Goal: Task Accomplishment & Management: Manage account settings

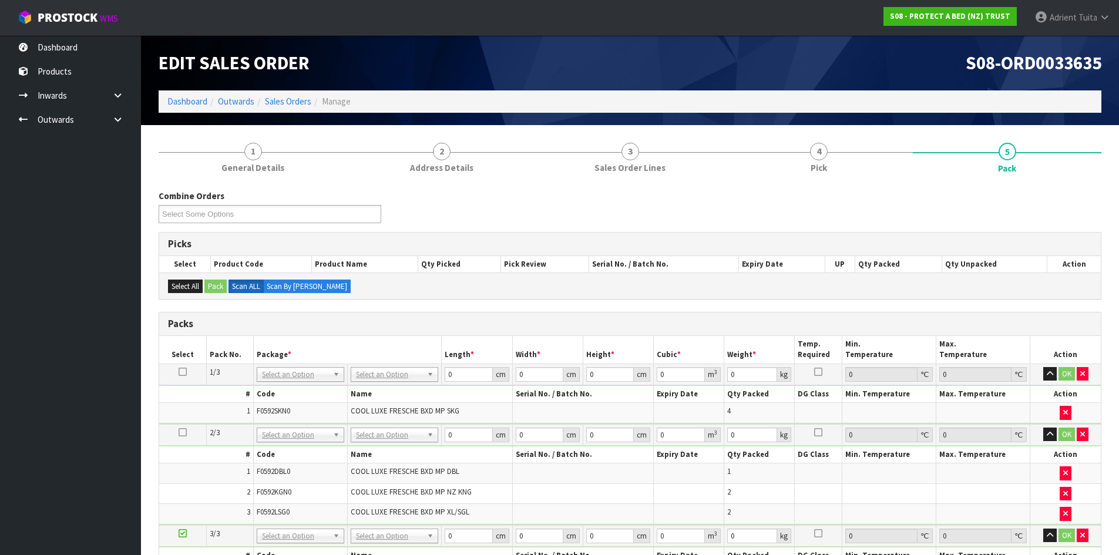
scroll to position [192, 0]
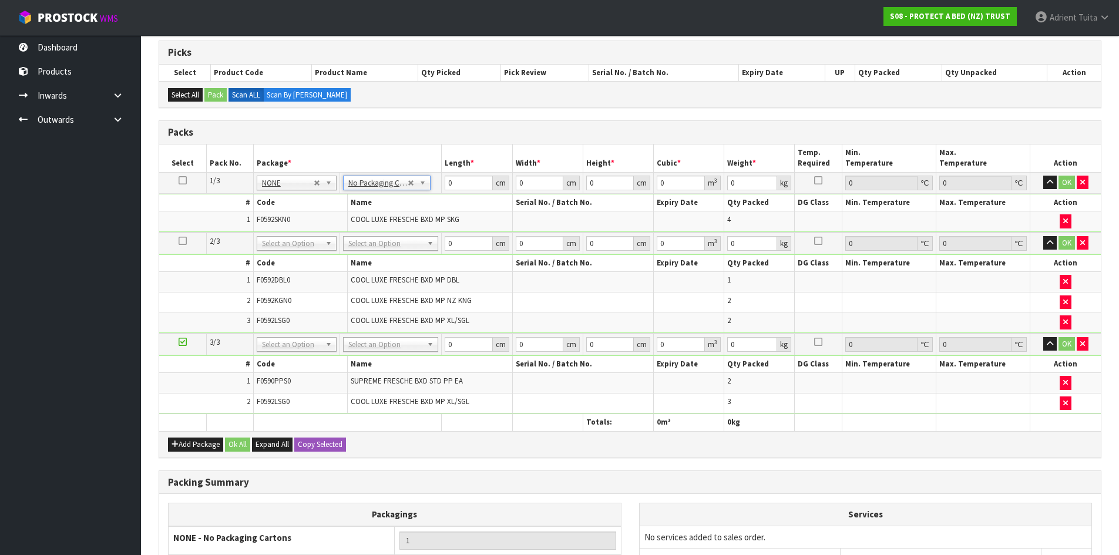
drag, startPoint x: 374, startPoint y: 244, endPoint x: 375, endPoint y: 259, distance: 14.7
click at [375, 260] on input "text" at bounding box center [390, 260] width 89 height 15
type input "oc"
type input "7.3"
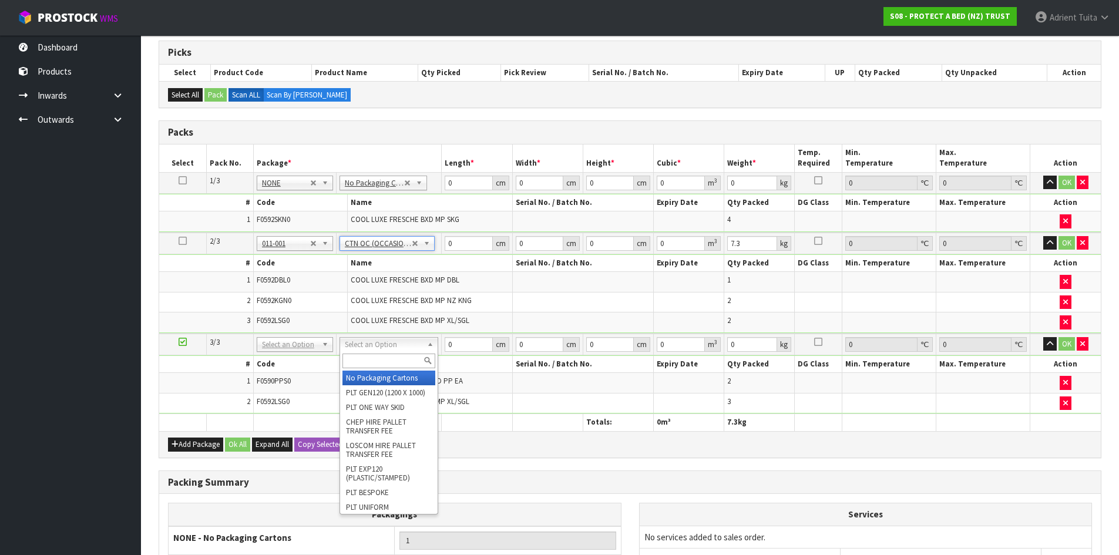
drag, startPoint x: 417, startPoint y: 338, endPoint x: 408, endPoint y: 351, distance: 15.6
click at [407, 357] on input "text" at bounding box center [388, 361] width 93 height 15
type input "oc"
type input "2"
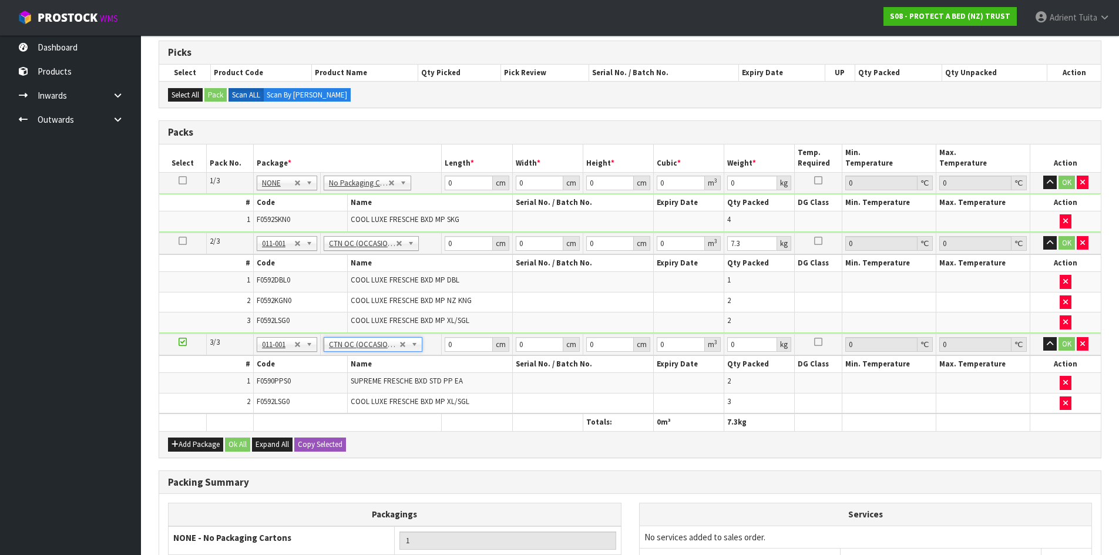
type input "4.05"
click at [459, 182] on input "0" at bounding box center [469, 183] width 48 height 15
type input "59"
type input "41"
type input "2"
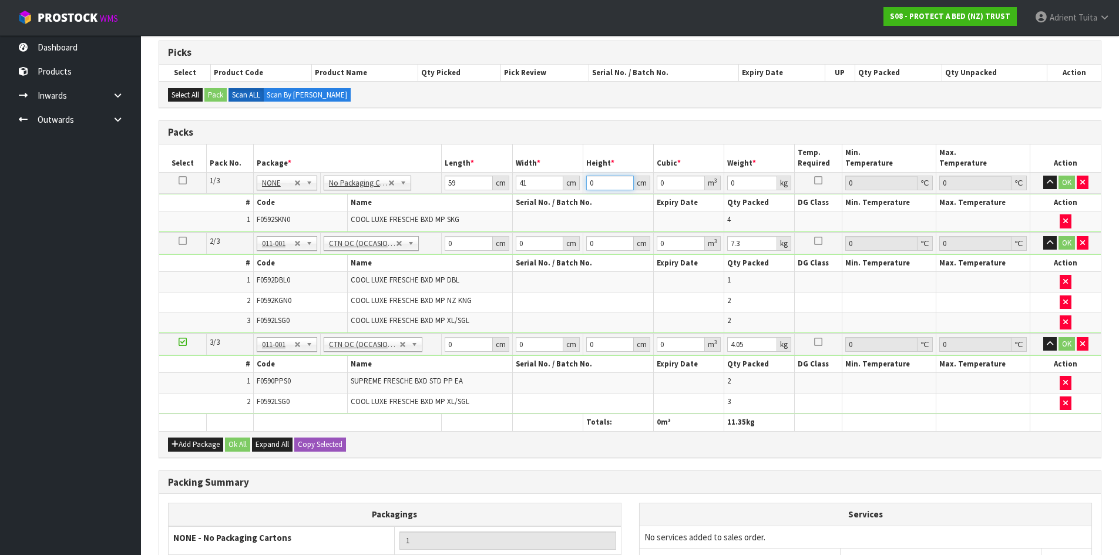
type input "0.004838"
type input "27"
type input "0.065313"
type input "27"
type input "9"
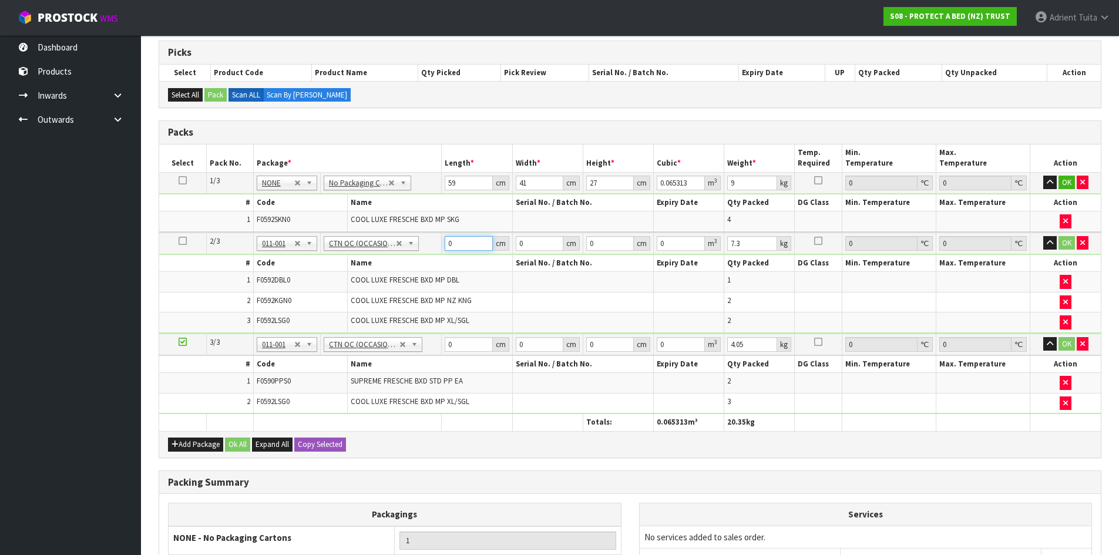
click at [457, 244] on input "0" at bounding box center [469, 243] width 48 height 15
type input "59"
type input "41"
type input "3"
type input "0.007257"
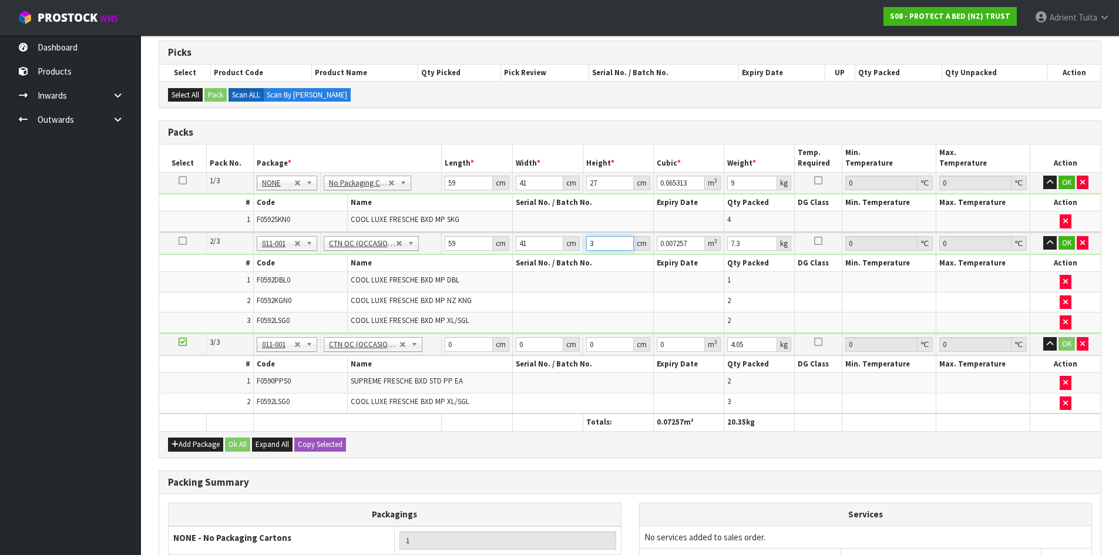
type input "32"
type input "0.077408"
type input "32"
type input "9"
click at [462, 341] on input "0" at bounding box center [469, 344] width 48 height 15
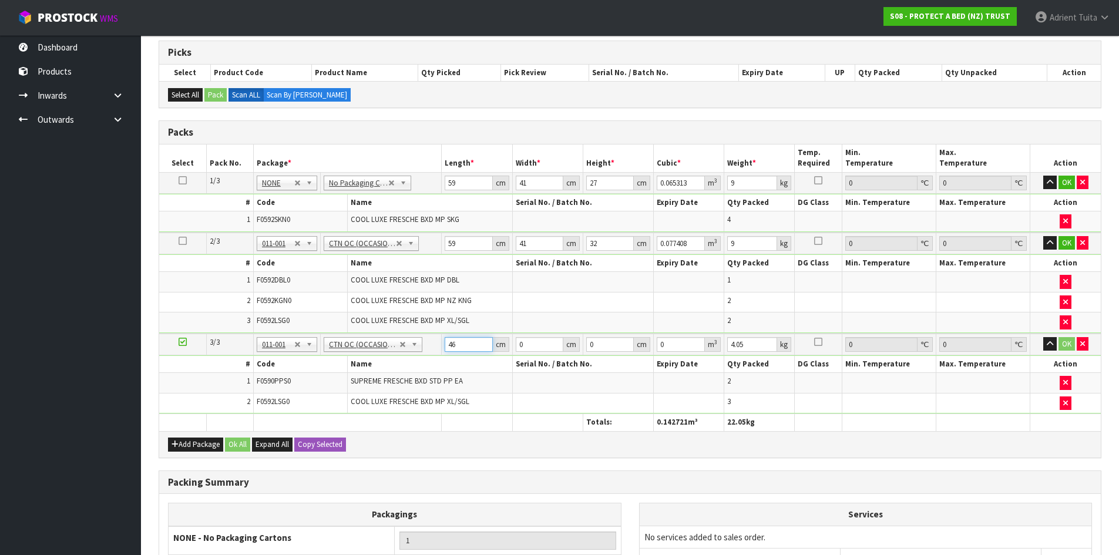
type input "46"
type input "31"
type input "3"
type input "0.004278"
type input "32"
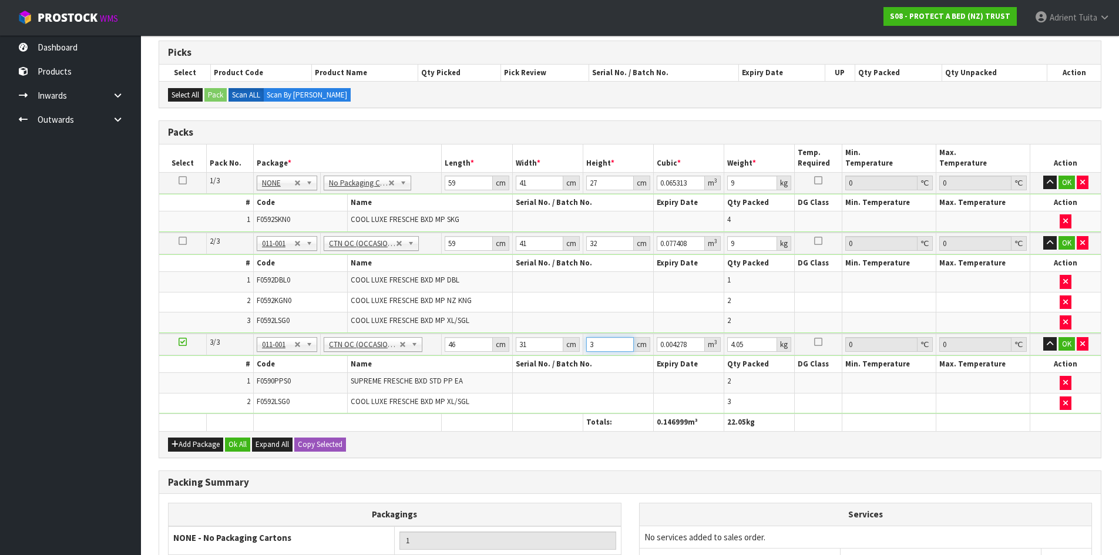
type input "0.045632"
type input "32"
type input "5"
click at [1069, 182] on button "OK" at bounding box center [1067, 183] width 16 height 14
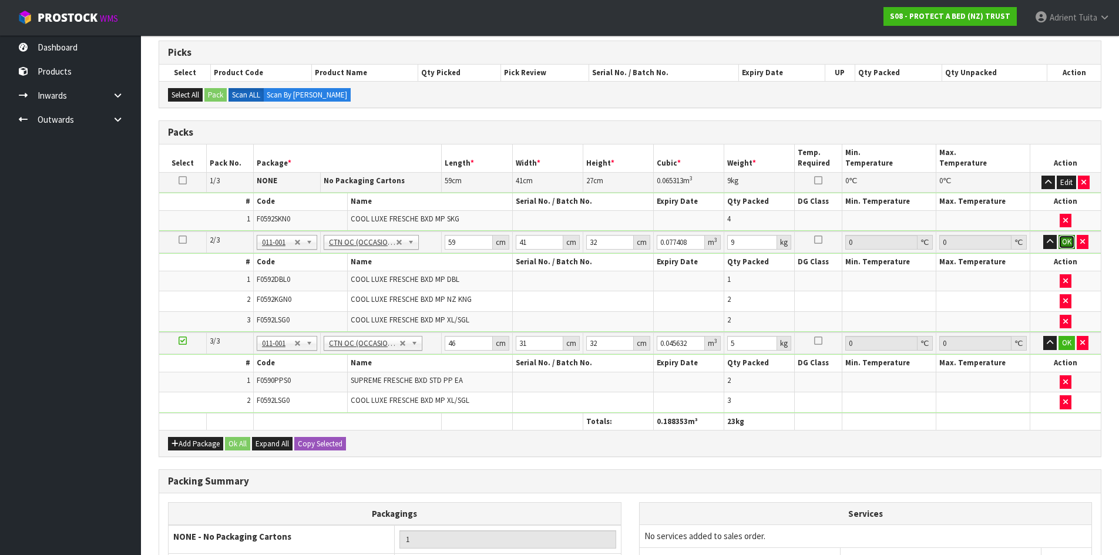
click at [1066, 241] on button "OK" at bounding box center [1067, 242] width 16 height 14
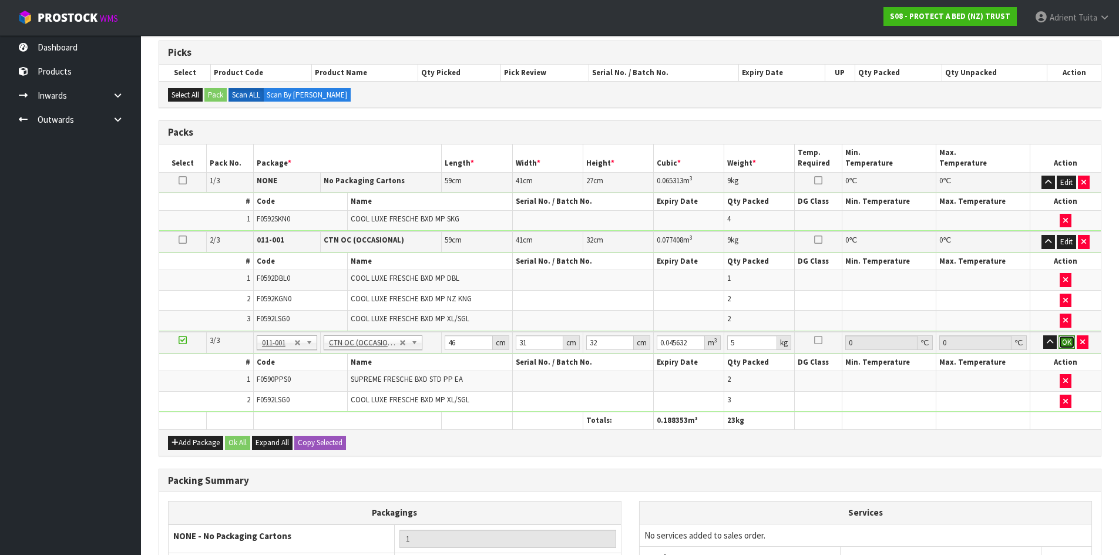
drag, startPoint x: 1066, startPoint y: 339, endPoint x: 612, endPoint y: 377, distance: 456.3
click at [1064, 339] on button "OK" at bounding box center [1067, 342] width 16 height 14
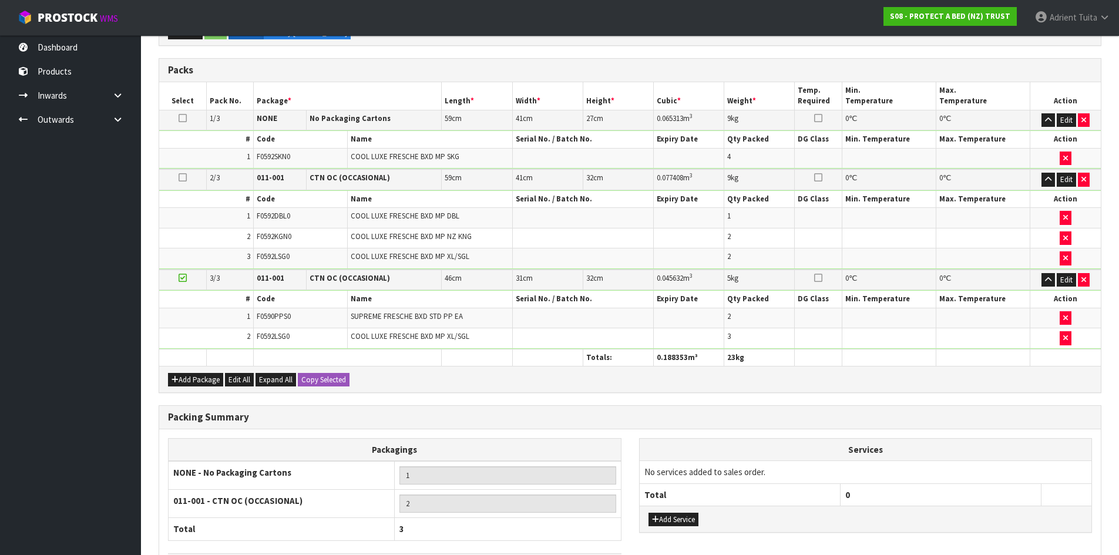
scroll to position [343, 0]
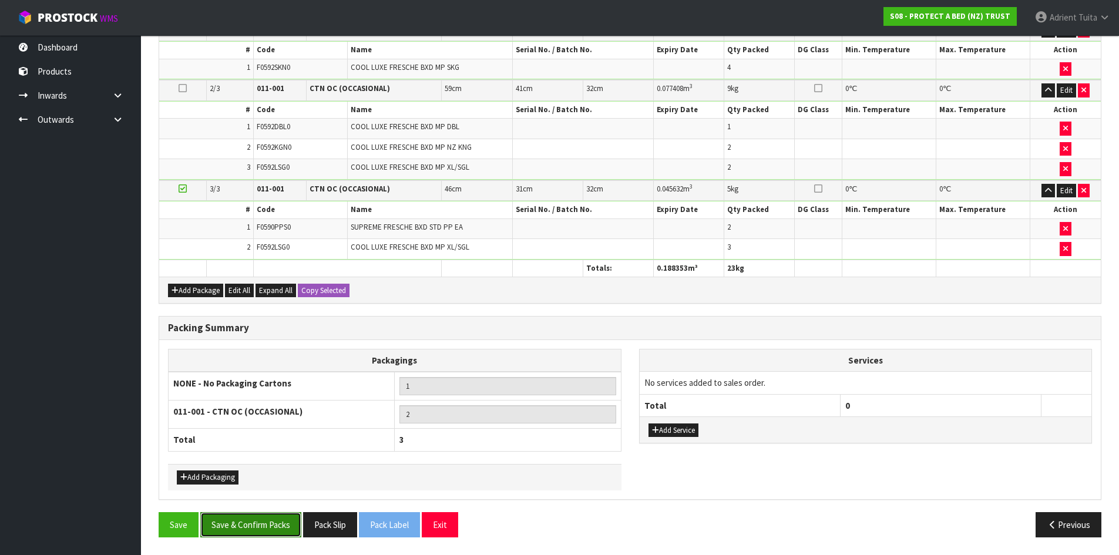
click at [270, 525] on button "Save & Confirm Packs" at bounding box center [250, 524] width 101 height 25
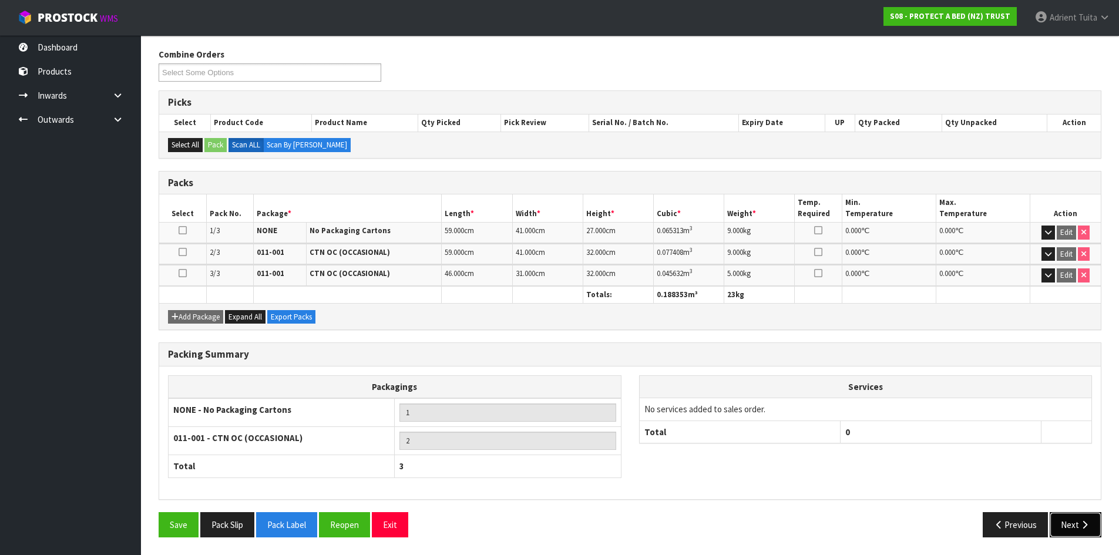
click at [1082, 529] on button "Next" at bounding box center [1076, 524] width 52 height 25
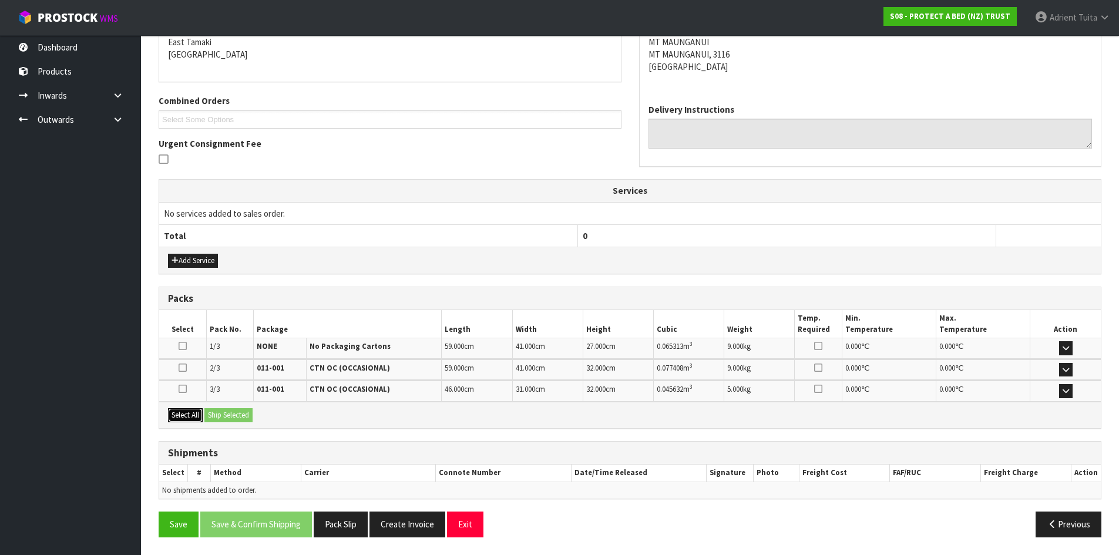
drag, startPoint x: 183, startPoint y: 415, endPoint x: 214, endPoint y: 415, distance: 31.1
click at [194, 415] on button "Select All" at bounding box center [185, 415] width 35 height 14
drag, startPoint x: 214, startPoint y: 415, endPoint x: 251, endPoint y: 415, distance: 37.0
click at [215, 415] on button "Ship Selected" at bounding box center [228, 415] width 48 height 14
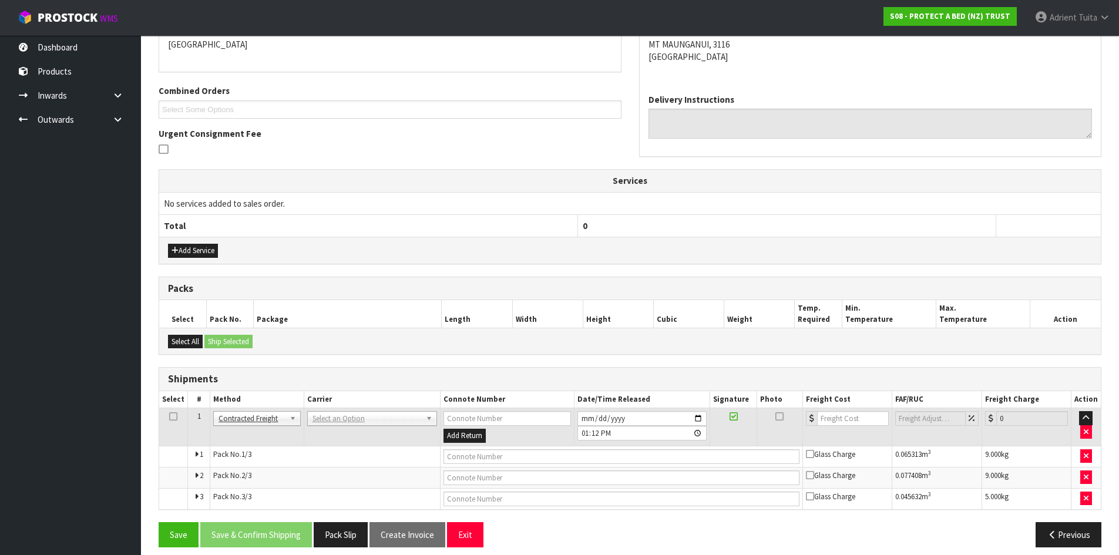
scroll to position [274, 0]
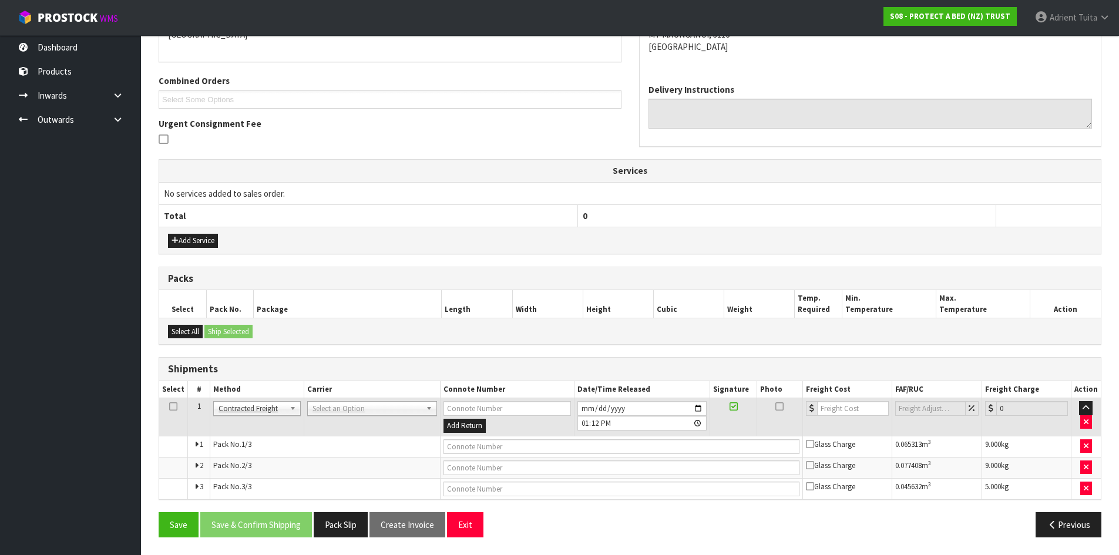
drag, startPoint x: 355, startPoint y: 405, endPoint x: 352, endPoint y: 427, distance: 21.9
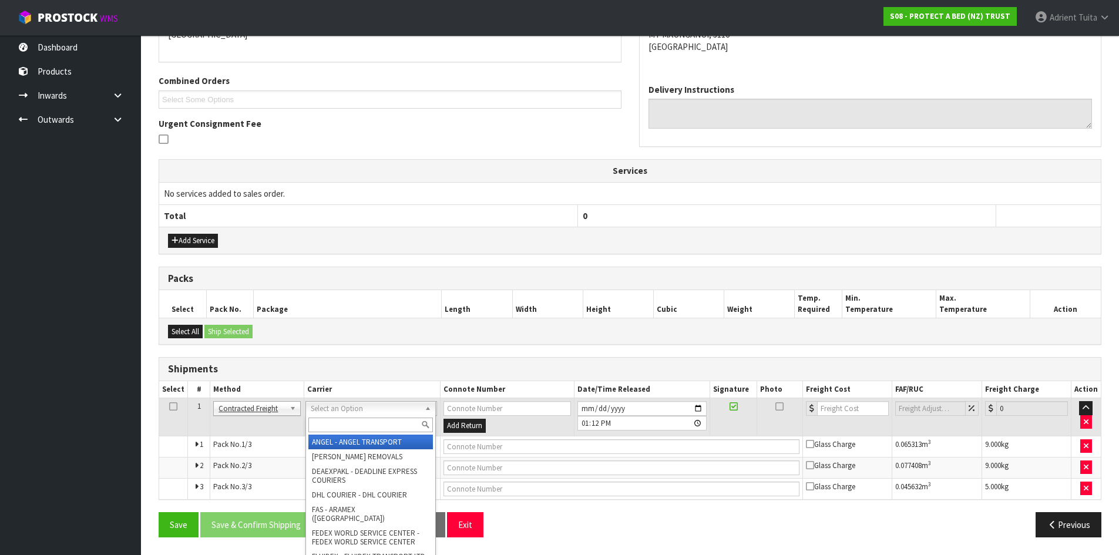
drag, startPoint x: 352, startPoint y: 427, endPoint x: 335, endPoint y: 403, distance: 29.5
click at [352, 428] on input "text" at bounding box center [370, 425] width 125 height 15
type input "nzp"
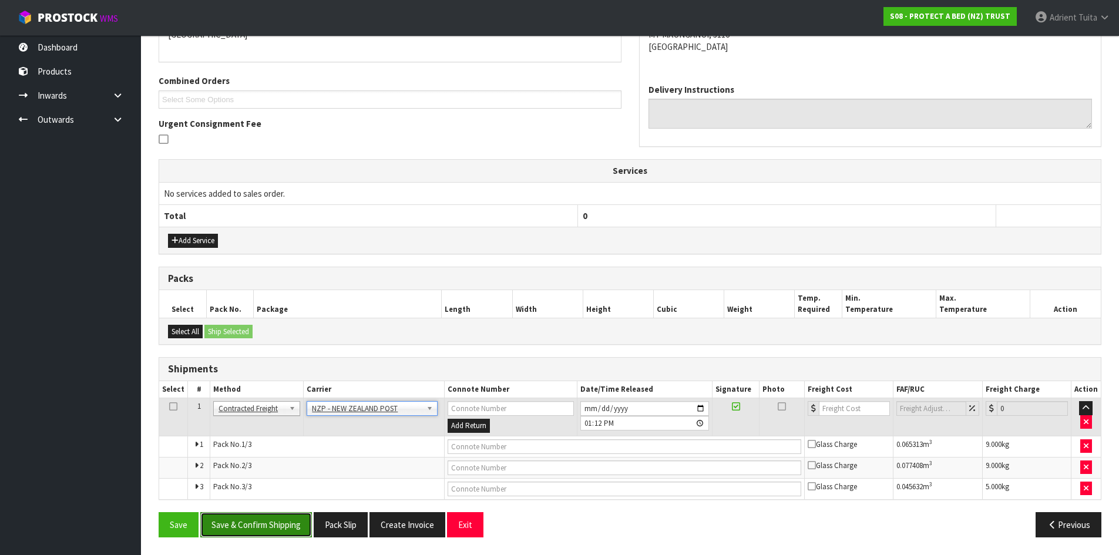
click at [256, 536] on button "Save & Confirm Shipping" at bounding box center [256, 524] width 112 height 25
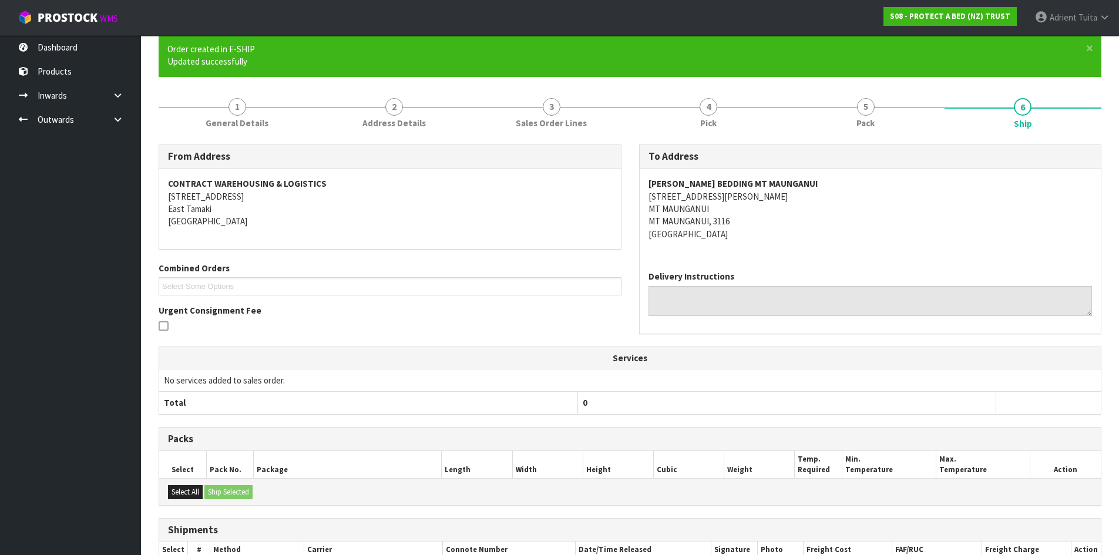
scroll to position [256, 0]
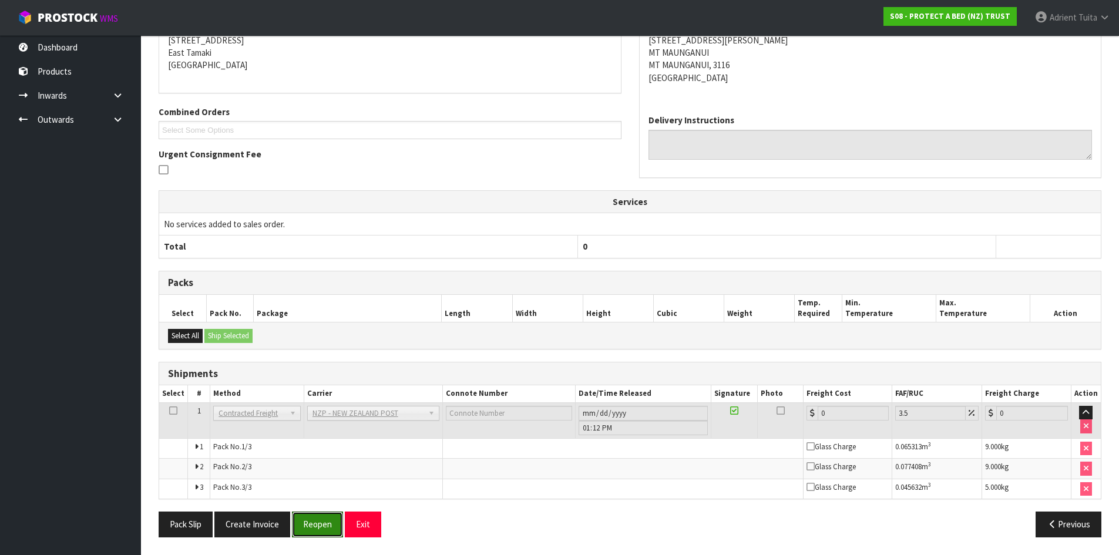
drag, startPoint x: 300, startPoint y: 520, endPoint x: 301, endPoint y: 501, distance: 19.5
click at [300, 520] on button "Reopen" at bounding box center [317, 524] width 51 height 25
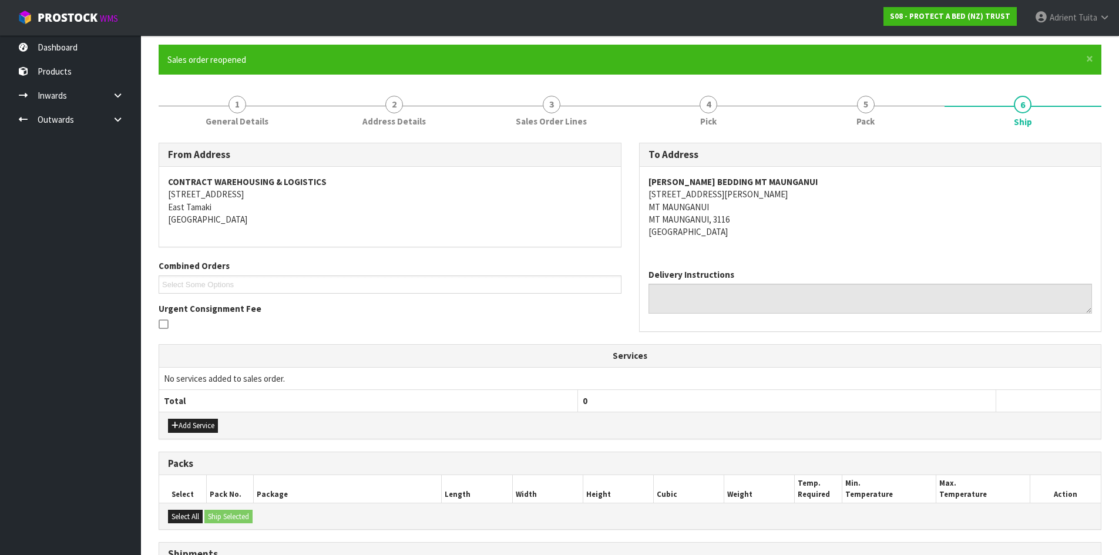
scroll to position [286, 0]
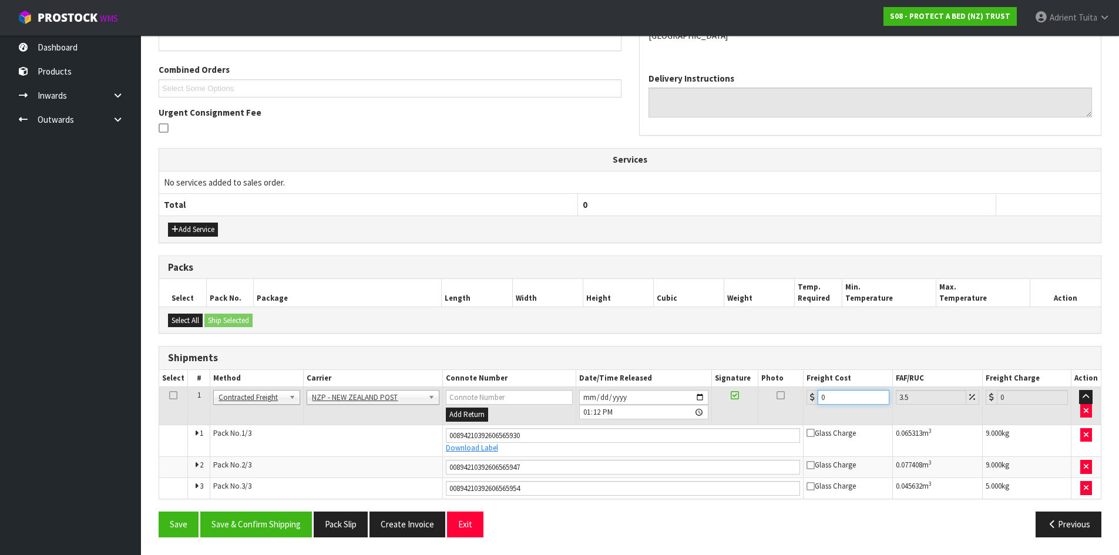
click at [868, 398] on input "0" at bounding box center [853, 397] width 71 height 15
type input "3"
type input "3.1"
type input "32"
type input "33.12"
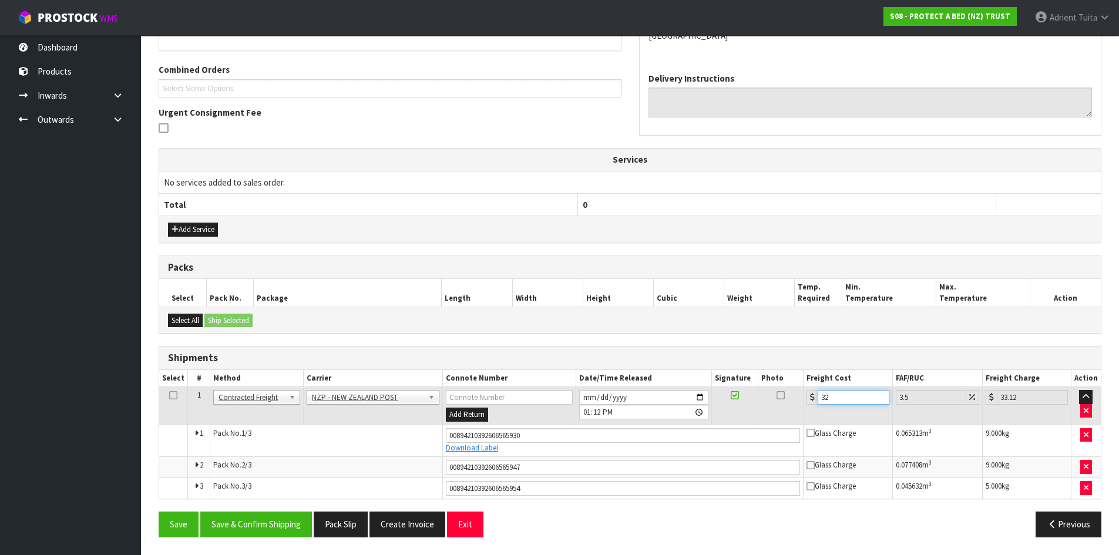
type input "32.6"
type input "33.74"
type input "32.67"
type input "33.81"
type input "32.67"
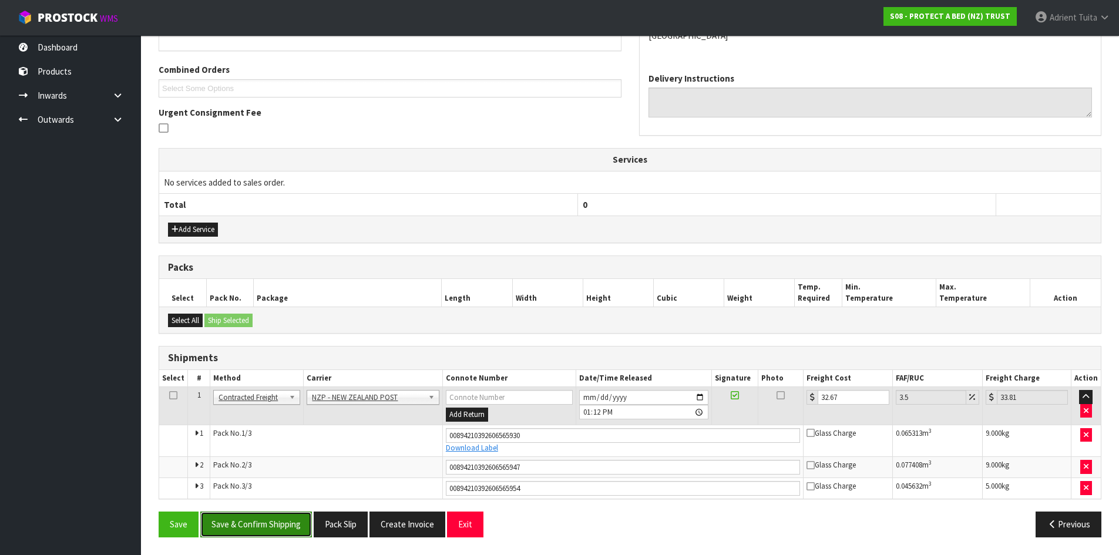
click at [288, 526] on button "Save & Confirm Shipping" at bounding box center [256, 524] width 112 height 25
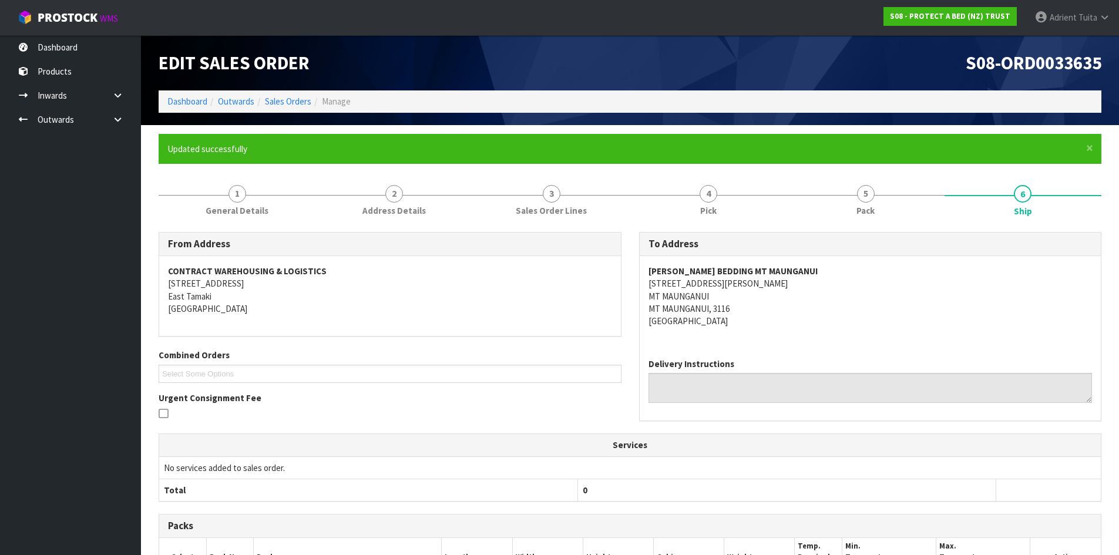
scroll to position [251, 0]
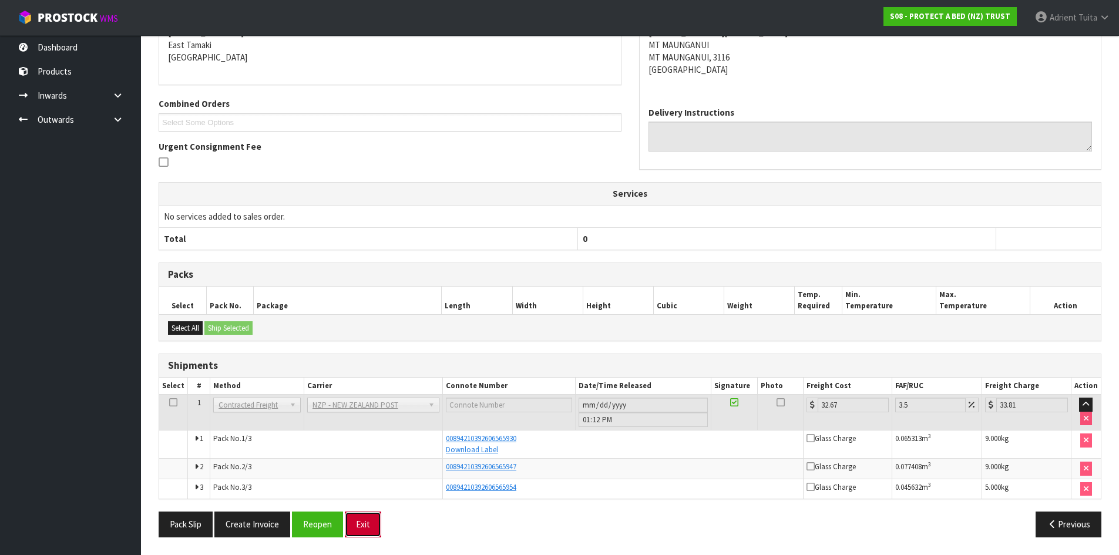
click at [361, 517] on button "Exit" at bounding box center [363, 524] width 36 height 25
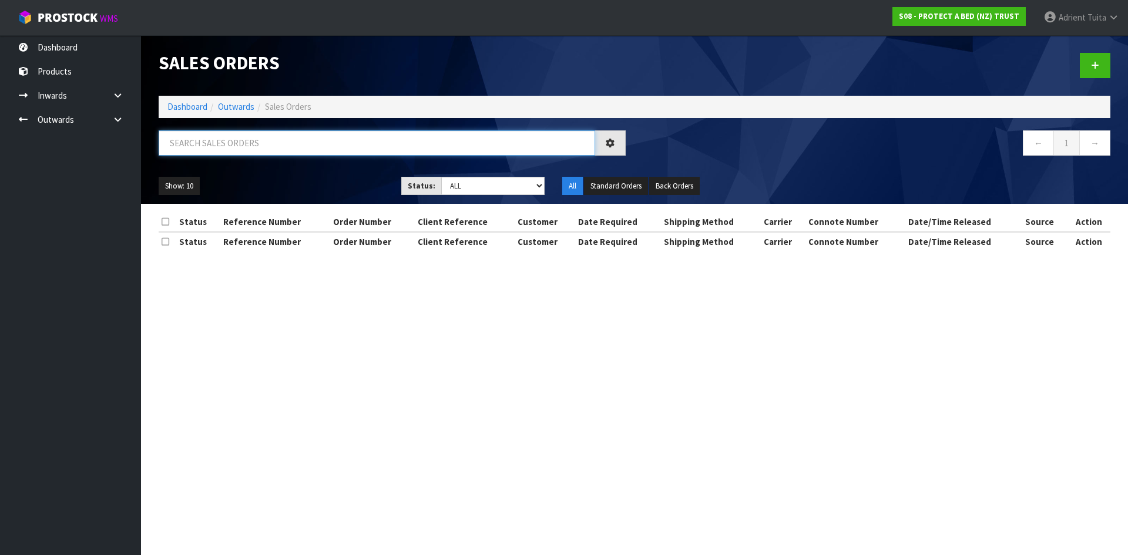
click at [239, 150] on input "text" at bounding box center [377, 142] width 436 height 25
type input "3818"
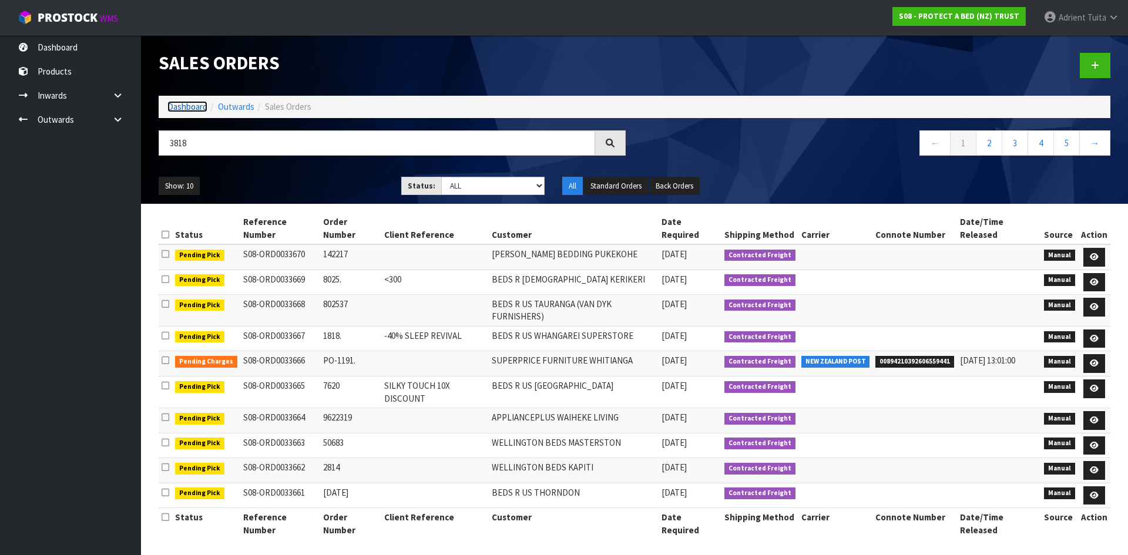
click at [186, 102] on link "Dashboard" at bounding box center [187, 106] width 40 height 11
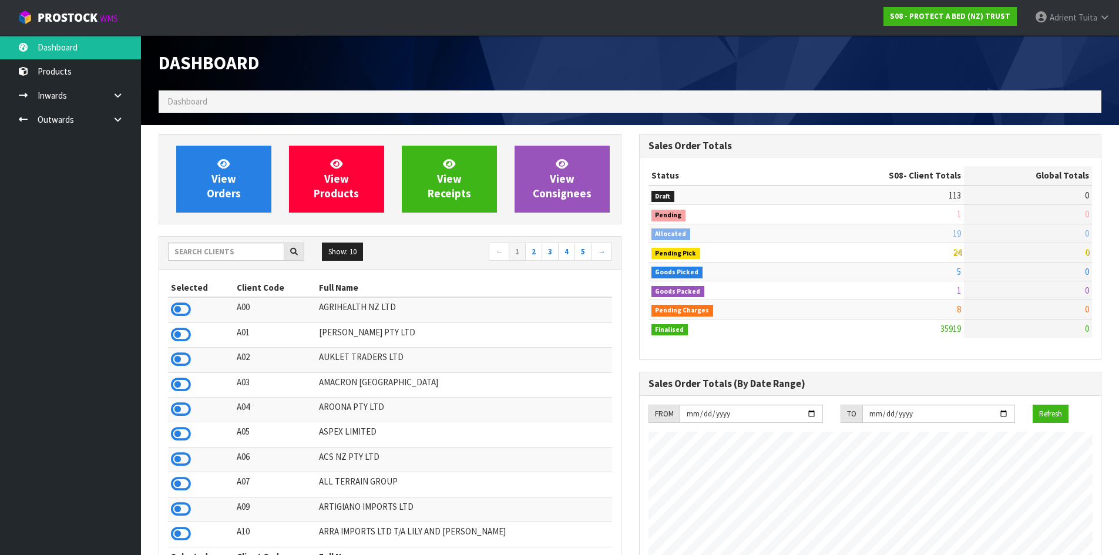
scroll to position [733, 480]
click at [217, 251] on input "text" at bounding box center [226, 252] width 116 height 18
type input "NERO"
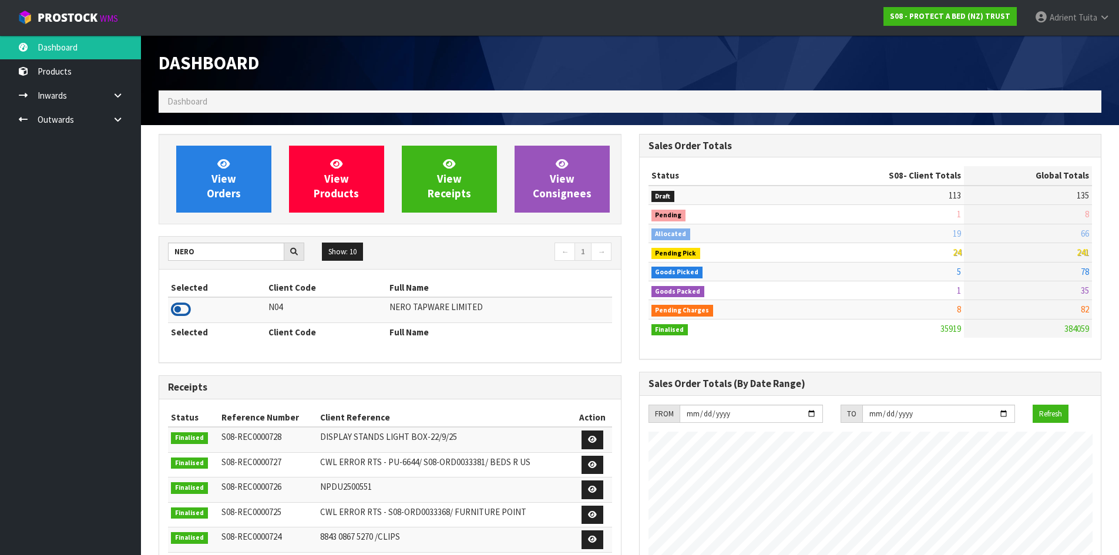
click at [181, 312] on icon at bounding box center [181, 310] width 20 height 18
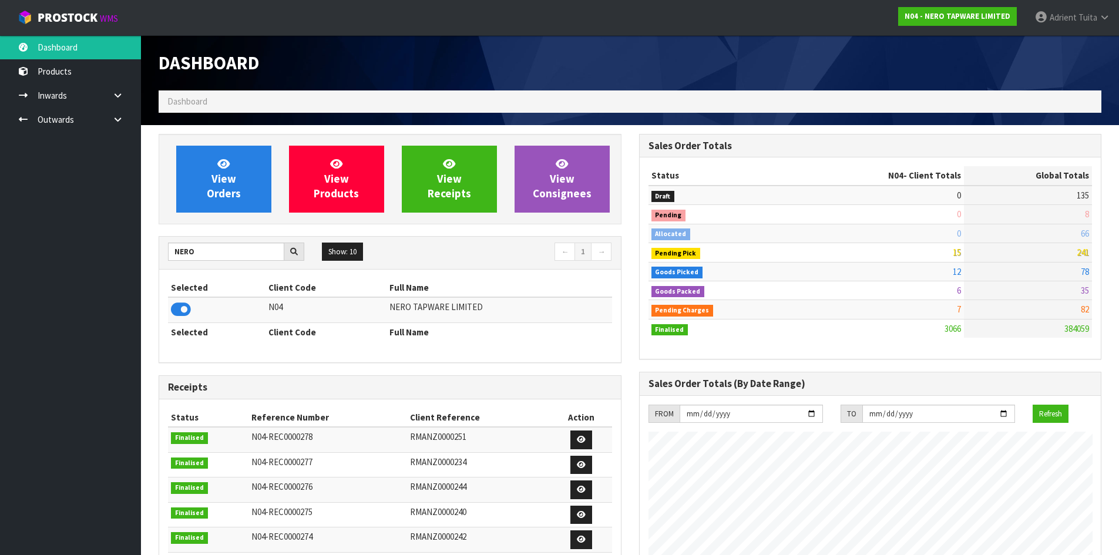
scroll to position [915, 480]
drag, startPoint x: 213, startPoint y: 164, endPoint x: 203, endPoint y: 145, distance: 21.8
click at [214, 165] on link "View Orders" at bounding box center [223, 179] width 95 height 67
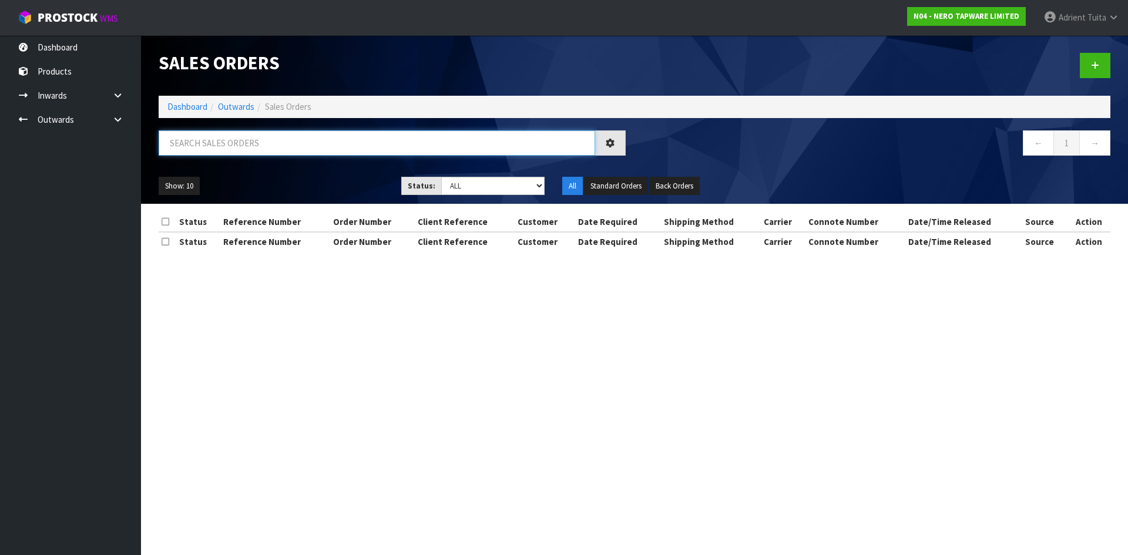
click at [209, 147] on input "text" at bounding box center [377, 142] width 436 height 25
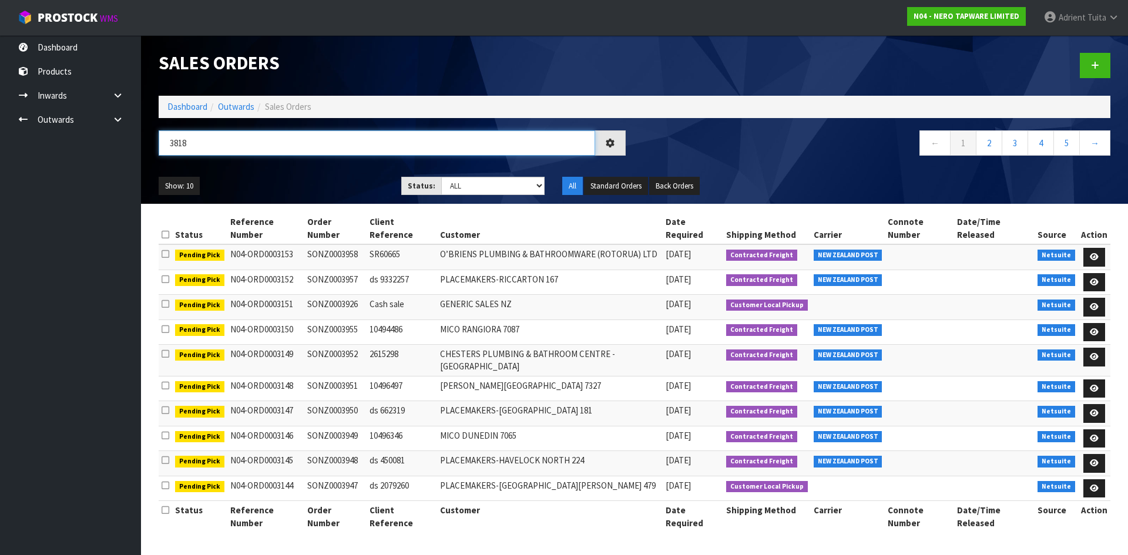
type input "3818"
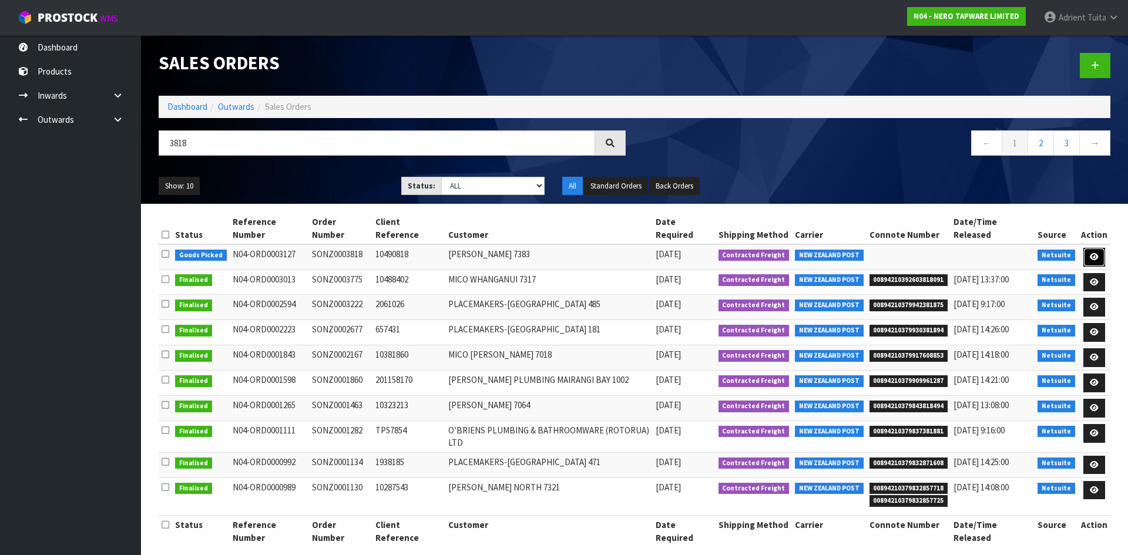
click at [1092, 251] on link at bounding box center [1094, 257] width 22 height 19
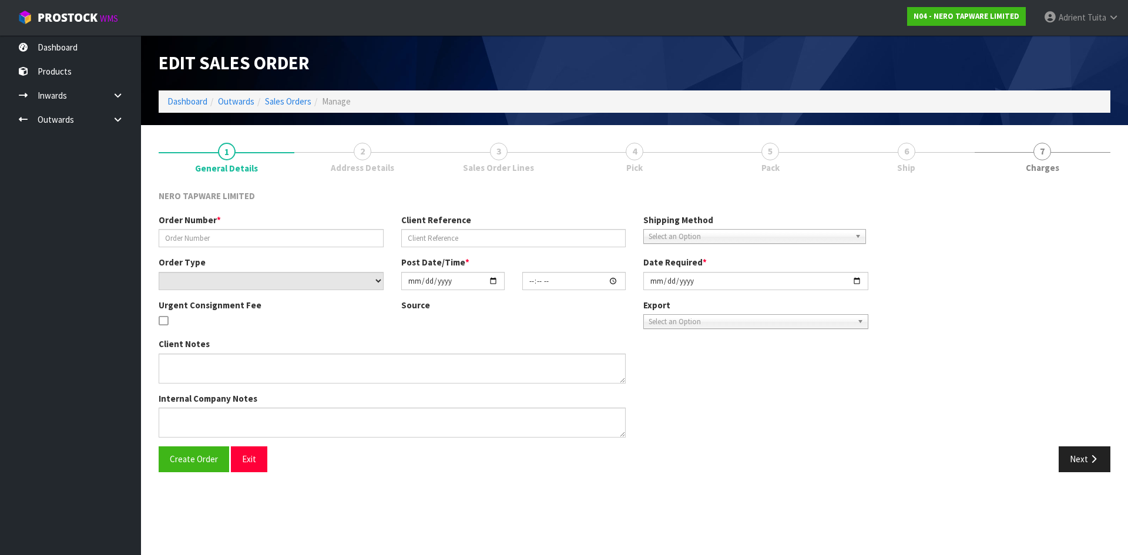
type input "SONZ0003818"
type input "10490818"
select select "number:0"
type input "[DATE]"
type input "16:00:09.000"
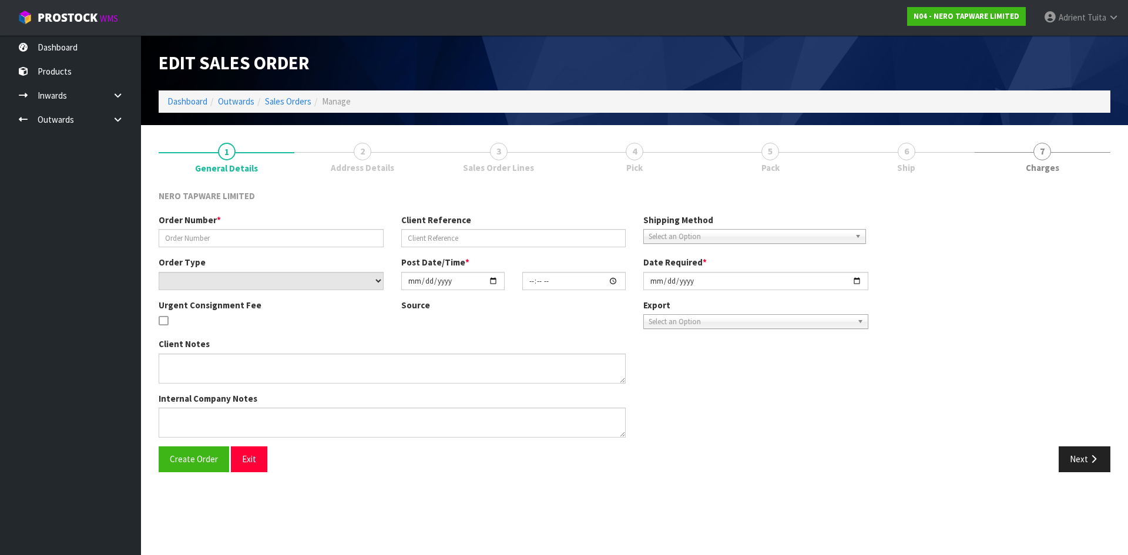
type input "[DATE]"
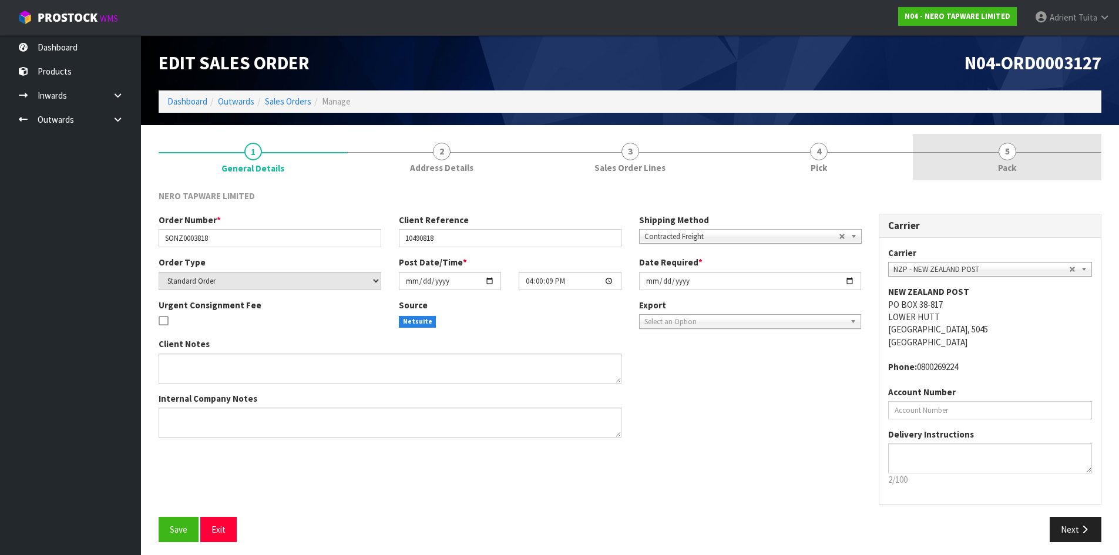
click at [1061, 166] on link "5 Pack" at bounding box center [1007, 157] width 189 height 46
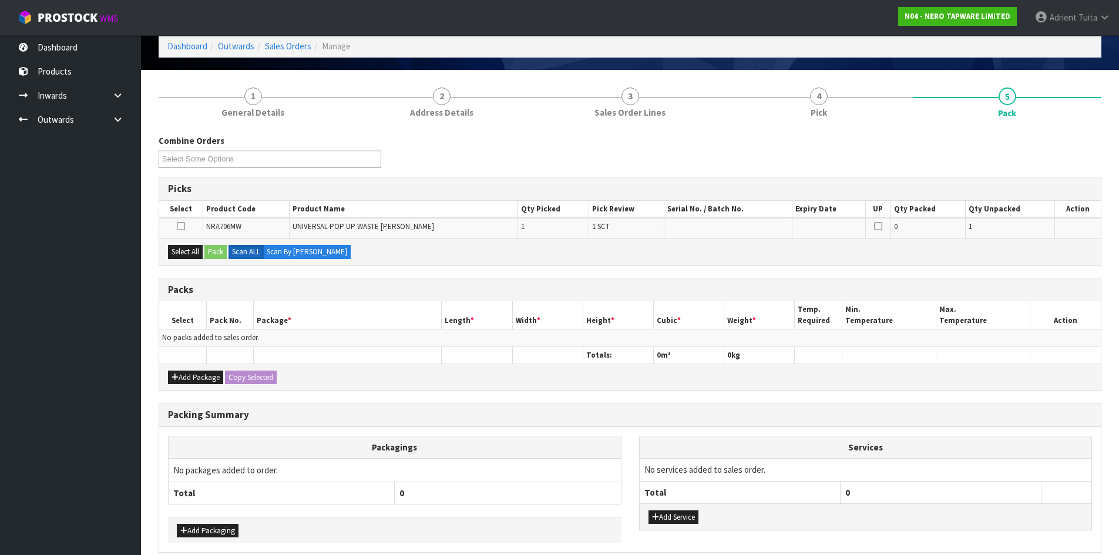
scroll to position [109, 0]
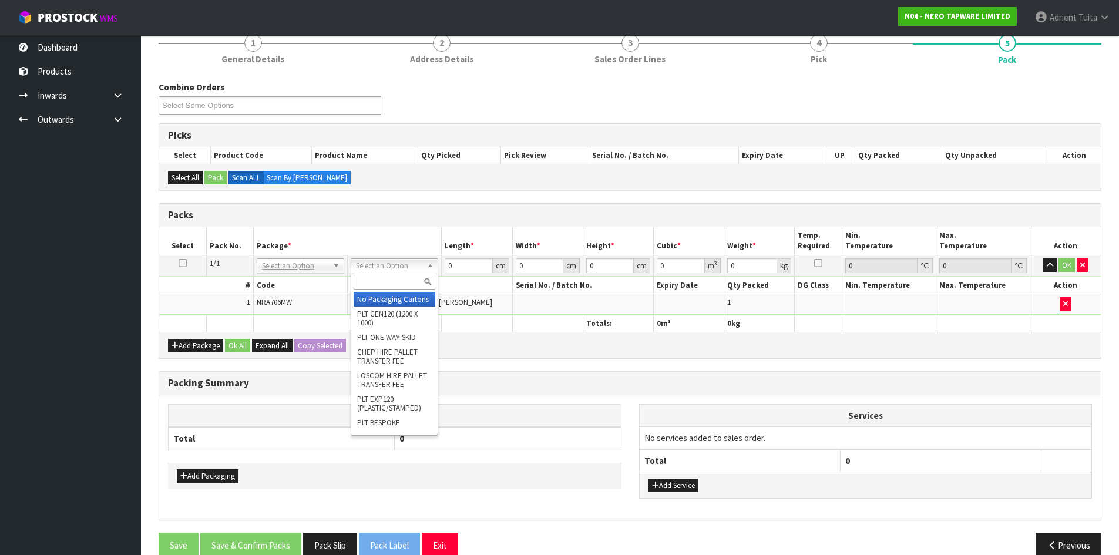
click at [395, 286] on input "text" at bounding box center [395, 282] width 82 height 15
type input "00"
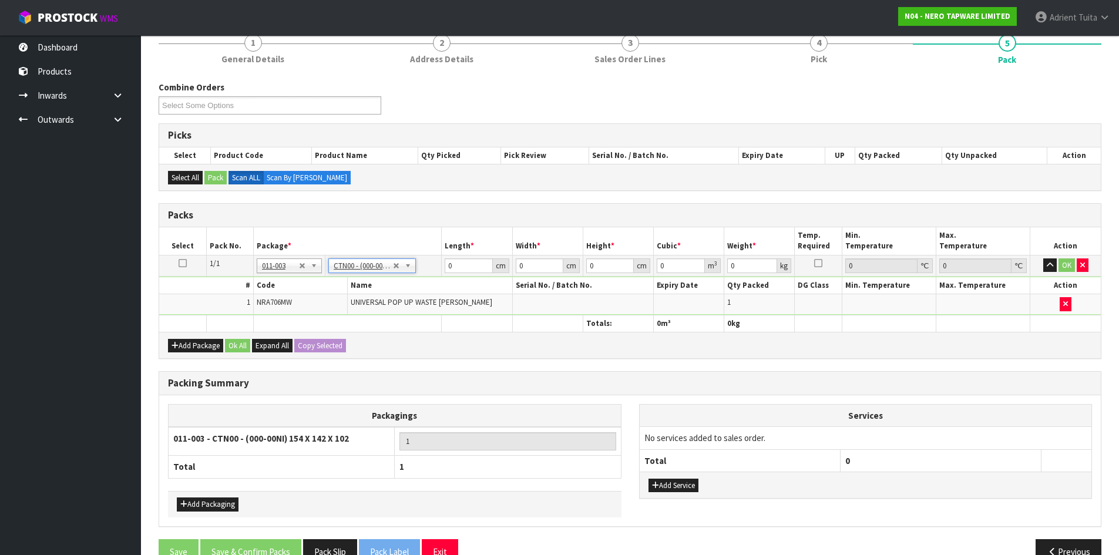
type input "15.4"
type input "14.2"
type input "10.2"
type input "0.002231"
type input "0.52"
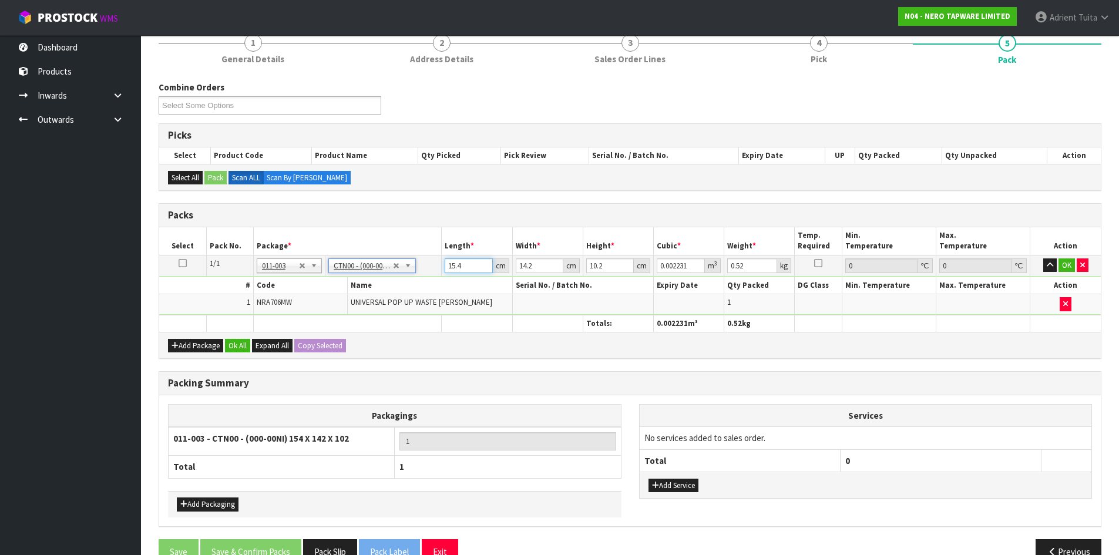
click at [465, 268] on input "15.4" at bounding box center [469, 265] width 48 height 15
type input "15"
type input "0.002173"
type input "1"
type input "0.000145"
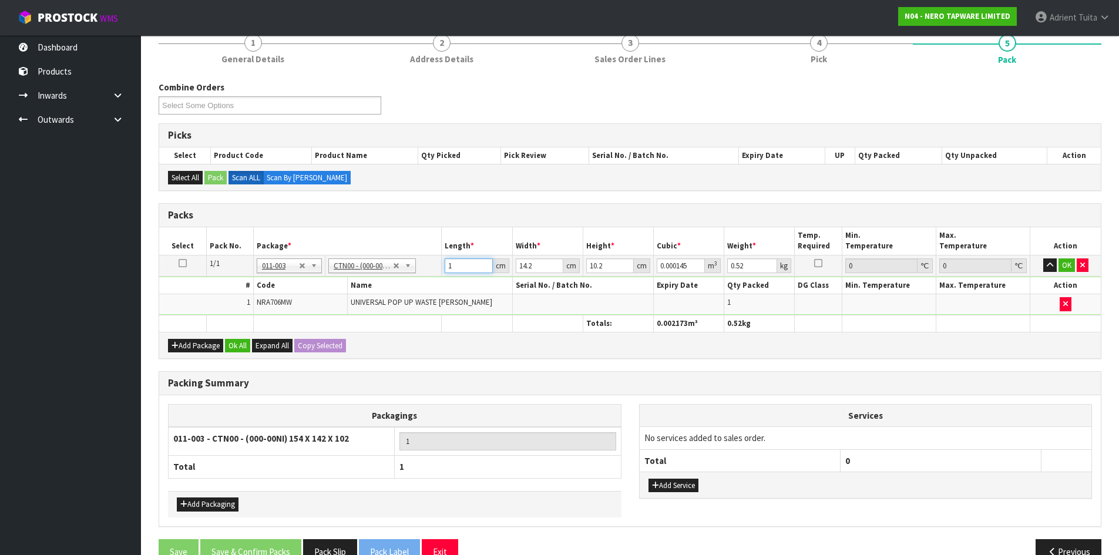
type input "0"
type input "1"
type input "0.000145"
type input "16"
type input "0.002317"
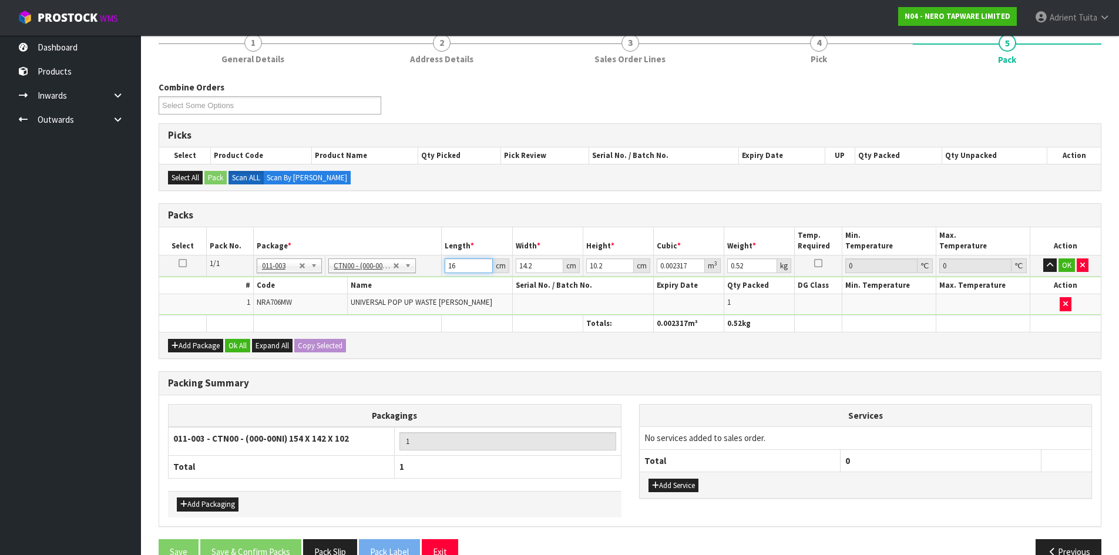
type input "16"
type input "1"
type input "0.000163"
type input "16"
type input "0.002611"
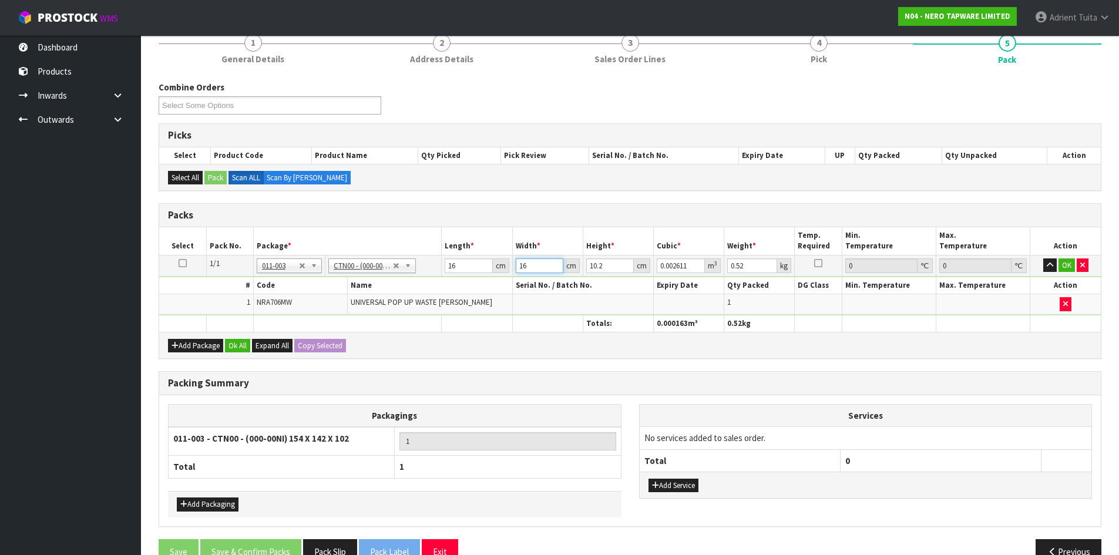
type input "16"
type input "1"
type input "0.000256"
type input "11"
type input "0.002816"
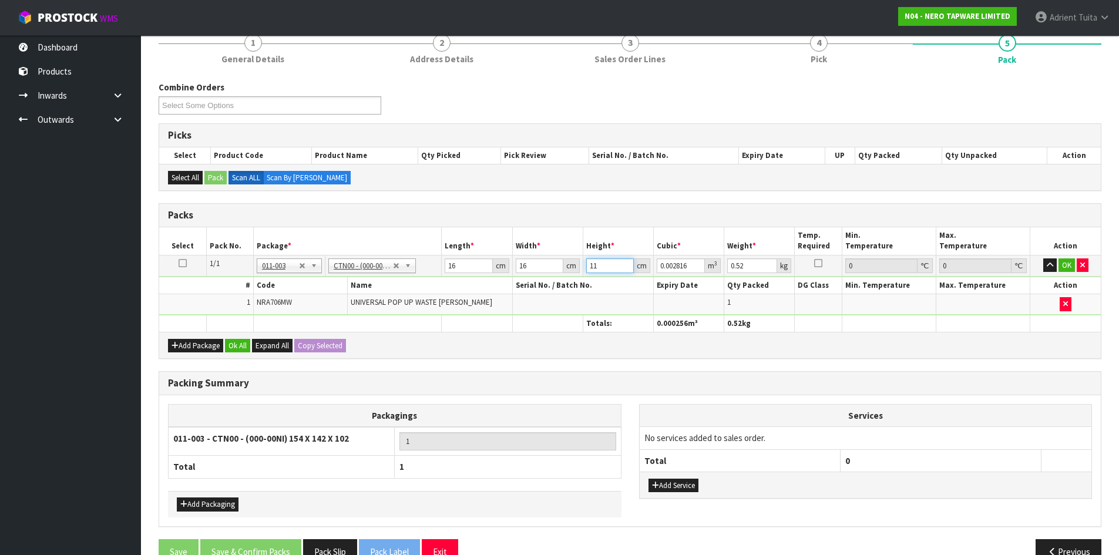
type input "11"
type input "1"
click at [1069, 265] on button "OK" at bounding box center [1067, 265] width 16 height 14
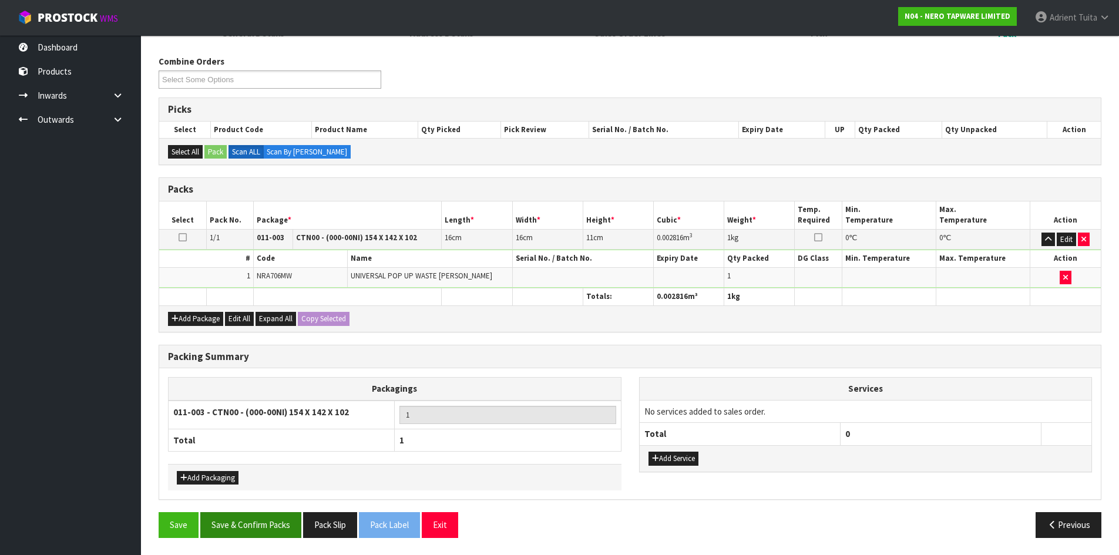
scroll to position [135, 0]
click at [270, 532] on button "Save & Confirm Packs" at bounding box center [250, 524] width 101 height 25
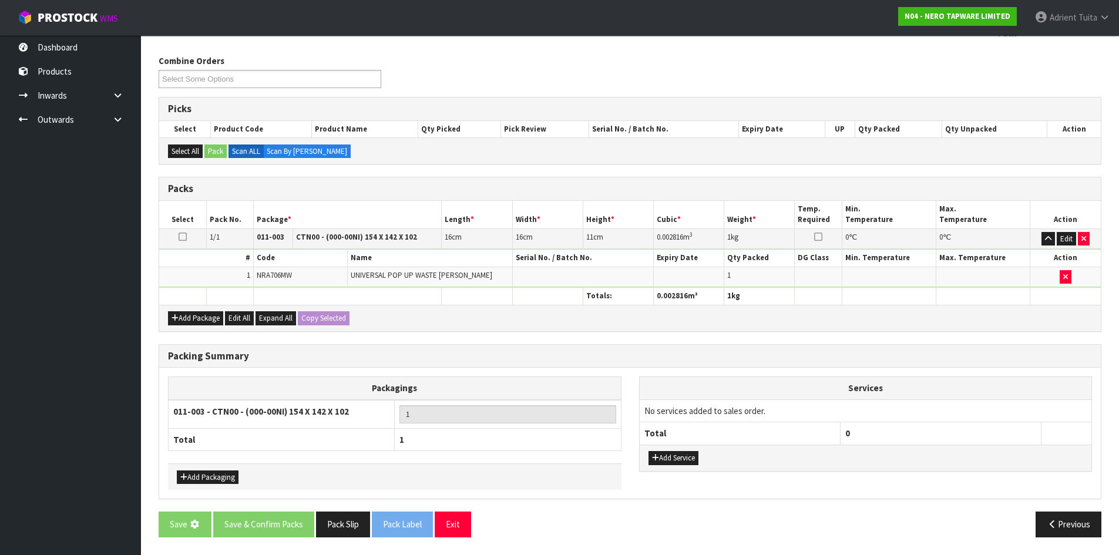
scroll to position [0, 0]
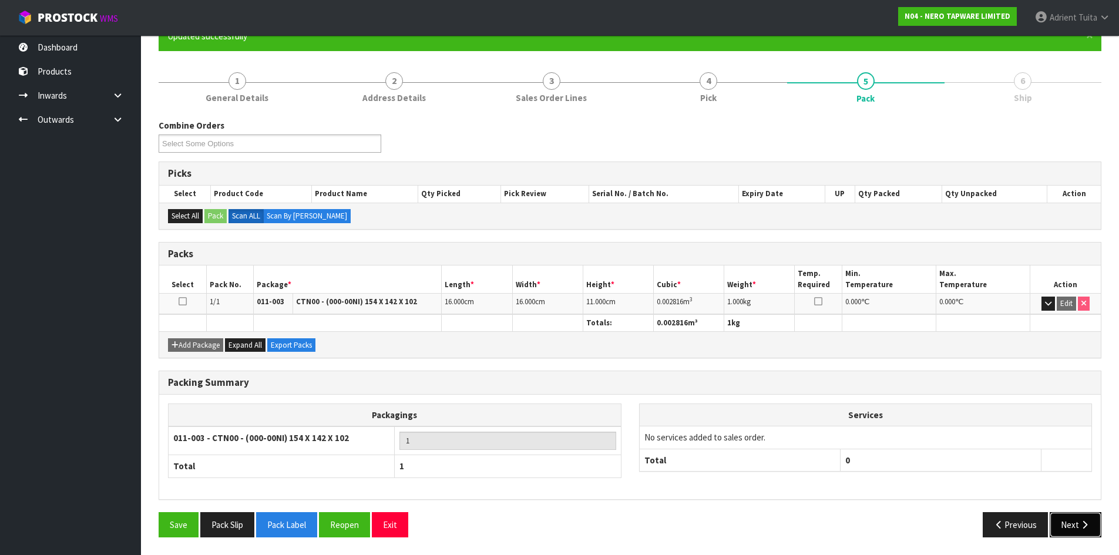
click at [1062, 519] on button "Next" at bounding box center [1076, 524] width 52 height 25
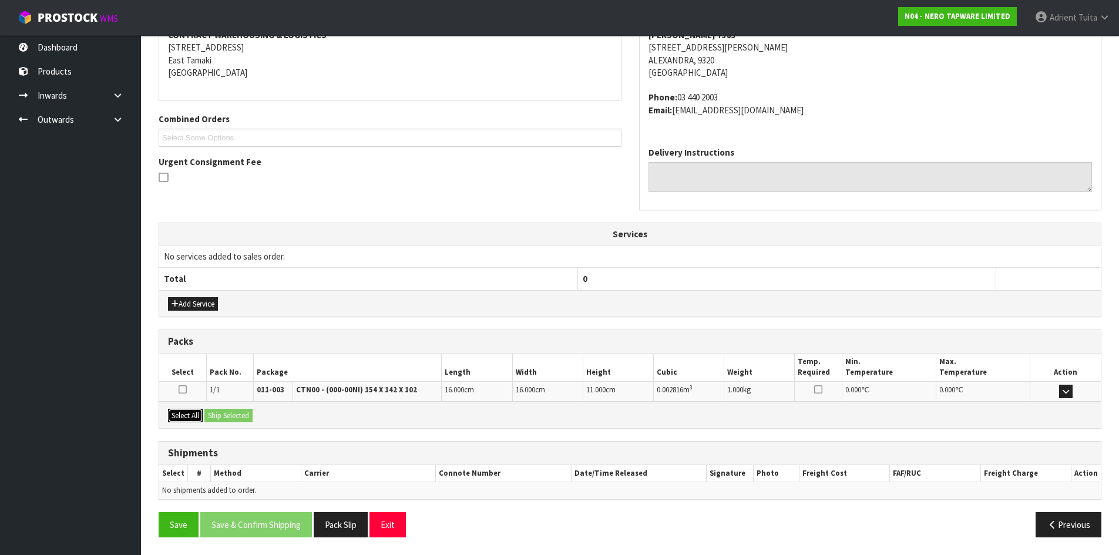
drag, startPoint x: 189, startPoint y: 418, endPoint x: 233, endPoint y: 411, distance: 45.2
click at [190, 417] on button "Select All" at bounding box center [185, 416] width 35 height 14
click at [240, 409] on button "Ship Selected" at bounding box center [228, 416] width 48 height 14
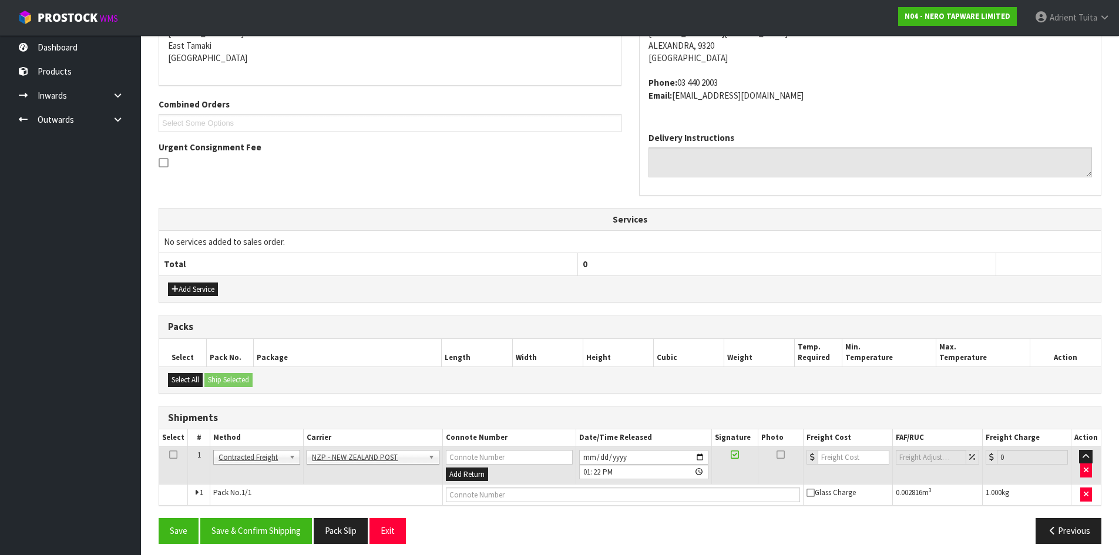
scroll to position [257, 0]
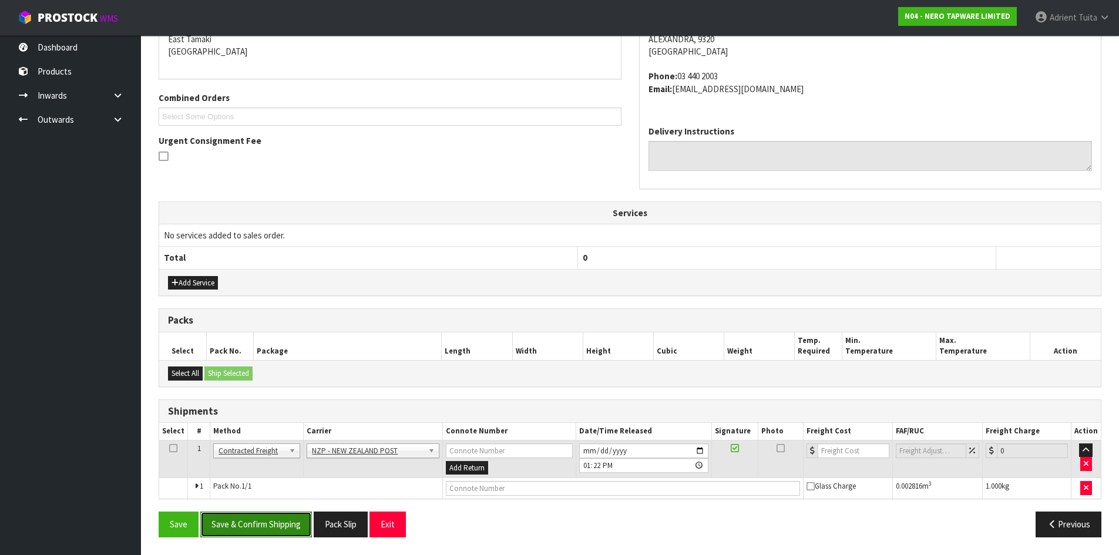
click at [221, 535] on button "Save & Confirm Shipping" at bounding box center [256, 524] width 112 height 25
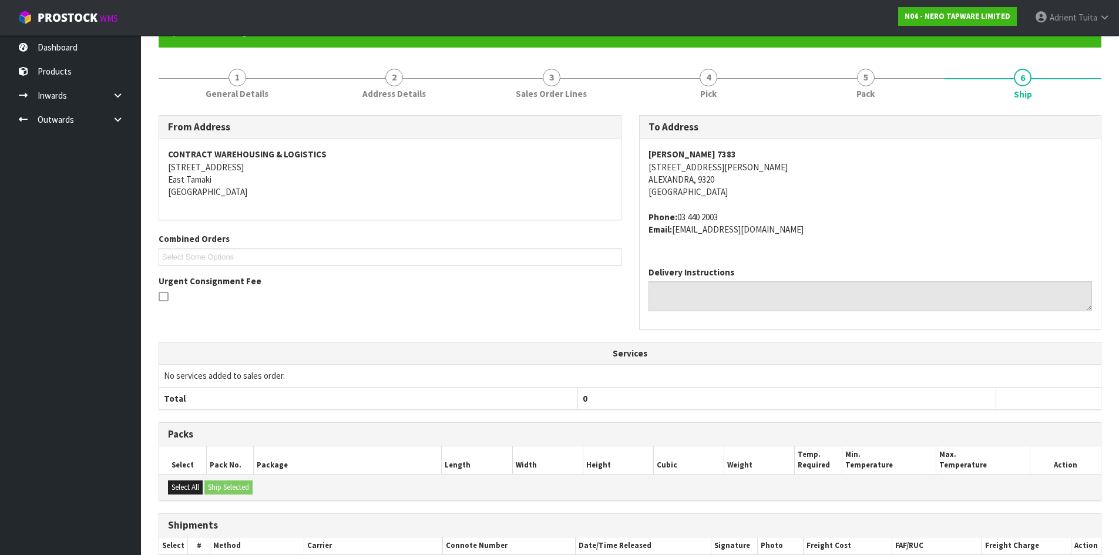
scroll to position [240, 0]
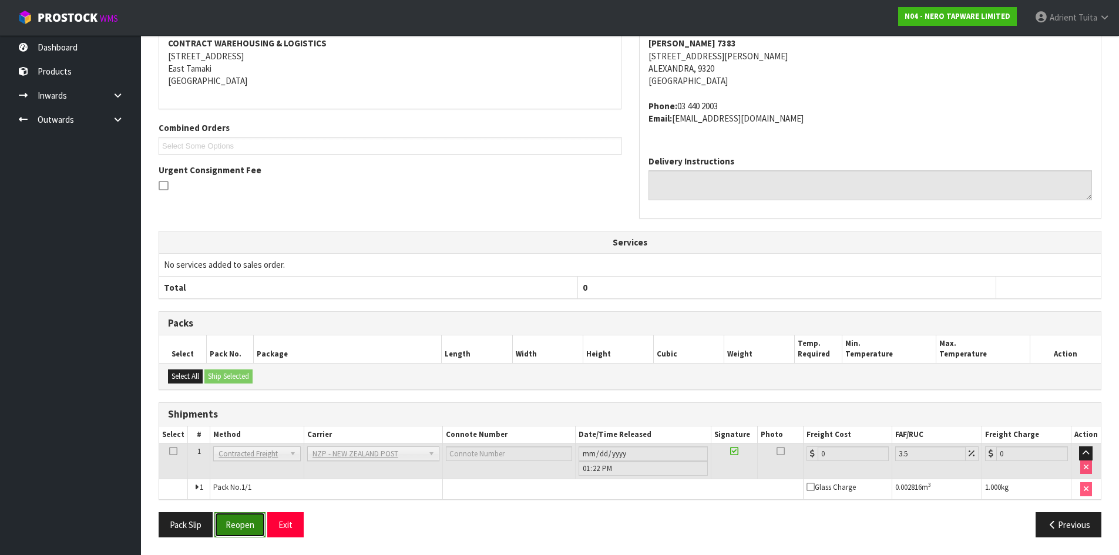
drag, startPoint x: 250, startPoint y: 515, endPoint x: 263, endPoint y: 519, distance: 13.6
click at [250, 515] on button "Reopen" at bounding box center [239, 524] width 51 height 25
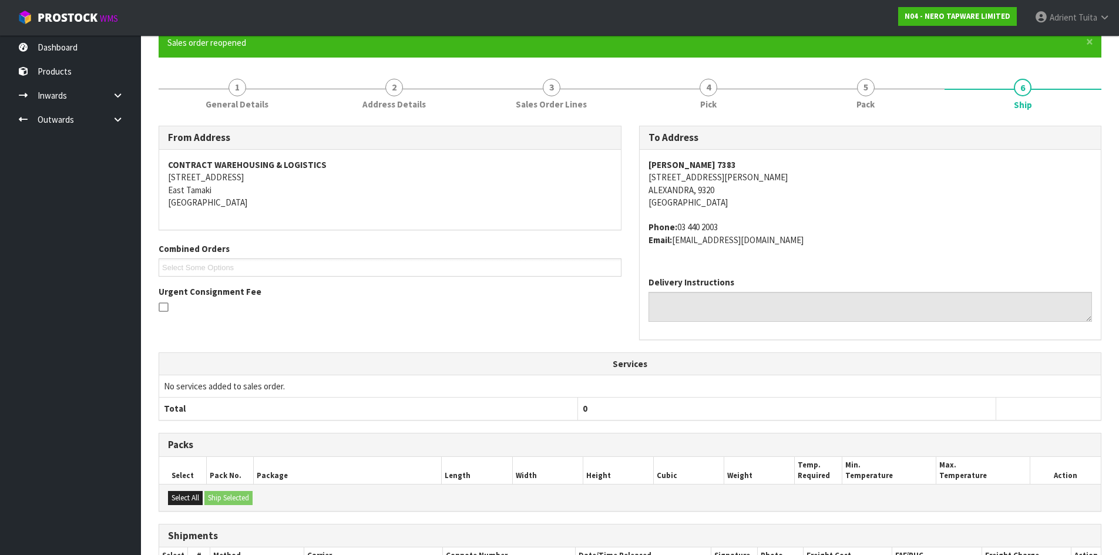
scroll to position [228, 0]
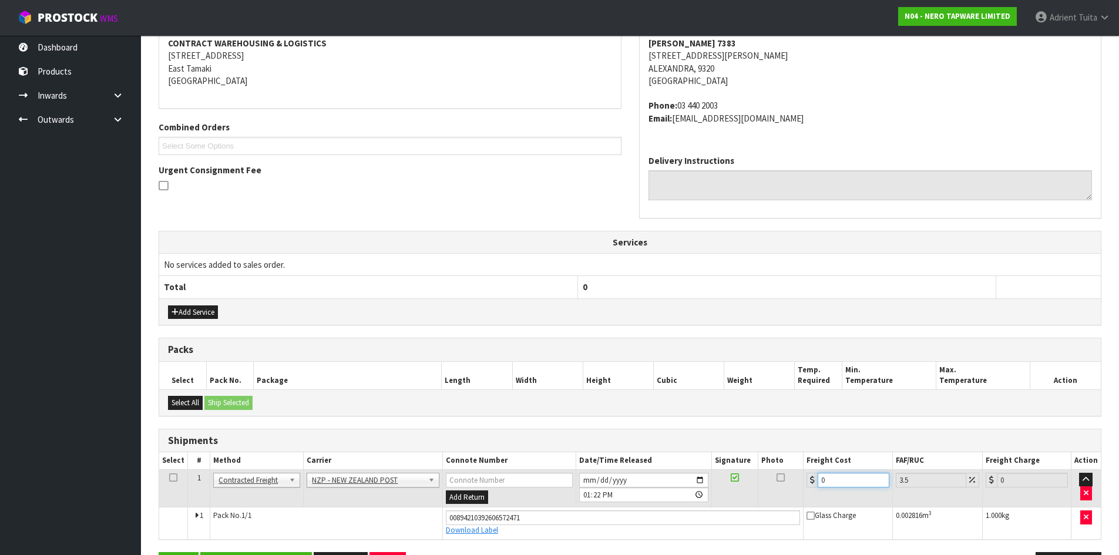
click at [849, 482] on input "0" at bounding box center [853, 480] width 71 height 15
type input "1"
type input "1.03"
type input "11"
type input "11.38"
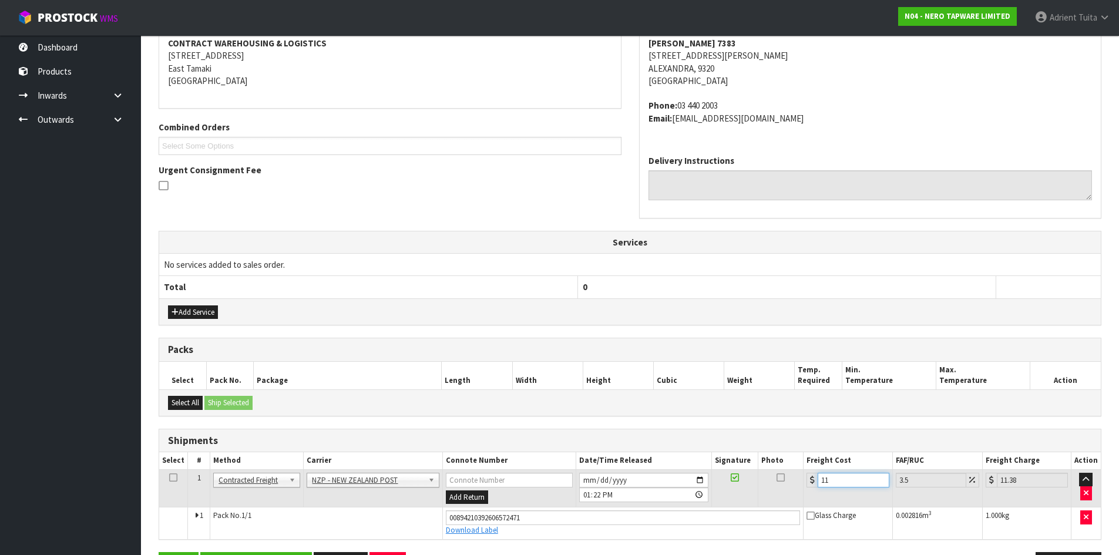
type input "11.6"
type input "12.01"
type input "11.61"
type input "12.02"
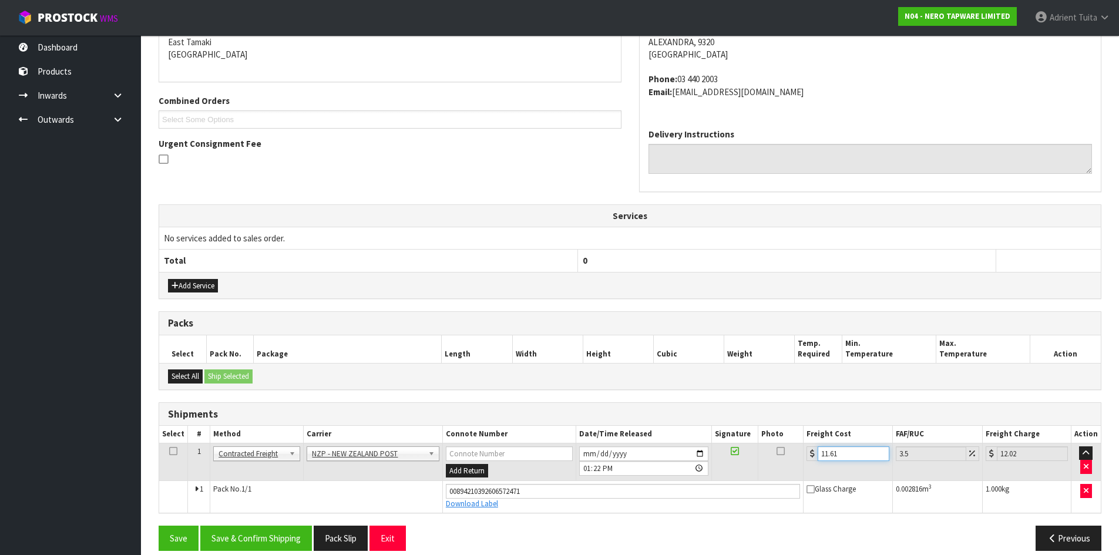
scroll to position [268, 0]
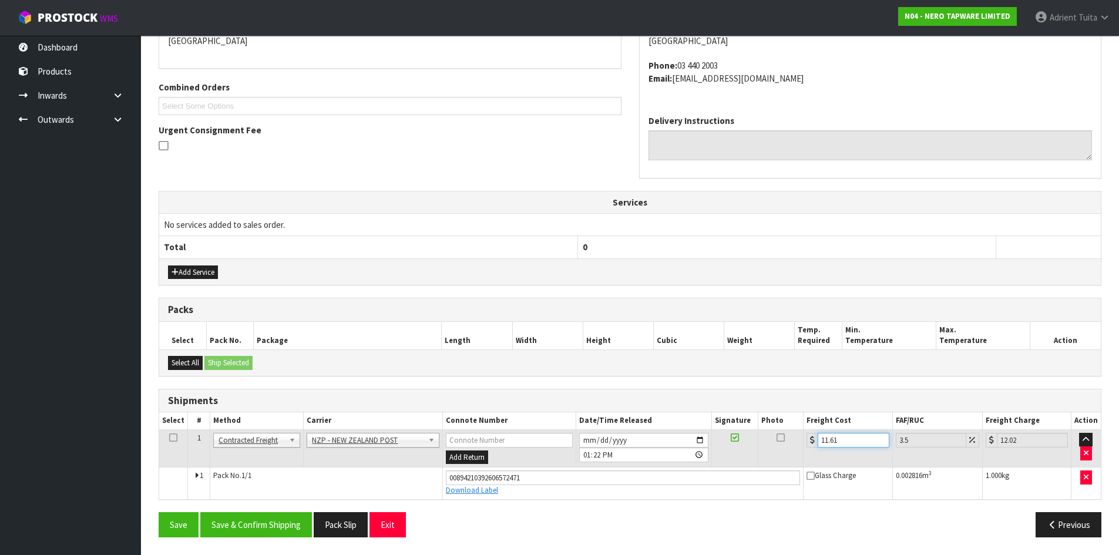
type input "11.61"
click at [253, 509] on div "From Address CONTRACT WAREHOUSING & LOGISTICS 17 Allens Road East Tamaki Auckla…" at bounding box center [630, 255] width 943 height 582
drag, startPoint x: 253, startPoint y: 510, endPoint x: 253, endPoint y: 516, distance: 6.5
click at [253, 515] on div "From Address CONTRACT WAREHOUSING & LOGISTICS 17 Allens Road East Tamaki Auckla…" at bounding box center [630, 255] width 943 height 582
drag, startPoint x: 253, startPoint y: 516, endPoint x: 241, endPoint y: 509, distance: 13.2
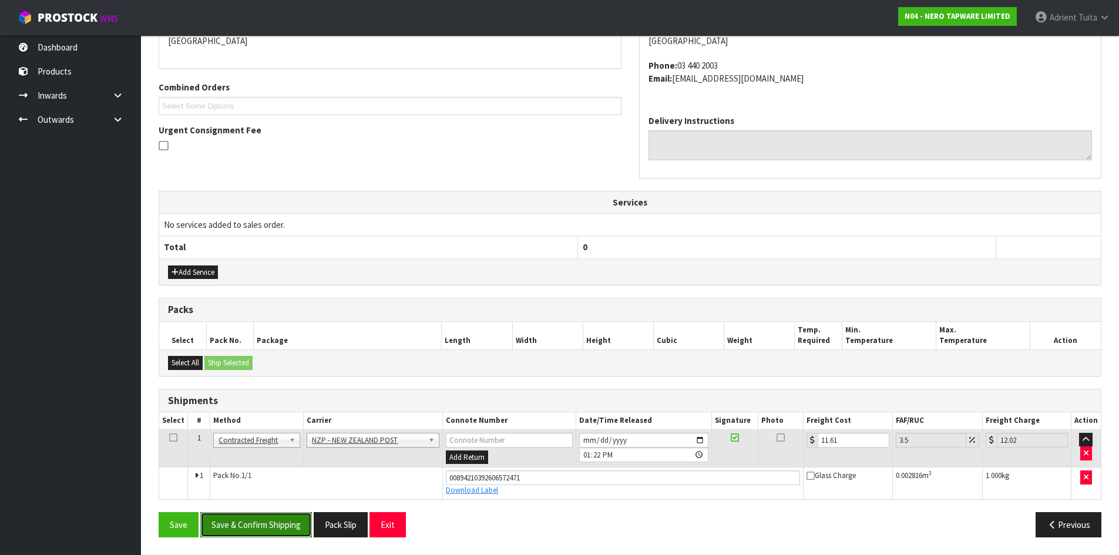
click at [253, 517] on button "Save & Confirm Shipping" at bounding box center [256, 524] width 112 height 25
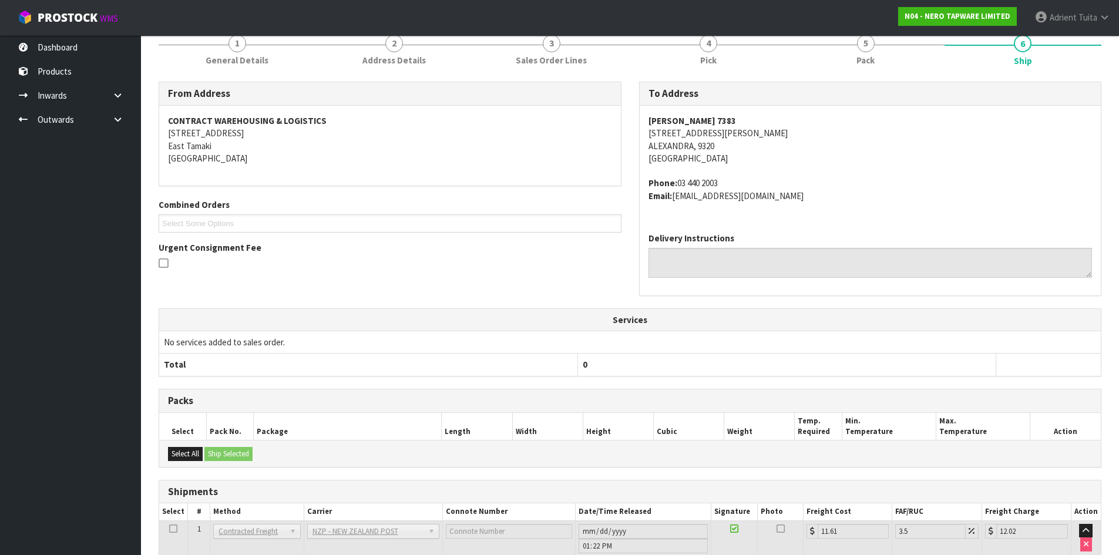
scroll to position [236, 0]
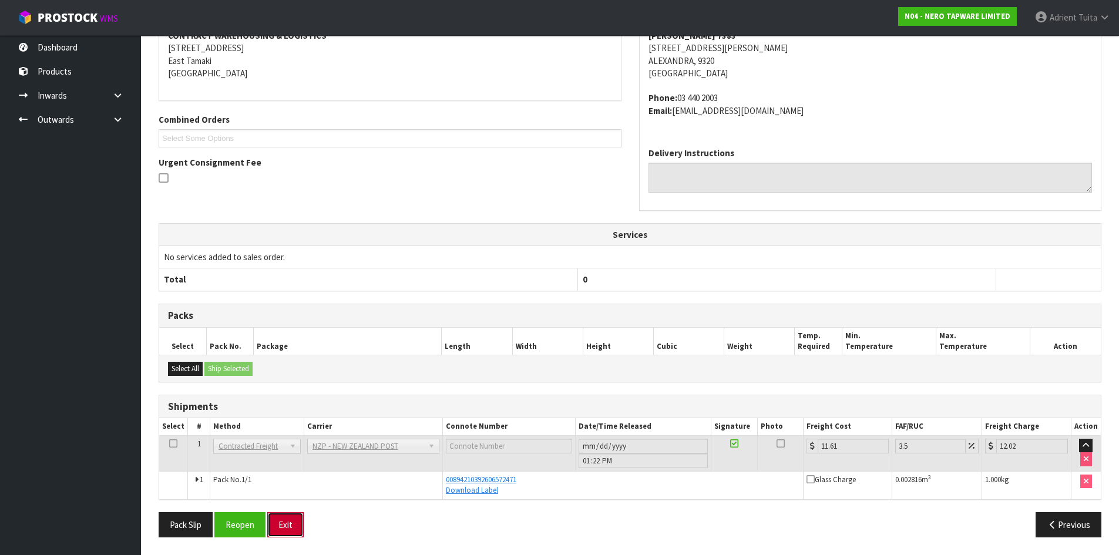
click at [294, 521] on button "Exit" at bounding box center [285, 524] width 36 height 25
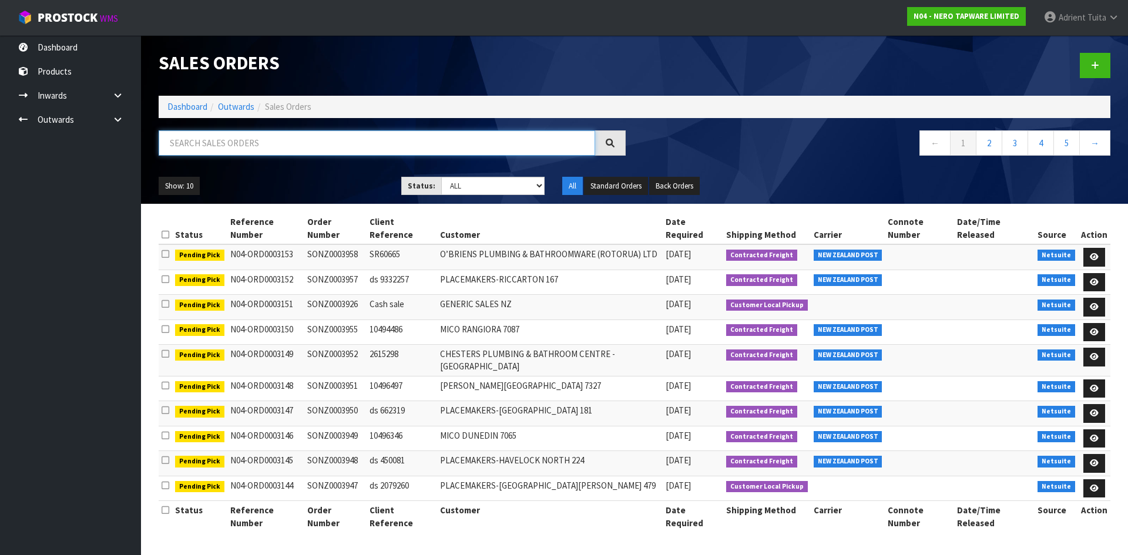
click at [288, 142] on input "text" at bounding box center [377, 142] width 436 height 25
type input "3815"
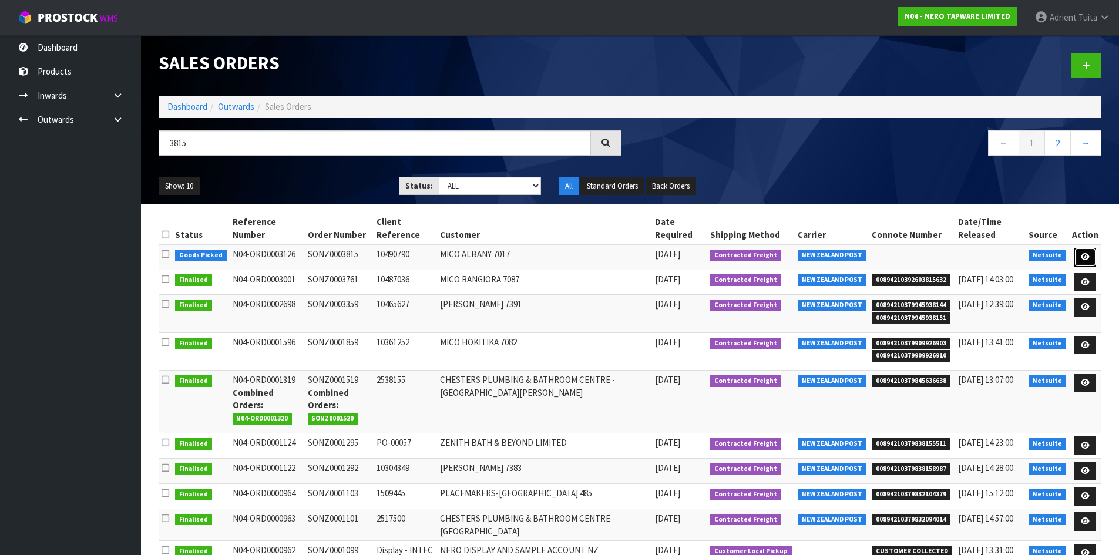
click at [1079, 259] on link at bounding box center [1085, 257] width 22 height 19
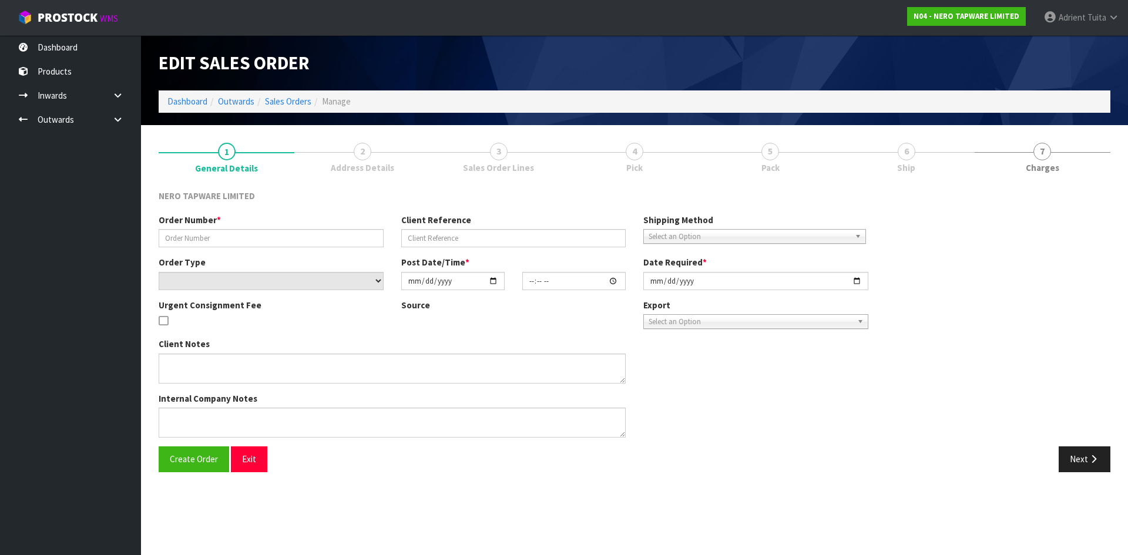
type input "SONZ0003815"
type input "10490790"
select select "number:0"
type input "[DATE]"
type input "16:00:06.000"
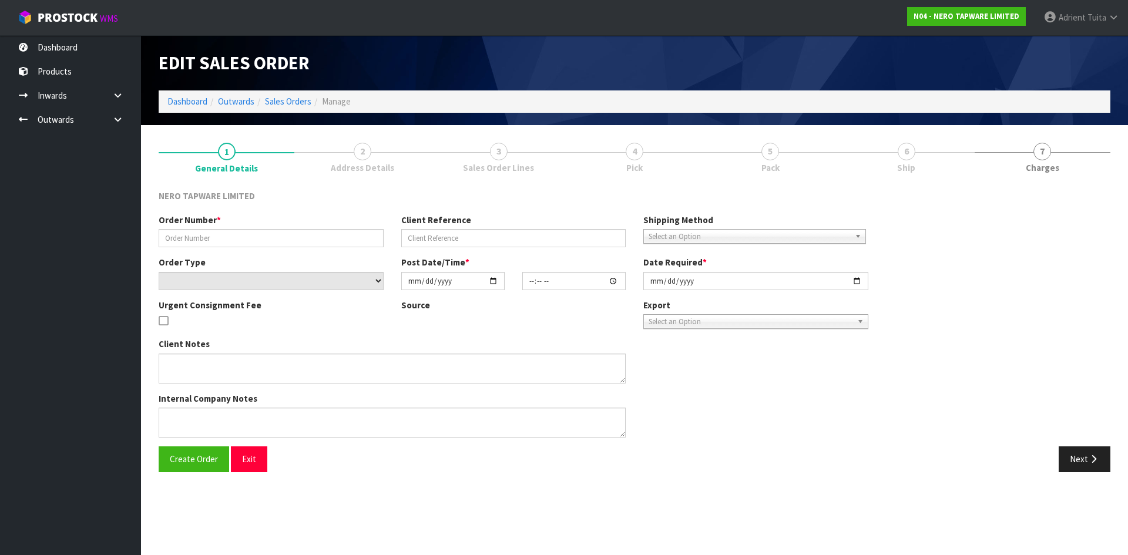
type input "[DATE]"
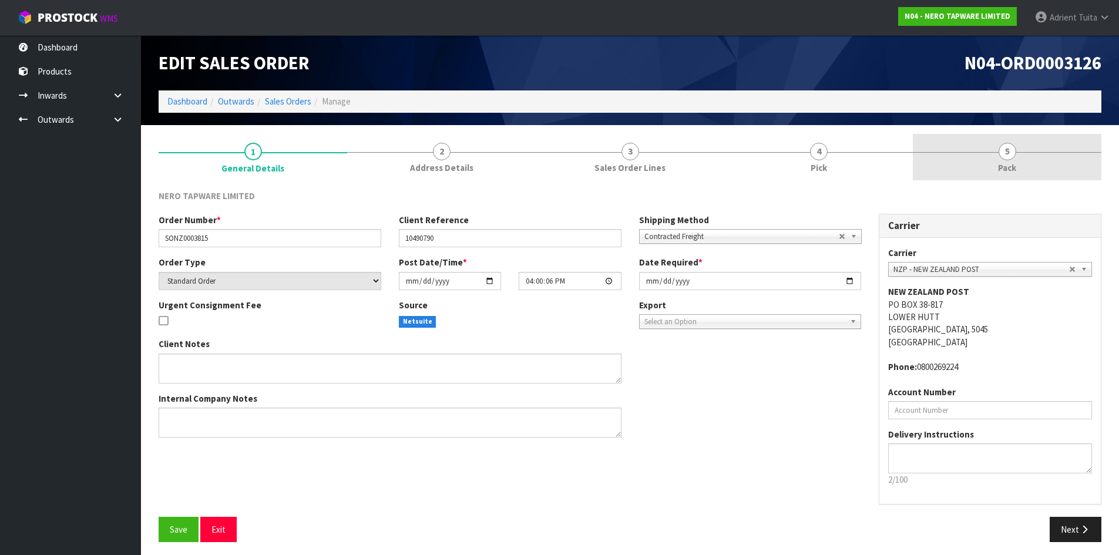
click at [1030, 164] on link "5 Pack" at bounding box center [1007, 157] width 189 height 46
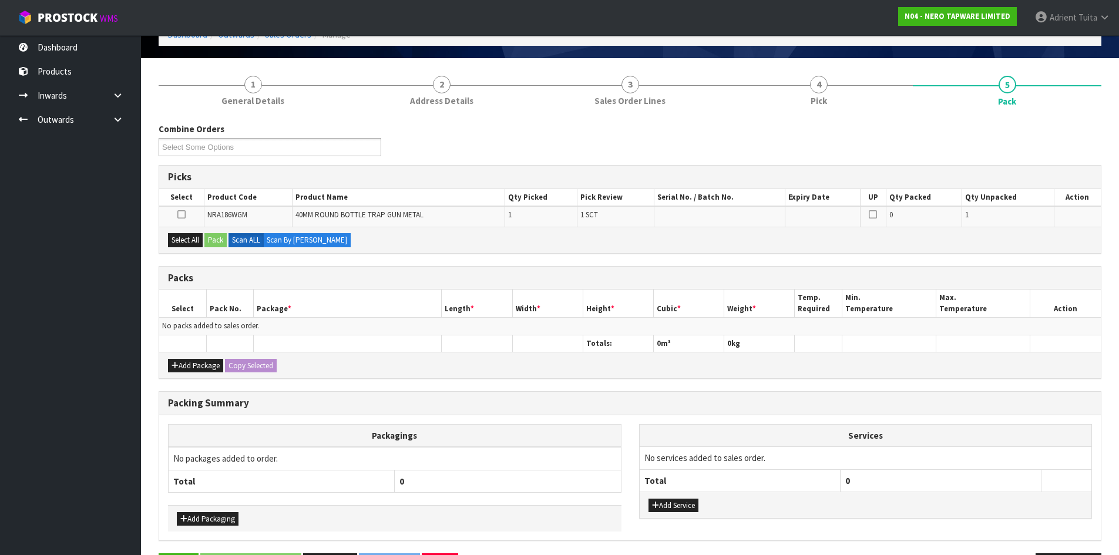
scroll to position [109, 0]
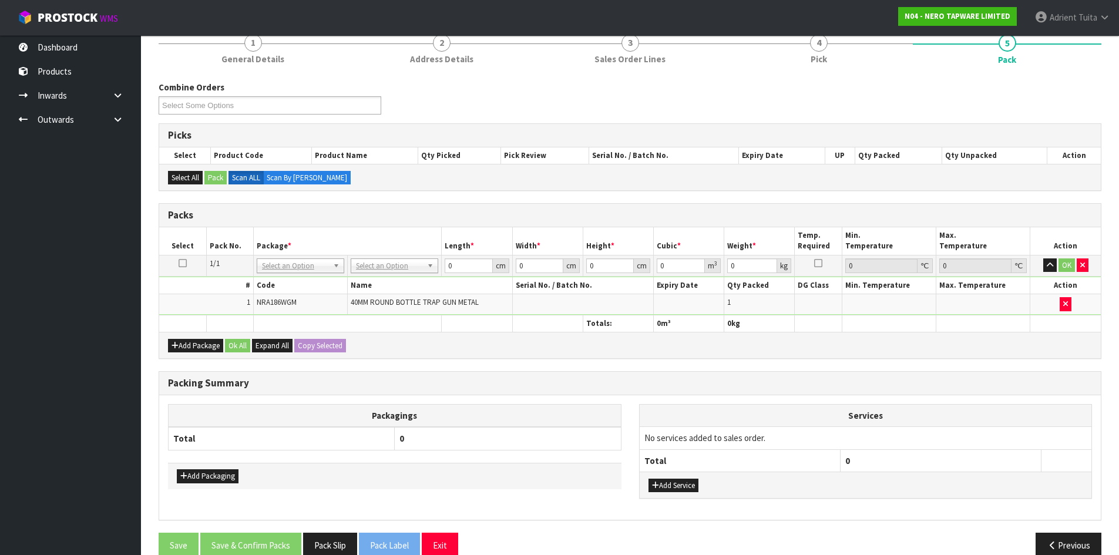
drag, startPoint x: 402, startPoint y: 261, endPoint x: 396, endPoint y: 290, distance: 29.4
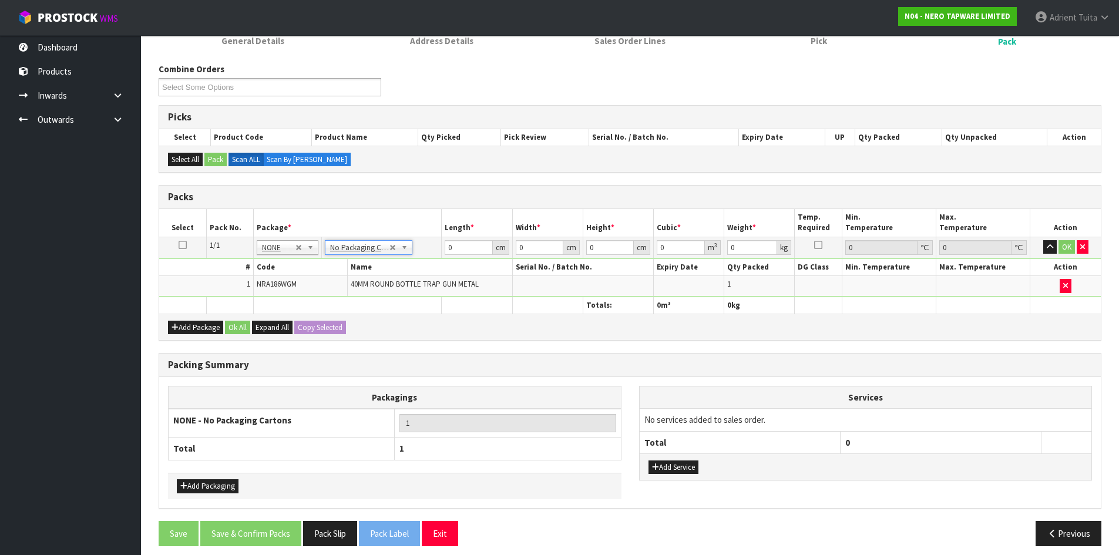
scroll to position [136, 0]
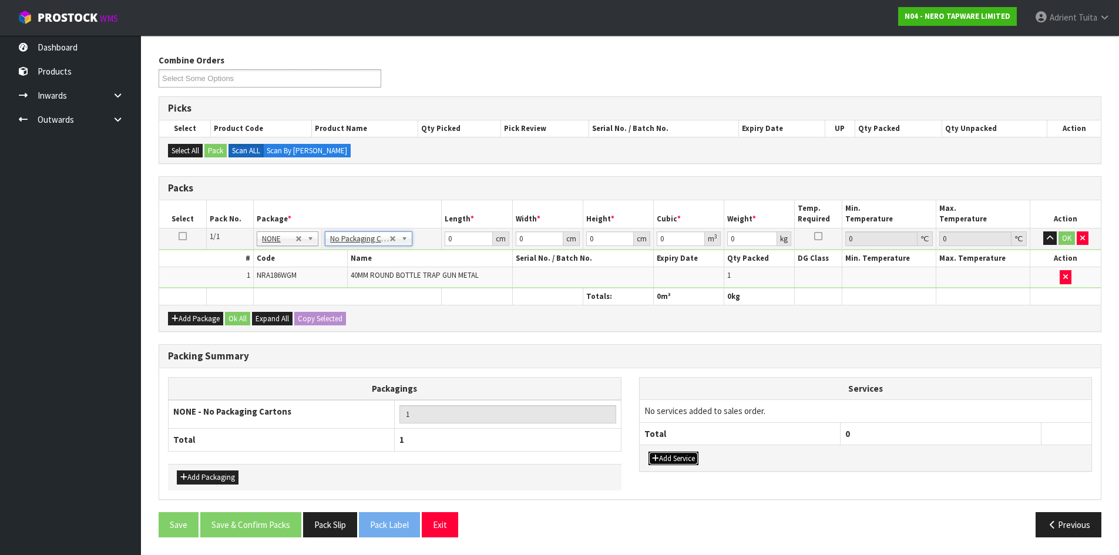
click at [661, 452] on button "Add Service" at bounding box center [674, 459] width 50 height 14
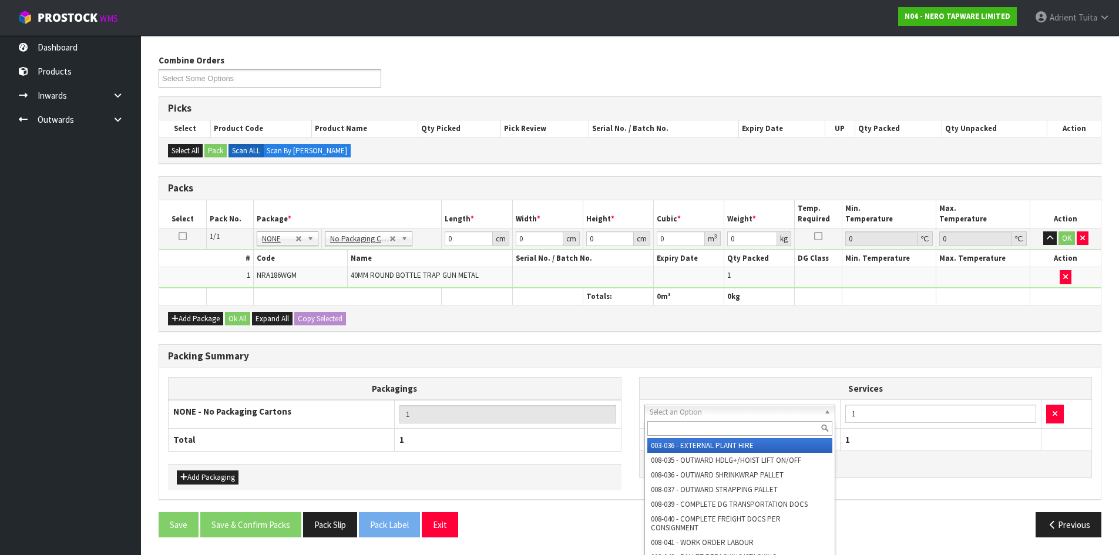
drag, startPoint x: 677, startPoint y: 418, endPoint x: 678, endPoint y: 429, distance: 11.8
click at [678, 430] on input "text" at bounding box center [740, 428] width 186 height 15
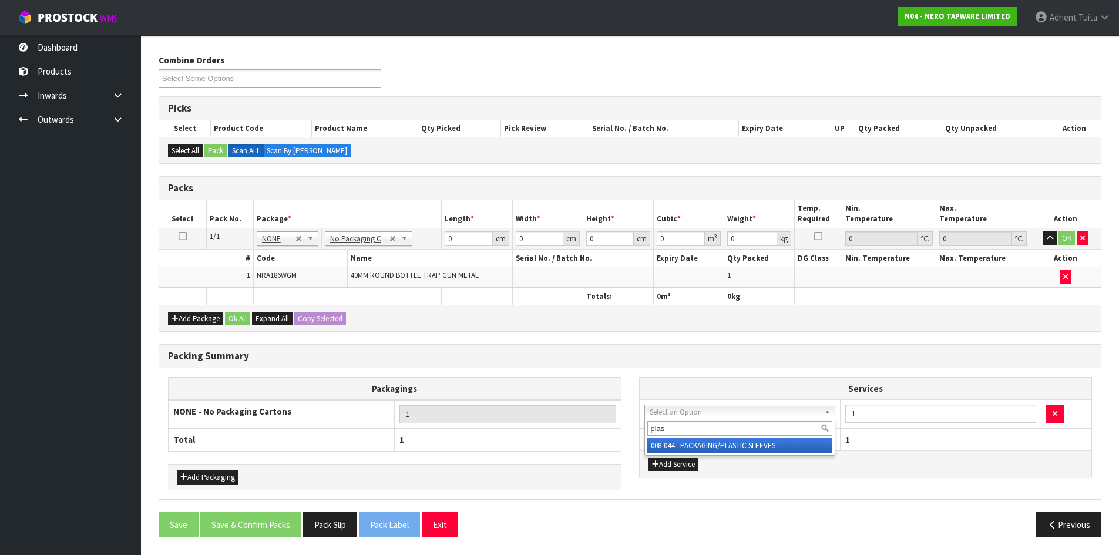
type input "plas"
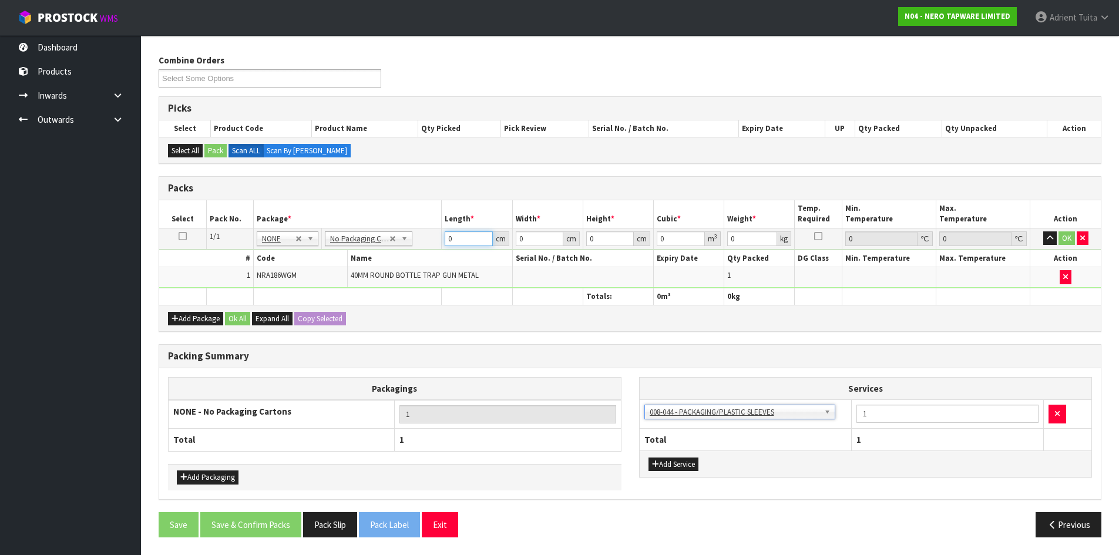
click at [456, 239] on input "0" at bounding box center [469, 238] width 48 height 15
type input "35"
type input "19"
type input "9"
type input "0.005985"
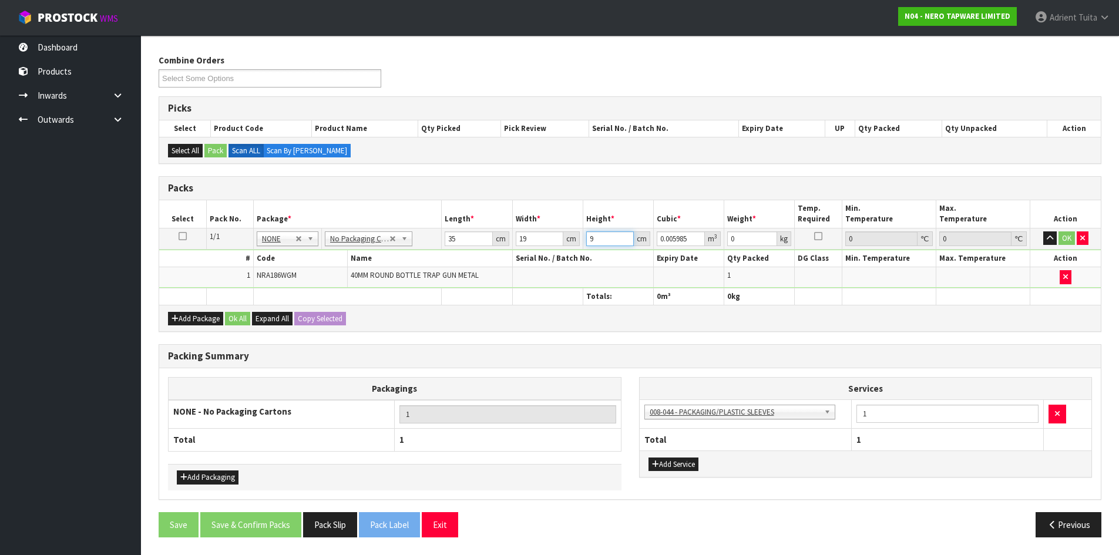
type input "9"
type input "2"
click at [1066, 239] on button "OK" at bounding box center [1067, 238] width 16 height 14
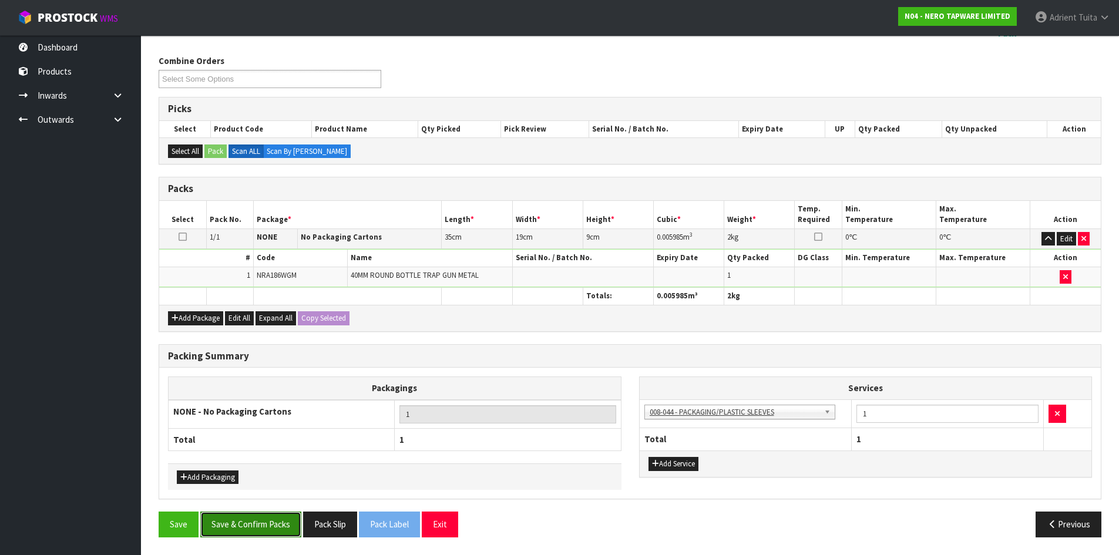
click at [269, 524] on button "Save & Confirm Packs" at bounding box center [250, 524] width 101 height 25
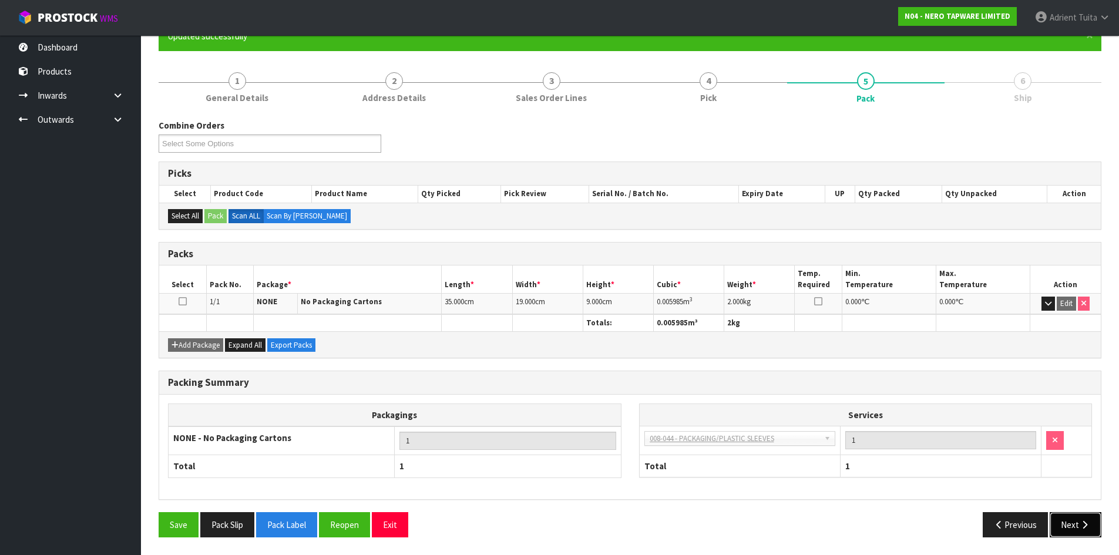
click at [1077, 519] on button "Next" at bounding box center [1076, 524] width 52 height 25
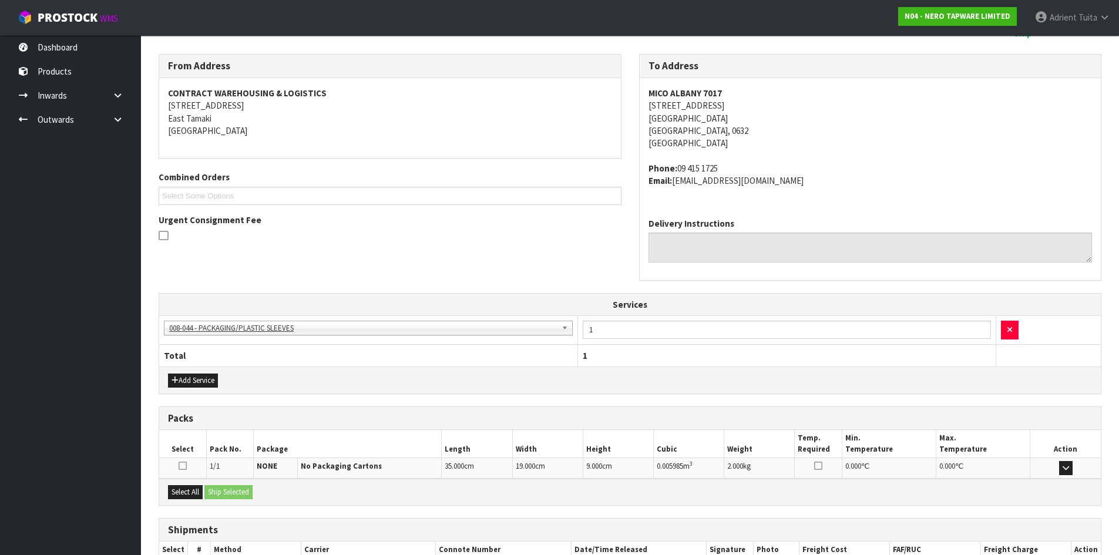
scroll to position [255, 0]
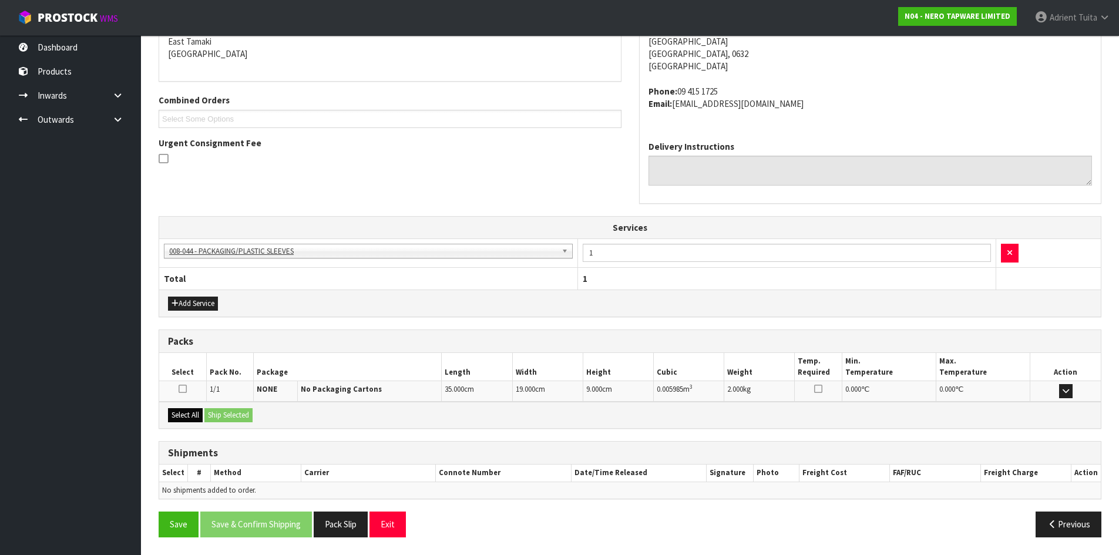
drag, startPoint x: 195, startPoint y: 426, endPoint x: 199, endPoint y: 419, distance: 7.7
click at [194, 425] on div "Select All Ship Selected" at bounding box center [630, 415] width 942 height 26
click at [200, 419] on button "Select All" at bounding box center [185, 415] width 35 height 14
click at [216, 414] on button "Ship Selected" at bounding box center [228, 415] width 48 height 14
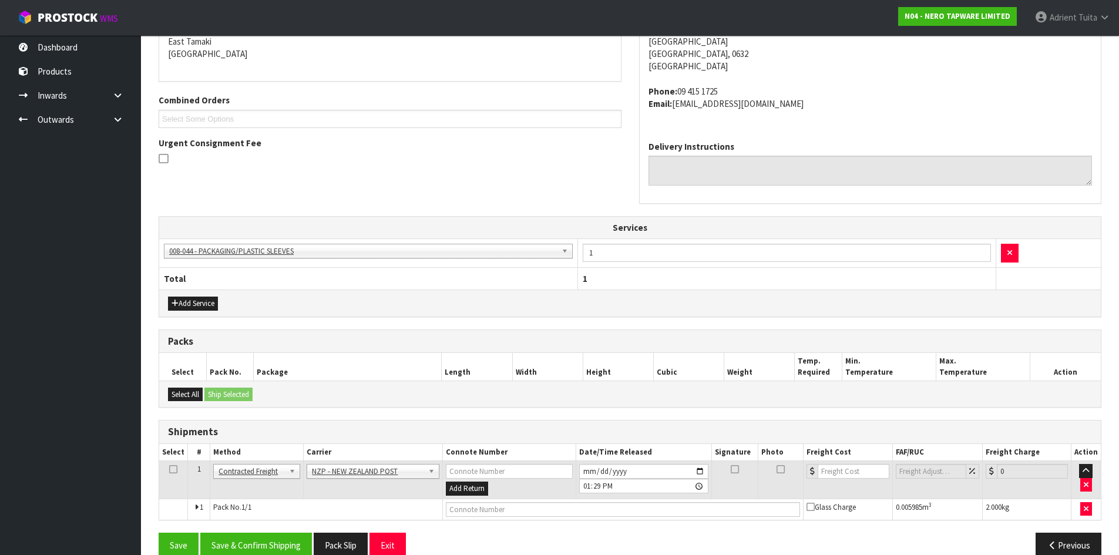
scroll to position [276, 0]
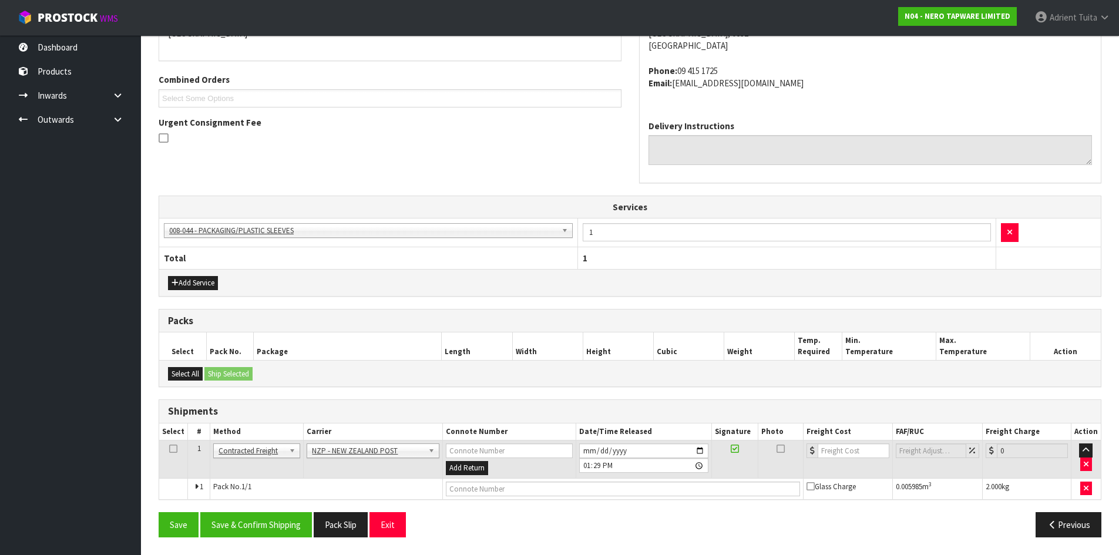
click at [267, 509] on div "From Address CONTRACT WAREHOUSING & LOGISTICS 17 Allens Road East Tamaki Auckla…" at bounding box center [630, 252] width 943 height 590
click at [265, 518] on button "Save & Confirm Shipping" at bounding box center [256, 524] width 112 height 25
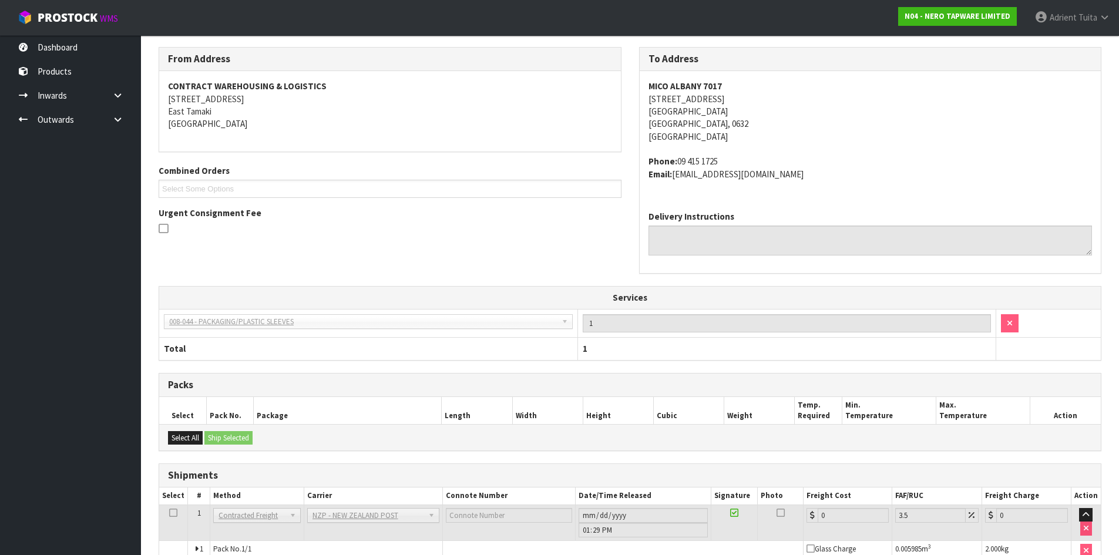
scroll to position [259, 0]
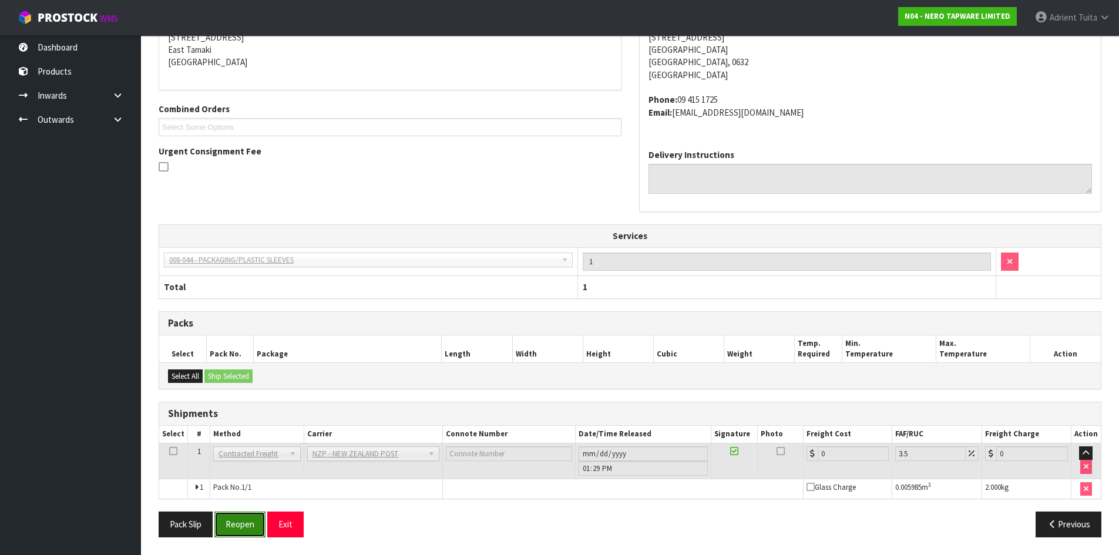
click at [241, 519] on button "Reopen" at bounding box center [239, 524] width 51 height 25
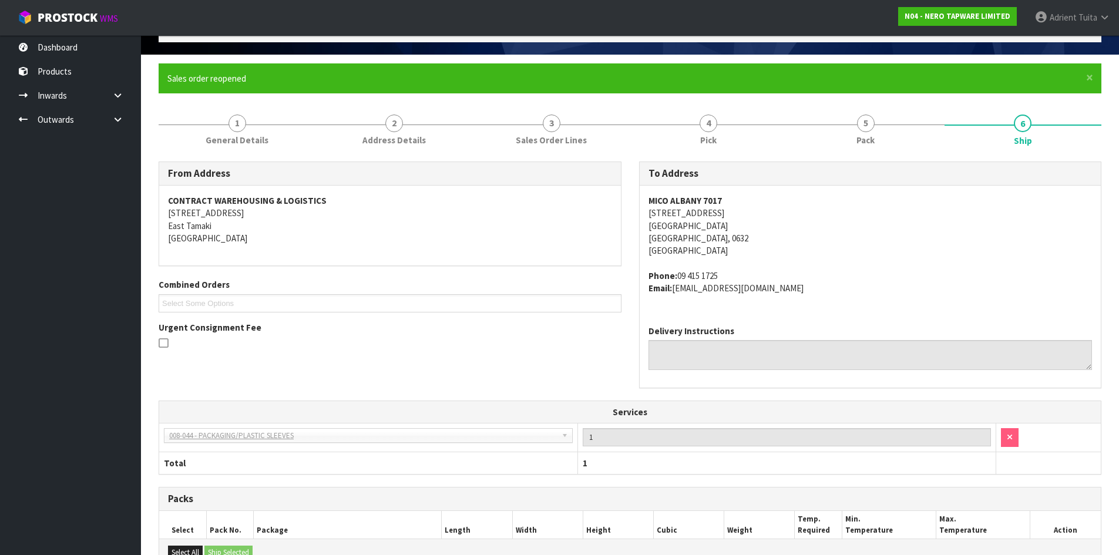
scroll to position [246, 0]
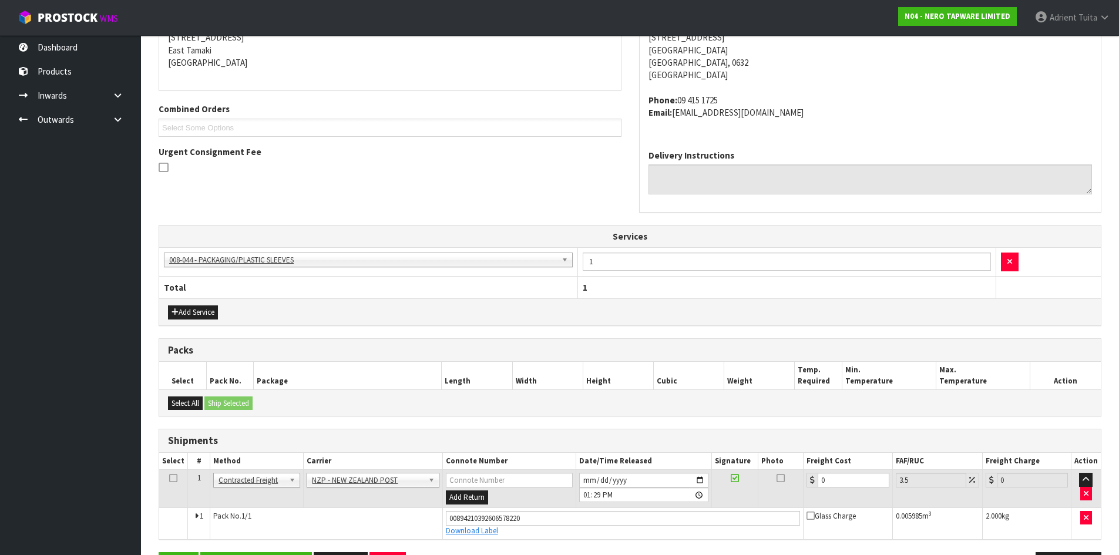
click at [850, 471] on td "0" at bounding box center [848, 489] width 89 height 38
click at [849, 477] on input "0" at bounding box center [853, 480] width 71 height 15
type input "4"
type input "4.14"
type input "4.3"
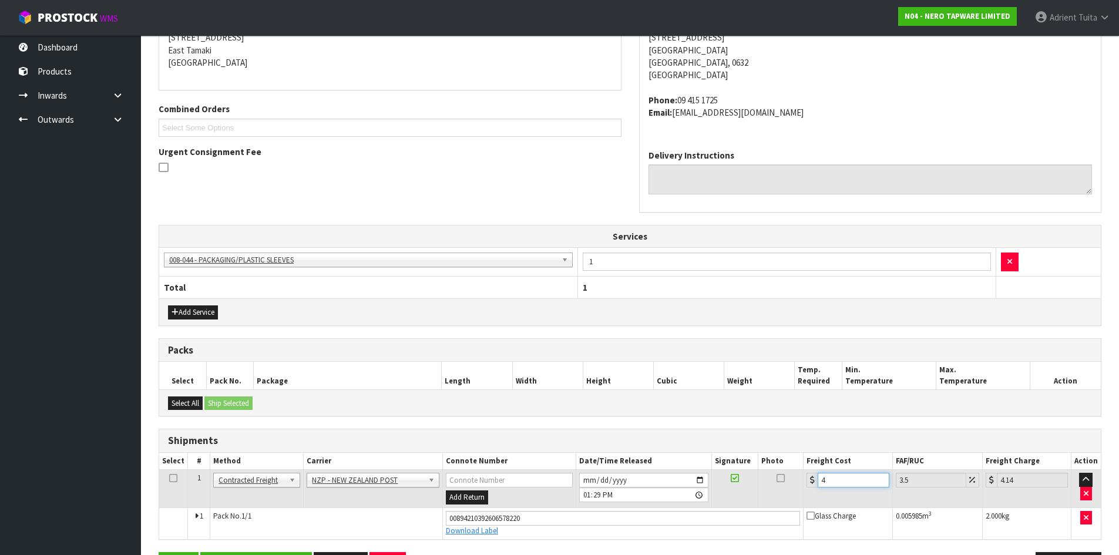
type input "4.45"
type input "4.33"
type input "4.48"
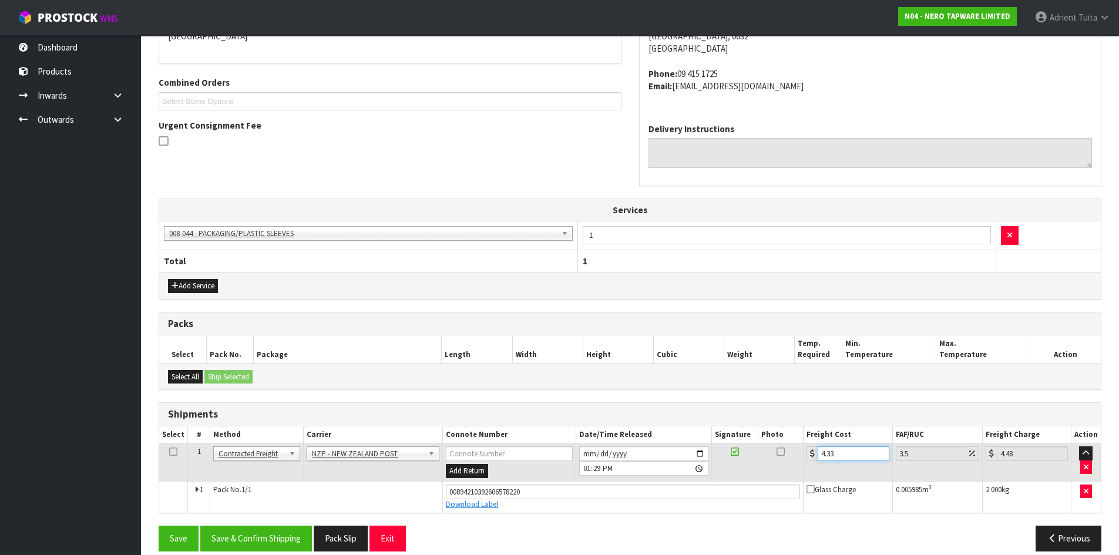
scroll to position [287, 0]
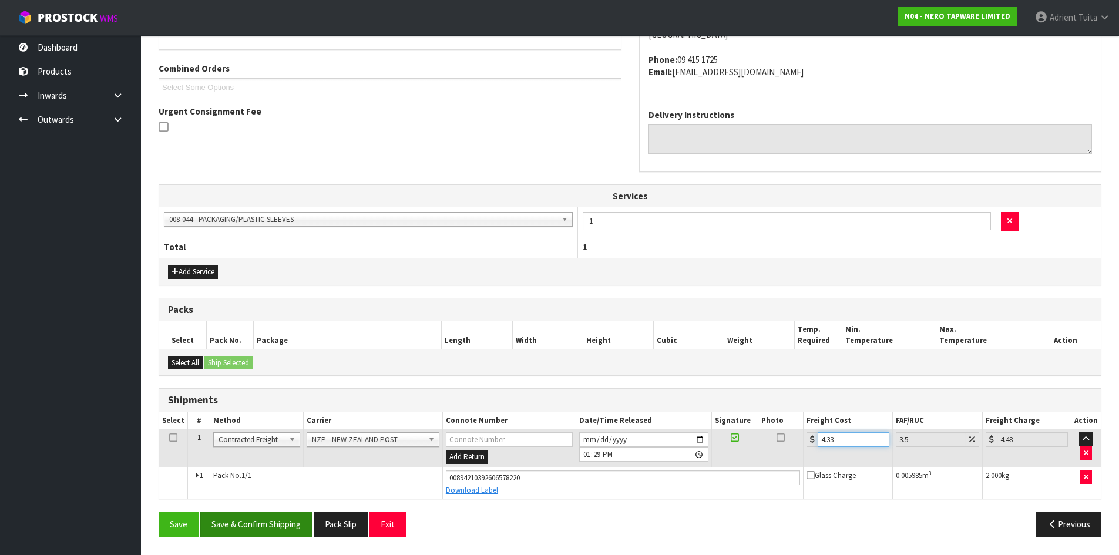
type input "4.33"
click at [267, 514] on button "Save & Confirm Shipping" at bounding box center [256, 524] width 112 height 25
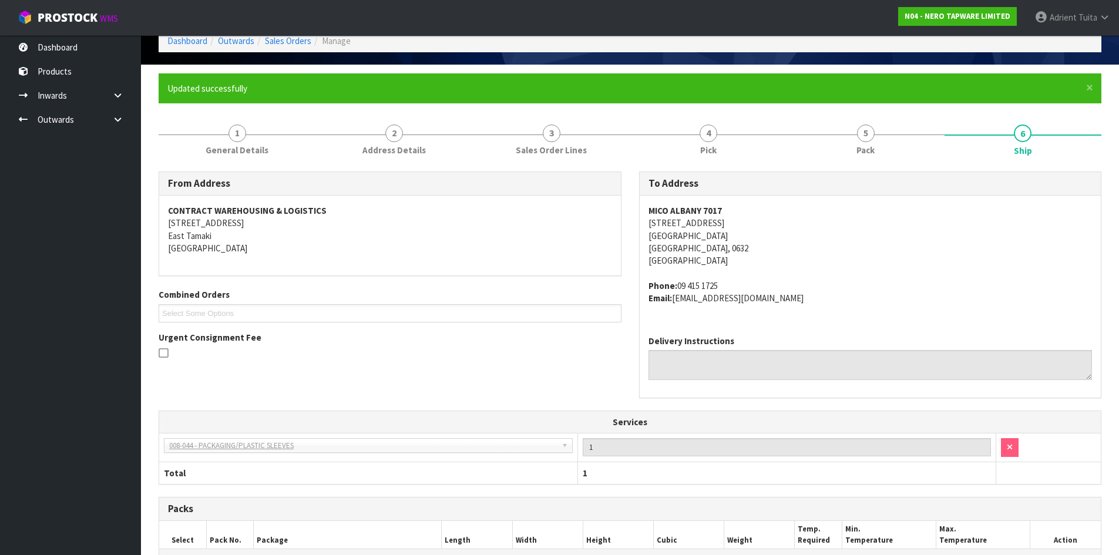
scroll to position [254, 0]
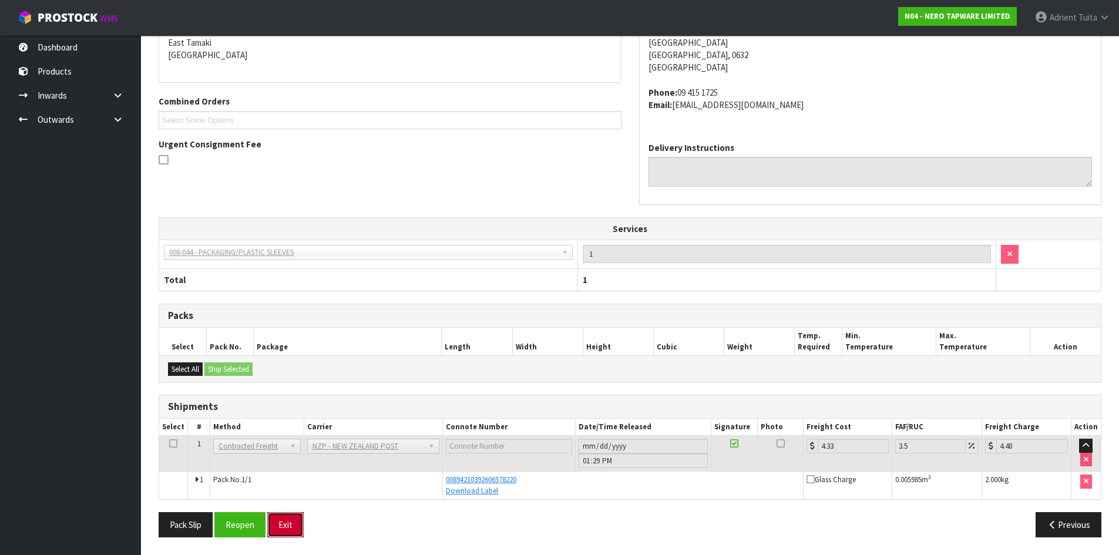
click at [278, 528] on button "Exit" at bounding box center [285, 524] width 36 height 25
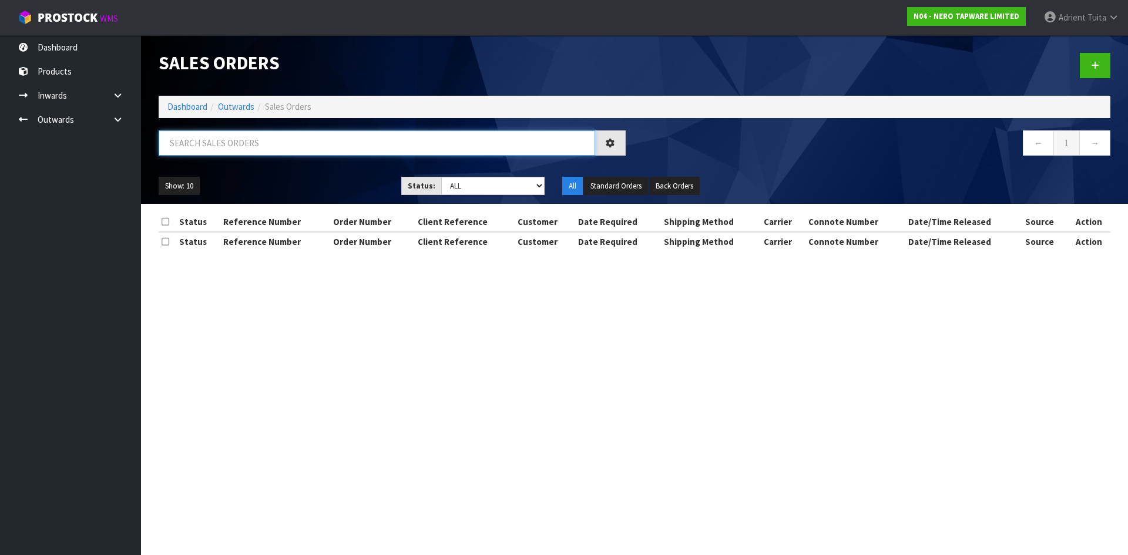
click at [283, 152] on input "text" at bounding box center [377, 142] width 436 height 25
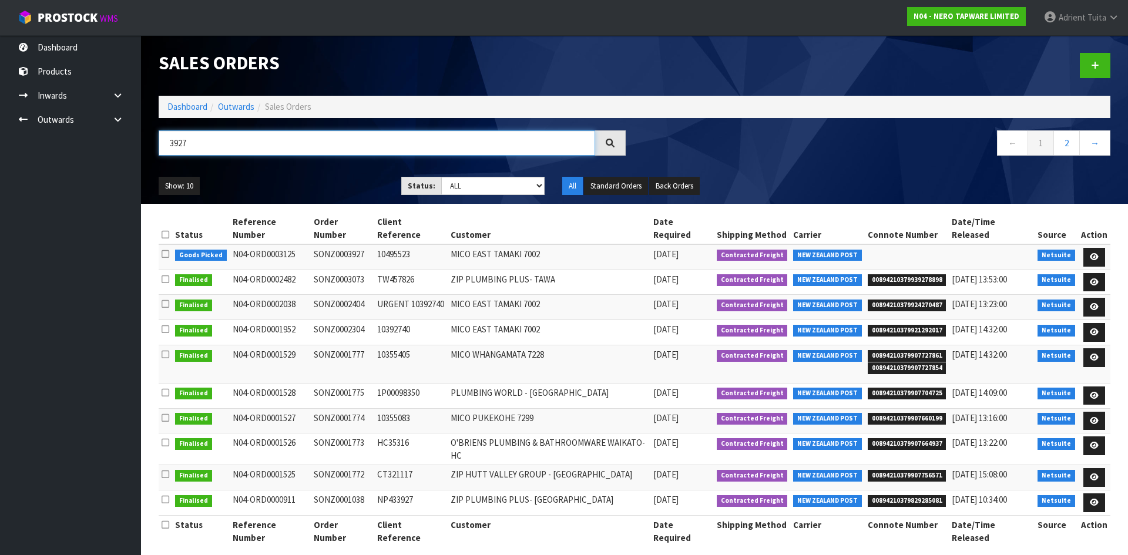
type input "3927"
click at [1100, 248] on link at bounding box center [1094, 257] width 22 height 19
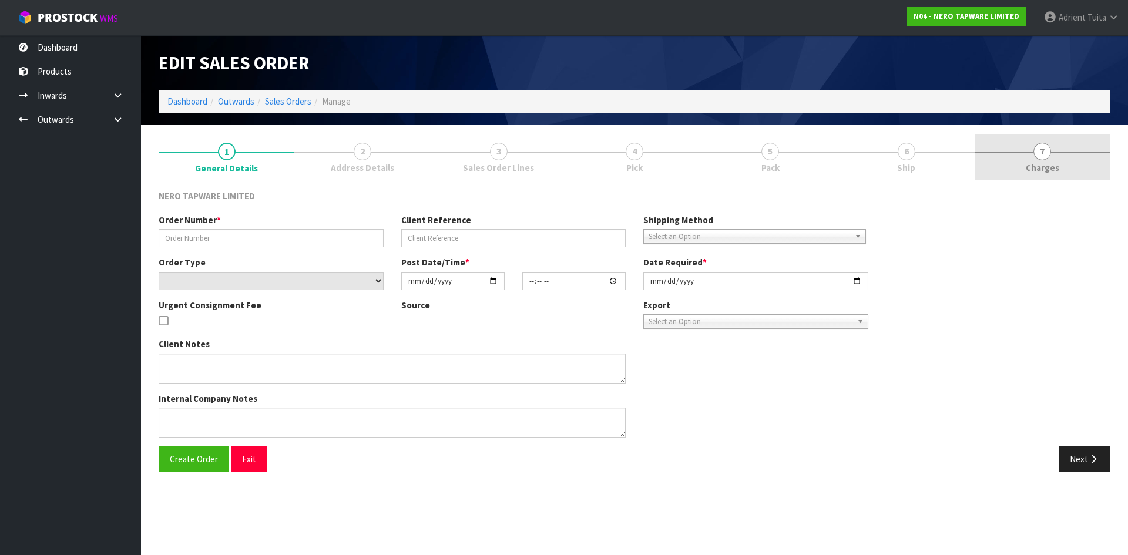
click at [1079, 157] on link "7 Charges" at bounding box center [1043, 157] width 136 height 46
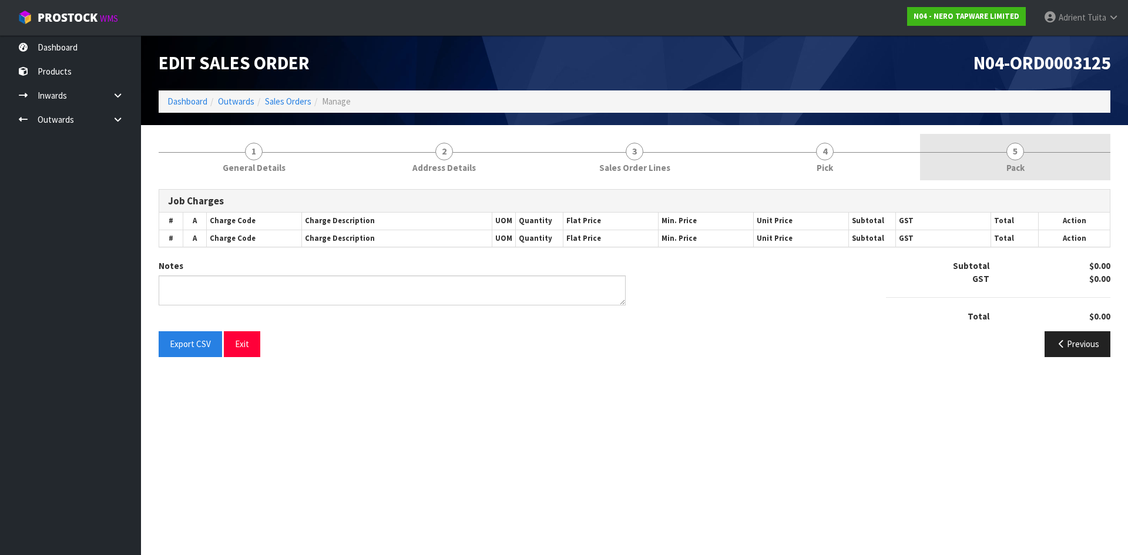
click at [991, 159] on link "5 Pack" at bounding box center [1015, 157] width 190 height 46
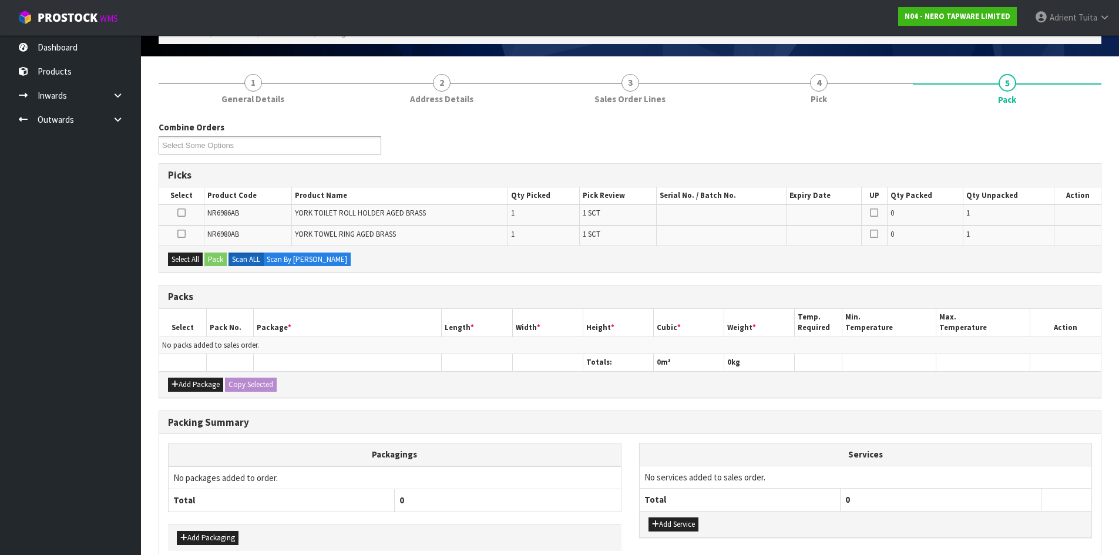
scroll to position [129, 0]
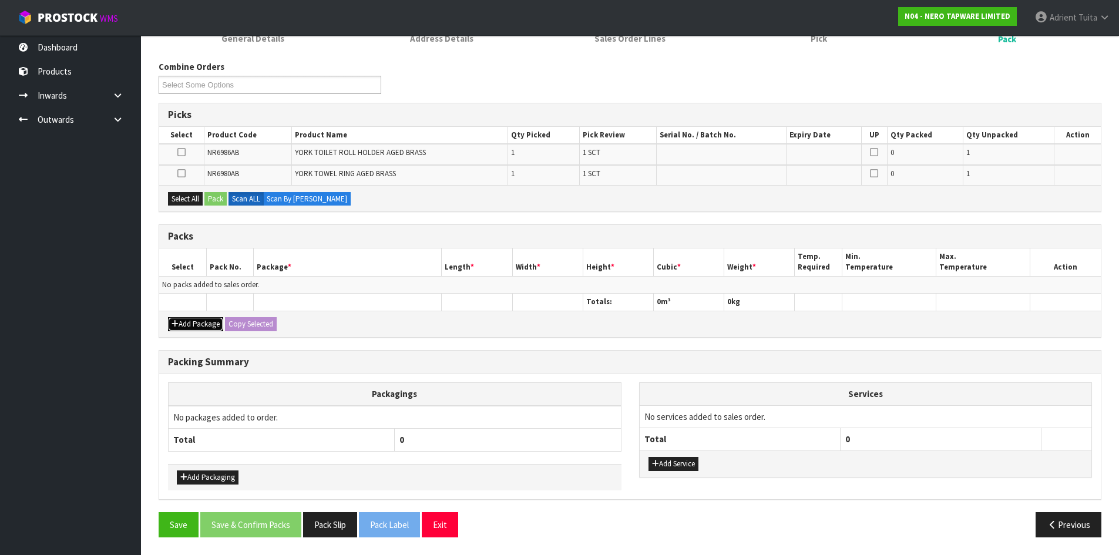
click at [177, 321] on icon "button" at bounding box center [175, 324] width 7 height 8
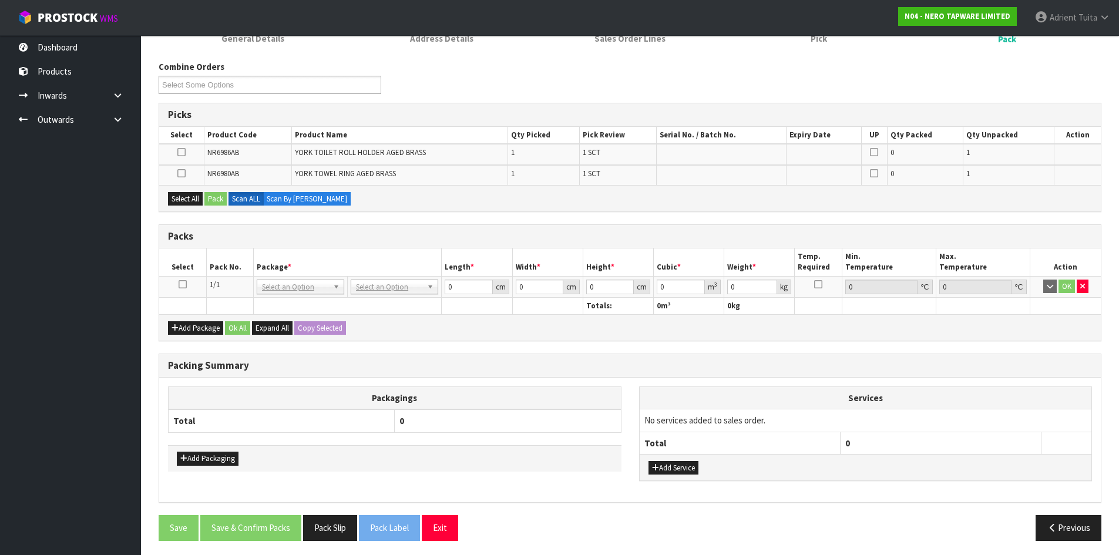
click at [186, 289] on link at bounding box center [183, 285] width 8 height 10
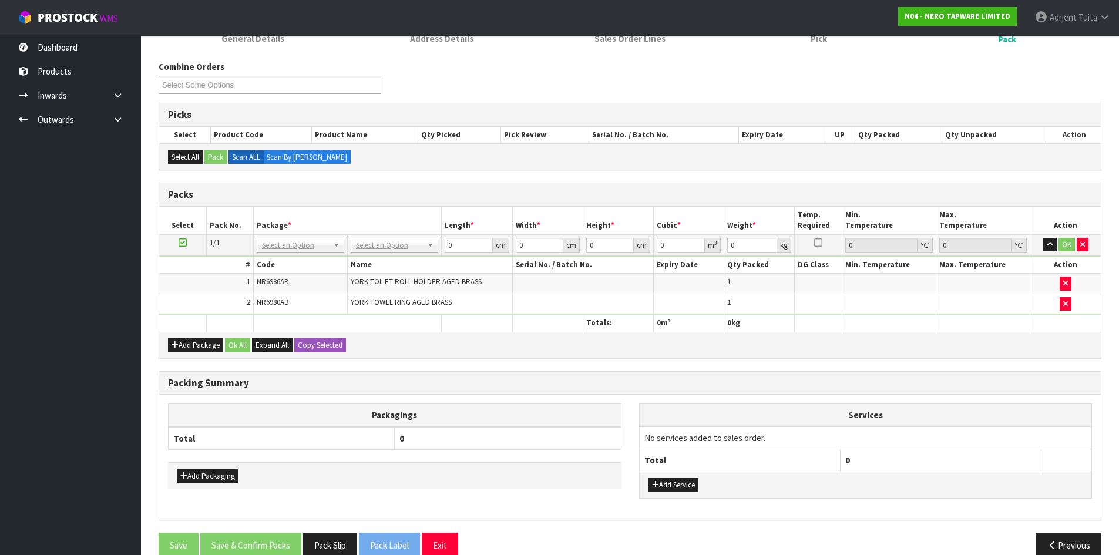
drag, startPoint x: 411, startPoint y: 241, endPoint x: 410, endPoint y: 249, distance: 7.1
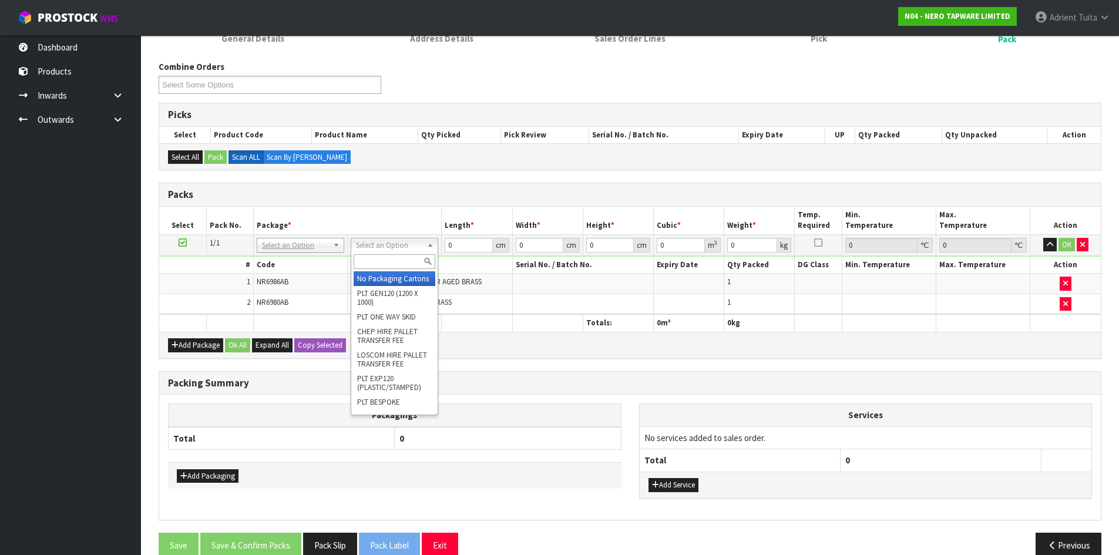
click at [409, 264] on input "text" at bounding box center [395, 261] width 82 height 15
click at [389, 263] on input "text" at bounding box center [395, 261] width 82 height 15
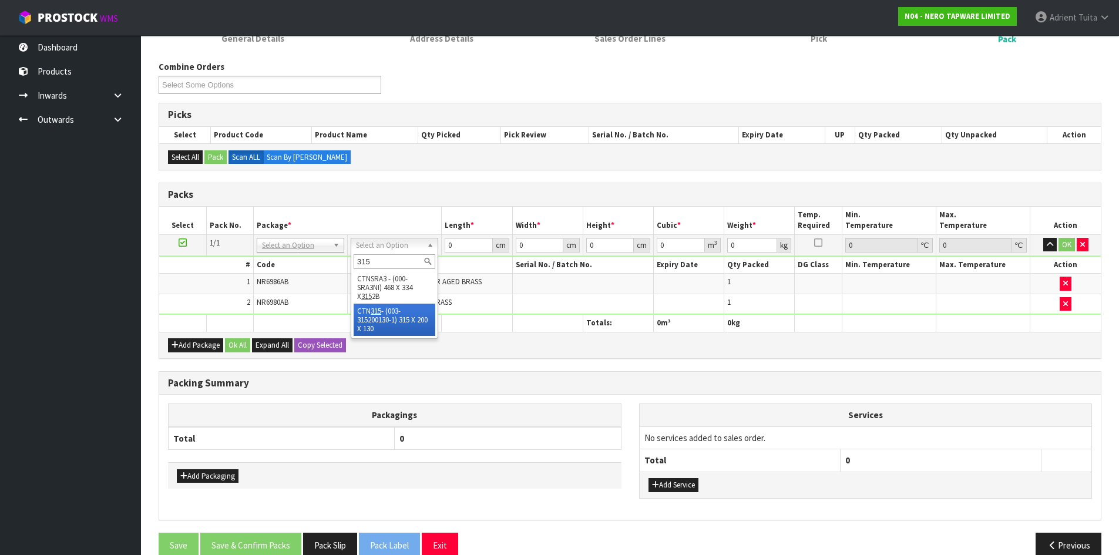
type input "315"
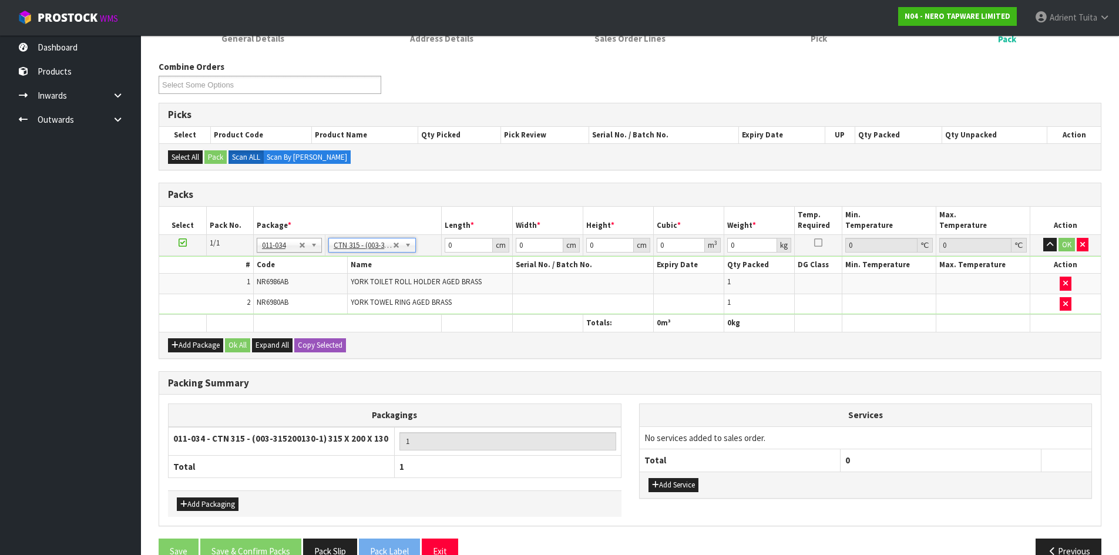
type input "31.5"
type input "20"
type input "13"
type input "0.00819"
type input "1.01"
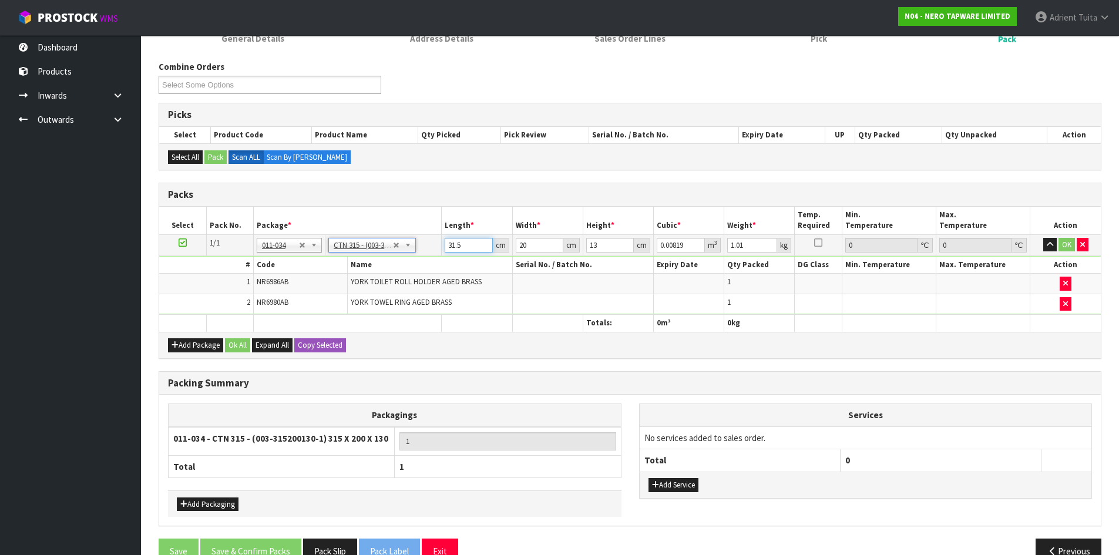
click at [464, 250] on input "31.5" at bounding box center [469, 245] width 48 height 15
type input "3"
type input "0.00078"
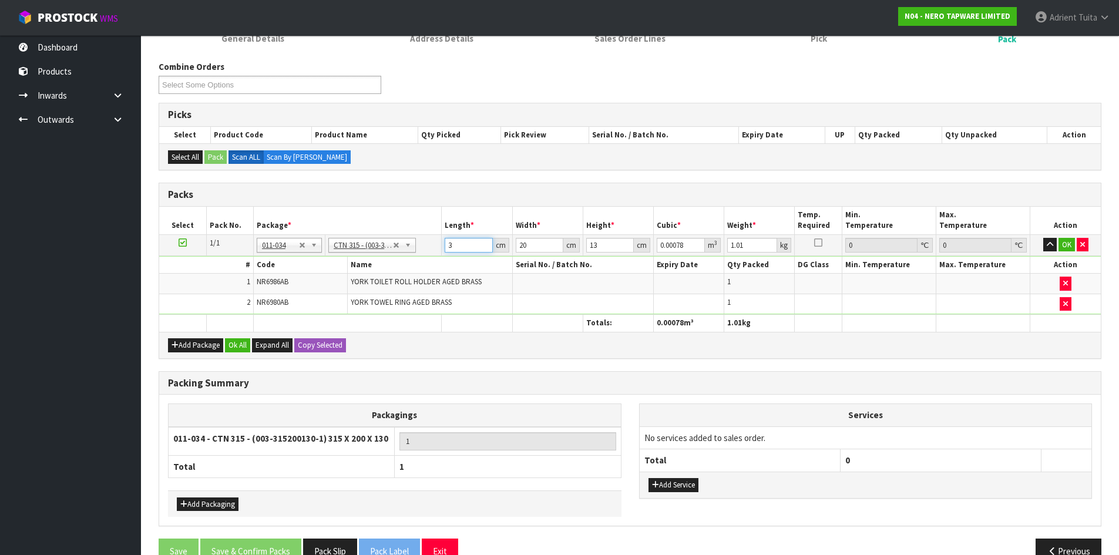
type input "32"
type input "0.00832"
type input "32"
type input "2"
type input "0.000832"
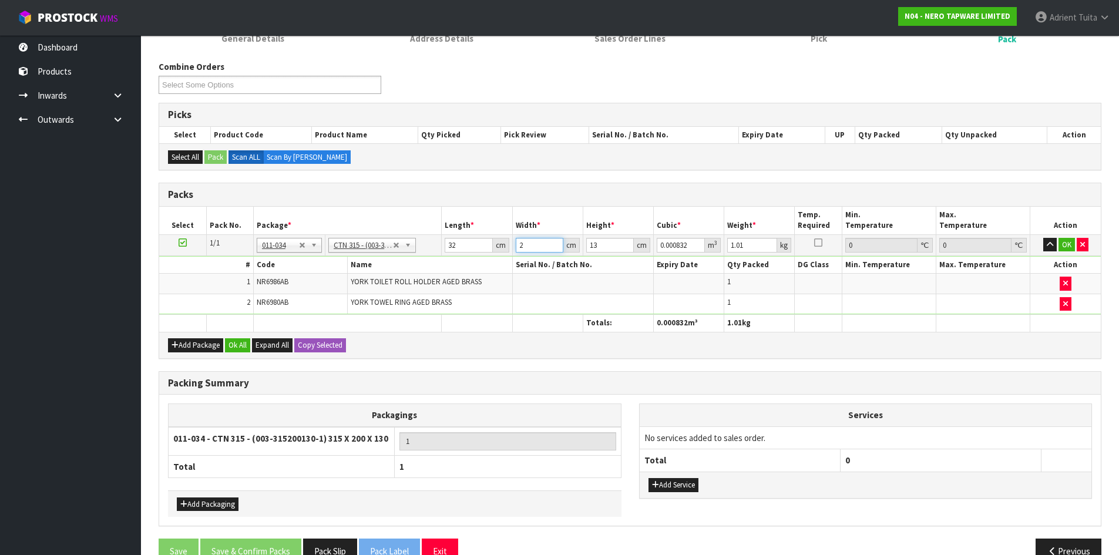
type input "22"
type input "0.009152"
type input "22"
type input "1"
type input "0.000704"
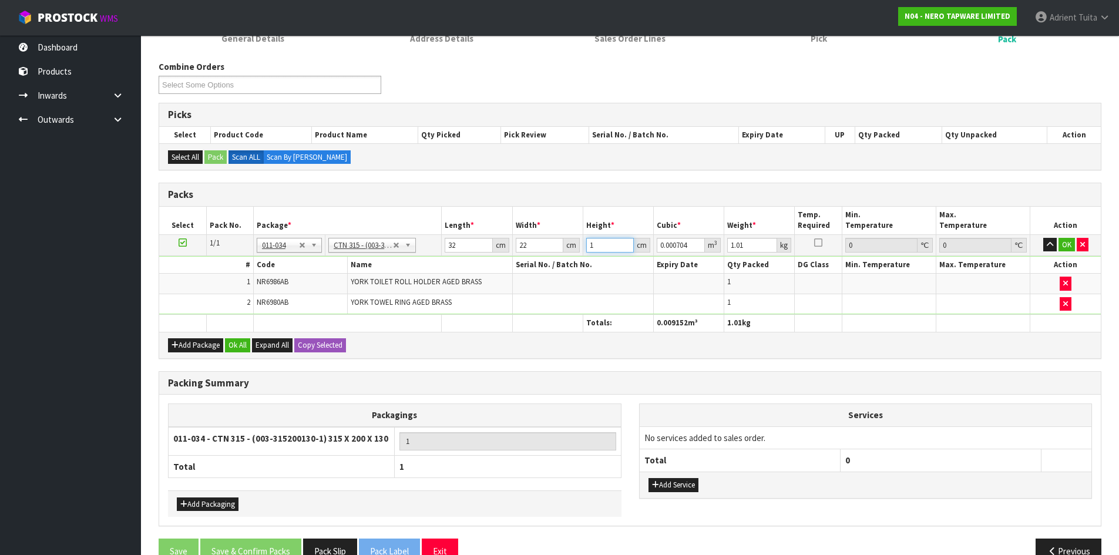
type input "14"
type input "0.009856"
type input "14"
type input "1"
click at [1065, 249] on button "OK" at bounding box center [1067, 245] width 16 height 14
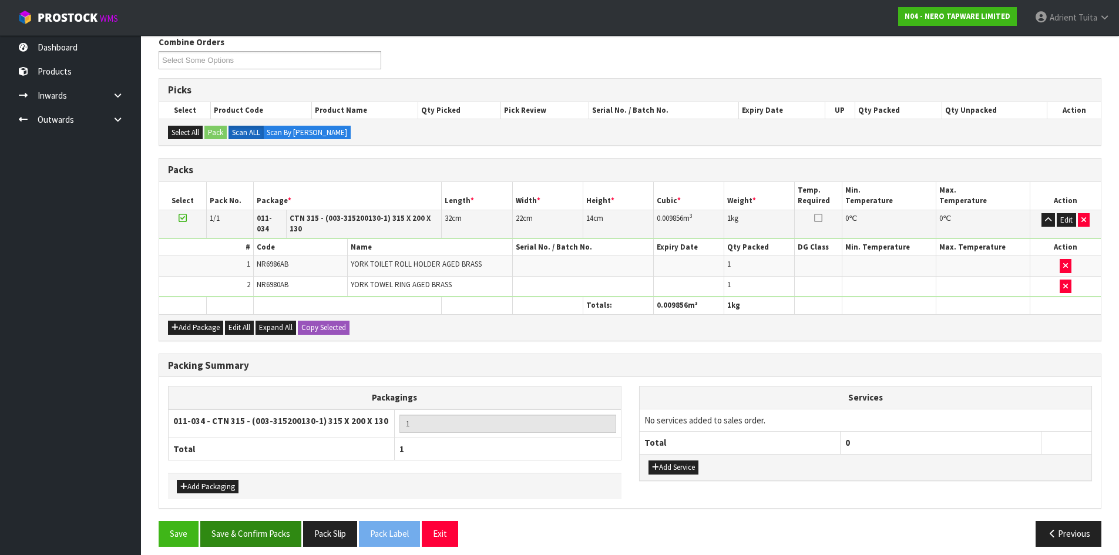
scroll to position [155, 0]
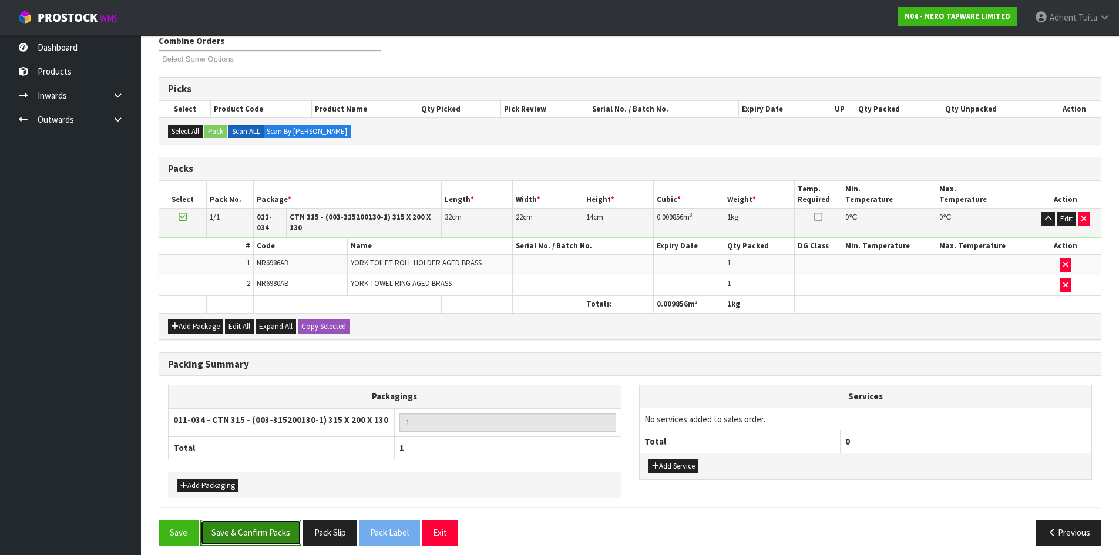
click at [253, 521] on button "Save & Confirm Packs" at bounding box center [250, 532] width 101 height 25
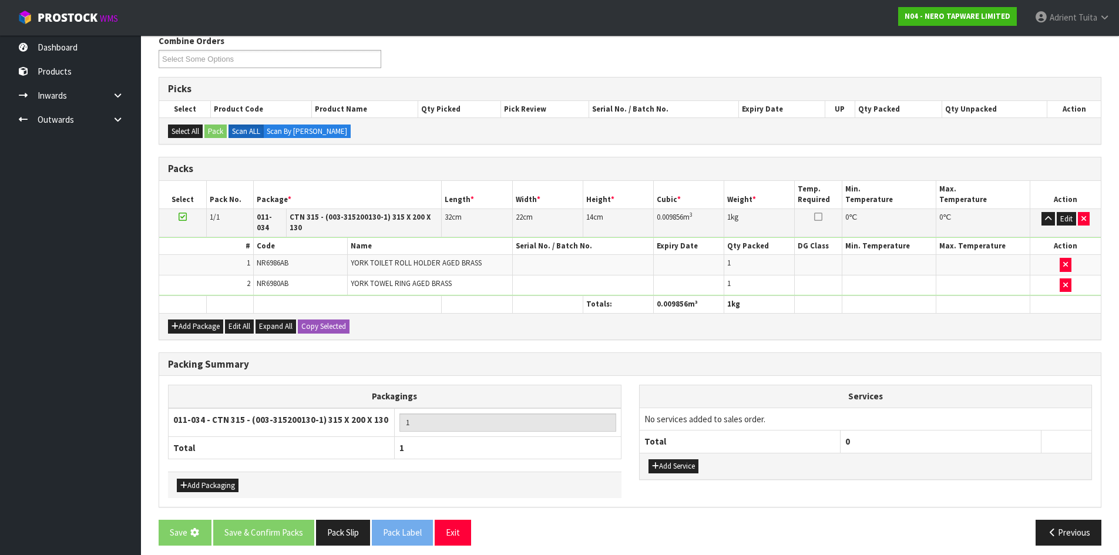
scroll to position [0, 0]
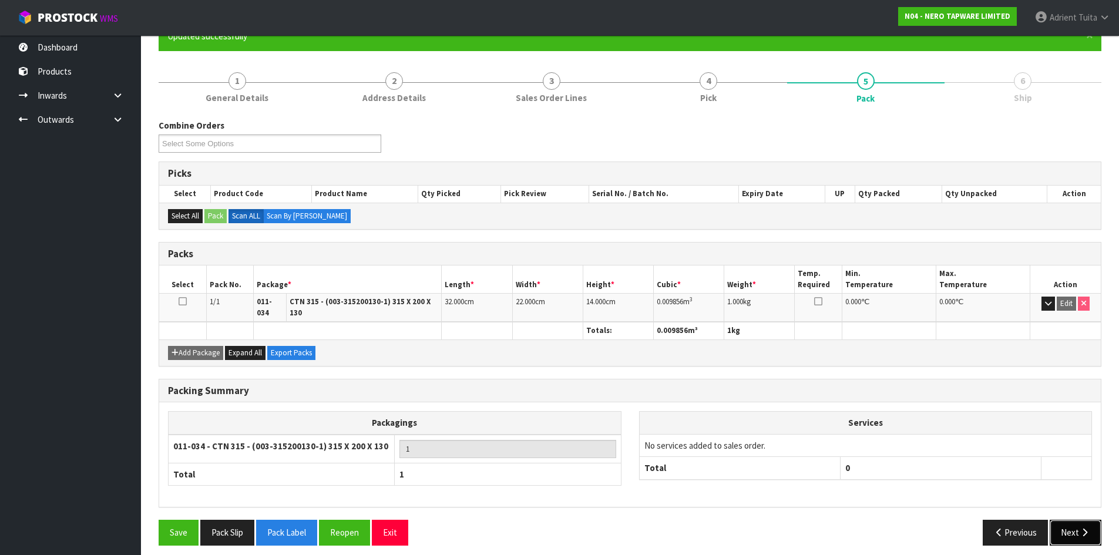
click at [1075, 526] on button "Next" at bounding box center [1076, 532] width 52 height 25
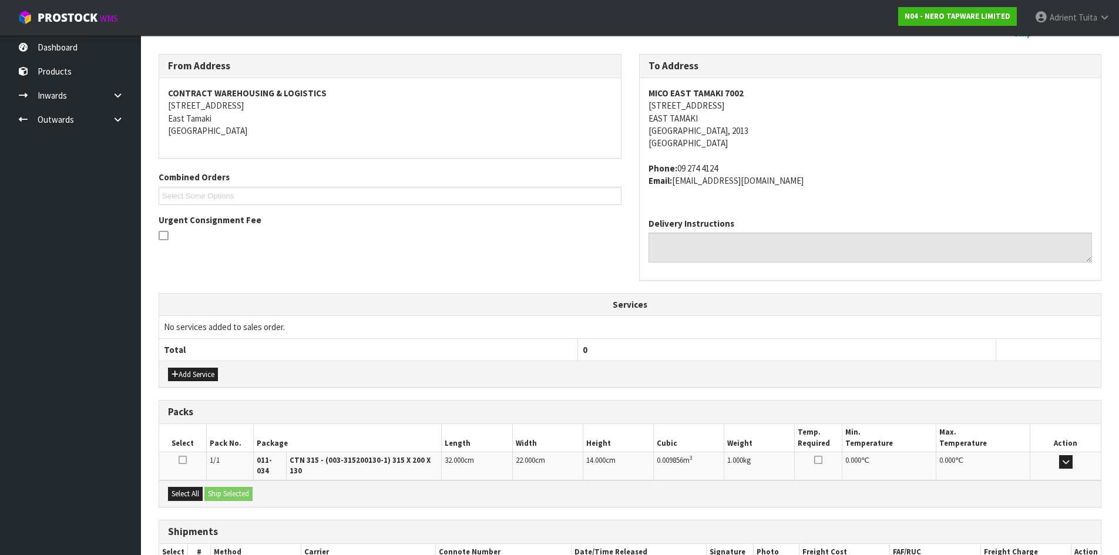
scroll to position [249, 0]
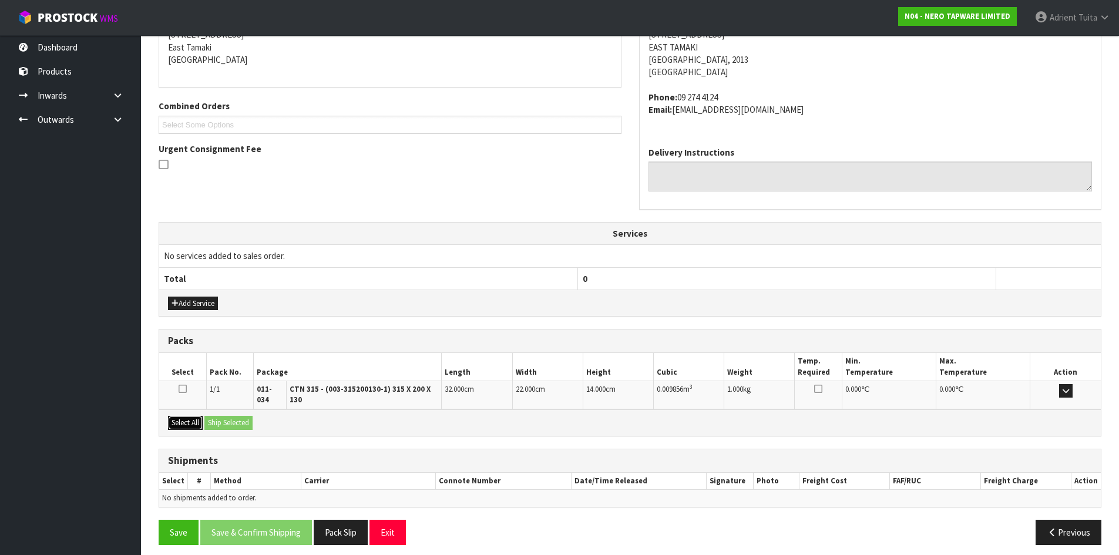
drag, startPoint x: 173, startPoint y: 414, endPoint x: 186, endPoint y: 414, distance: 12.3
click at [184, 416] on button "Select All" at bounding box center [185, 423] width 35 height 14
click at [209, 416] on button "Ship Selected" at bounding box center [228, 423] width 48 height 14
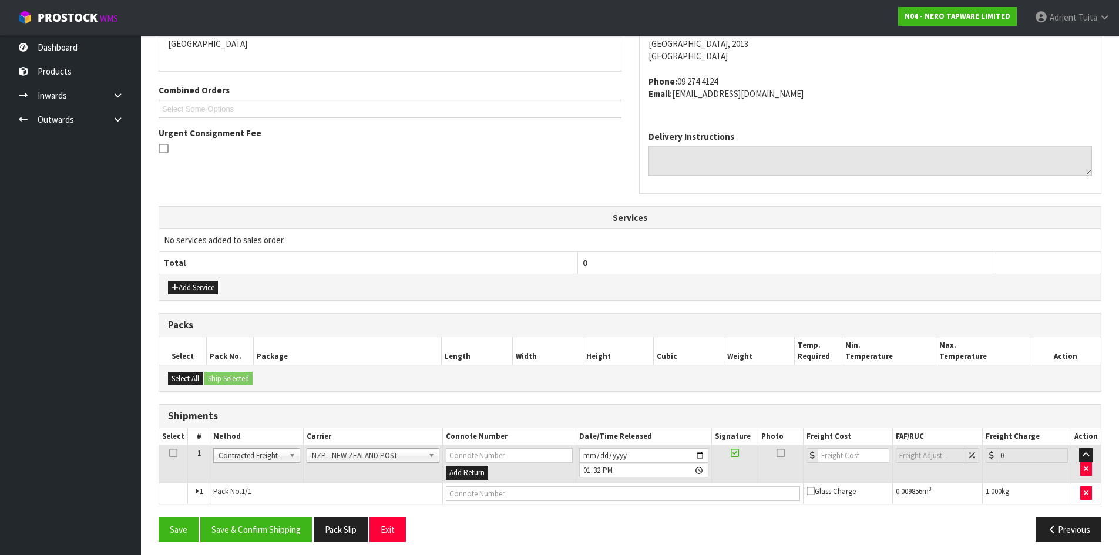
scroll to position [270, 0]
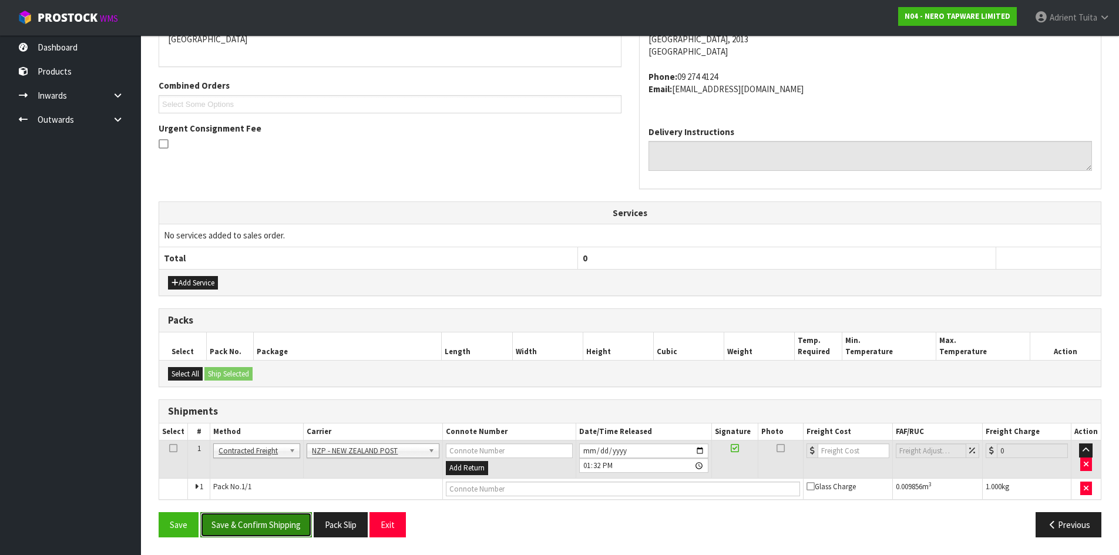
click at [277, 518] on button "Save & Confirm Shipping" at bounding box center [256, 524] width 112 height 25
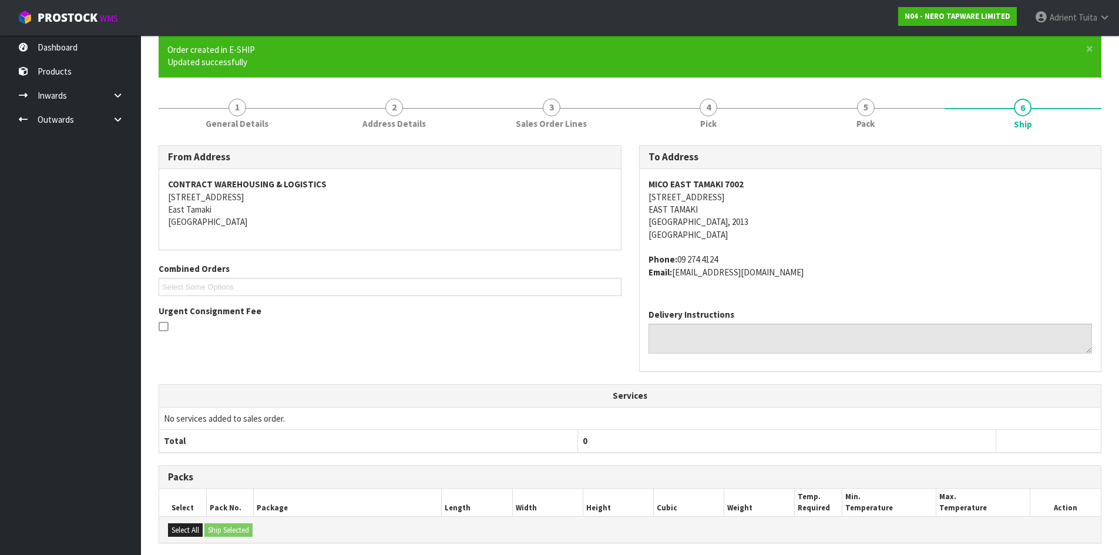
scroll to position [253, 0]
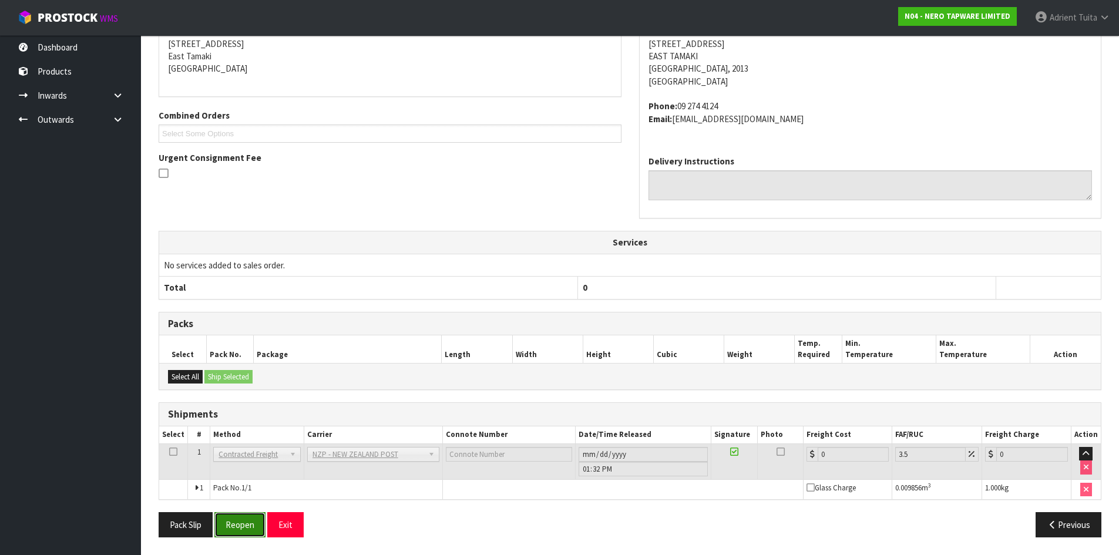
click at [254, 538] on button "Reopen" at bounding box center [239, 524] width 51 height 25
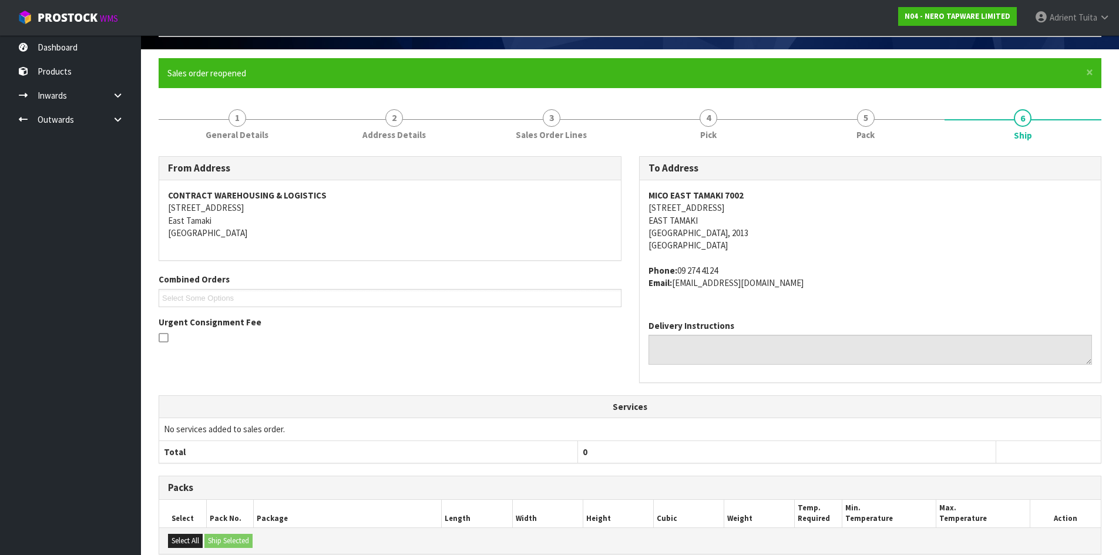
scroll to position [240, 0]
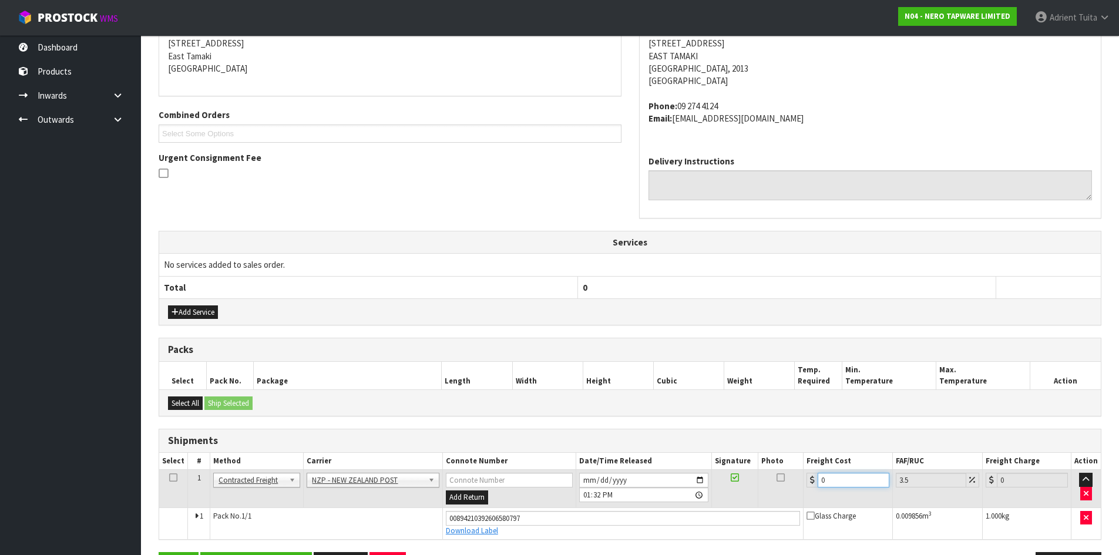
click at [829, 481] on input "0" at bounding box center [853, 480] width 71 height 15
type input "4"
type input "4.14"
type input "4.3"
type input "4.45"
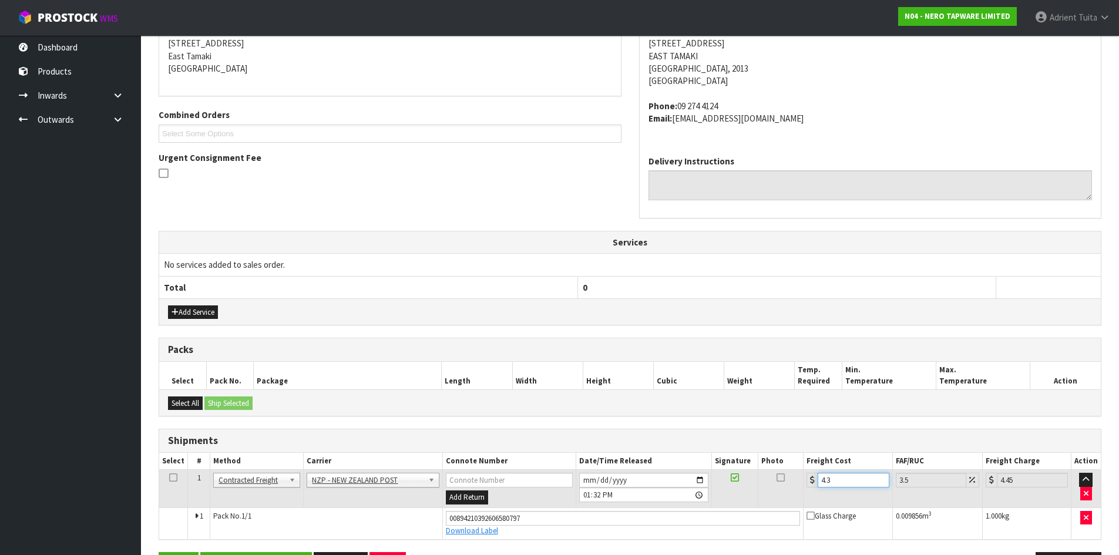
type input "4.33"
type input "4.48"
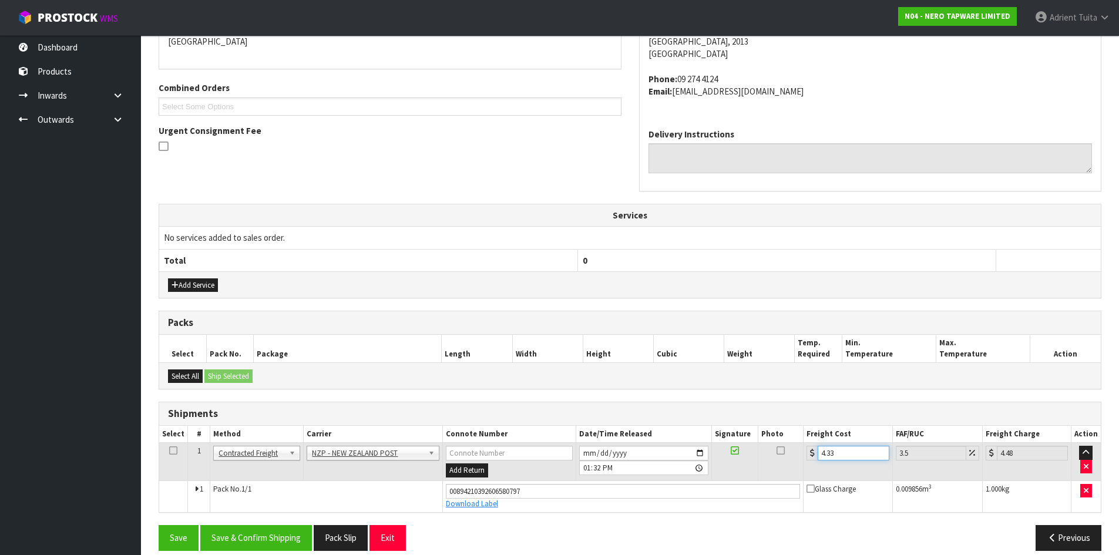
scroll to position [281, 0]
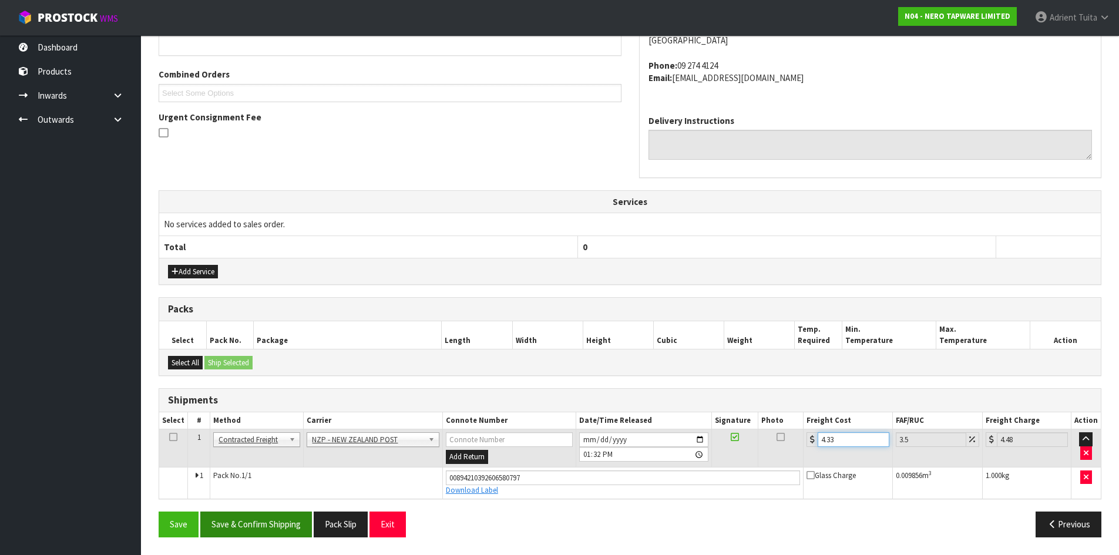
type input "4.33"
click at [281, 535] on button "Save & Confirm Shipping" at bounding box center [256, 524] width 112 height 25
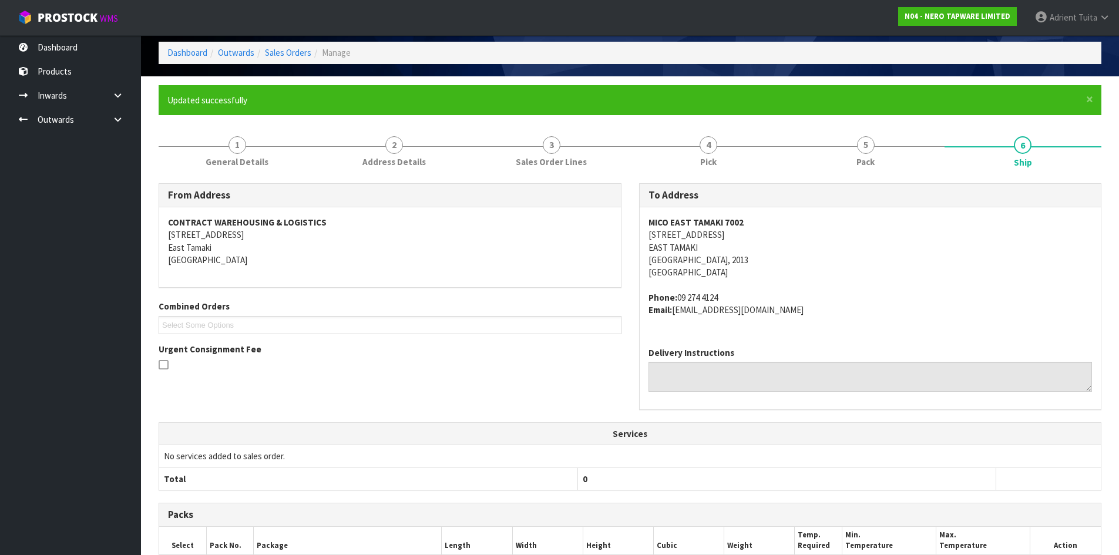
scroll to position [248, 0]
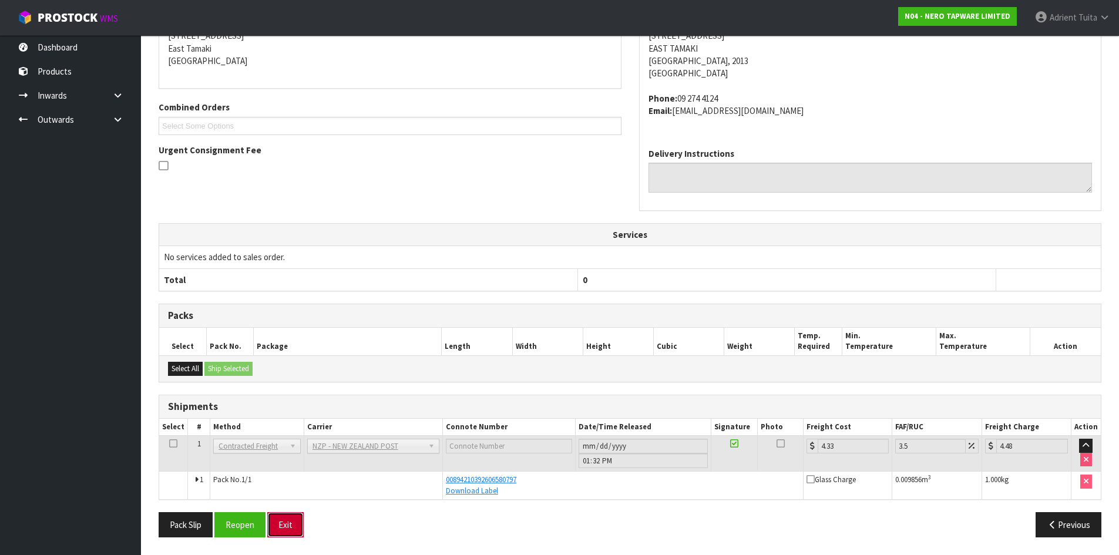
click at [291, 526] on button "Exit" at bounding box center [285, 524] width 36 height 25
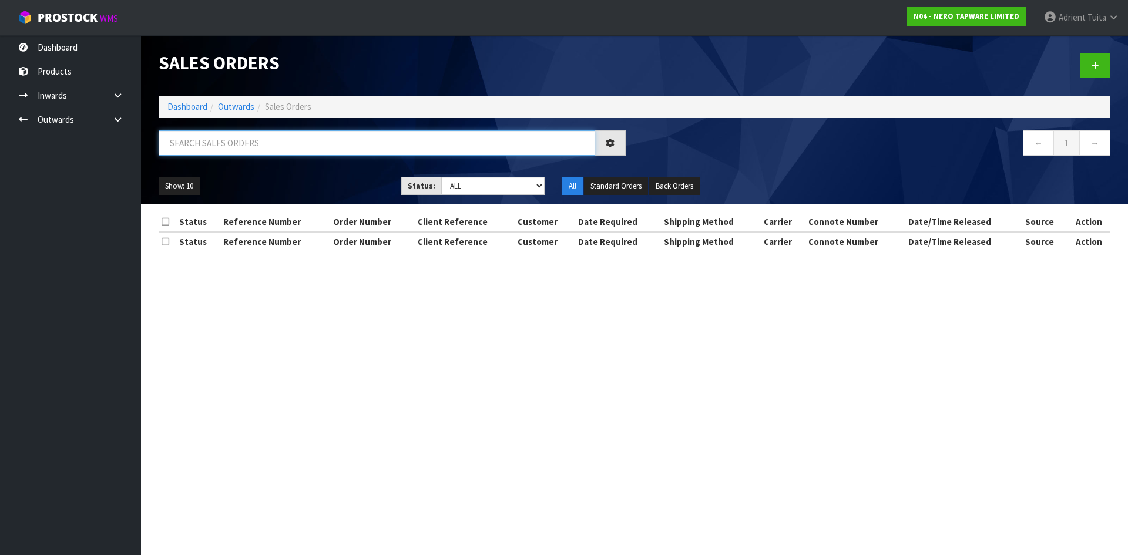
click at [214, 136] on input "text" at bounding box center [377, 142] width 436 height 25
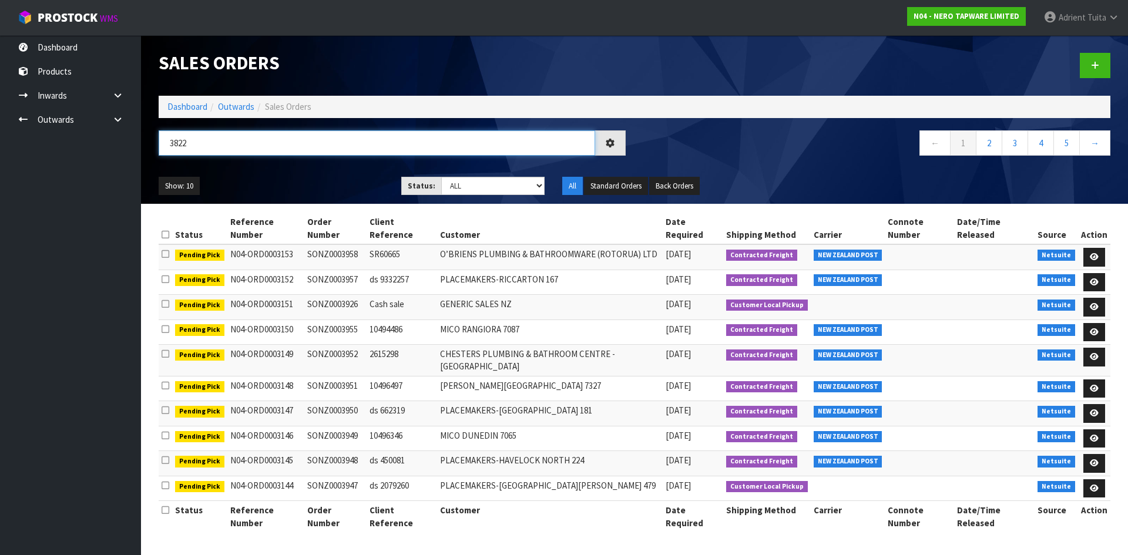
type input "3822"
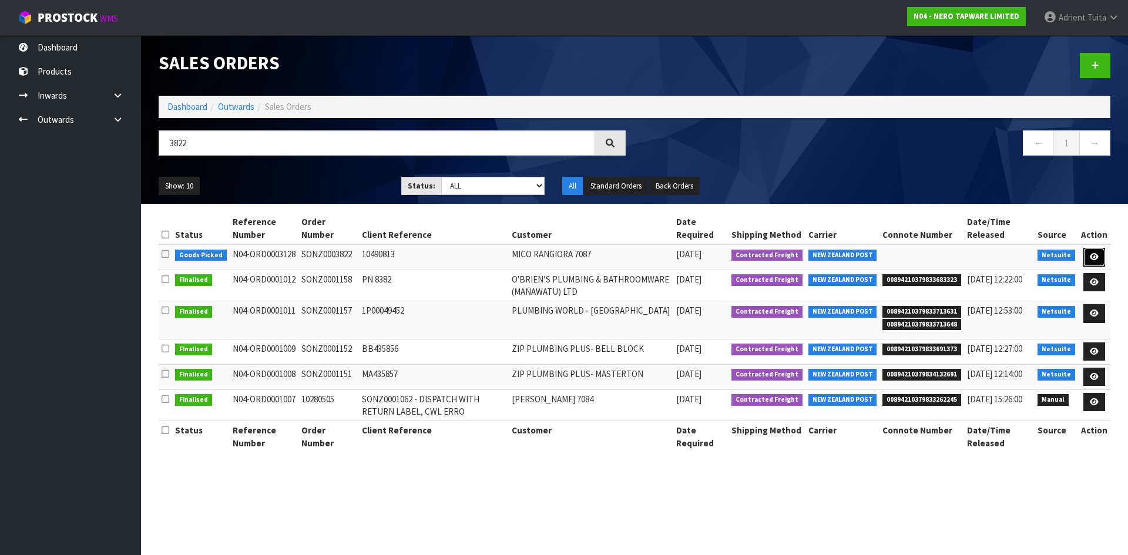
click at [1091, 255] on icon at bounding box center [1094, 257] width 9 height 8
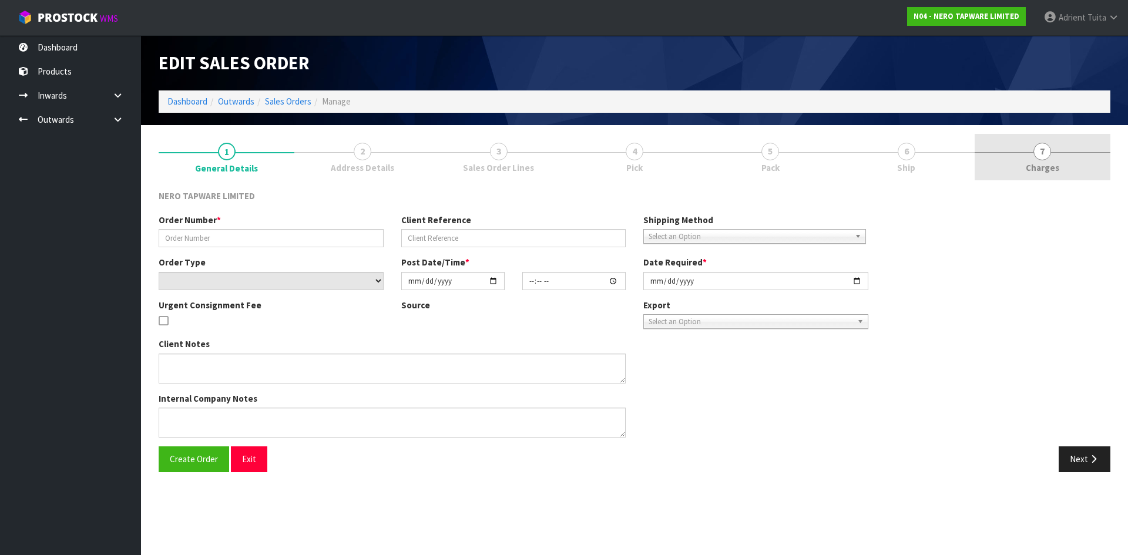
click at [1062, 152] on link "7 Charges" at bounding box center [1043, 157] width 136 height 46
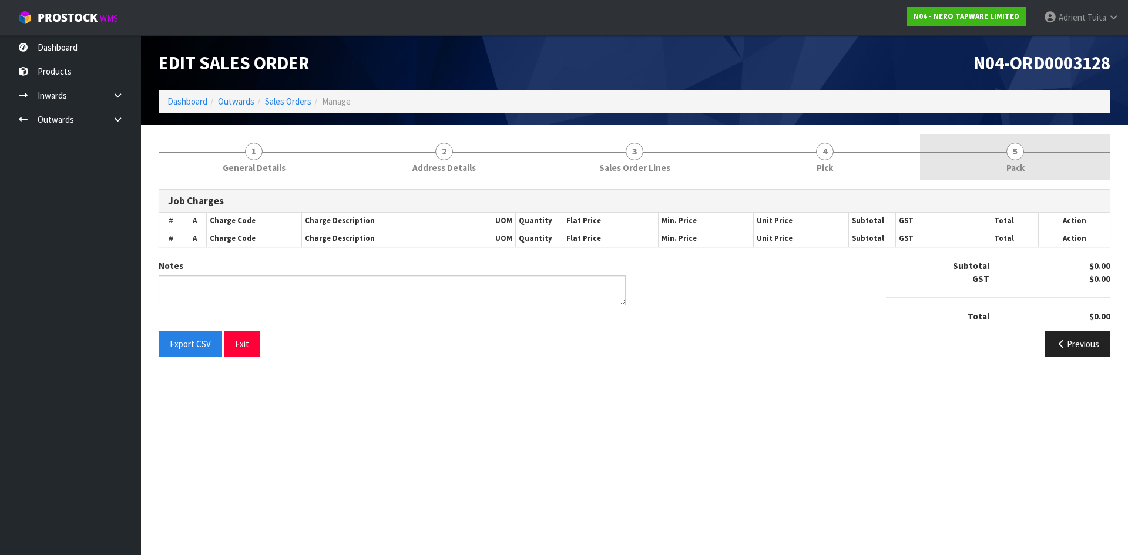
click at [1062, 151] on link "5 Pack" at bounding box center [1015, 157] width 190 height 46
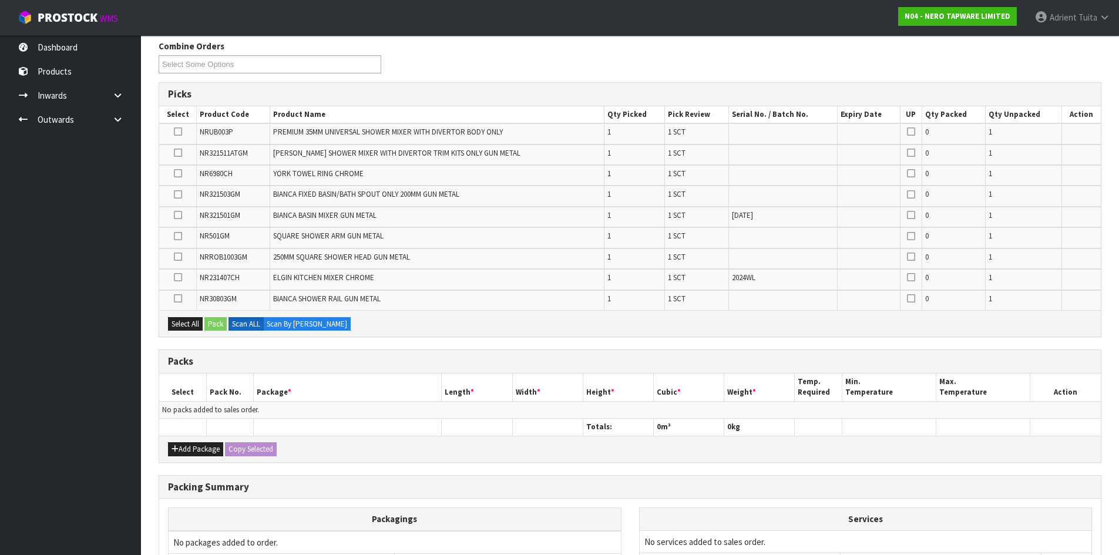
scroll to position [275, 0]
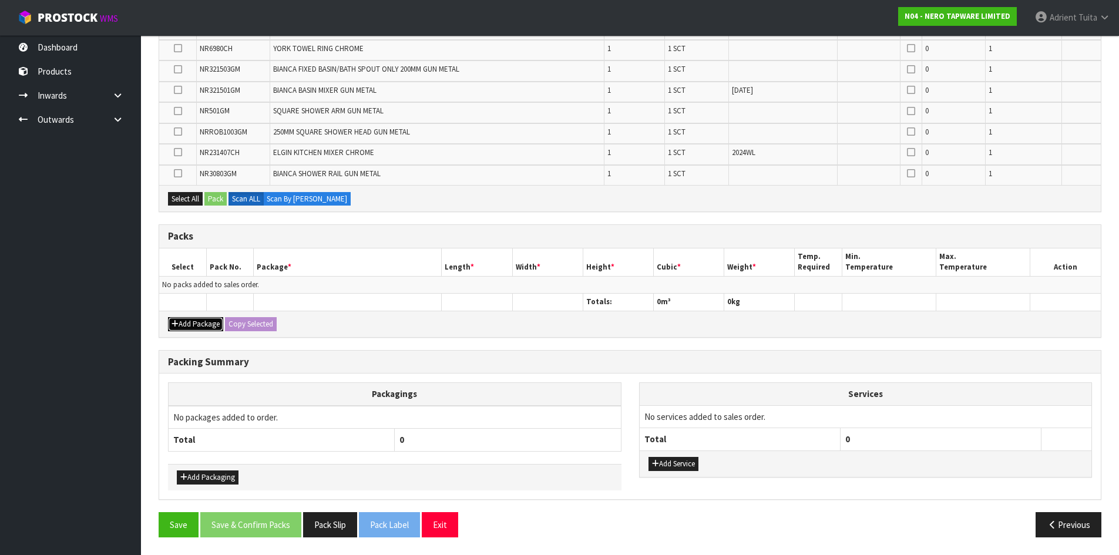
click at [190, 322] on button "Add Package" at bounding box center [195, 324] width 55 height 14
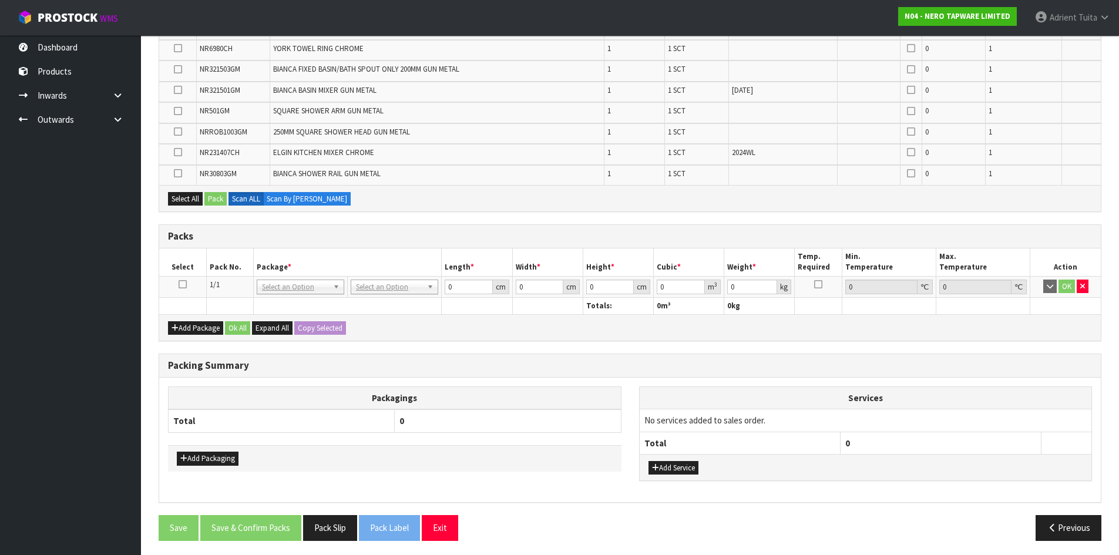
click at [180, 285] on icon at bounding box center [183, 284] width 8 height 1
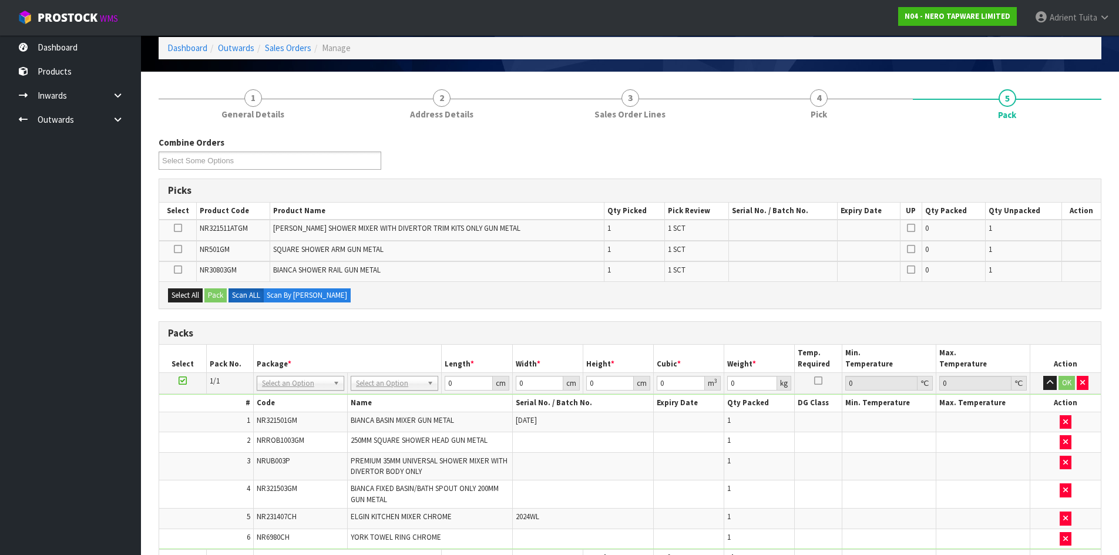
scroll to position [294, 0]
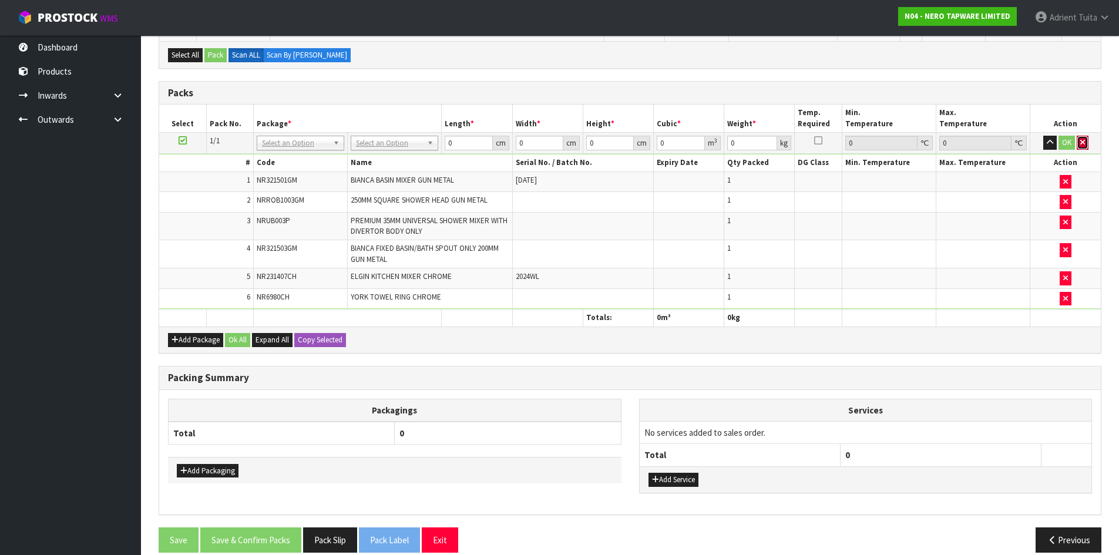
click at [1085, 149] on button "button" at bounding box center [1083, 143] width 12 height 14
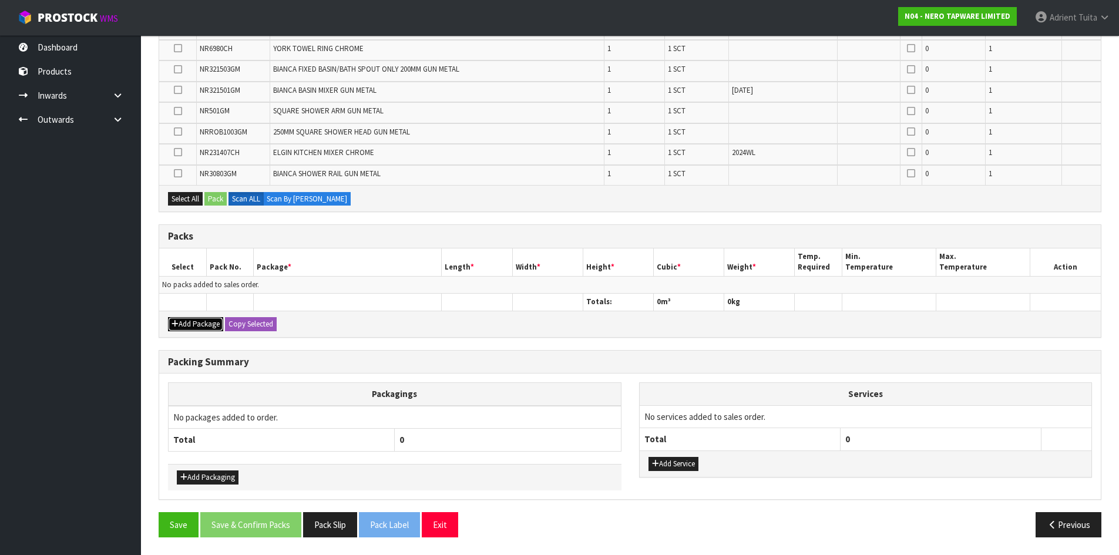
drag, startPoint x: 180, startPoint y: 325, endPoint x: 180, endPoint y: 297, distance: 27.6
click at [180, 318] on button "Add Package" at bounding box center [195, 324] width 55 height 14
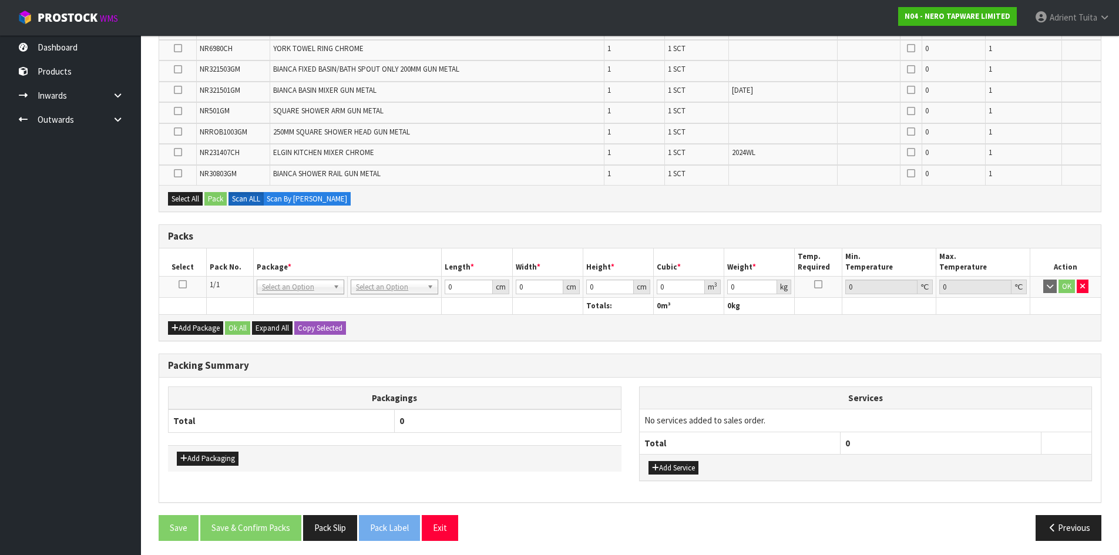
click at [186, 284] on icon at bounding box center [183, 284] width 8 height 1
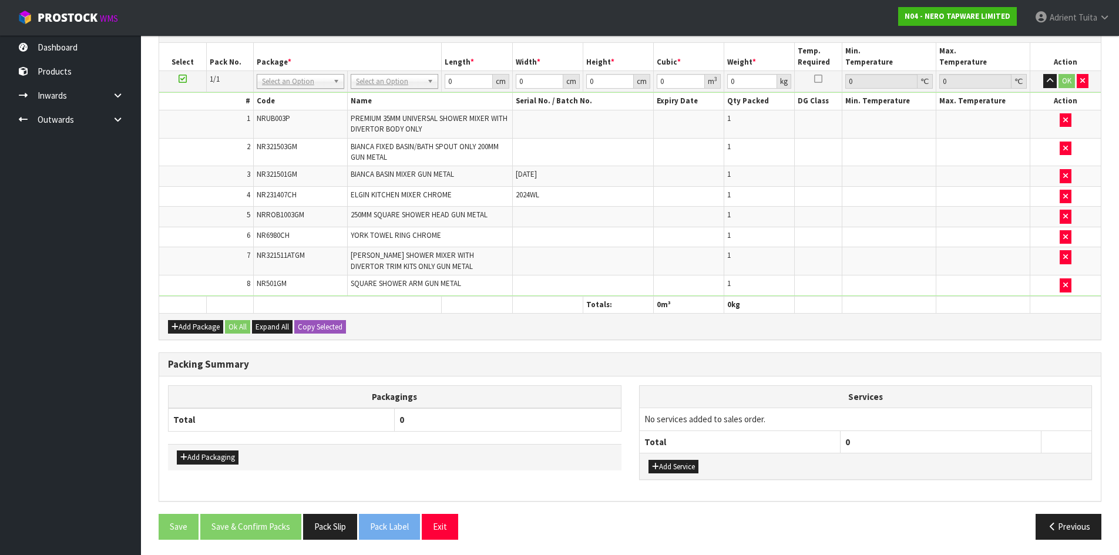
scroll to position [316, 0]
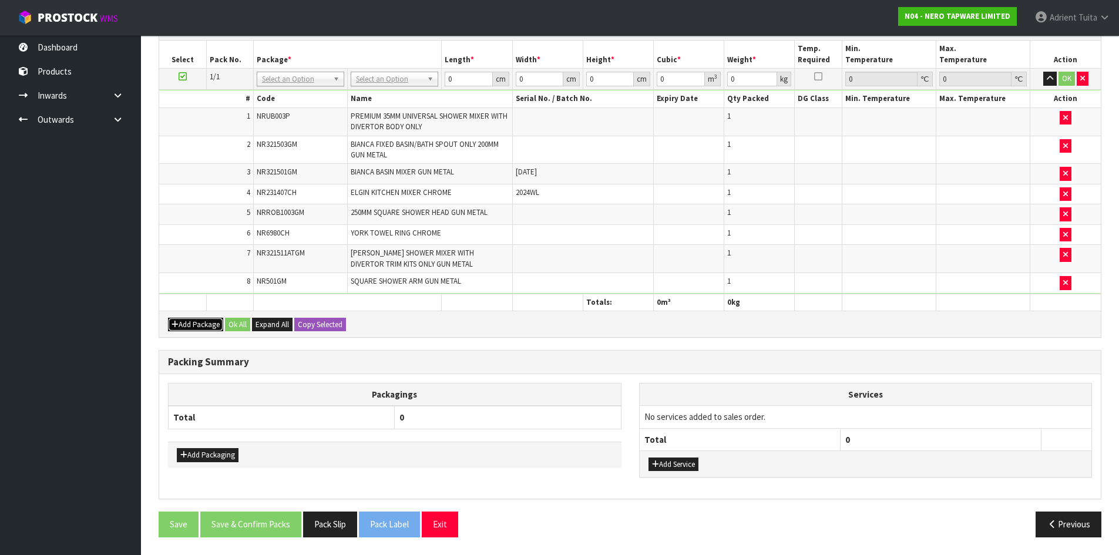
click at [172, 321] on icon "button" at bounding box center [175, 325] width 7 height 8
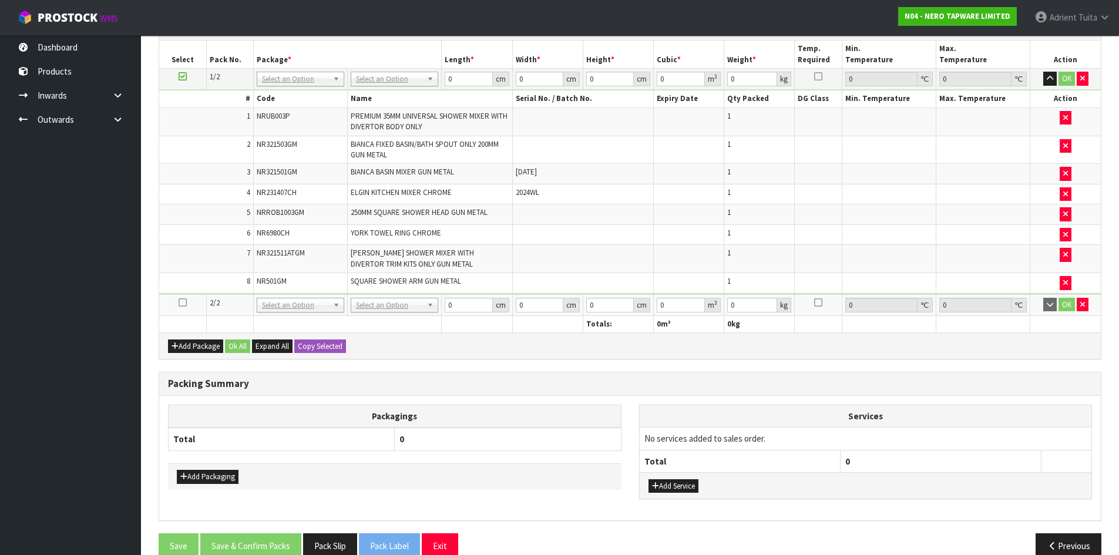
click at [180, 310] on td at bounding box center [182, 305] width 47 height 22
click at [182, 308] on td at bounding box center [182, 305] width 47 height 22
click at [178, 281] on td "8" at bounding box center [206, 283] width 94 height 20
click at [183, 303] on icon at bounding box center [183, 303] width 8 height 1
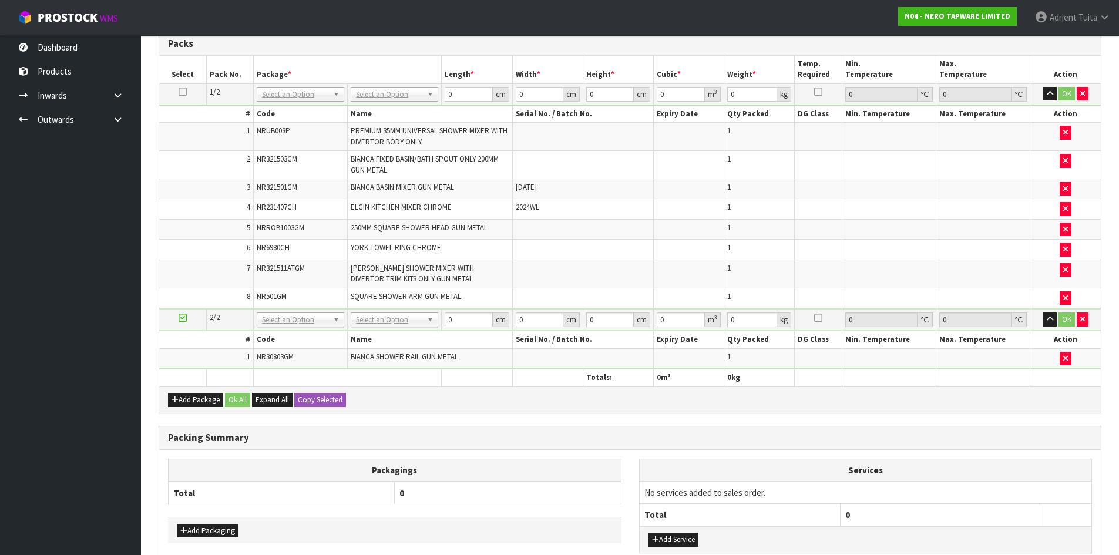
scroll to position [295, 0]
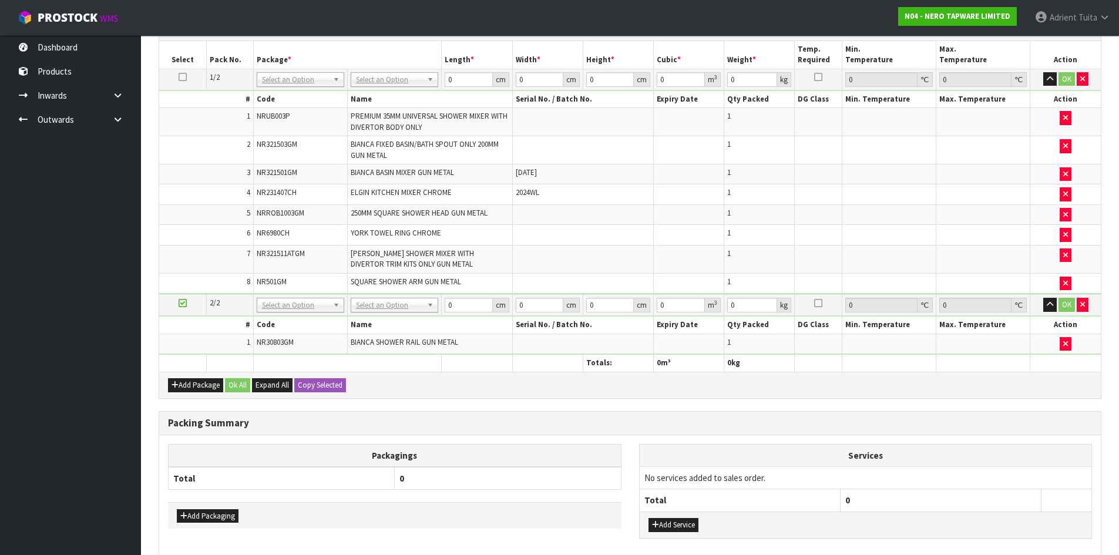
drag, startPoint x: 0, startPoint y: 448, endPoint x: 0, endPoint y: 583, distance: 135.1
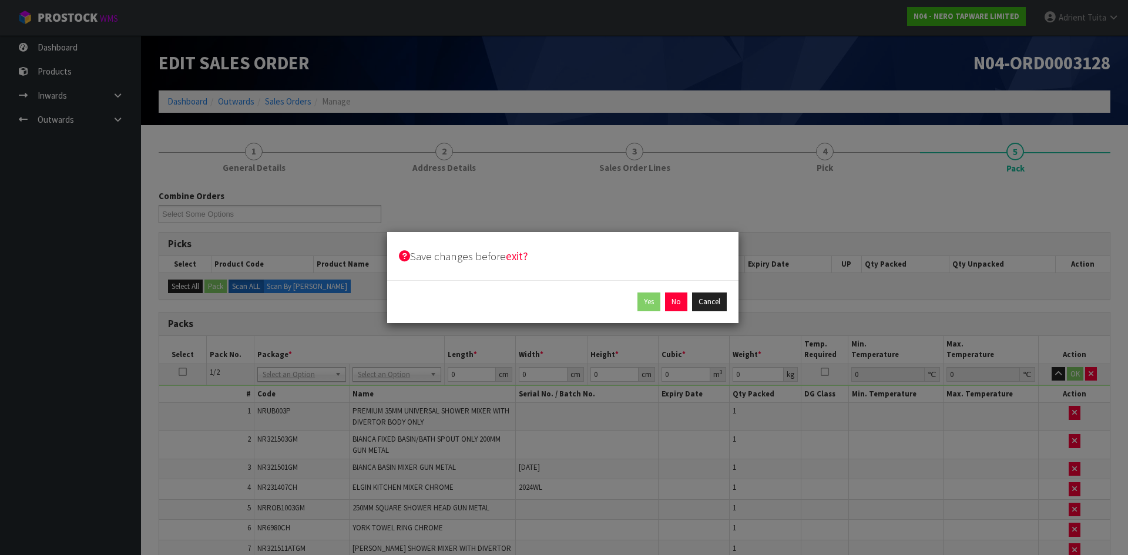
click at [805, 227] on div "Save changes before exit? Yes No Cancel" at bounding box center [564, 277] width 1128 height 555
click at [713, 307] on button "Cancel" at bounding box center [709, 302] width 35 height 19
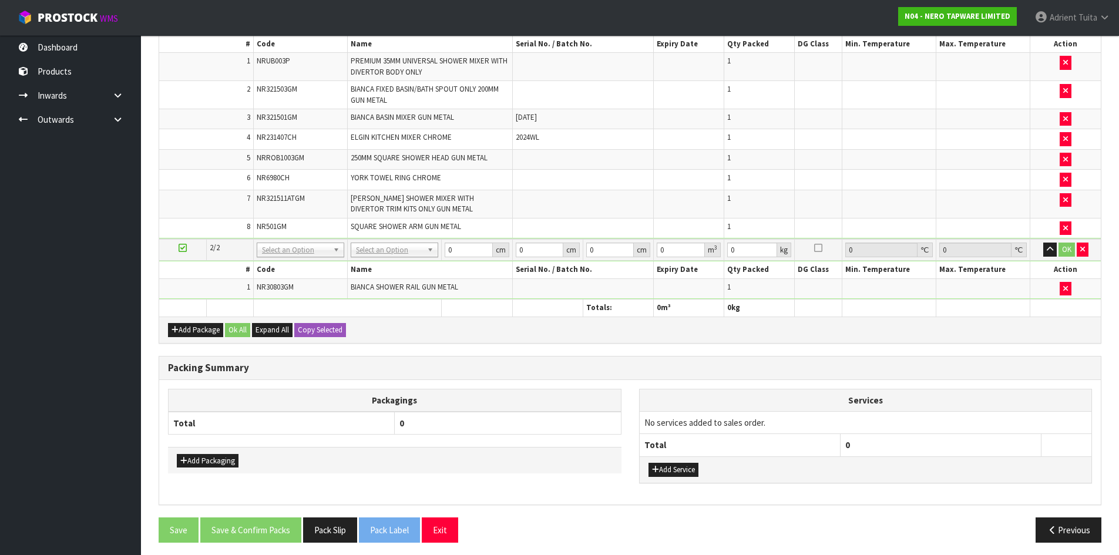
scroll to position [355, 0]
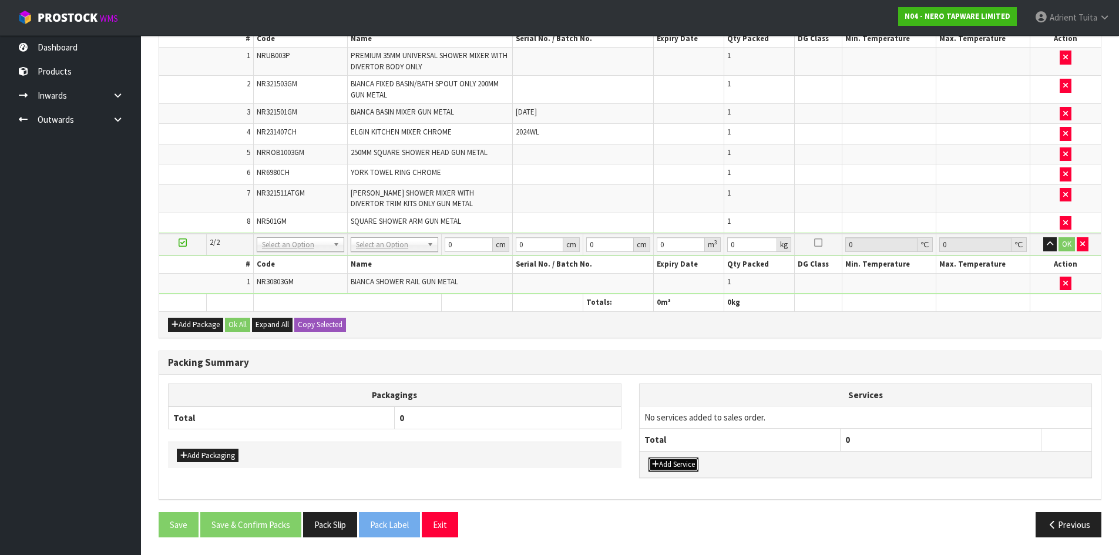
drag, startPoint x: 696, startPoint y: 459, endPoint x: 698, endPoint y: 438, distance: 21.3
click at [696, 458] on button "Add Service" at bounding box center [674, 465] width 50 height 14
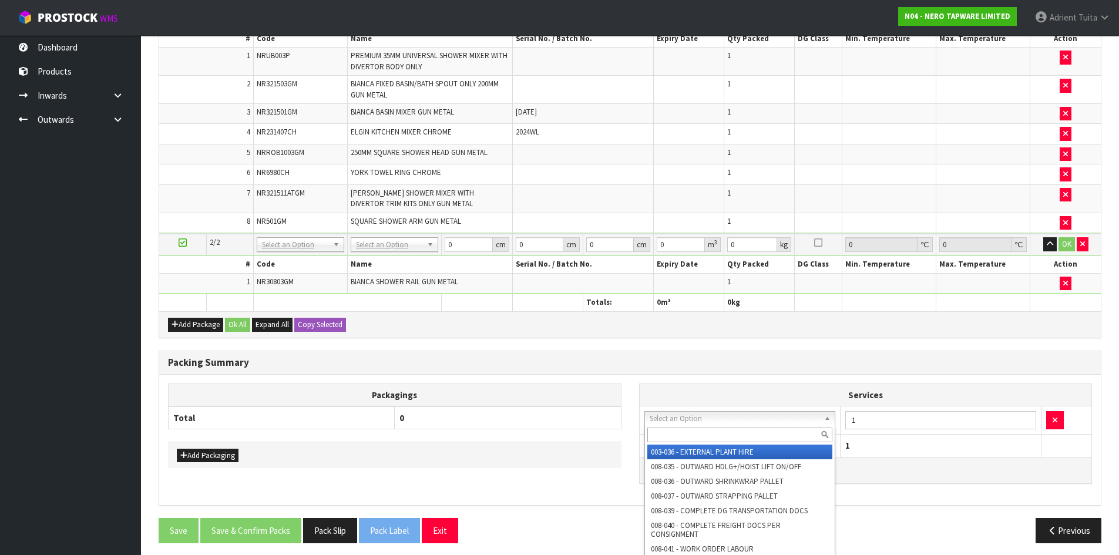
drag, startPoint x: 704, startPoint y: 422, endPoint x: 704, endPoint y: 432, distance: 10.0
click at [704, 432] on input "text" at bounding box center [740, 435] width 186 height 15
type input "s"
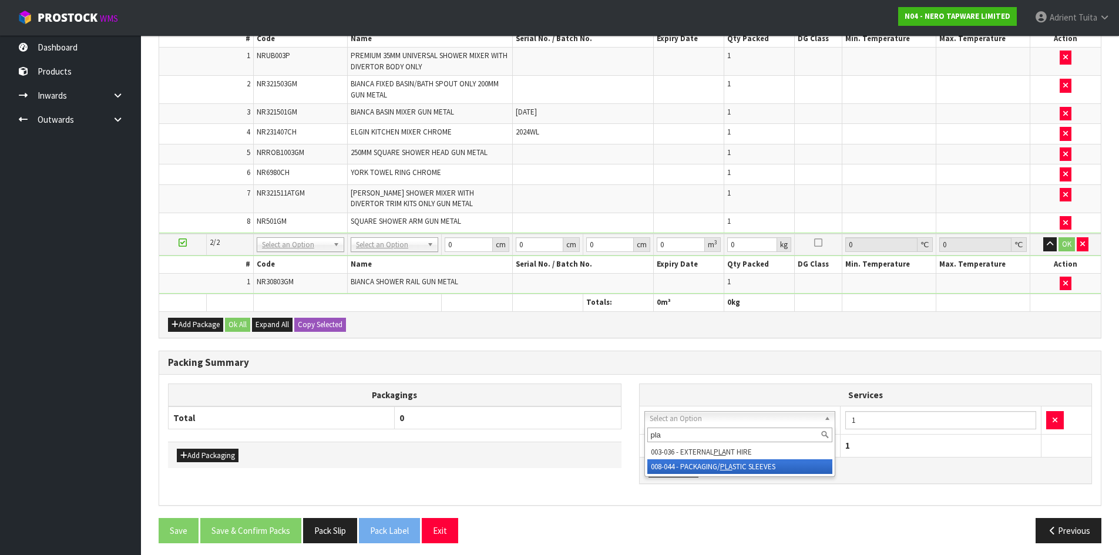
type input "pla"
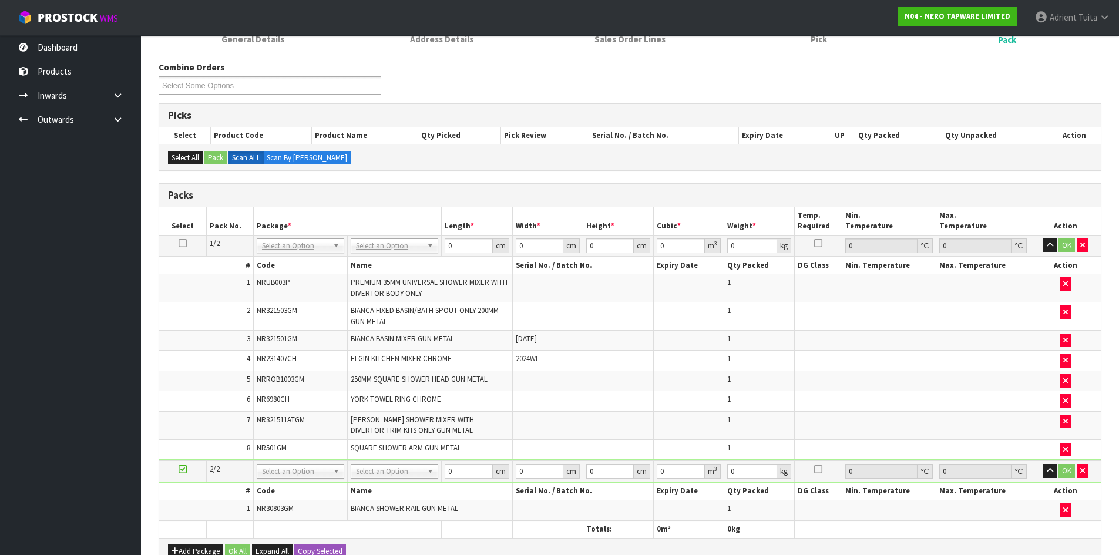
scroll to position [126, 0]
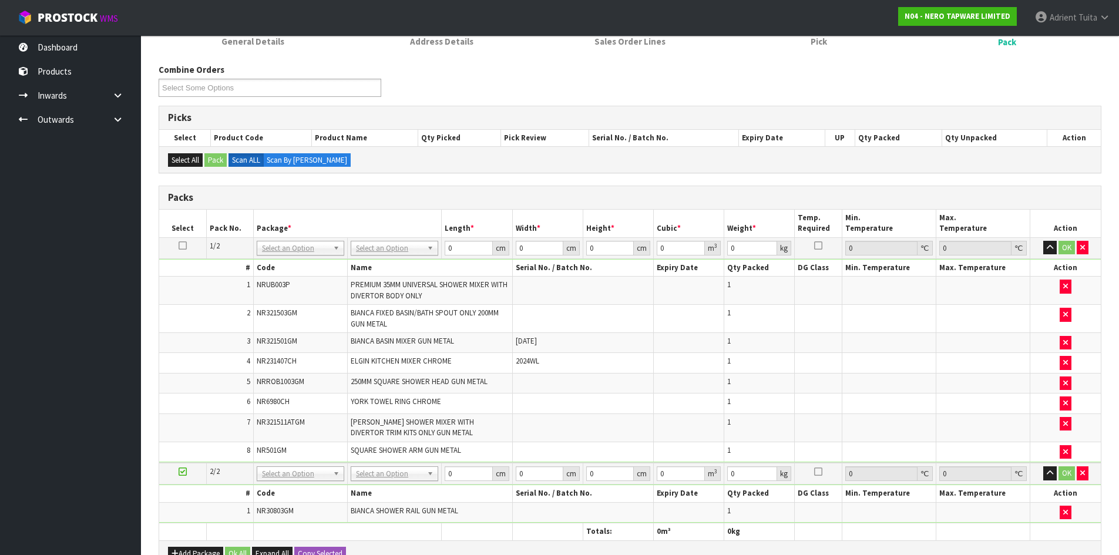
click at [417, 241] on td "No Packaging Cartons PLT GEN120 (1200 X 1000) PLT ONE WAY SKID CHEP HIRE PALLET…" at bounding box center [395, 247] width 94 height 21
drag, startPoint x: 414, startPoint y: 246, endPoint x: 404, endPoint y: 274, distance: 29.9
click at [408, 267] on input "text" at bounding box center [395, 264] width 82 height 15
type input "oc"
type input "8.86"
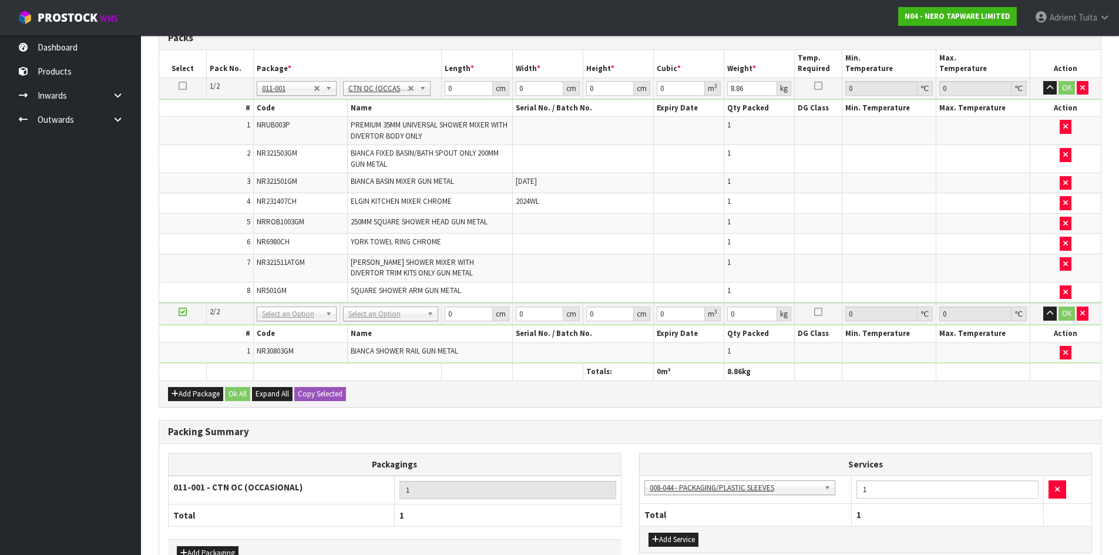
scroll to position [303, 0]
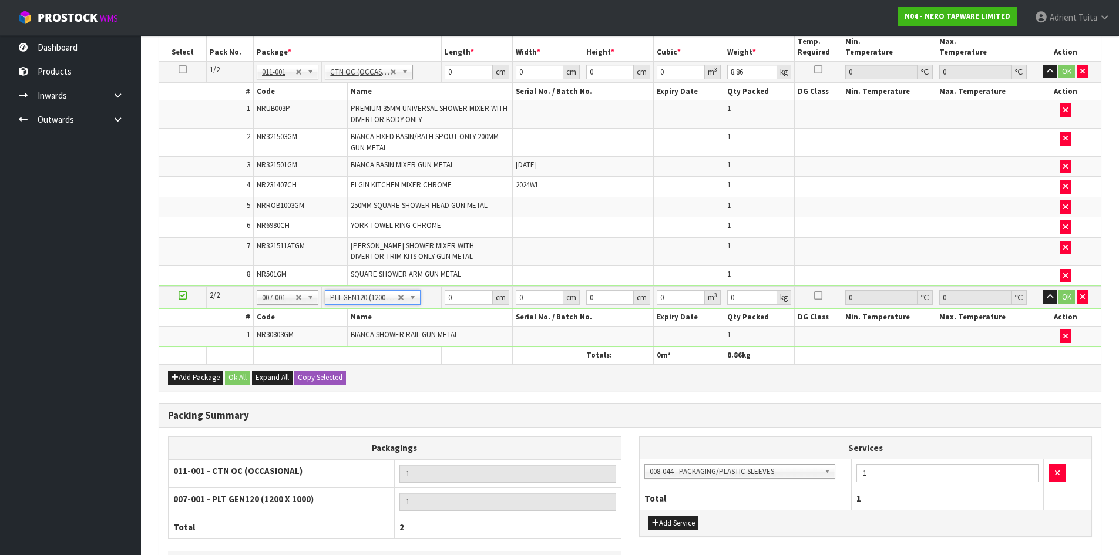
type input "120"
type input "100"
type input "2"
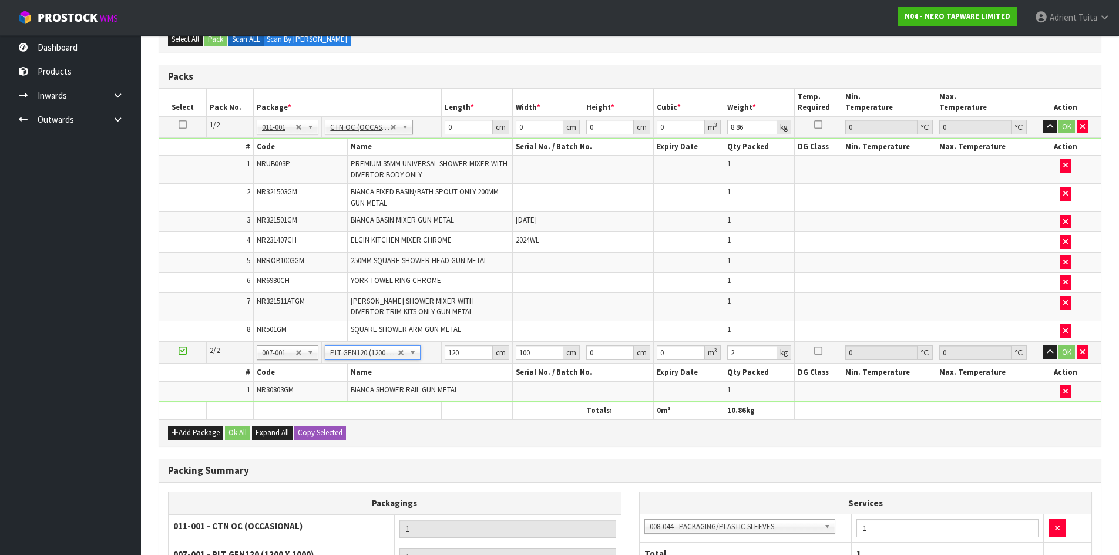
scroll to position [185, 0]
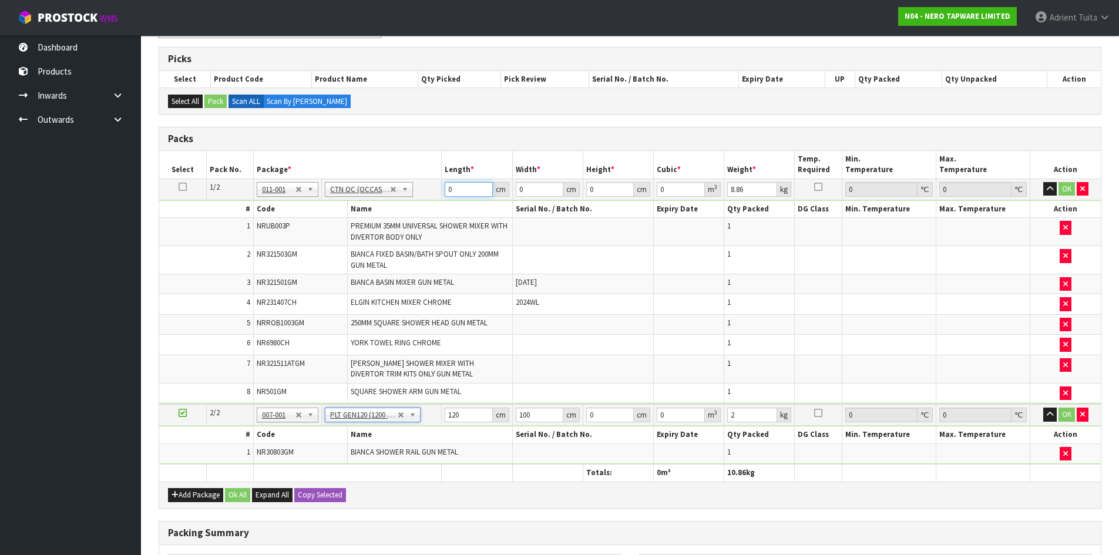
click at [461, 194] on input "0" at bounding box center [469, 189] width 48 height 15
type input "44"
type input "27"
type input "4"
type input "0.004752"
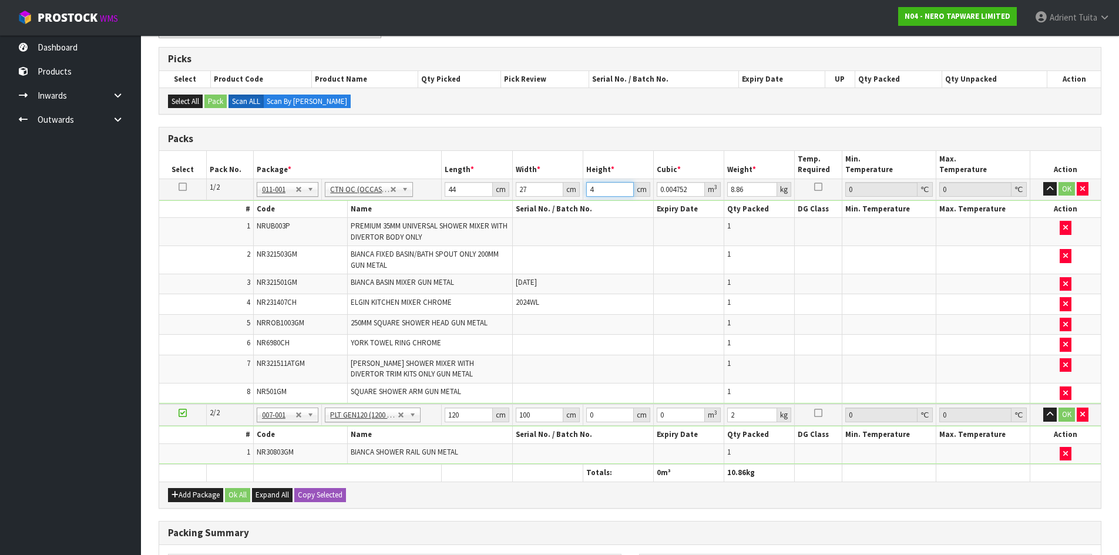
type input "44"
type input "0.052272"
type input "44"
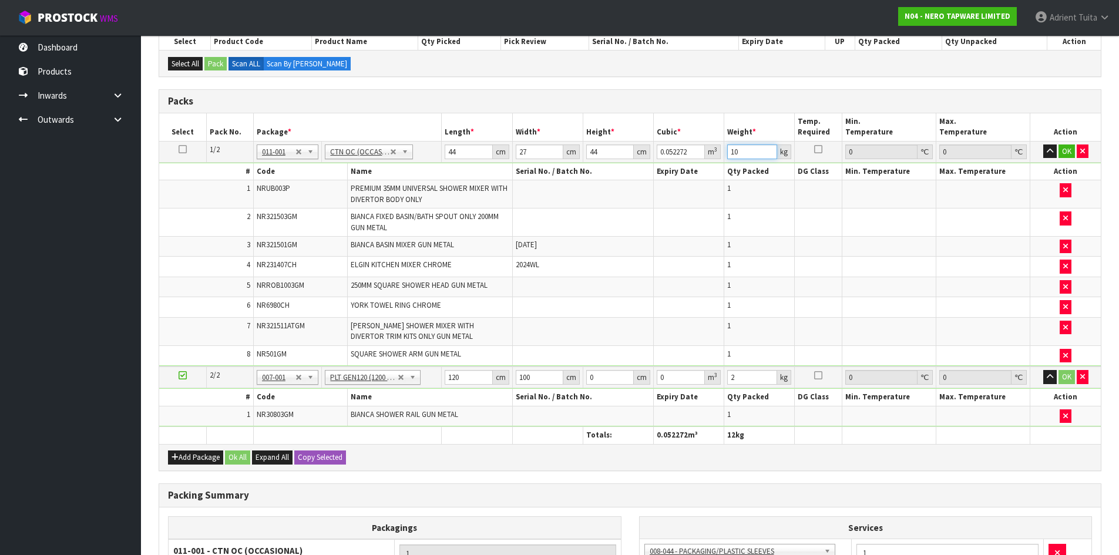
scroll to position [244, 0]
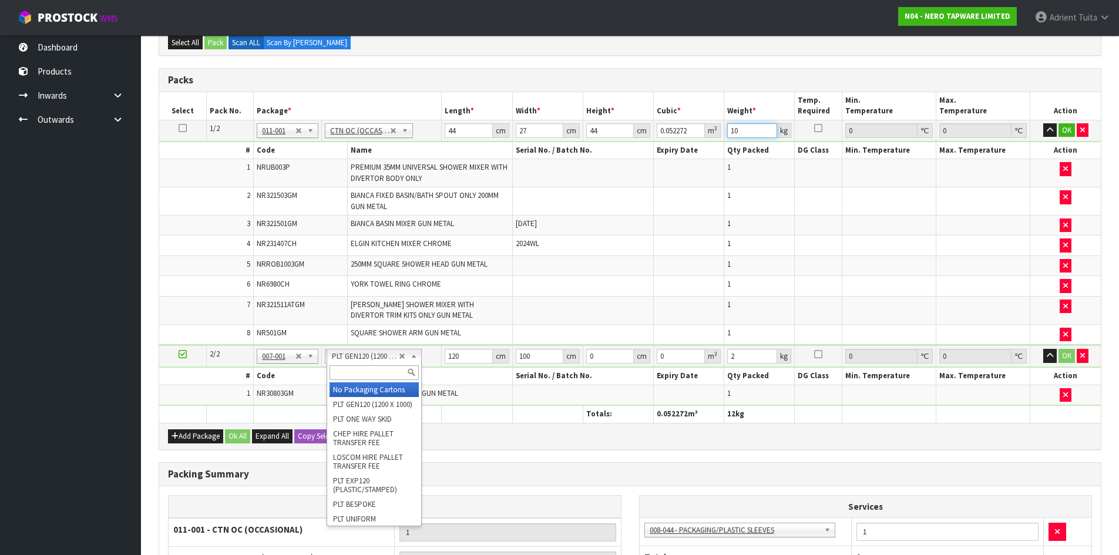
type input "10"
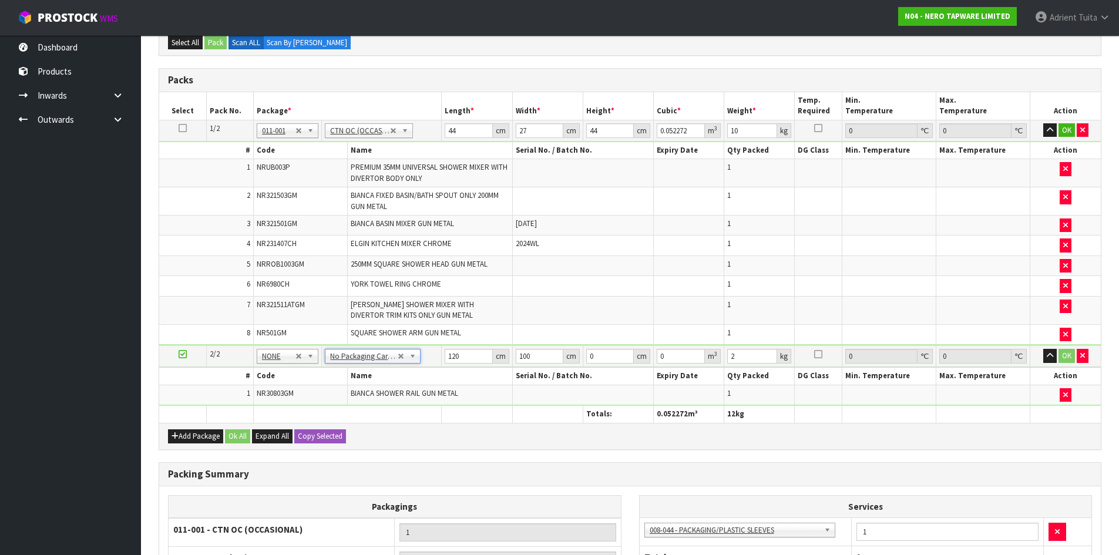
type input "0"
click at [465, 360] on input "0" at bounding box center [469, 356] width 48 height 15
type input "76"
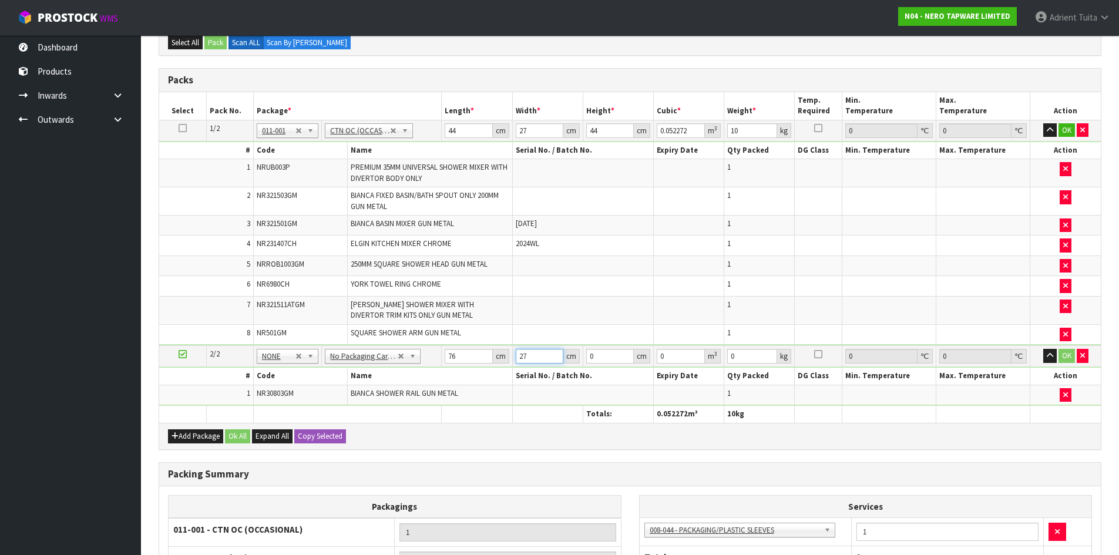
type input "27"
type input "1"
type input "0.002052"
type input "10"
type input "0.02052"
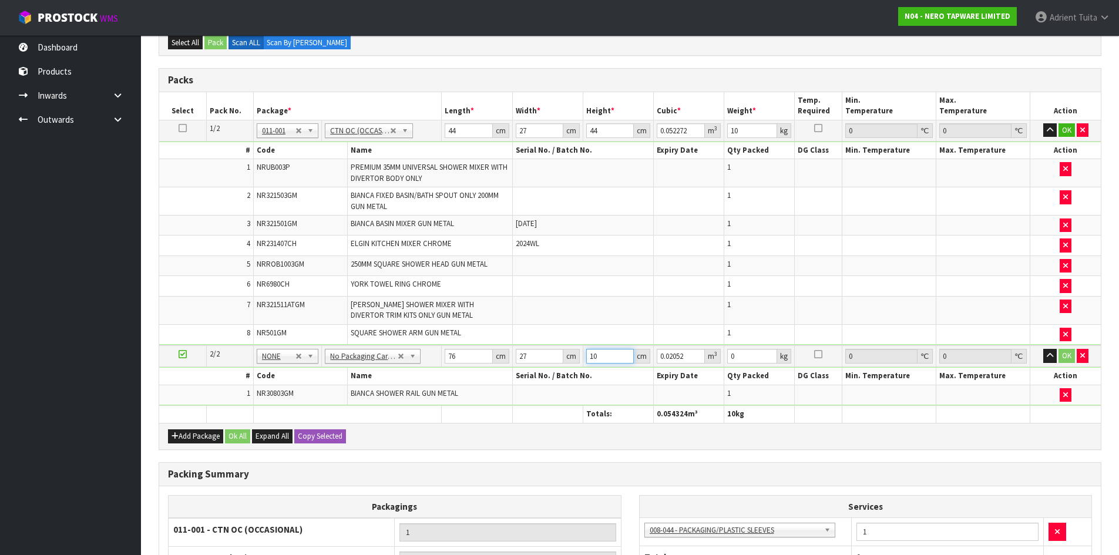
type input "10"
type input "2"
type input "3"
click at [1065, 132] on button "OK" at bounding box center [1067, 130] width 16 height 14
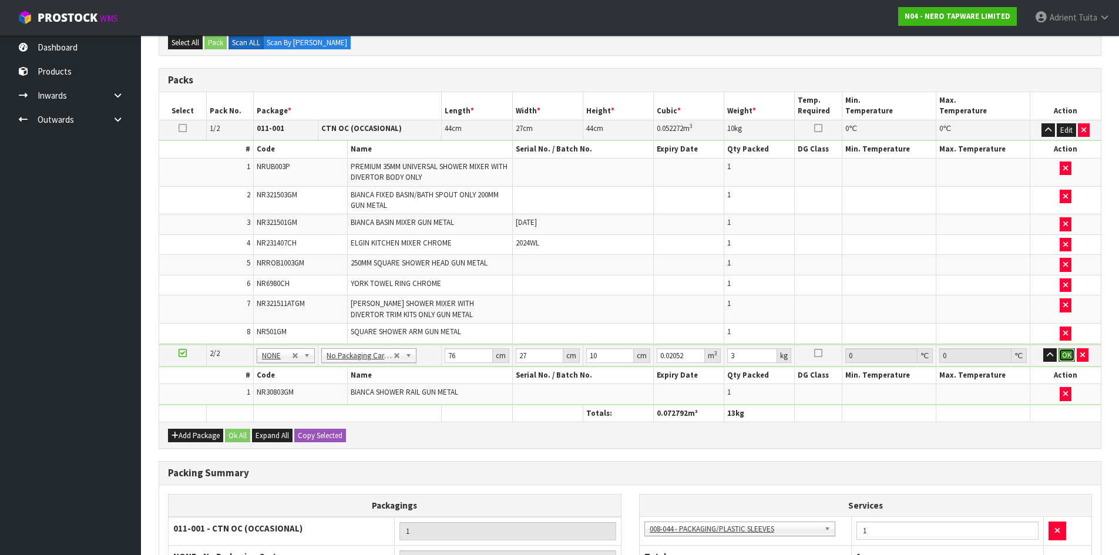
click at [1067, 354] on button "OK" at bounding box center [1067, 355] width 16 height 14
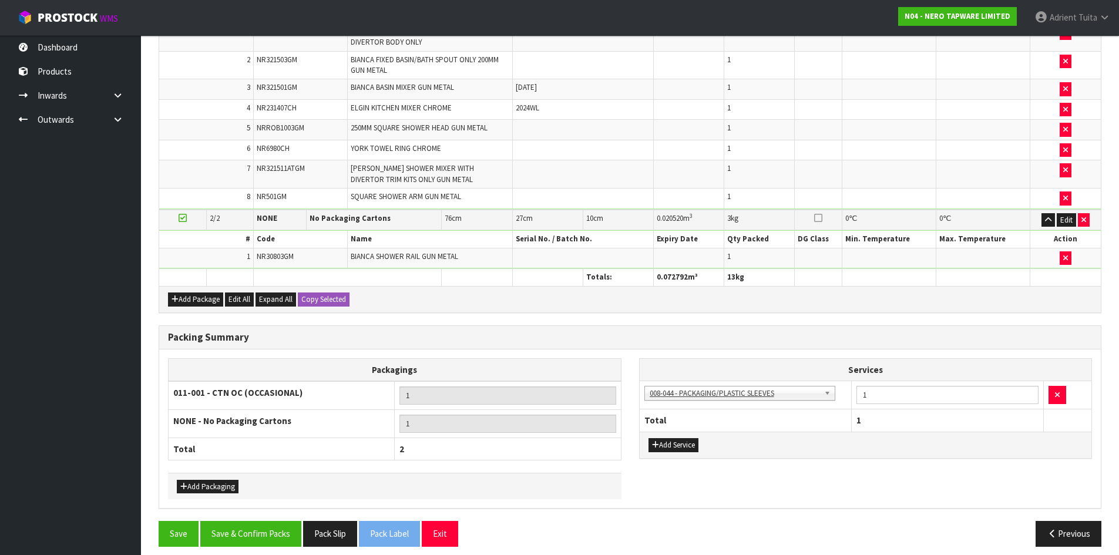
scroll to position [388, 0]
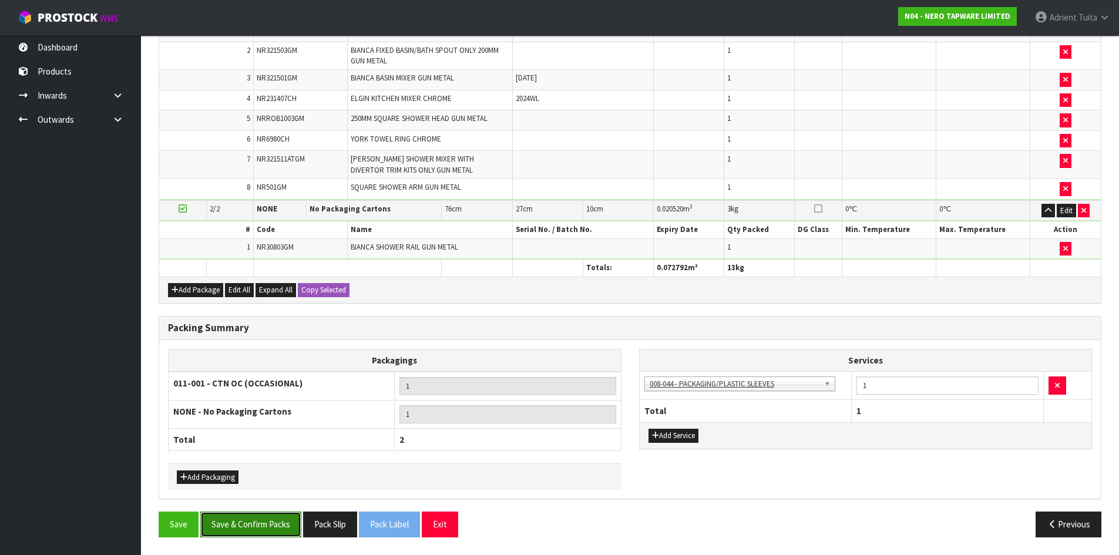
click at [271, 513] on button "Save & Confirm Packs" at bounding box center [250, 524] width 101 height 25
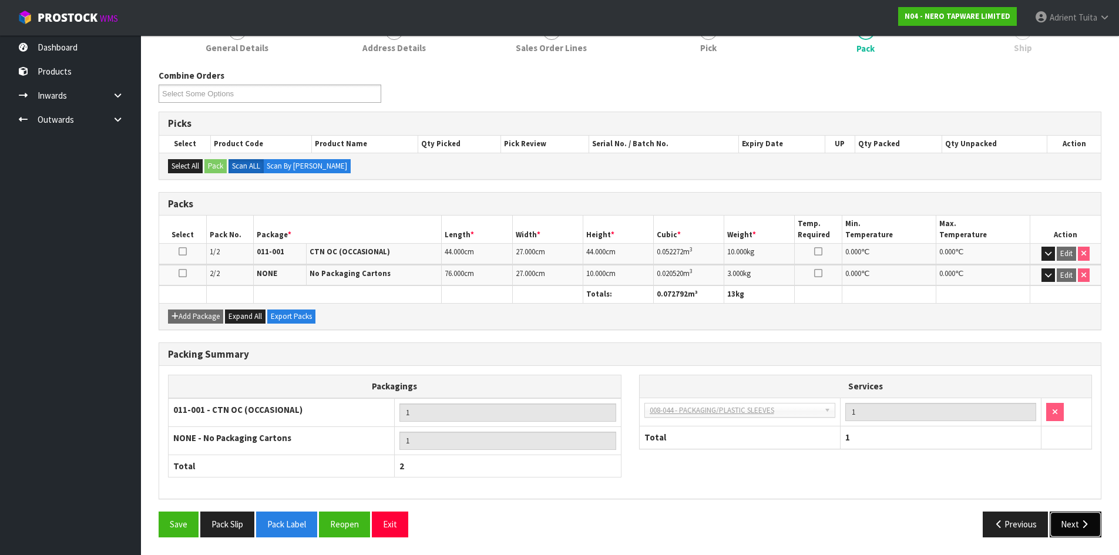
click at [1077, 521] on button "Next" at bounding box center [1076, 524] width 52 height 25
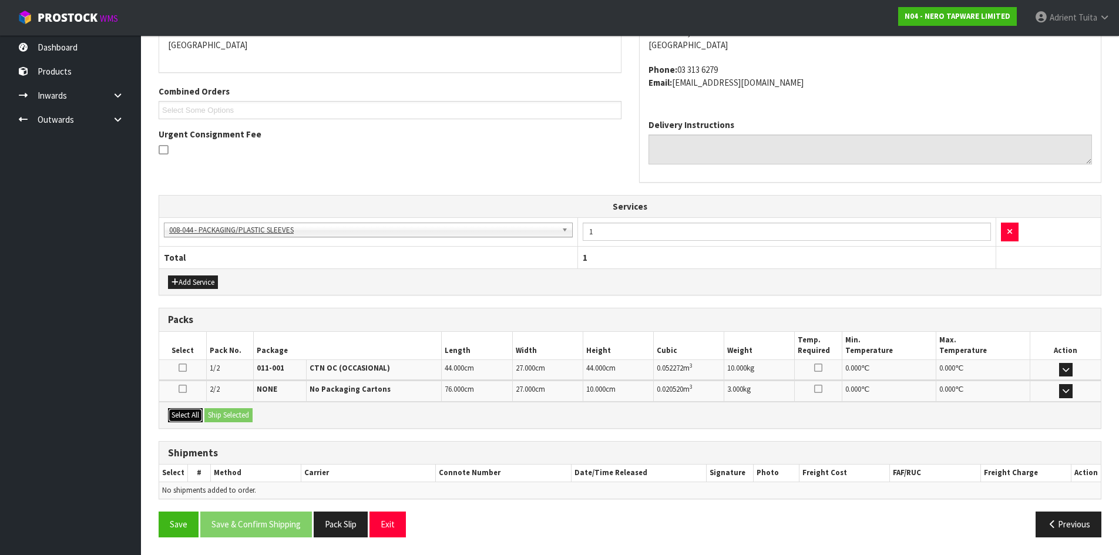
click at [189, 415] on button "Select All" at bounding box center [185, 415] width 35 height 14
click at [220, 411] on button "Ship Selected" at bounding box center [228, 415] width 48 height 14
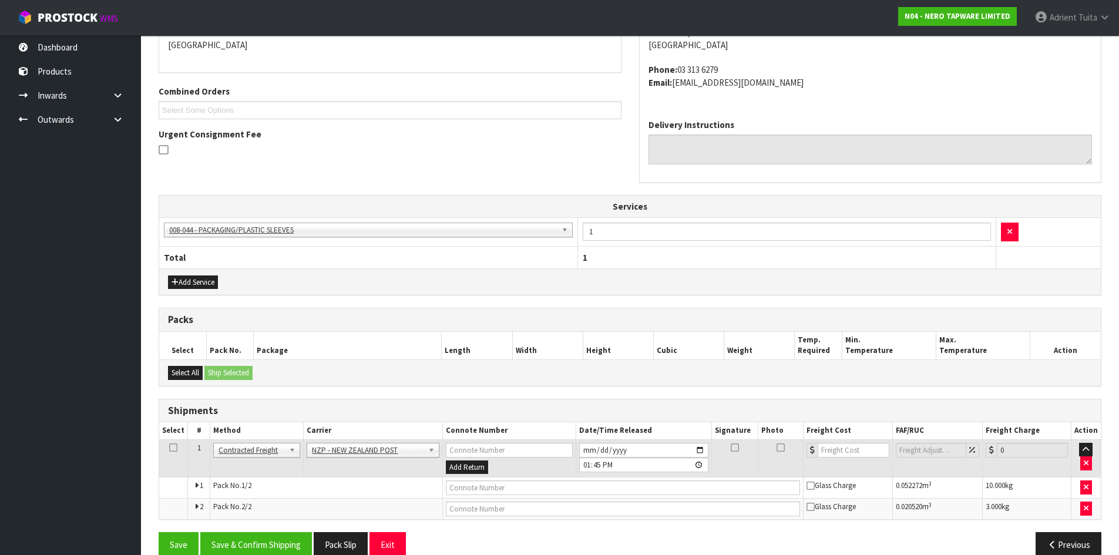
scroll to position [284, 0]
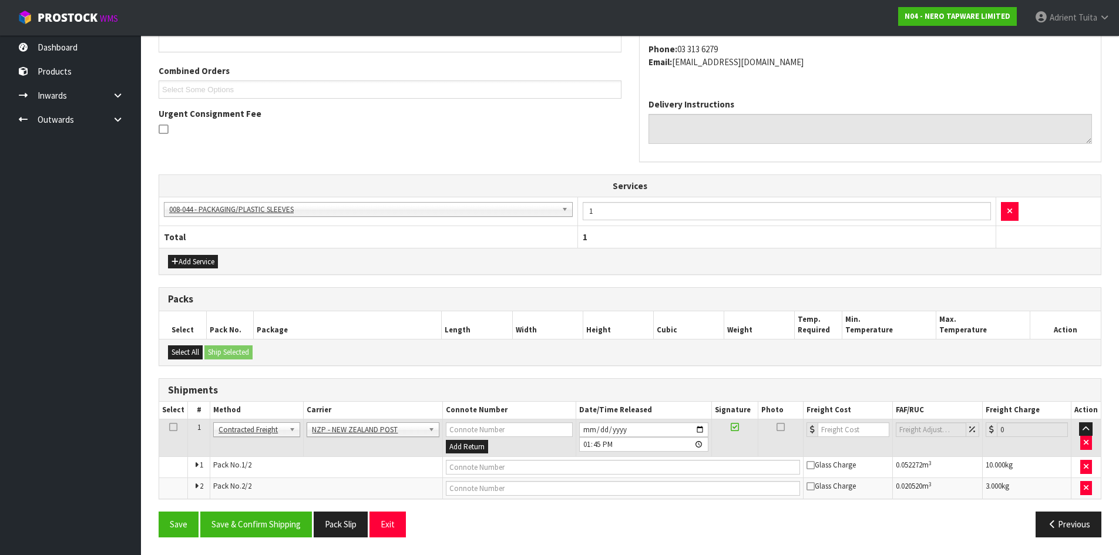
click at [296, 511] on div "From Address CONTRACT WAREHOUSING & LOGISTICS 17 Allens Road East Tamaki Auckla…" at bounding box center [630, 247] width 943 height 599
click at [294, 533] on button "Save & Confirm Shipping" at bounding box center [256, 524] width 112 height 25
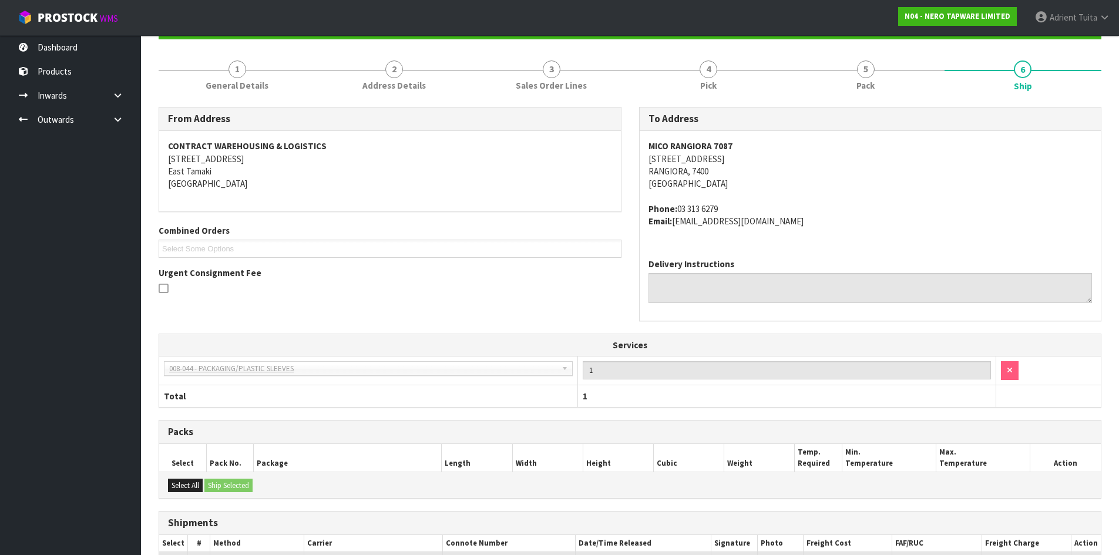
scroll to position [267, 0]
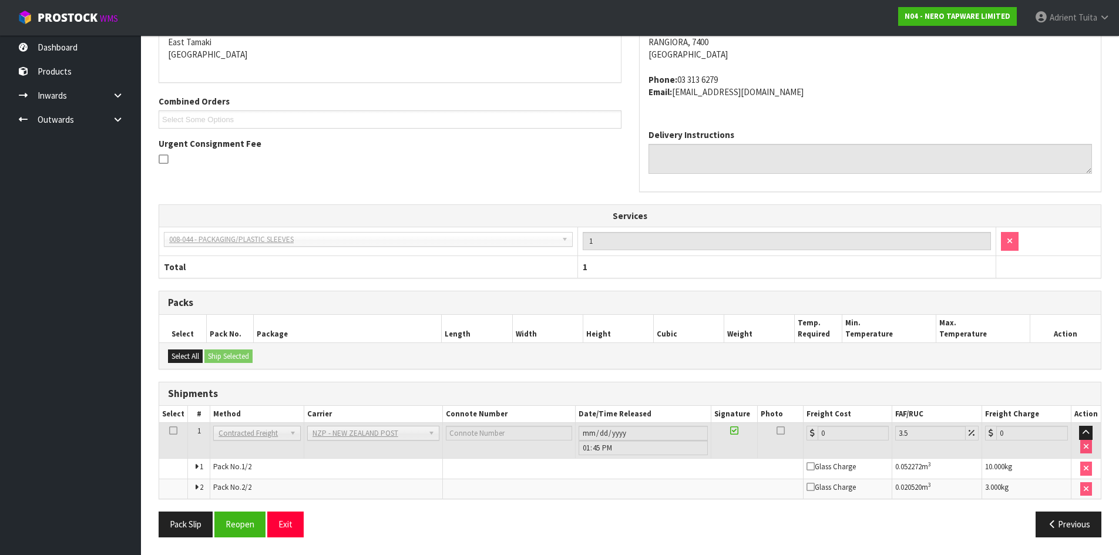
click at [244, 541] on div "Pack Slip Reopen Exit Previous" at bounding box center [630, 529] width 961 height 34
click at [246, 536] on button "Reopen" at bounding box center [239, 524] width 51 height 25
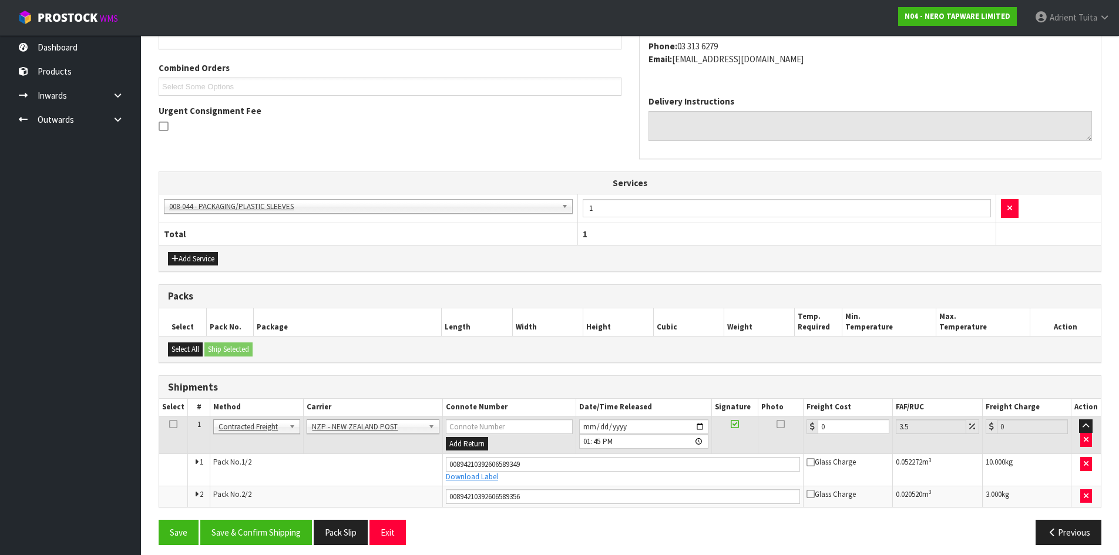
scroll to position [295, 0]
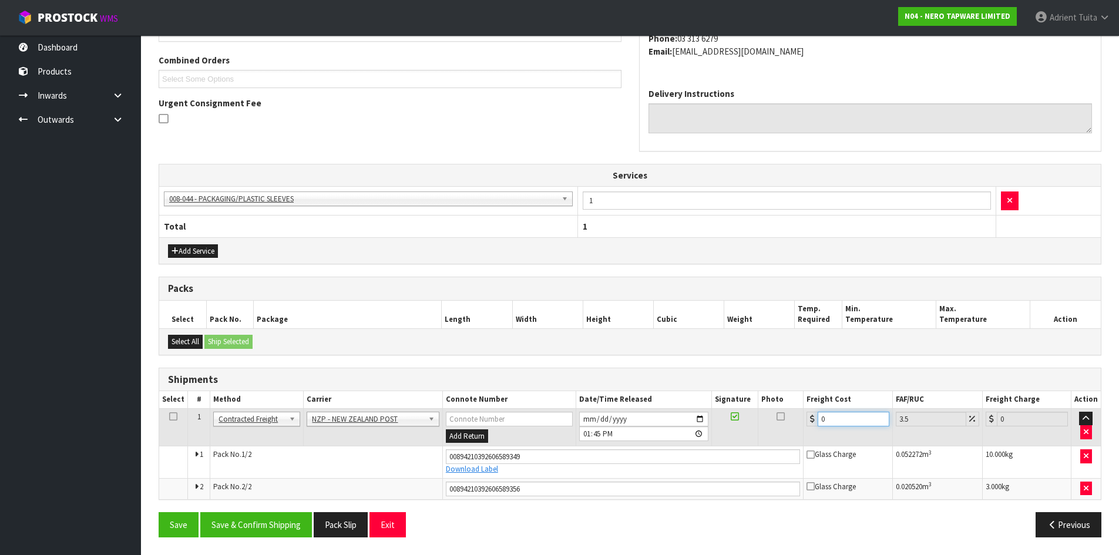
click at [856, 415] on input "0" at bounding box center [853, 419] width 71 height 15
type input "2"
type input "2.07"
type input "24"
type input "24.84"
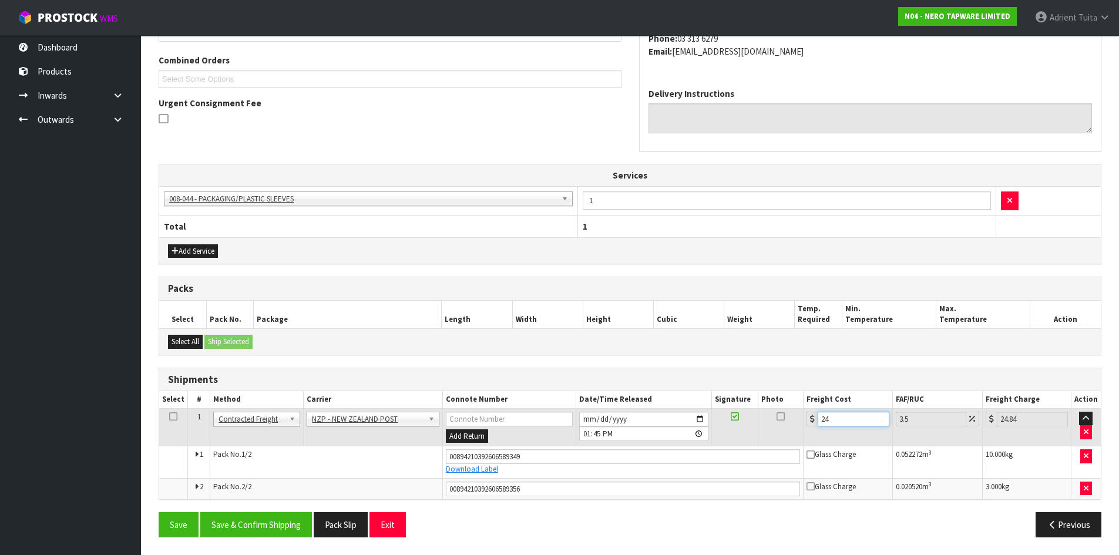
type input "24.8"
type input "25.67"
type input "24.88"
type input "25.75"
type input "24.88"
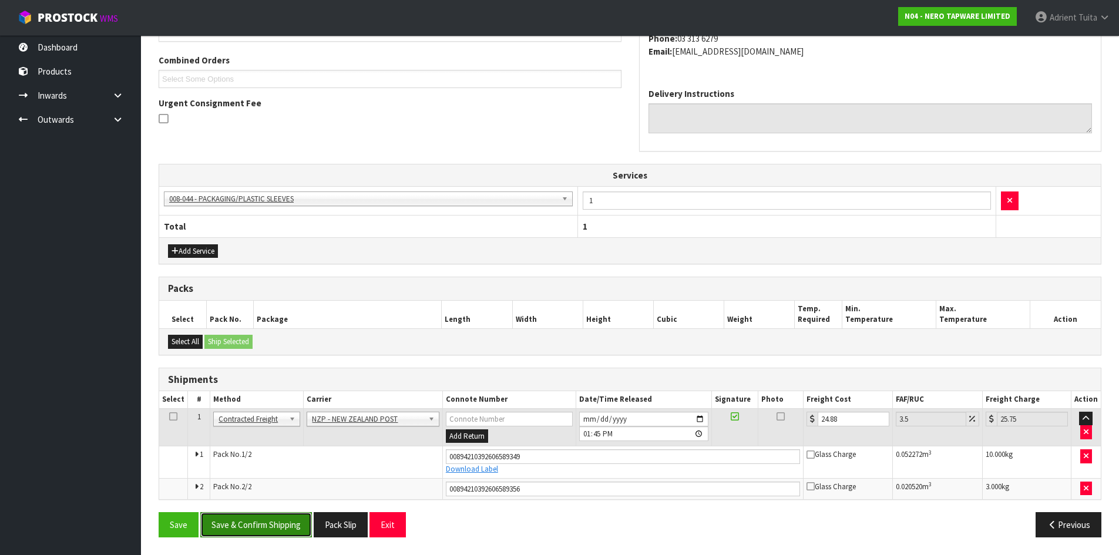
click at [276, 522] on button "Save & Confirm Shipping" at bounding box center [256, 524] width 112 height 25
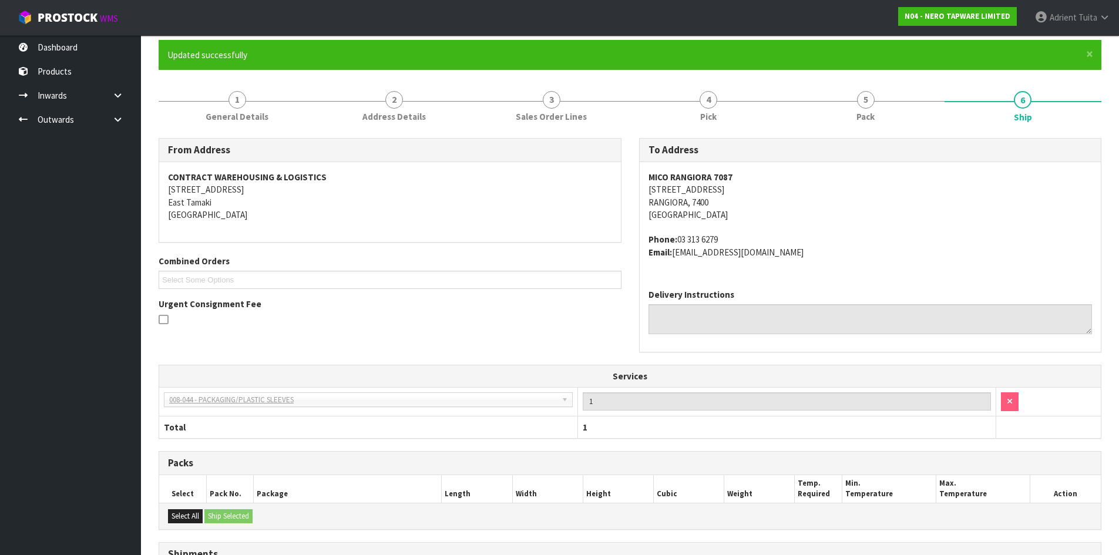
scroll to position [262, 0]
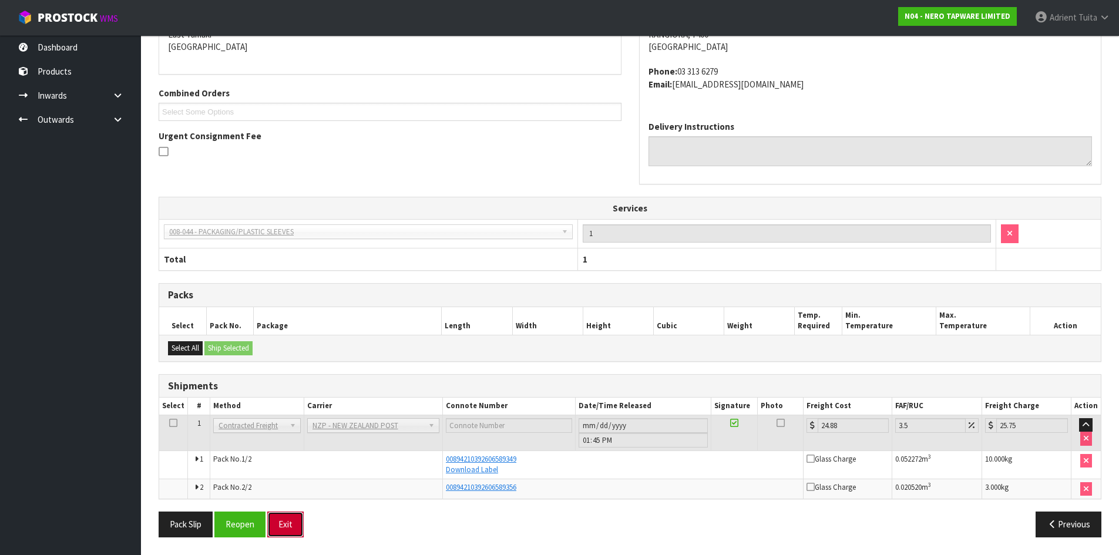
click at [279, 519] on button "Exit" at bounding box center [285, 524] width 36 height 25
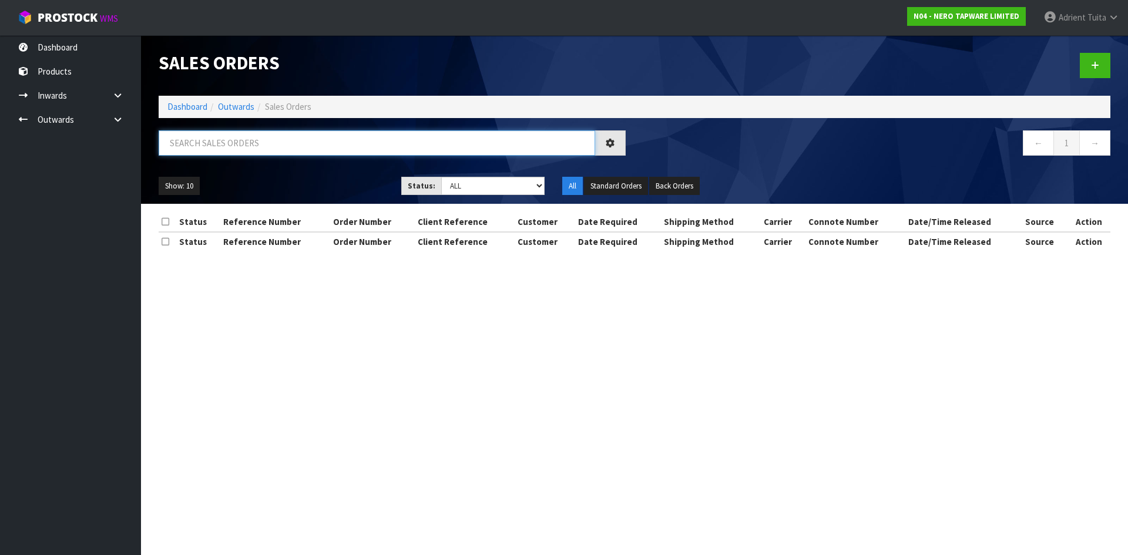
click at [200, 143] on input "text" at bounding box center [377, 142] width 436 height 25
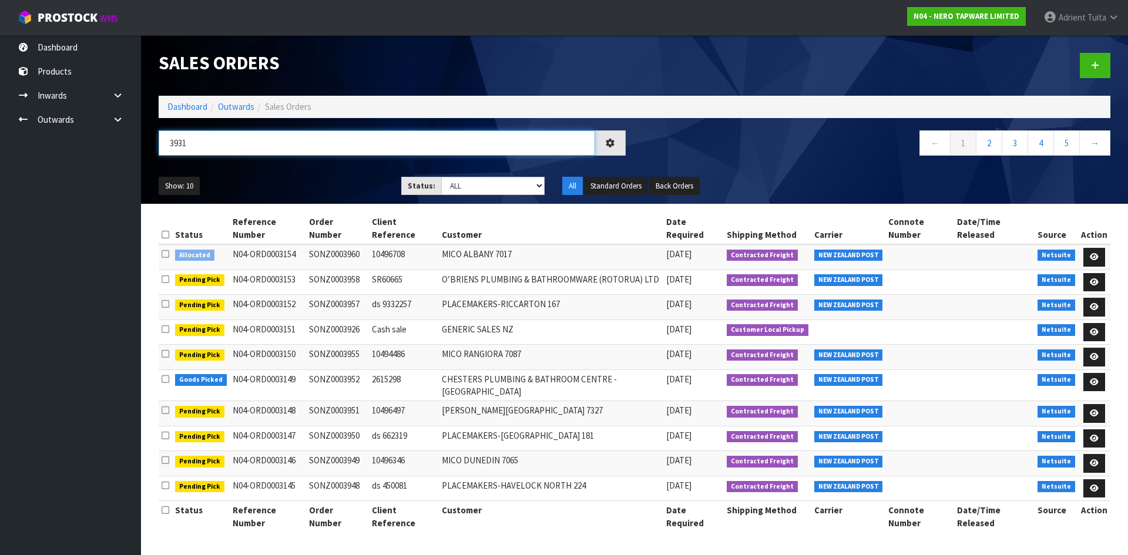
type input "3931"
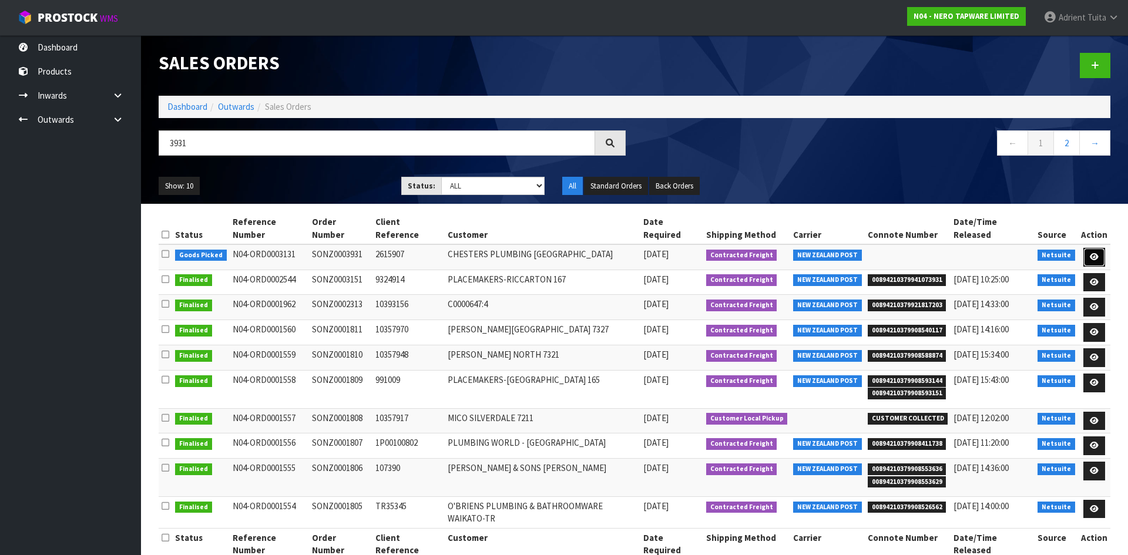
click at [1101, 248] on link at bounding box center [1094, 257] width 22 height 19
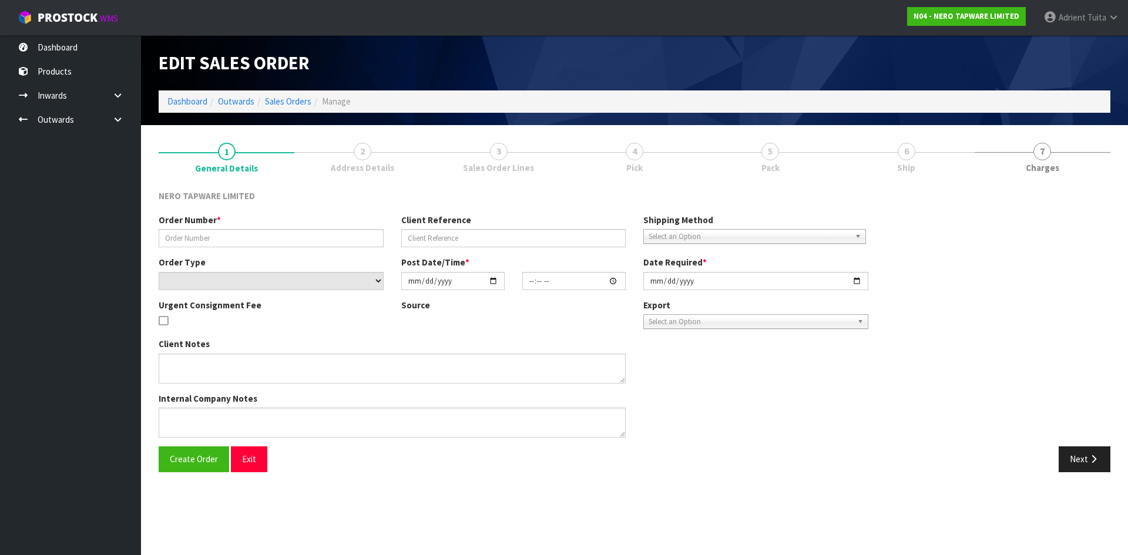
type input "SONZ0003931"
type input "2615907"
select select "number:0"
type input "2025-10-02"
type input "16:00:15.000"
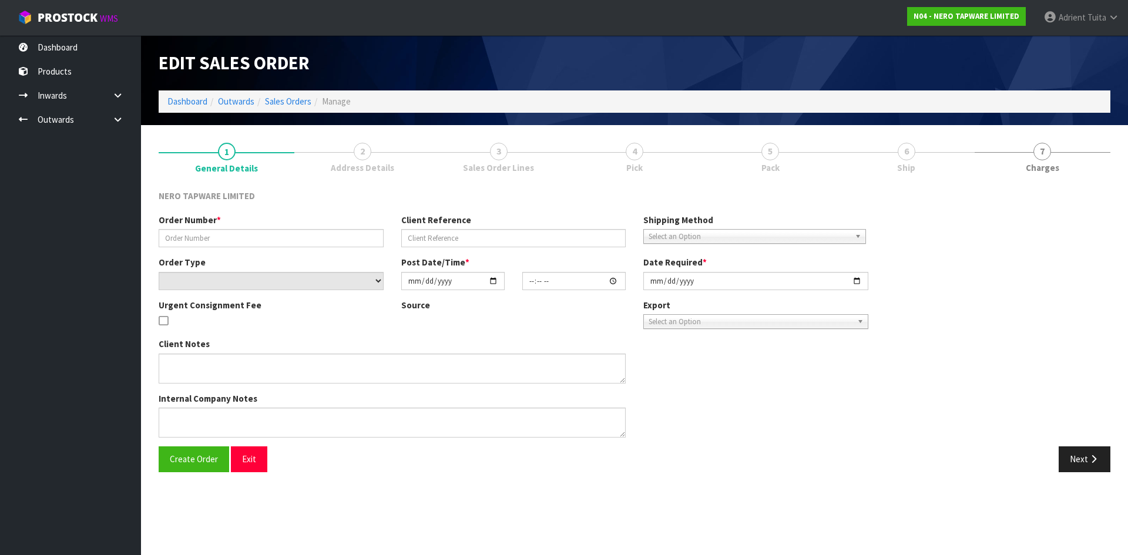
type input "2025-10-03"
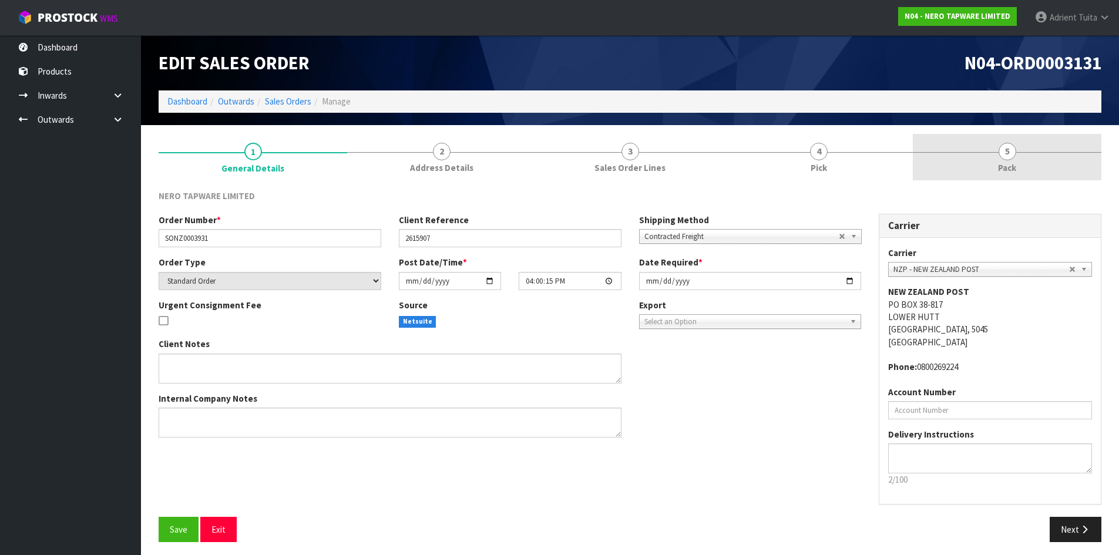
click at [1021, 162] on link "5 Pack" at bounding box center [1007, 157] width 189 height 46
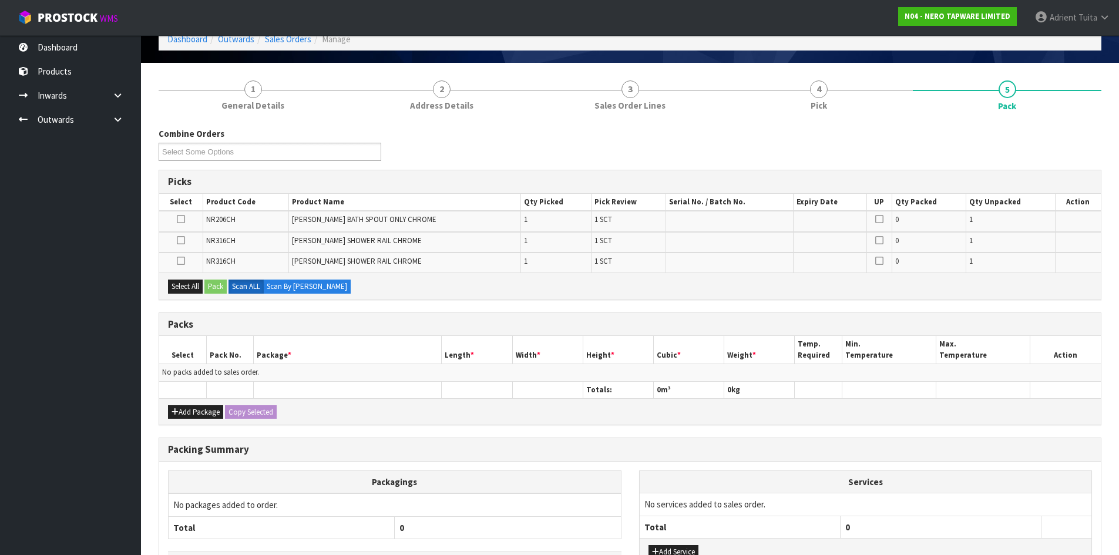
scroll to position [150, 0]
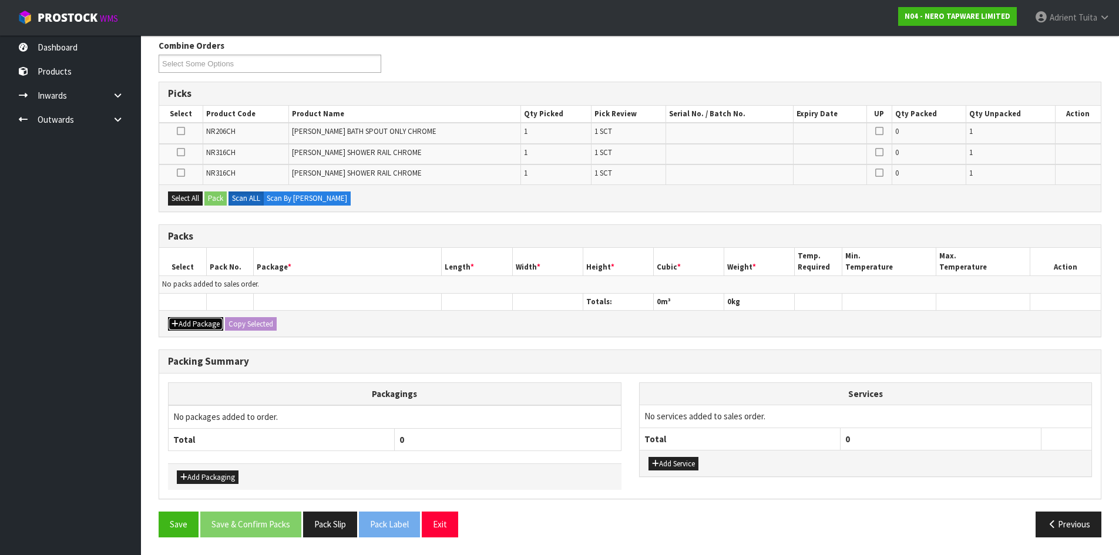
click at [193, 319] on button "Add Package" at bounding box center [195, 324] width 55 height 14
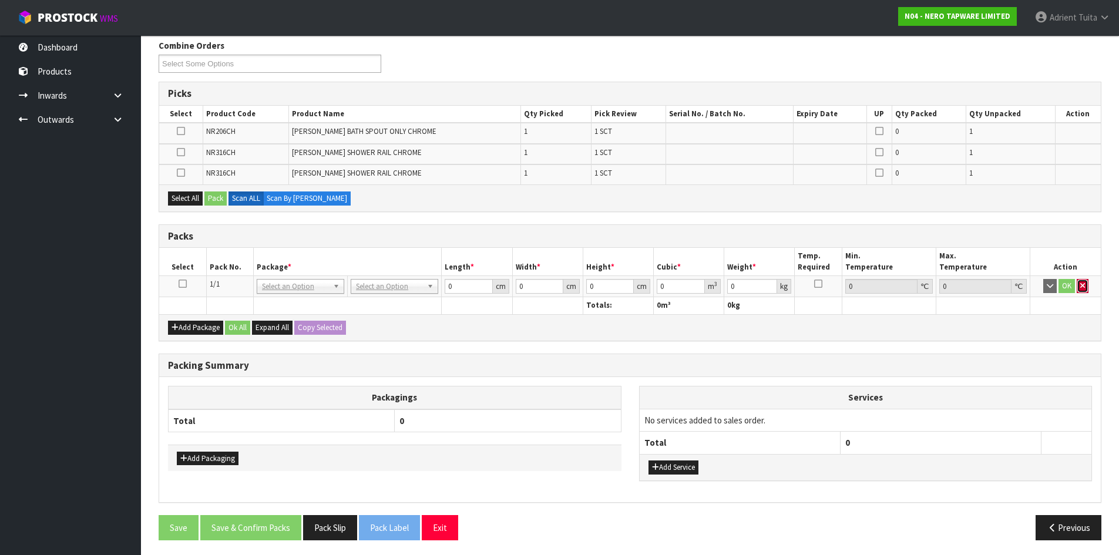
click at [1082, 281] on button "button" at bounding box center [1083, 286] width 12 height 14
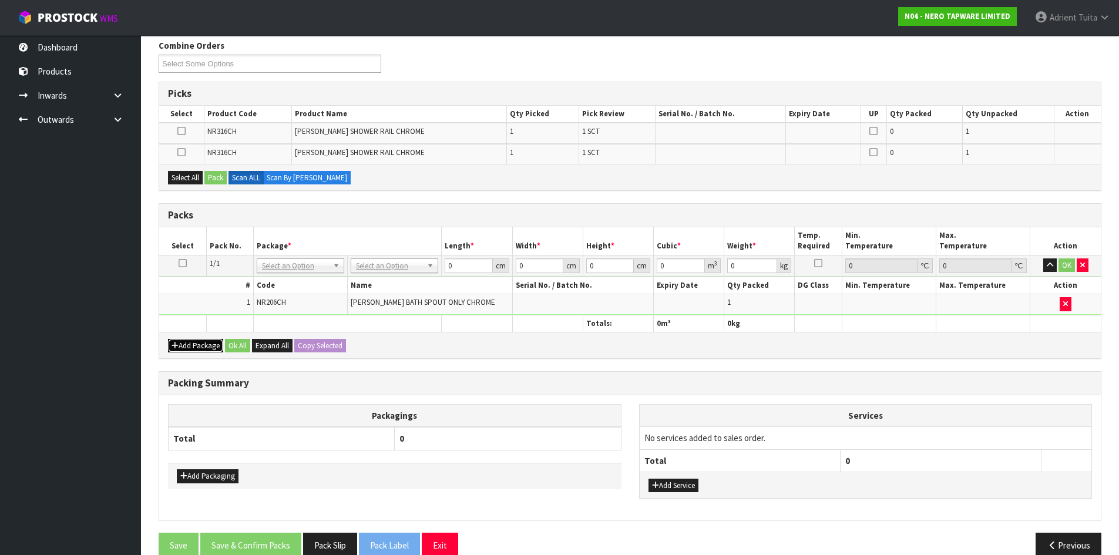
click at [191, 345] on button "Add Package" at bounding box center [195, 346] width 55 height 14
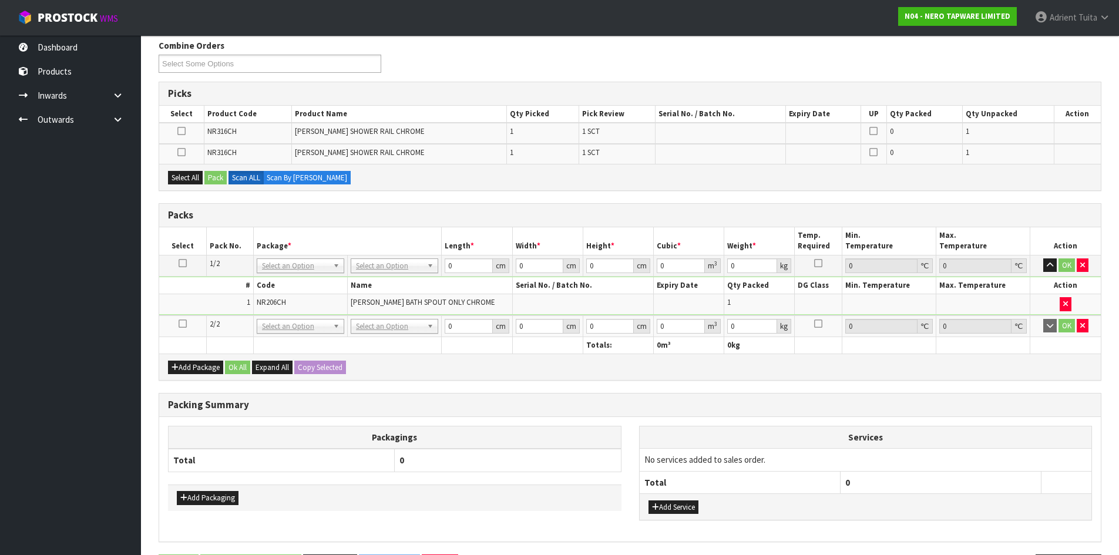
click at [186, 324] on icon at bounding box center [183, 324] width 8 height 1
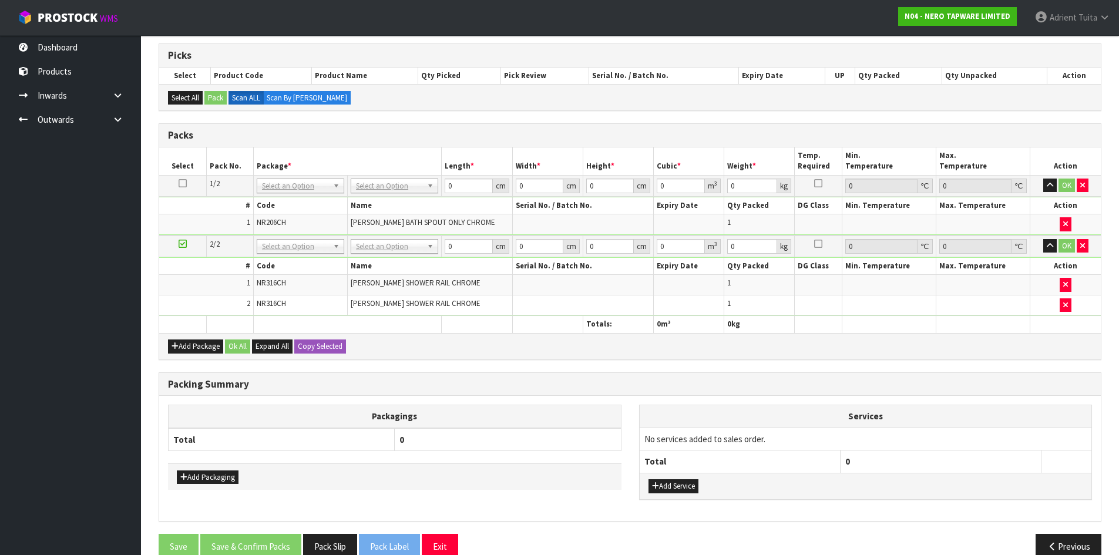
scroll to position [210, 0]
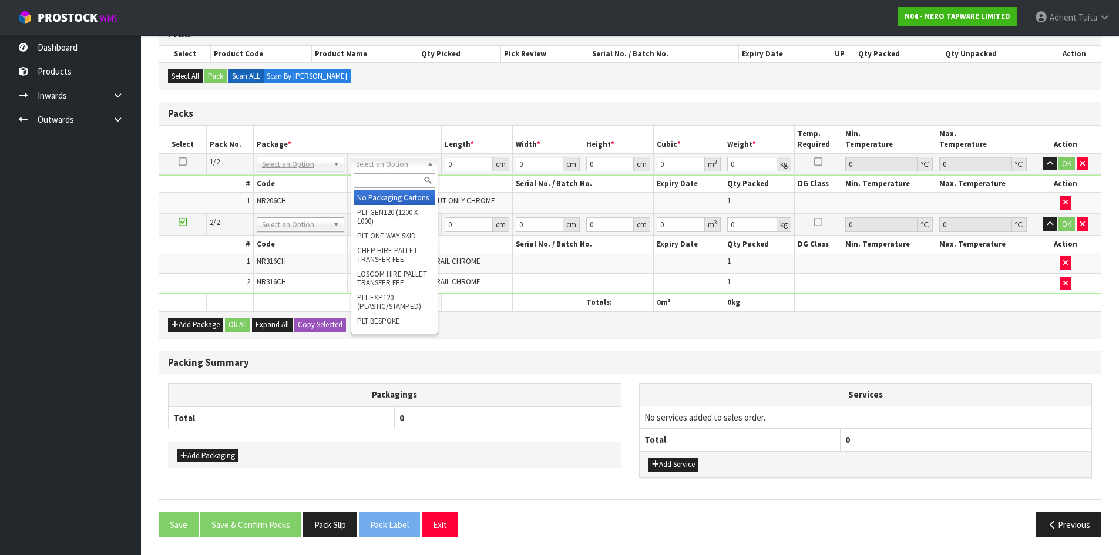
drag, startPoint x: 375, startPoint y: 199, endPoint x: 375, endPoint y: 211, distance: 12.9
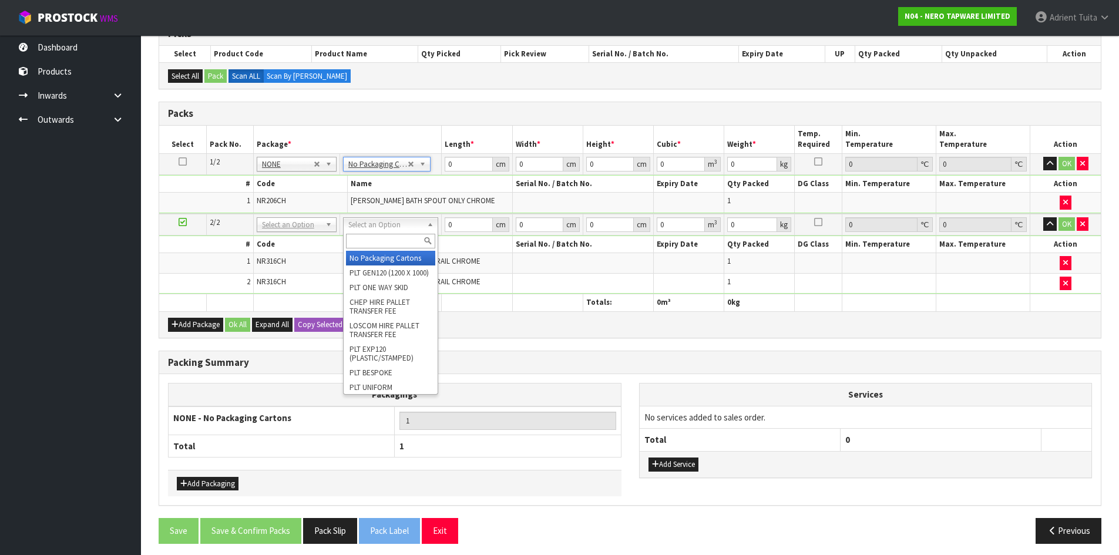
drag, startPoint x: 373, startPoint y: 256, endPoint x: 382, endPoint y: 268, distance: 15.2
type input "2"
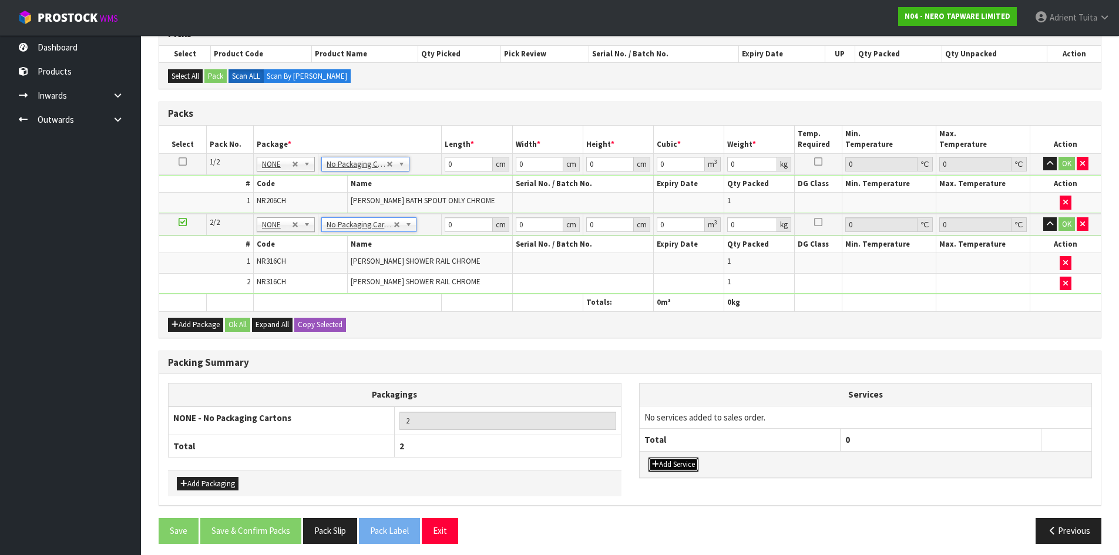
click at [672, 466] on button "Add Service" at bounding box center [674, 465] width 50 height 14
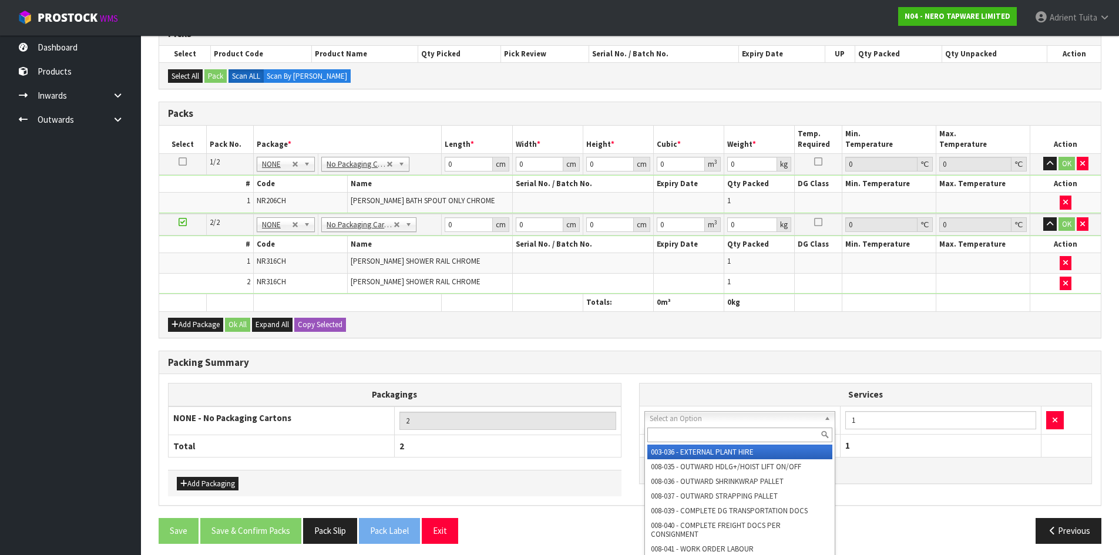
click at [681, 432] on input "text" at bounding box center [740, 435] width 186 height 15
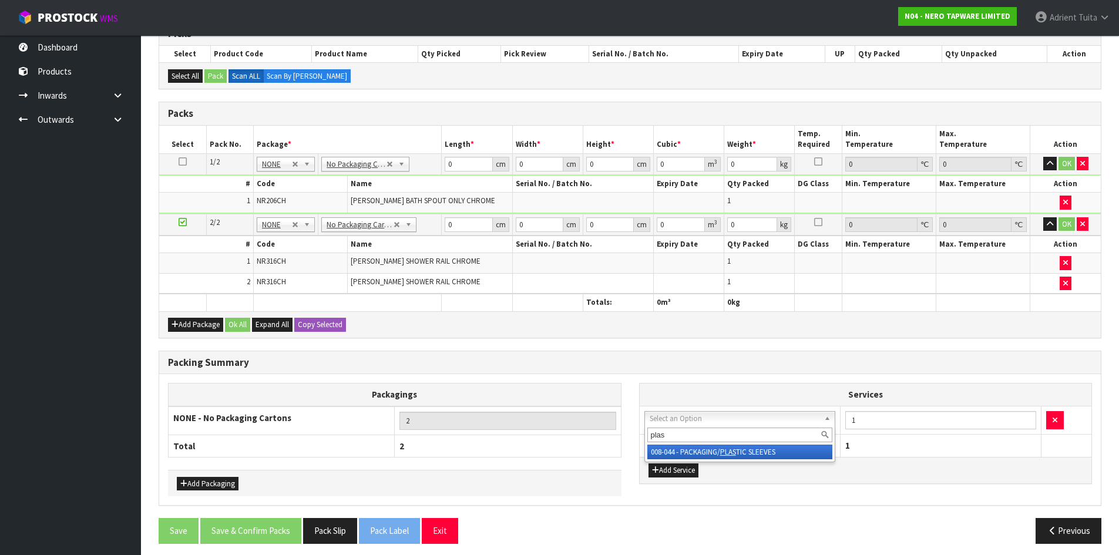
type input "plas"
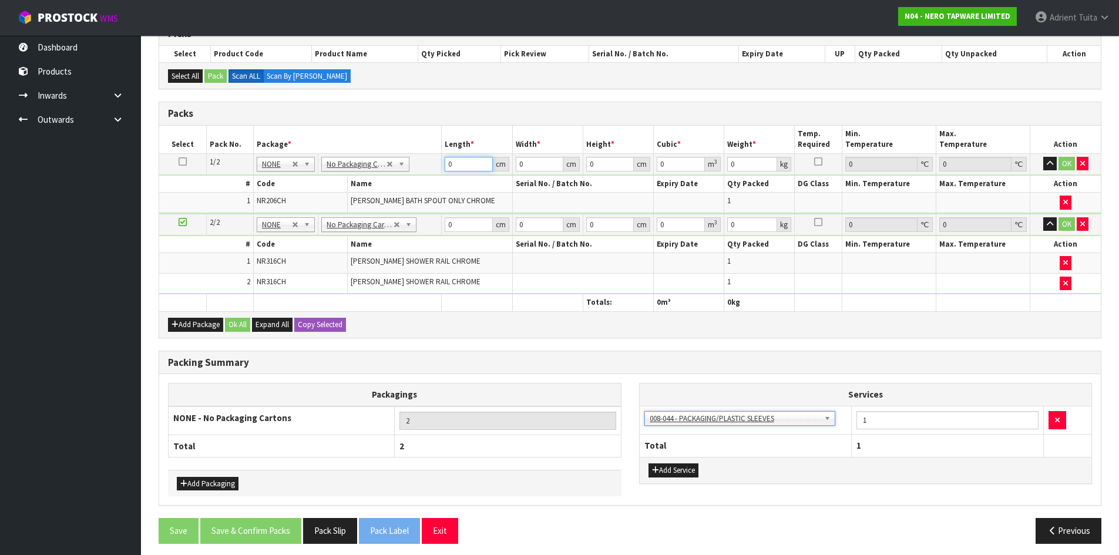
click at [471, 163] on input "0" at bounding box center [469, 164] width 48 height 15
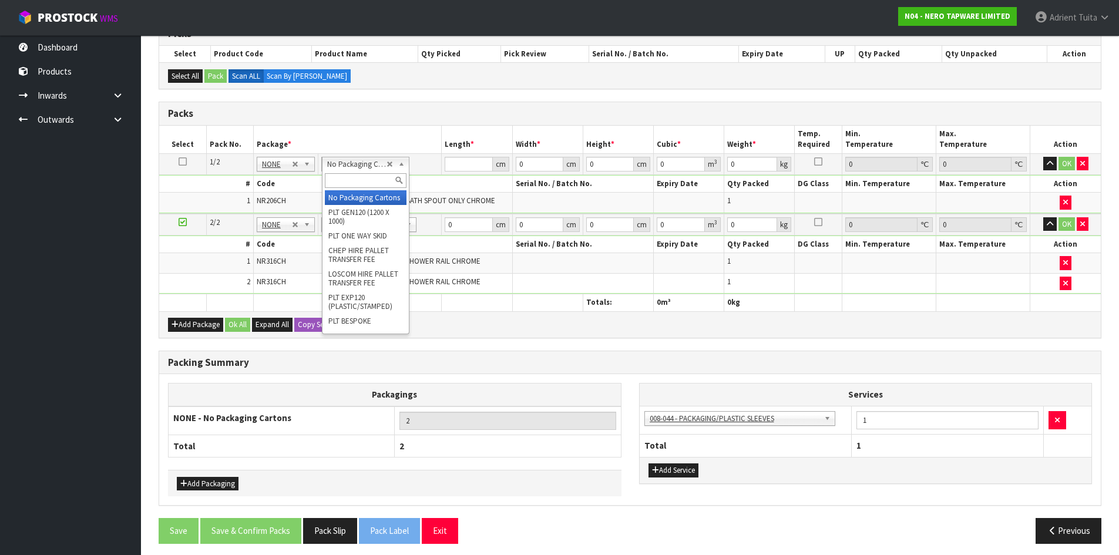
click at [332, 183] on input "text" at bounding box center [366, 180] width 82 height 15
type input "oc"
type input "1"
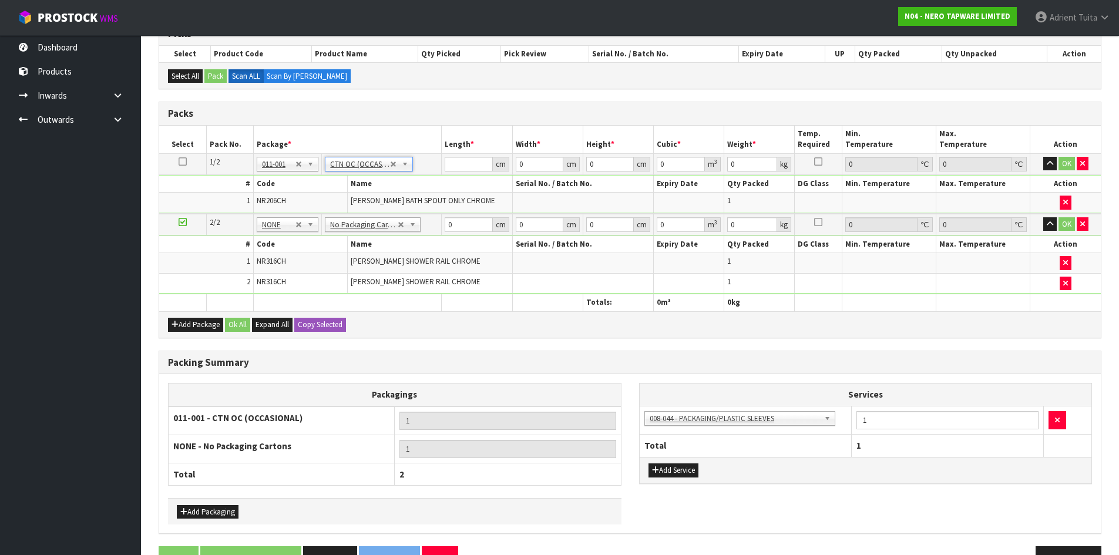
type input "0"
type input "1"
click at [458, 164] on input "0" at bounding box center [469, 164] width 48 height 15
type input "31"
type input "12"
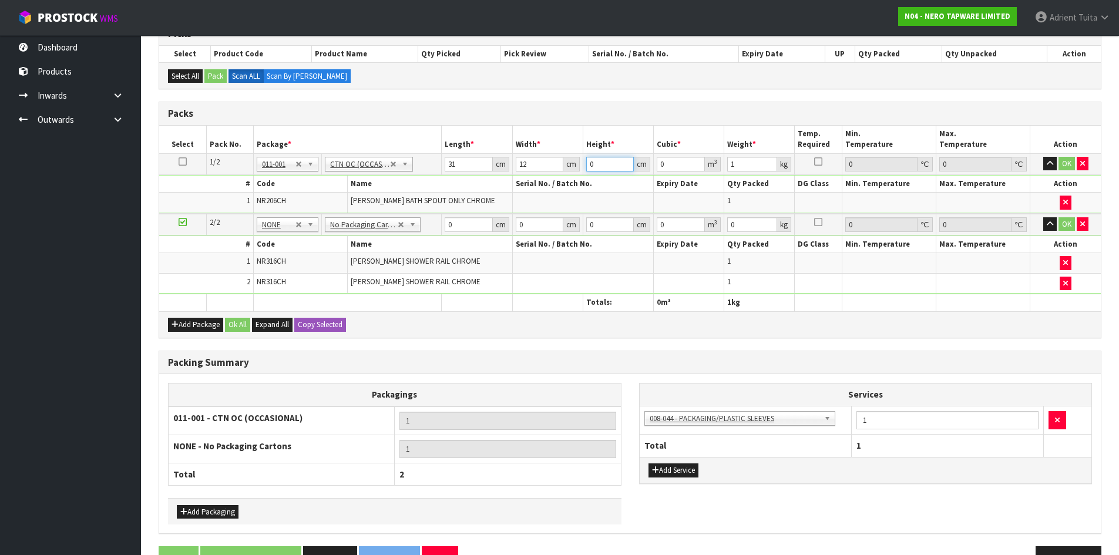
type input "1"
type input "0.000372"
type input "10"
type input "0.00372"
type input "10"
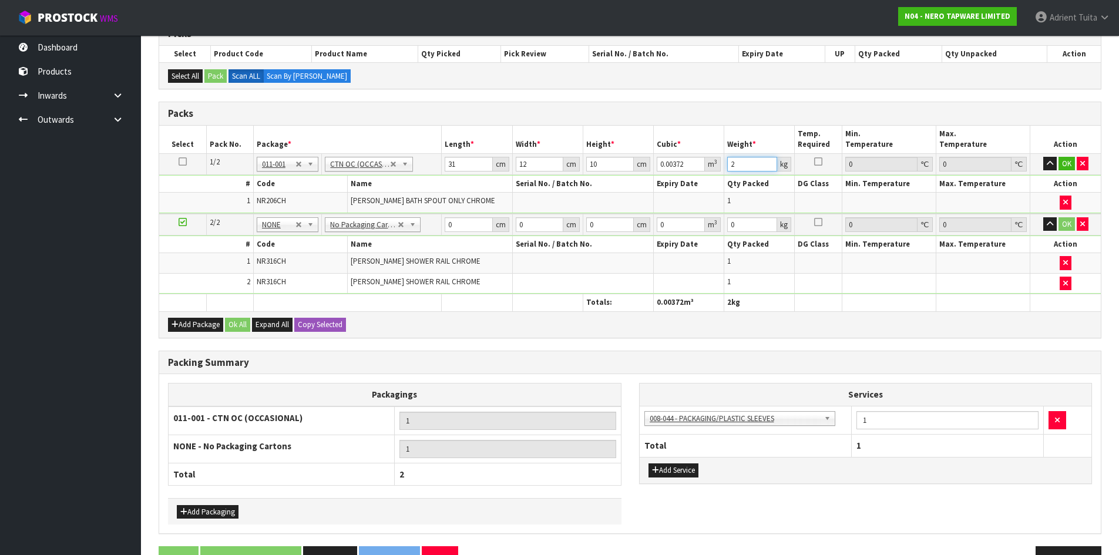
type input "2"
click at [459, 227] on input "0" at bounding box center [469, 224] width 48 height 15
type input "85"
type input "18"
type input "2"
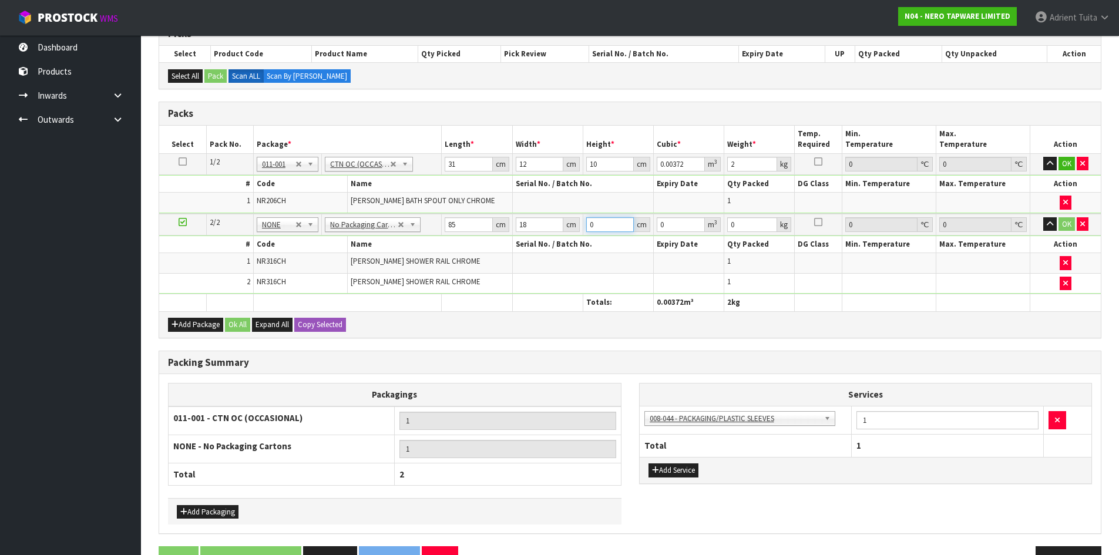
type input "0.00306"
type input "22"
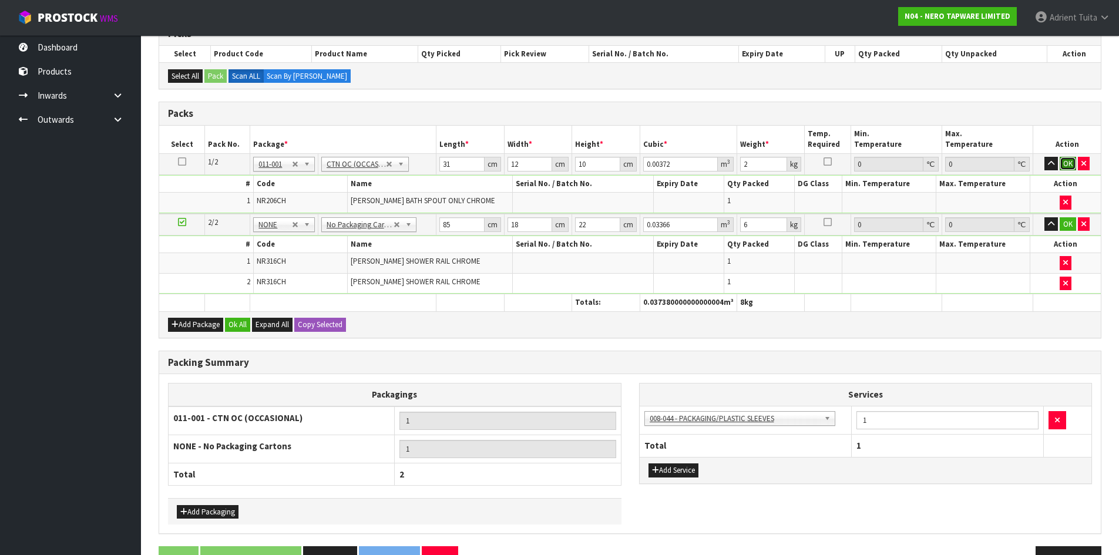
click at [1066, 167] on button "OK" at bounding box center [1068, 164] width 16 height 14
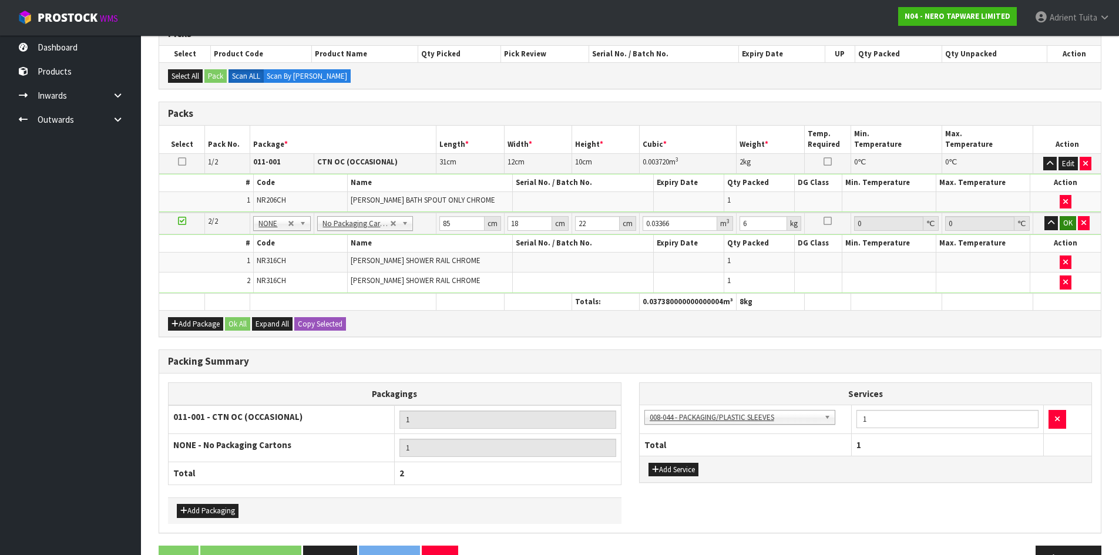
click at [1066, 220] on td "OK" at bounding box center [1067, 224] width 68 height 22
click at [1067, 224] on button "OK" at bounding box center [1068, 223] width 16 height 14
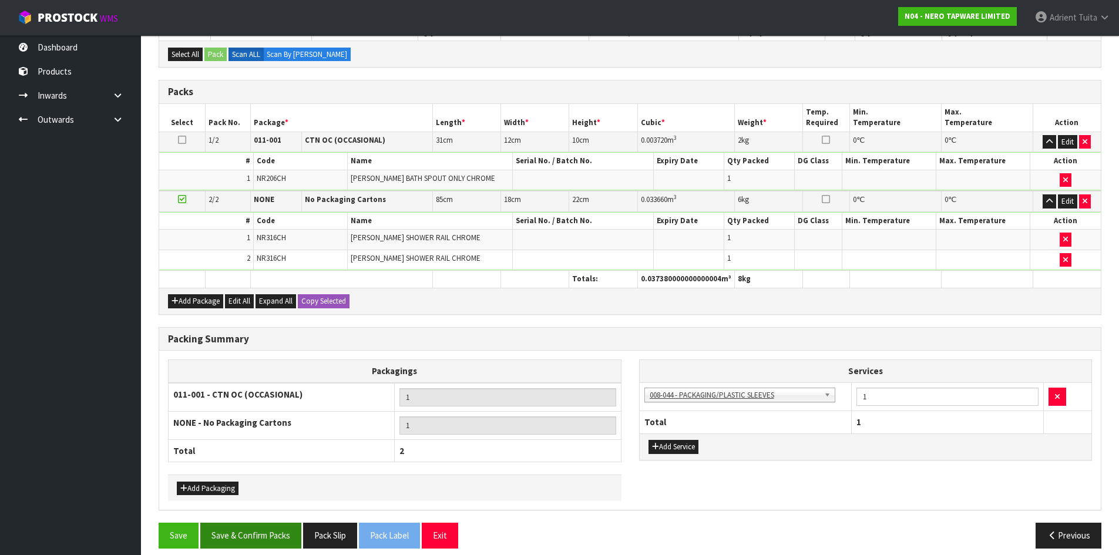
scroll to position [243, 0]
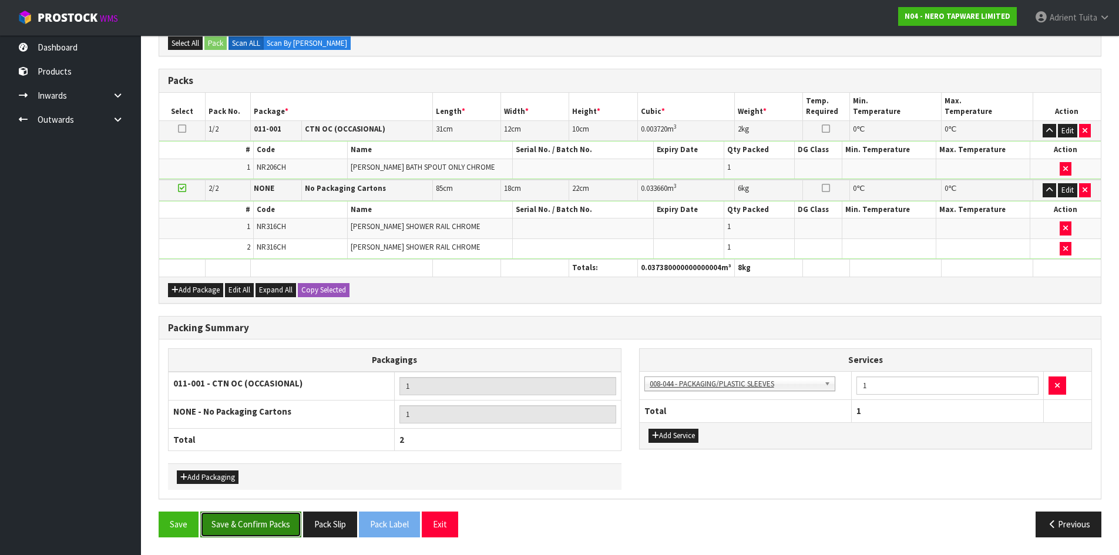
click at [260, 534] on button "Save & Confirm Packs" at bounding box center [250, 524] width 101 height 25
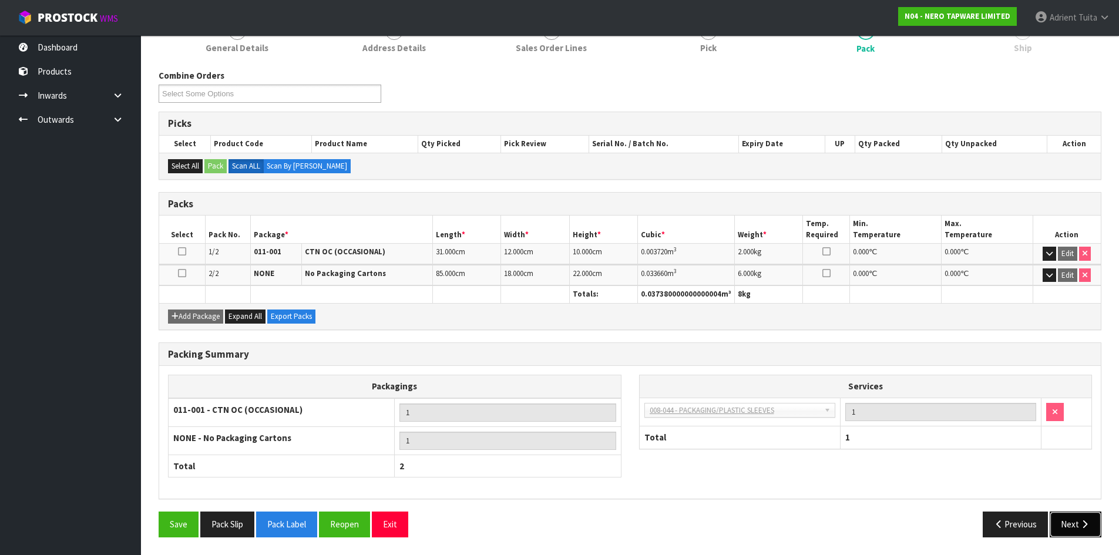
click at [1070, 529] on button "Next" at bounding box center [1076, 524] width 52 height 25
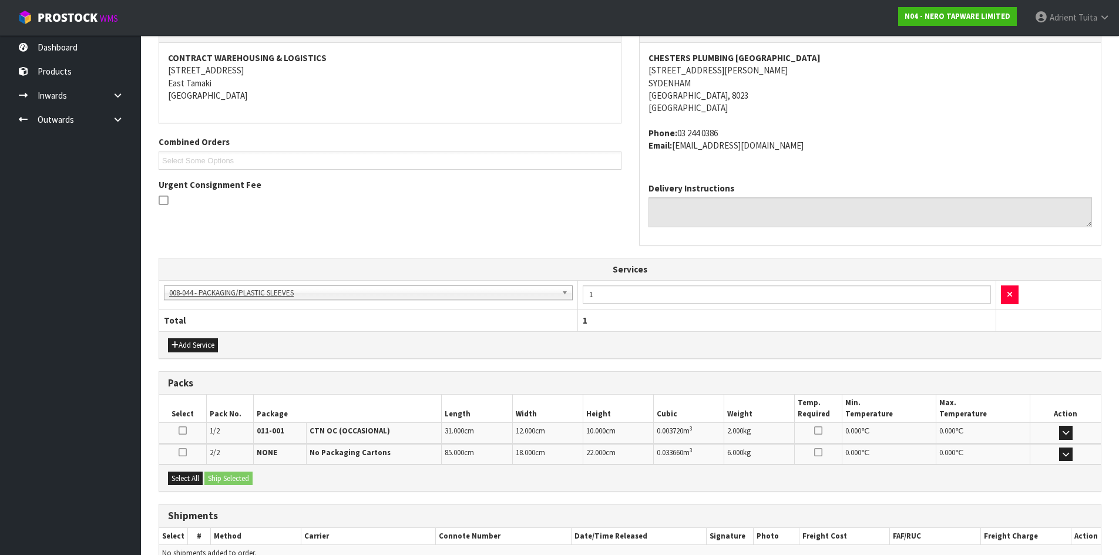
scroll to position [276, 0]
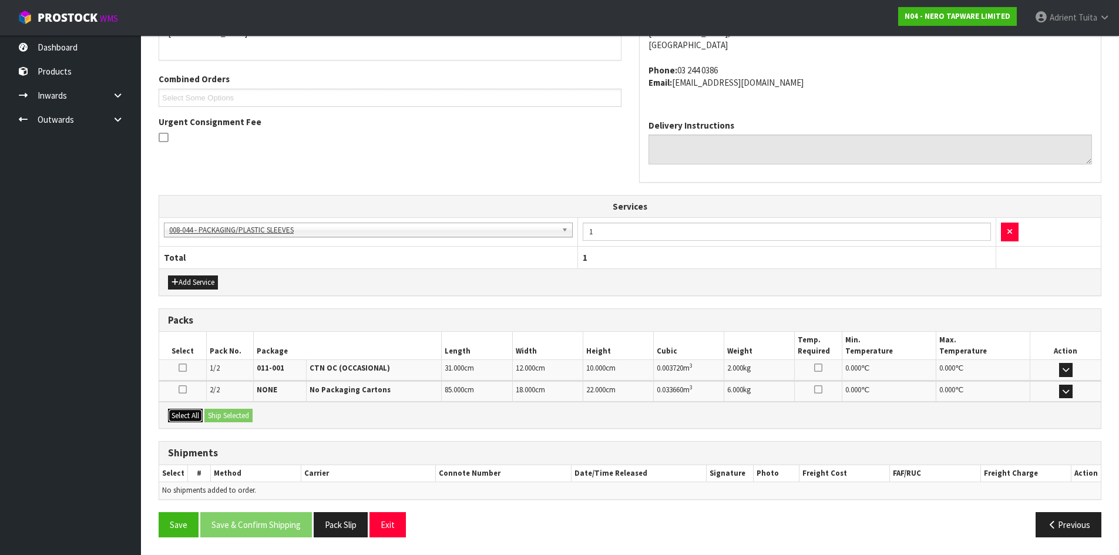
click at [193, 417] on button "Select All" at bounding box center [185, 416] width 35 height 14
click at [220, 415] on button "Ship Selected" at bounding box center [228, 416] width 48 height 14
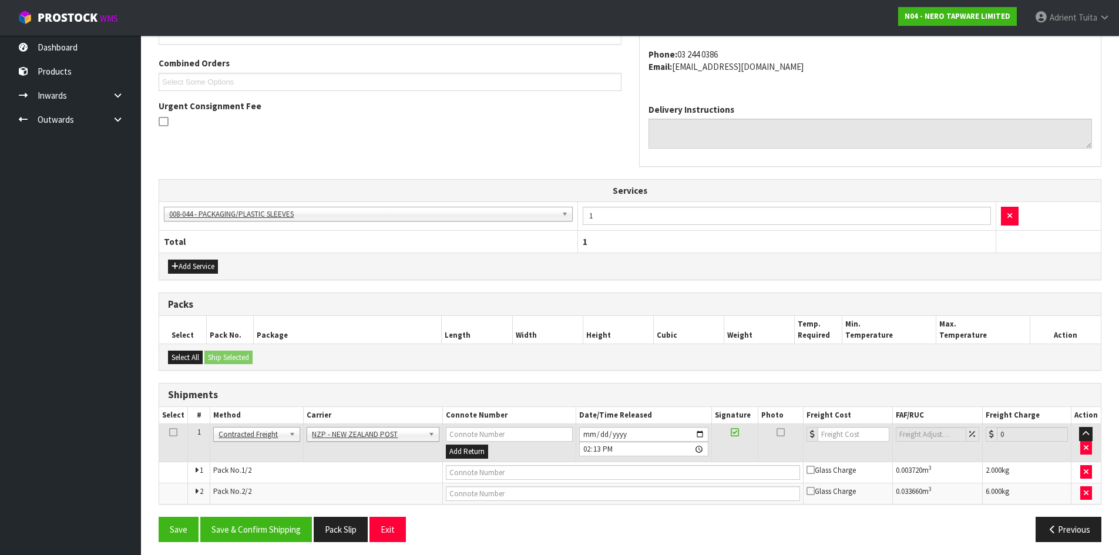
scroll to position [297, 0]
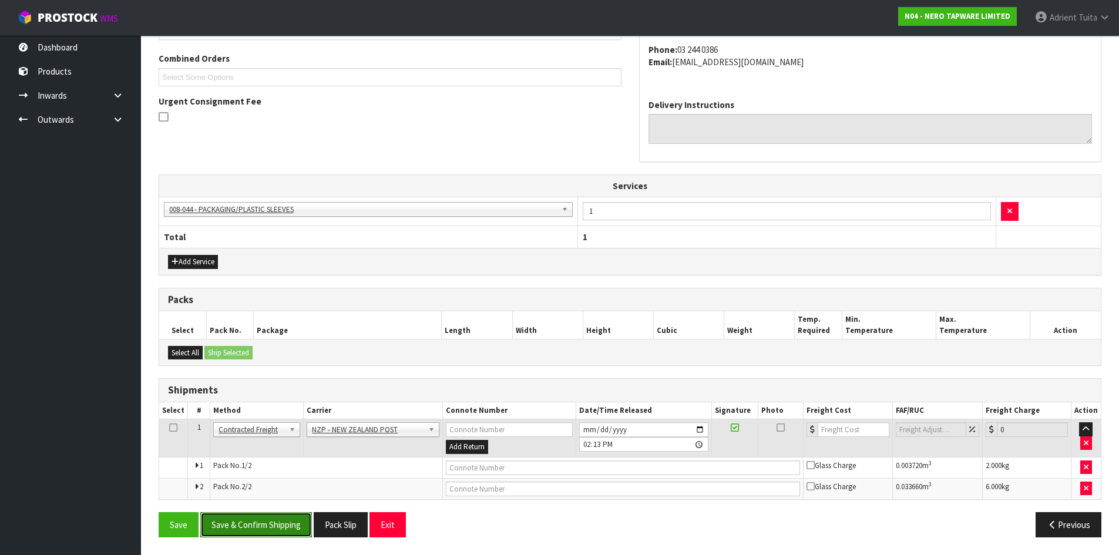
click at [266, 529] on button "Save & Confirm Shipping" at bounding box center [256, 524] width 112 height 25
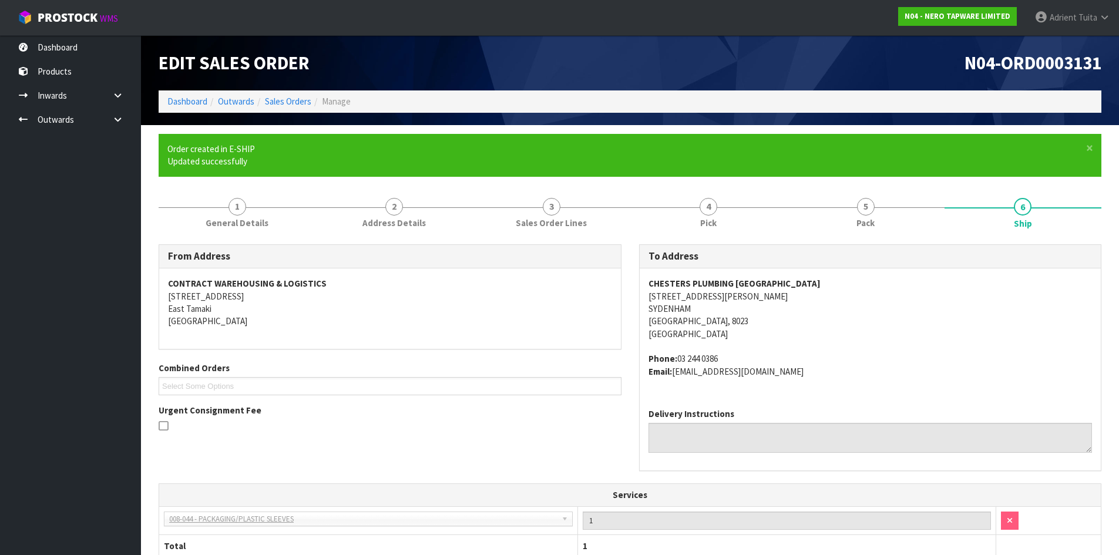
scroll to position [279, 0]
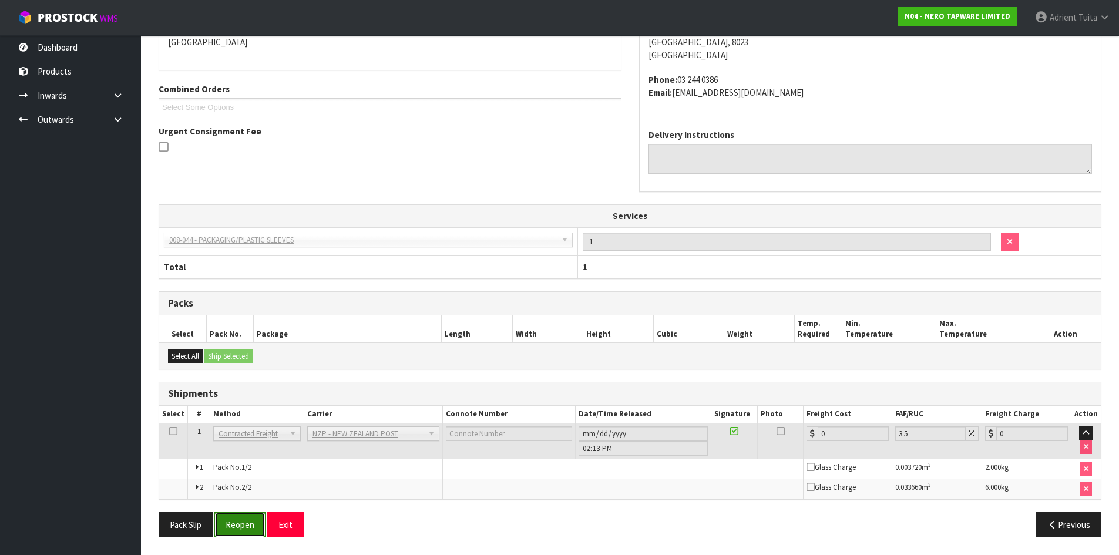
click at [238, 521] on button "Reopen" at bounding box center [239, 524] width 51 height 25
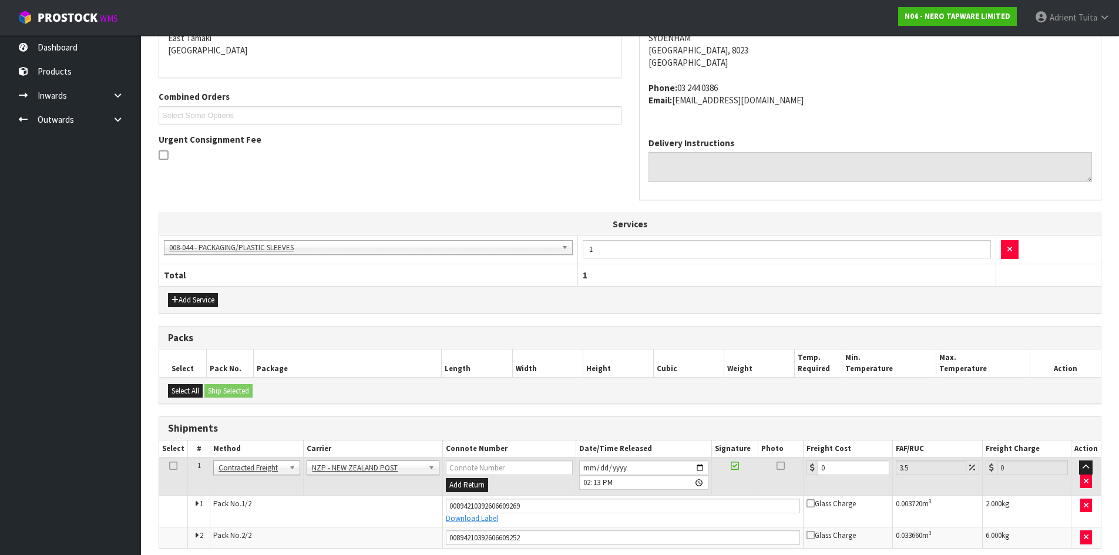
scroll to position [308, 0]
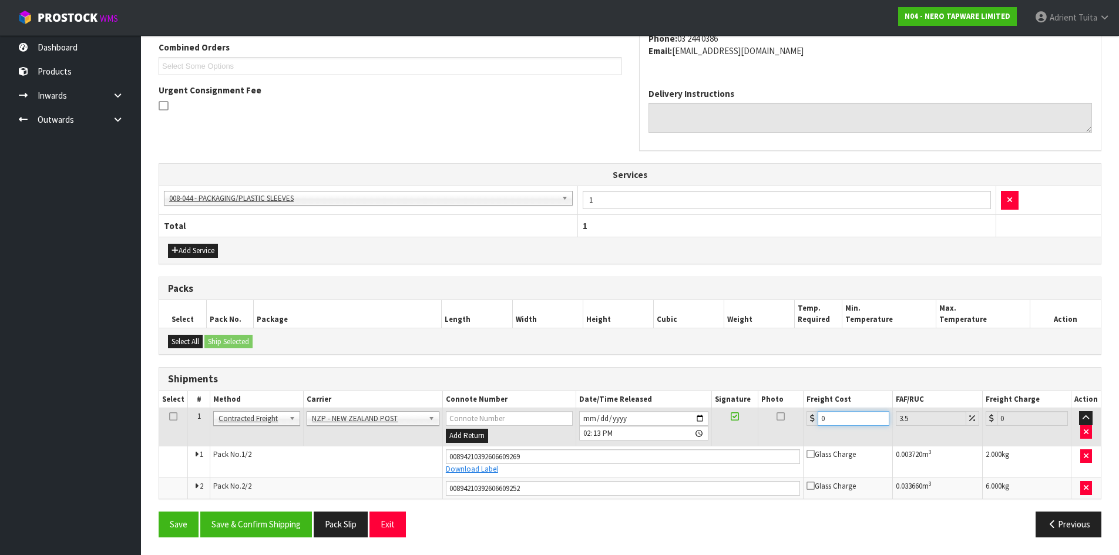
click at [854, 417] on input "0" at bounding box center [853, 418] width 71 height 15
click at [271, 534] on button "Save & Confirm Shipping" at bounding box center [256, 524] width 112 height 25
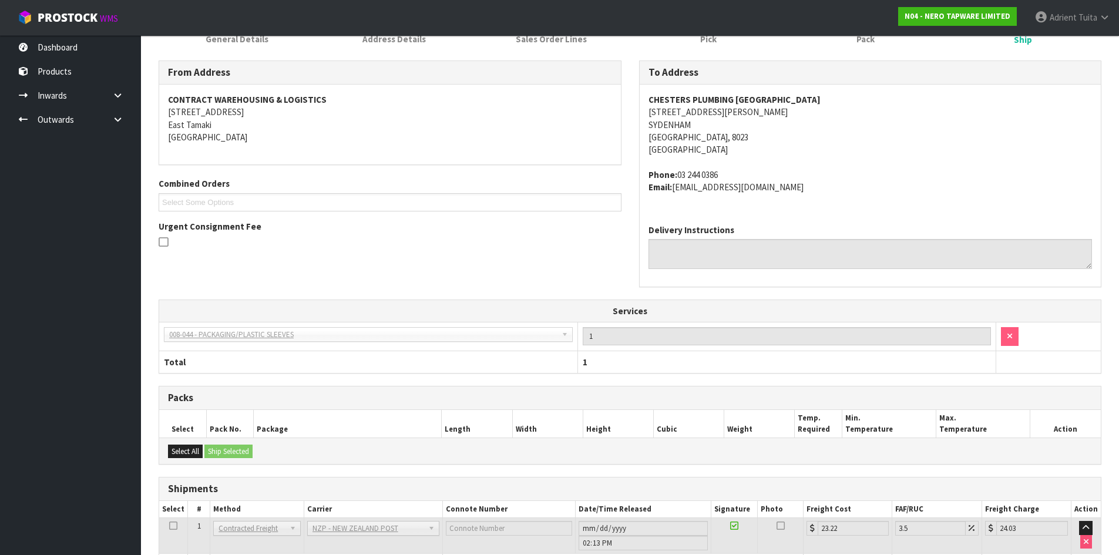
scroll to position [274, 0]
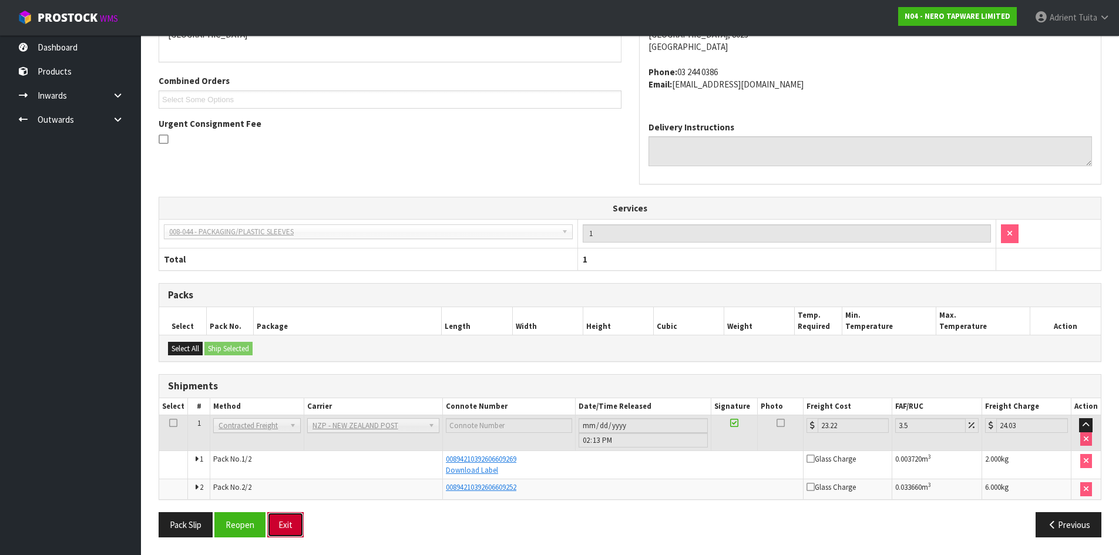
click at [298, 521] on button "Exit" at bounding box center [285, 524] width 36 height 25
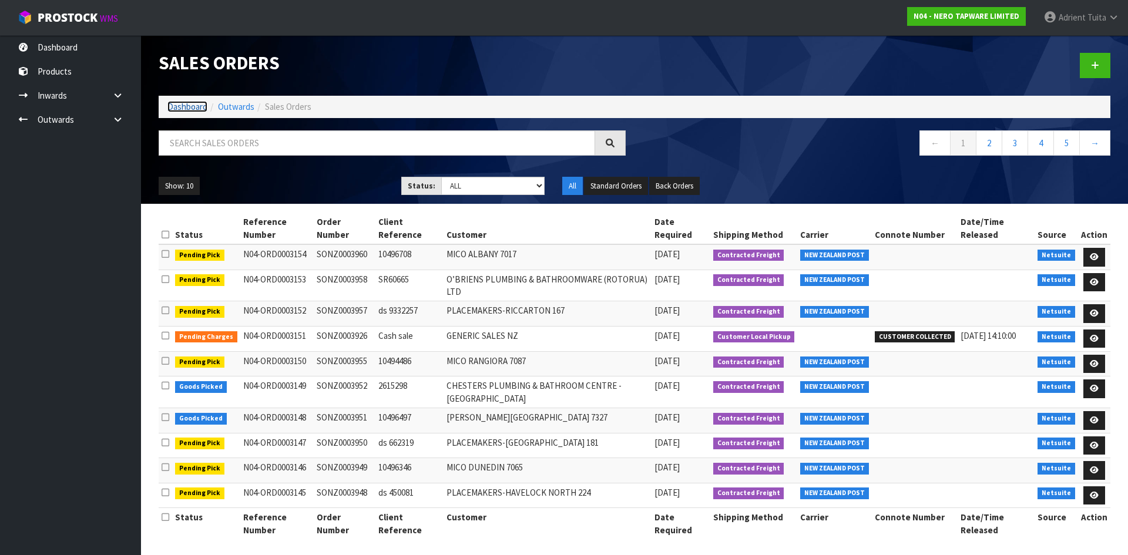
click at [198, 110] on link "Dashboard" at bounding box center [187, 106] width 40 height 11
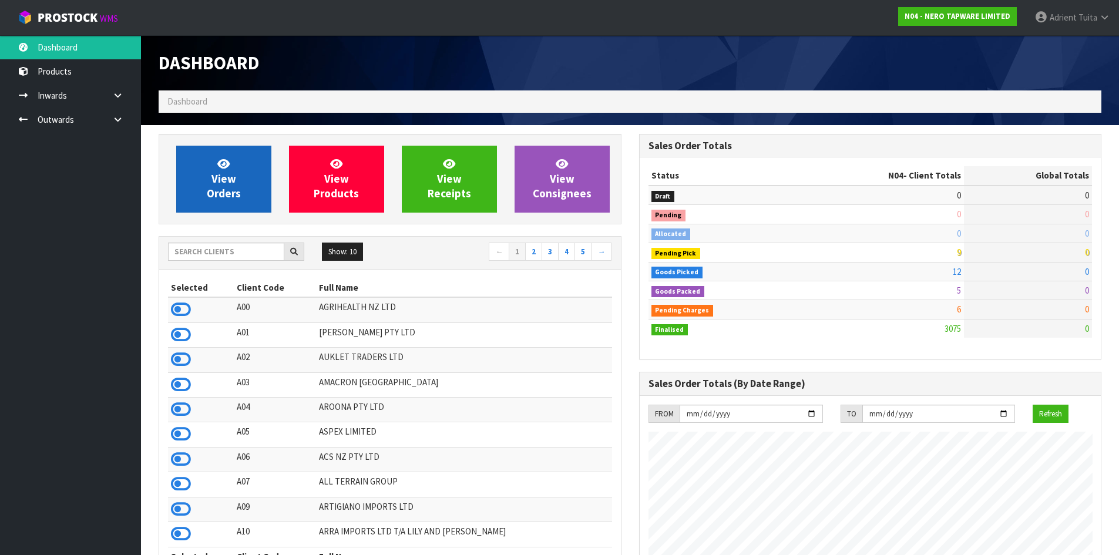
scroll to position [915, 480]
click at [232, 208] on link "View Orders" at bounding box center [223, 179] width 95 height 67
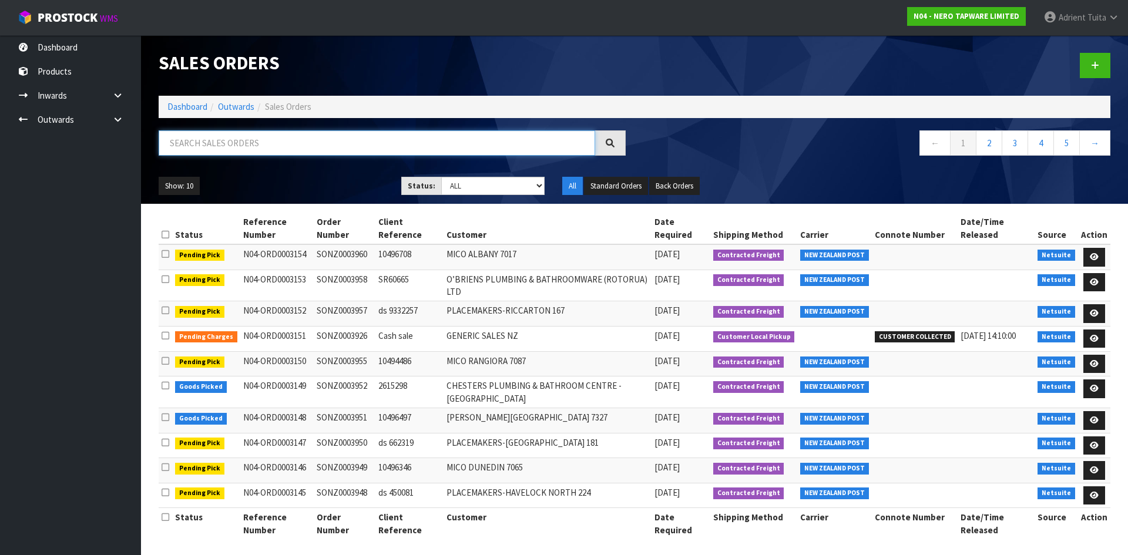
click at [259, 153] on input "text" at bounding box center [377, 142] width 436 height 25
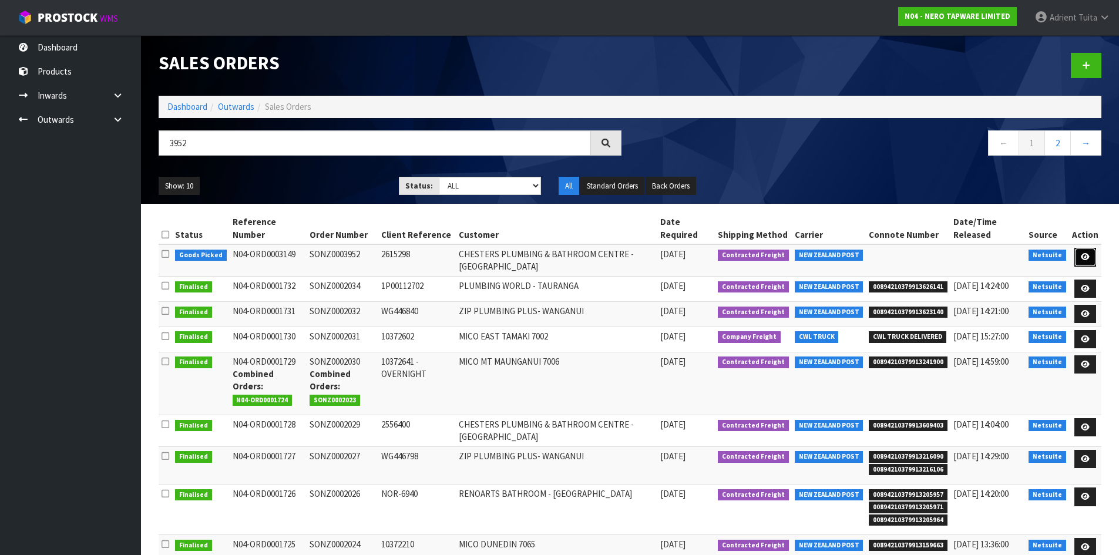
click at [1082, 264] on link at bounding box center [1085, 257] width 22 height 19
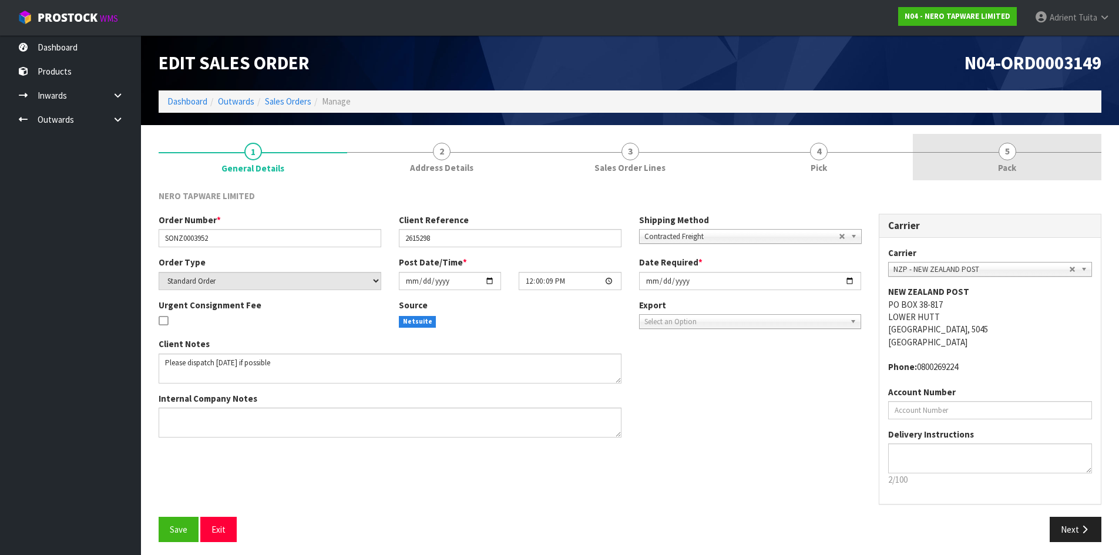
click at [1031, 171] on link "5 Pack" at bounding box center [1007, 157] width 189 height 46
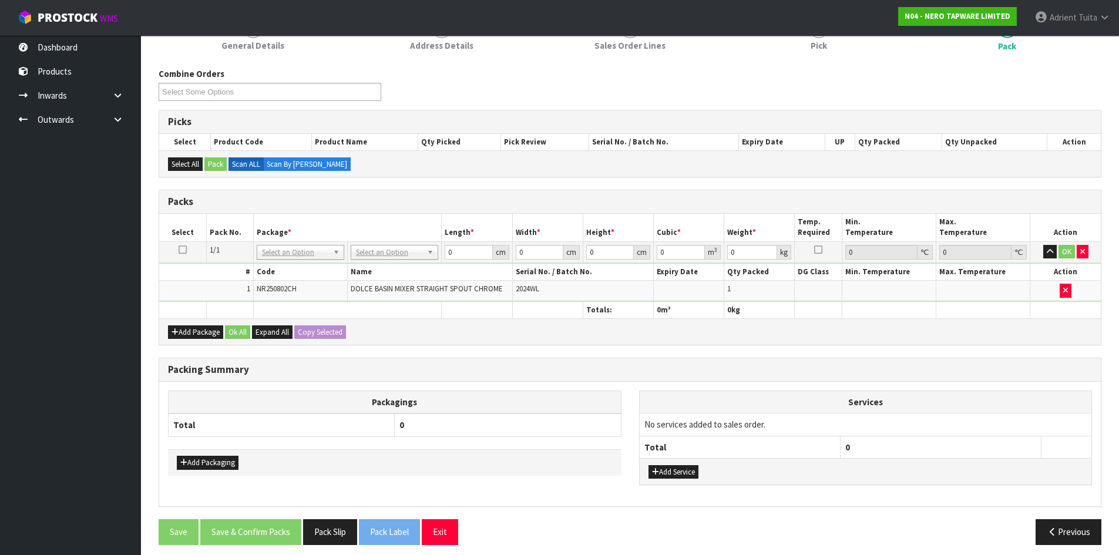
scroll to position [130, 0]
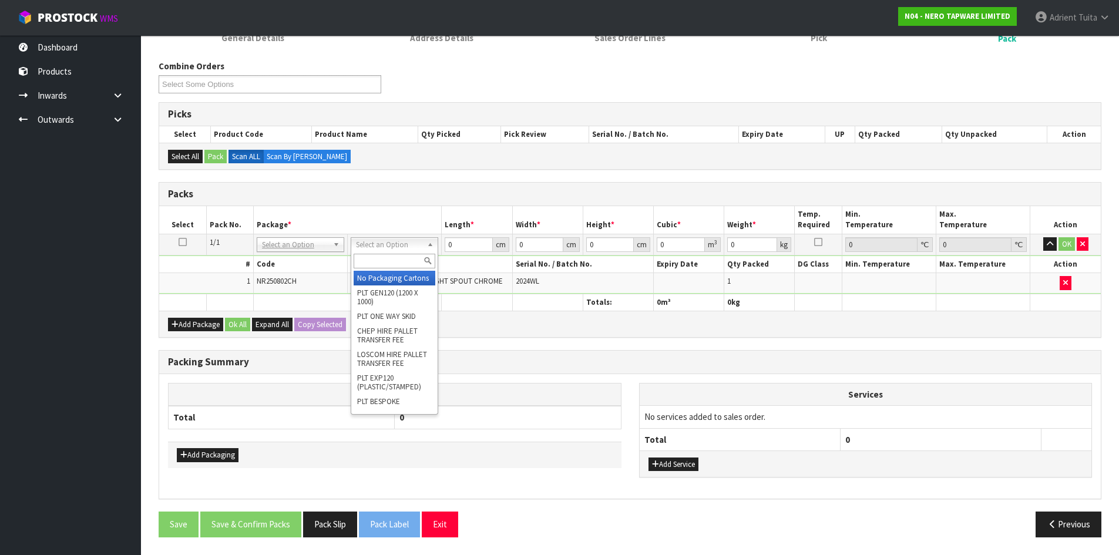
click at [384, 266] on input "text" at bounding box center [395, 261] width 82 height 15
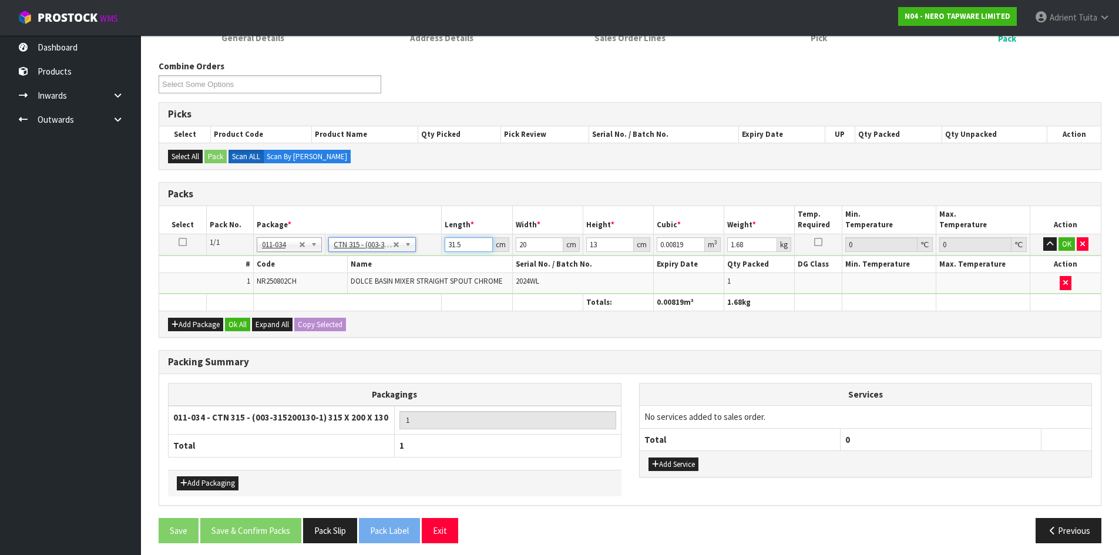
click at [445, 247] on input "31.5" at bounding box center [469, 244] width 48 height 15
click at [455, 243] on input "31.5" at bounding box center [469, 244] width 48 height 15
click at [454, 243] on input "31.5" at bounding box center [469, 244] width 48 height 15
click at [1065, 239] on button "OK" at bounding box center [1067, 244] width 16 height 14
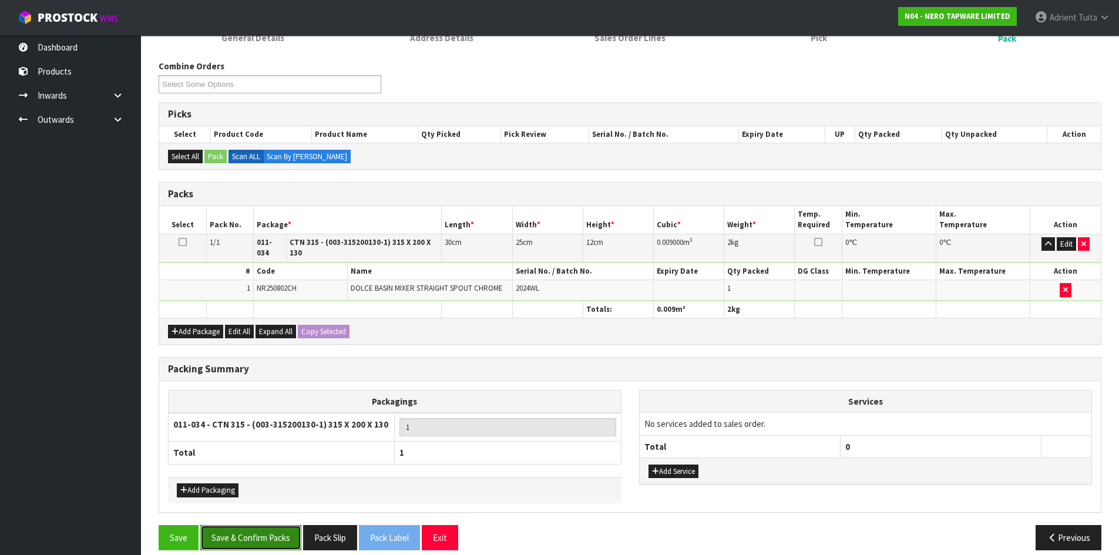
click at [238, 530] on button "Save & Confirm Packs" at bounding box center [250, 537] width 101 height 25
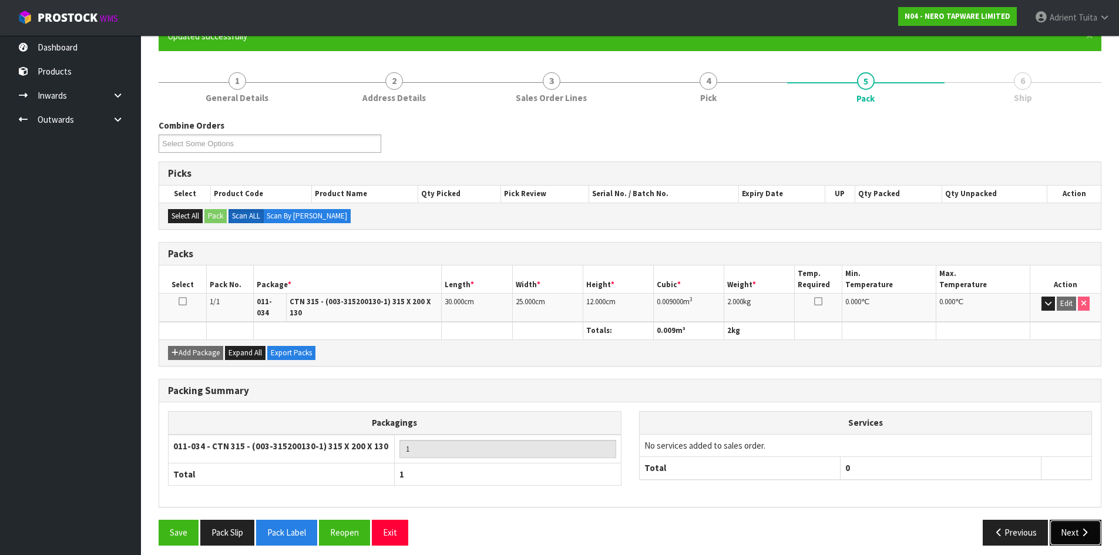
click at [1079, 524] on button "Next" at bounding box center [1076, 532] width 52 height 25
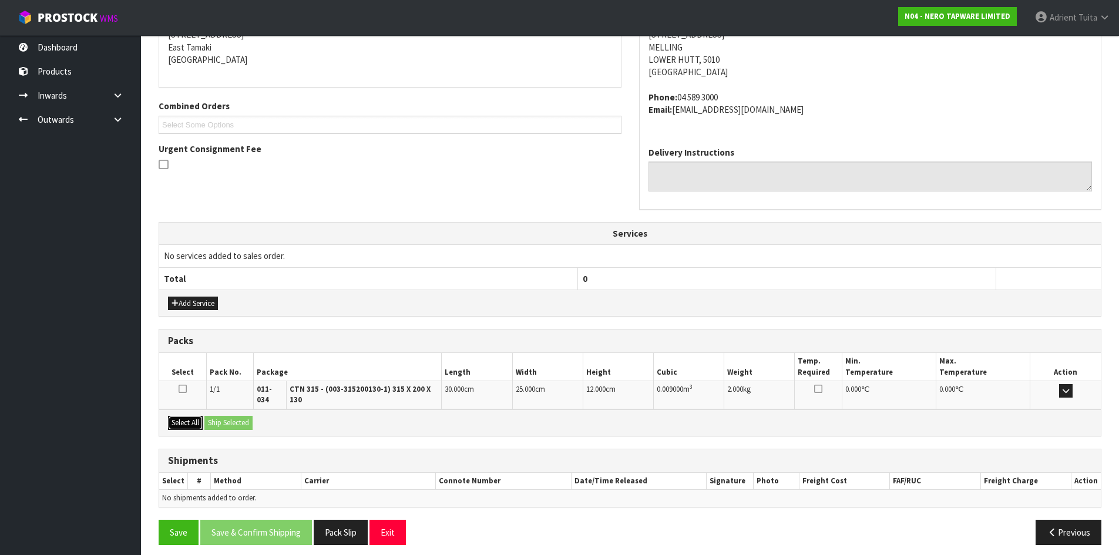
click at [193, 416] on button "Select All" at bounding box center [185, 423] width 35 height 14
click at [214, 417] on button "Ship Selected" at bounding box center [228, 423] width 48 height 14
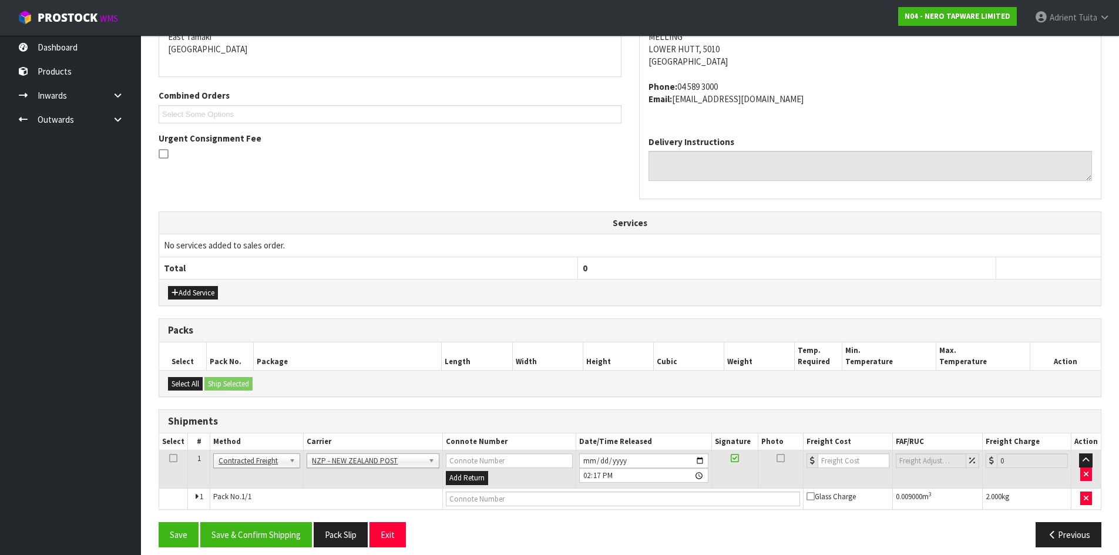
scroll to position [270, 0]
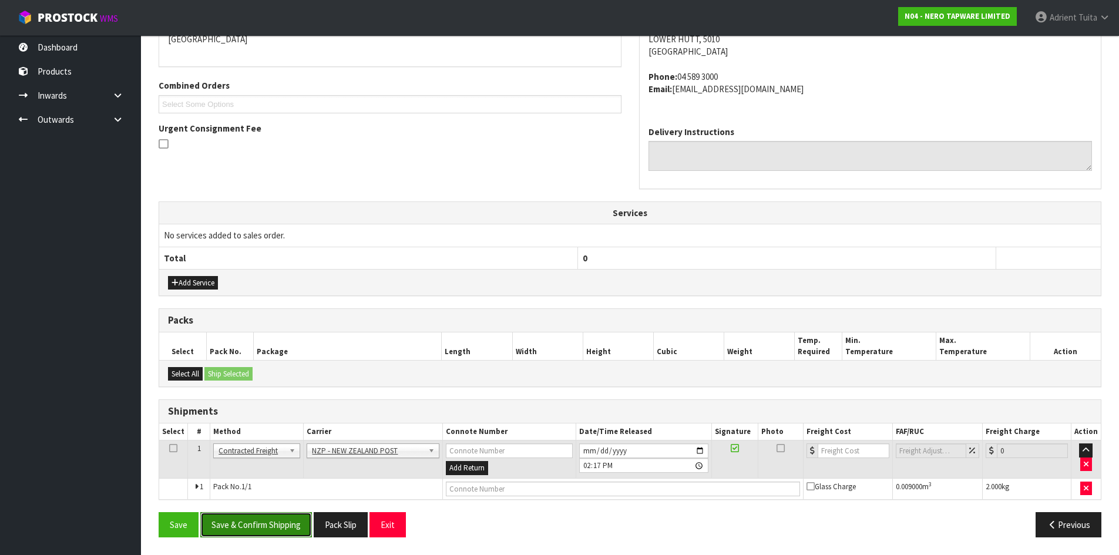
click at [286, 524] on button "Save & Confirm Shipping" at bounding box center [256, 524] width 112 height 25
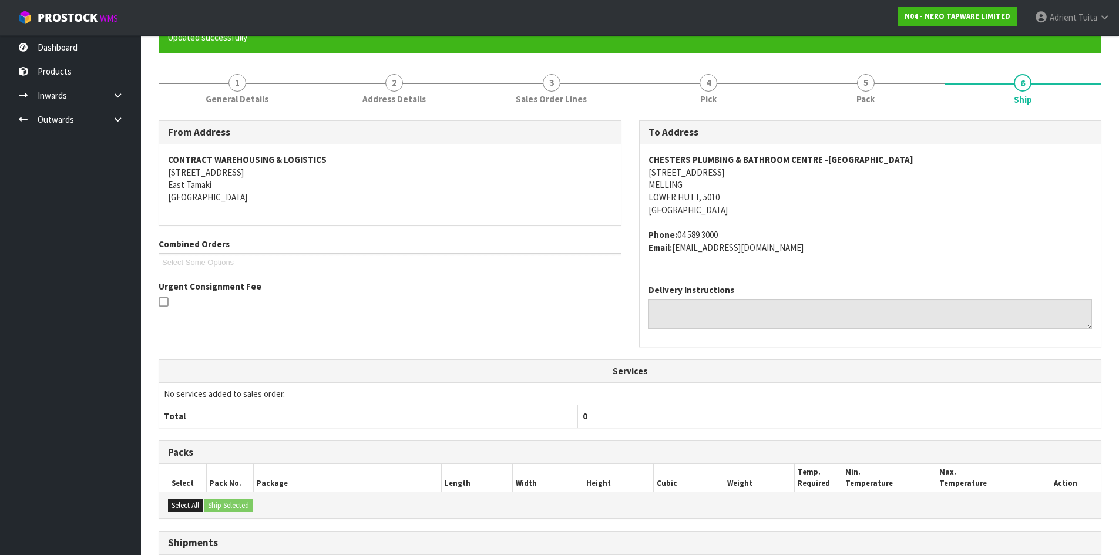
scroll to position [253, 0]
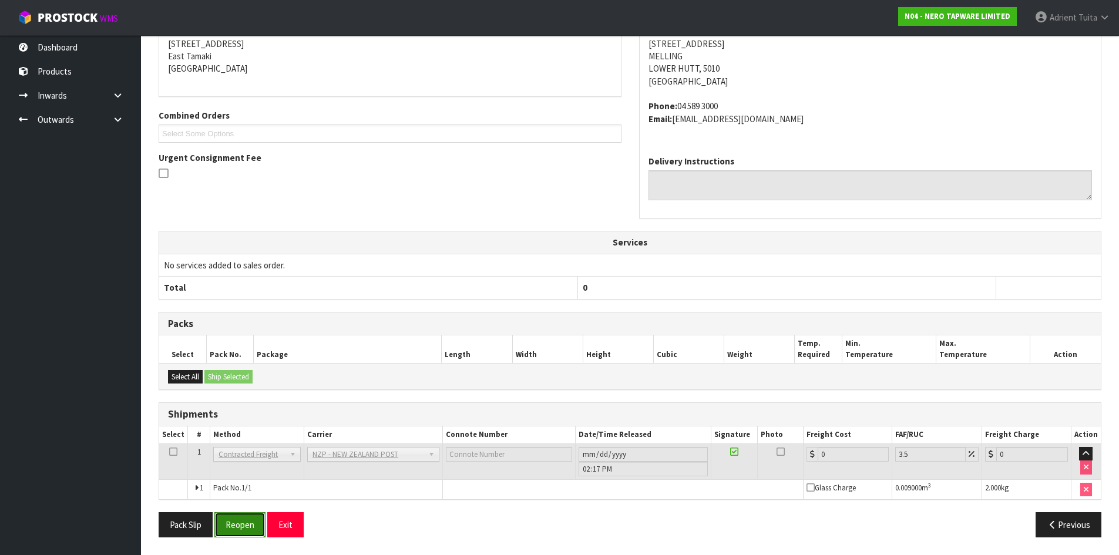
click at [231, 531] on button "Reopen" at bounding box center [239, 524] width 51 height 25
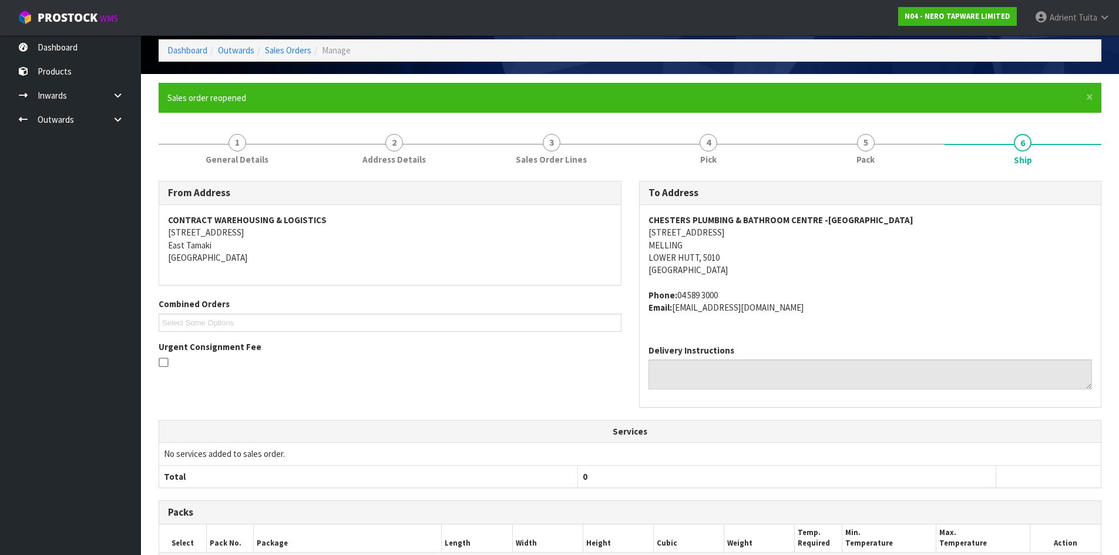
scroll to position [240, 0]
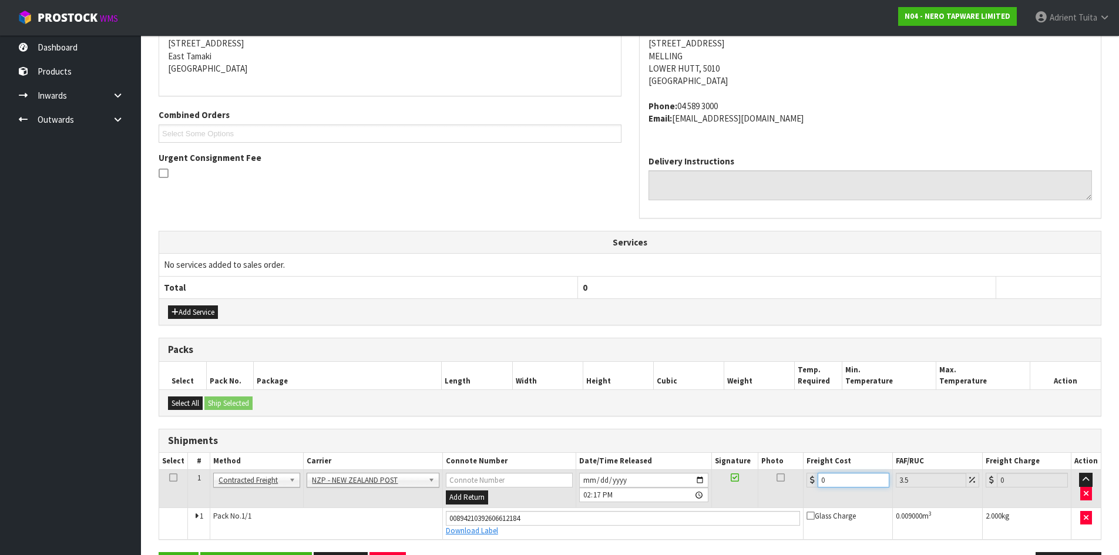
click at [838, 485] on input "0" at bounding box center [853, 480] width 71 height 15
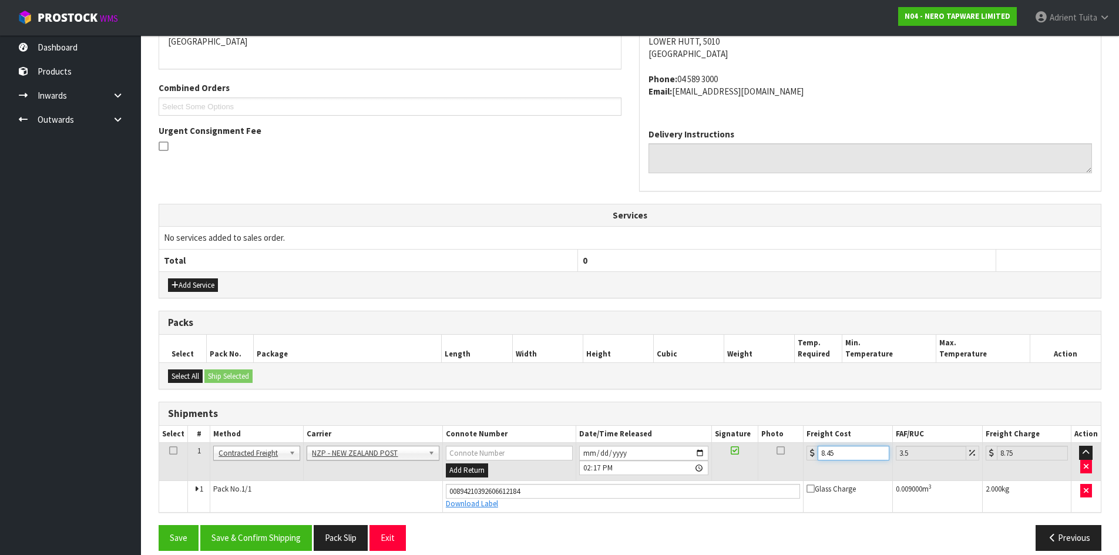
scroll to position [281, 0]
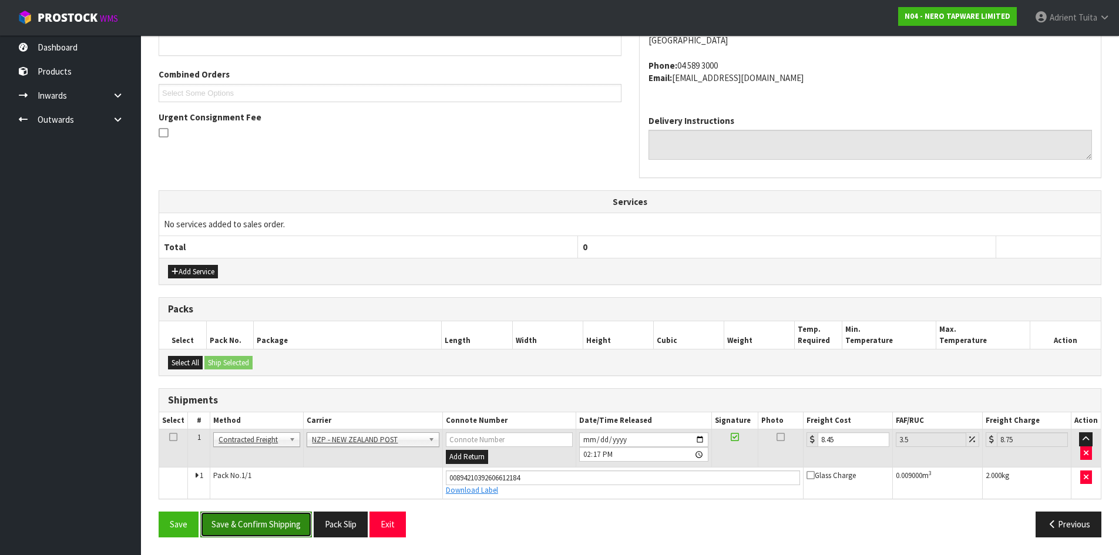
click at [244, 516] on button "Save & Confirm Shipping" at bounding box center [256, 524] width 112 height 25
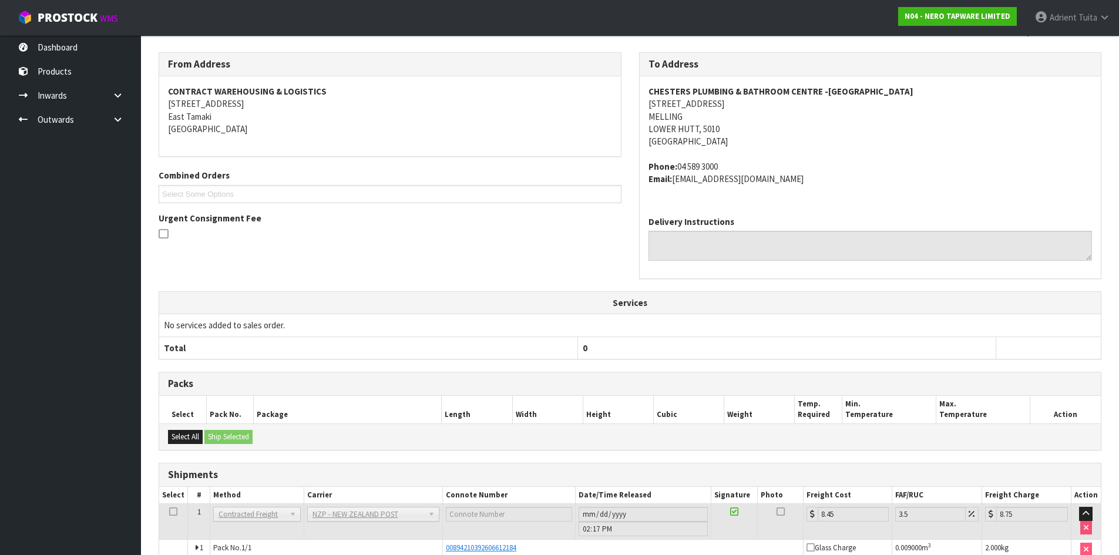
scroll to position [248, 0]
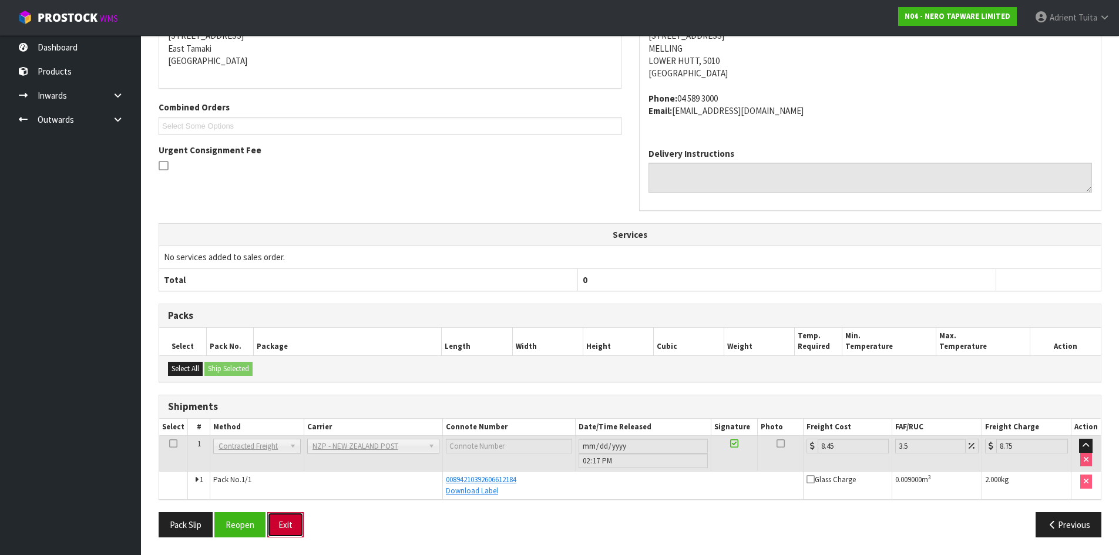
click at [279, 520] on button "Exit" at bounding box center [285, 524] width 36 height 25
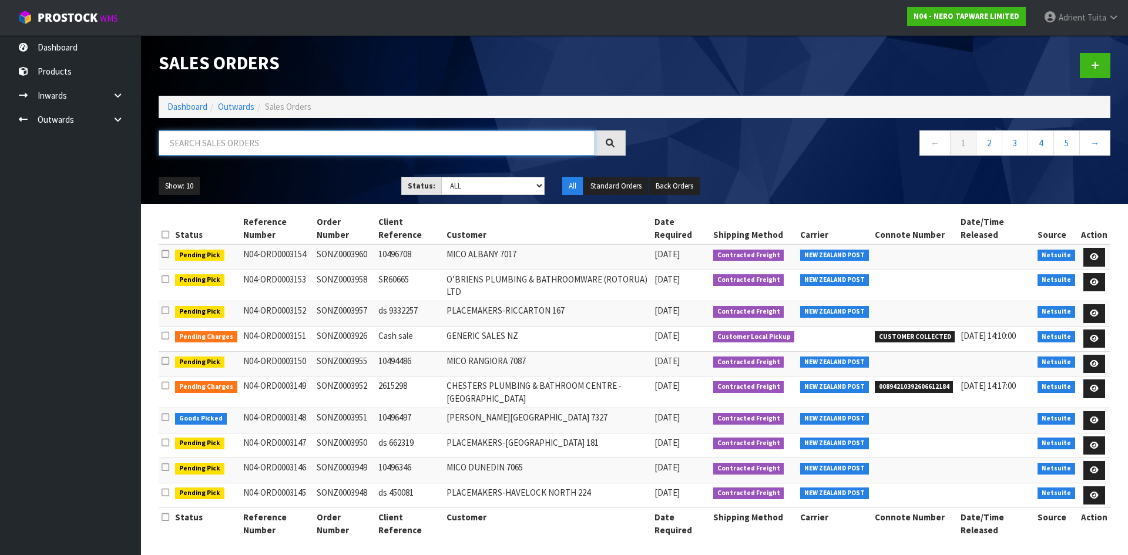
click at [164, 140] on input "text" at bounding box center [377, 142] width 436 height 25
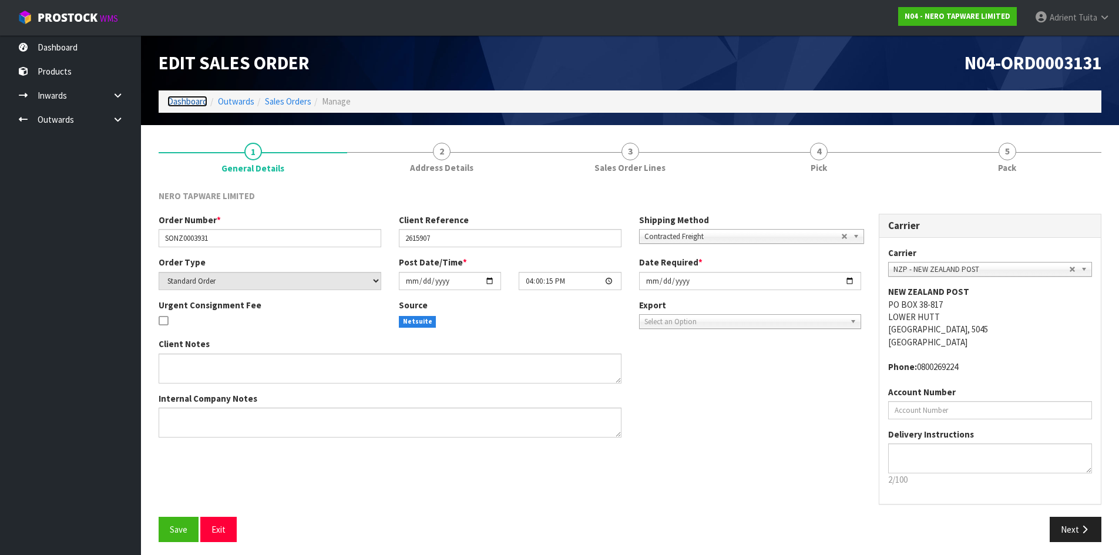
click at [184, 100] on link "Dashboard" at bounding box center [187, 101] width 40 height 11
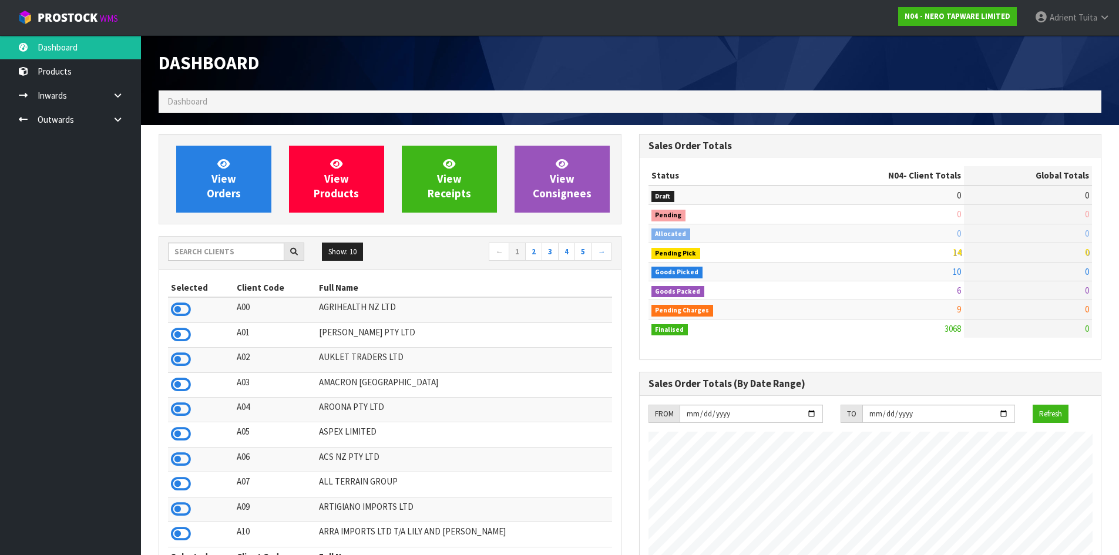
scroll to position [915, 480]
click at [229, 254] on input "text" at bounding box center [226, 252] width 116 height 18
click at [239, 183] on link "View Orders" at bounding box center [223, 179] width 95 height 67
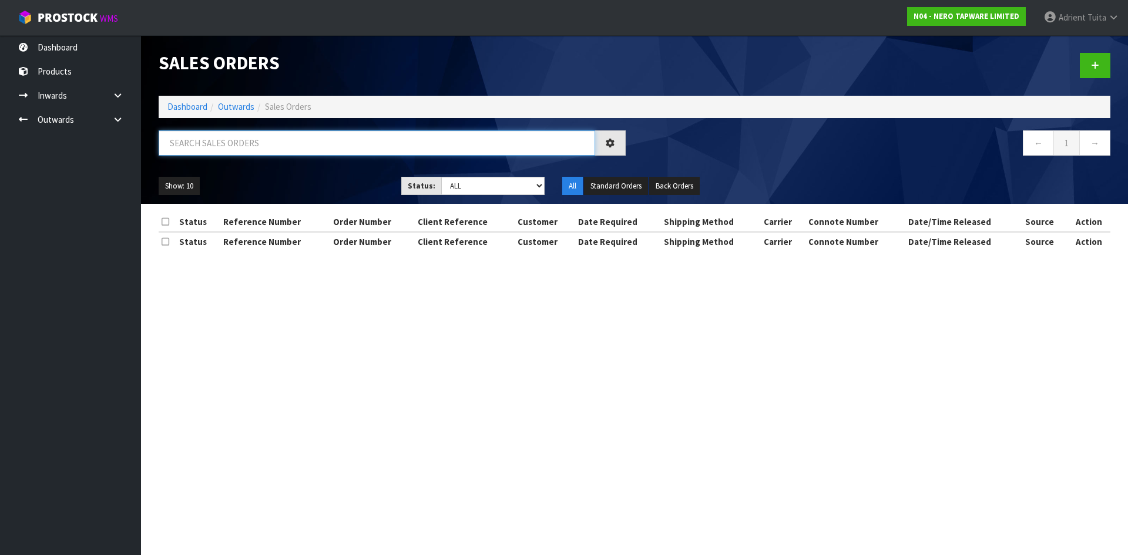
click at [257, 150] on input "text" at bounding box center [377, 142] width 436 height 25
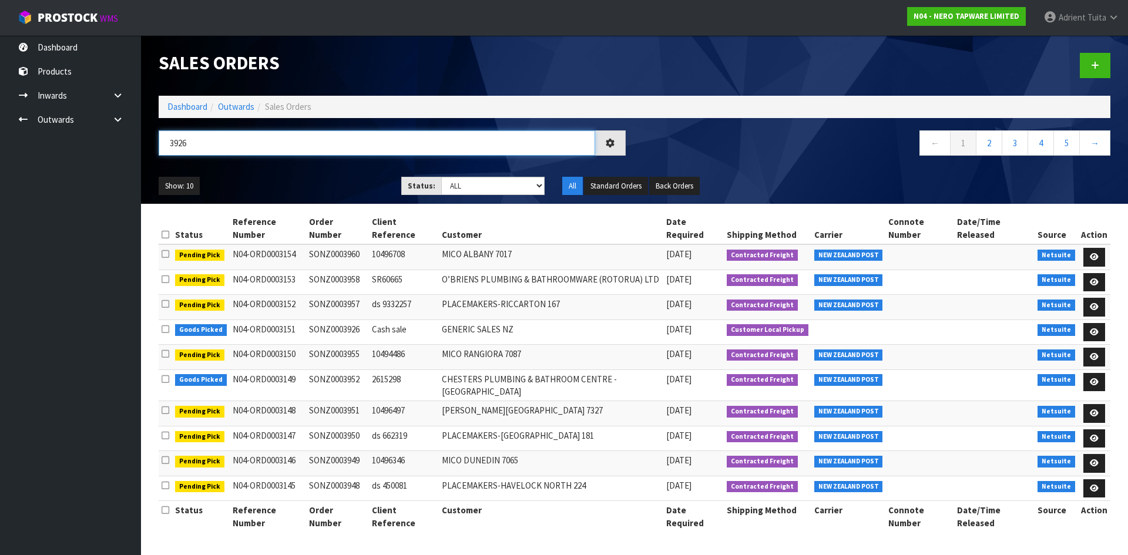
type input "3926"
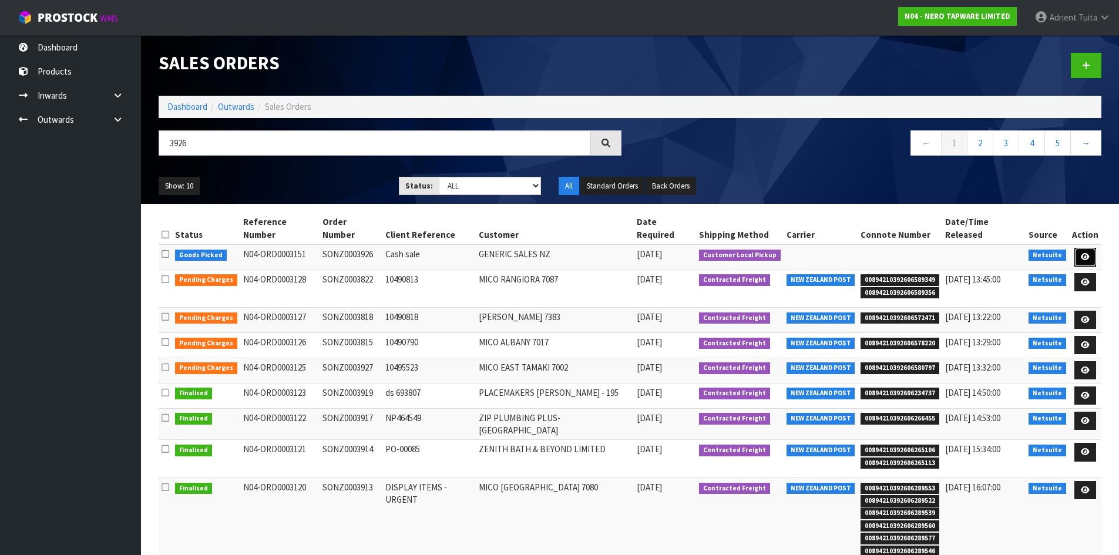
click at [1087, 250] on link at bounding box center [1085, 257] width 22 height 19
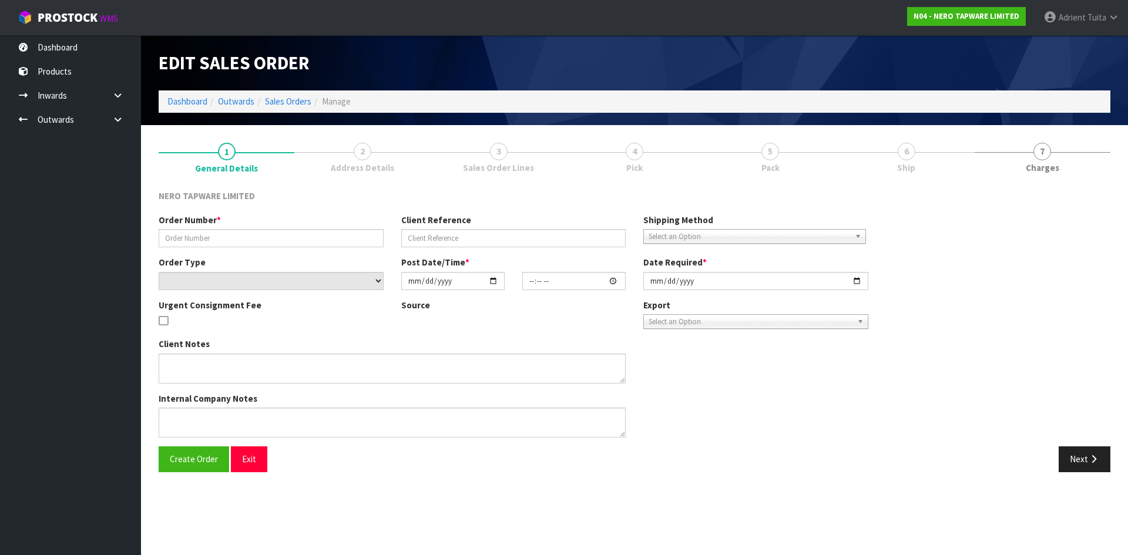
type input "SONZ0003926"
type input "Cash sale"
select select "number:0"
type input "[DATE]"
type input "12:30:04.000"
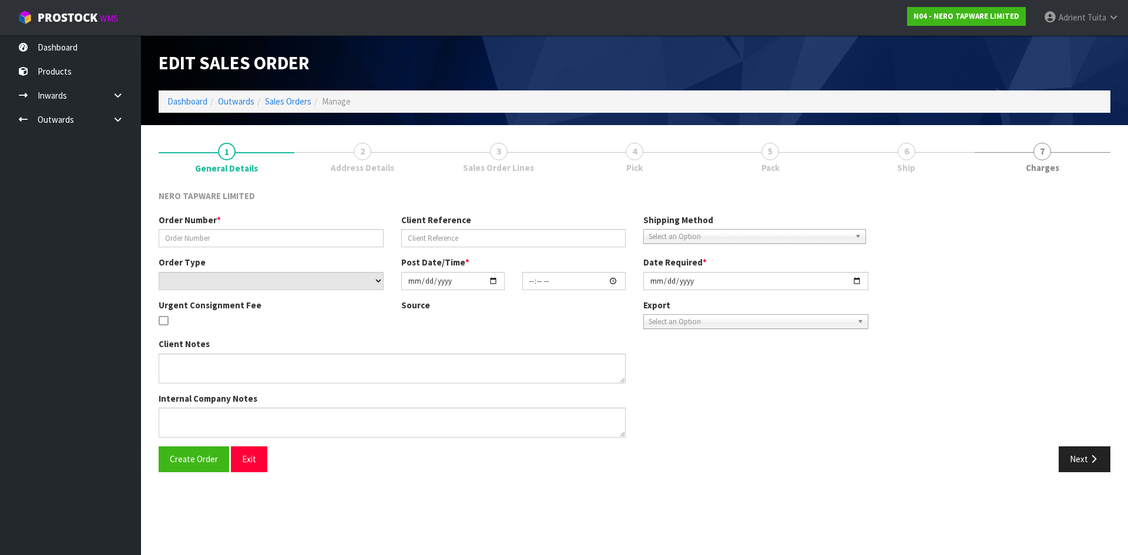
type input "[DATE]"
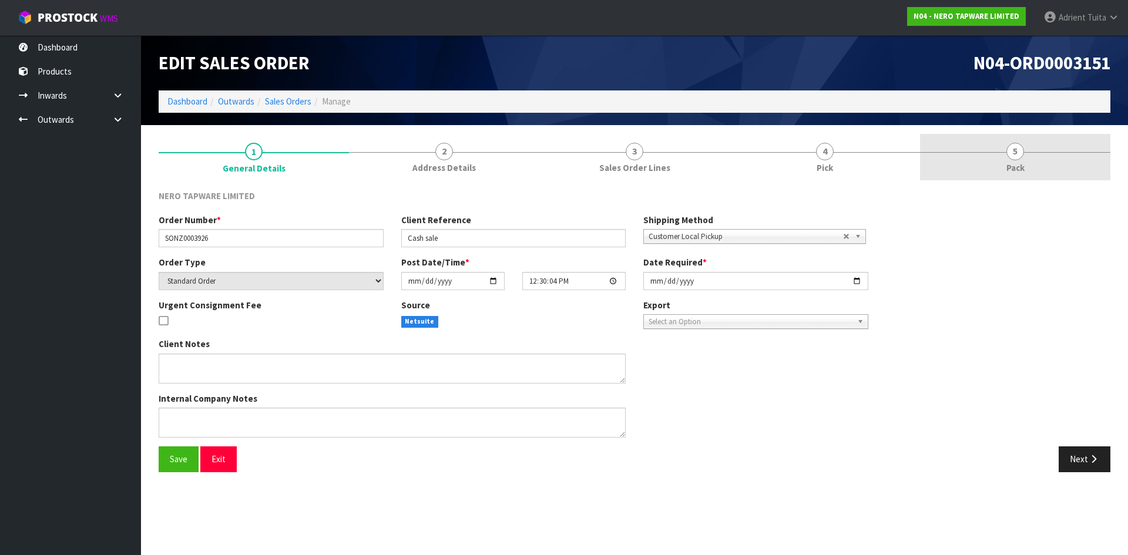
click at [1068, 157] on link "5 Pack" at bounding box center [1015, 157] width 190 height 46
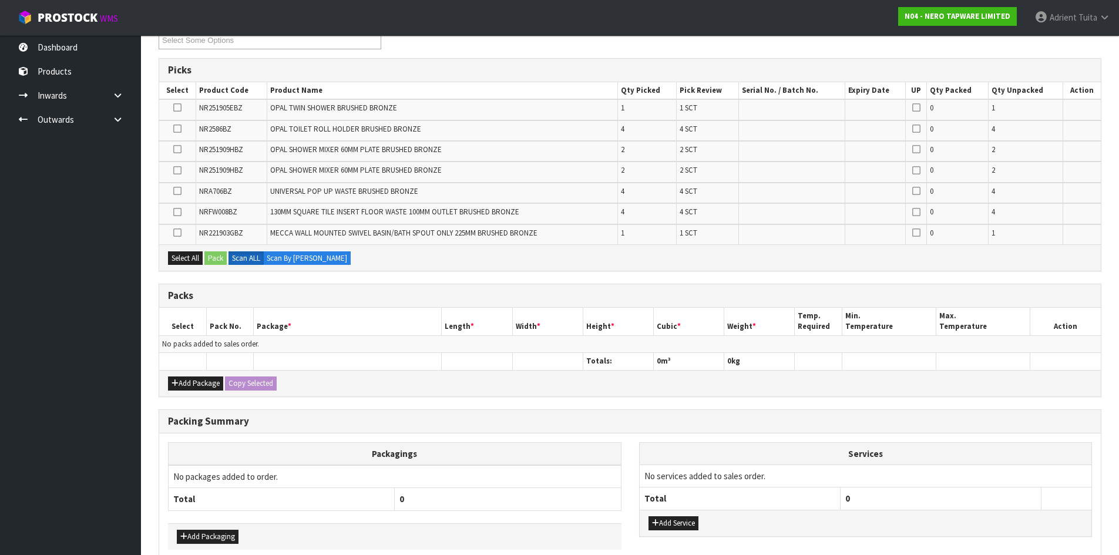
scroll to position [233, 0]
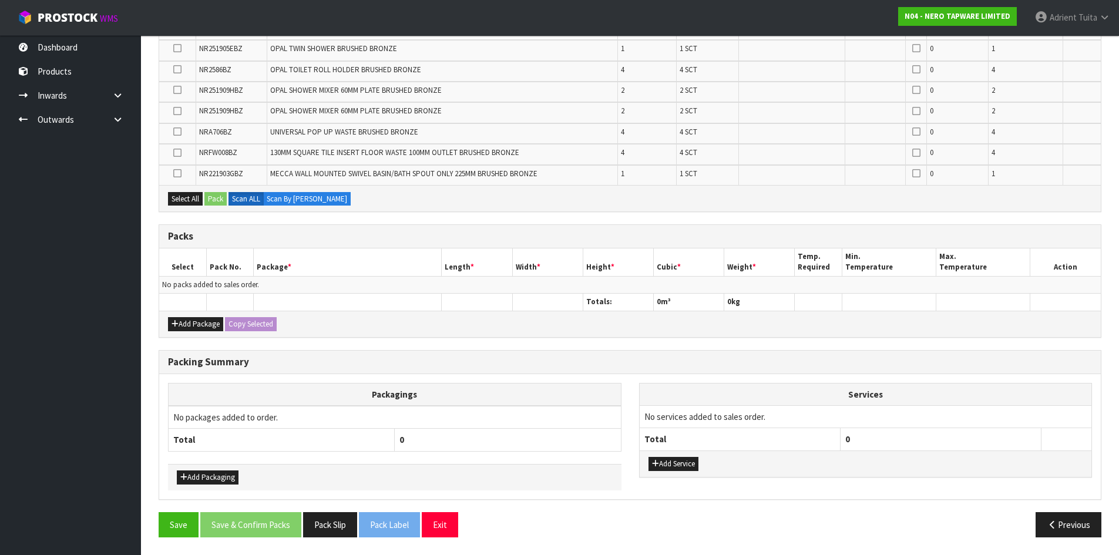
drag, startPoint x: 184, startPoint y: 332, endPoint x: 184, endPoint y: 301, distance: 30.6
click at [184, 325] on div "Add Package Copy Selected" at bounding box center [630, 324] width 942 height 26
click at [183, 322] on button "Add Package" at bounding box center [195, 324] width 55 height 14
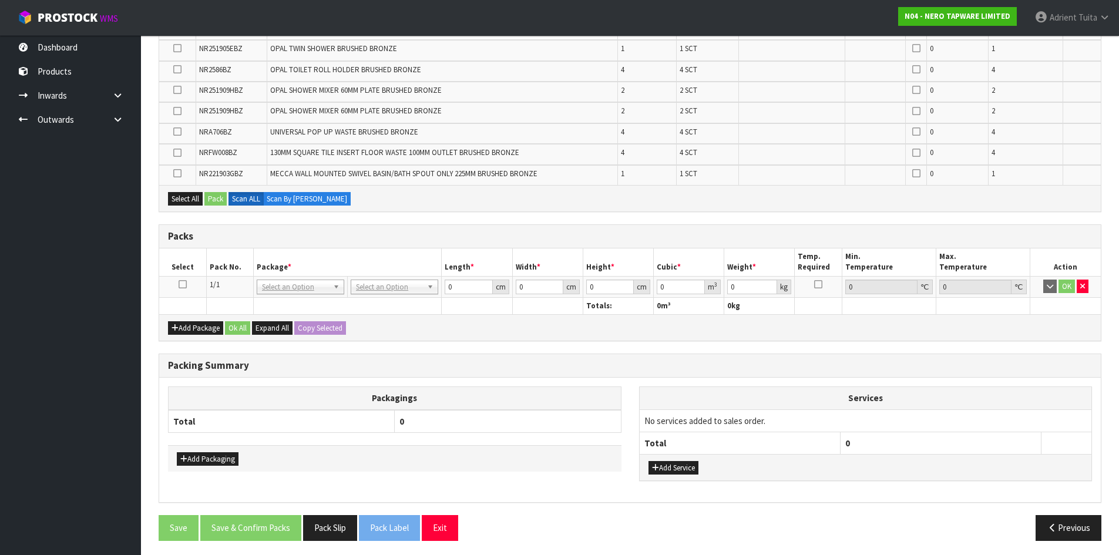
click at [184, 285] on icon at bounding box center [183, 284] width 8 height 1
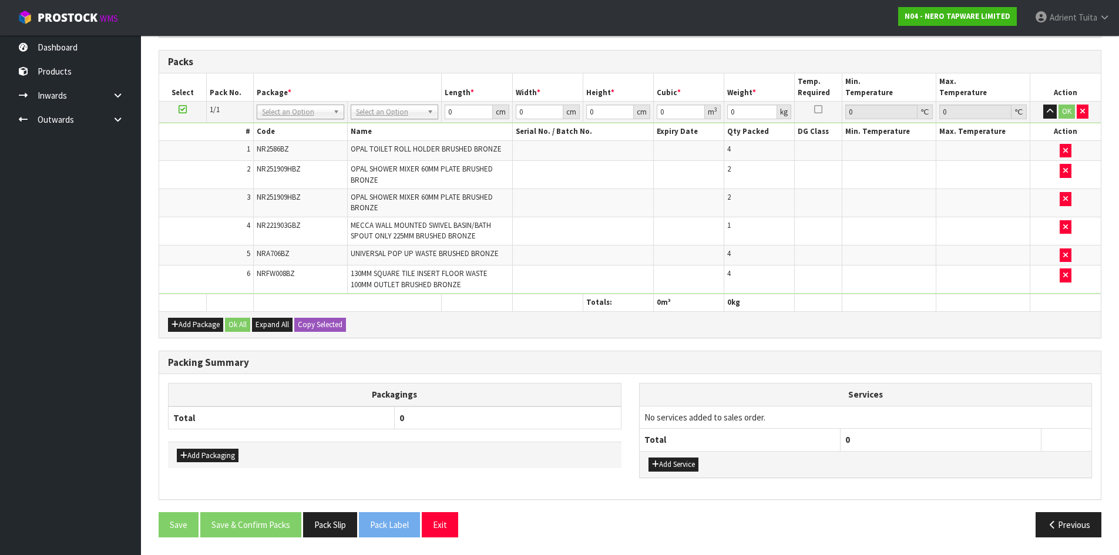
scroll to position [283, 0]
drag, startPoint x: 179, startPoint y: 115, endPoint x: 187, endPoint y: 112, distance: 8.7
click at [182, 114] on td at bounding box center [182, 112] width 47 height 21
click at [187, 112] on td at bounding box center [182, 112] width 47 height 21
click at [183, 110] on icon at bounding box center [183, 109] width 8 height 1
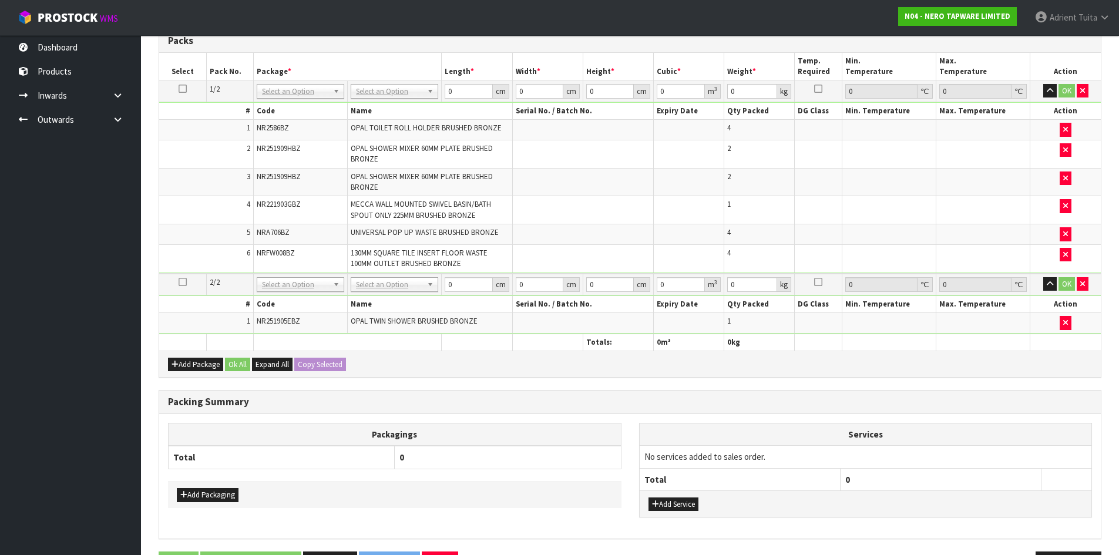
scroll to position [304, 0]
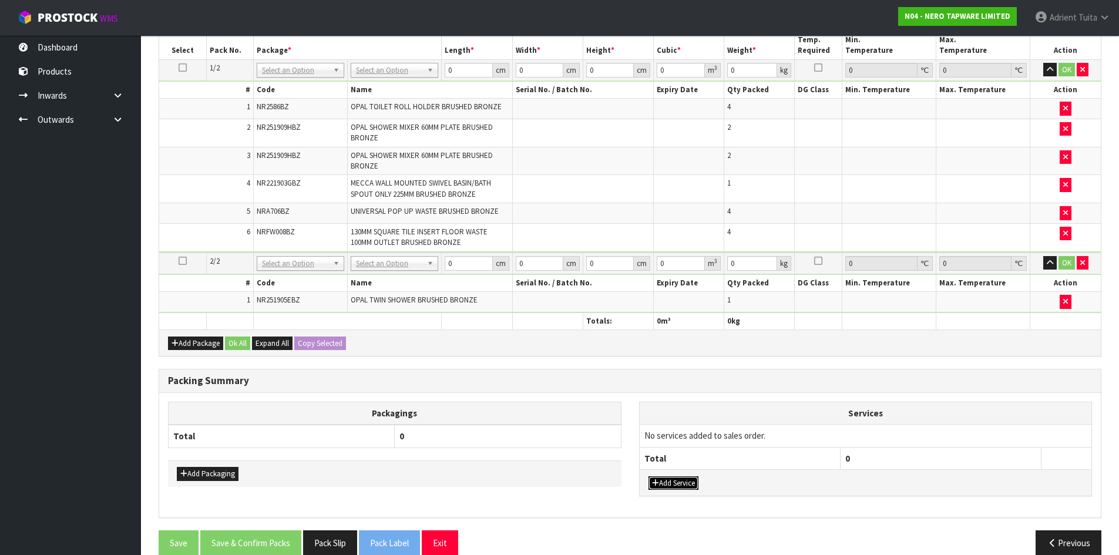
drag, startPoint x: 666, startPoint y: 486, endPoint x: 671, endPoint y: 472, distance: 15.3
click at [667, 483] on button "Add Service" at bounding box center [674, 483] width 50 height 14
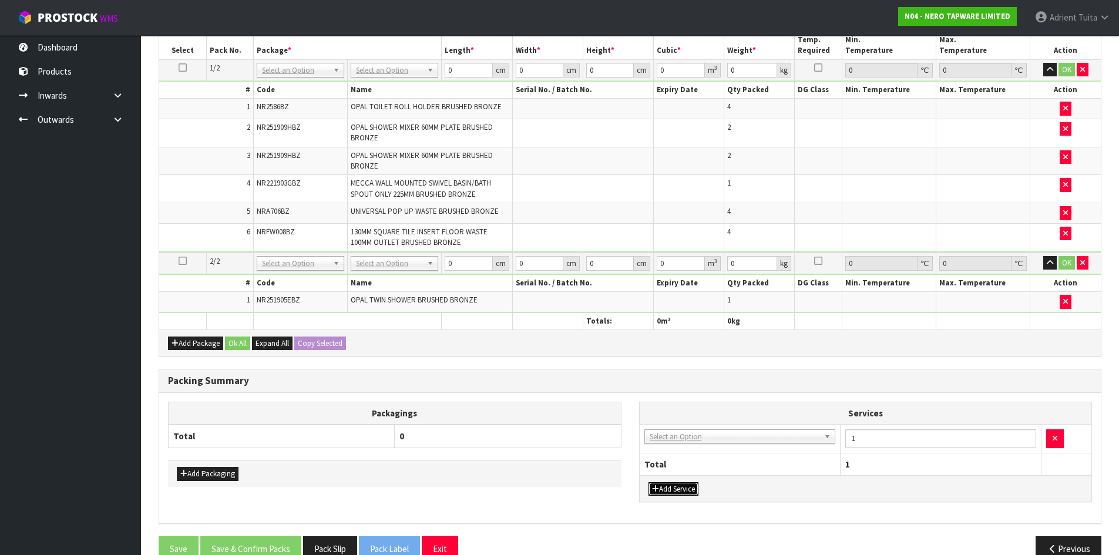
drag, startPoint x: 677, startPoint y: 441, endPoint x: 677, endPoint y: 452, distance: 11.2
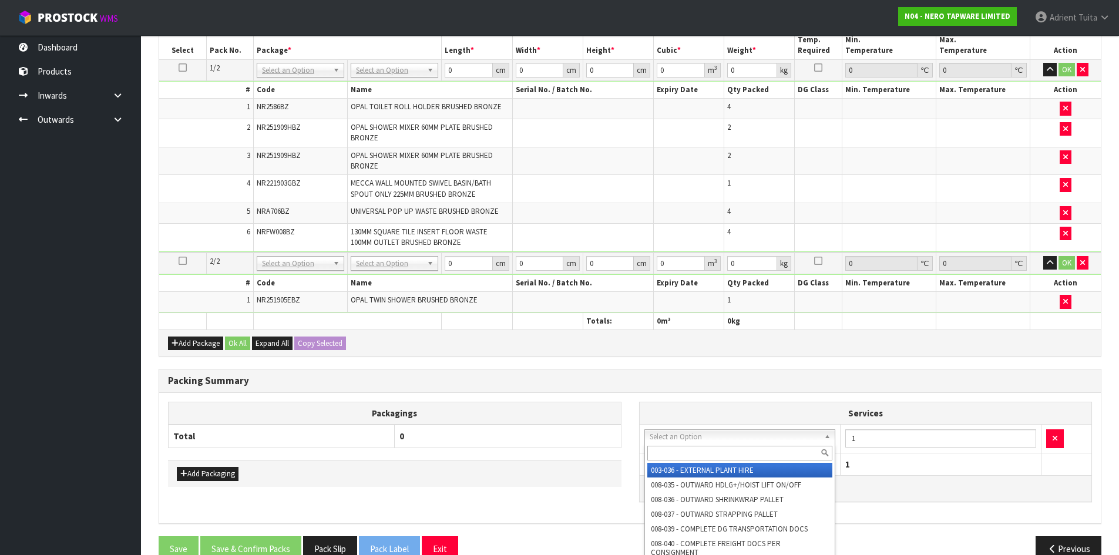
click at [677, 452] on input "text" at bounding box center [740, 453] width 186 height 15
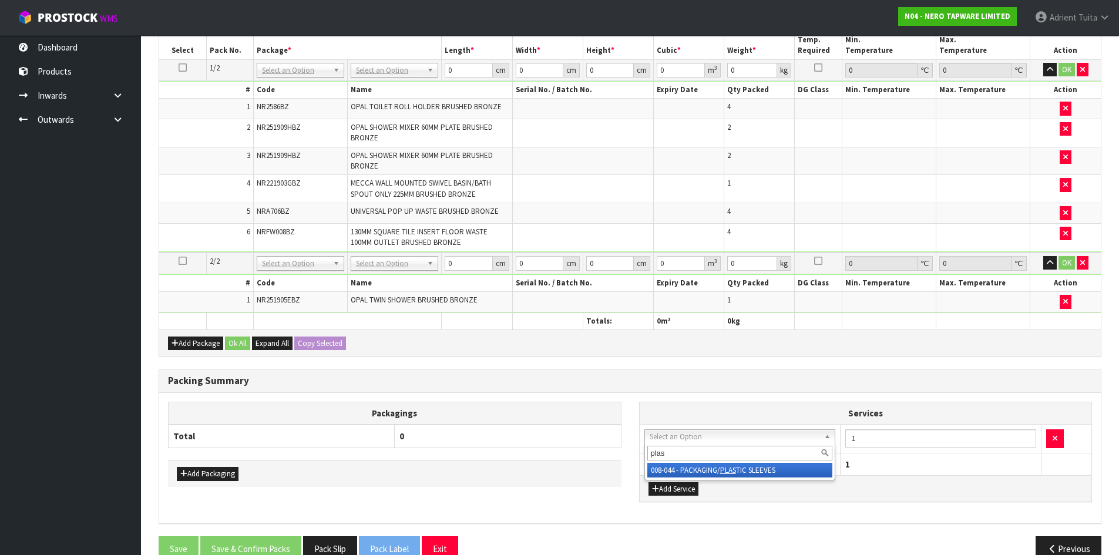
type input "plas"
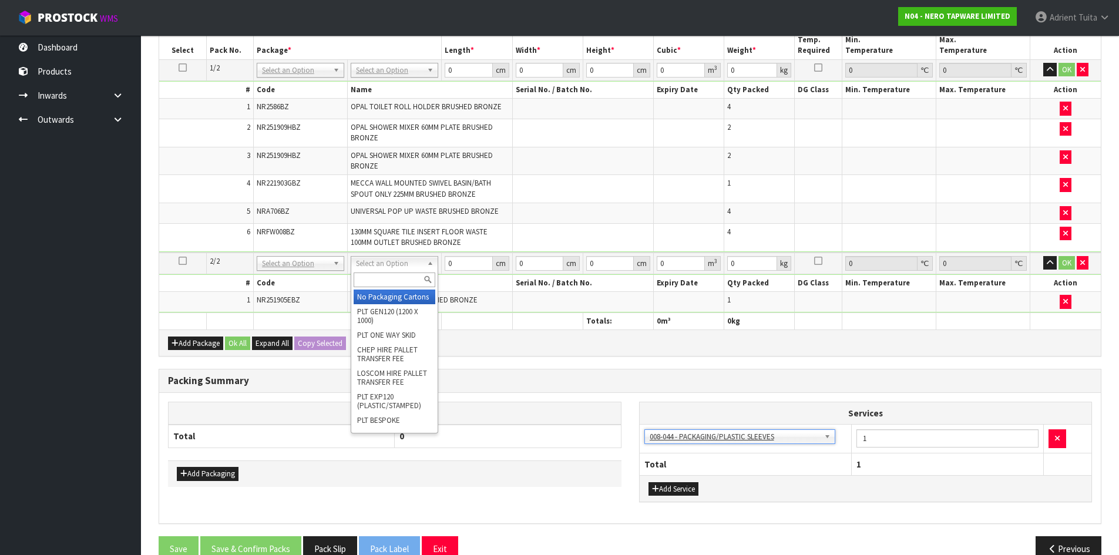
drag, startPoint x: 370, startPoint y: 297, endPoint x: 378, endPoint y: 167, distance: 130.7
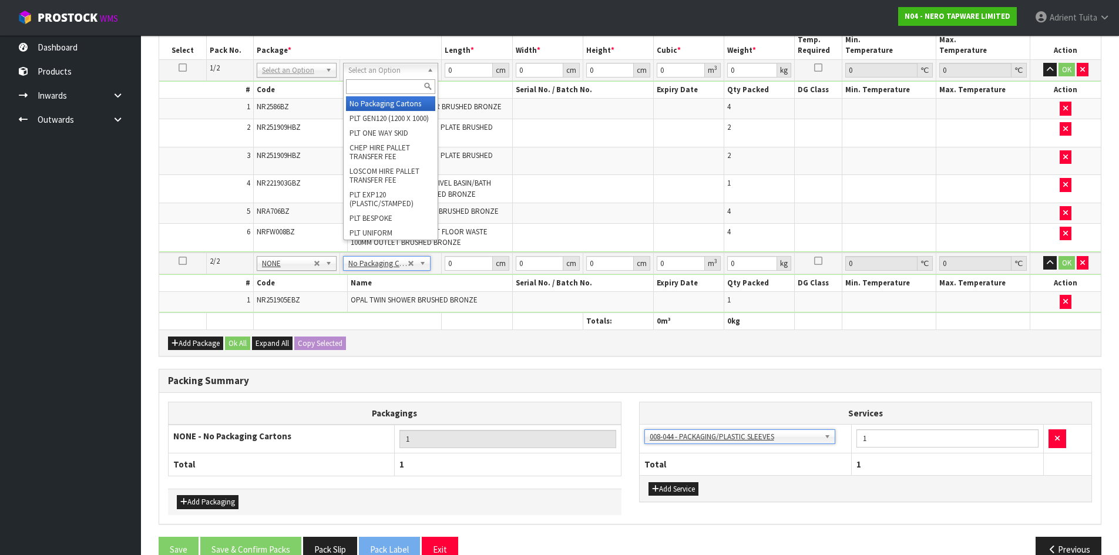
click at [392, 82] on input "text" at bounding box center [390, 86] width 89 height 15
type input "own"
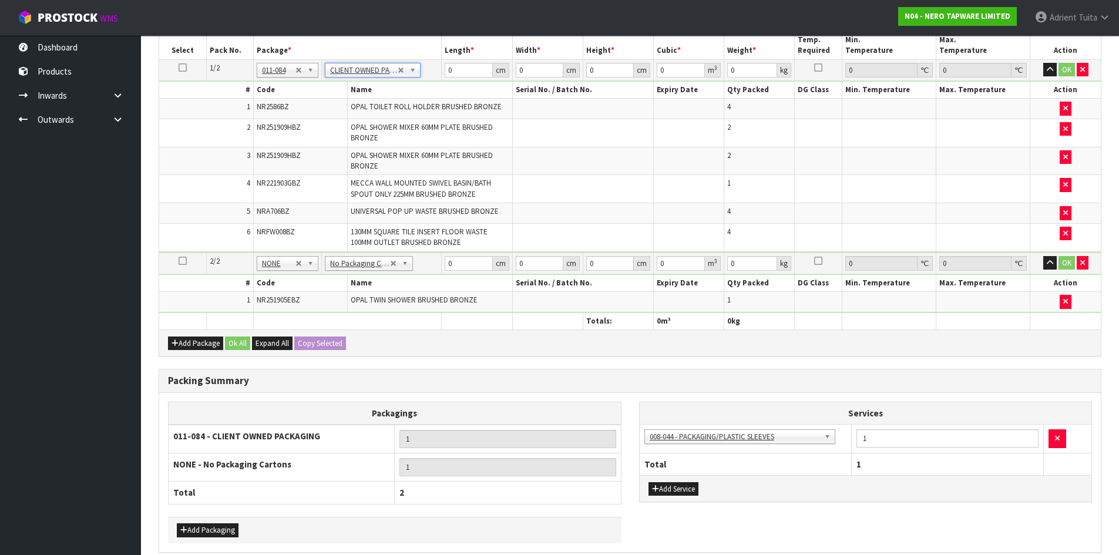
type input "9.94"
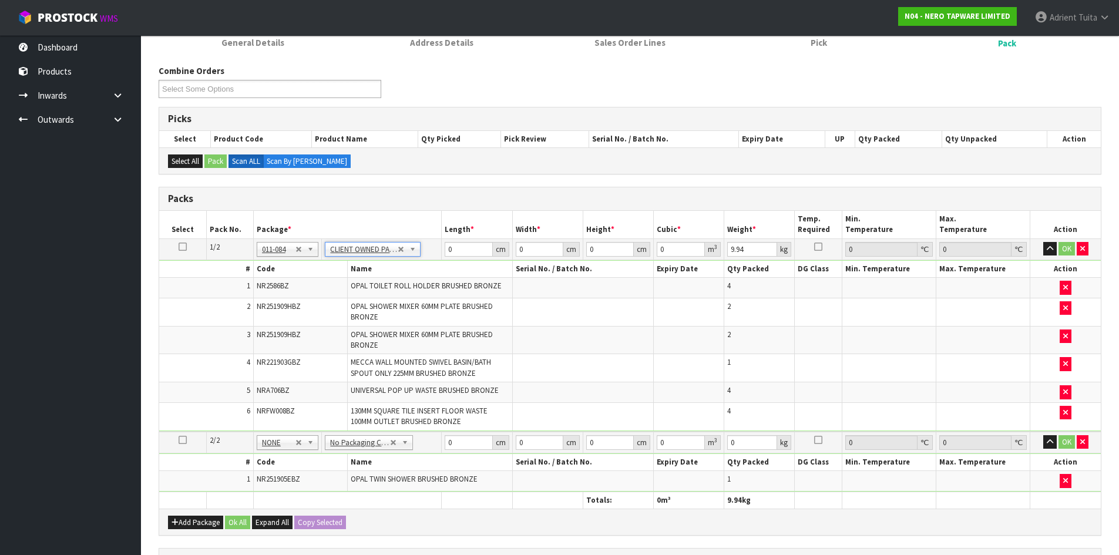
scroll to position [122, 0]
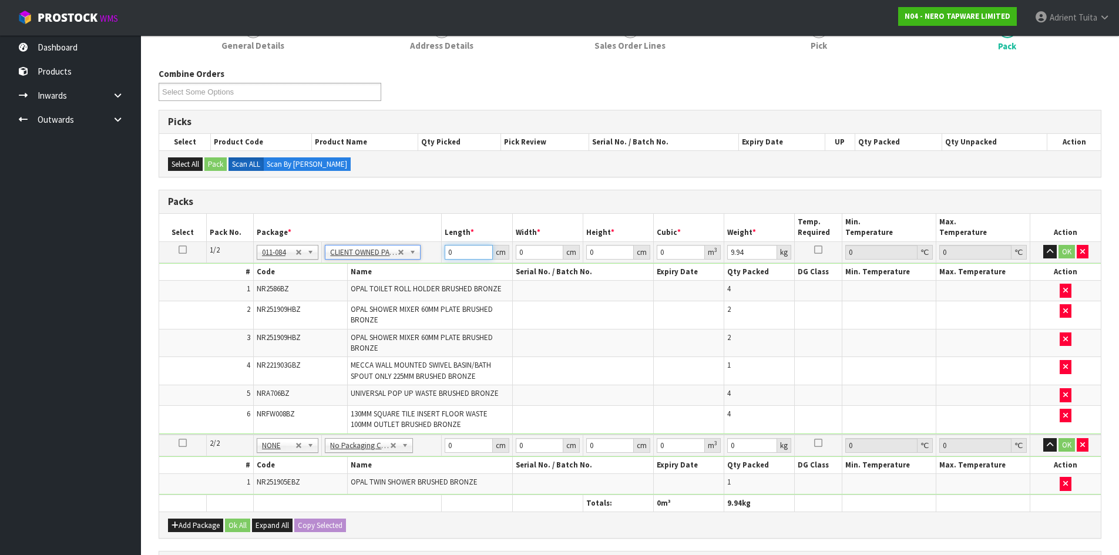
click at [466, 251] on input "0" at bounding box center [469, 252] width 48 height 15
type input "70"
type input "54"
type input "1"
type input "0.00378"
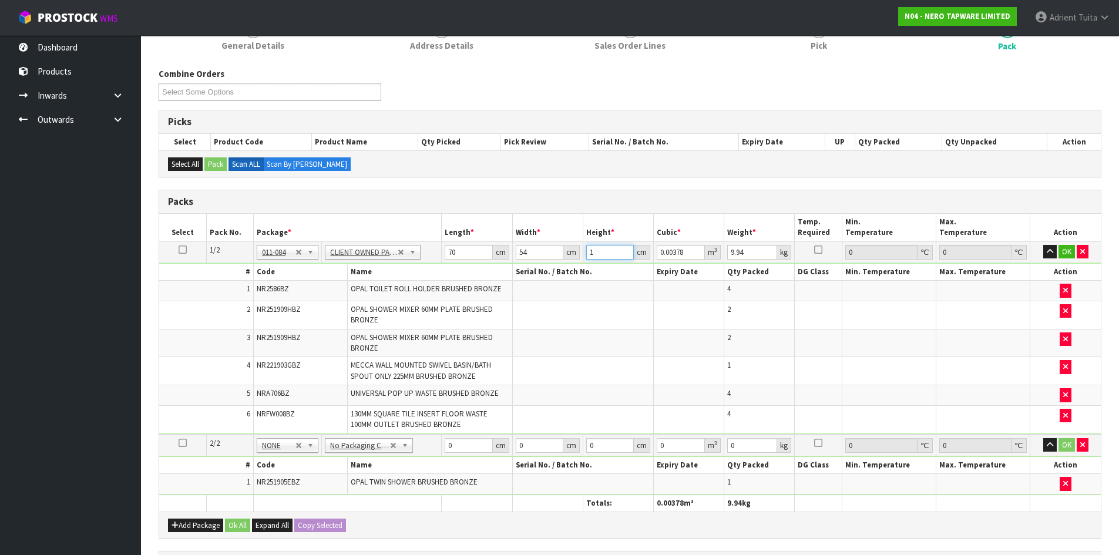
type input "12"
type input "0.04536"
type input "1"
type input "0.00378"
type input "17"
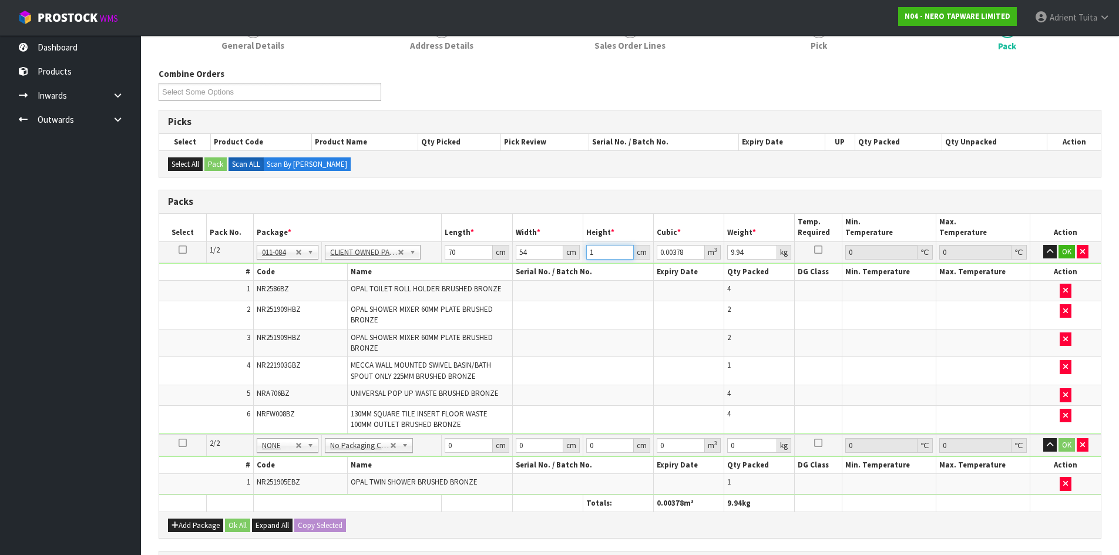
type input "0.06426"
type input "17"
type input "12"
click at [1067, 249] on button "OK" at bounding box center [1067, 252] width 16 height 14
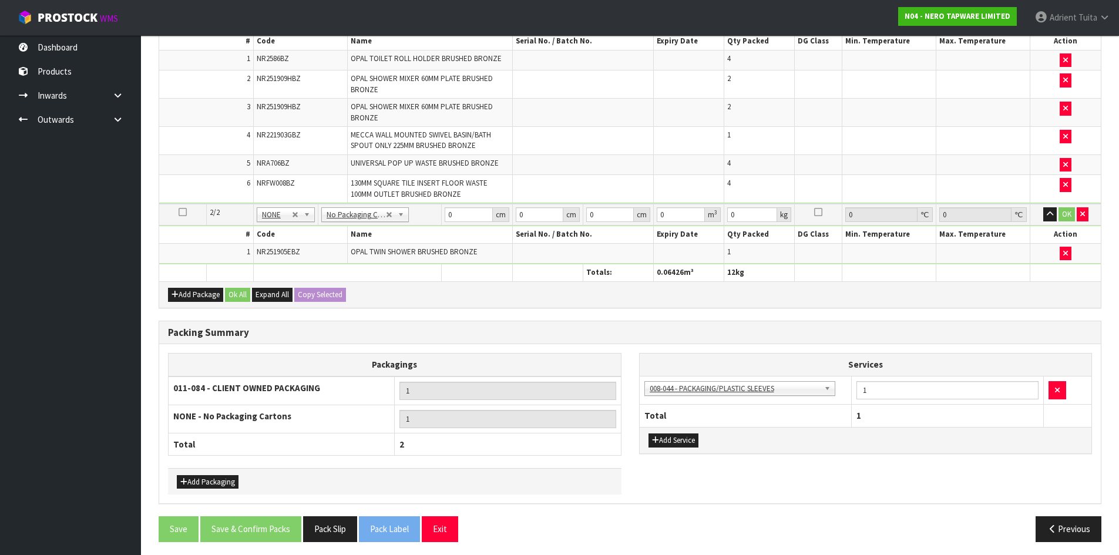
scroll to position [357, 0]
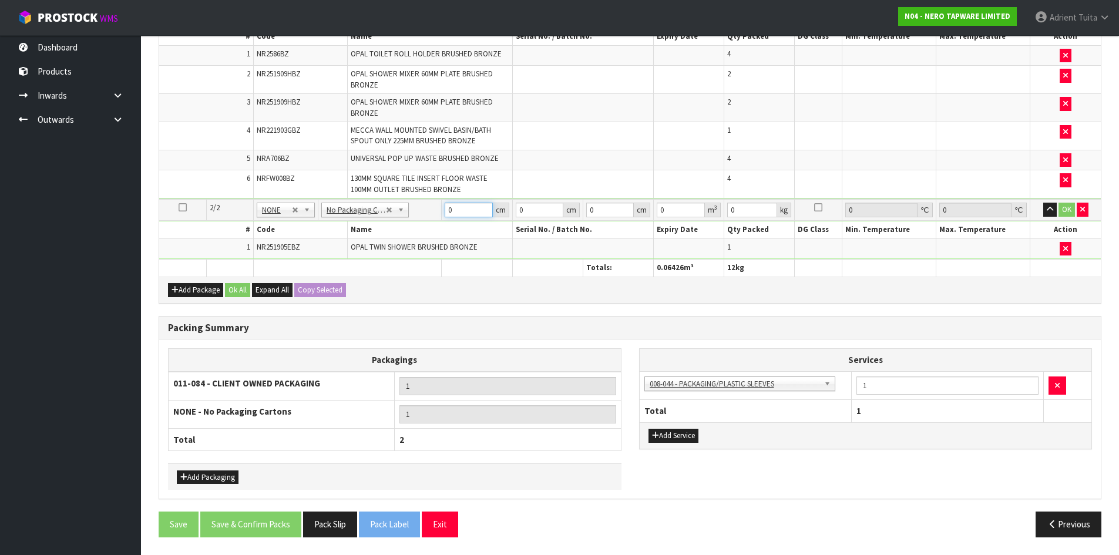
click at [456, 211] on input "0" at bounding box center [469, 210] width 48 height 15
type input "89"
type input "49"
type input "9"
type input "0.039249"
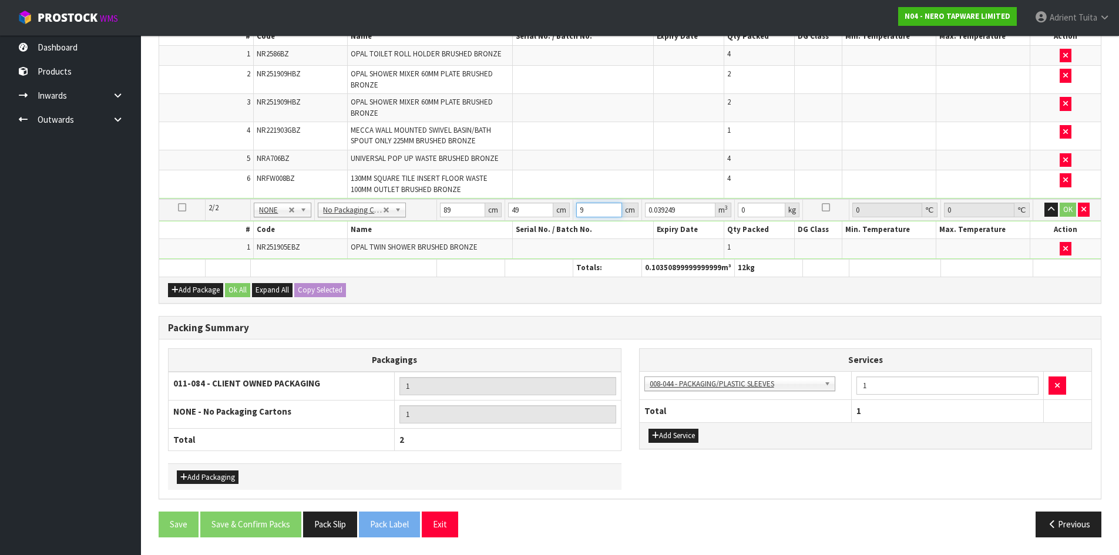
type input "9"
type input "5"
click at [1072, 206] on button "OK" at bounding box center [1068, 210] width 16 height 14
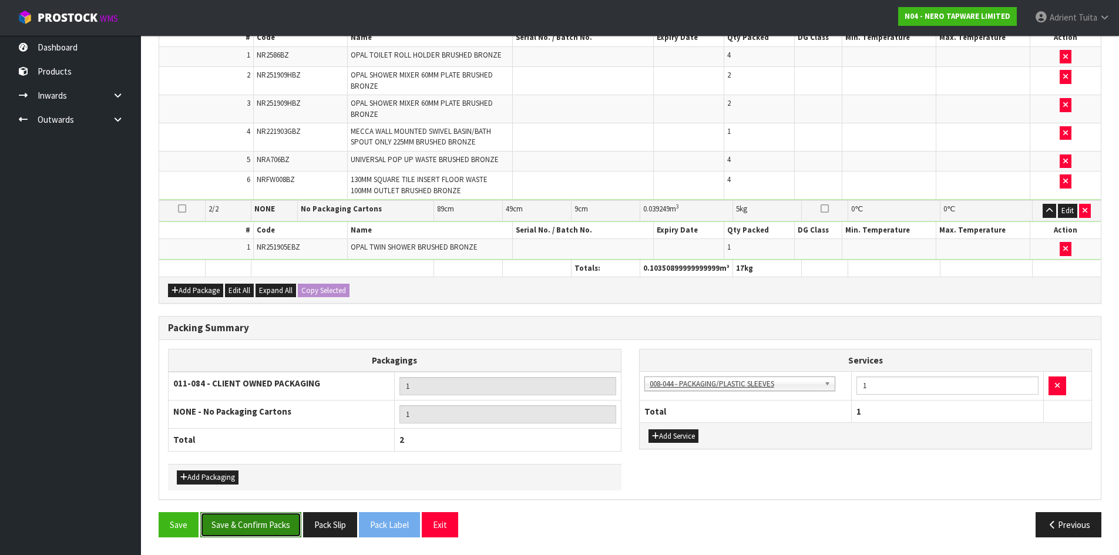
click at [282, 516] on button "Save & Confirm Packs" at bounding box center [250, 524] width 101 height 25
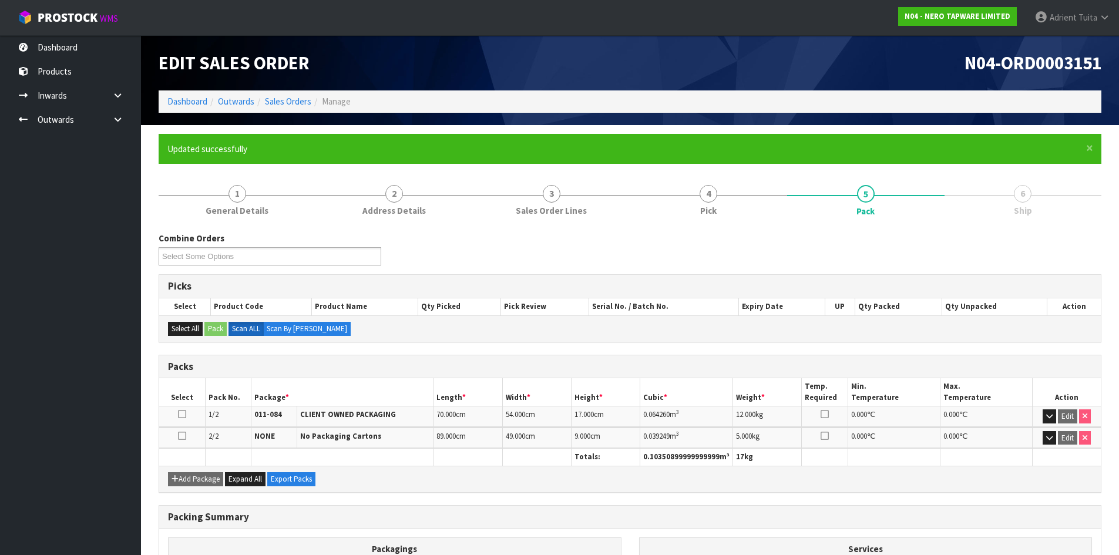
scroll to position [163, 0]
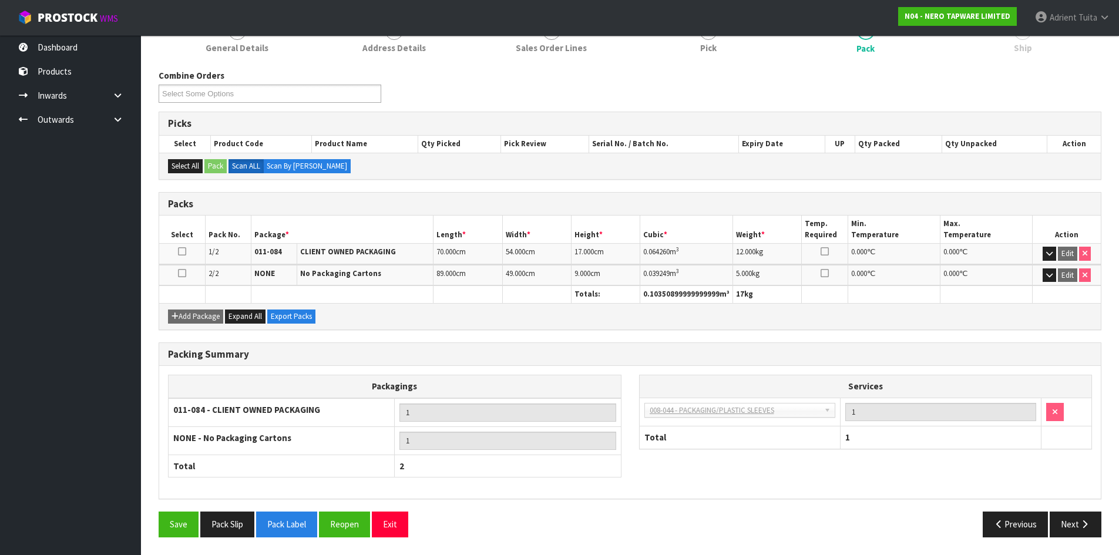
click at [381, 511] on div "Packing Summary Packagings 011-084 - CLIENT OWNED PACKAGING 1 NONE - No Packagi…" at bounding box center [630, 427] width 961 height 170
click at [382, 511] on div "Packing Summary Packagings 011-084 - CLIENT OWNED PACKAGING 1 NONE - No Packagi…" at bounding box center [630, 427] width 961 height 170
click at [384, 531] on button "Exit" at bounding box center [390, 524] width 36 height 25
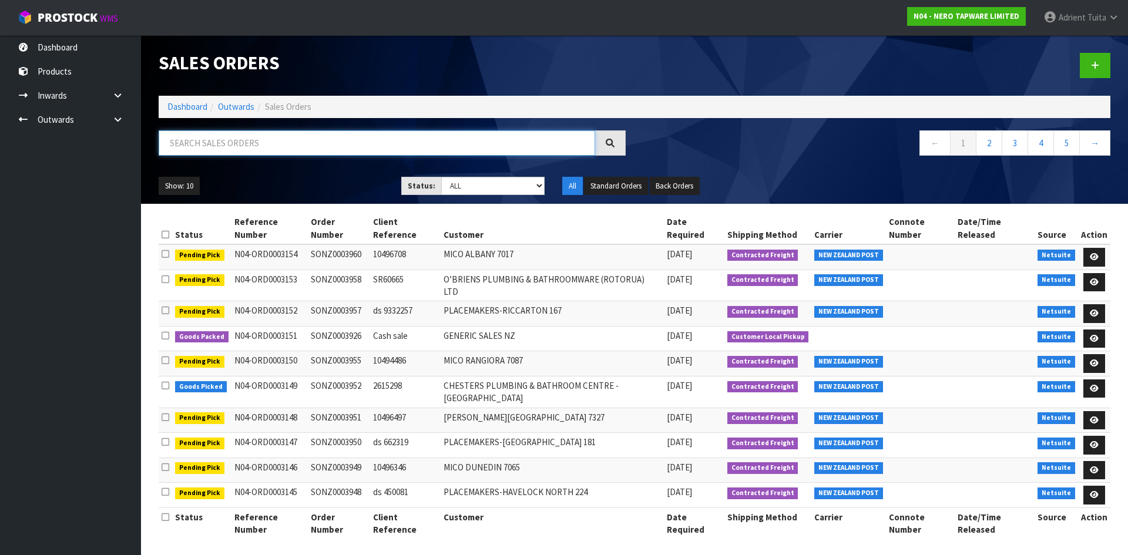
click at [208, 143] on input "text" at bounding box center [377, 142] width 436 height 25
type input "3947"
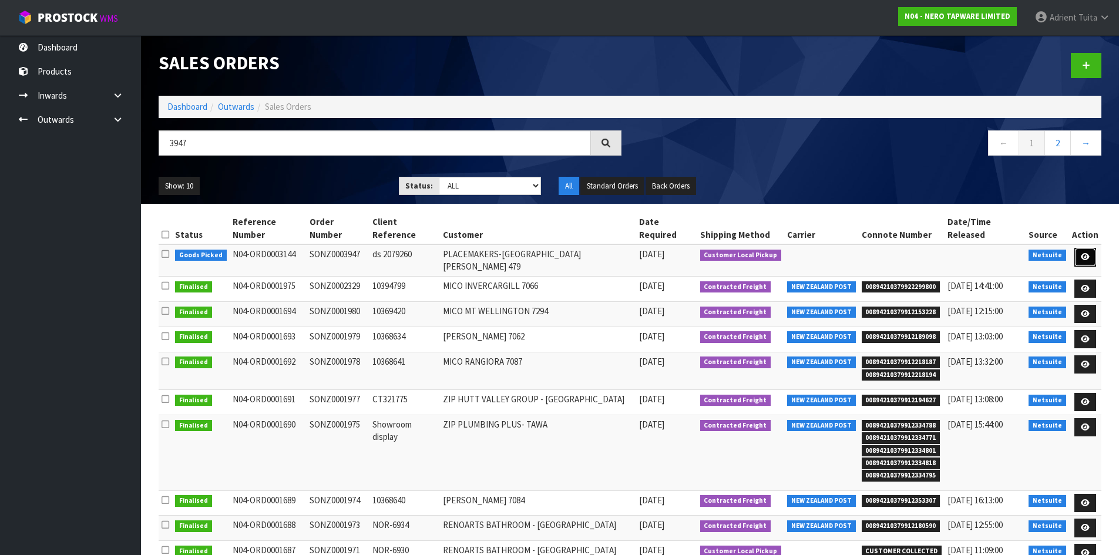
click at [1086, 253] on icon at bounding box center [1085, 257] width 9 height 8
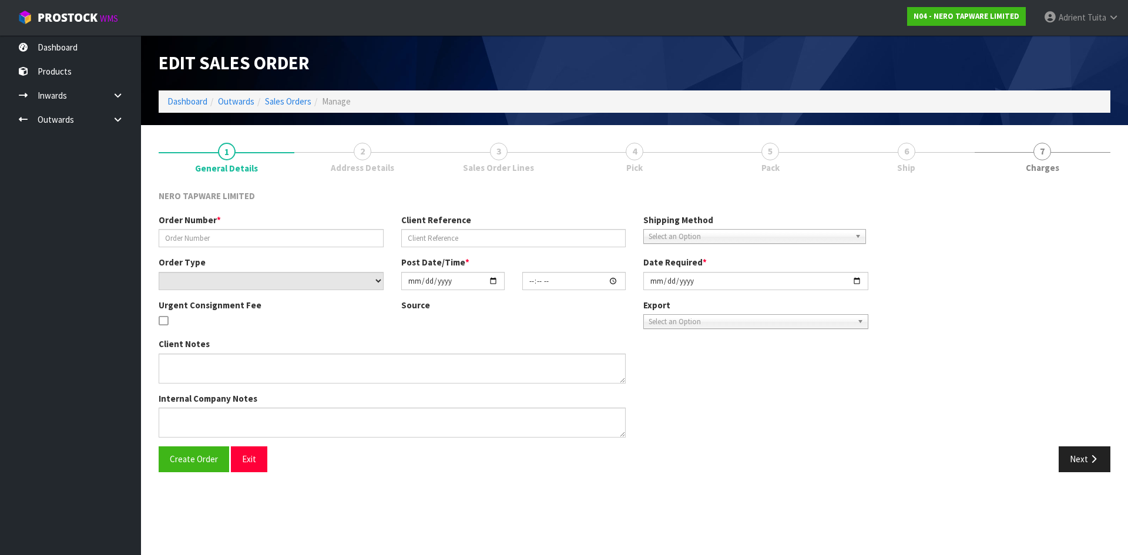
type input "SONZ0003947"
type input "ds 2079260"
select select "number:0"
type input "[DATE]"
type input "10:30:11.000"
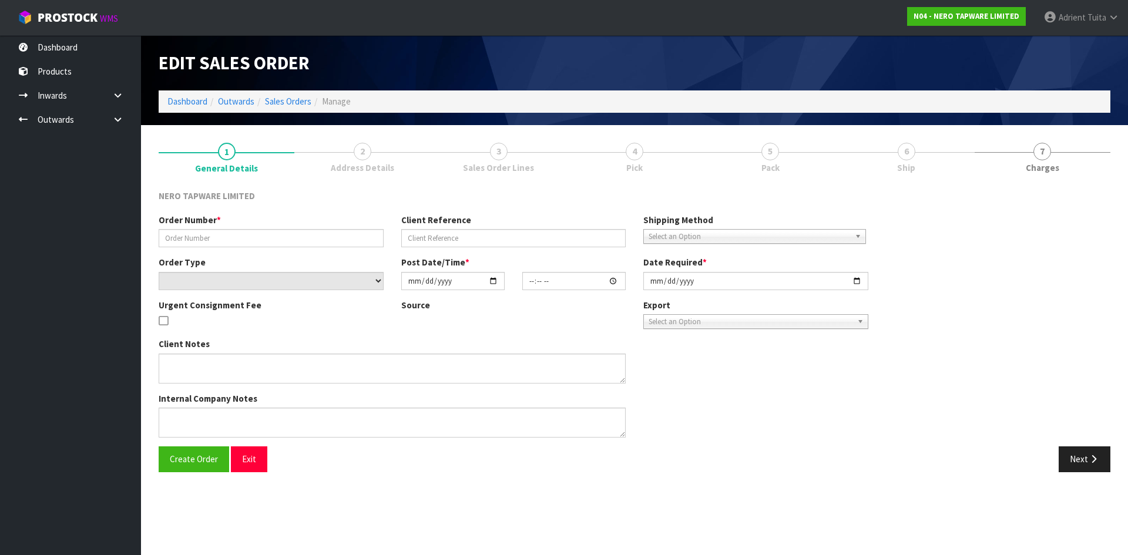
type input "[DATE]"
type textarea "customer pick up 03/10"
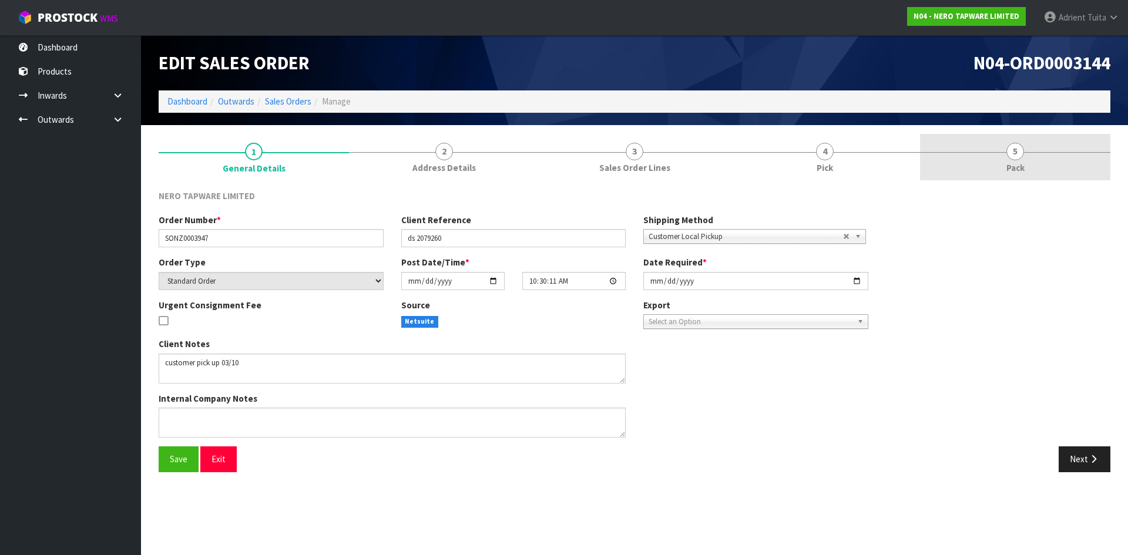
click at [1013, 167] on span "Pack" at bounding box center [1015, 168] width 18 height 12
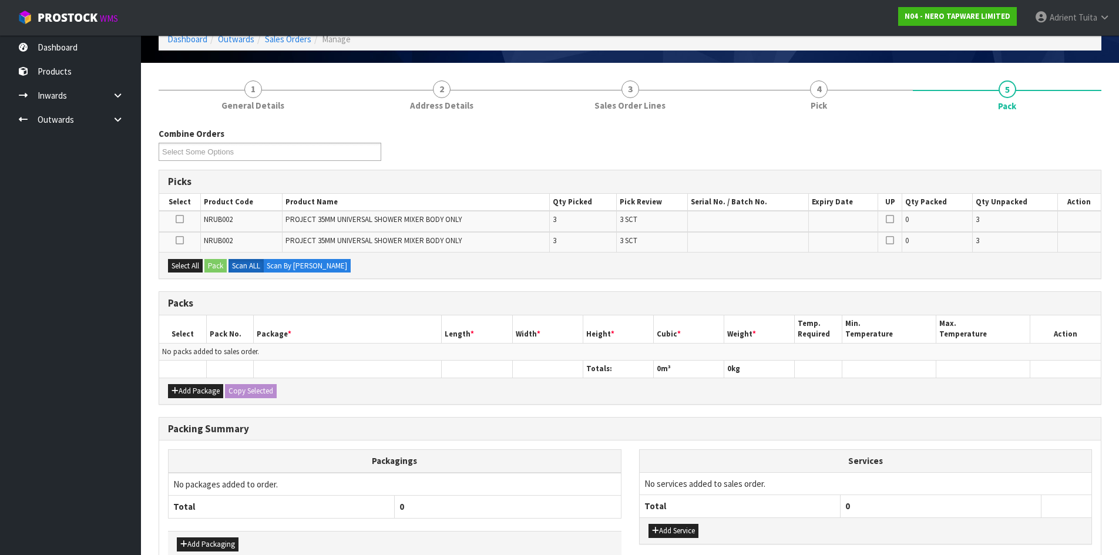
scroll to position [129, 0]
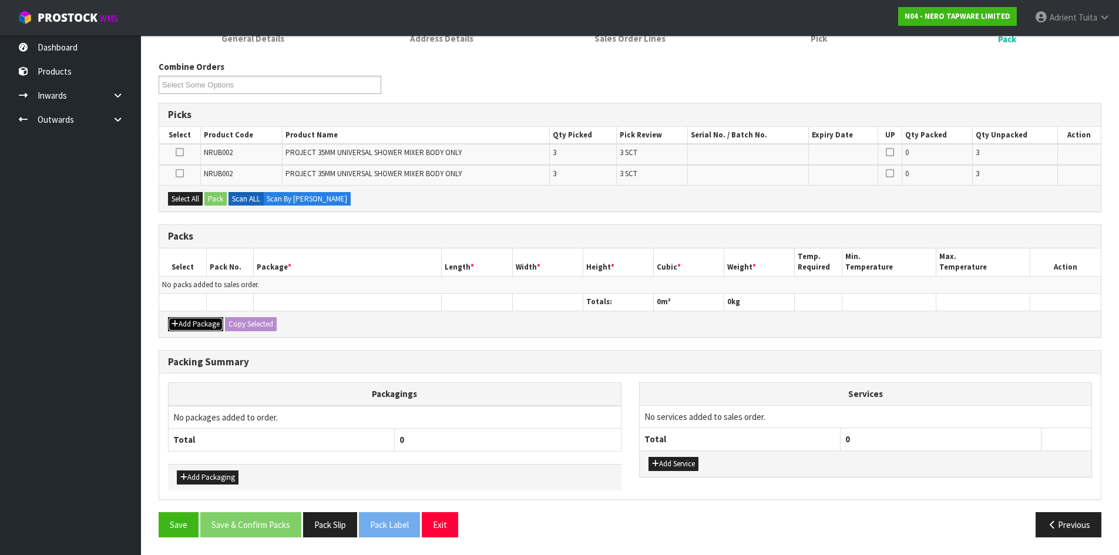
drag, startPoint x: 190, startPoint y: 328, endPoint x: 184, endPoint y: 298, distance: 30.4
click at [190, 326] on button "Add Package" at bounding box center [195, 324] width 55 height 14
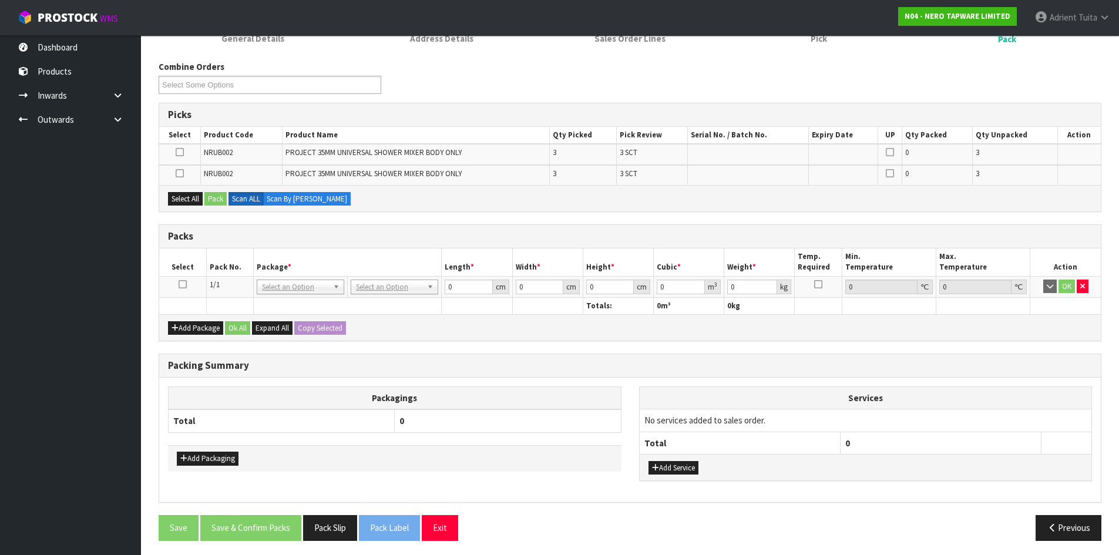
click at [184, 289] on td at bounding box center [182, 286] width 47 height 21
click at [187, 285] on td at bounding box center [182, 286] width 47 height 21
click at [187, 283] on td at bounding box center [182, 286] width 47 height 21
click at [184, 284] on icon at bounding box center [183, 284] width 8 height 1
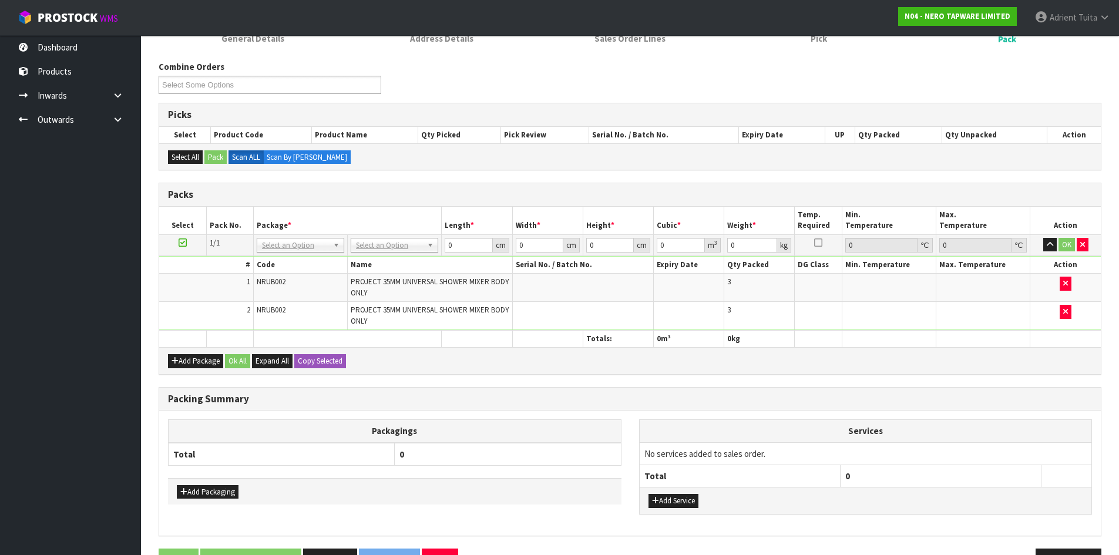
click at [377, 238] on td "No Packaging Cartons PLT GEN120 (1200 X 1000) PLT ONE WAY SKID CHEP HIRE PALLET…" at bounding box center [395, 244] width 94 height 21
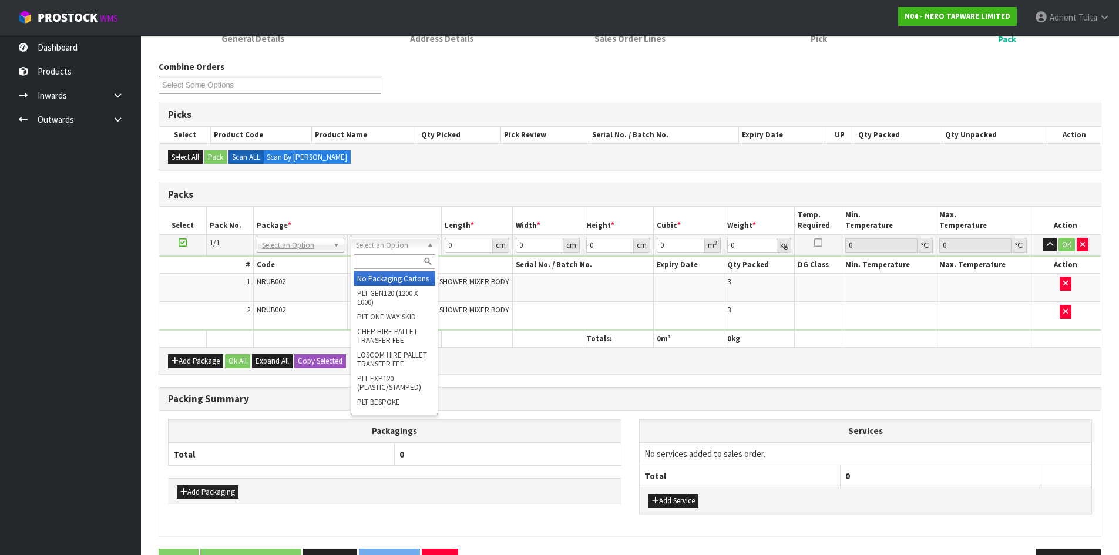
click at [378, 258] on input "text" at bounding box center [395, 261] width 82 height 15
type input "oc"
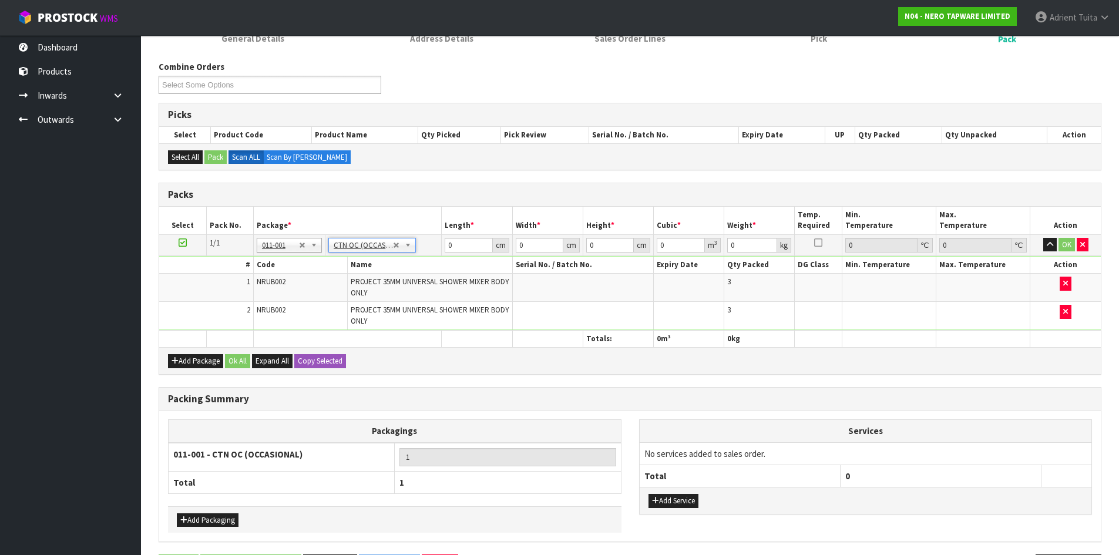
type input "3.6"
click at [466, 242] on input "0" at bounding box center [469, 245] width 48 height 15
type input "28"
type input "17"
type input "1"
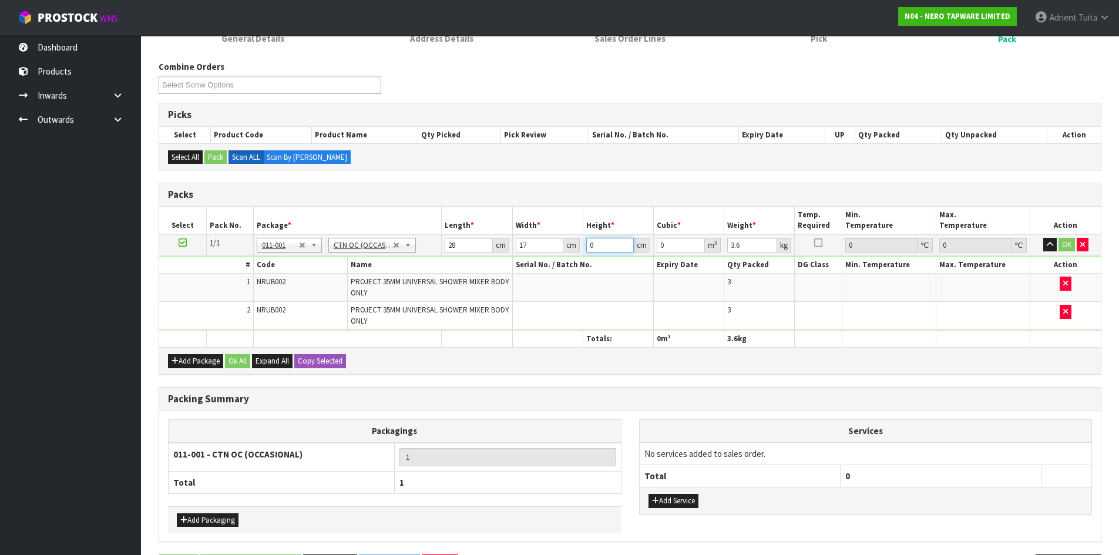
type input "0.000476"
type input "15"
type input "0.00714"
type input "15"
type input "5"
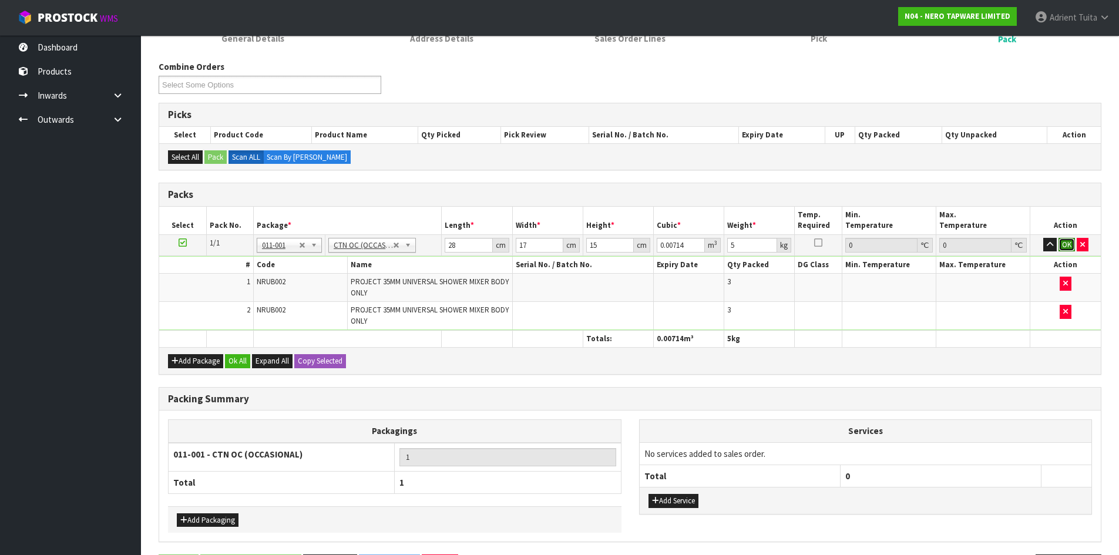
click at [1069, 245] on button "OK" at bounding box center [1067, 245] width 16 height 14
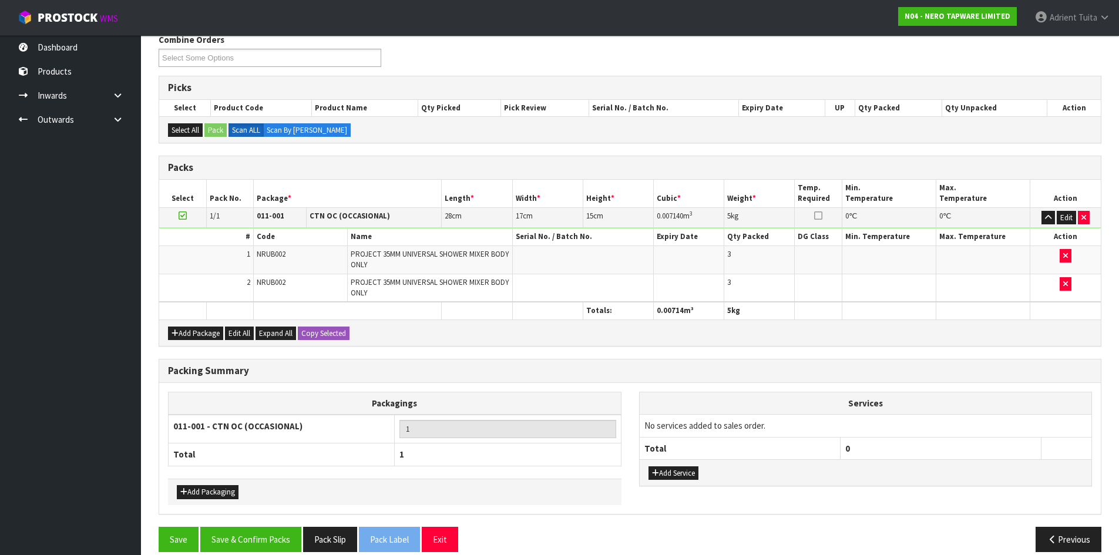
scroll to position [171, 0]
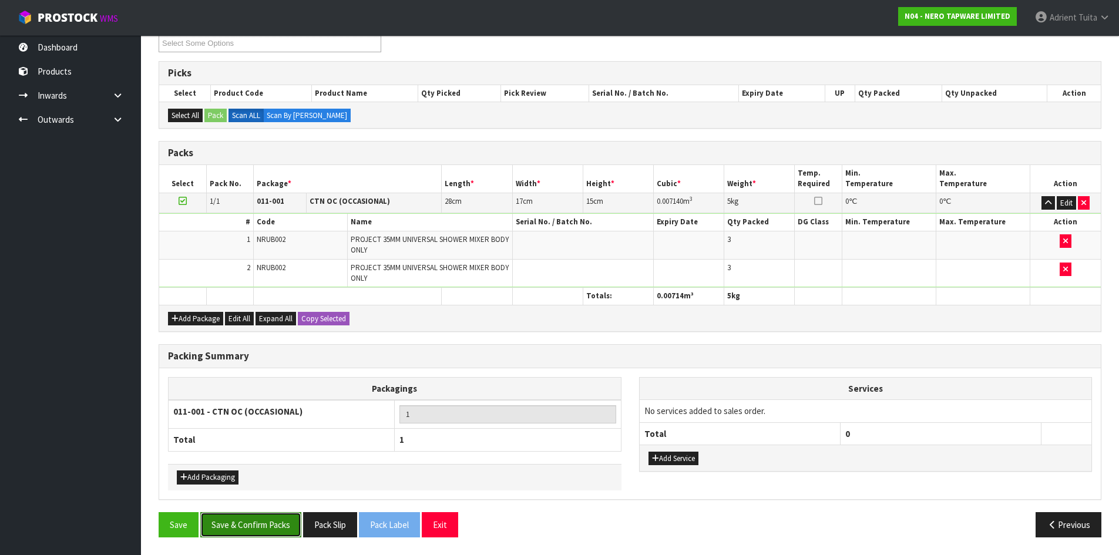
click at [262, 519] on button "Save & Confirm Packs" at bounding box center [250, 524] width 101 height 25
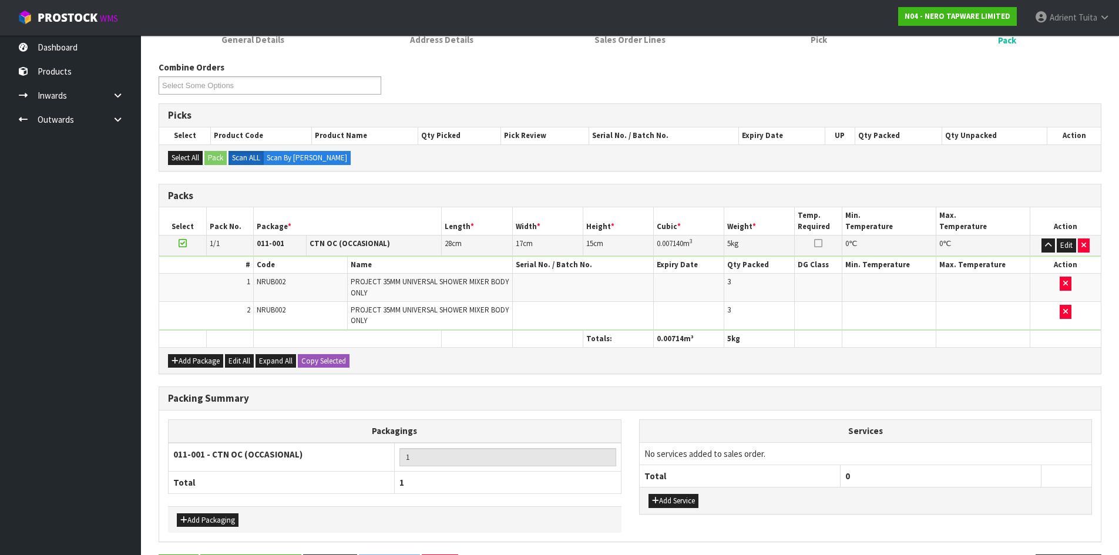
scroll to position [0, 0]
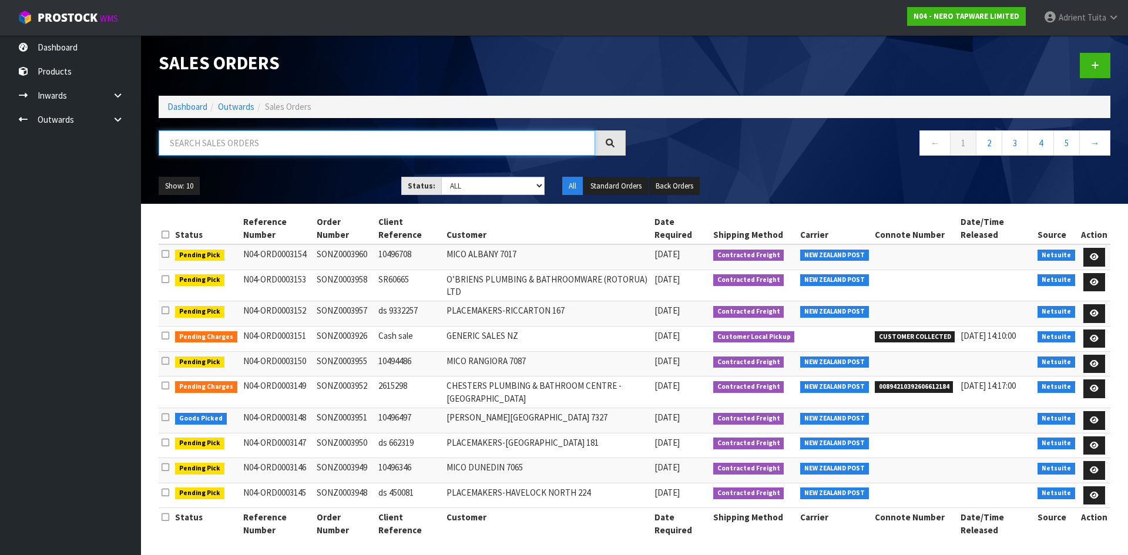
drag, startPoint x: 268, startPoint y: 138, endPoint x: 261, endPoint y: 133, distance: 8.8
click at [268, 137] on input "text" at bounding box center [377, 142] width 436 height 25
type input "3941"
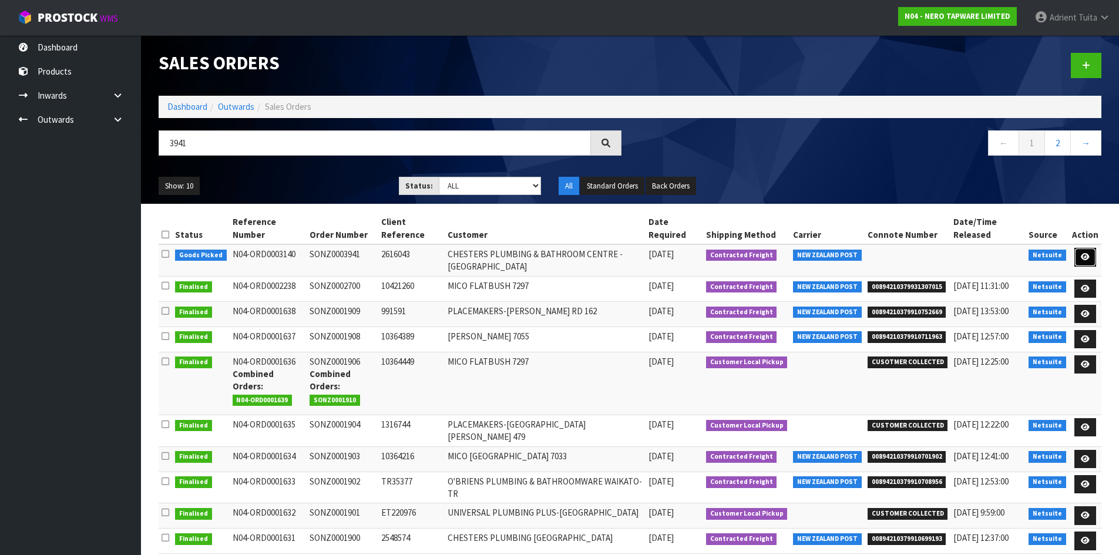
click at [1090, 250] on link at bounding box center [1085, 257] width 22 height 19
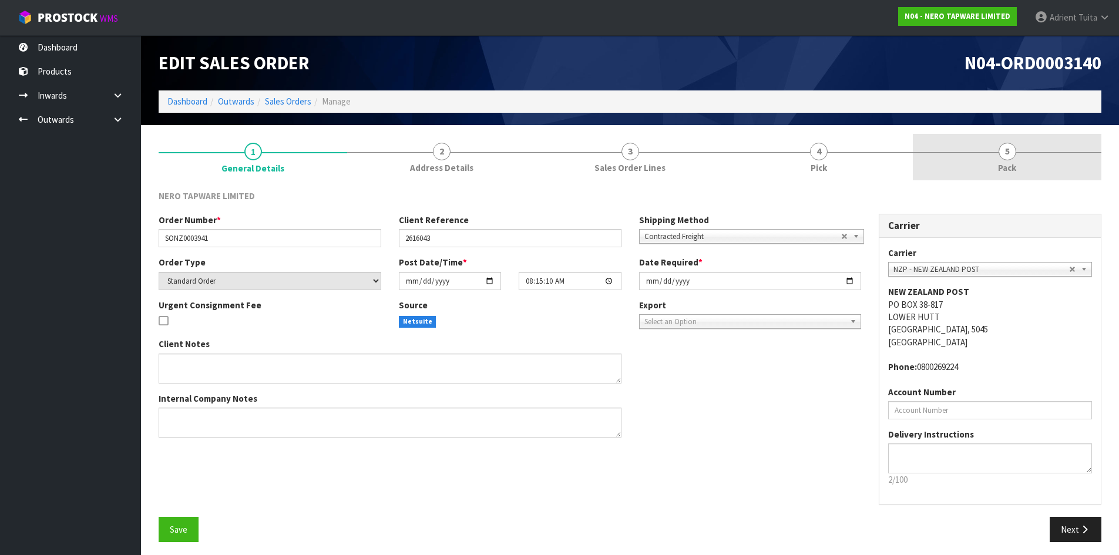
click at [1069, 150] on link "5 Pack" at bounding box center [1007, 157] width 189 height 46
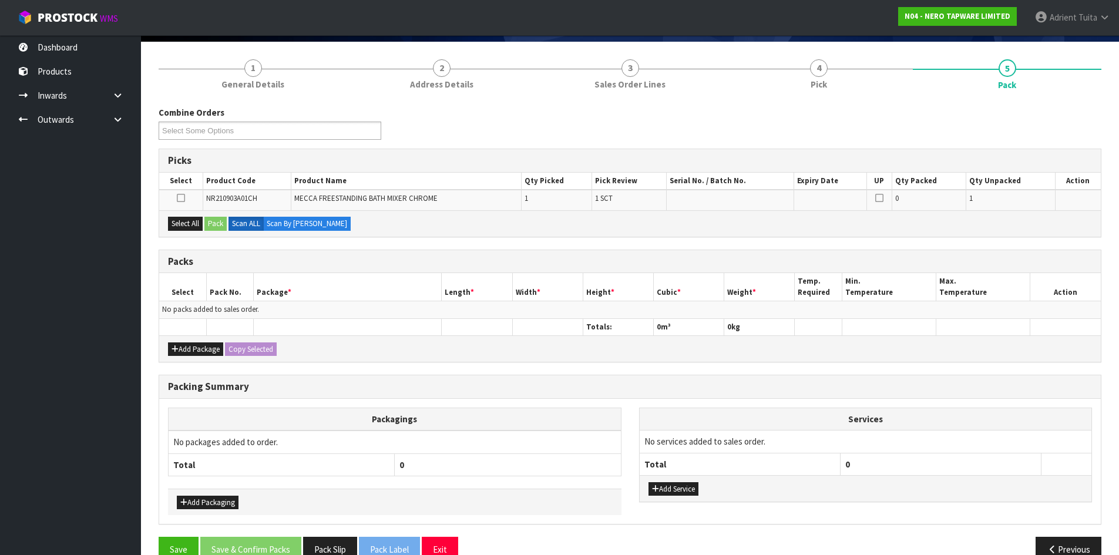
scroll to position [109, 0]
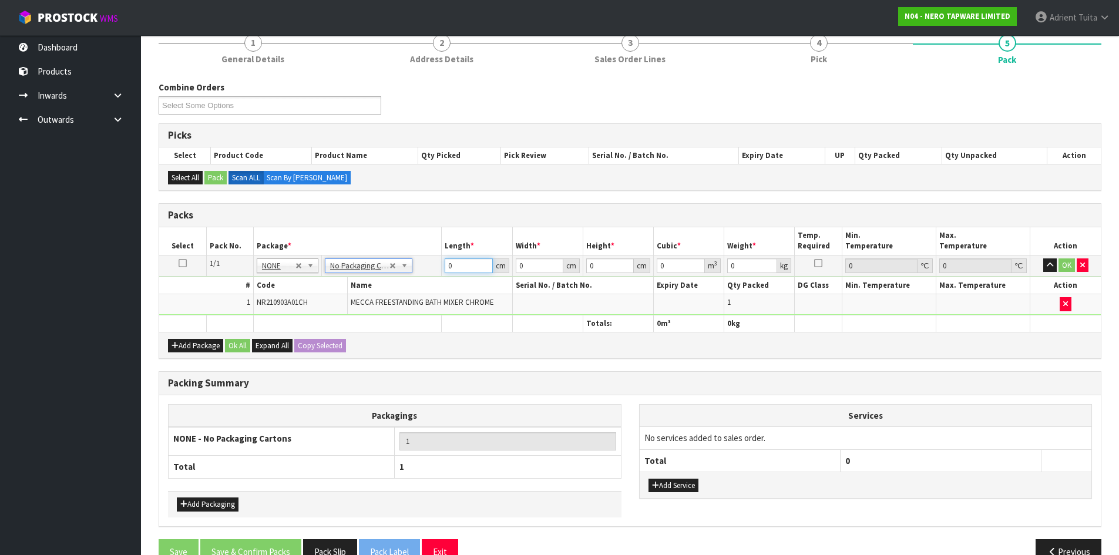
click at [460, 266] on input "0" at bounding box center [469, 265] width 48 height 15
type input "101"
type input "35"
type input "1"
type input "0.003535"
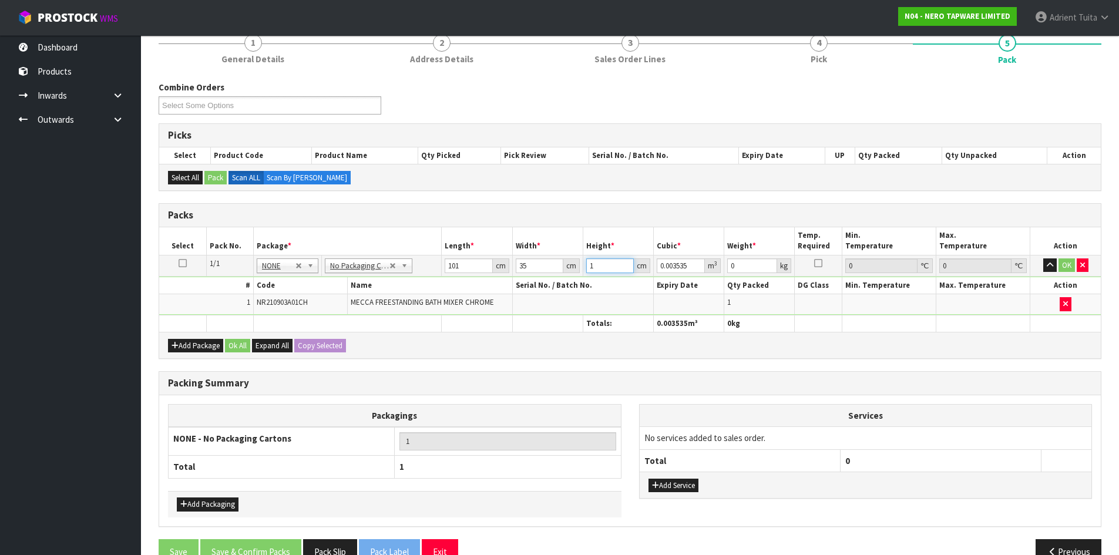
type input "12"
type input "0.04242"
type input "12"
type input "6"
click at [1071, 266] on button "OK" at bounding box center [1067, 265] width 16 height 14
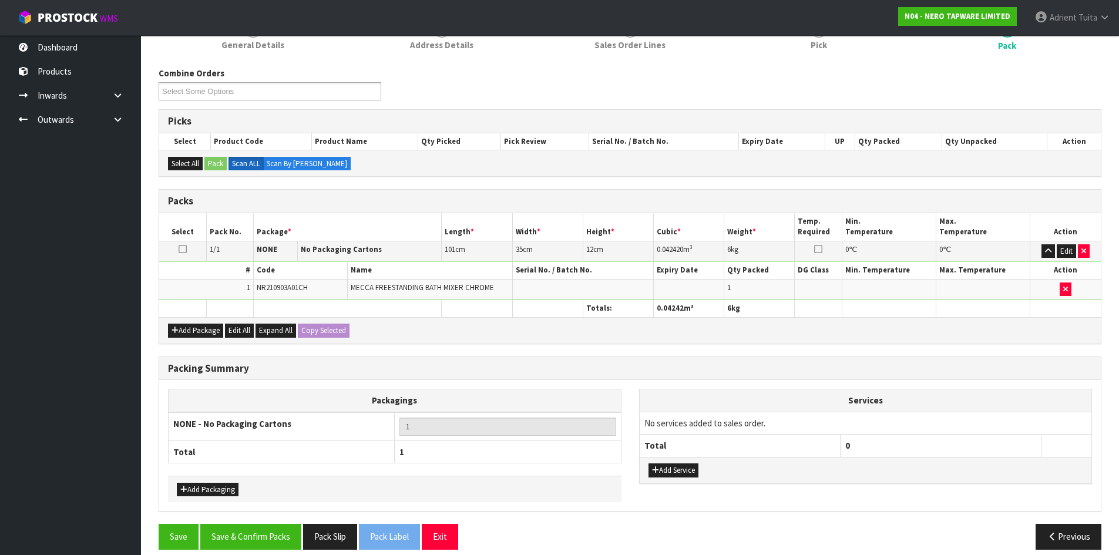
scroll to position [135, 0]
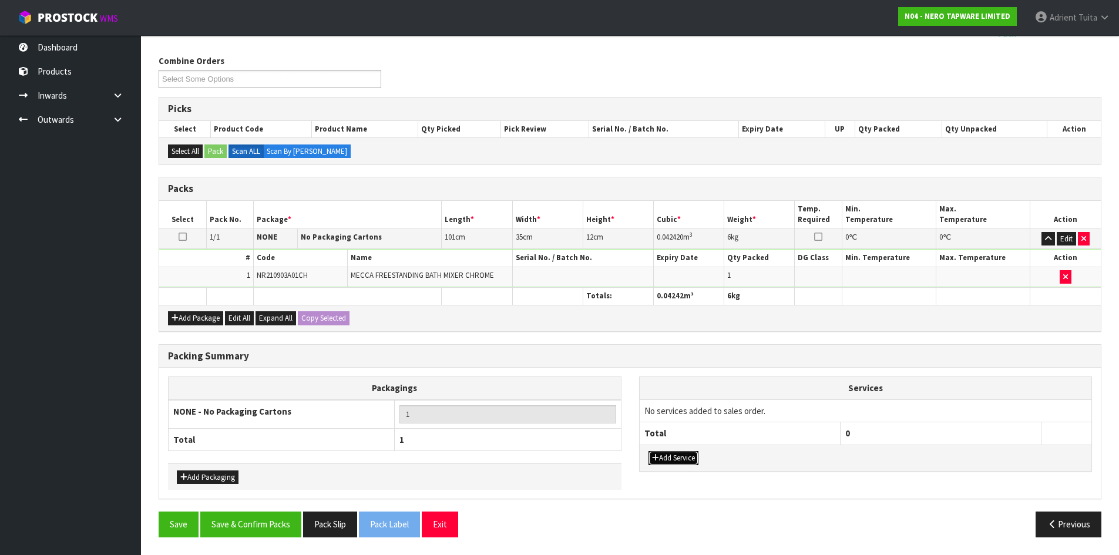
click at [669, 460] on button "Add Service" at bounding box center [674, 458] width 50 height 14
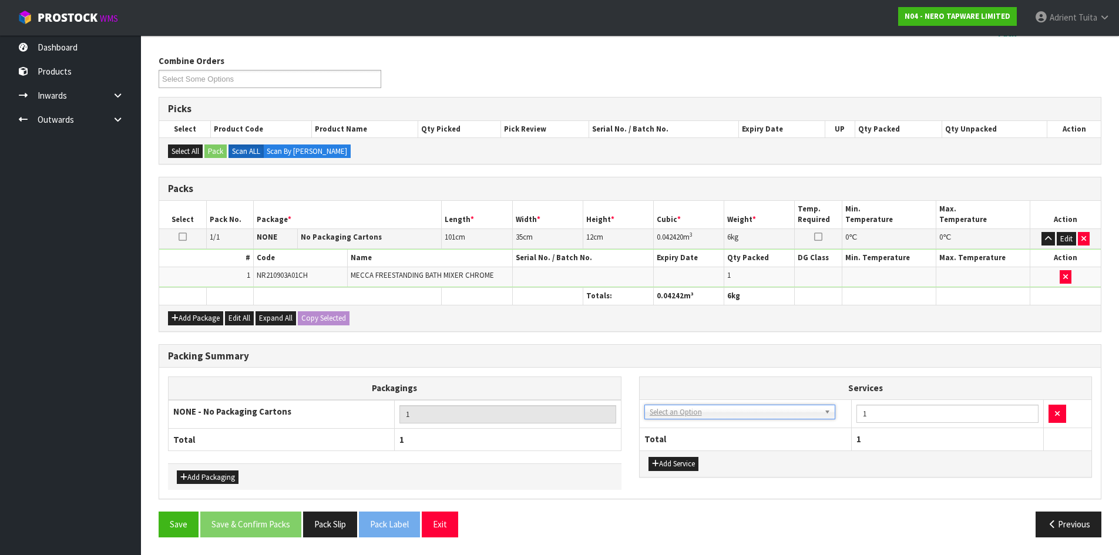
click at [681, 424] on td "003-036 - EXTERNAL PLANT HIRE 008-035 - OUTWARD HDLG+/HOIST LIFT ON/OFF 008-036…" at bounding box center [746, 413] width 212 height 29
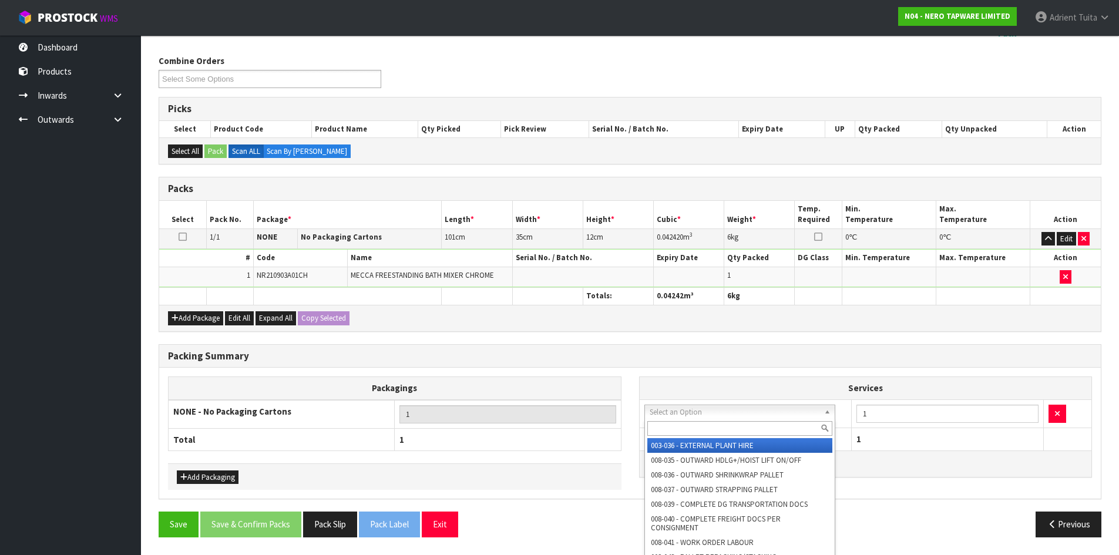
click at [683, 424] on input "text" at bounding box center [740, 428] width 186 height 15
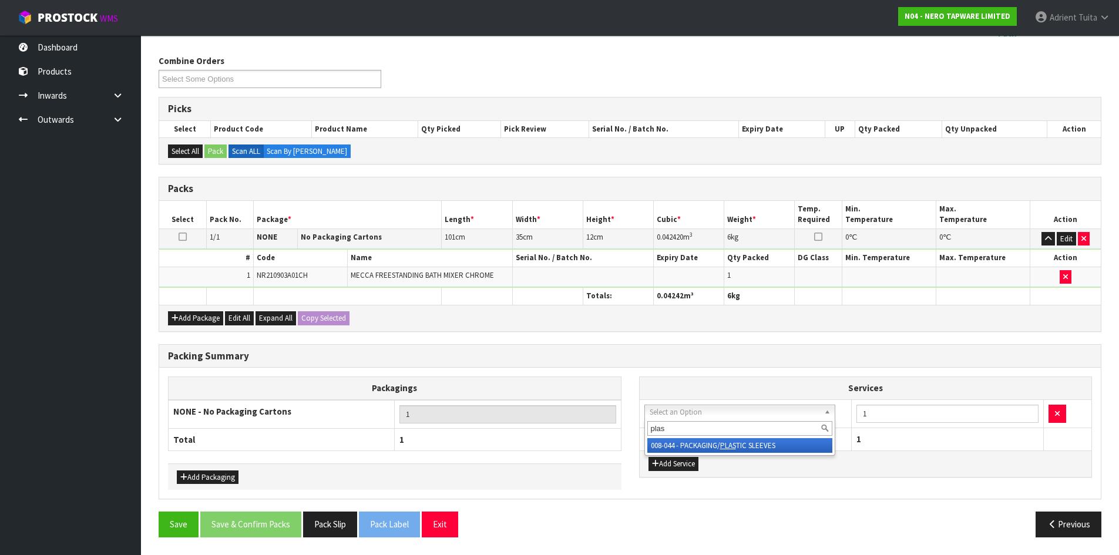
type input "plas"
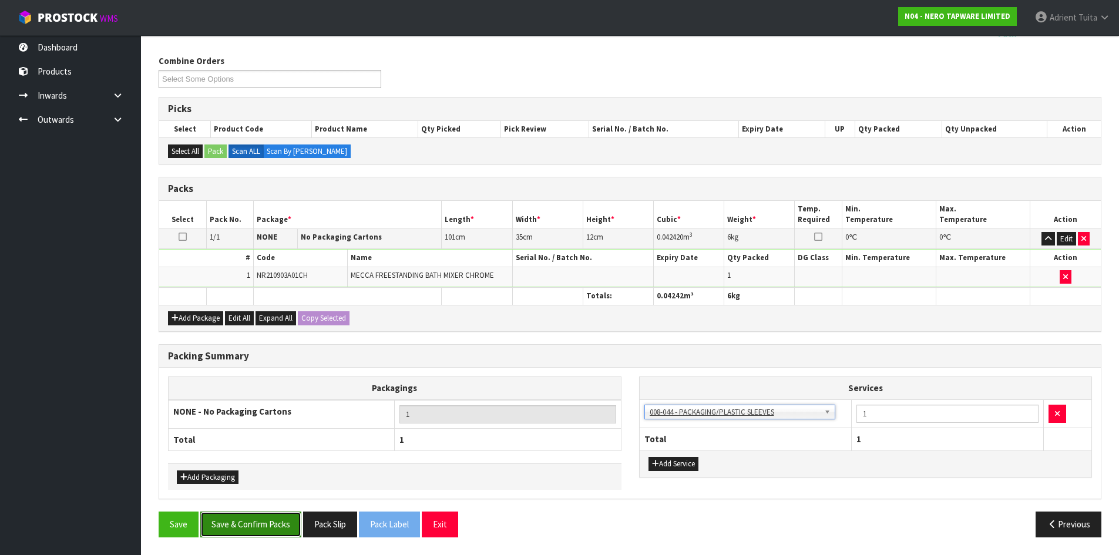
click at [251, 529] on button "Save & Confirm Packs" at bounding box center [250, 524] width 101 height 25
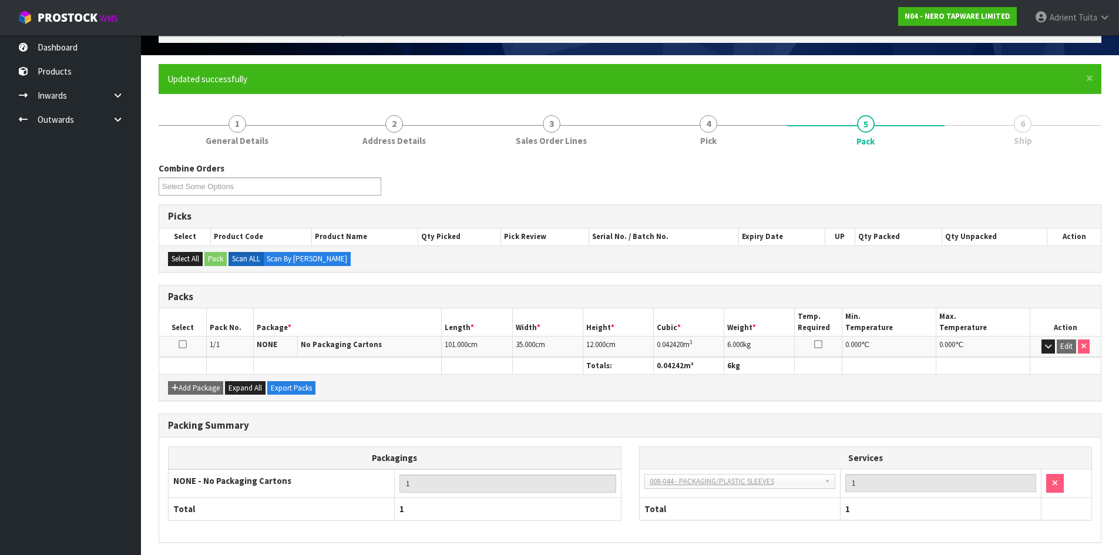
scroll to position [113, 0]
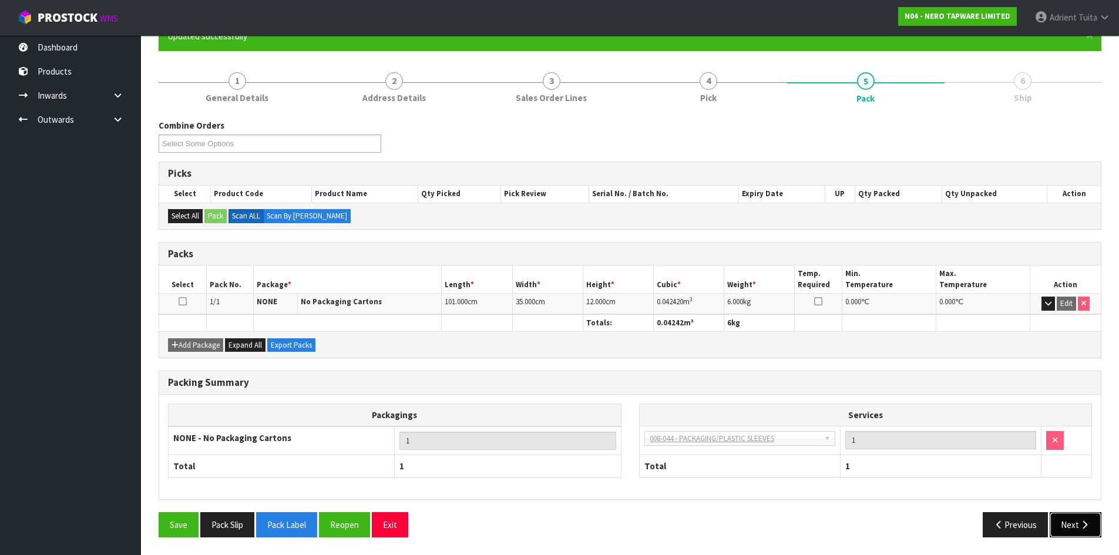
drag, startPoint x: 1071, startPoint y: 522, endPoint x: 1047, endPoint y: 512, distance: 25.5
click at [1072, 522] on button "Next" at bounding box center [1076, 524] width 52 height 25
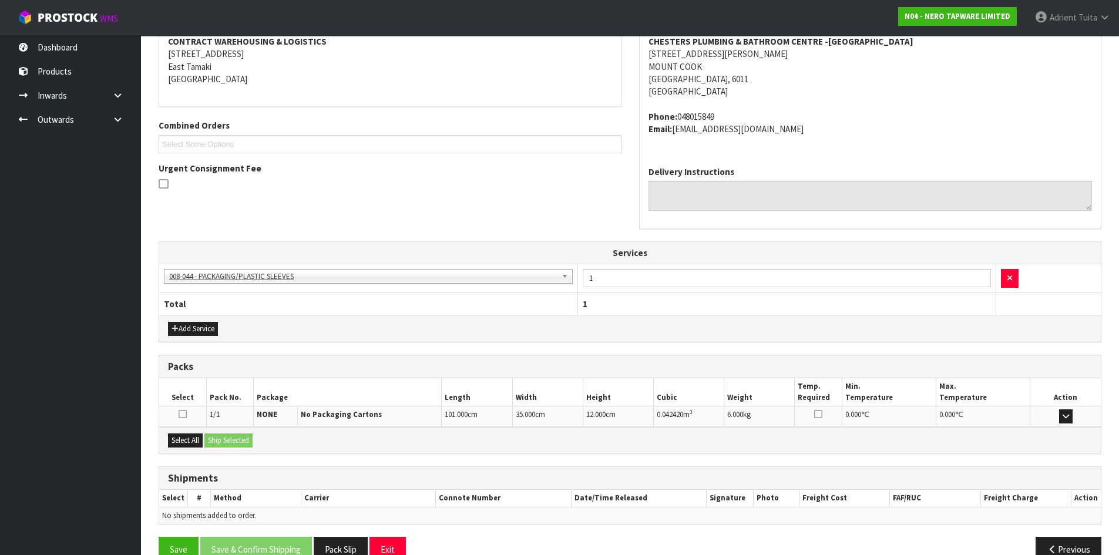
scroll to position [255, 0]
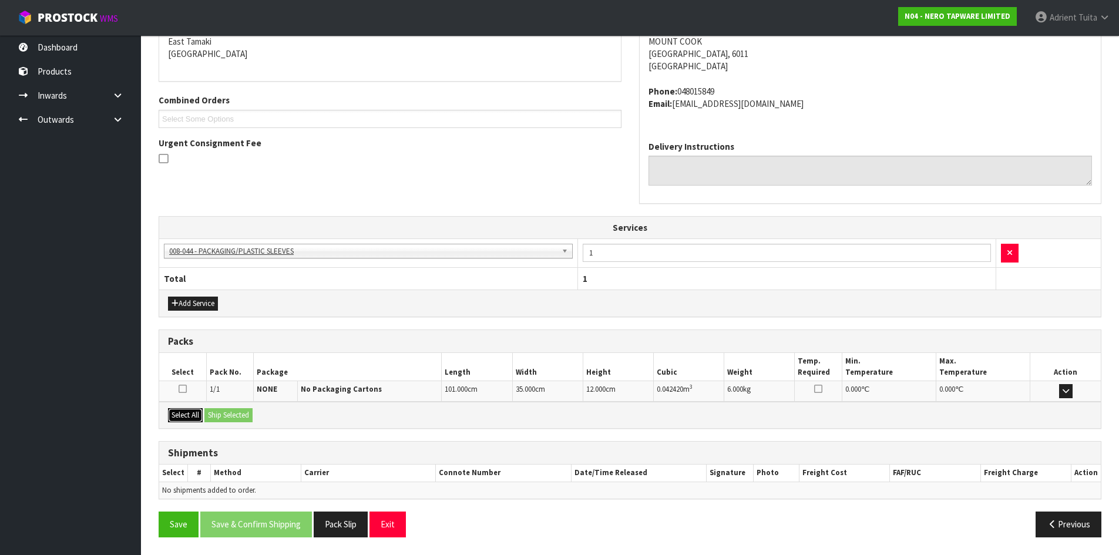
click at [200, 415] on button "Select All" at bounding box center [185, 415] width 35 height 14
click at [212, 414] on button "Ship Selected" at bounding box center [228, 415] width 48 height 14
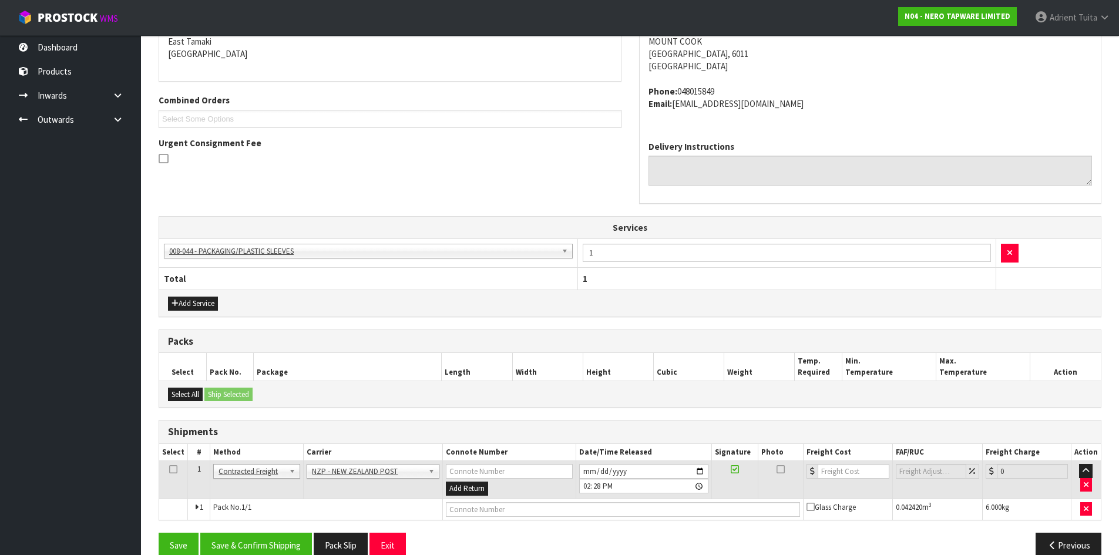
scroll to position [276, 0]
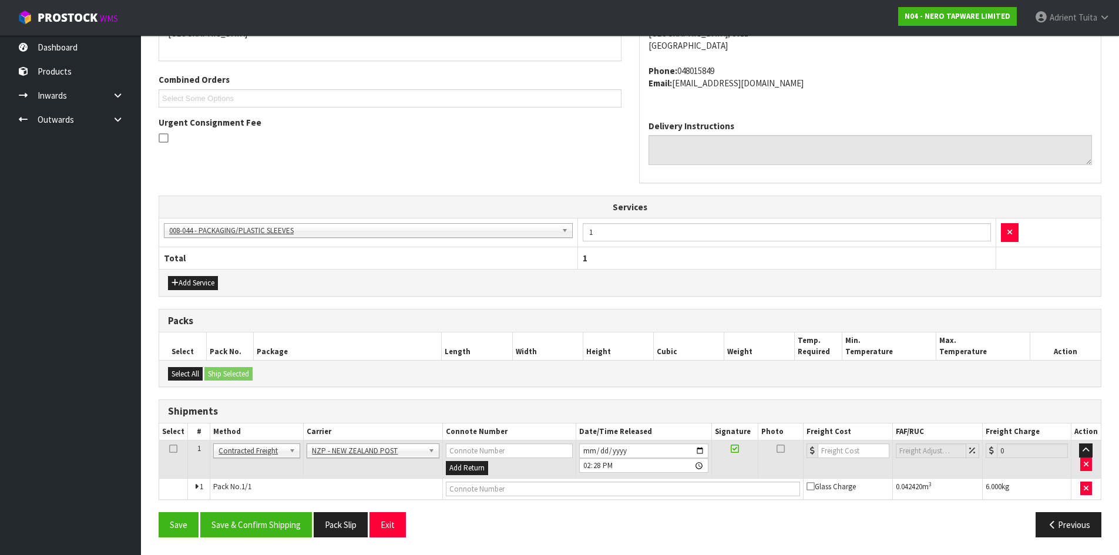
click at [284, 509] on div "From Address CONTRACT WAREHOUSING & LOGISTICS 17 Allens Road East Tamaki Auckla…" at bounding box center [630, 252] width 943 height 590
click at [284, 524] on button "Save & Confirm Shipping" at bounding box center [256, 524] width 112 height 25
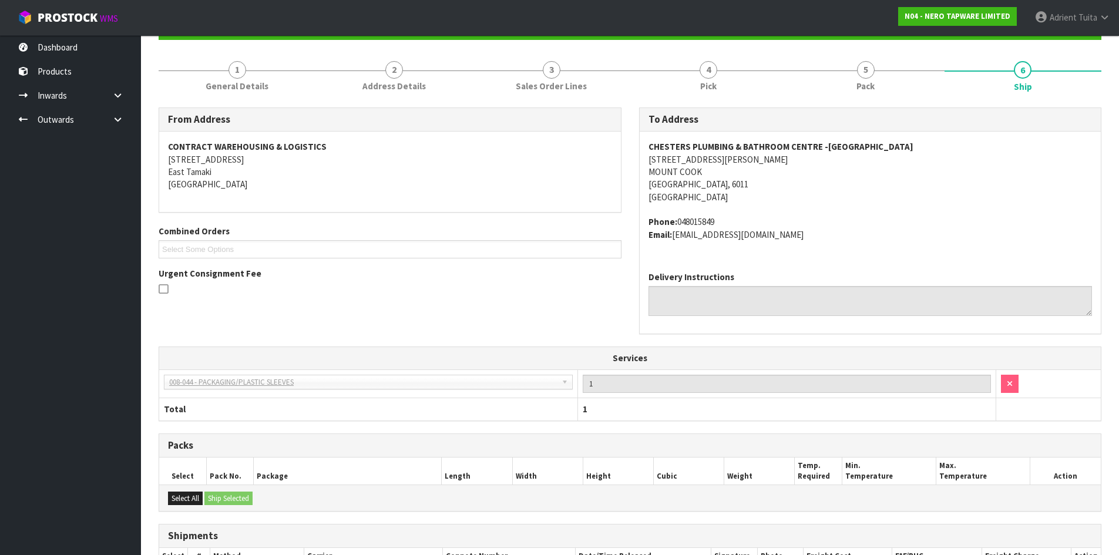
scroll to position [259, 0]
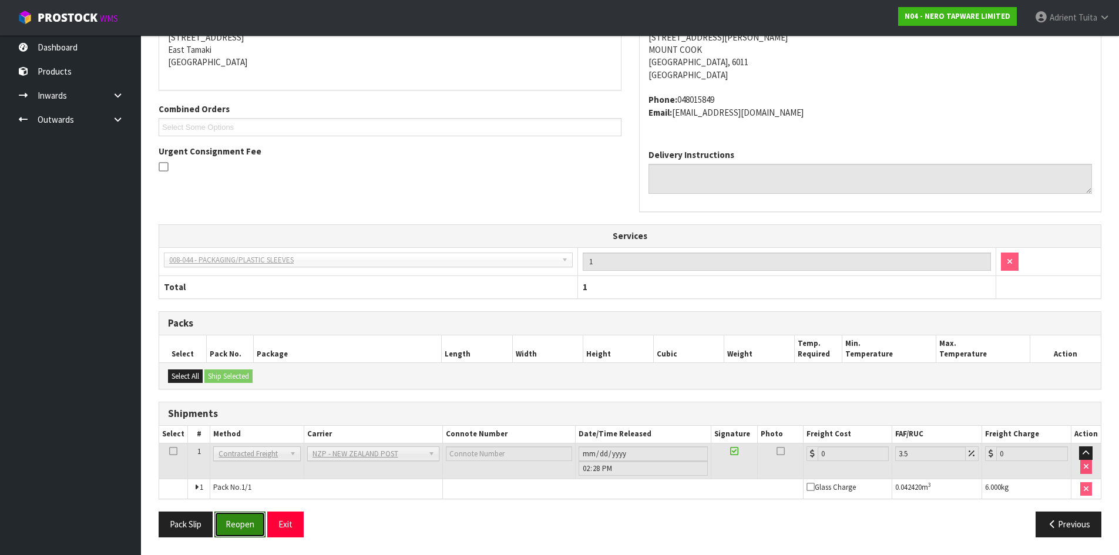
drag, startPoint x: 249, startPoint y: 525, endPoint x: 246, endPoint y: 508, distance: 17.9
click at [249, 517] on button "Reopen" at bounding box center [239, 524] width 51 height 25
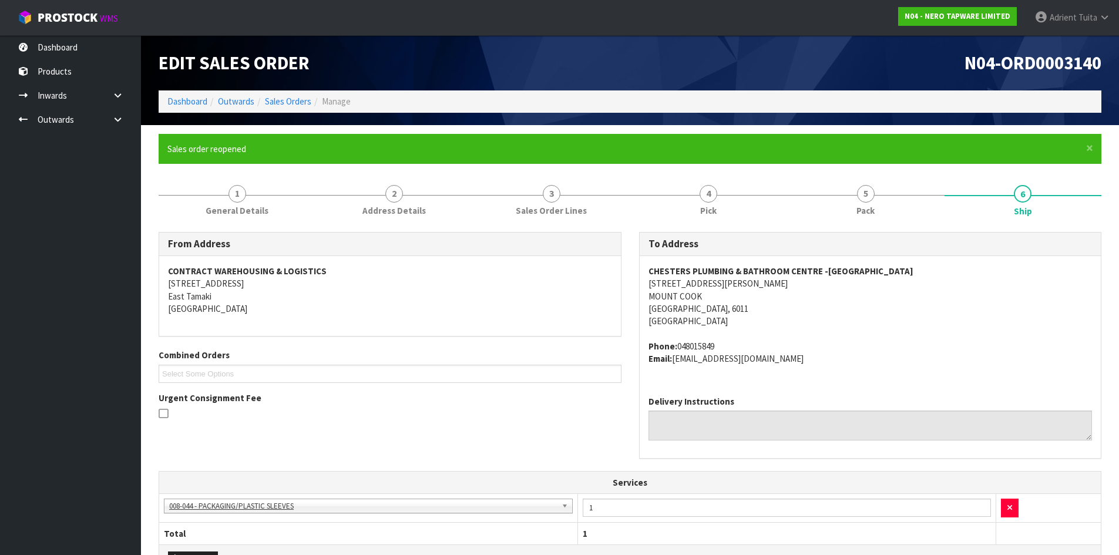
scroll to position [287, 0]
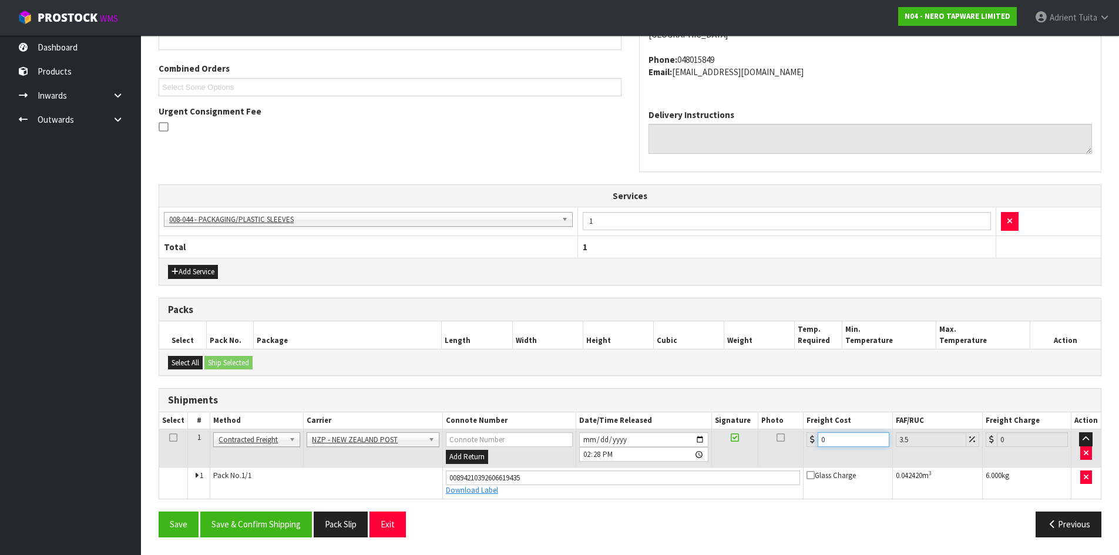
drag, startPoint x: 867, startPoint y: 444, endPoint x: 861, endPoint y: 437, distance: 9.1
click at [866, 442] on input "0" at bounding box center [853, 439] width 71 height 15
type input "8"
type input "8.28"
type input "8.4"
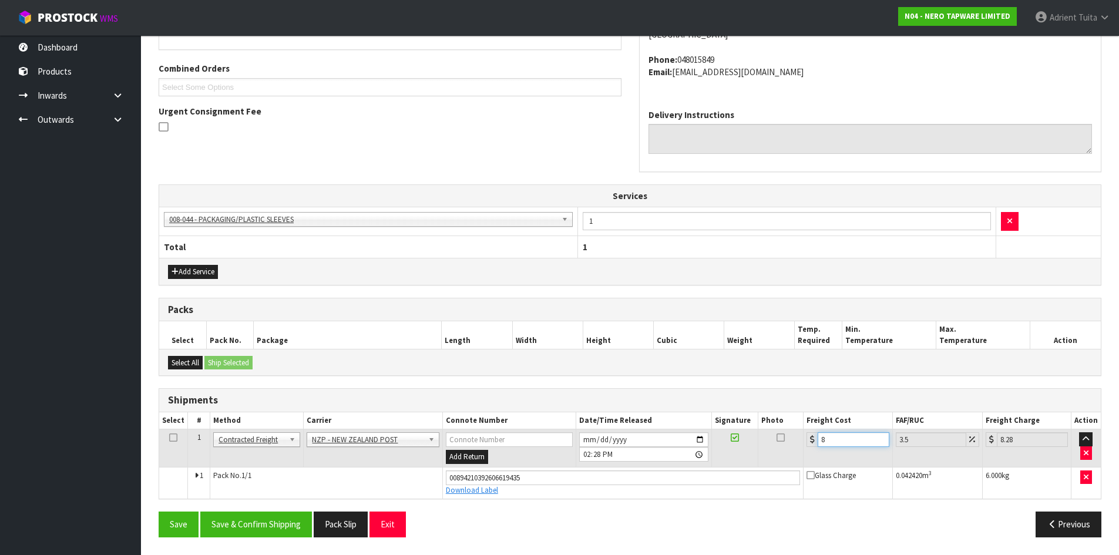
type input "8.69"
type input "8.45"
type input "8.75"
type input "8.45"
click at [233, 533] on button "Save & Confirm Shipping" at bounding box center [256, 524] width 112 height 25
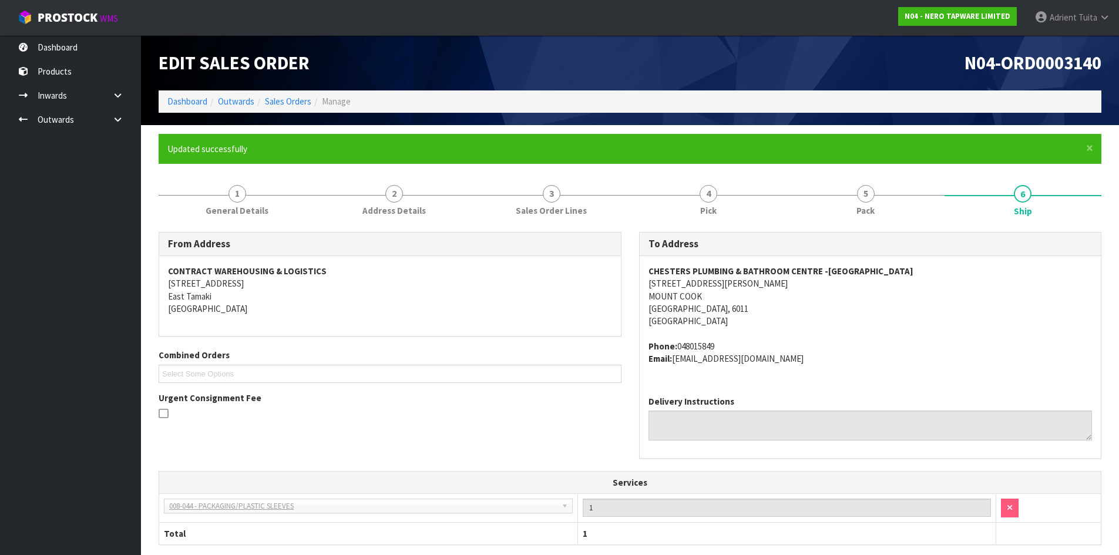
scroll to position [254, 0]
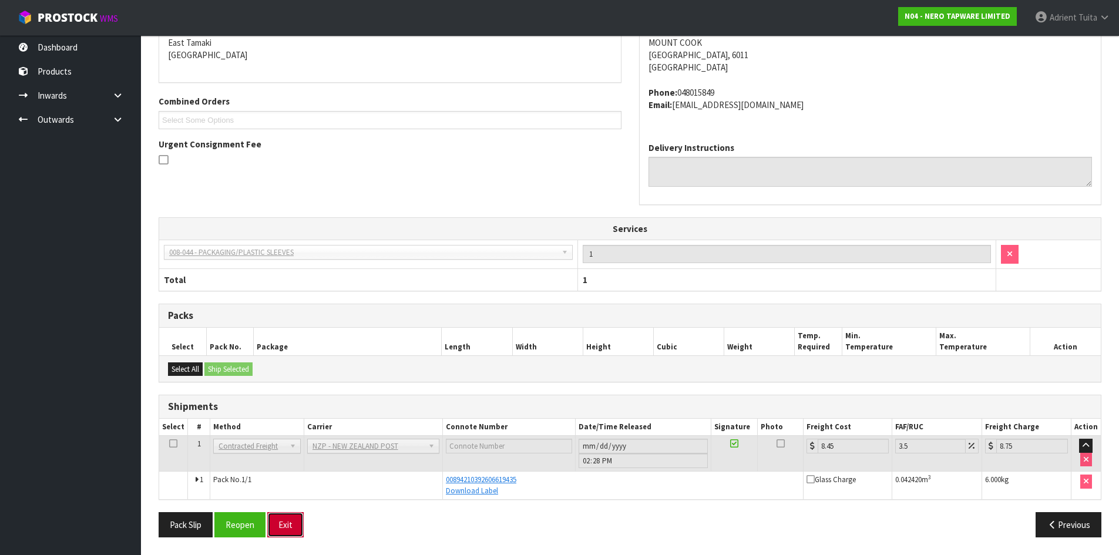
click at [299, 522] on button "Exit" at bounding box center [285, 524] width 36 height 25
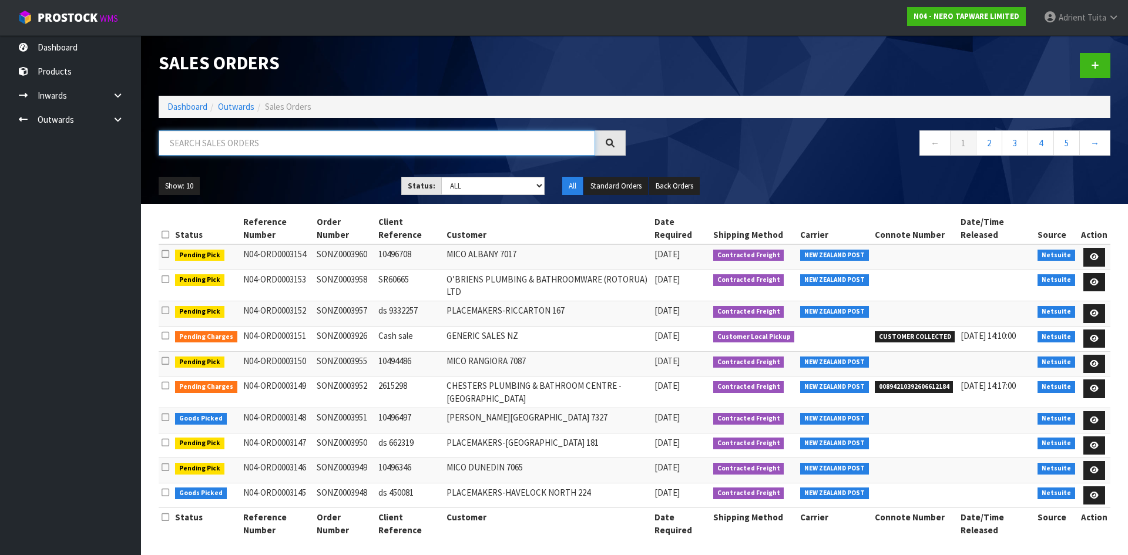
click at [195, 143] on input "text" at bounding box center [377, 142] width 436 height 25
drag, startPoint x: 187, startPoint y: 146, endPoint x: 204, endPoint y: 125, distance: 27.3
click at [188, 145] on input "text" at bounding box center [377, 142] width 436 height 25
type input "3929"
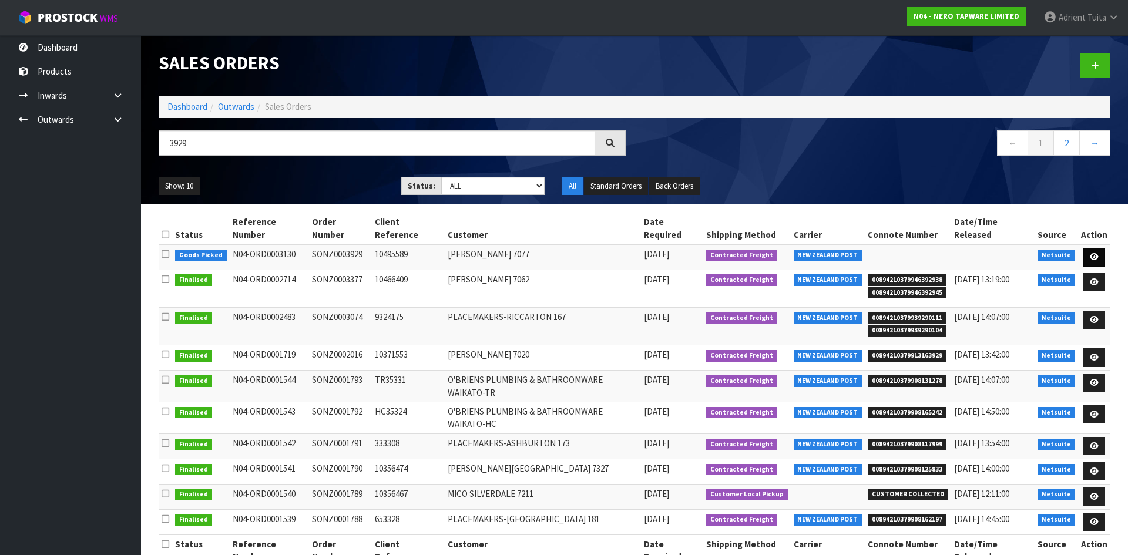
drag, startPoint x: 1080, startPoint y: 239, endPoint x: 1090, endPoint y: 241, distance: 10.3
click at [1080, 244] on td at bounding box center [1094, 256] width 32 height 25
click at [1091, 253] on icon at bounding box center [1094, 257] width 9 height 8
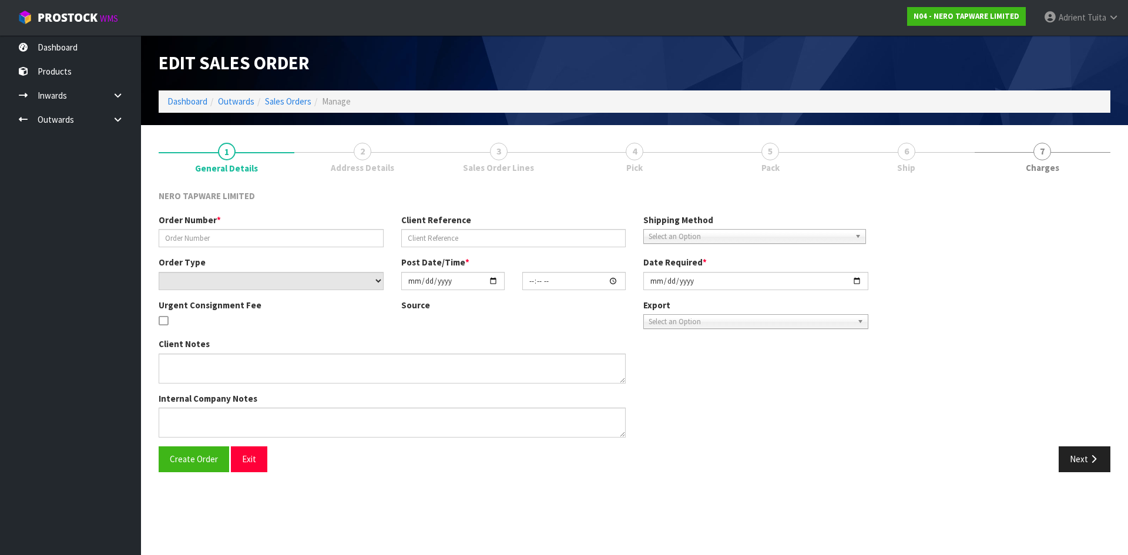
type input "SONZ0003929"
type input "10495589"
select select "number:0"
type input "[DATE]"
type input "16:00:13.000"
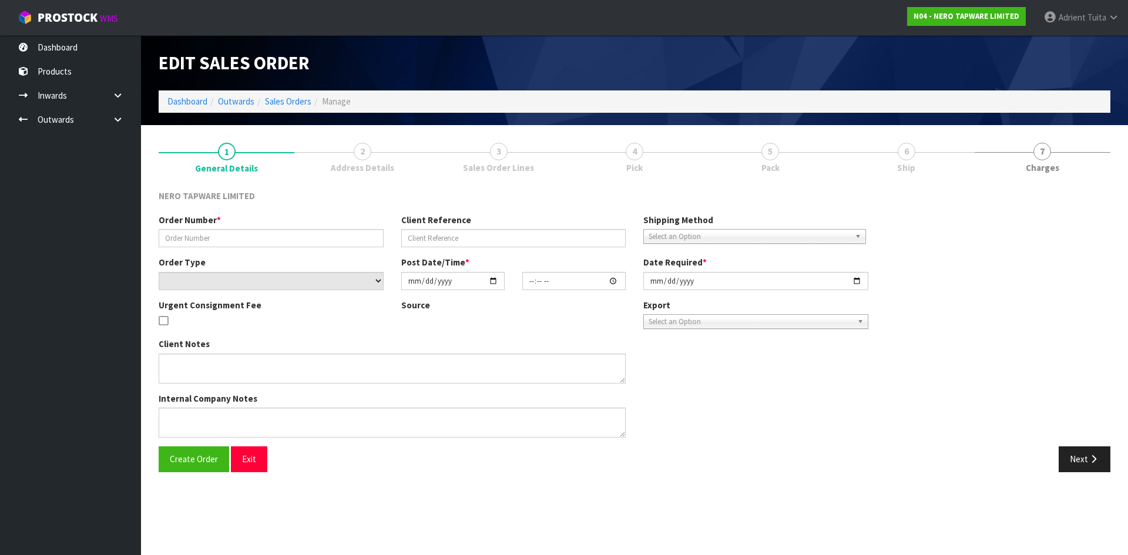
type input "2025-10-03"
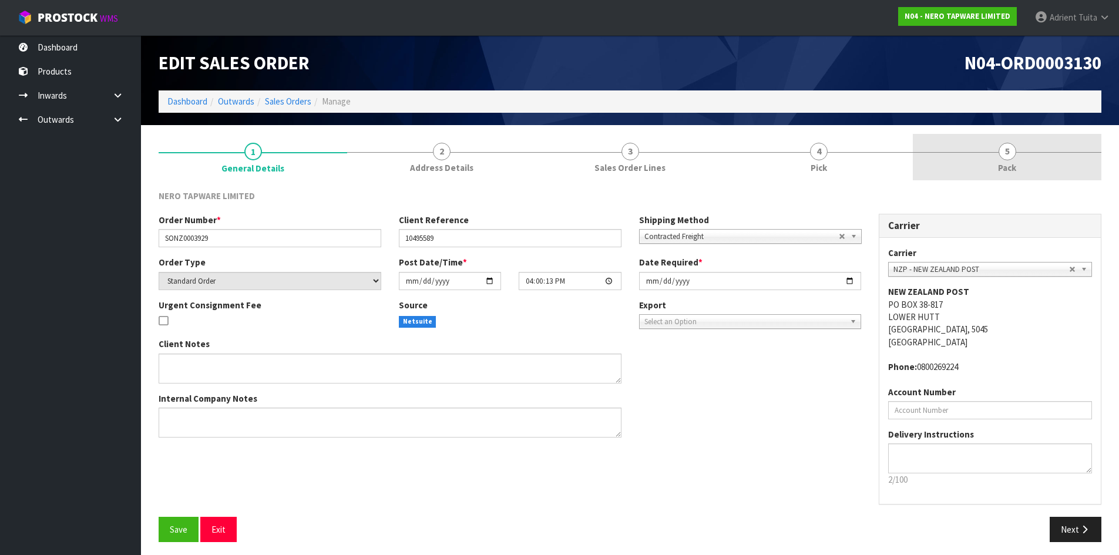
click at [1035, 136] on link "5 Pack" at bounding box center [1007, 157] width 189 height 46
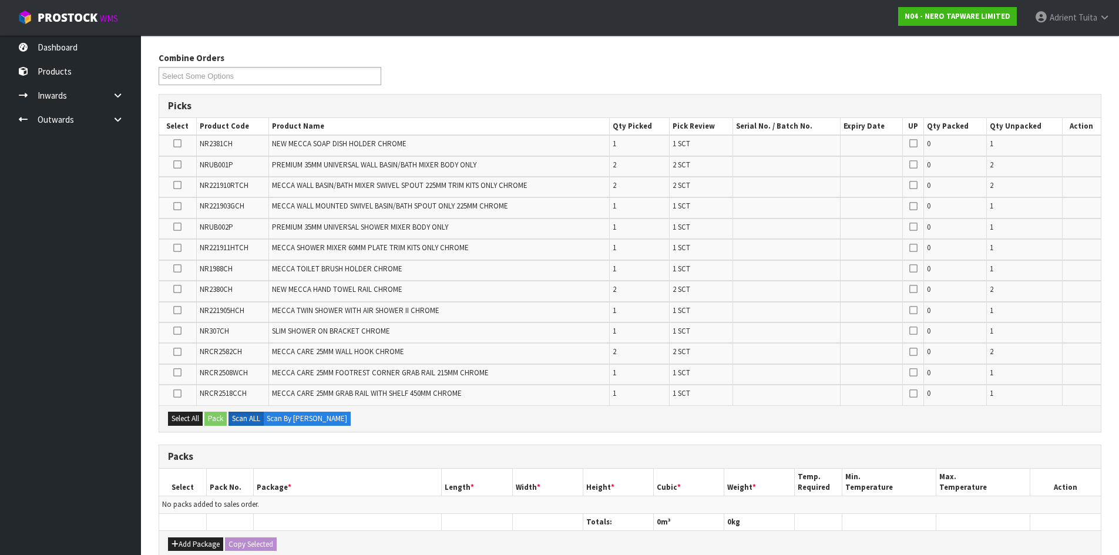
scroll to position [358, 0]
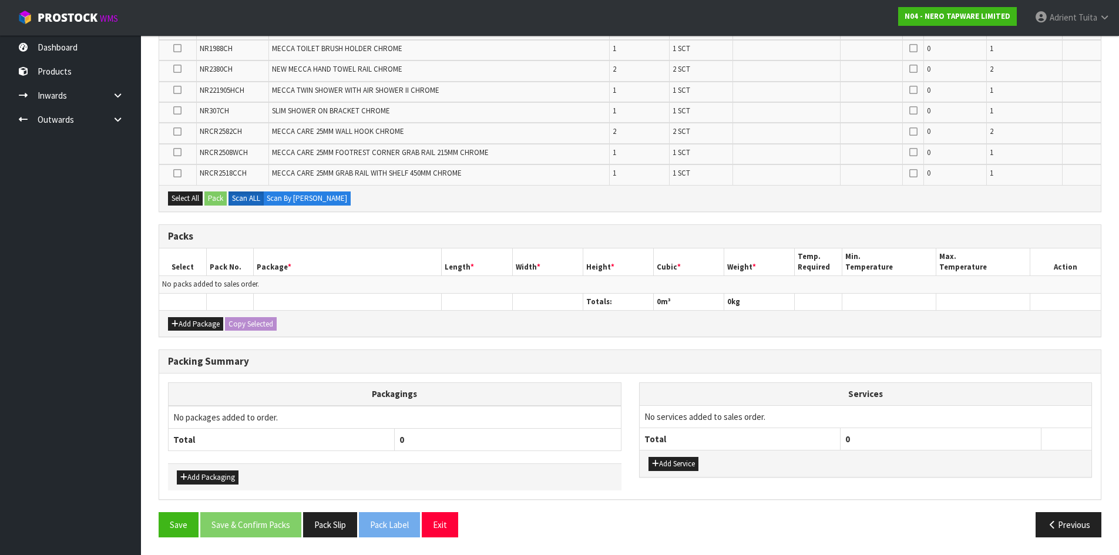
drag, startPoint x: 180, startPoint y: 332, endPoint x: 180, endPoint y: 298, distance: 34.1
click at [180, 331] on div "Add Package Copy Selected" at bounding box center [630, 323] width 942 height 26
drag, startPoint x: 175, startPoint y: 329, endPoint x: 182, endPoint y: 313, distance: 17.9
click at [177, 327] on button "Add Package" at bounding box center [195, 324] width 55 height 14
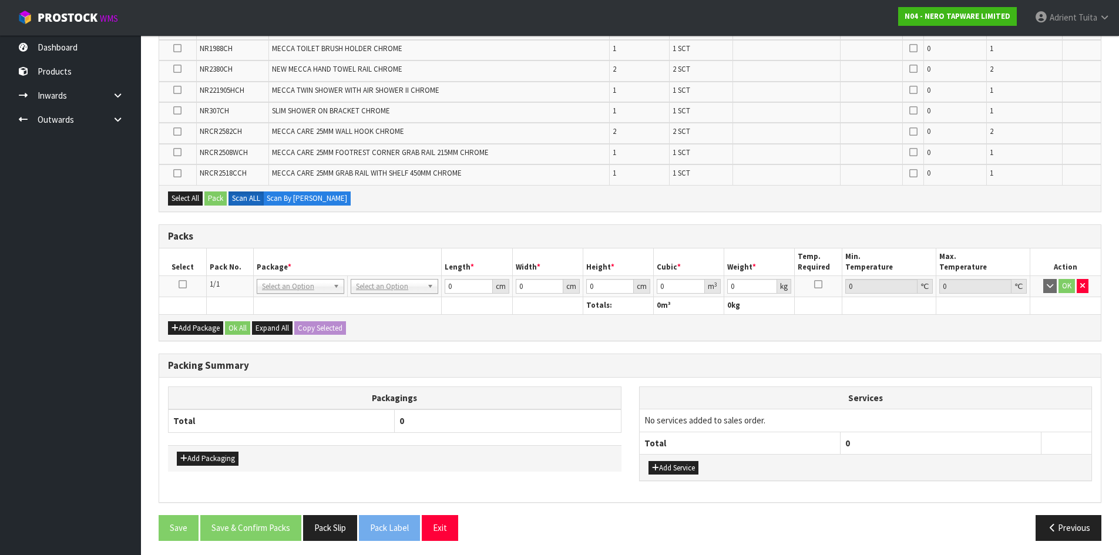
click at [180, 284] on icon at bounding box center [183, 284] width 8 height 1
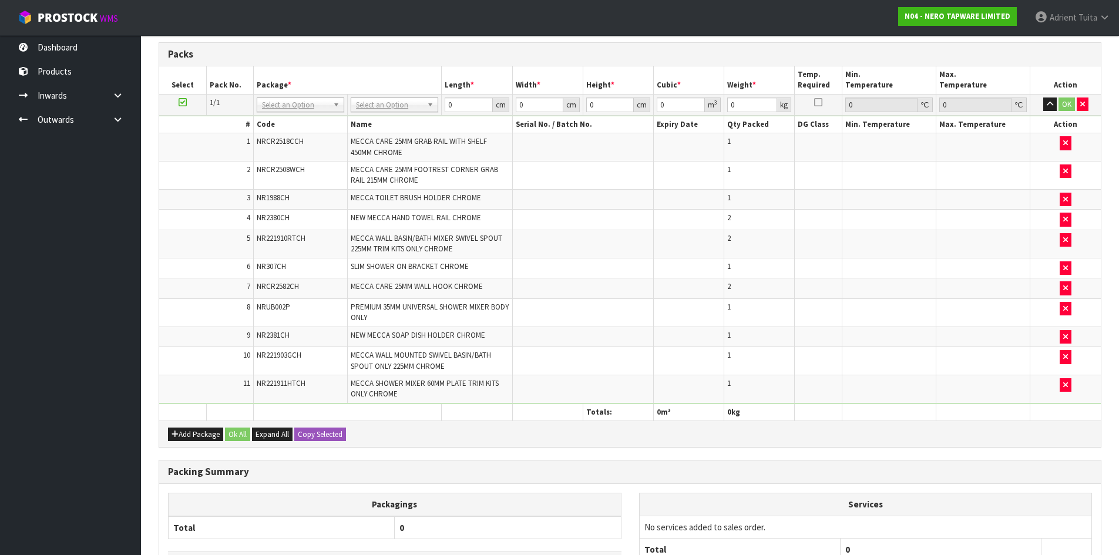
scroll to position [334, 0]
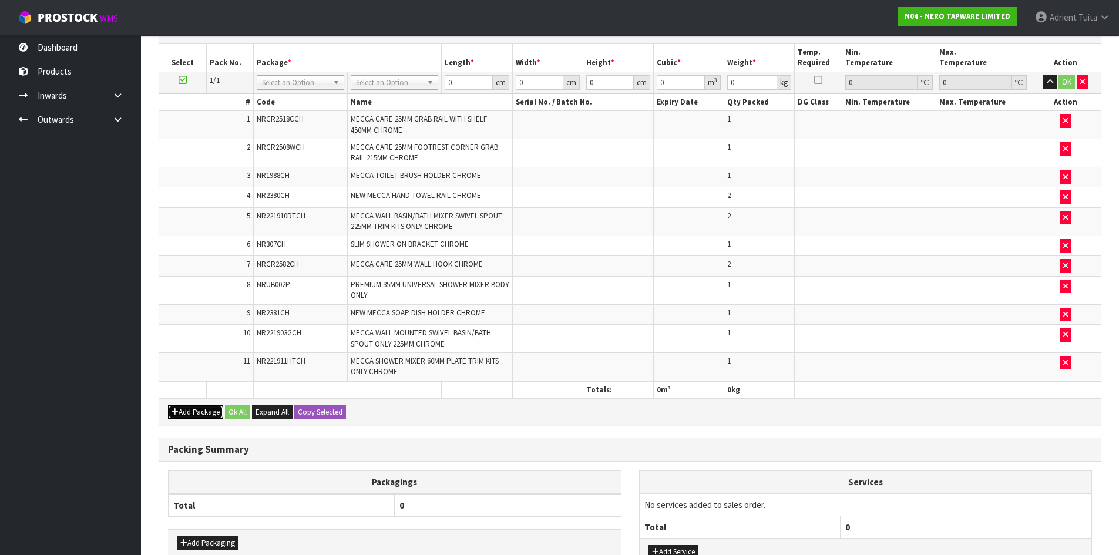
drag, startPoint x: 182, startPoint y: 411, endPoint x: 181, endPoint y: 404, distance: 6.6
click at [182, 410] on button "Add Package" at bounding box center [195, 412] width 55 height 14
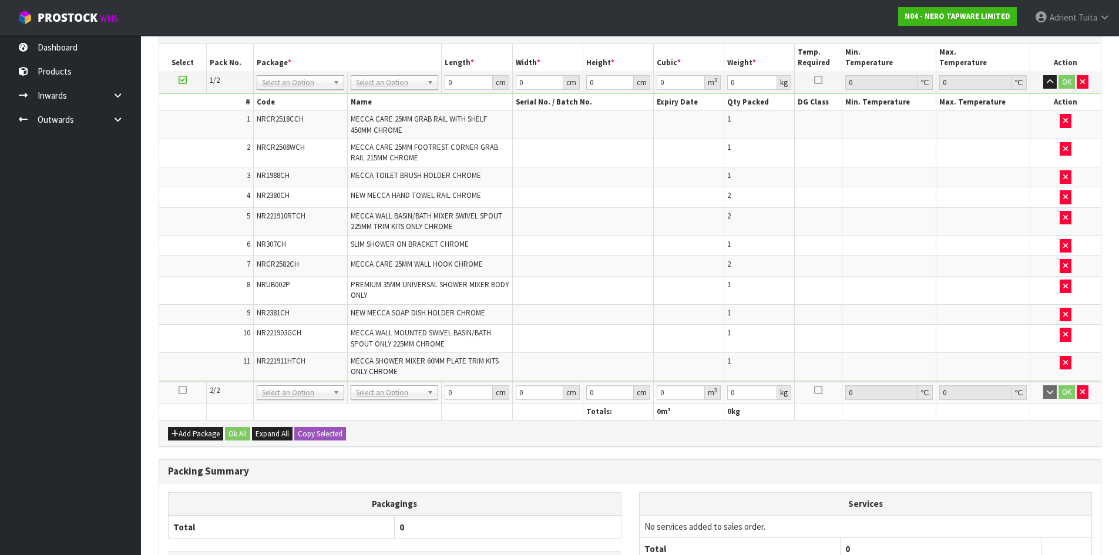
click at [181, 391] on icon at bounding box center [183, 390] width 8 height 1
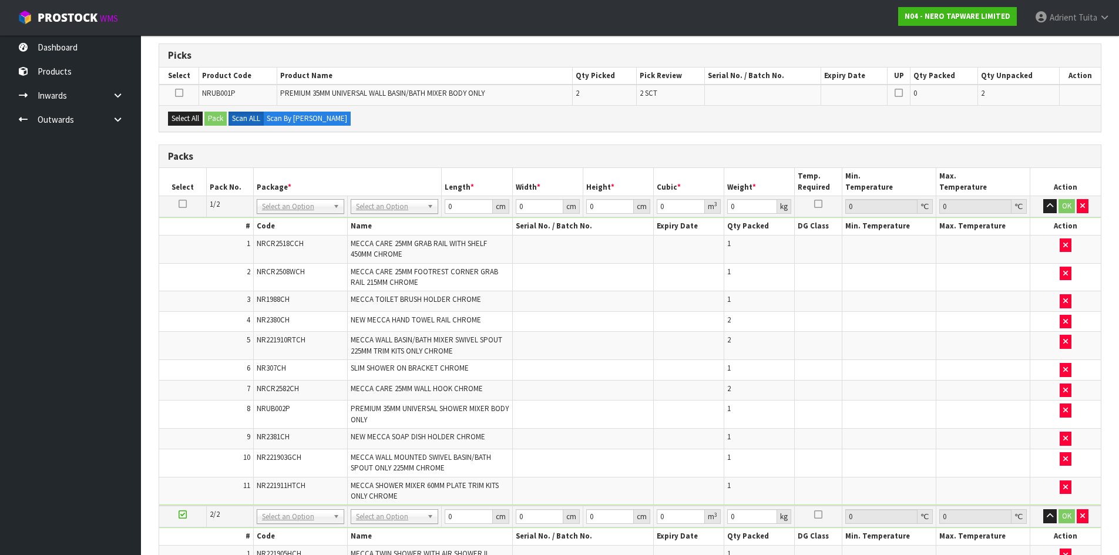
scroll to position [313, 0]
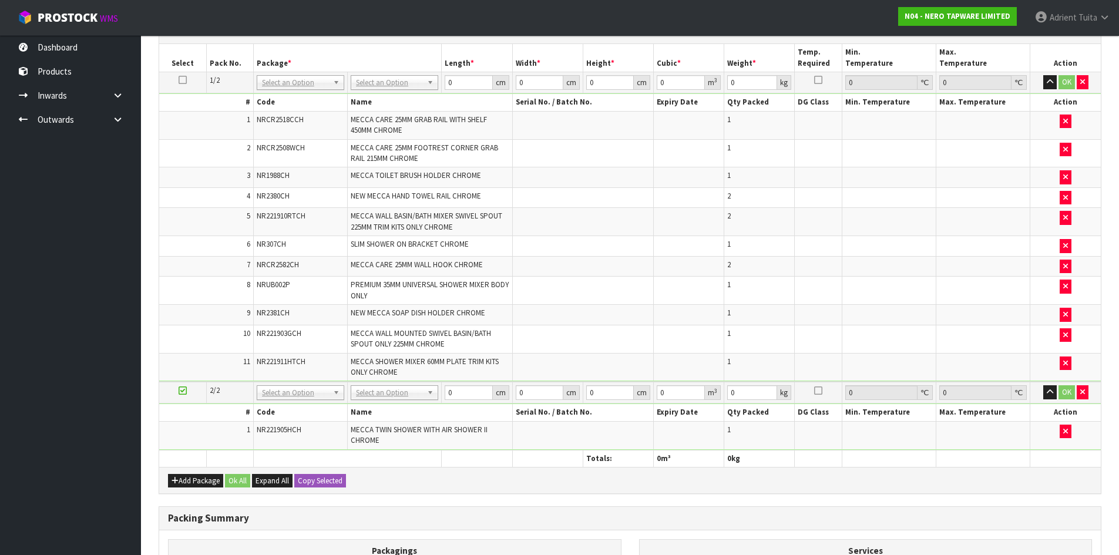
click at [184, 391] on icon at bounding box center [183, 391] width 8 height 1
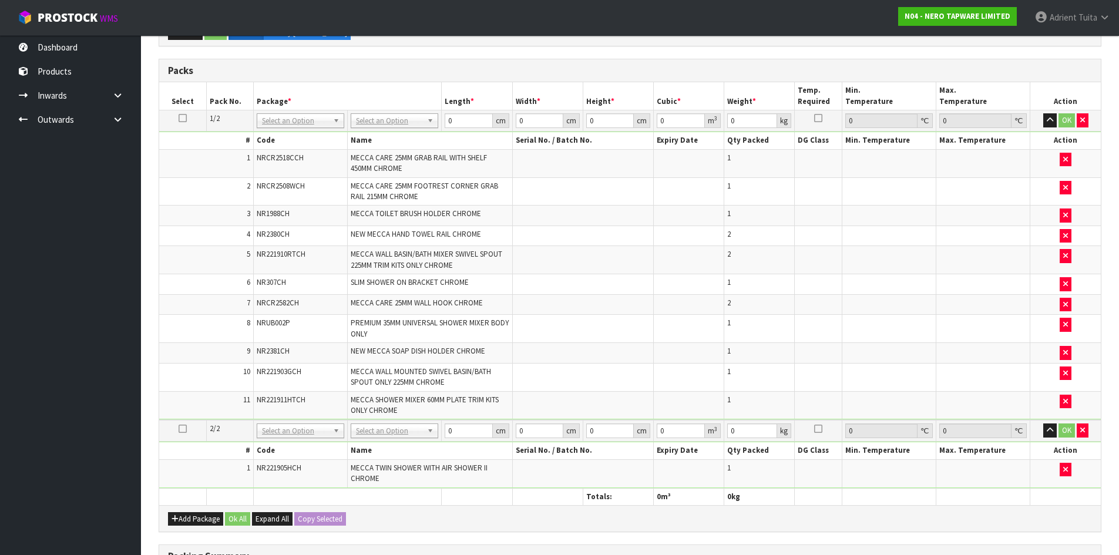
scroll to position [254, 0]
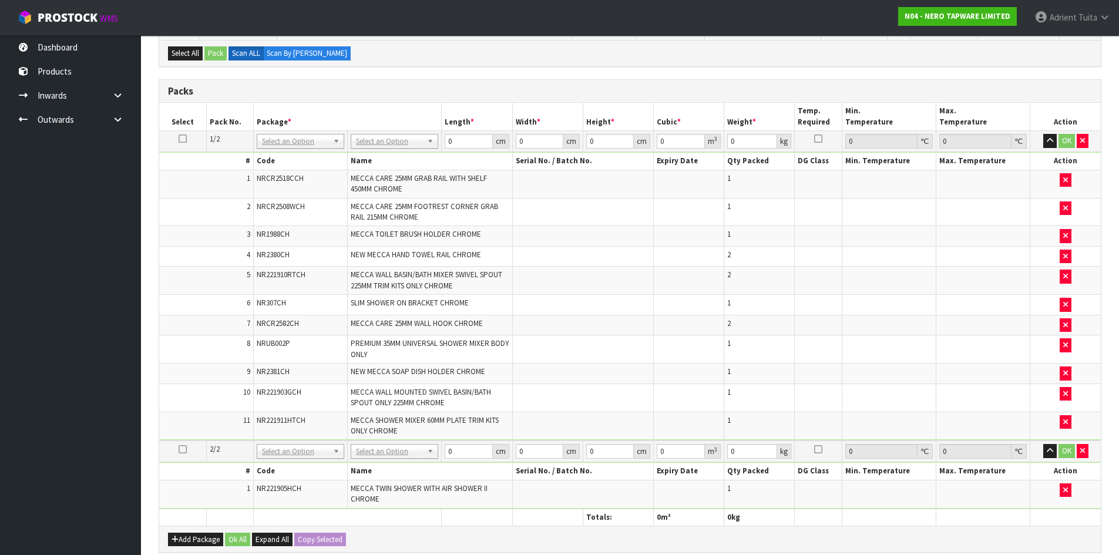
click at [182, 449] on icon at bounding box center [183, 449] width 8 height 1
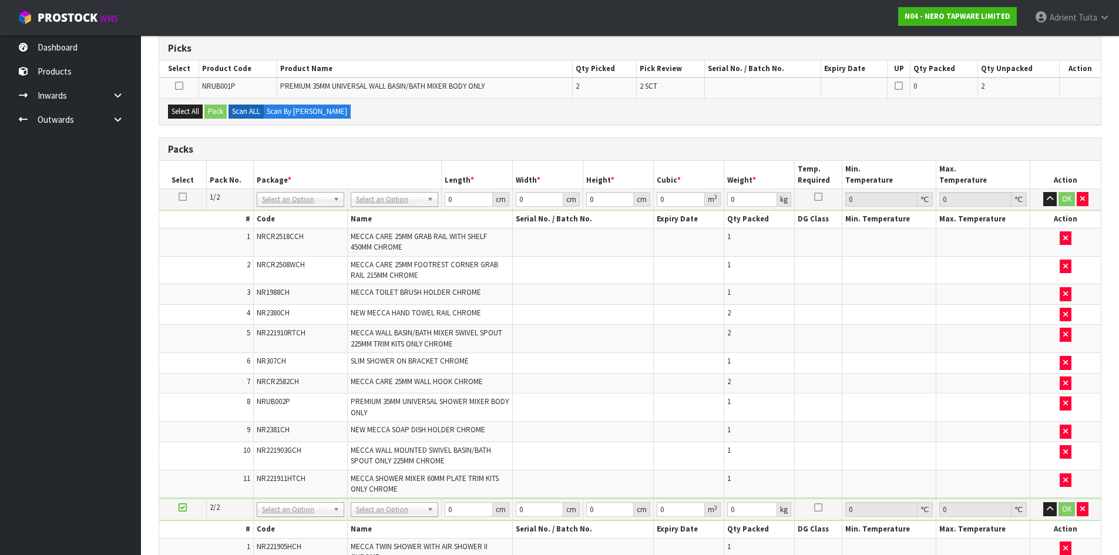
scroll to position [195, 0]
click at [187, 196] on td at bounding box center [182, 200] width 47 height 21
click at [183, 198] on icon at bounding box center [183, 197] width 8 height 1
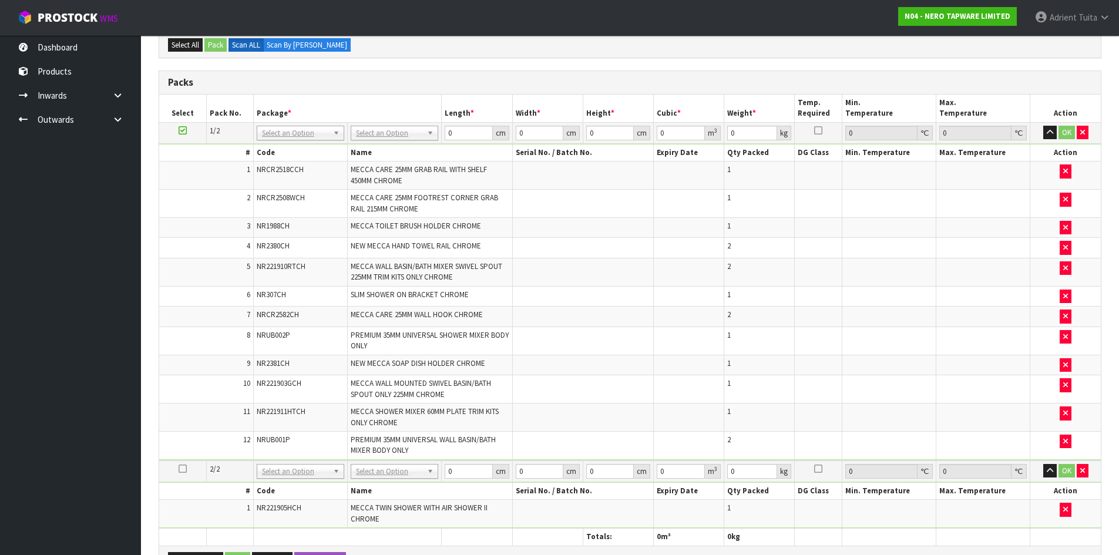
scroll to position [65, 0]
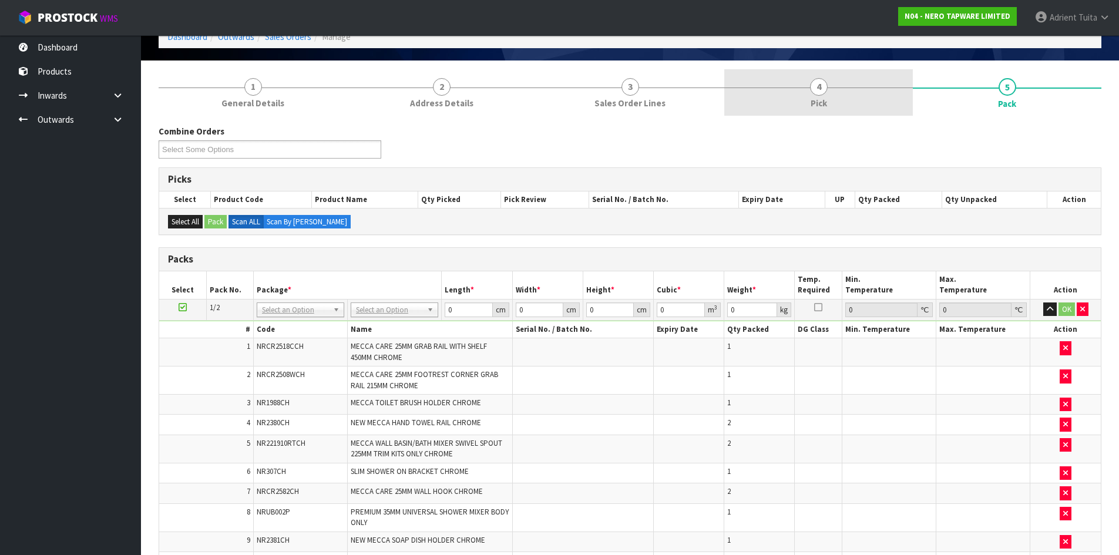
click at [780, 104] on link "4 Pick" at bounding box center [818, 92] width 189 height 46
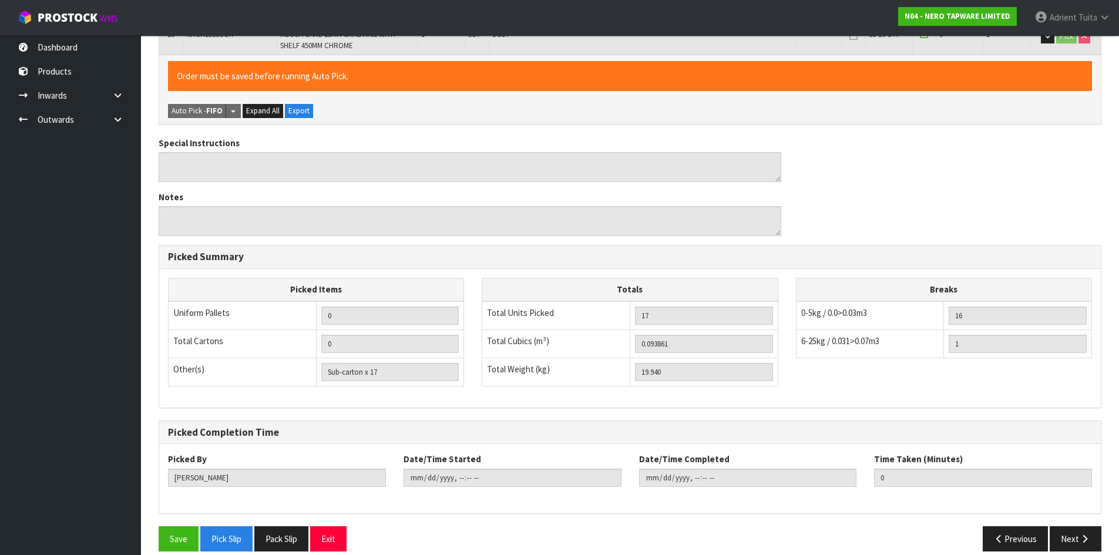
scroll to position [584, 0]
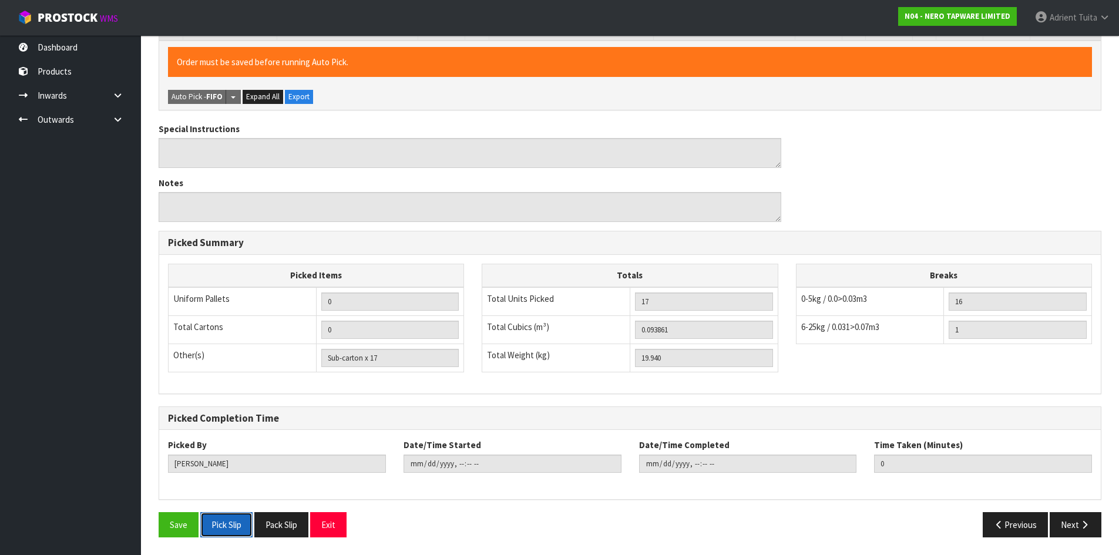
click at [206, 523] on button "Pick Slip" at bounding box center [226, 524] width 52 height 25
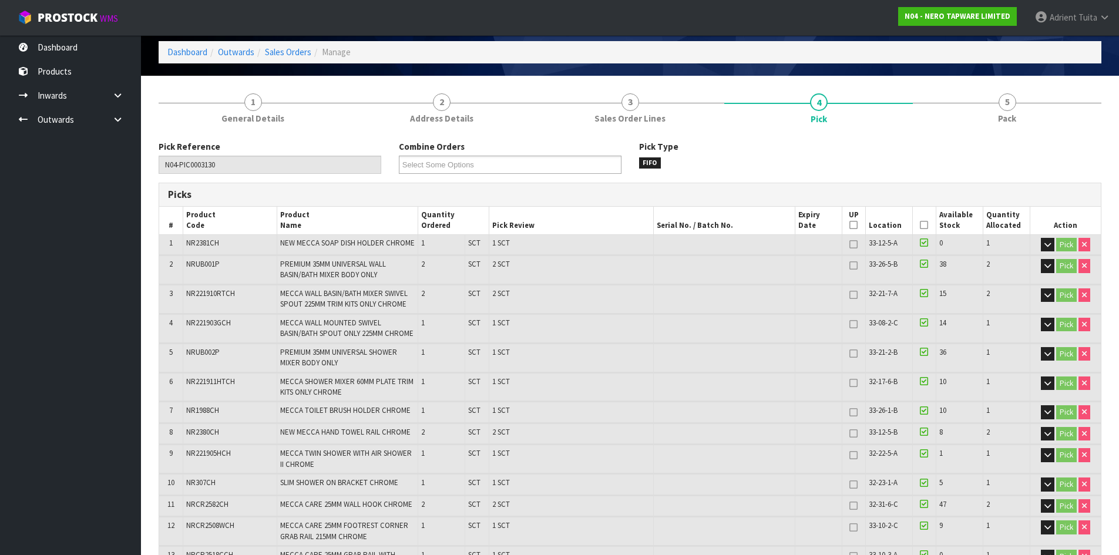
scroll to position [0, 0]
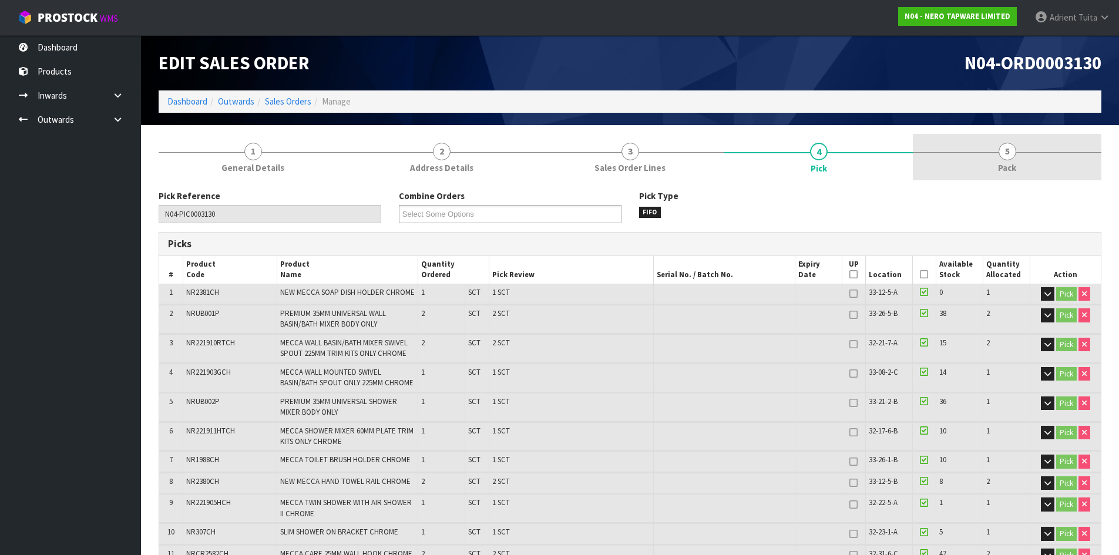
click at [1019, 162] on link "5 Pack" at bounding box center [1007, 157] width 189 height 46
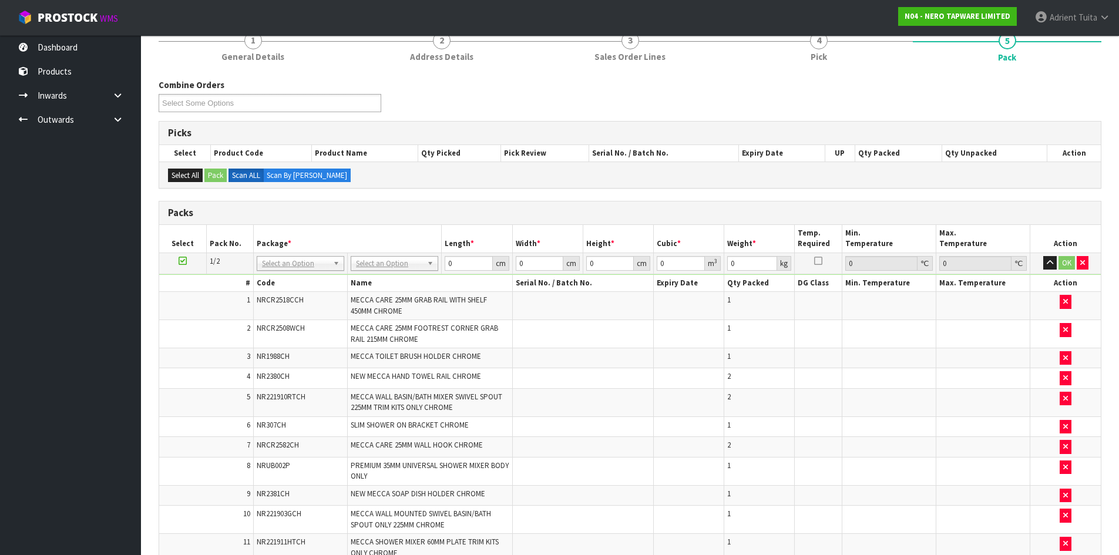
scroll to position [59, 0]
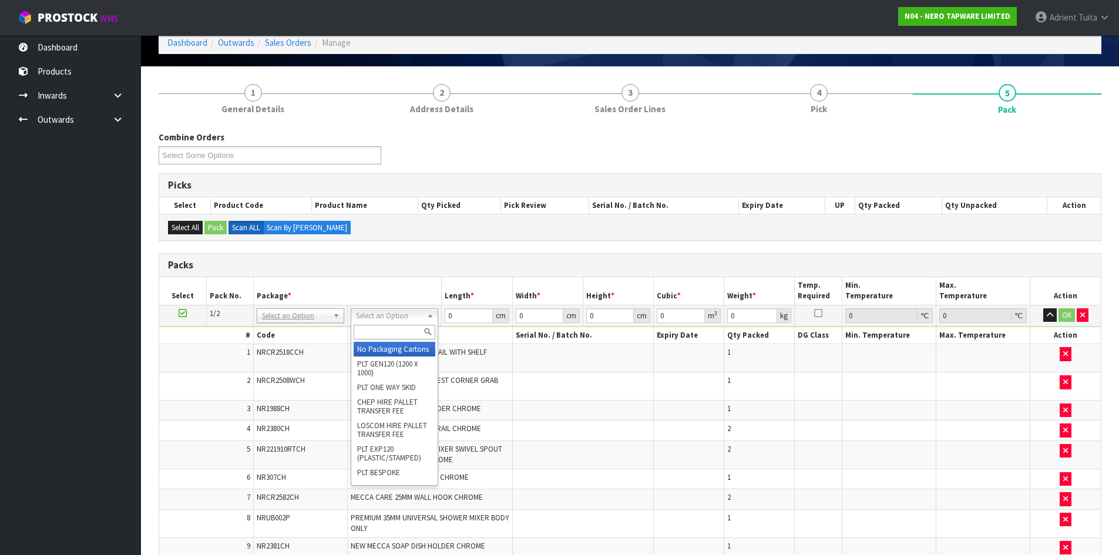
click at [401, 330] on input "text" at bounding box center [395, 332] width 82 height 15
type input "own"
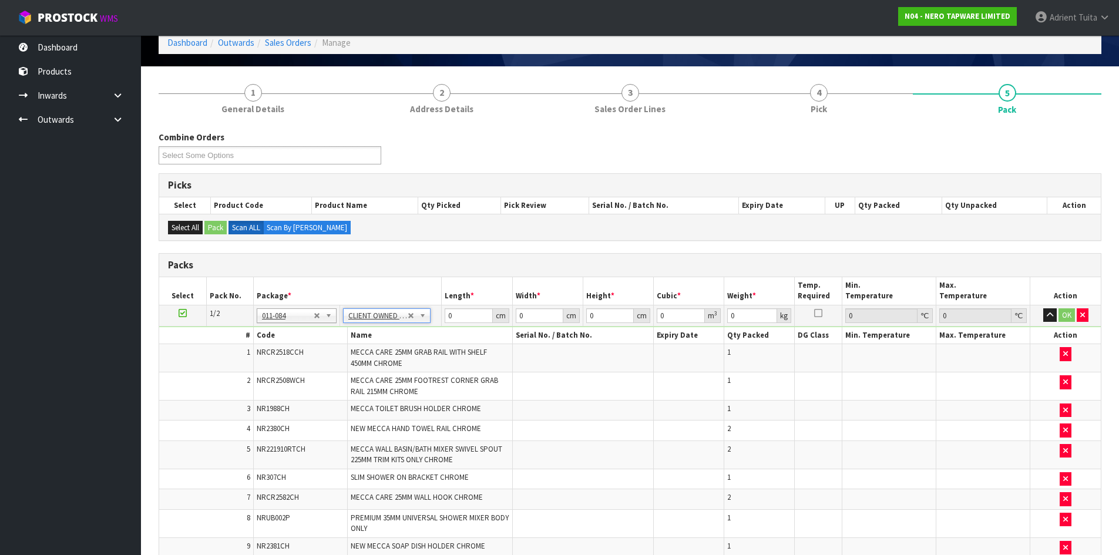
type input "14.54"
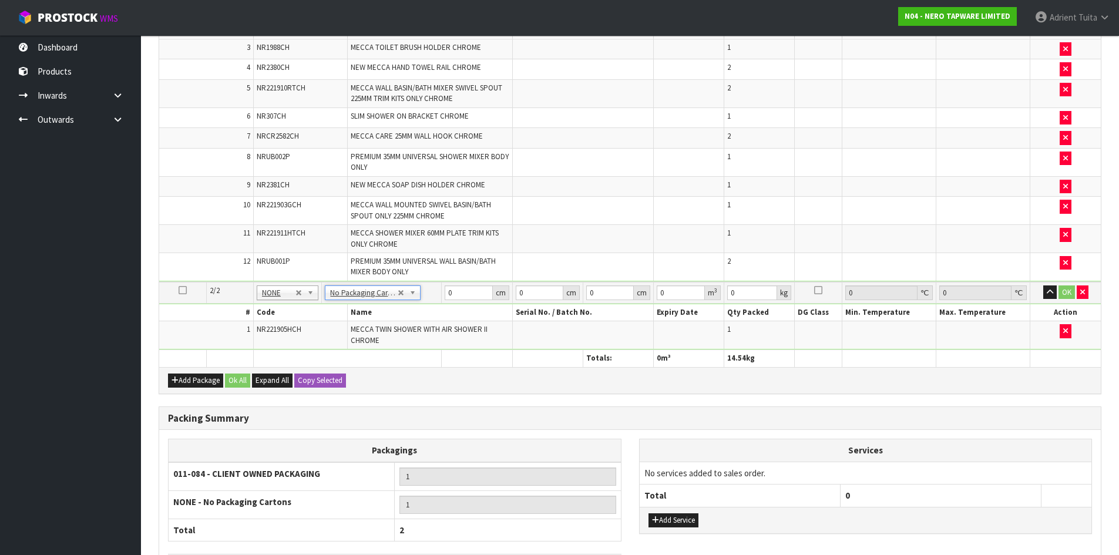
scroll to position [511, 0]
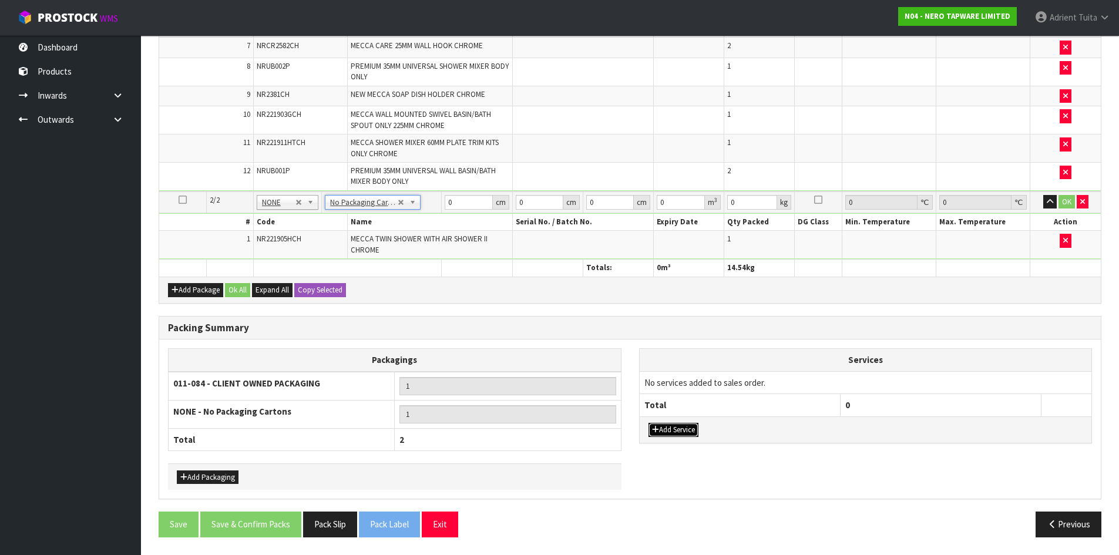
click at [674, 433] on button "Add Service" at bounding box center [674, 430] width 50 height 14
drag, startPoint x: 689, startPoint y: 388, endPoint x: 690, endPoint y: 399, distance: 11.2
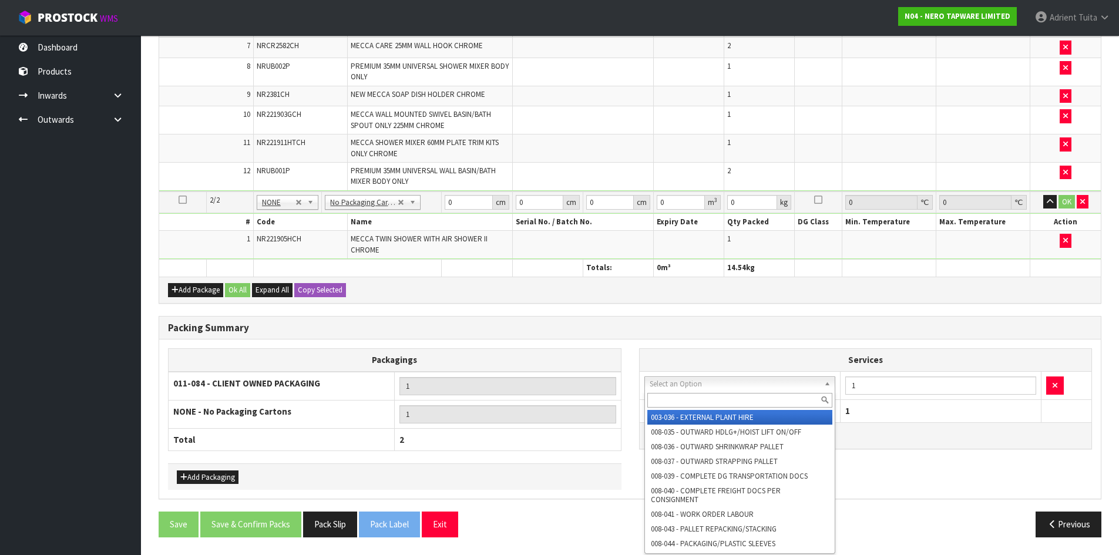
click at [690, 399] on input "text" at bounding box center [740, 400] width 186 height 15
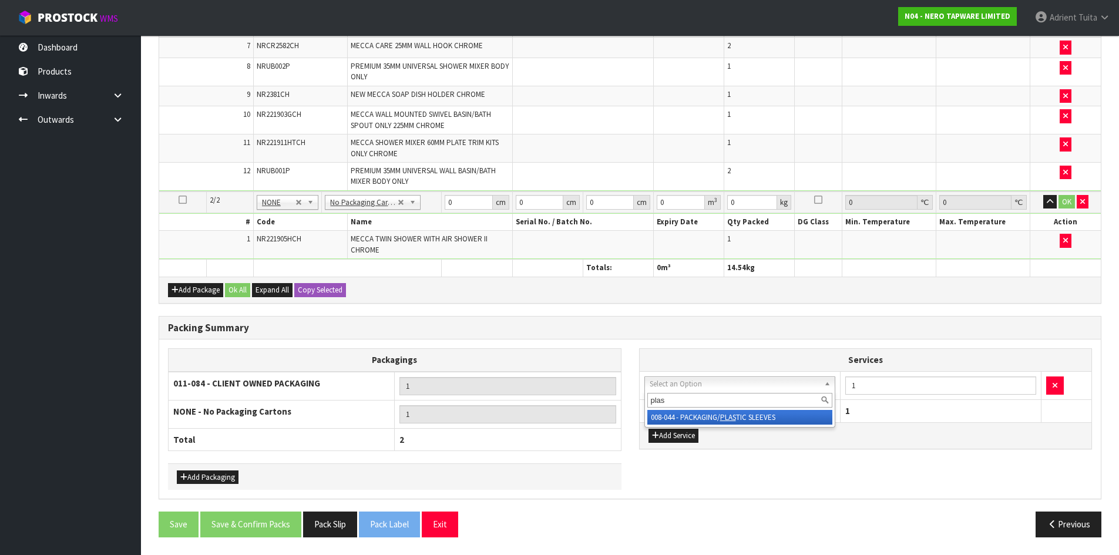
type input "plas"
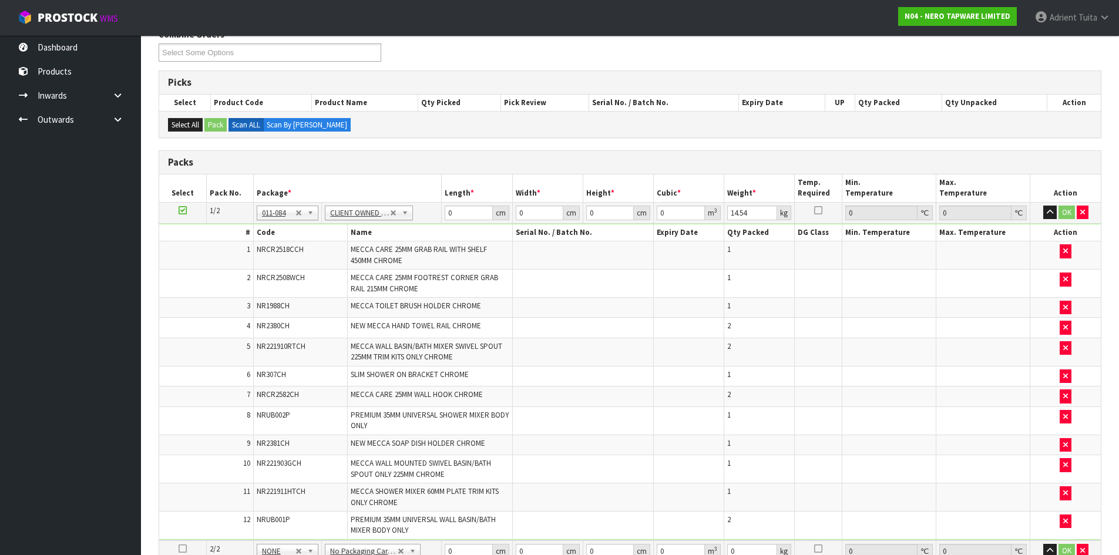
scroll to position [158, 0]
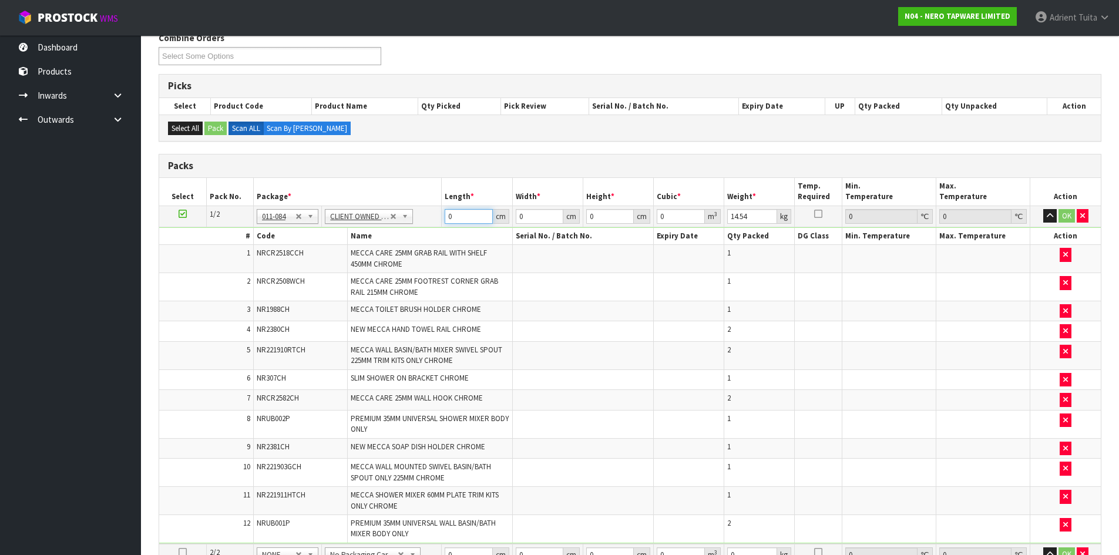
click at [471, 214] on input "0" at bounding box center [469, 216] width 48 height 15
type input "74"
type input "50"
type input "2"
type input "0.0074"
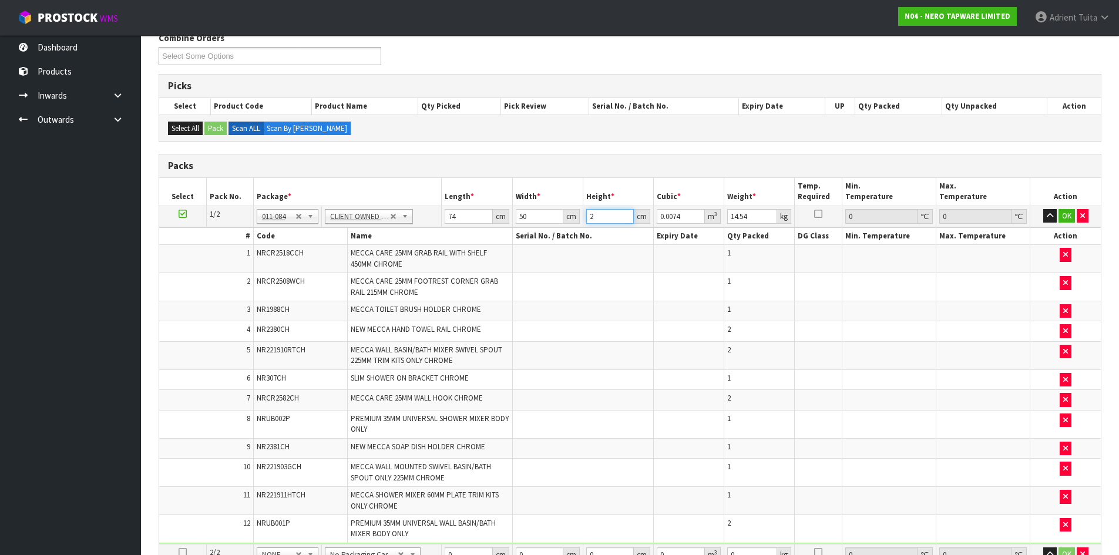
type input "21"
type input "0.0777"
type input "21"
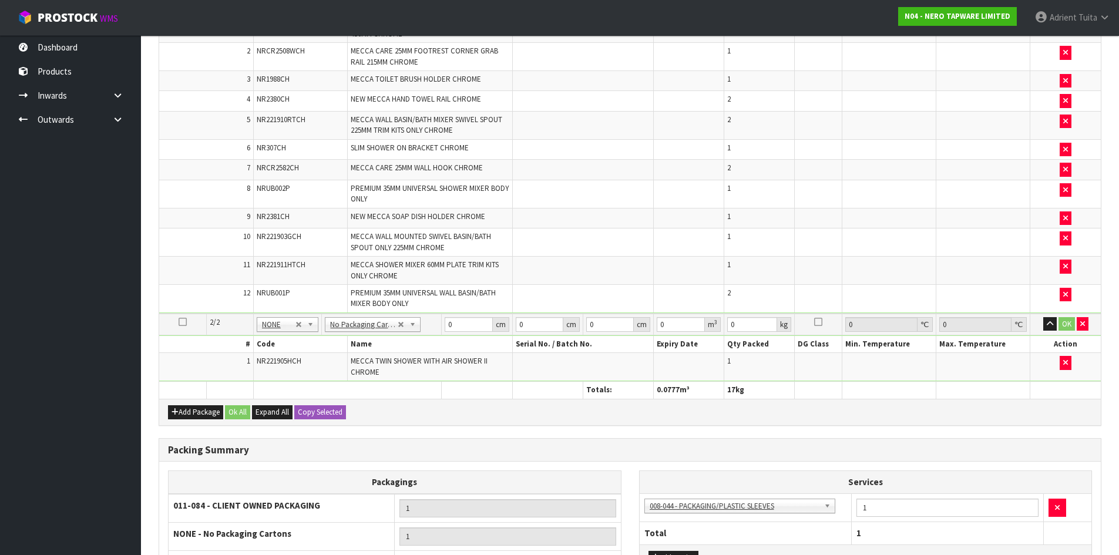
scroll to position [393, 0]
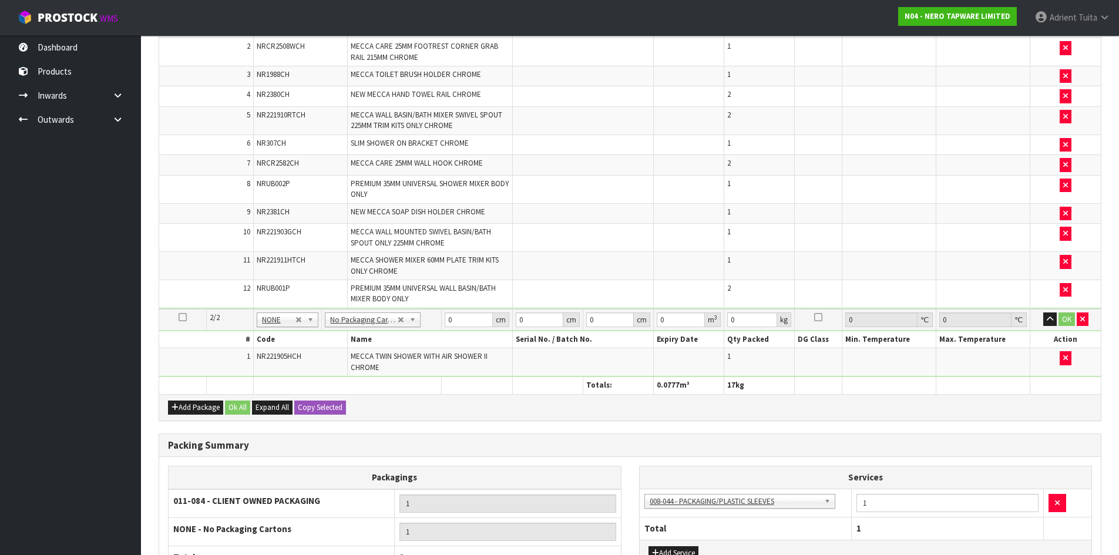
type input "17"
drag, startPoint x: 463, startPoint y: 313, endPoint x: 461, endPoint y: 319, distance: 6.9
click at [463, 315] on input "0" at bounding box center [469, 320] width 48 height 15
type input "90"
type input "19"
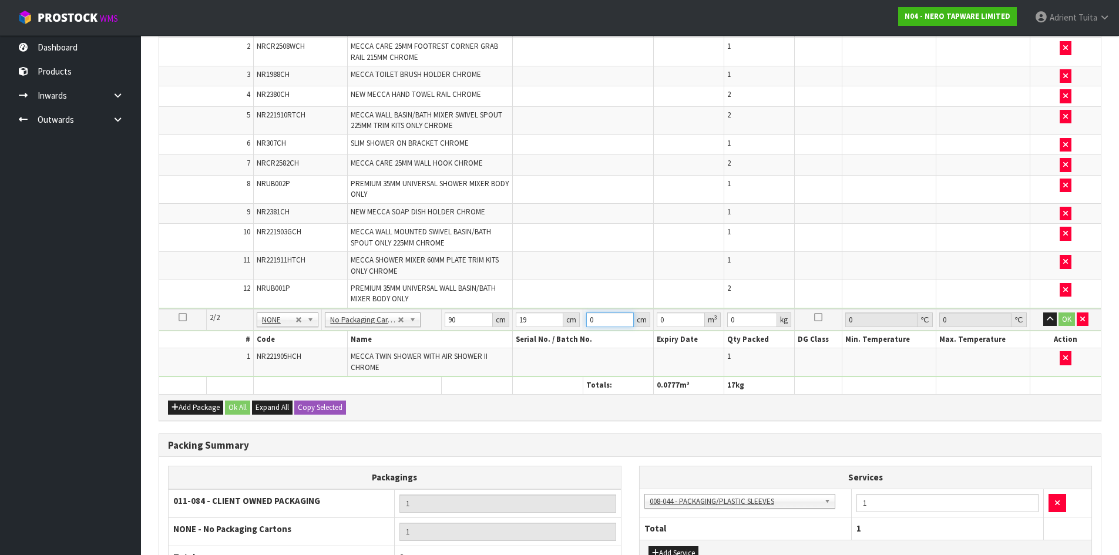
type input "9"
type input "0.01539"
type input "9"
type input "6"
click at [1067, 321] on button "OK" at bounding box center [1067, 320] width 16 height 14
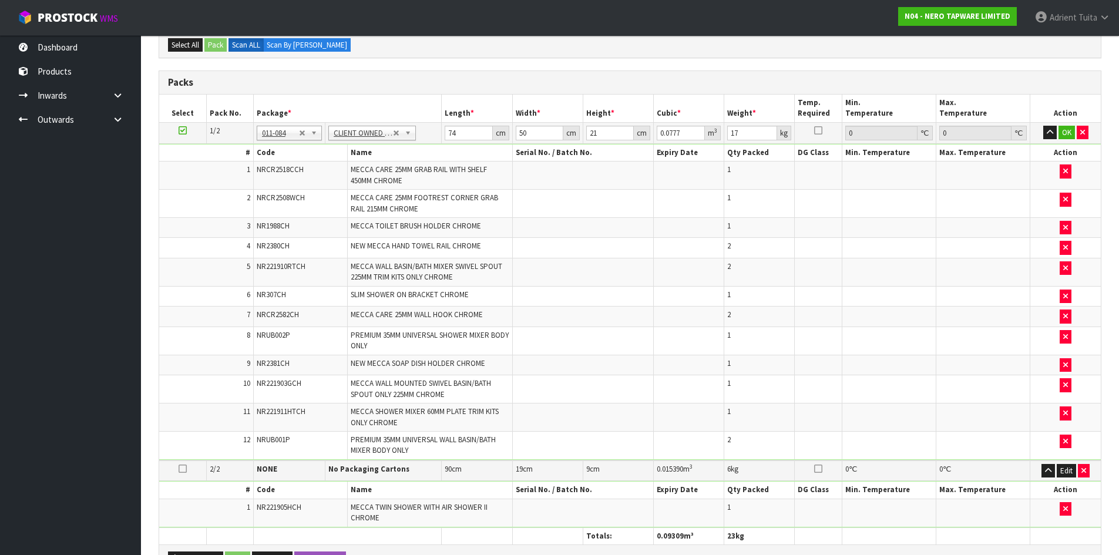
scroll to position [99, 0]
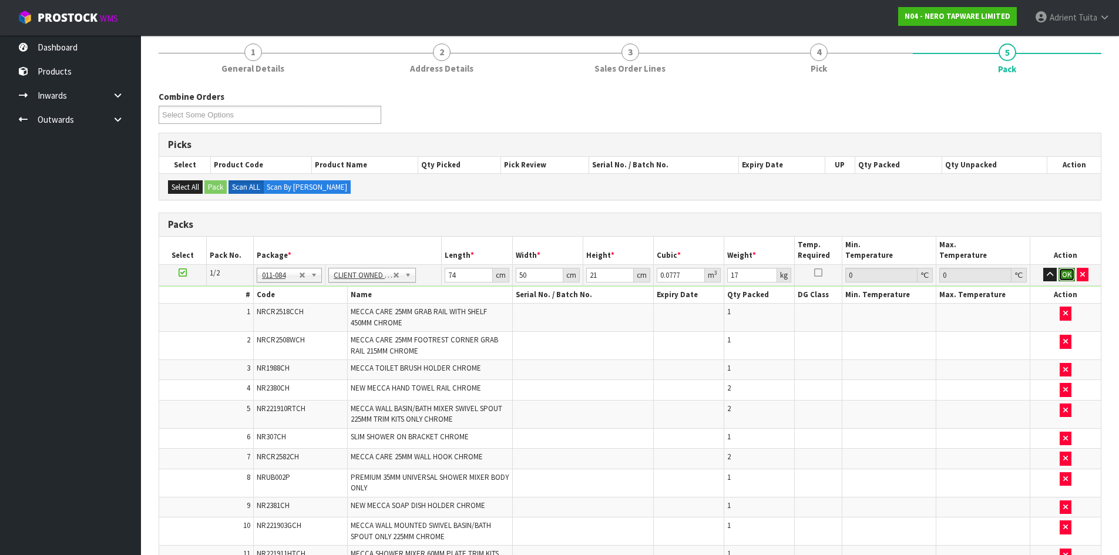
click at [1072, 274] on button "OK" at bounding box center [1067, 275] width 16 height 14
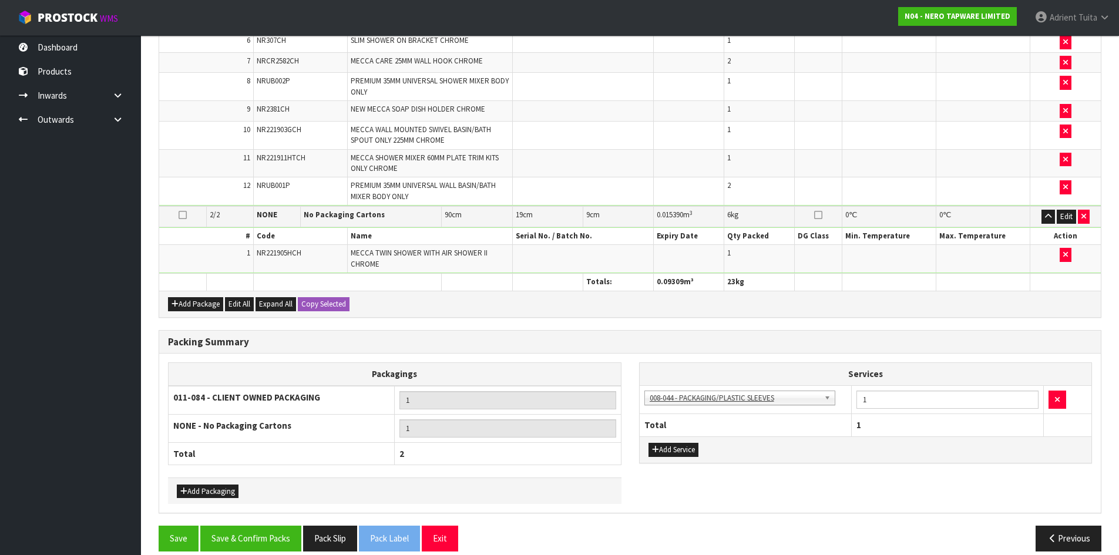
scroll to position [509, 0]
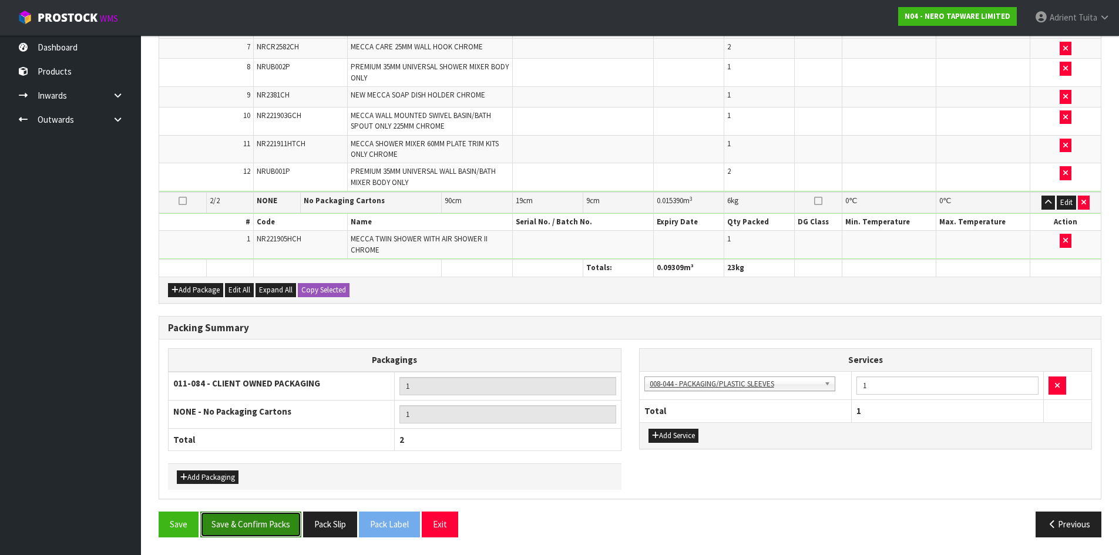
click at [268, 529] on button "Save & Confirm Packs" at bounding box center [250, 524] width 101 height 25
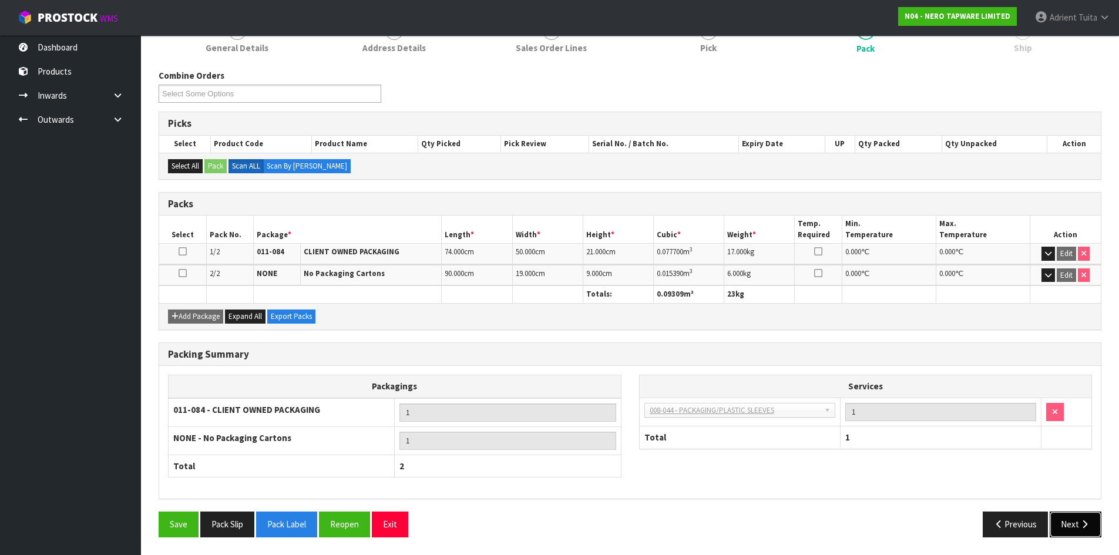
click at [1063, 525] on button "Next" at bounding box center [1076, 524] width 52 height 25
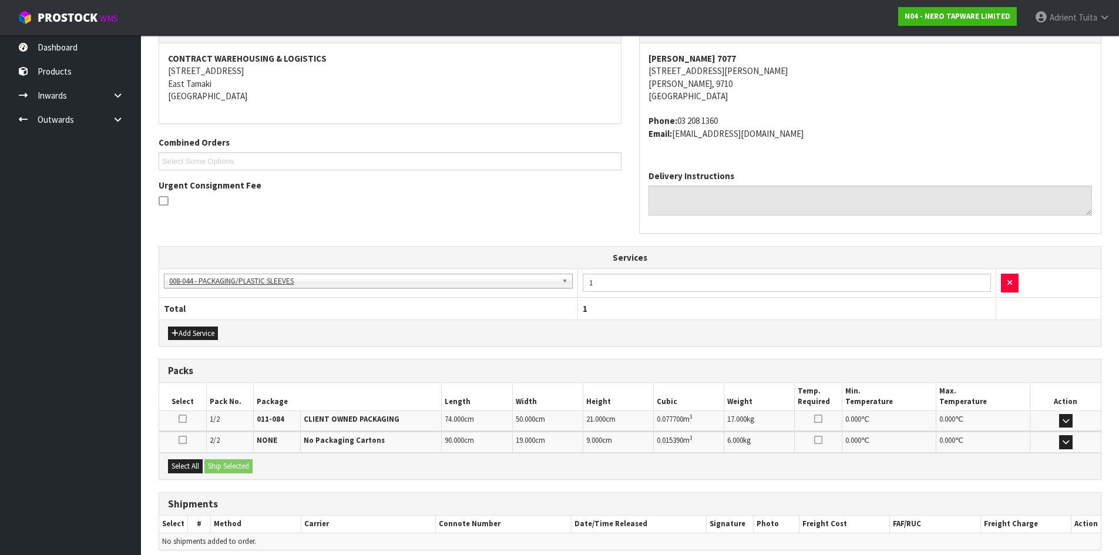
scroll to position [264, 0]
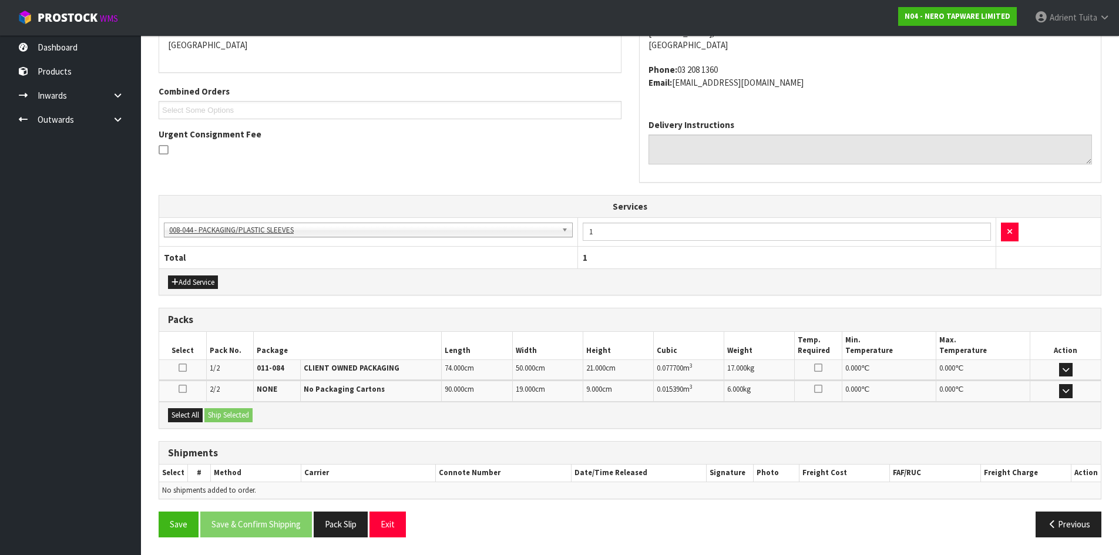
click at [185, 424] on div "Select All Ship Selected" at bounding box center [630, 415] width 942 height 26
click at [198, 418] on button "Select All" at bounding box center [185, 415] width 35 height 14
click at [214, 414] on button "Ship Selected" at bounding box center [228, 415] width 48 height 14
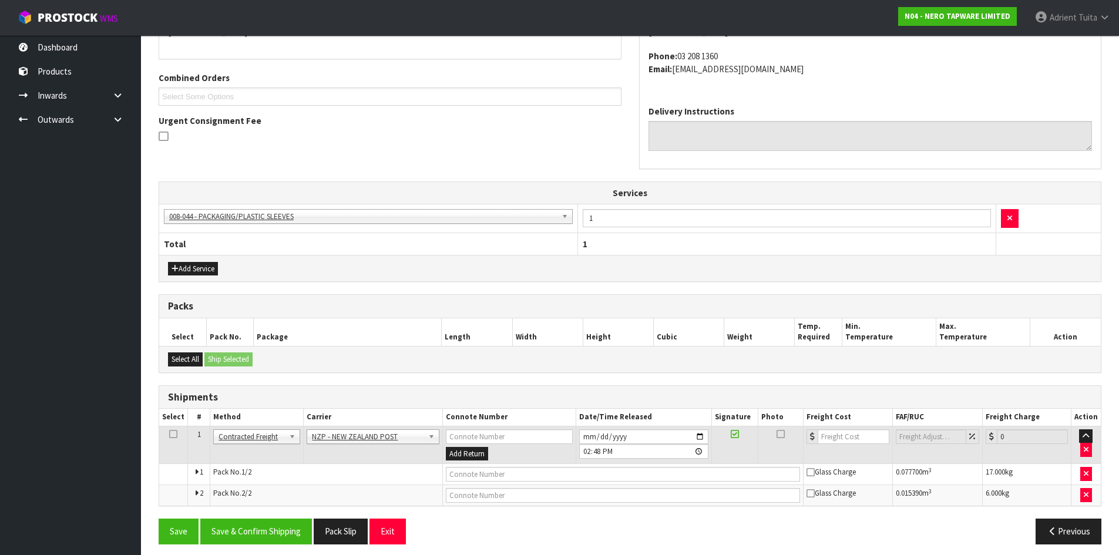
scroll to position [284, 0]
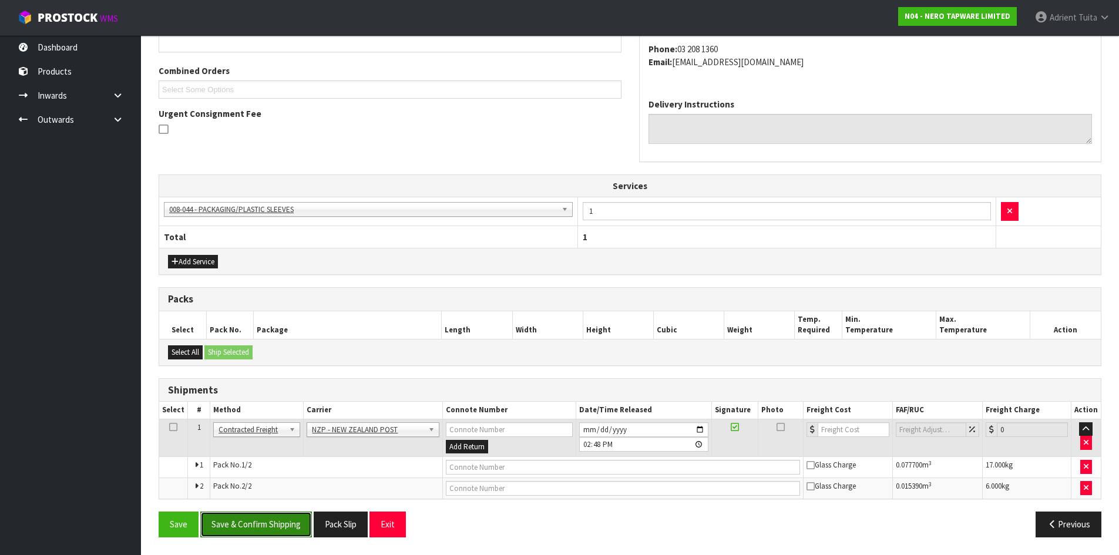
click at [266, 524] on button "Save & Confirm Shipping" at bounding box center [256, 524] width 112 height 25
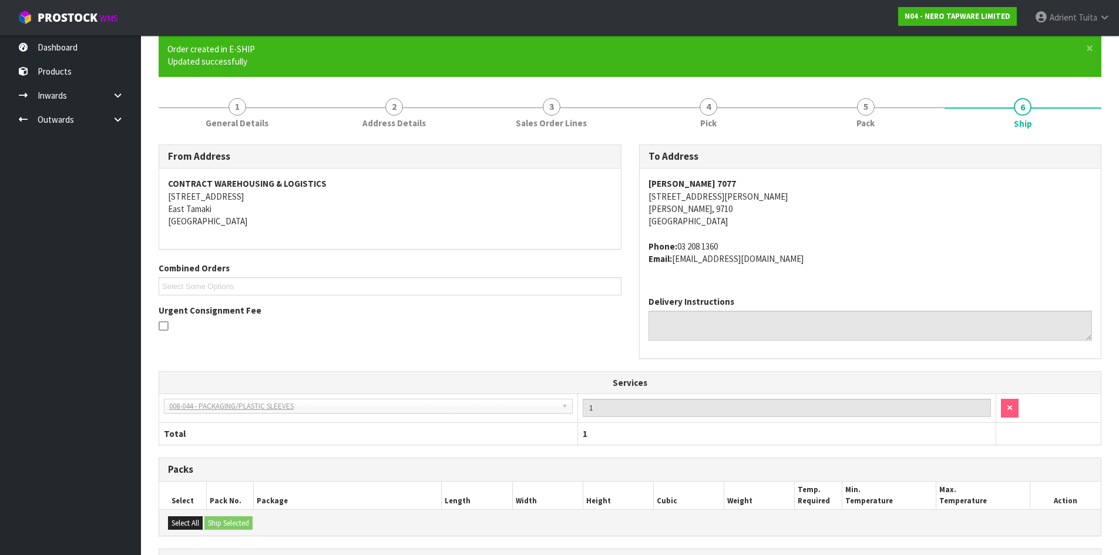
scroll to position [267, 0]
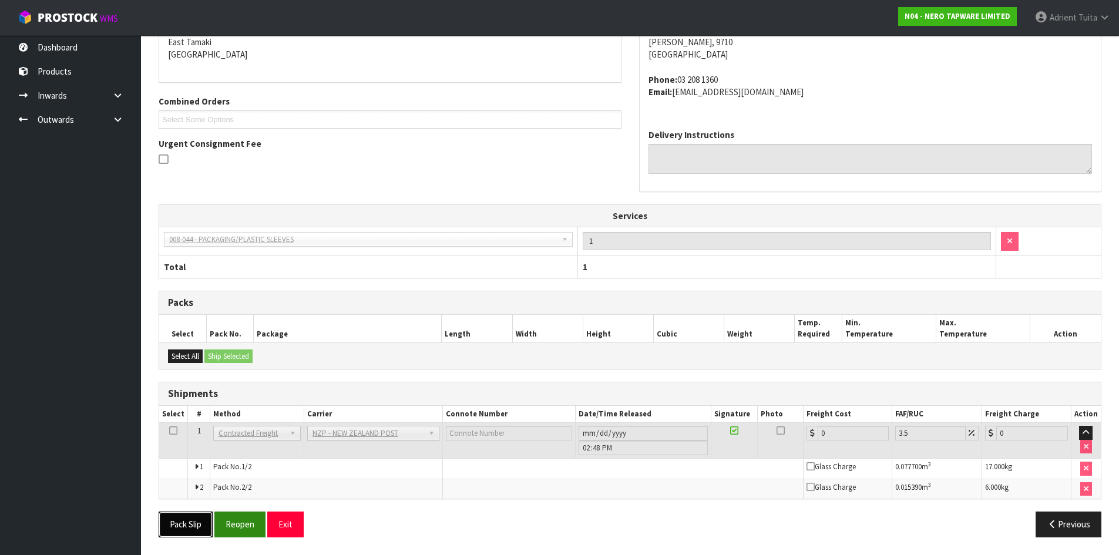
click at [216, 525] on div "Pack Slip Reopen Exit" at bounding box center [390, 524] width 481 height 25
click at [230, 524] on button "Reopen" at bounding box center [239, 524] width 51 height 25
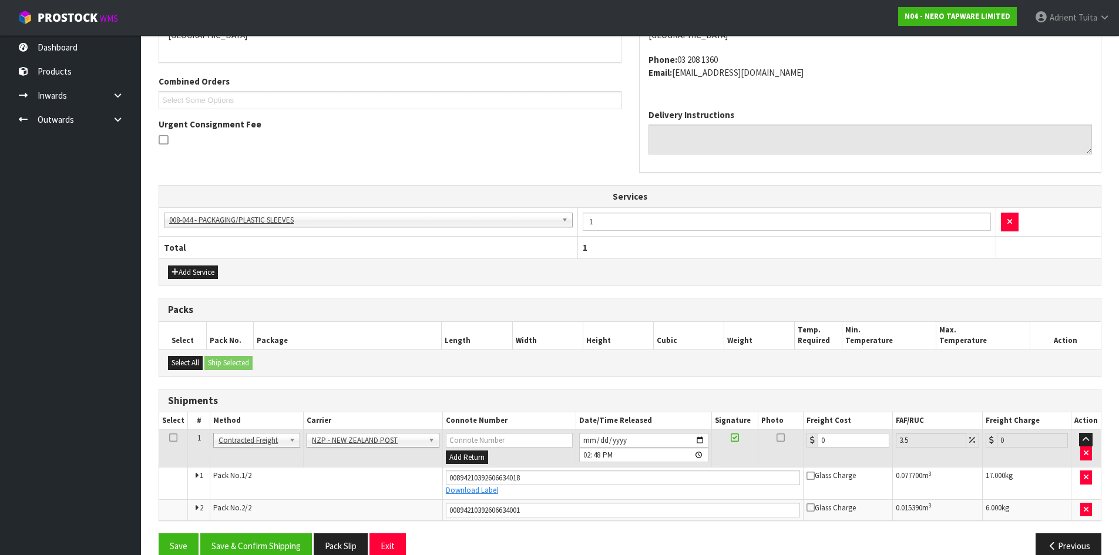
scroll to position [295, 0]
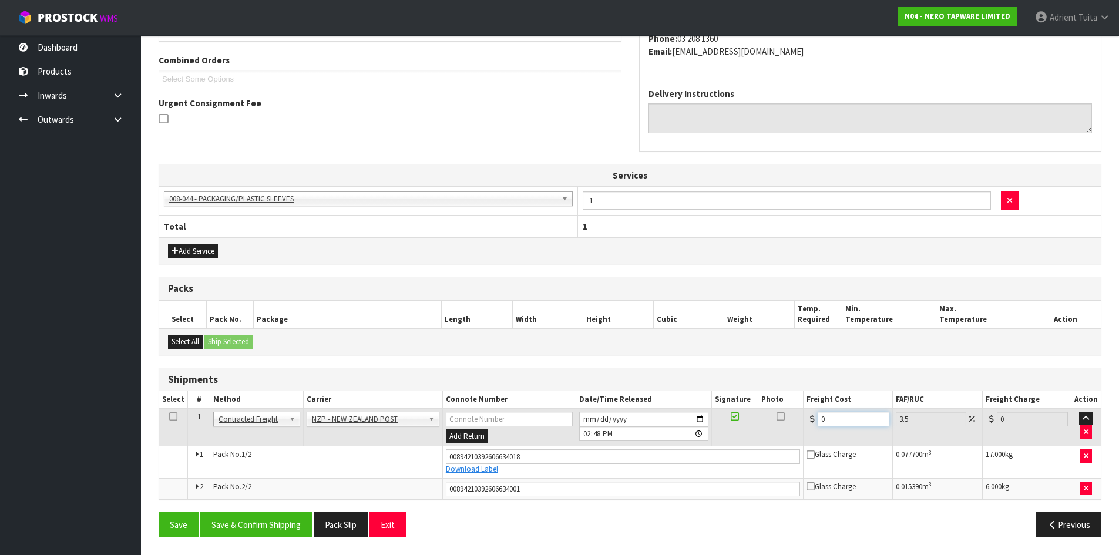
click at [864, 416] on input "0" at bounding box center [853, 419] width 71 height 15
type input "3"
type input "3.1"
type input "34"
type input "35.19"
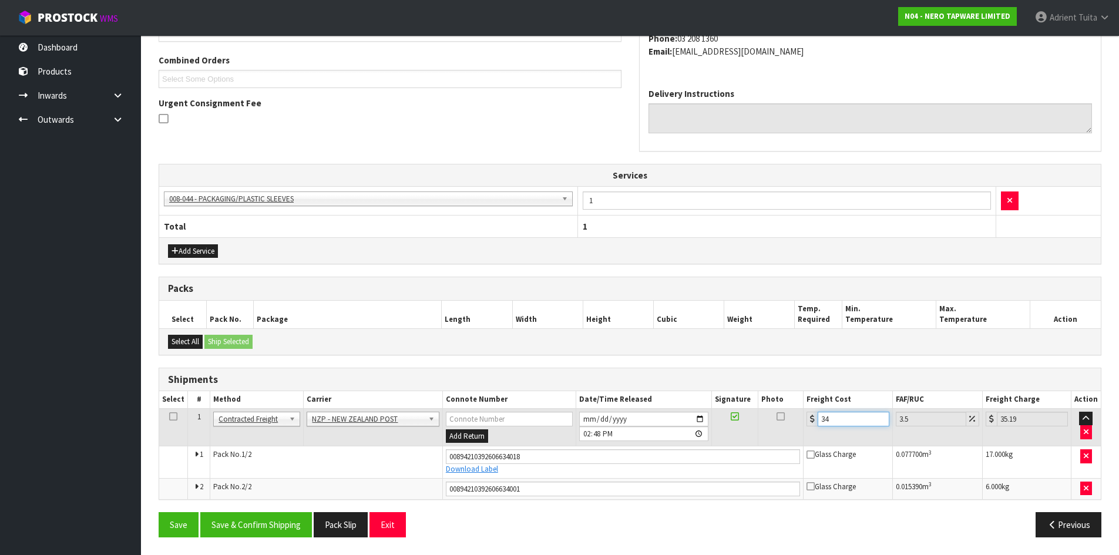
type input "34.8"
type input "36.02"
type input "34.89"
type input "36.11"
type input "34.89"
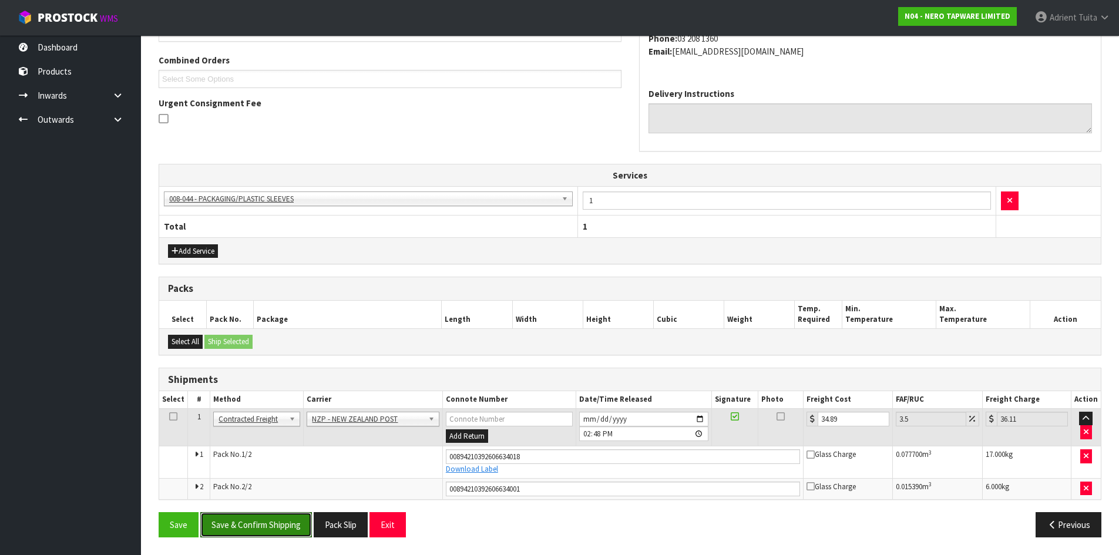
drag, startPoint x: 261, startPoint y: 521, endPoint x: 341, endPoint y: 472, distance: 93.1
click at [260, 521] on button "Save & Confirm Shipping" at bounding box center [256, 524] width 112 height 25
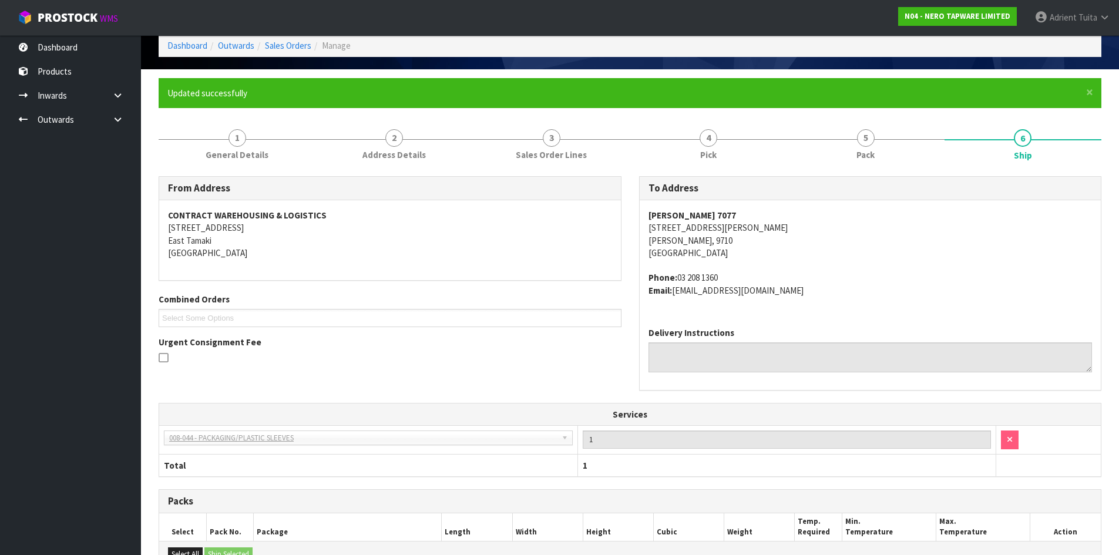
scroll to position [262, 0]
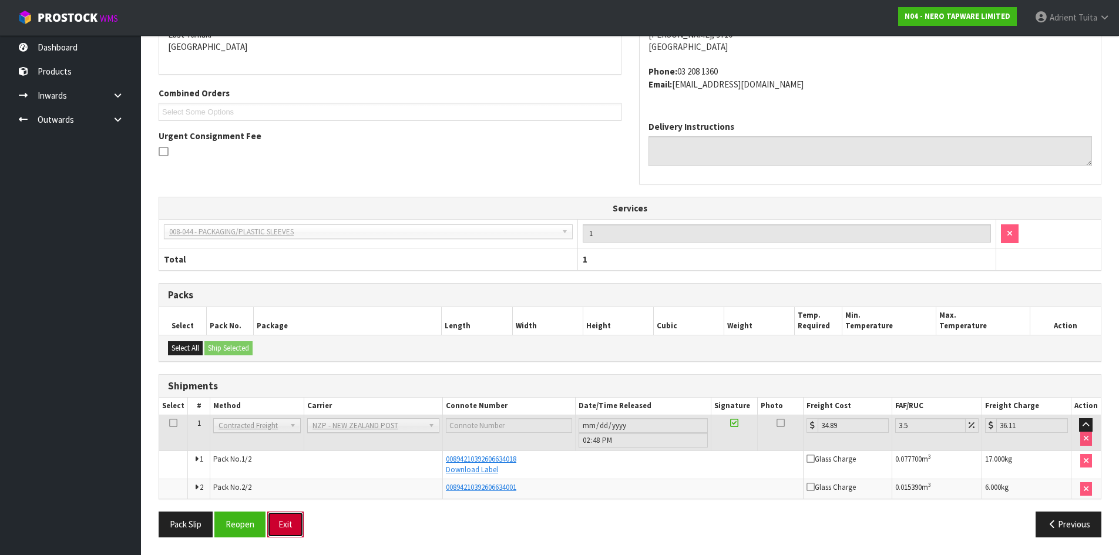
click at [293, 530] on button "Exit" at bounding box center [285, 524] width 36 height 25
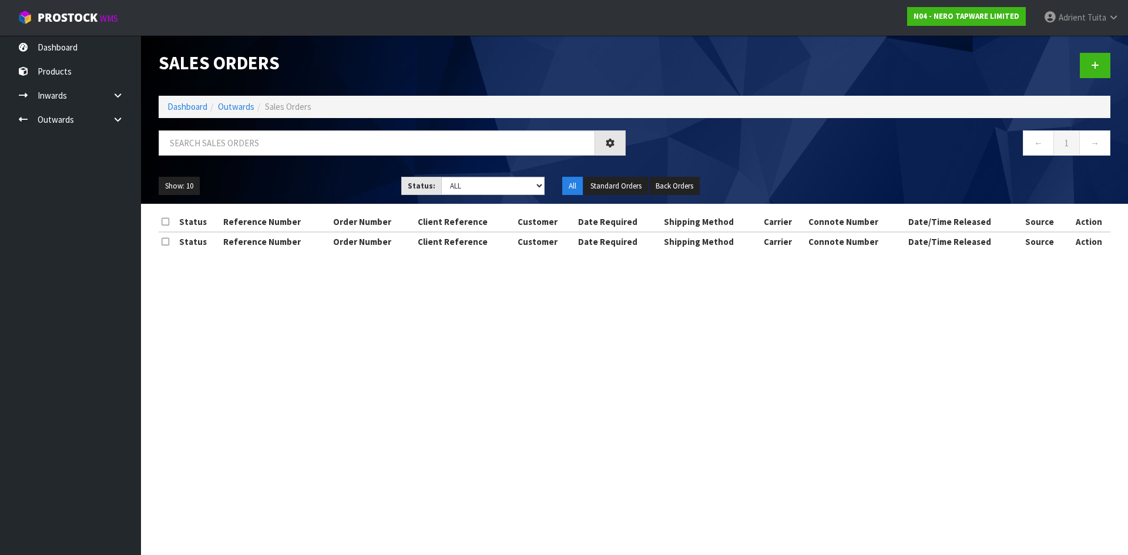
drag, startPoint x: 250, startPoint y: 128, endPoint x: 249, endPoint y: 142, distance: 13.6
click at [250, 129] on div "Sales Orders Dashboard Outwards Sales Orders ← 1 → Show: 10 5 10 25 50 Status: …" at bounding box center [634, 119] width 969 height 169
click at [249, 142] on input "text" at bounding box center [377, 142] width 436 height 25
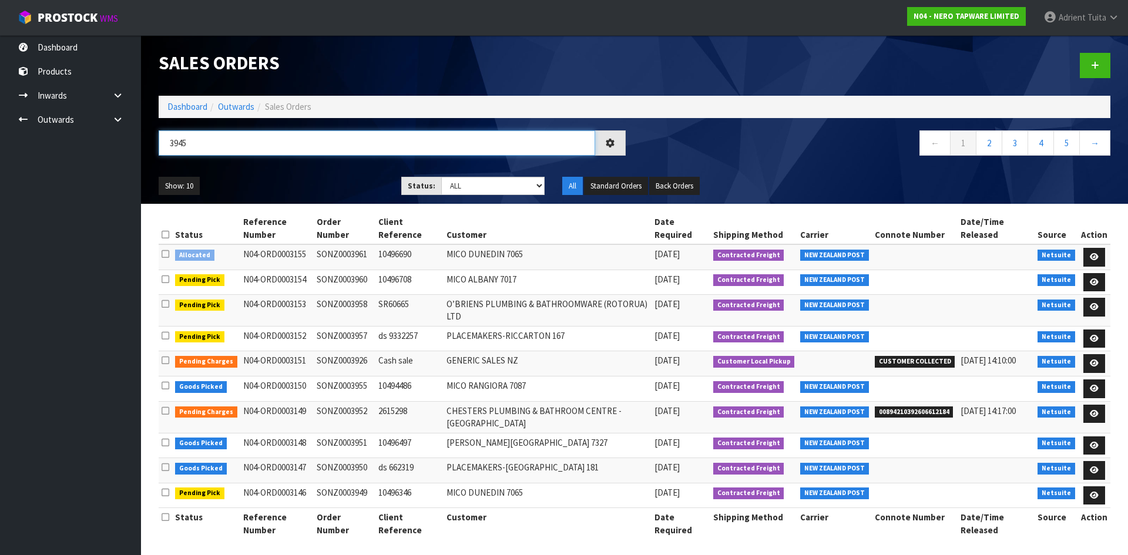
type input "3945"
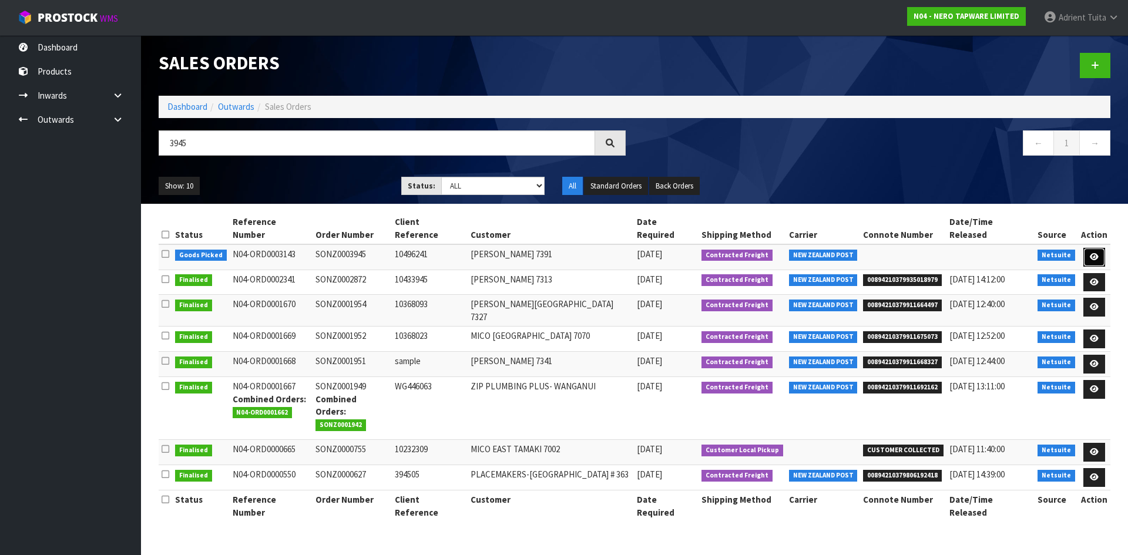
click at [1087, 248] on link at bounding box center [1094, 257] width 22 height 19
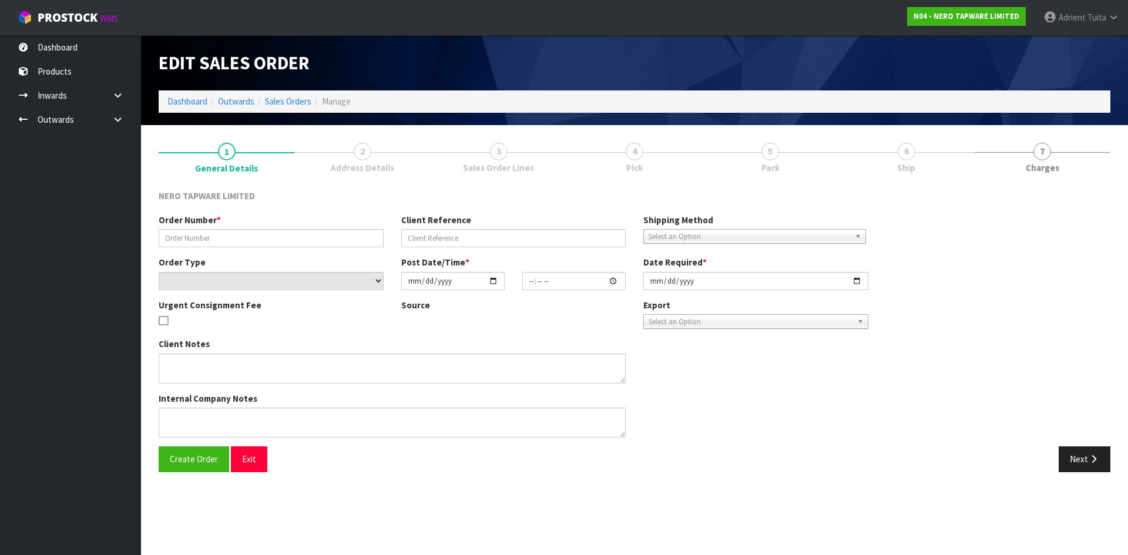
type input "SONZ0003945"
type input "10496241"
select select "number:0"
type input "2025-10-03"
type input "10:30:10.000"
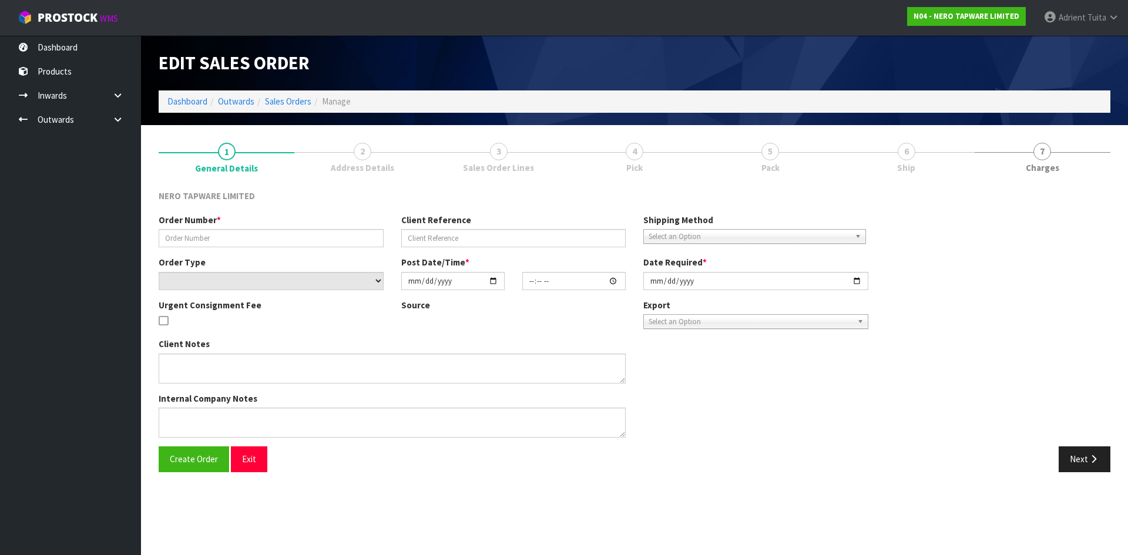
type input "2025-10-03"
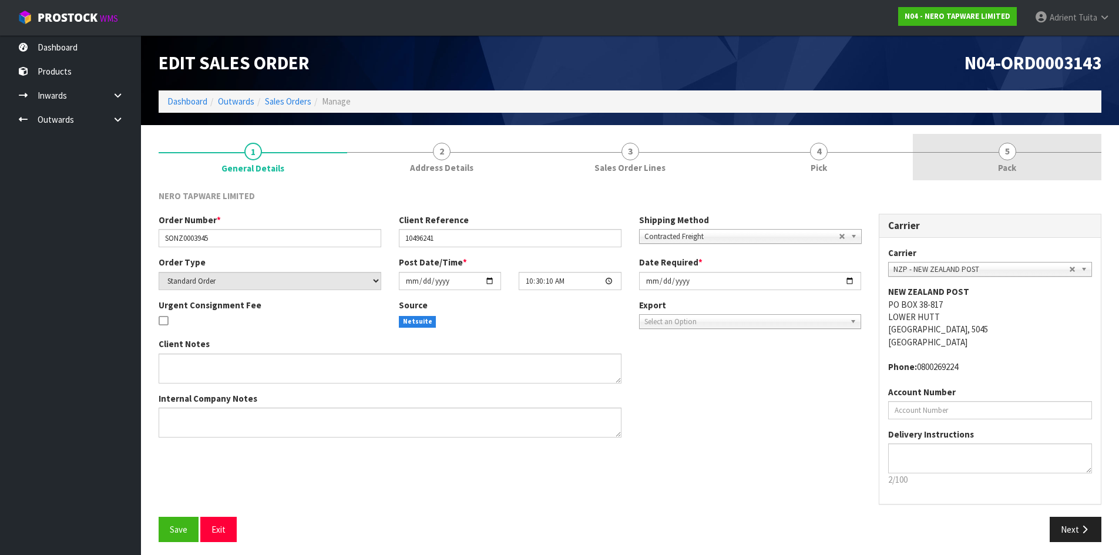
click at [1042, 165] on link "5 Pack" at bounding box center [1007, 157] width 189 height 46
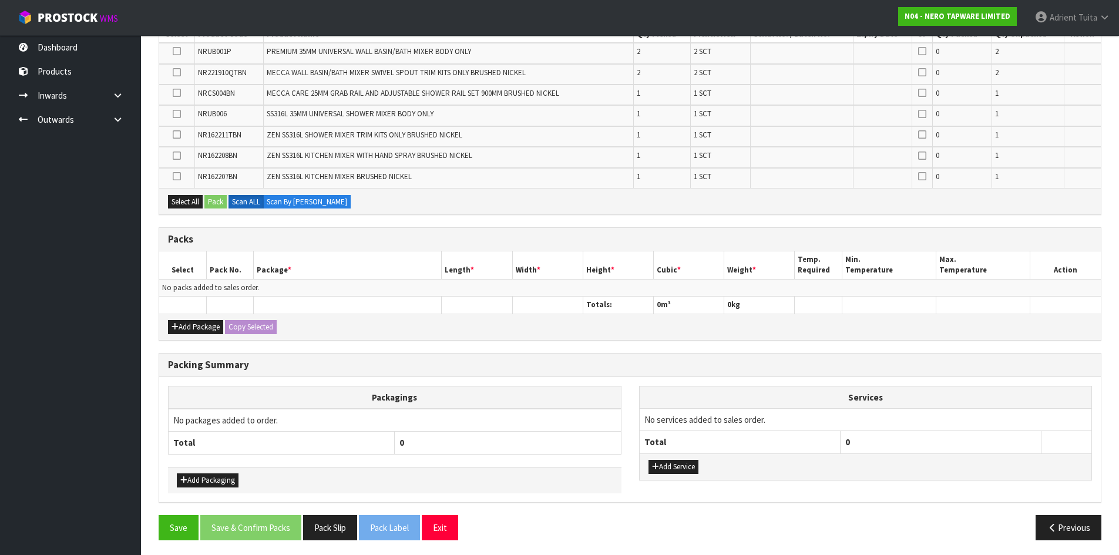
scroll to position [233, 0]
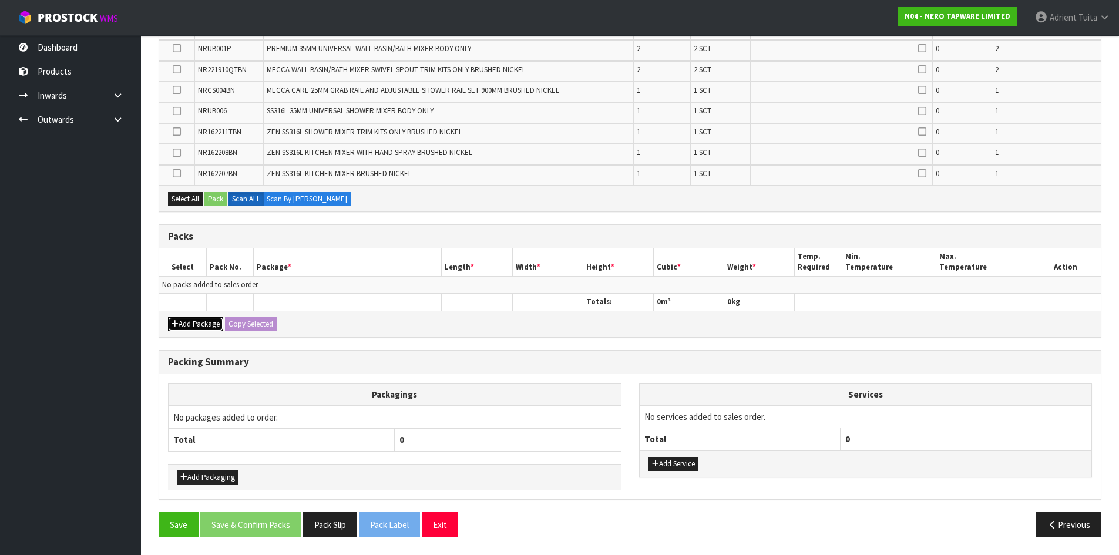
click at [182, 324] on button "Add Package" at bounding box center [195, 324] width 55 height 14
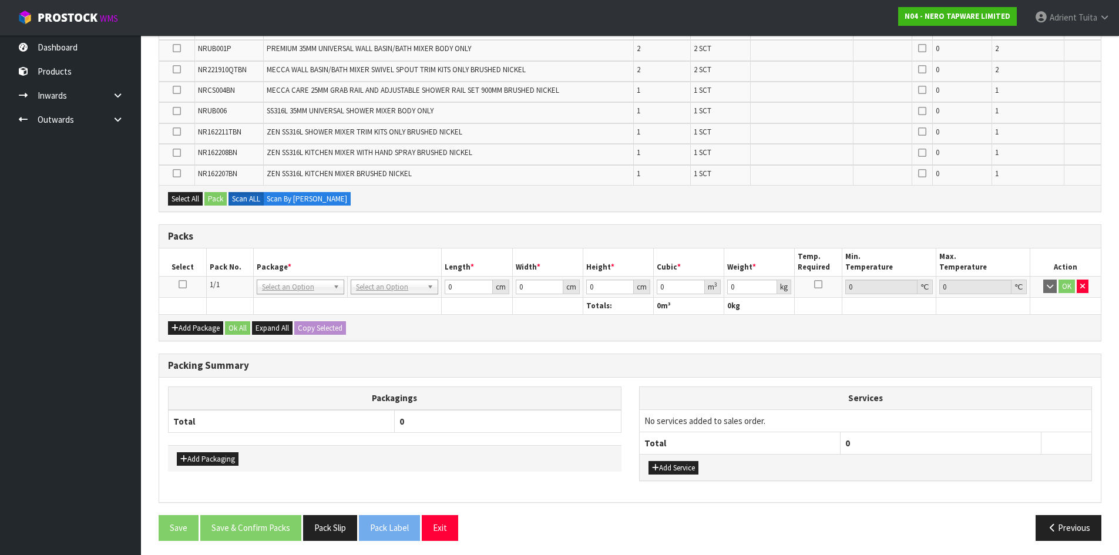
click at [184, 285] on icon at bounding box center [183, 284] width 8 height 1
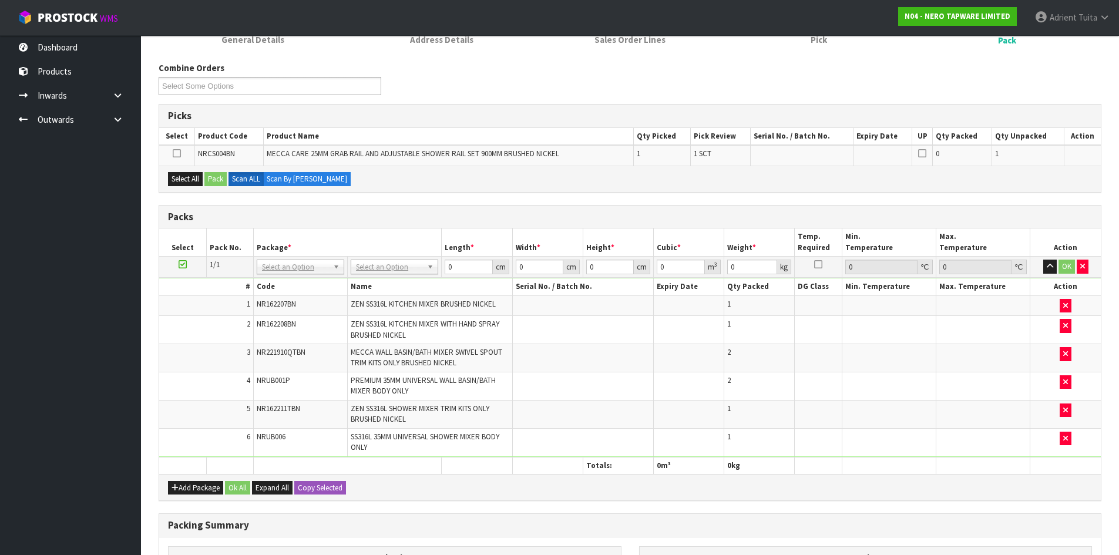
scroll to position [0, 0]
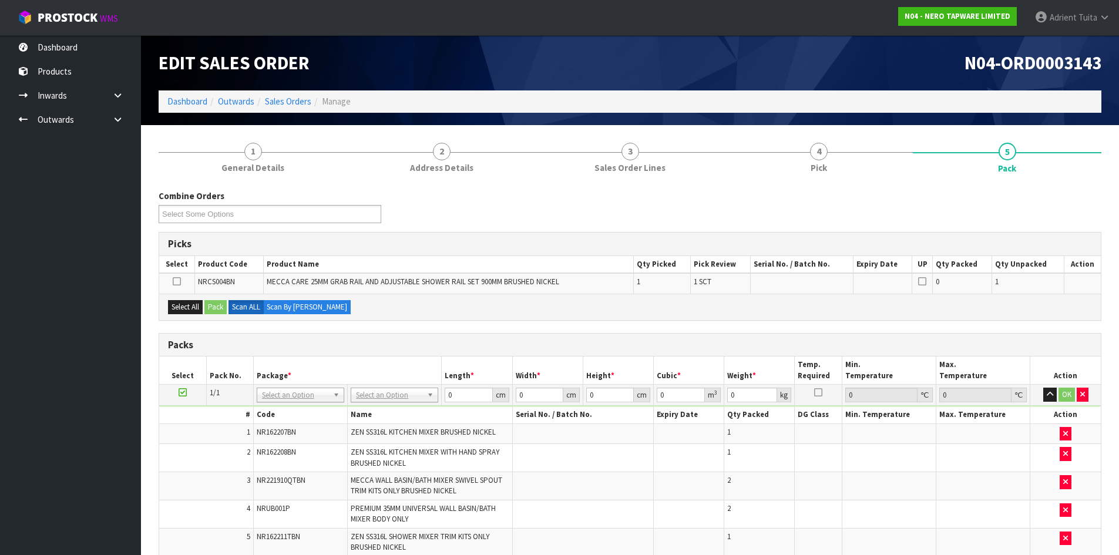
drag, startPoint x: 145, startPoint y: 394, endPoint x: 176, endPoint y: 389, distance: 30.8
click at [153, 390] on section "1 General Details 2 Address Details 3 Sales Order Lines 4 Pick 5 Pack Combine O…" at bounding box center [630, 485] width 978 height 721
click at [182, 392] on icon at bounding box center [183, 392] width 8 height 1
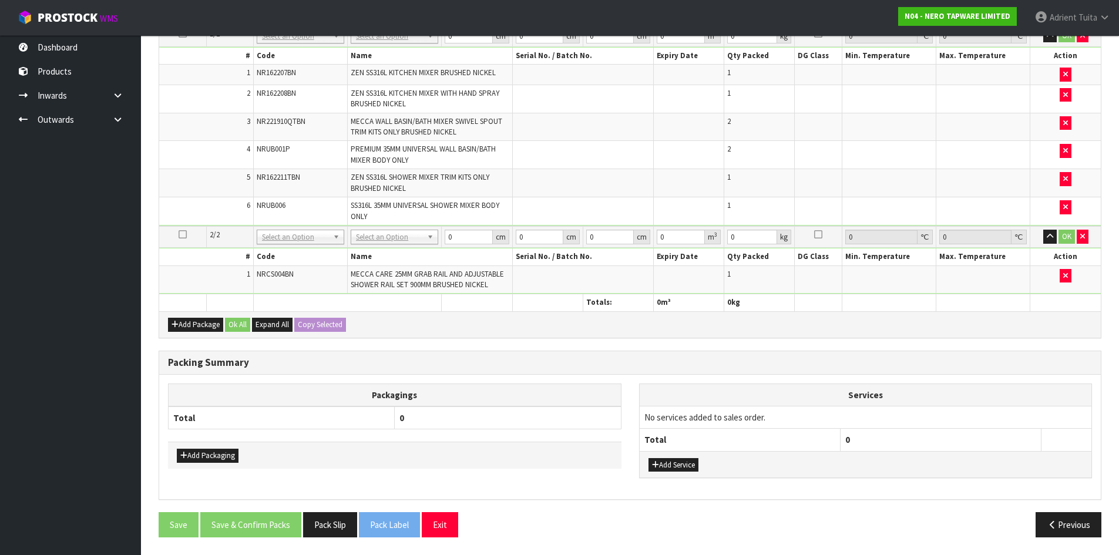
scroll to position [280, 0]
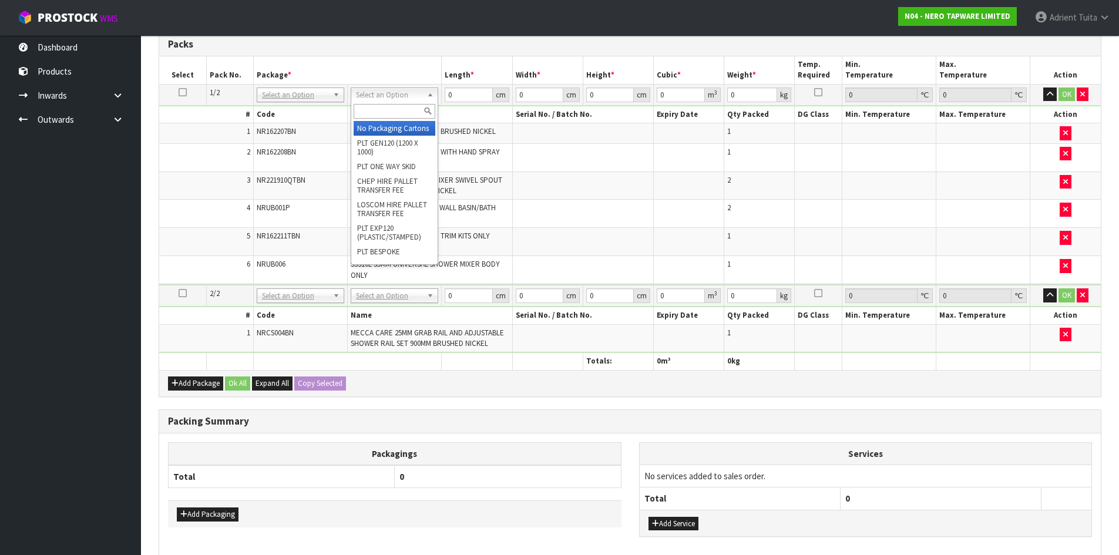
click at [400, 108] on input "text" at bounding box center [395, 111] width 82 height 15
type input "own"
drag, startPoint x: 399, startPoint y: 130, endPoint x: 396, endPoint y: 140, distance: 11.0
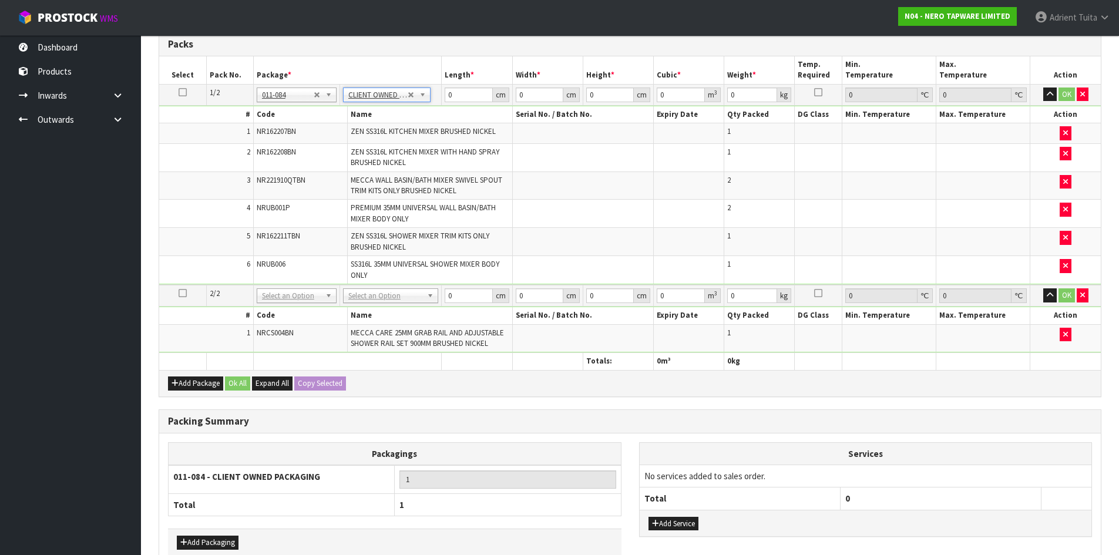
type input "11.34"
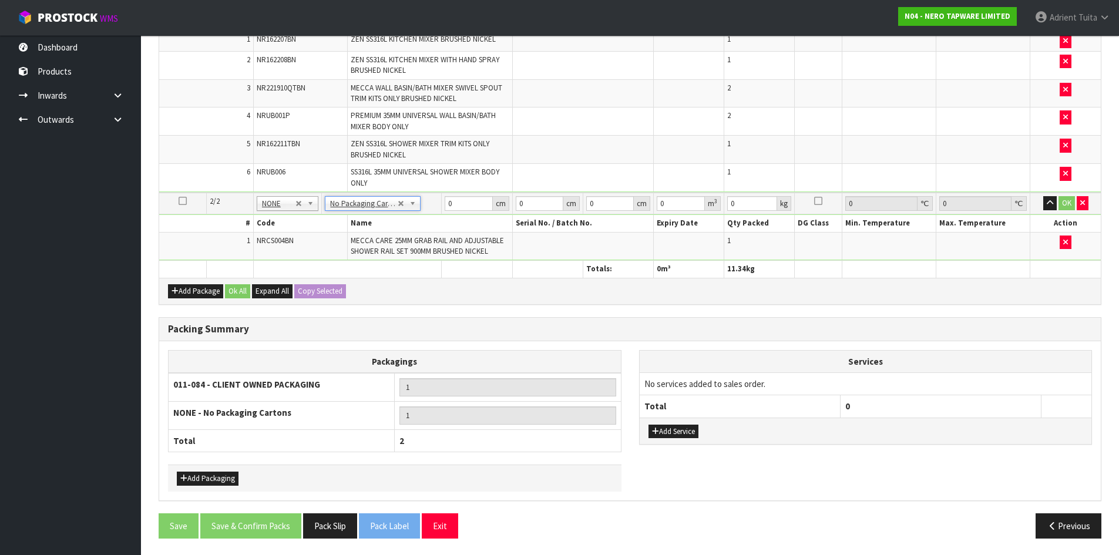
scroll to position [373, 0]
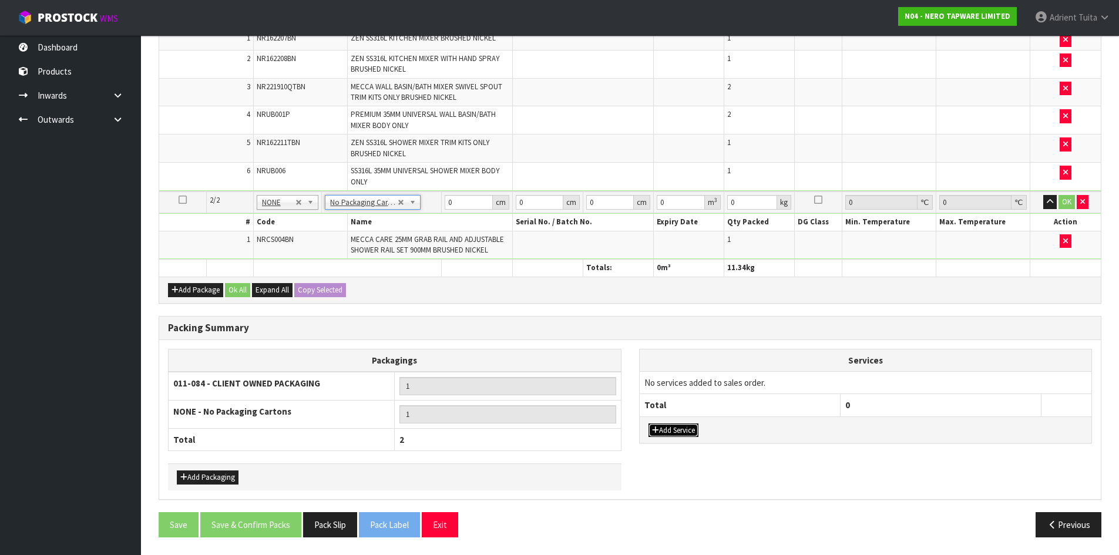
click at [690, 433] on button "Add Service" at bounding box center [674, 431] width 50 height 14
click at [679, 399] on td "003-036 - EXTERNAL PLANT HIRE 008-035 - OUTWARD HDLG+/HOIST LIFT ON/OFF 008-036…" at bounding box center [740, 386] width 201 height 29
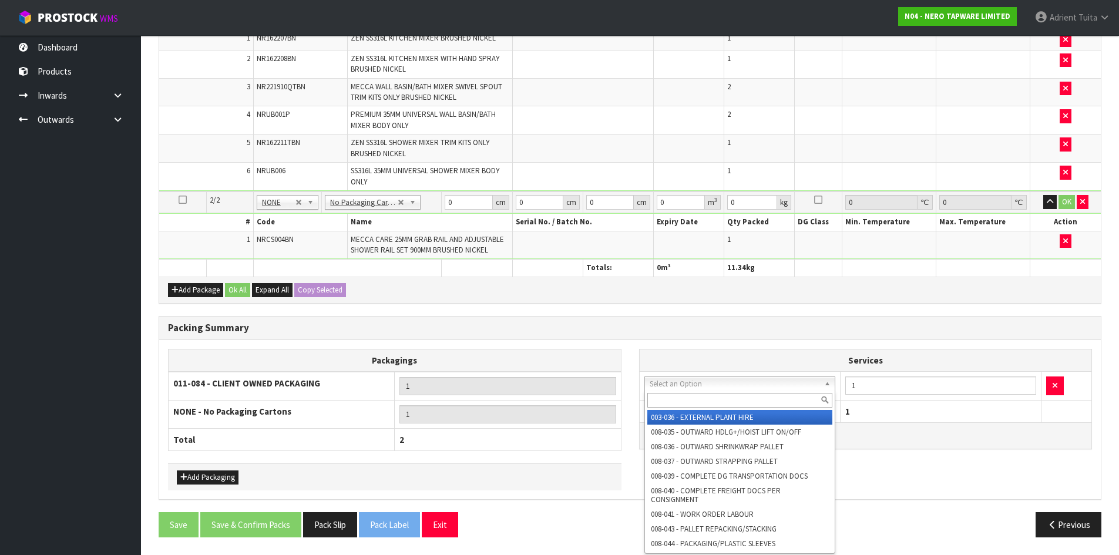
drag, startPoint x: 681, startPoint y: 386, endPoint x: 681, endPoint y: 401, distance: 15.3
click at [682, 401] on input "text" at bounding box center [740, 400] width 186 height 15
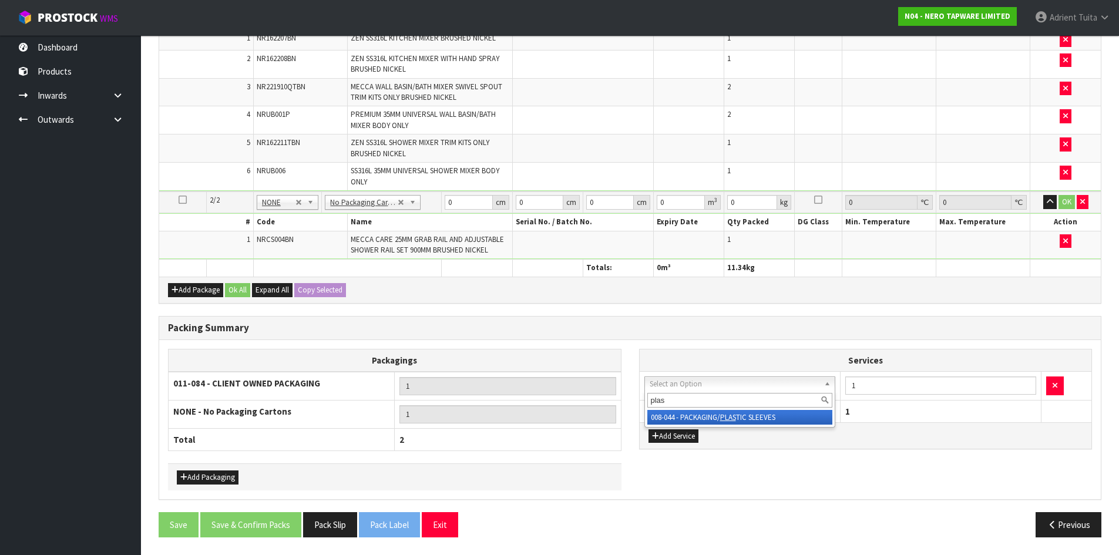
type input "plas"
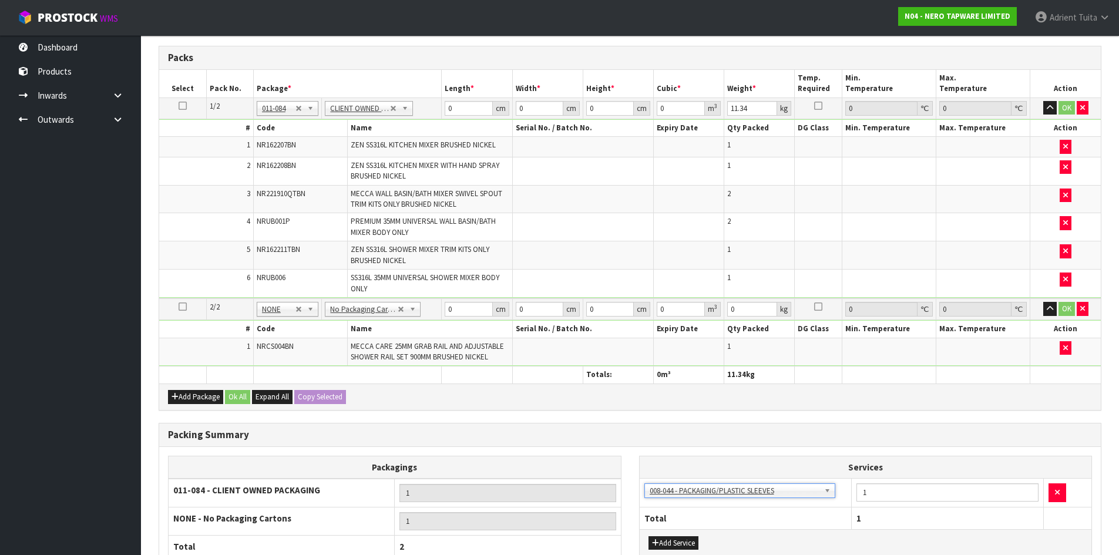
scroll to position [256, 0]
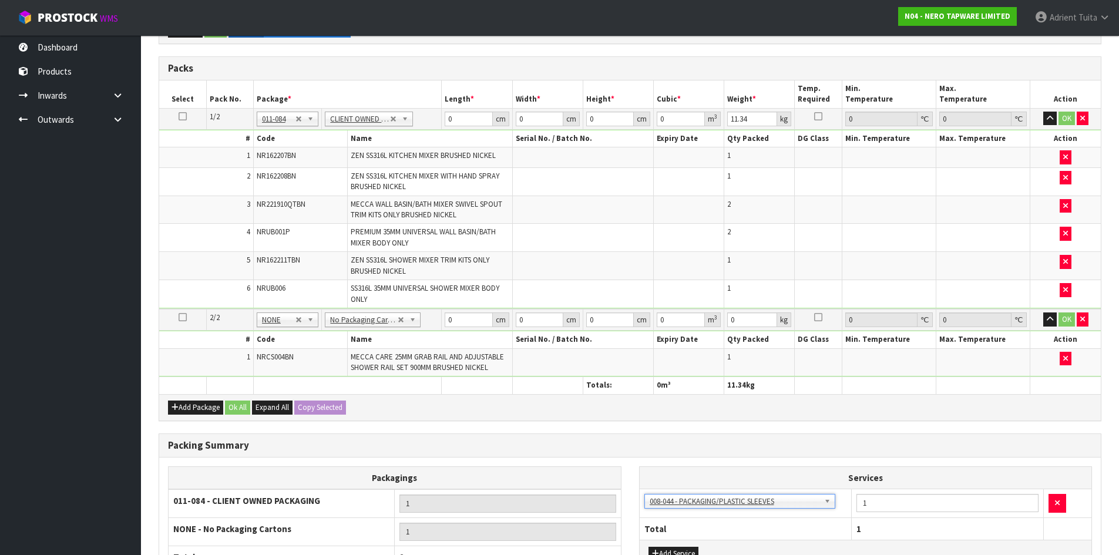
click at [458, 128] on td "0 cm" at bounding box center [477, 118] width 70 height 21
click at [464, 120] on input "0" at bounding box center [469, 119] width 48 height 15
type input "74"
type input "50"
type input "2"
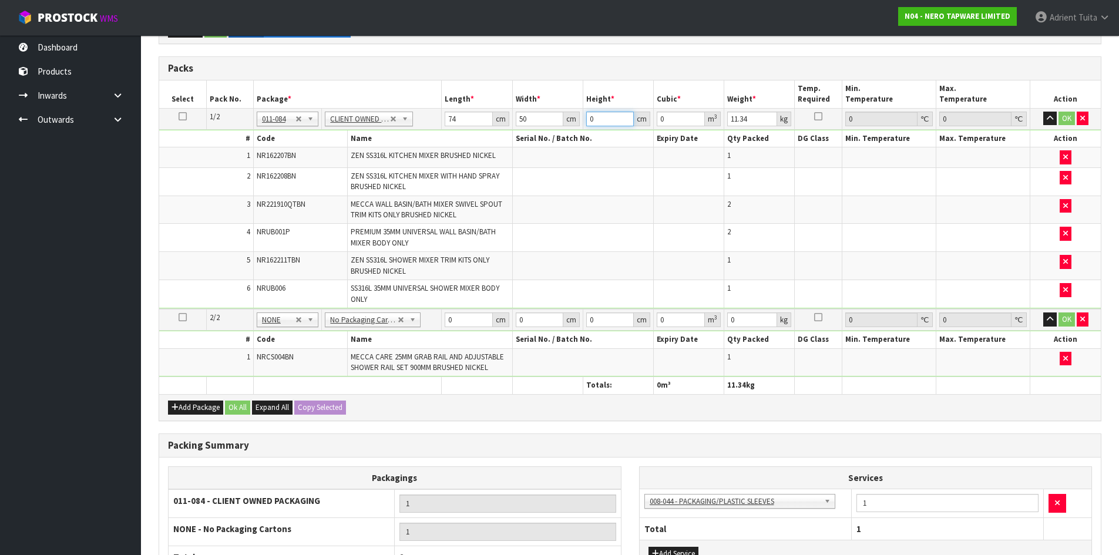
type input "0.0074"
type input "26"
type input "0.0962"
type input "26"
type input "16"
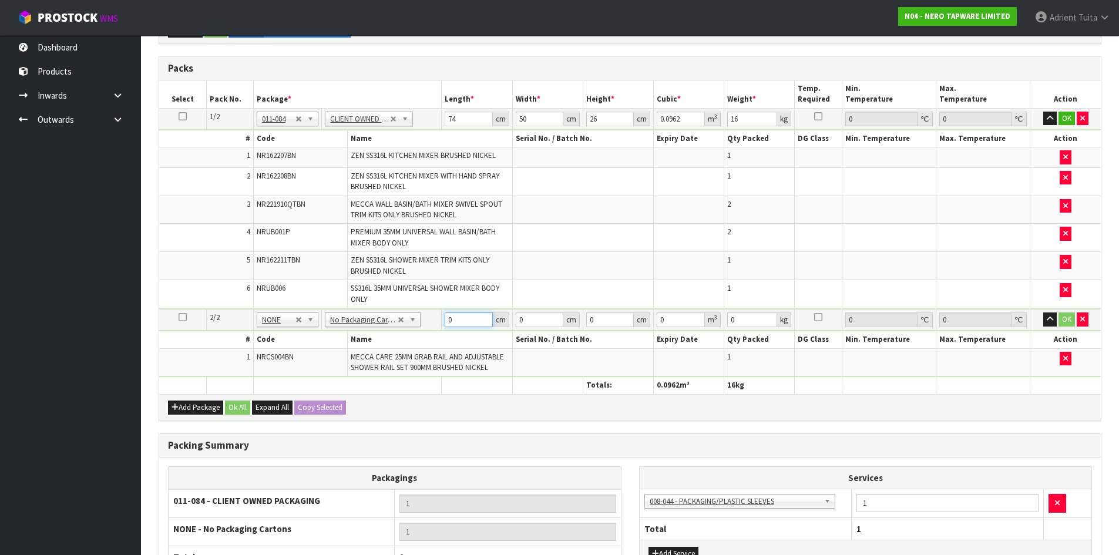
click at [473, 315] on input "0" at bounding box center [469, 320] width 48 height 15
type input "100"
type input "22"
type input "8"
type input "0.0176"
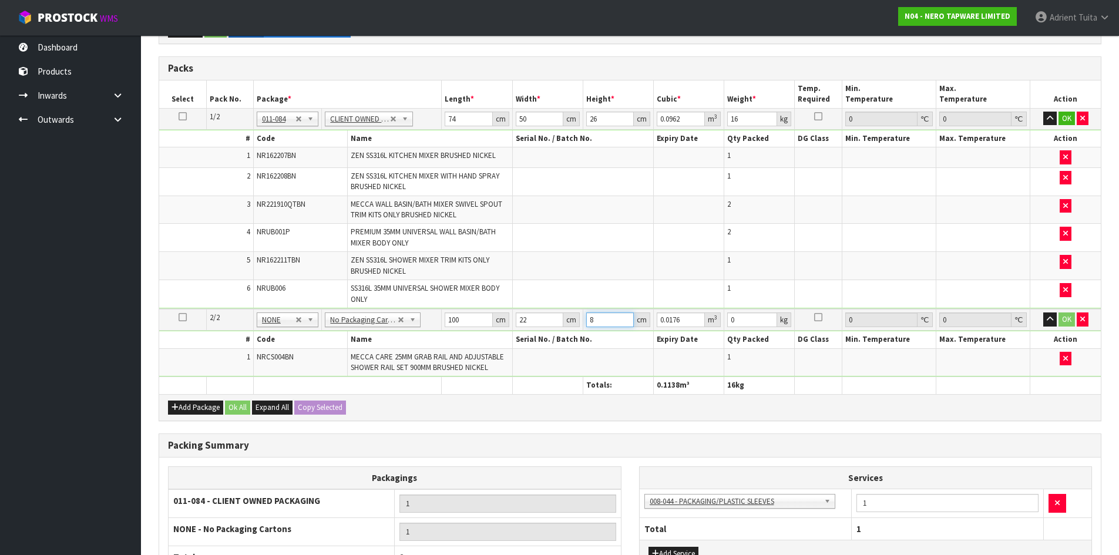
type input "8"
type input "4"
click at [1071, 114] on button "OK" at bounding box center [1067, 119] width 16 height 14
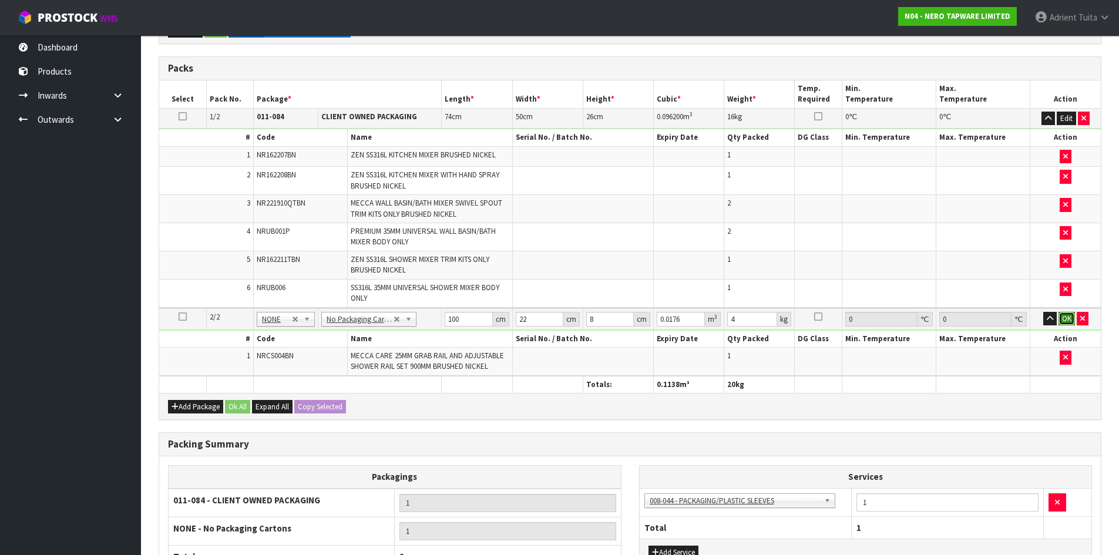
click at [1066, 318] on button "OK" at bounding box center [1067, 319] width 16 height 14
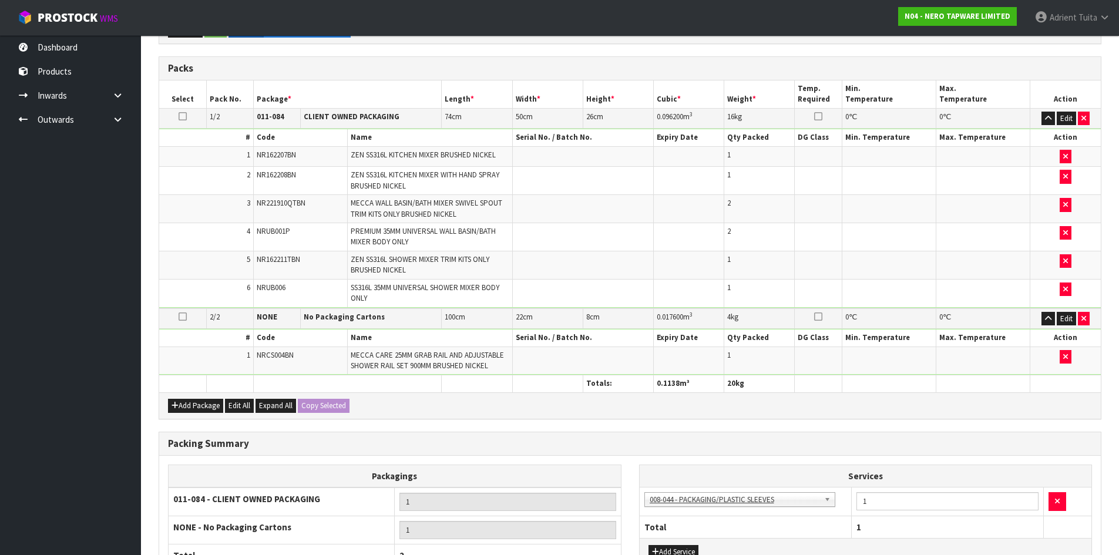
scroll to position [371, 0]
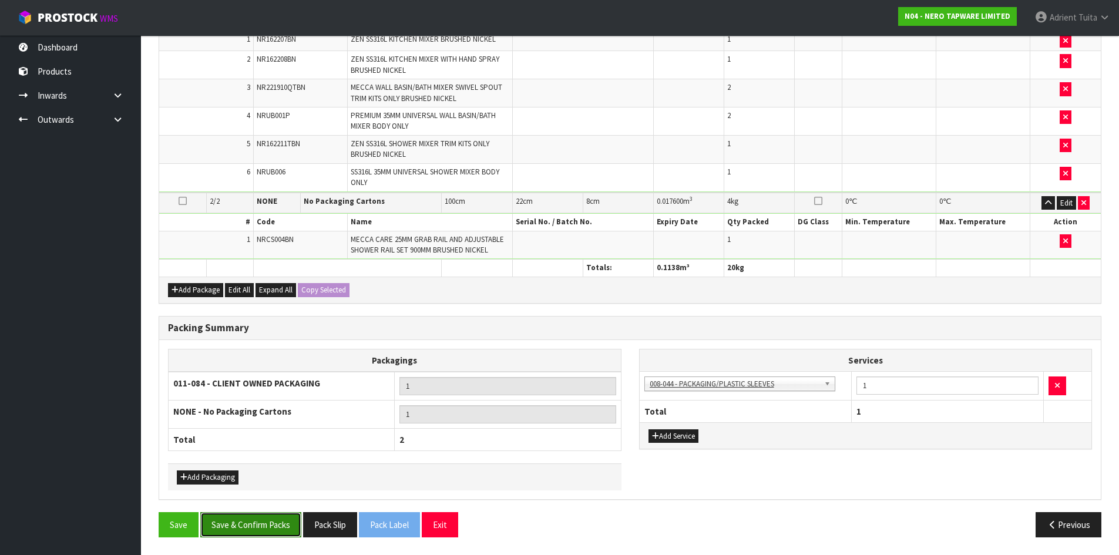
click at [227, 528] on button "Save & Confirm Packs" at bounding box center [250, 524] width 101 height 25
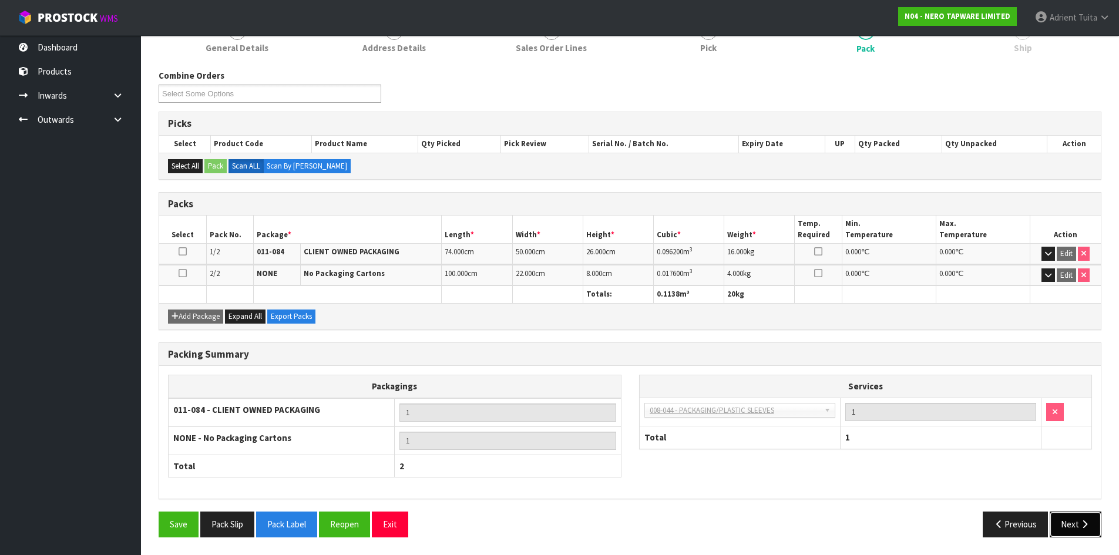
click at [1072, 537] on button "Next" at bounding box center [1076, 524] width 52 height 25
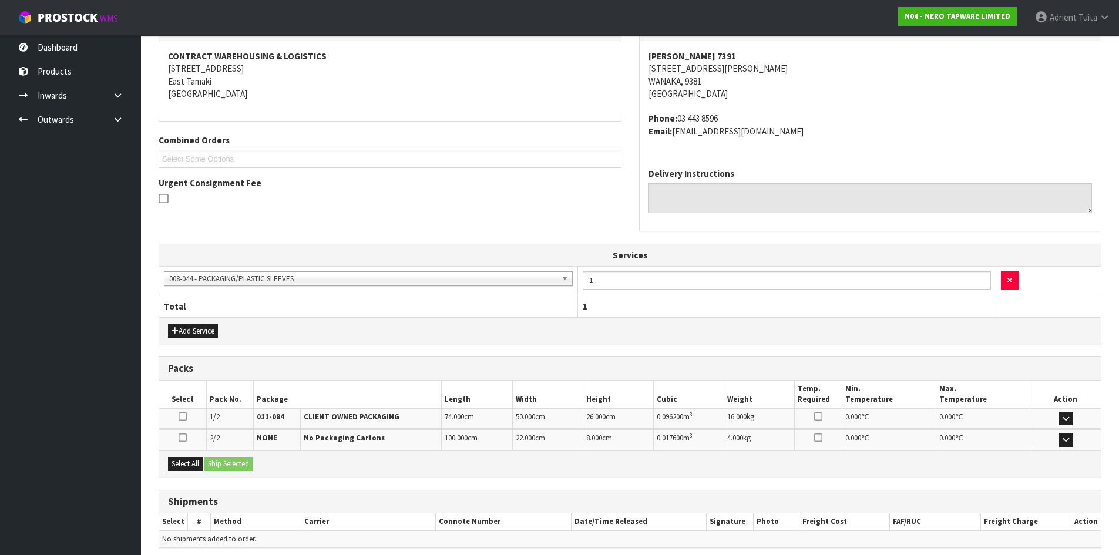
scroll to position [264, 0]
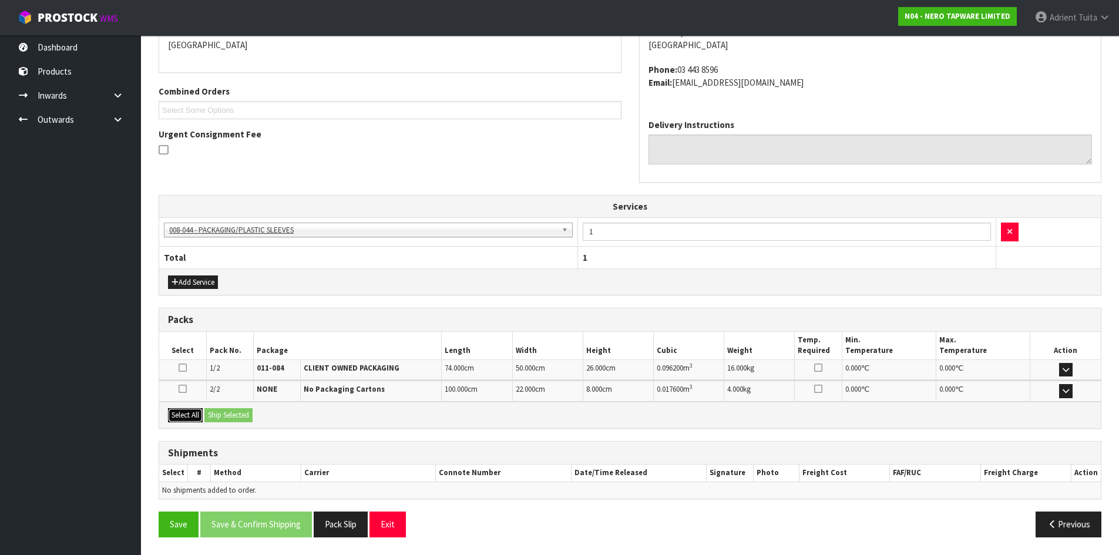
drag, startPoint x: 202, startPoint y: 418, endPoint x: 221, endPoint y: 414, distance: 19.4
click at [204, 418] on div "Select All Ship Selected" at bounding box center [630, 415] width 942 height 26
drag, startPoint x: 192, startPoint y: 421, endPoint x: 199, endPoint y: 421, distance: 7.7
click at [197, 421] on button "Select All" at bounding box center [185, 415] width 35 height 14
click at [216, 418] on button "Ship Selected" at bounding box center [228, 415] width 48 height 14
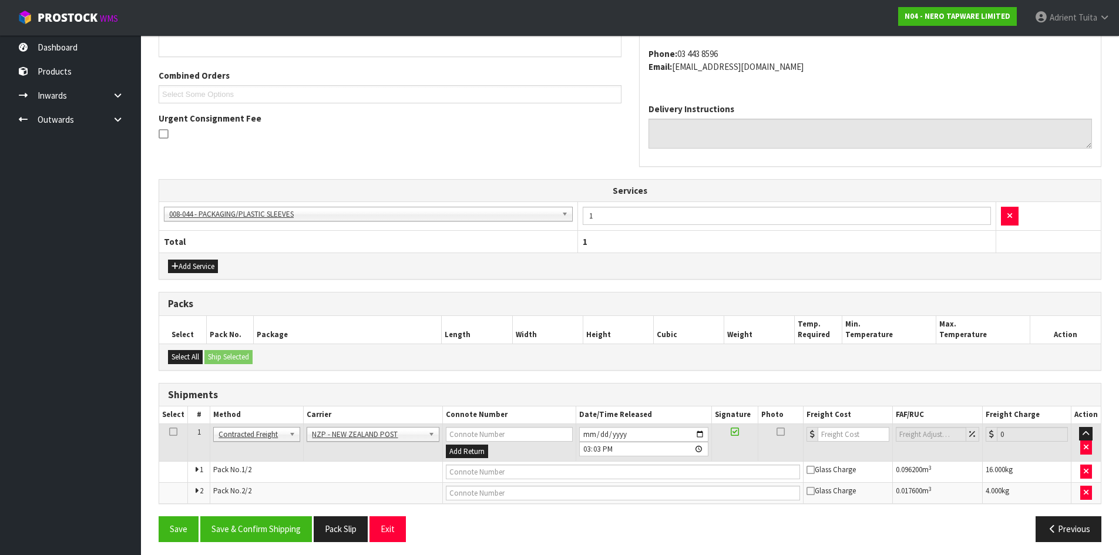
scroll to position [284, 0]
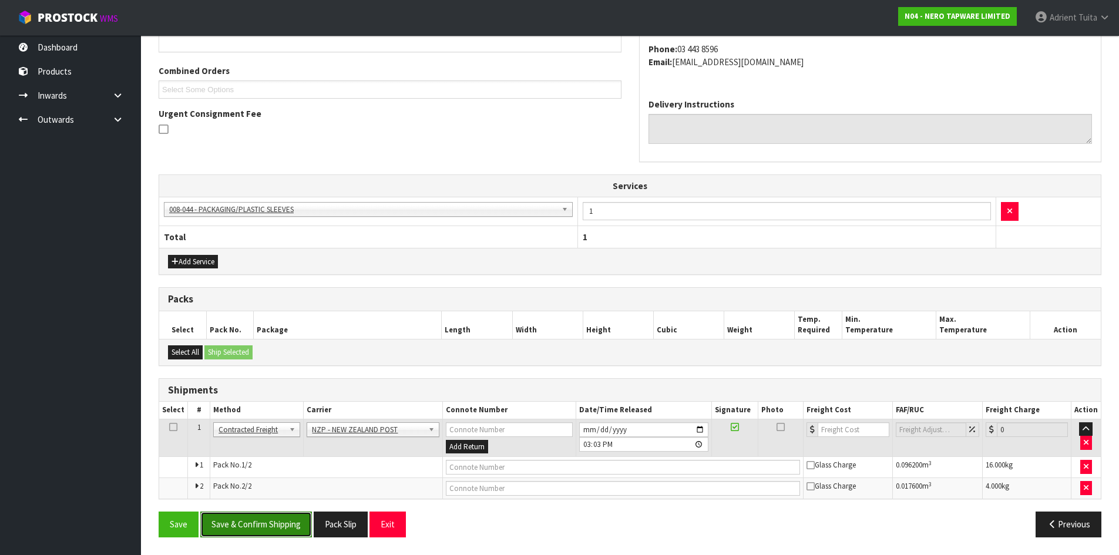
click at [244, 519] on button "Save & Confirm Shipping" at bounding box center [256, 524] width 112 height 25
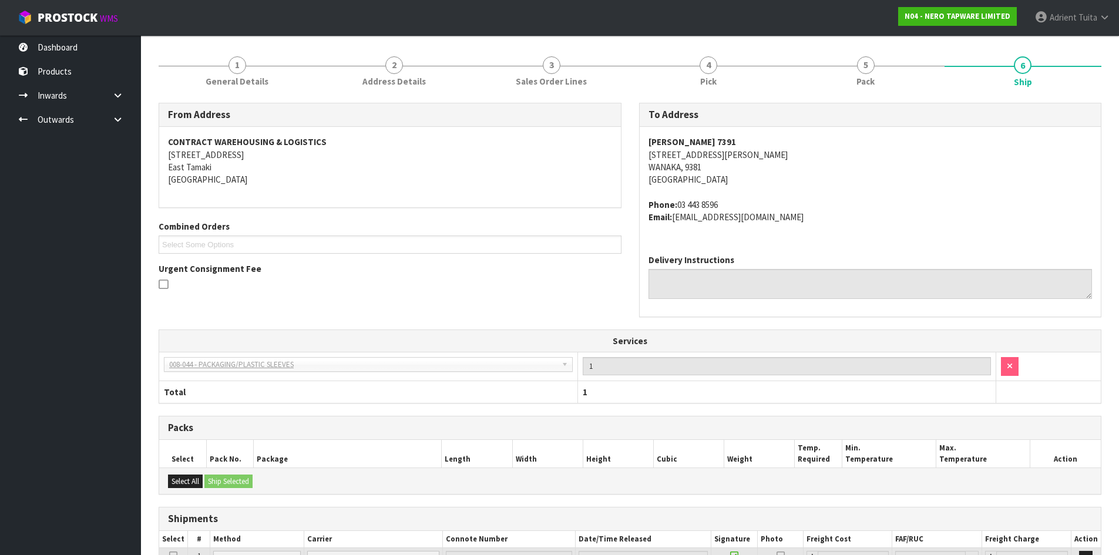
scroll to position [267, 0]
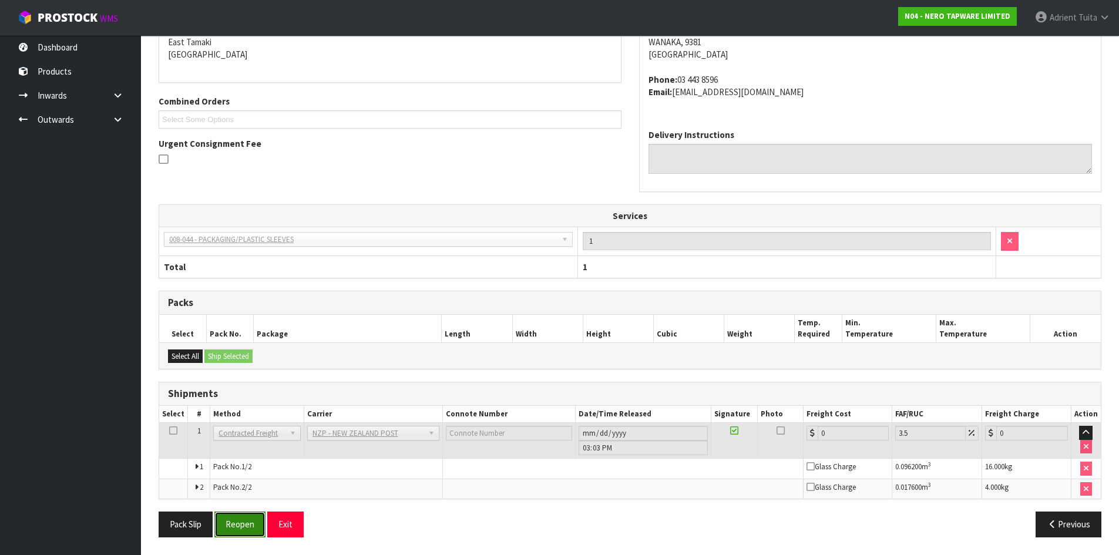
drag, startPoint x: 243, startPoint y: 529, endPoint x: 244, endPoint y: 519, distance: 10.0
click at [243, 529] on button "Reopen" at bounding box center [239, 524] width 51 height 25
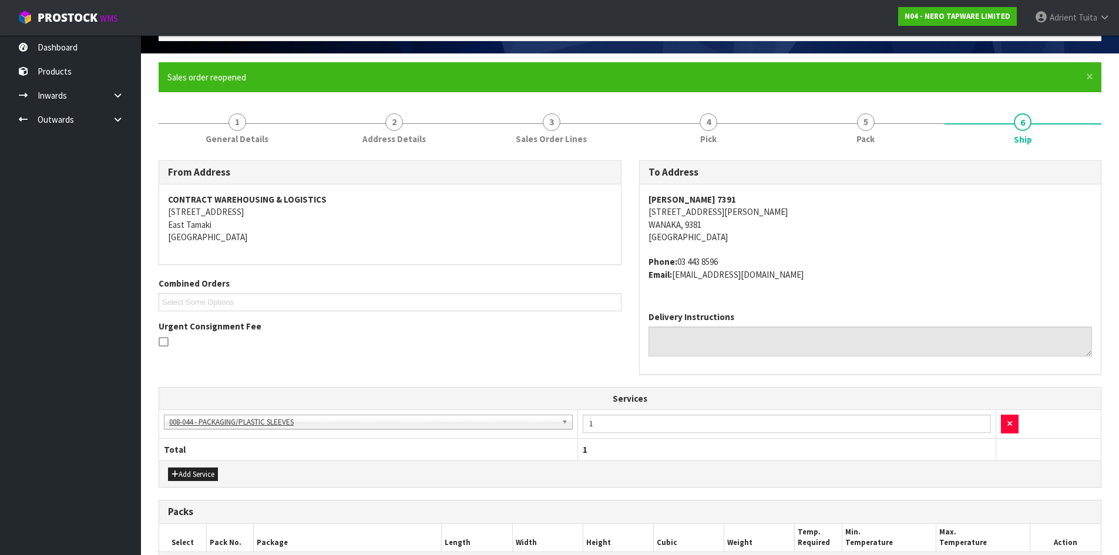
scroll to position [295, 0]
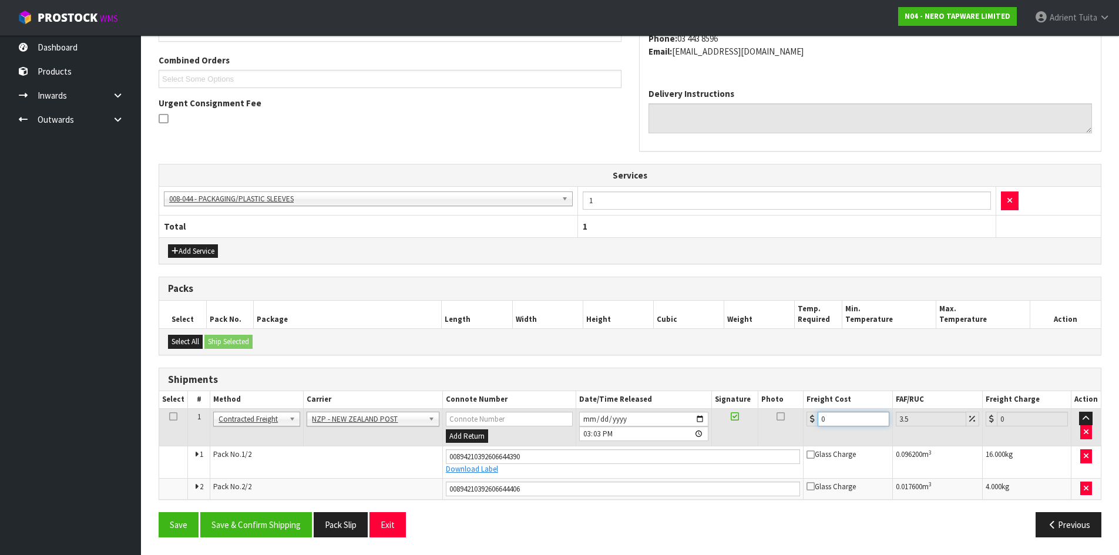
click at [857, 419] on input "0" at bounding box center [853, 419] width 71 height 15
type input "4"
type input "4.14"
type input "49"
type input "50.71"
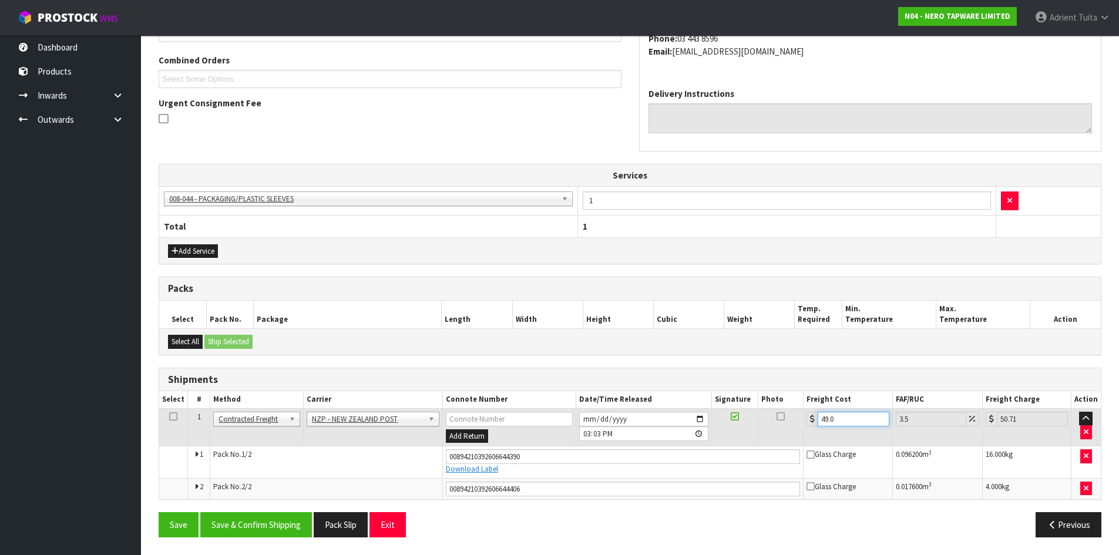
type input "49.07"
type input "50.79"
type input "49.07"
drag, startPoint x: 257, startPoint y: 528, endPoint x: 249, endPoint y: 501, distance: 28.1
click at [255, 522] on button "Save & Confirm Shipping" at bounding box center [256, 524] width 112 height 25
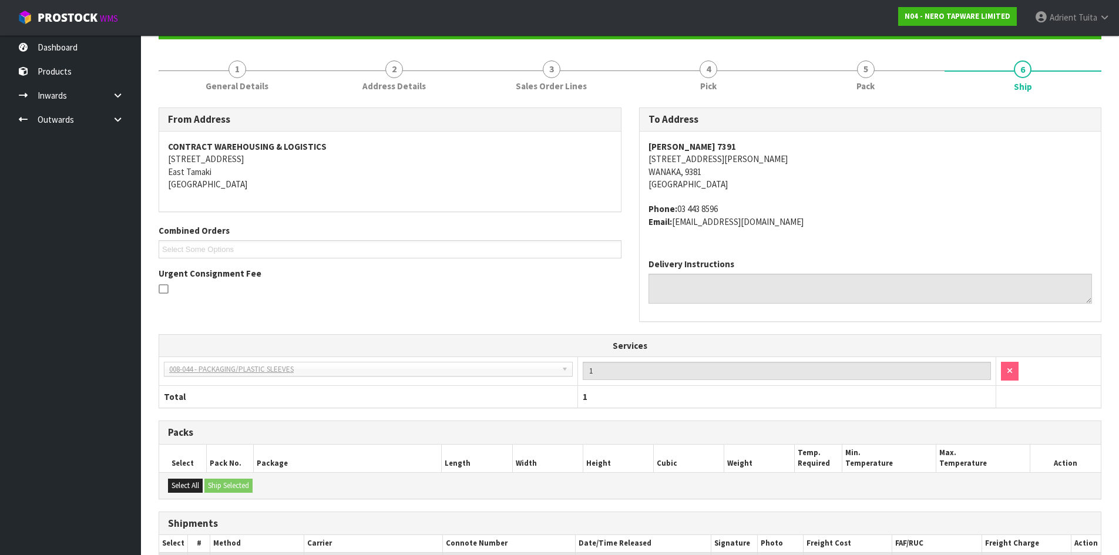
scroll to position [262, 0]
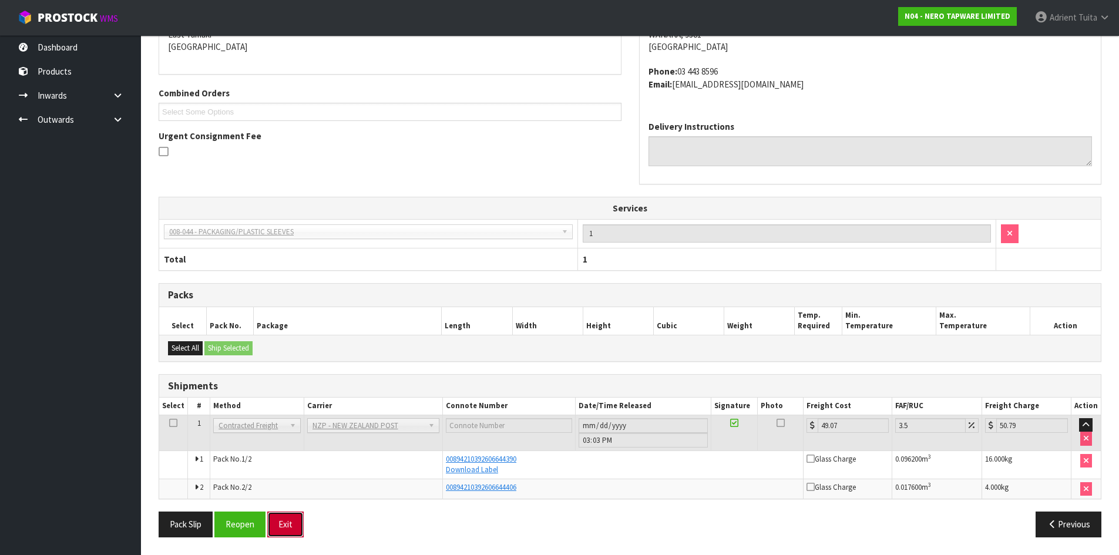
click at [288, 525] on button "Exit" at bounding box center [285, 524] width 36 height 25
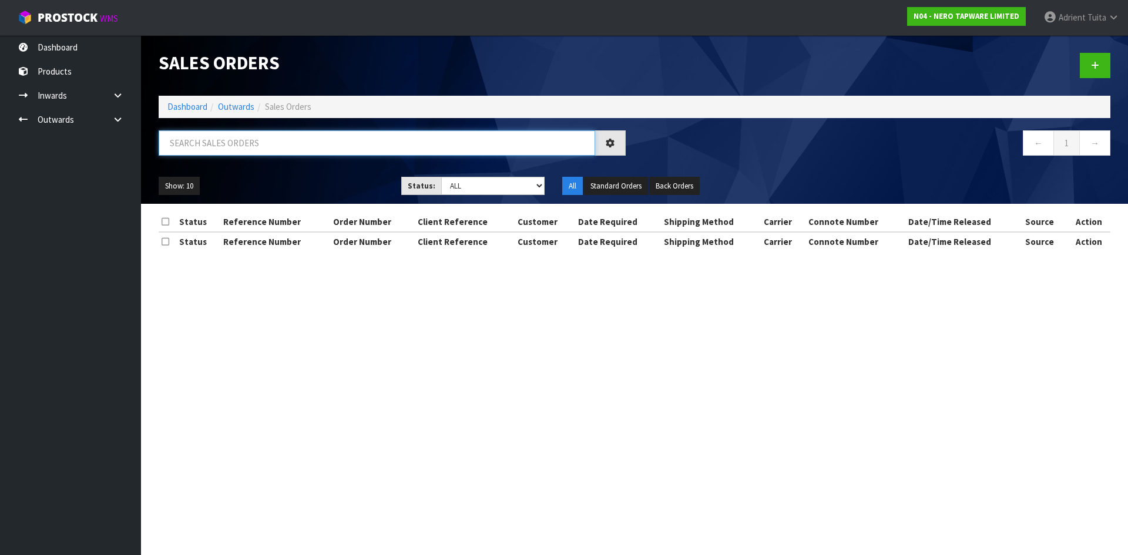
click at [222, 139] on input "text" at bounding box center [377, 142] width 436 height 25
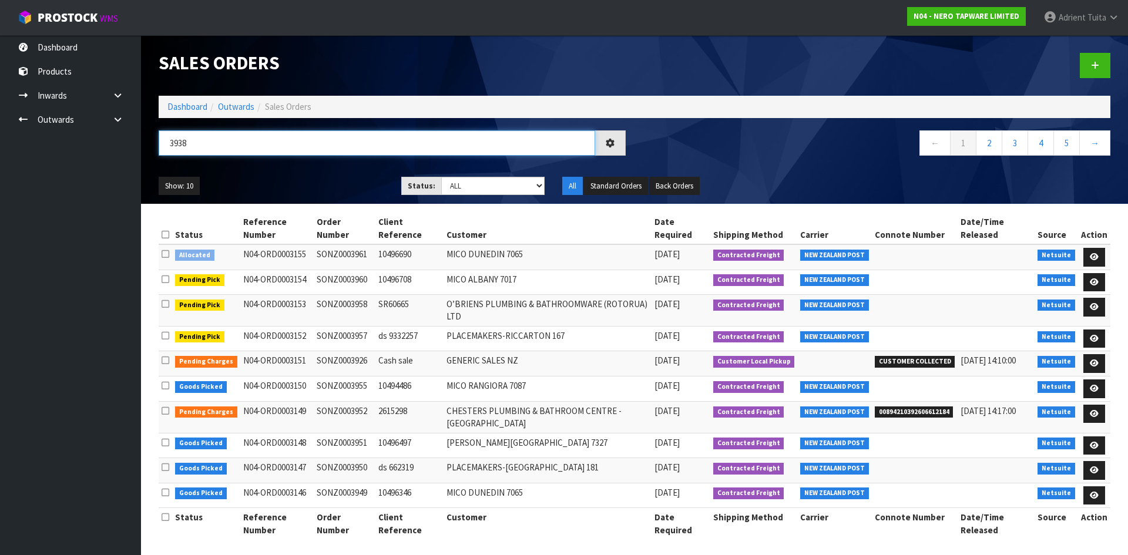
type input "3938"
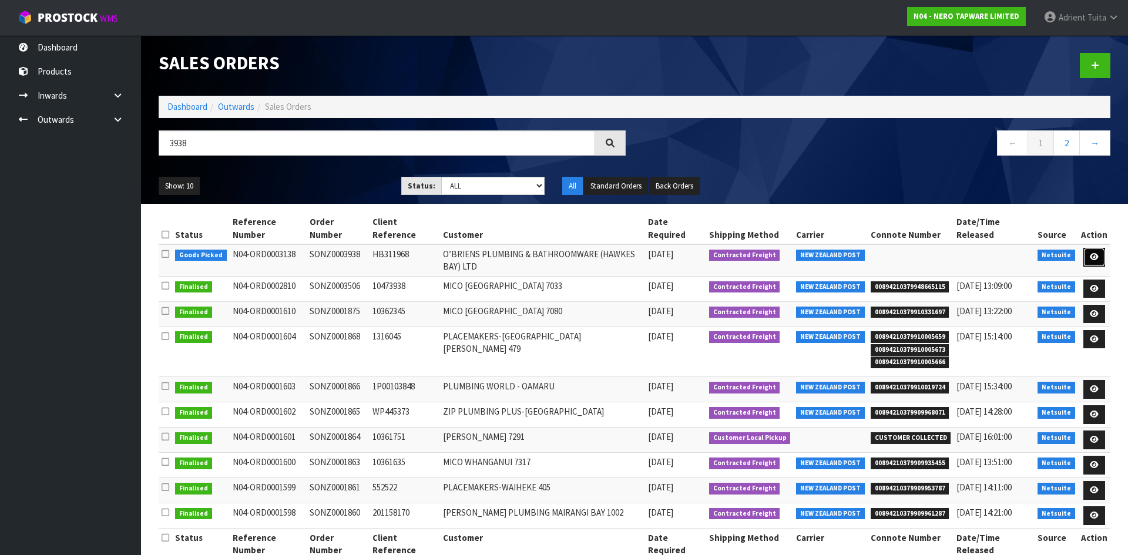
click at [1104, 248] on link at bounding box center [1094, 257] width 22 height 19
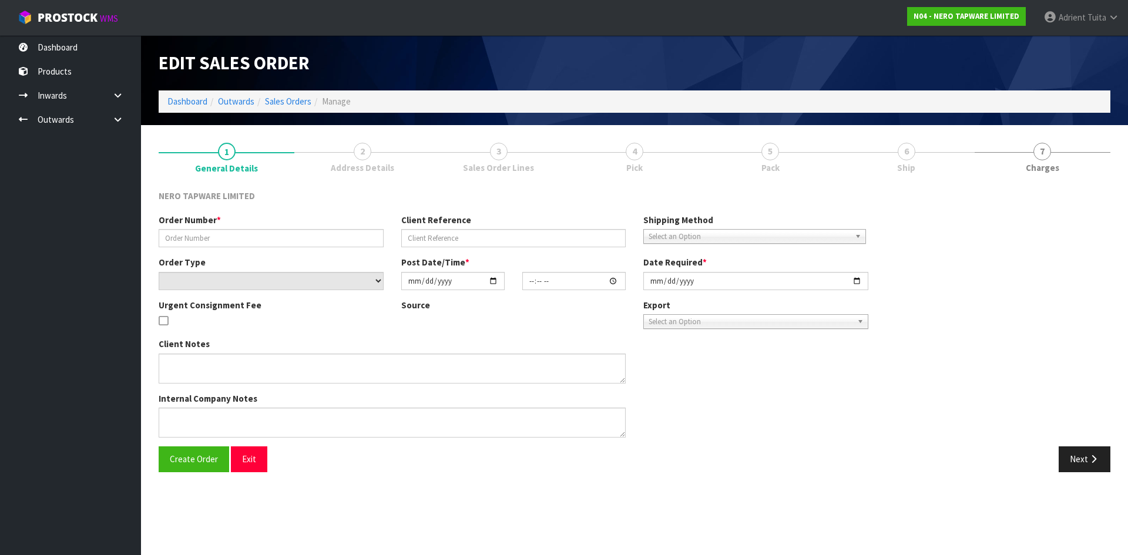
type input "SONZ0003938"
type input "HB311968"
select select "number:0"
type input "2025-10-03"
type input "08:15:07.000"
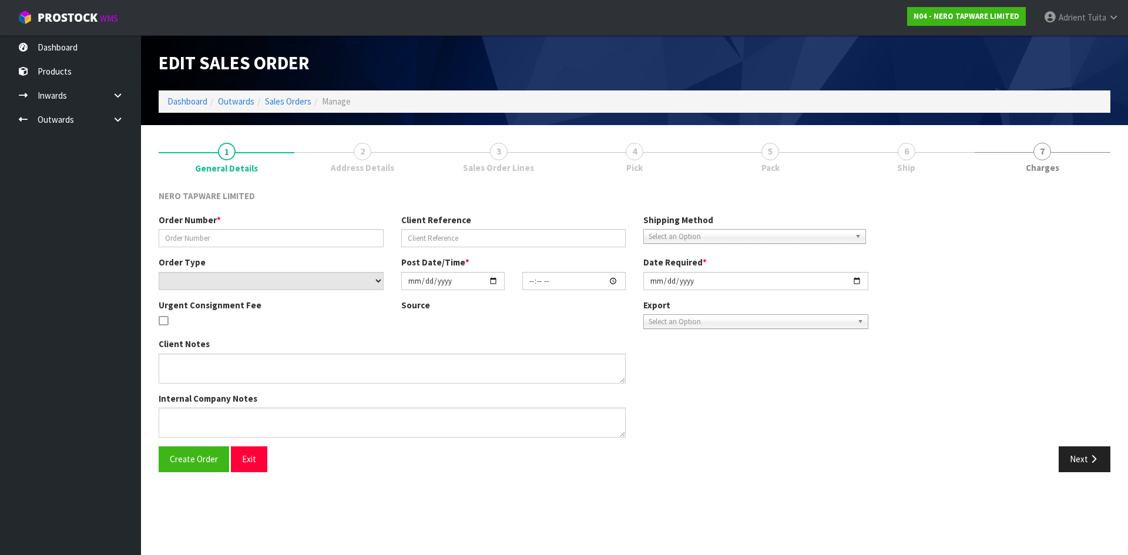
type input "2025-10-03"
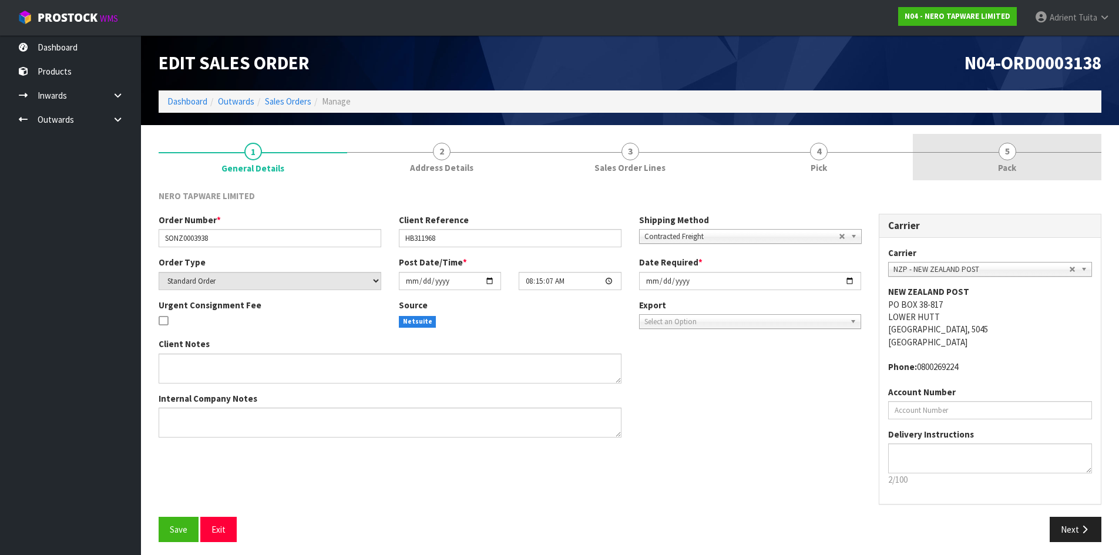
click at [1046, 149] on link "5 Pack" at bounding box center [1007, 157] width 189 height 46
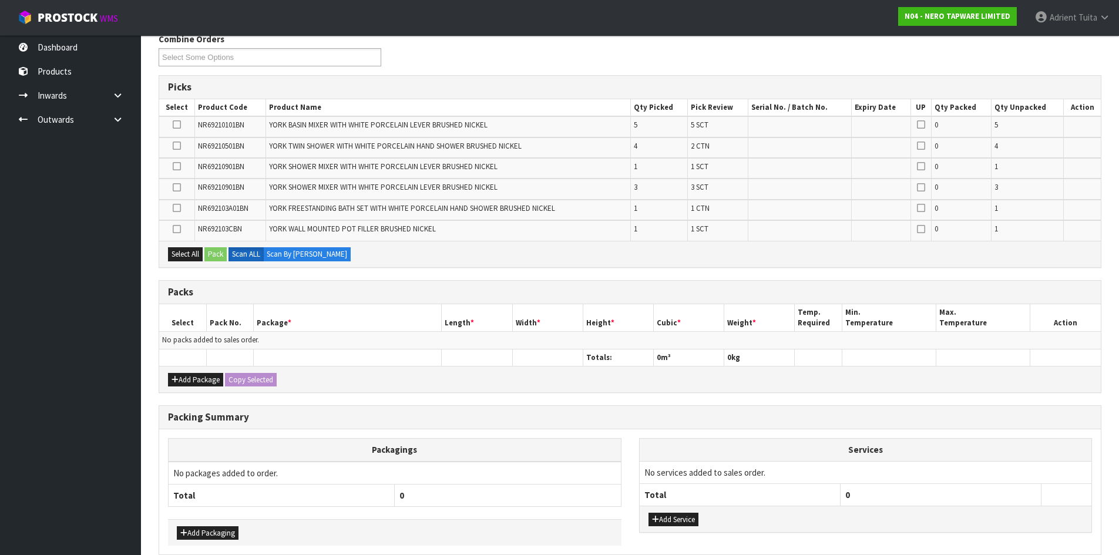
scroll to position [213, 0]
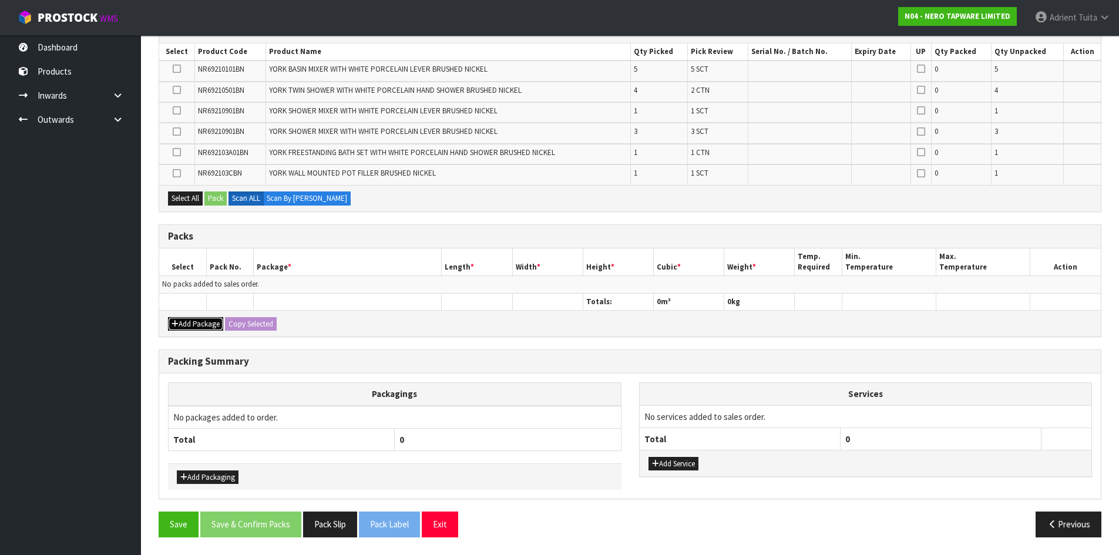
click at [184, 323] on button "Add Package" at bounding box center [195, 324] width 55 height 14
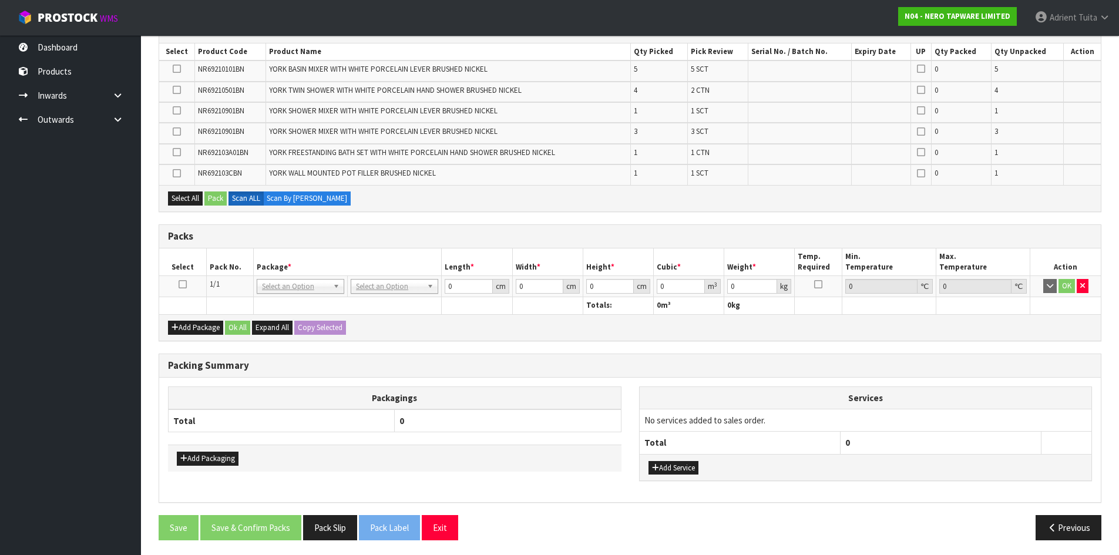
click at [183, 285] on icon at bounding box center [183, 284] width 8 height 1
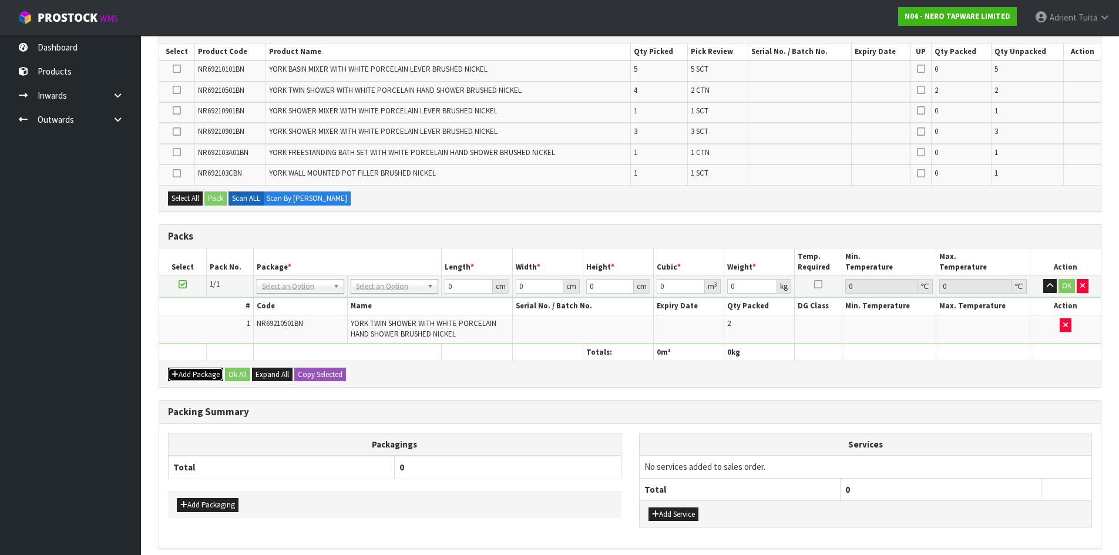
click at [184, 370] on button "Add Package" at bounding box center [195, 375] width 55 height 14
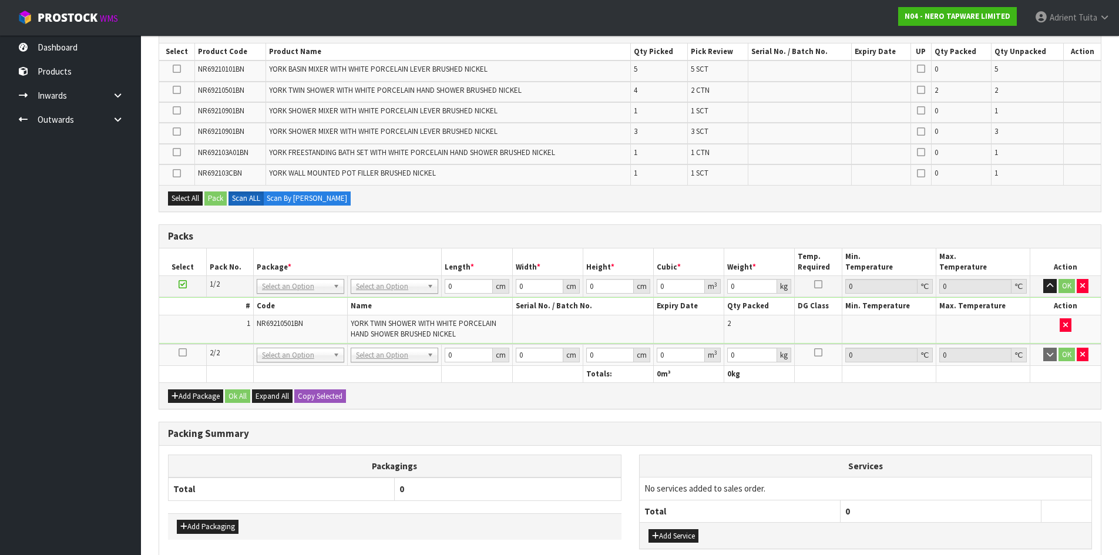
click at [186, 353] on icon at bounding box center [183, 352] width 8 height 1
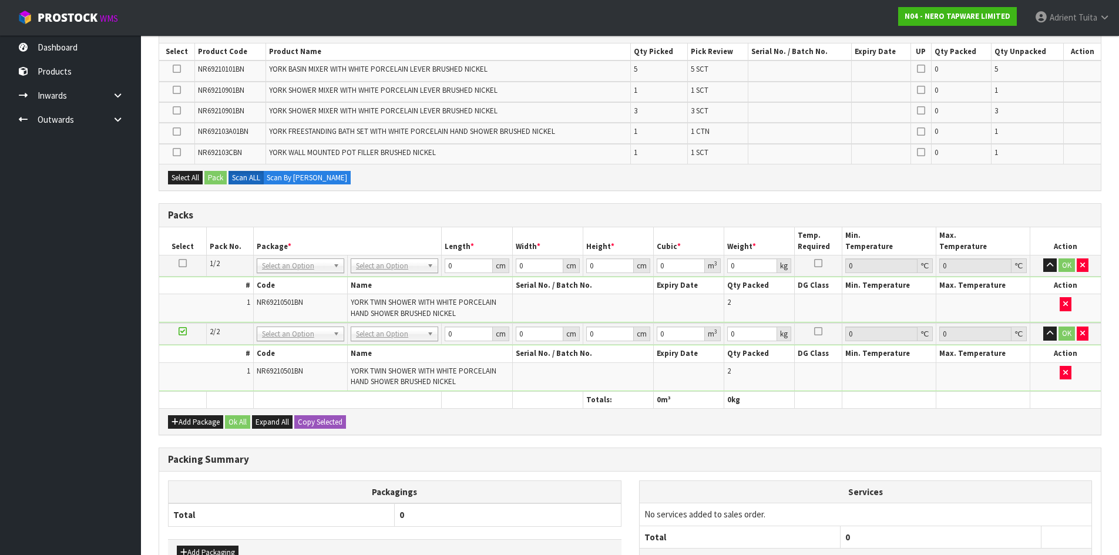
drag, startPoint x: 180, startPoint y: 335, endPoint x: 174, endPoint y: 333, distance: 6.9
click at [180, 332] on icon at bounding box center [183, 331] width 8 height 1
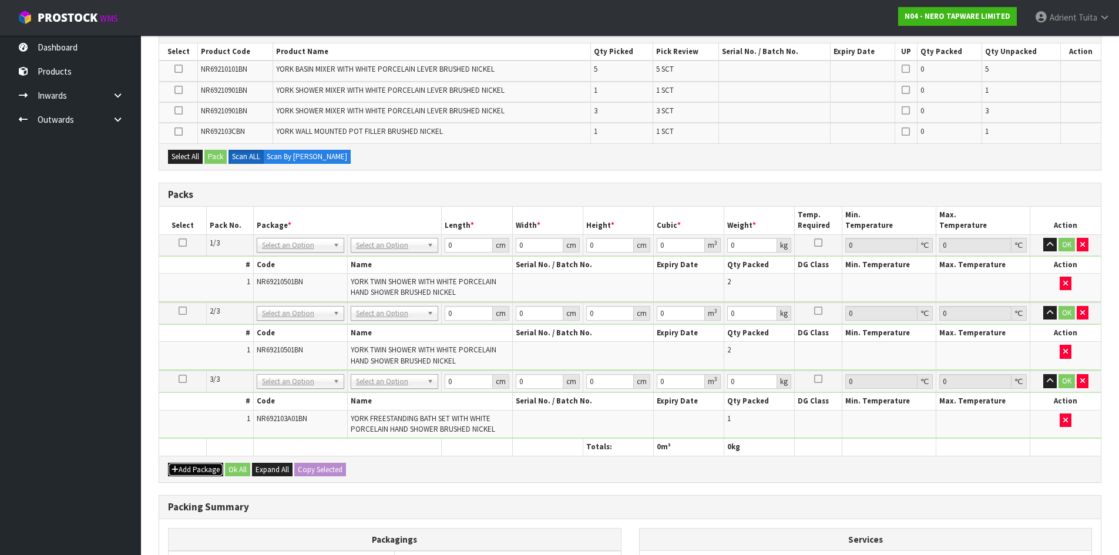
drag, startPoint x: 196, startPoint y: 474, endPoint x: 188, endPoint y: 460, distance: 16.3
click at [196, 473] on button "Add Package" at bounding box center [195, 470] width 55 height 14
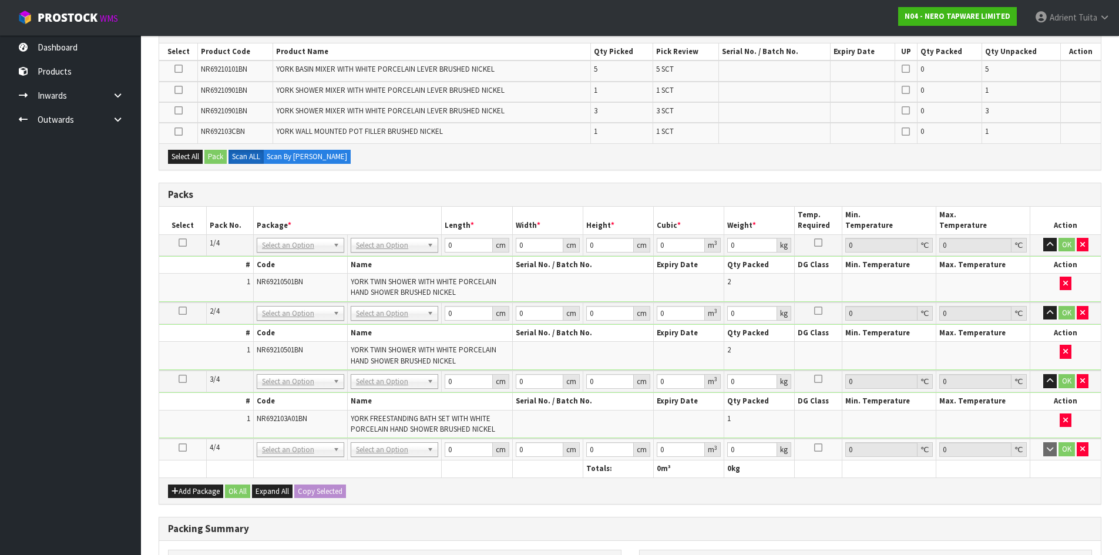
click at [184, 452] on td at bounding box center [182, 450] width 47 height 22
click at [184, 448] on icon at bounding box center [183, 448] width 8 height 1
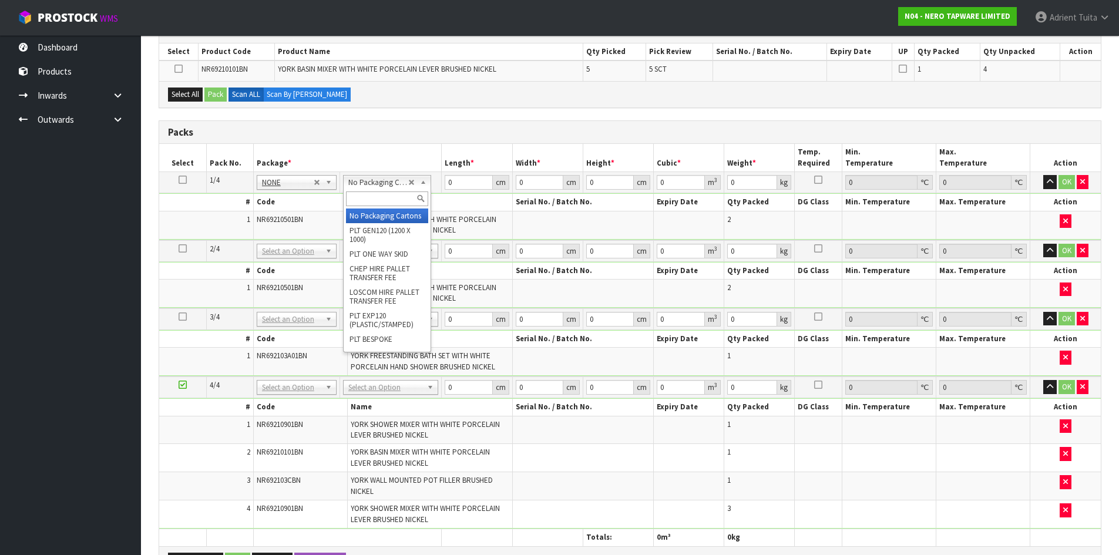
drag, startPoint x: 389, startPoint y: 217, endPoint x: 383, endPoint y: 236, distance: 19.1
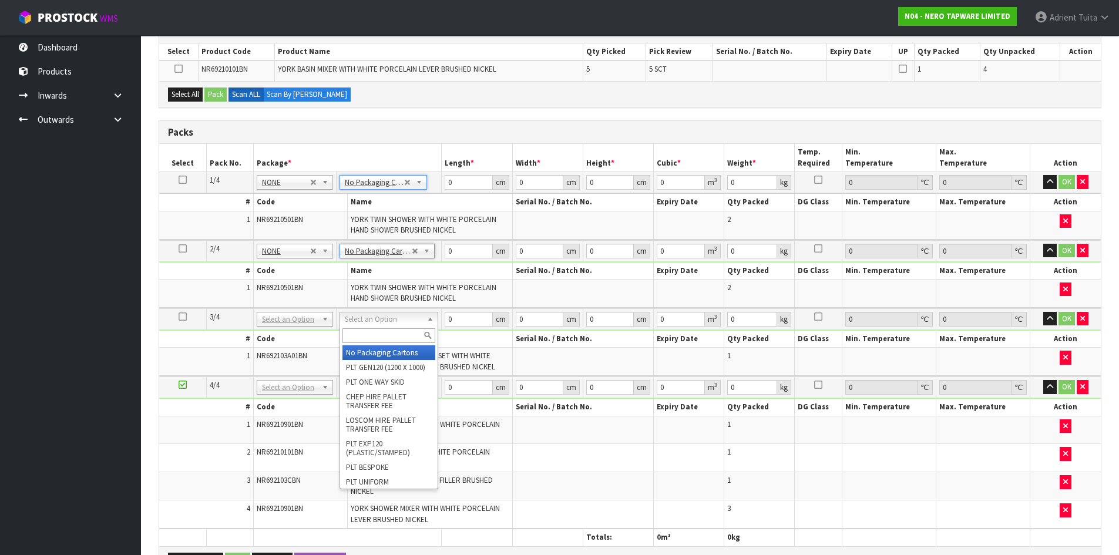
click at [369, 344] on div at bounding box center [389, 335] width 98 height 19
type input "3"
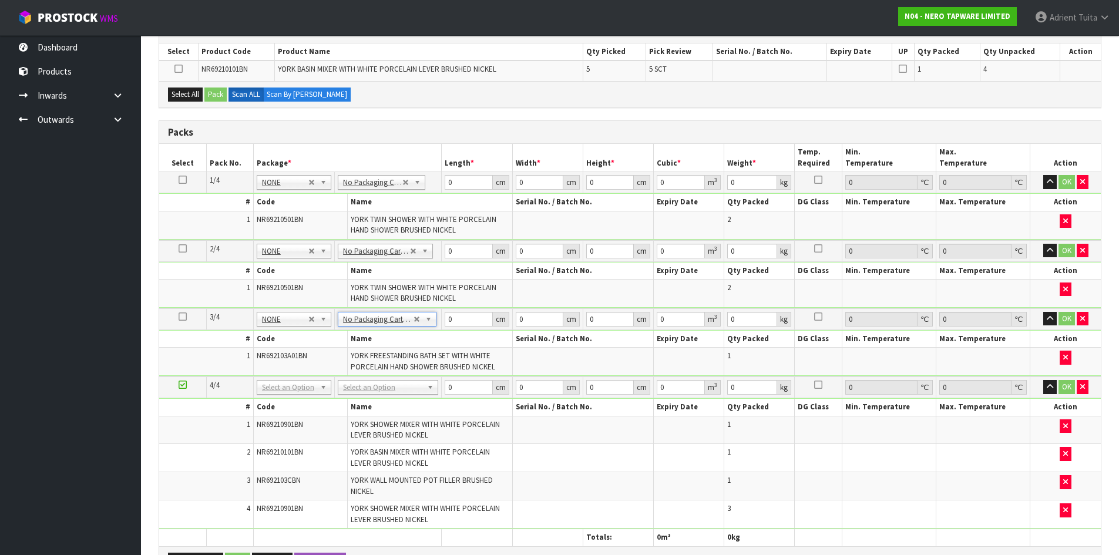
scroll to position [330, 0]
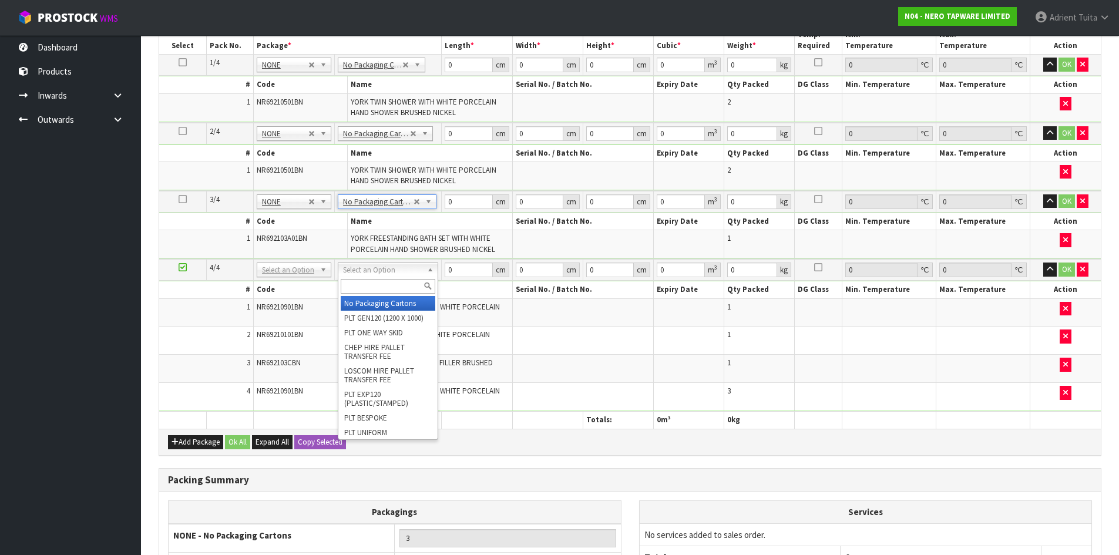
click at [378, 287] on input "text" at bounding box center [388, 286] width 95 height 15
type input "oc"
type input "8.18"
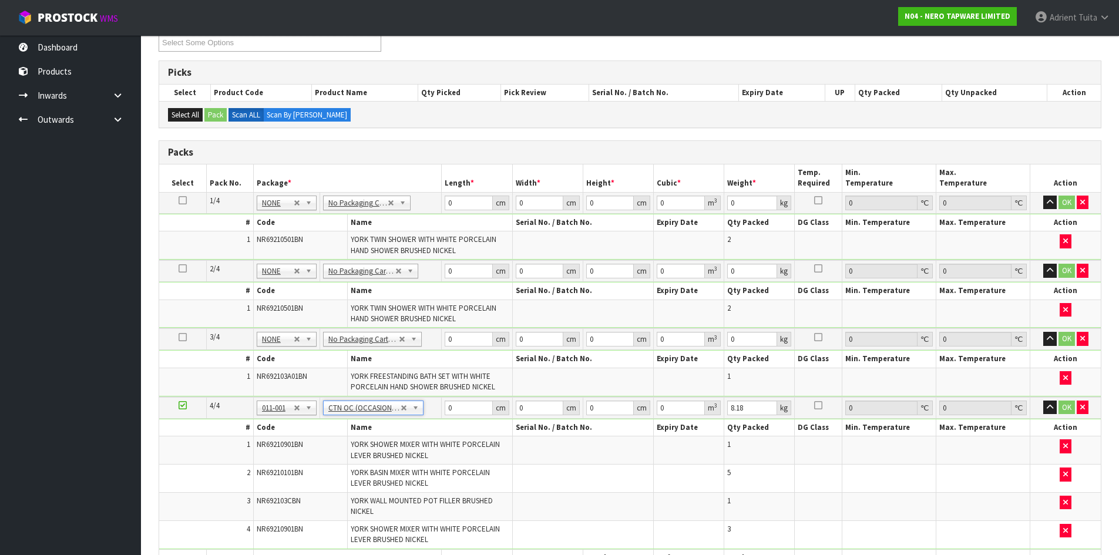
scroll to position [167, 0]
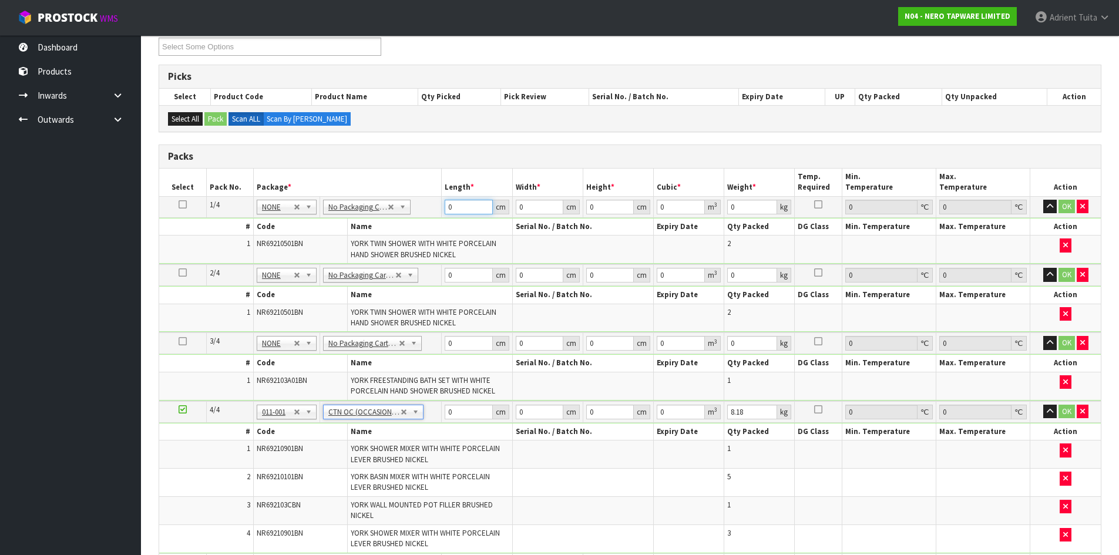
click at [469, 203] on input "0" at bounding box center [469, 207] width 48 height 15
type input "83"
type input "46"
type input "3"
type input "0.011454"
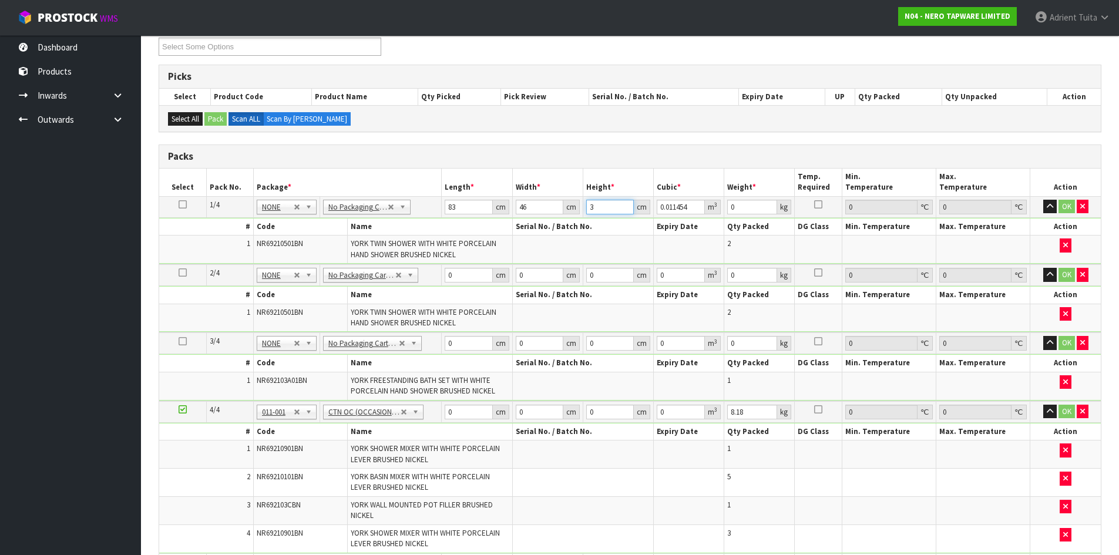
type input "31"
type input "0.118358"
type input "31"
type input "13"
click at [457, 275] on input "0" at bounding box center [469, 275] width 48 height 15
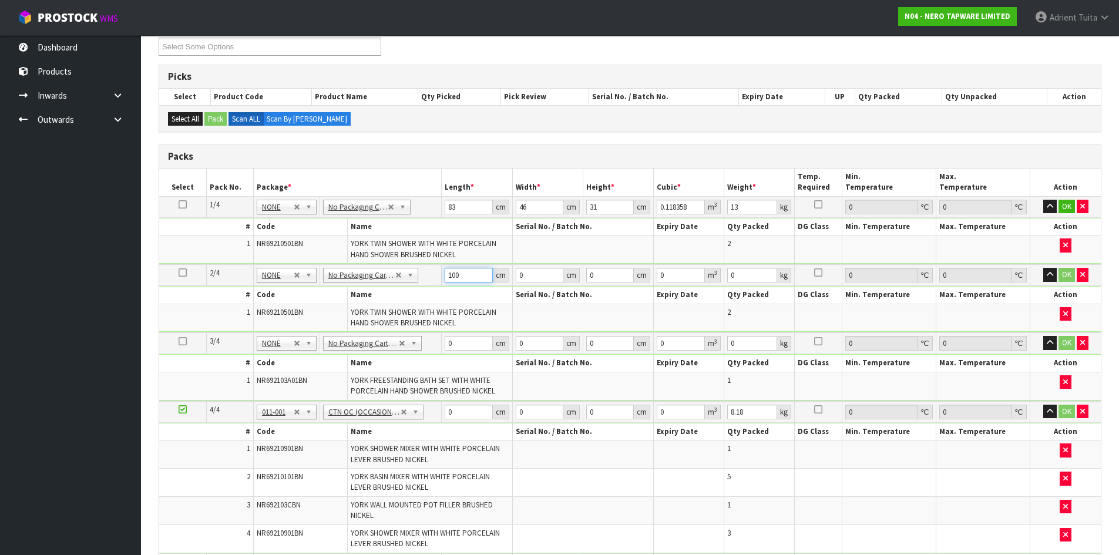
type input "100"
type input "32"
type input "1"
type input "0.0032"
type input "17"
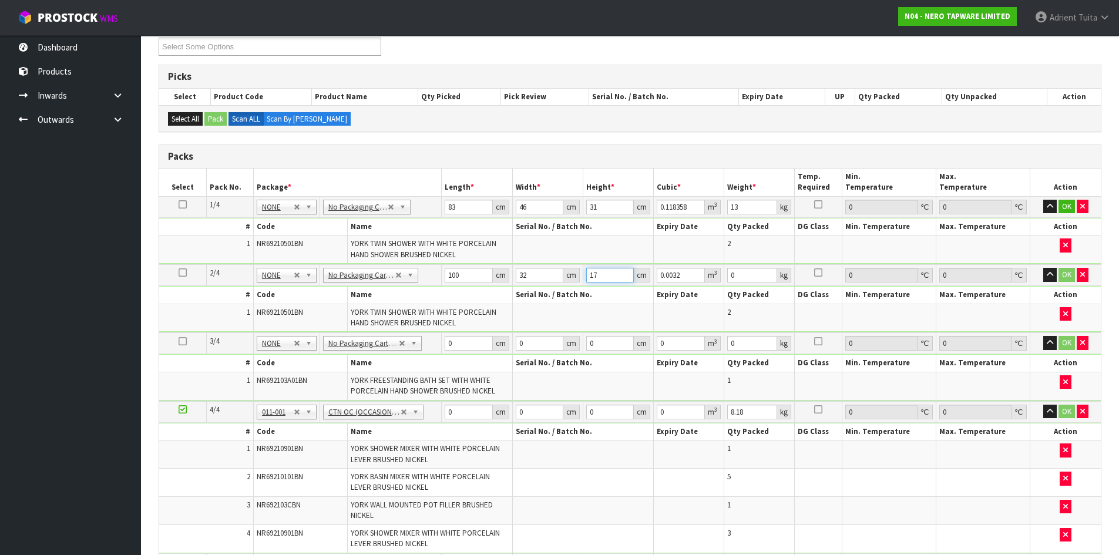
type input "0.0544"
type input "17"
type input "8"
click at [474, 348] on td "0 cm" at bounding box center [477, 344] width 70 height 22
click at [469, 340] on input "0" at bounding box center [469, 343] width 48 height 15
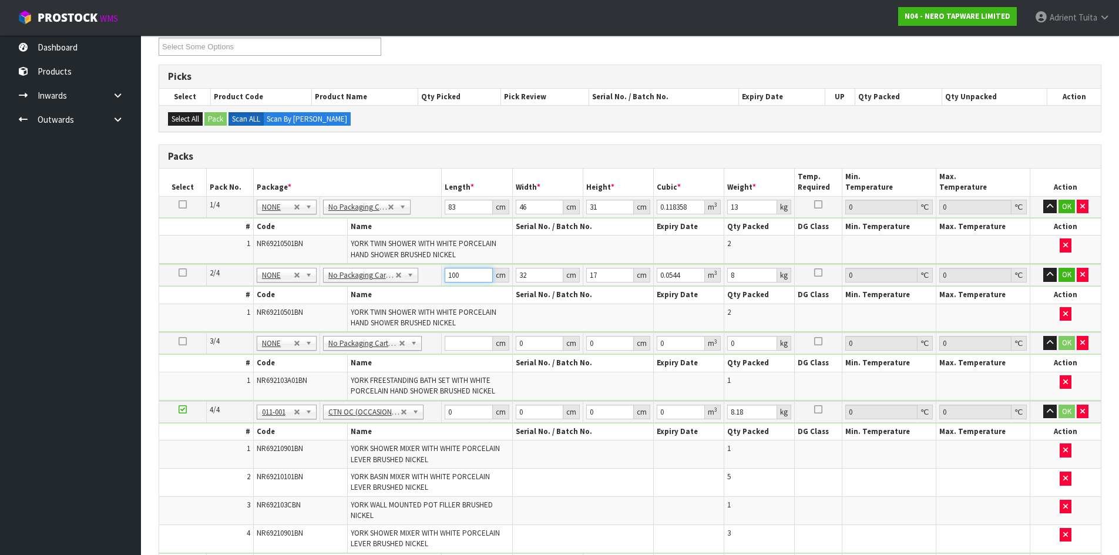
drag, startPoint x: 475, startPoint y: 270, endPoint x: 476, endPoint y: 280, distance: 9.5
click at [475, 276] on input "100" at bounding box center [469, 275] width 48 height 15
click at [476, 280] on input "100" at bounding box center [469, 275] width 48 height 15
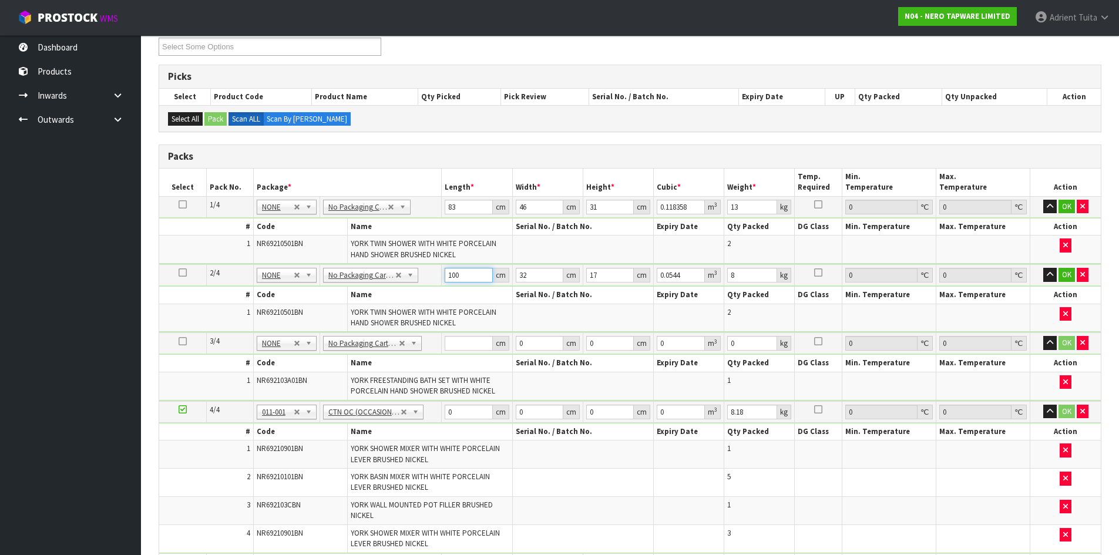
type input "8"
type input "0.004352"
type input "83"
type input "0.045152"
type input "83"
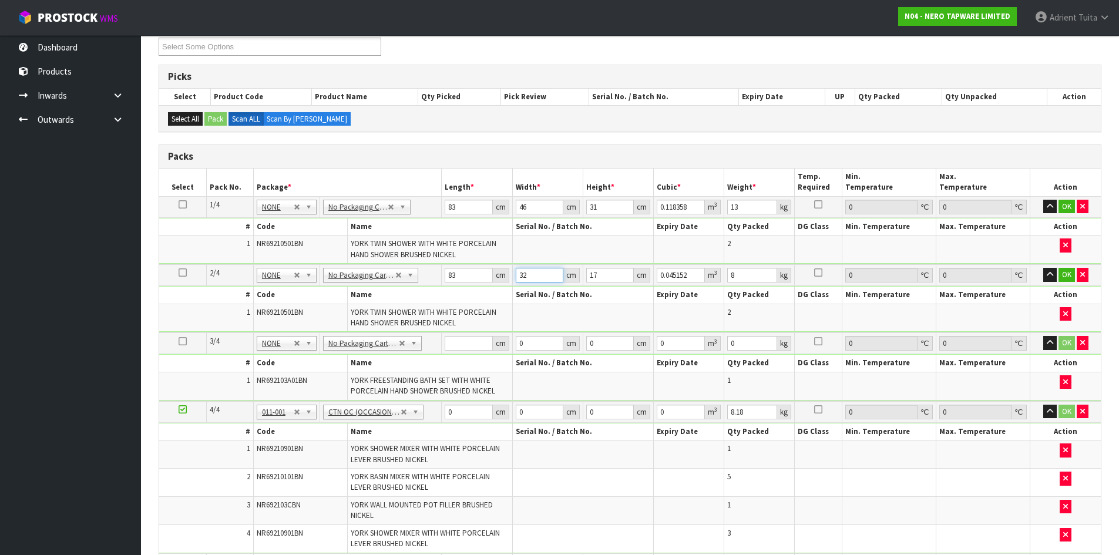
type input "4"
type input "0.005644"
type input "46"
type input "0.064906"
type input "46"
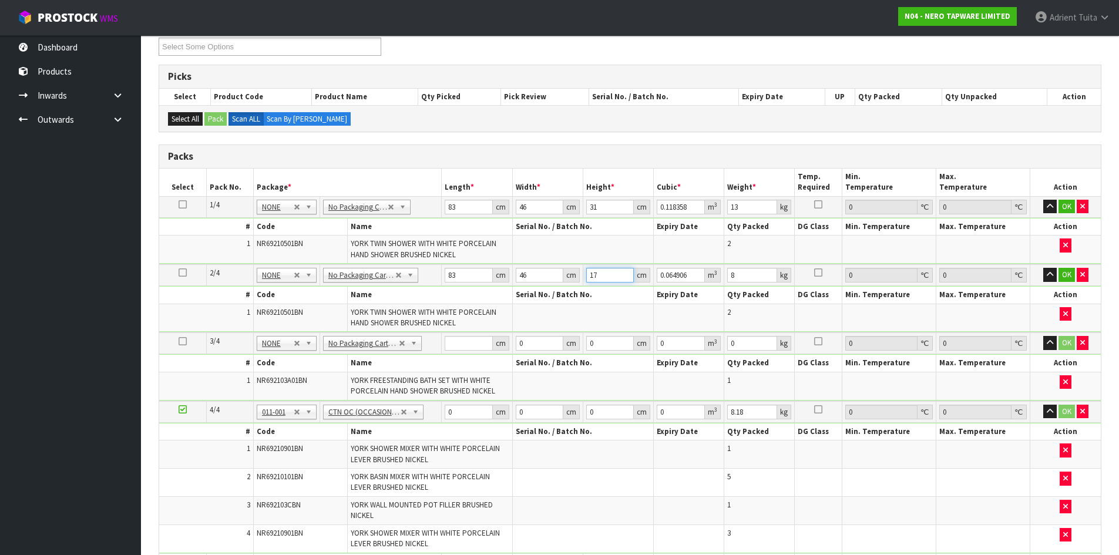
type input "3"
type input "0.011454"
type input "31"
type input "0.118358"
type input "31"
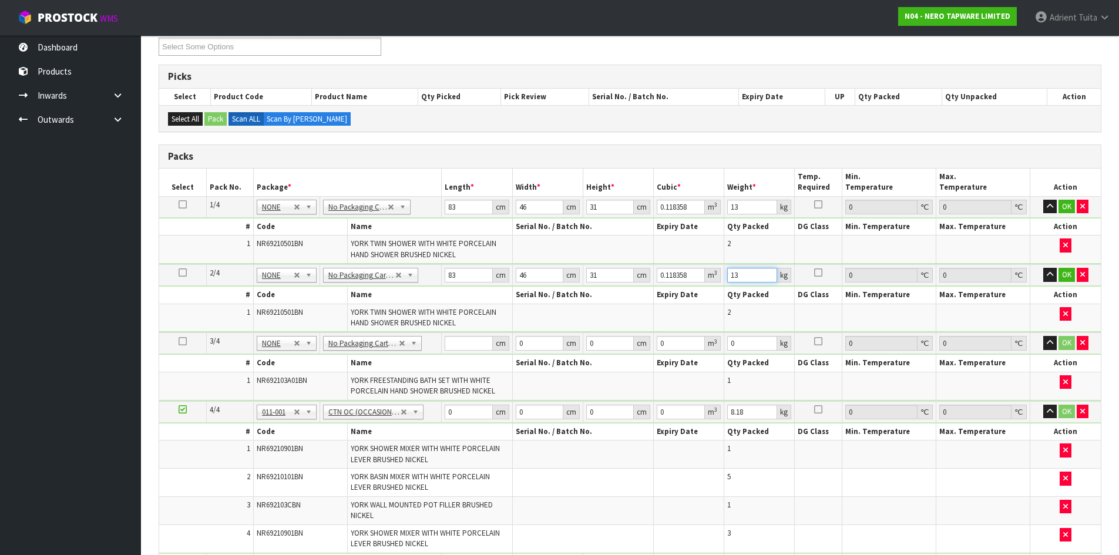
type input "13"
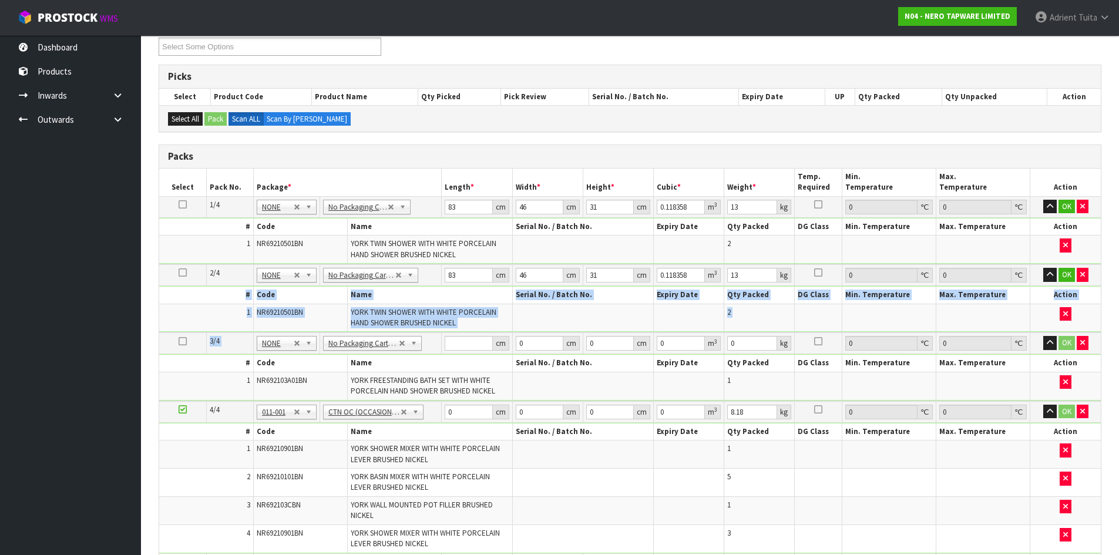
click at [468, 335] on table "Select Pack No. Package * Length * Width * Height * Cubic * Weight * Temp. Requ…" at bounding box center [630, 370] width 942 height 402
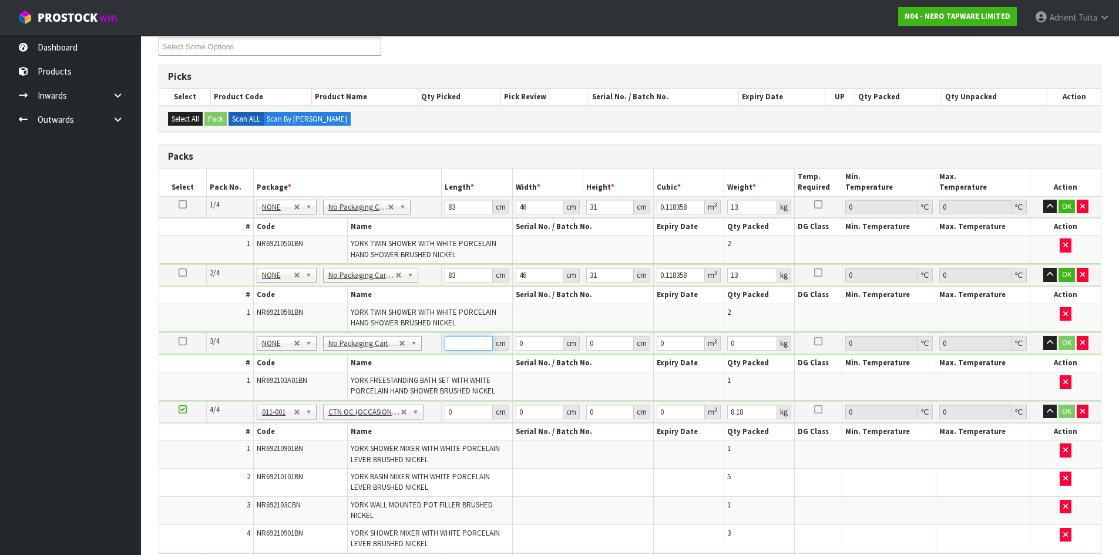
click at [469, 337] on input "number" at bounding box center [469, 343] width 48 height 15
type input "100"
type input "32"
type input "1"
type input "0.0032"
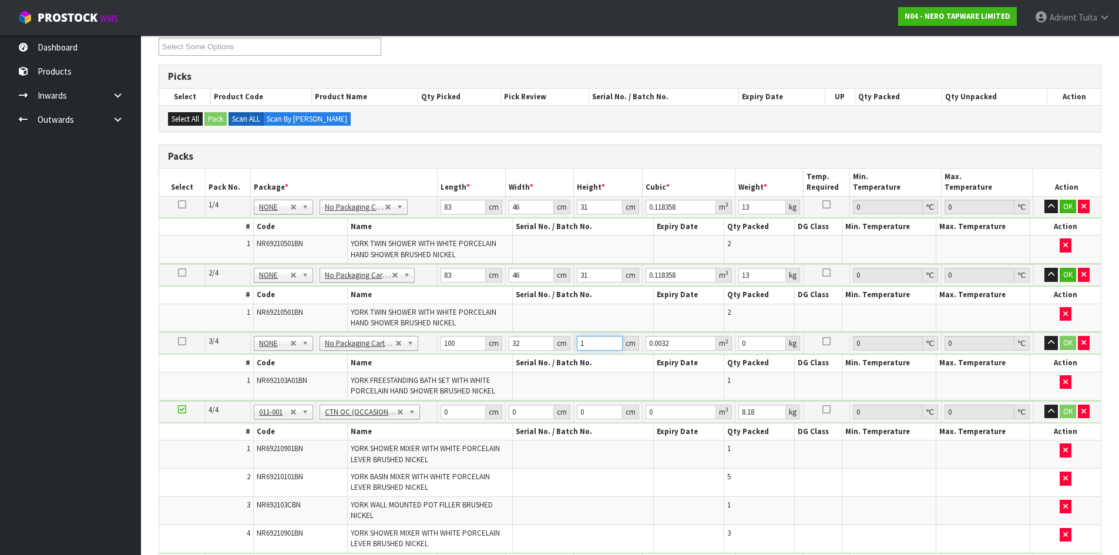
type input "17"
type input "0.0544"
type input "17"
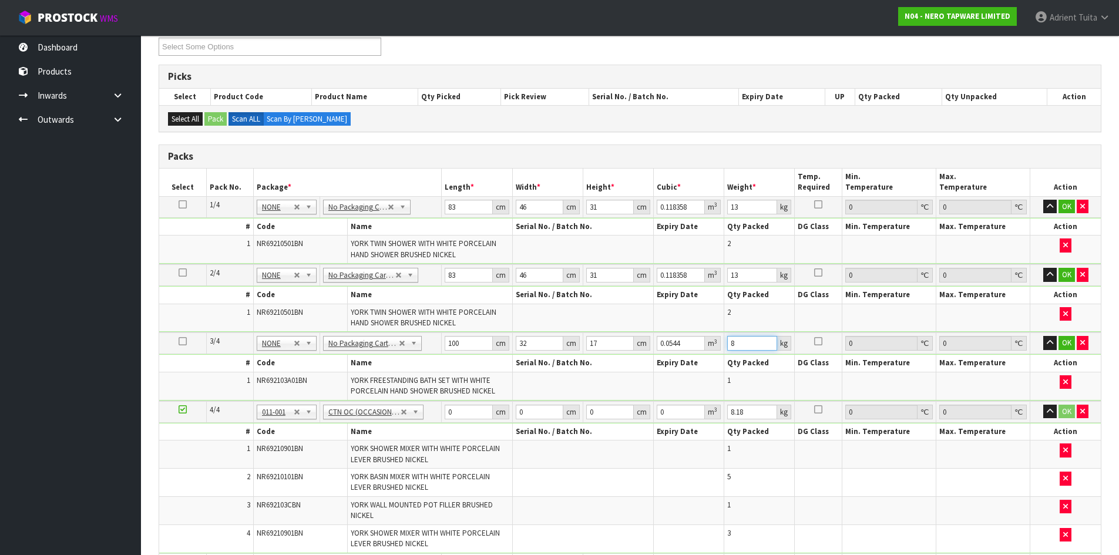
type input "8"
click at [452, 408] on input "0" at bounding box center [469, 412] width 48 height 15
type input "57"
type input "32"
type input "2"
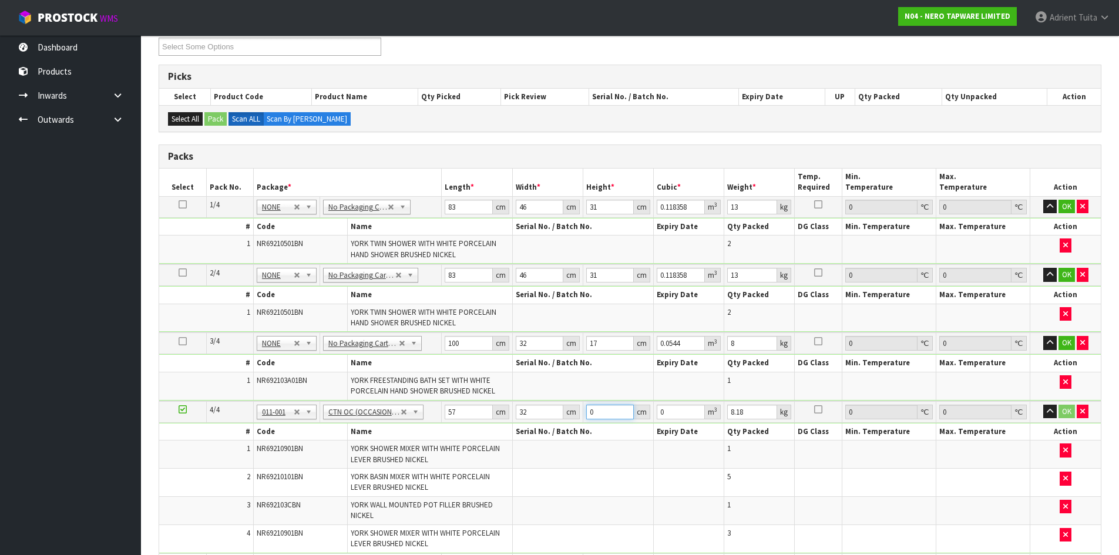
type input "0.003648"
type input "28"
type input "0.051072"
type input "28"
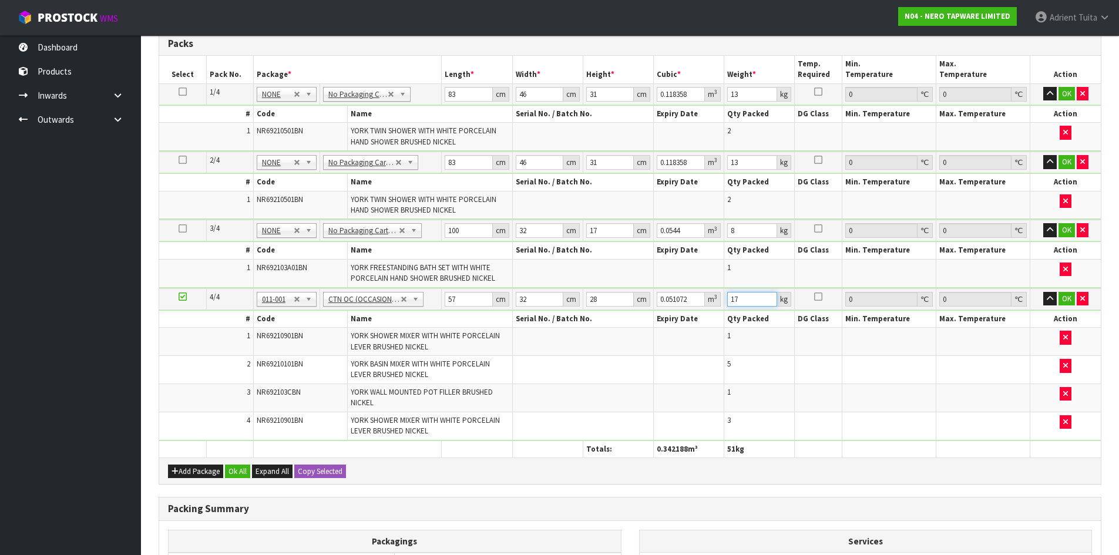
scroll to position [285, 0]
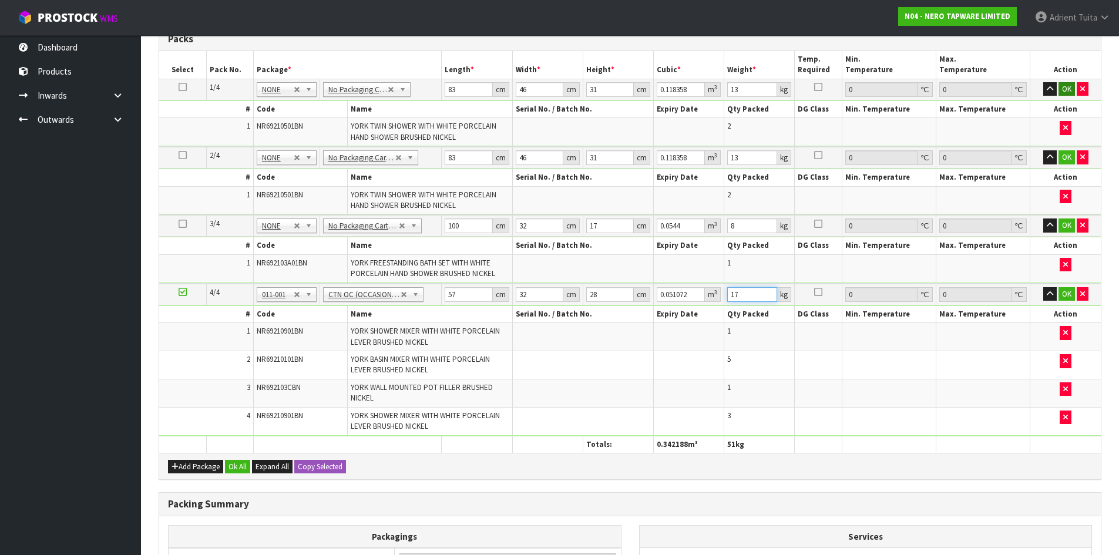
type input "17"
click at [1065, 93] on button "OK" at bounding box center [1067, 89] width 16 height 14
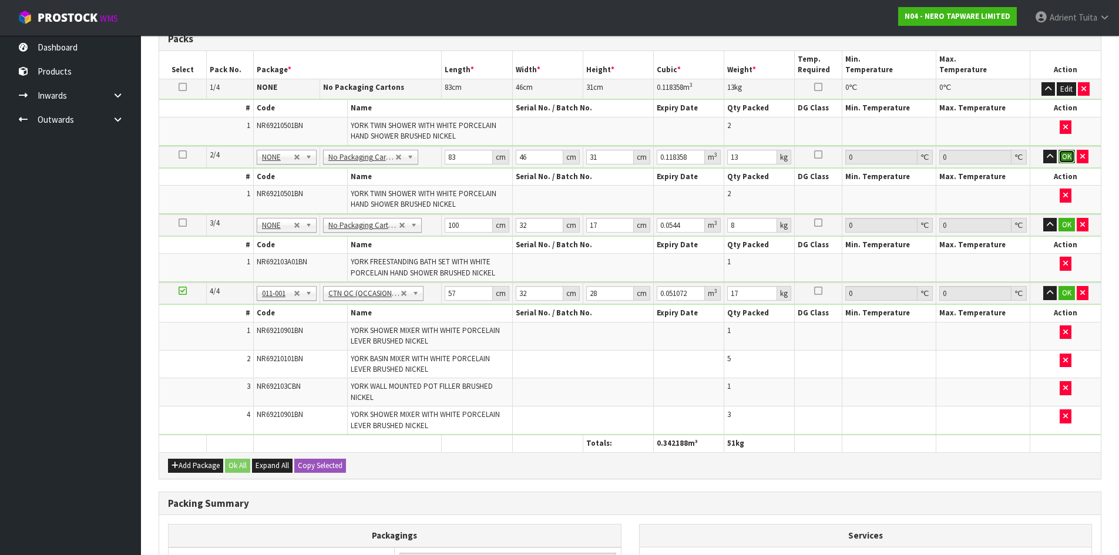
click at [1063, 153] on button "OK" at bounding box center [1067, 157] width 16 height 14
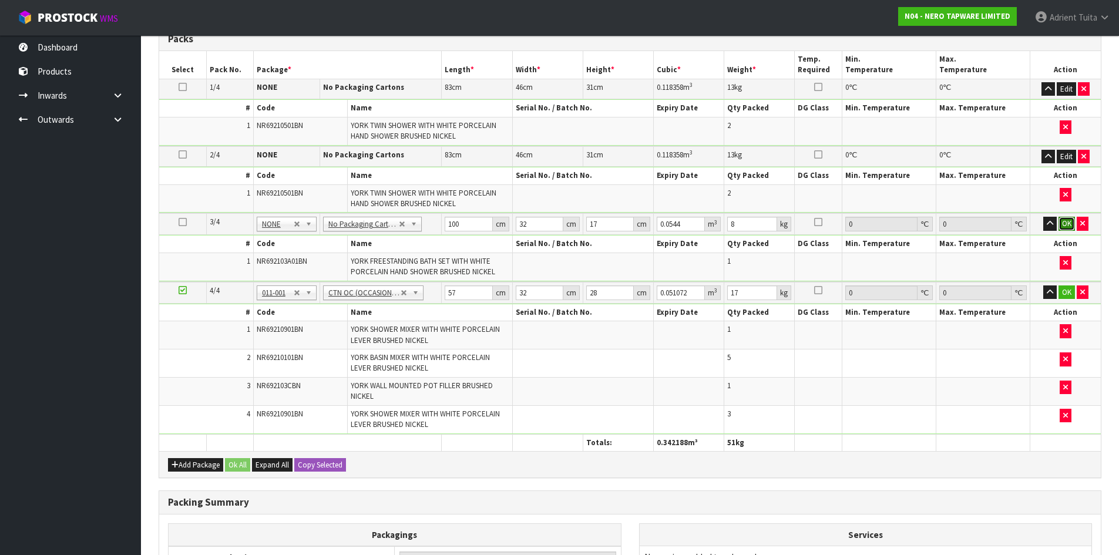
click at [1065, 220] on button "OK" at bounding box center [1067, 224] width 16 height 14
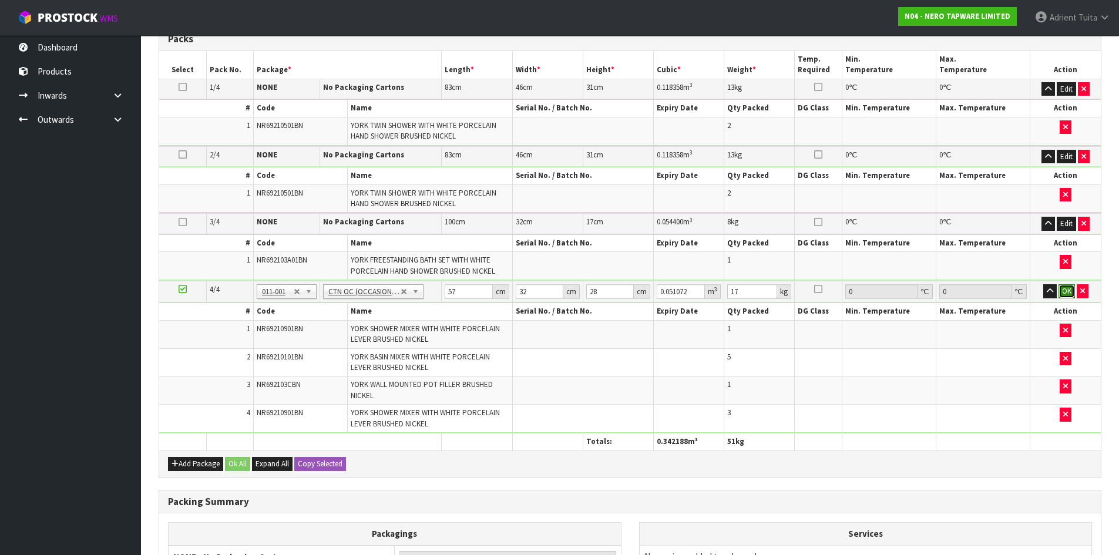
click at [1071, 286] on button "OK" at bounding box center [1067, 291] width 16 height 14
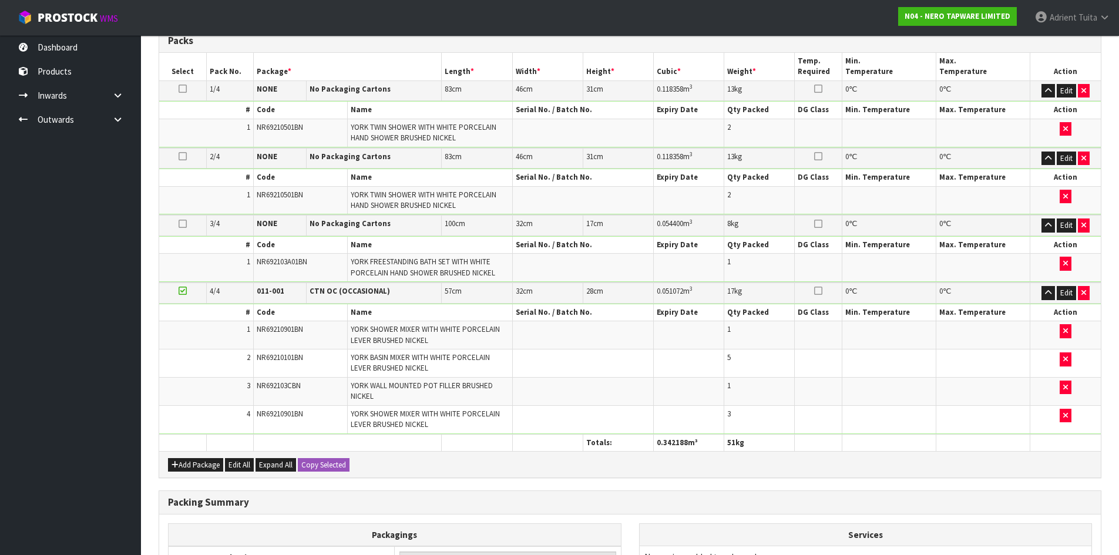
scroll to position [458, 0]
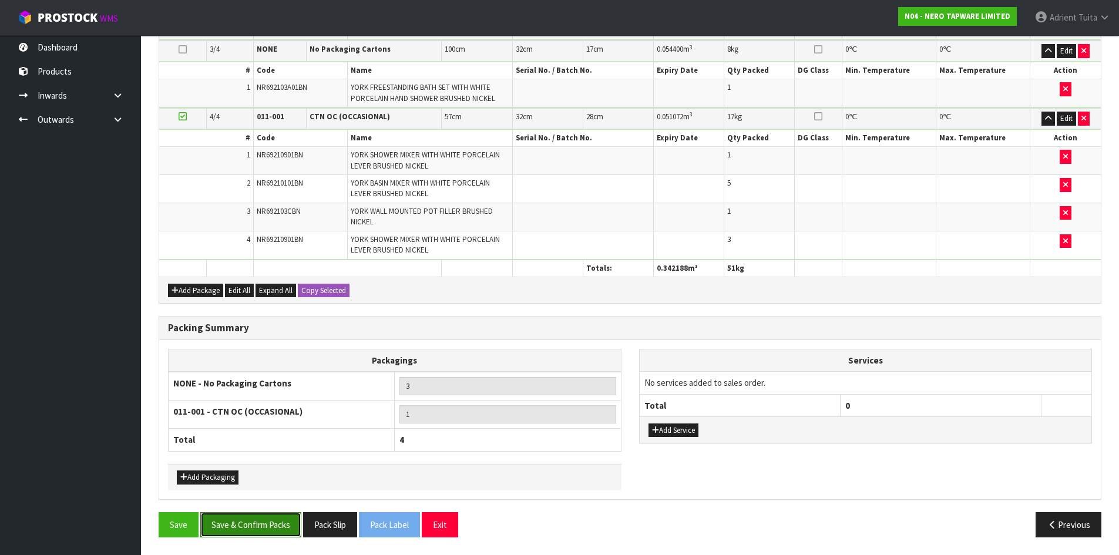
click at [269, 527] on button "Save & Confirm Packs" at bounding box center [250, 524] width 101 height 25
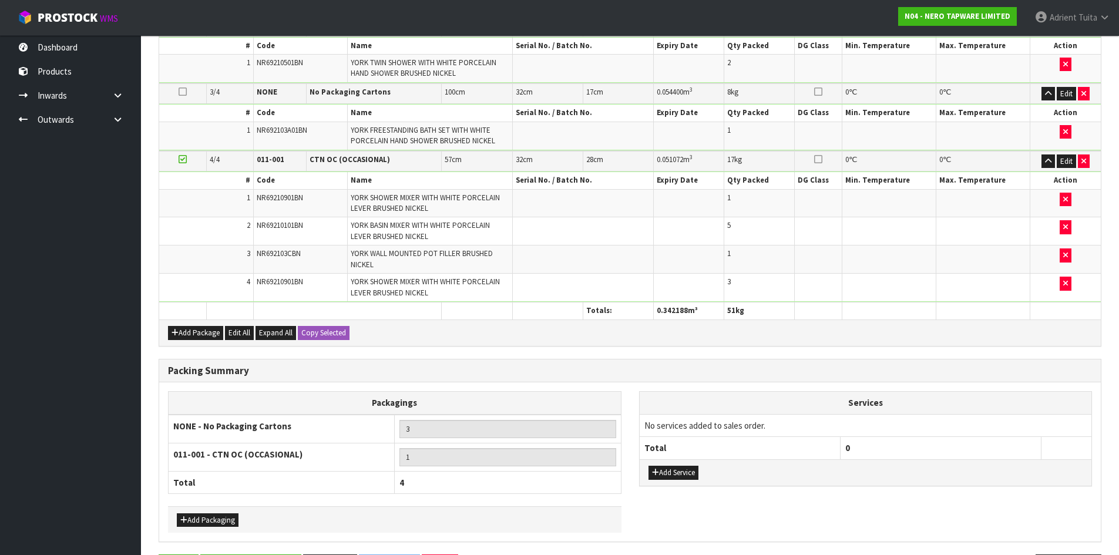
scroll to position [0, 0]
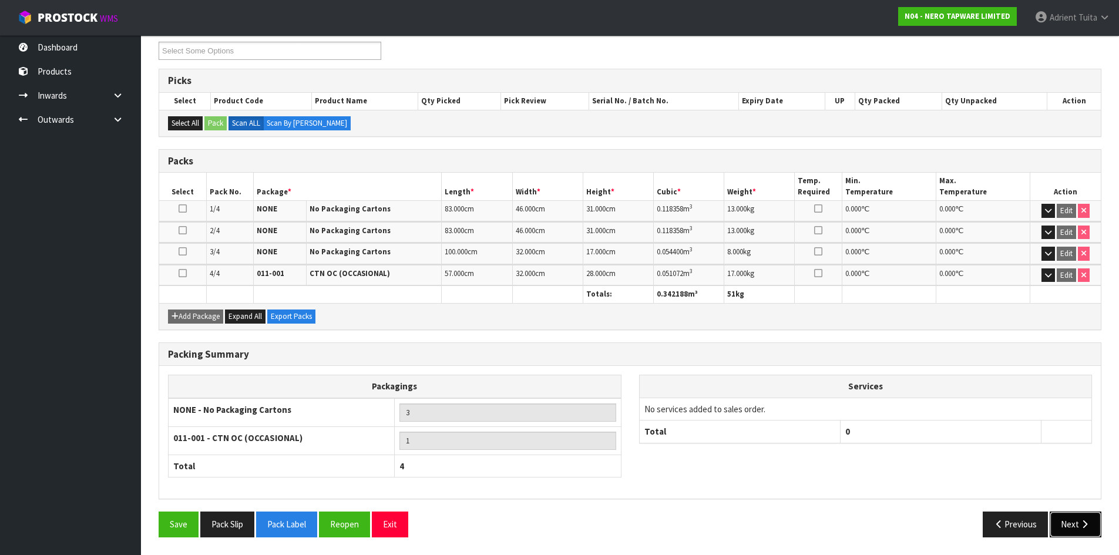
click at [1065, 523] on button "Next" at bounding box center [1076, 524] width 52 height 25
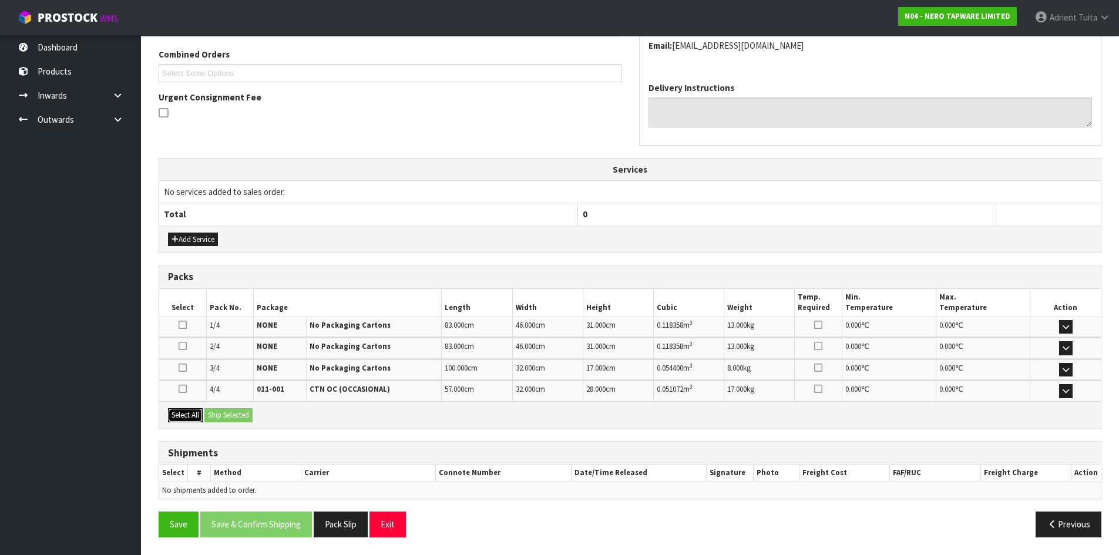
click at [189, 411] on button "Select All" at bounding box center [185, 415] width 35 height 14
click at [224, 411] on button "Ship Selected" at bounding box center [228, 415] width 48 height 14
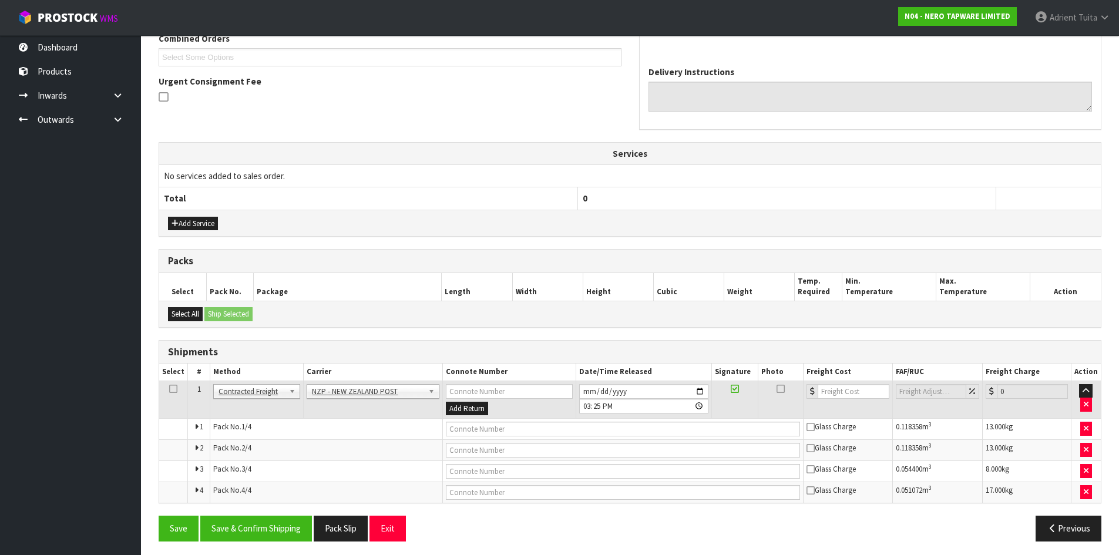
scroll to position [321, 0]
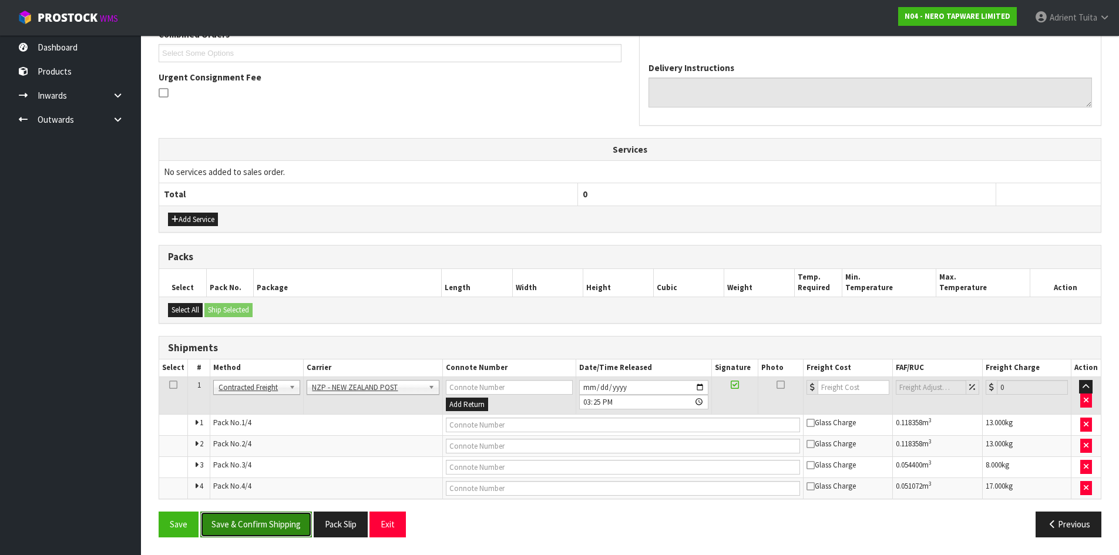
click at [247, 523] on button "Save & Confirm Shipping" at bounding box center [256, 524] width 112 height 25
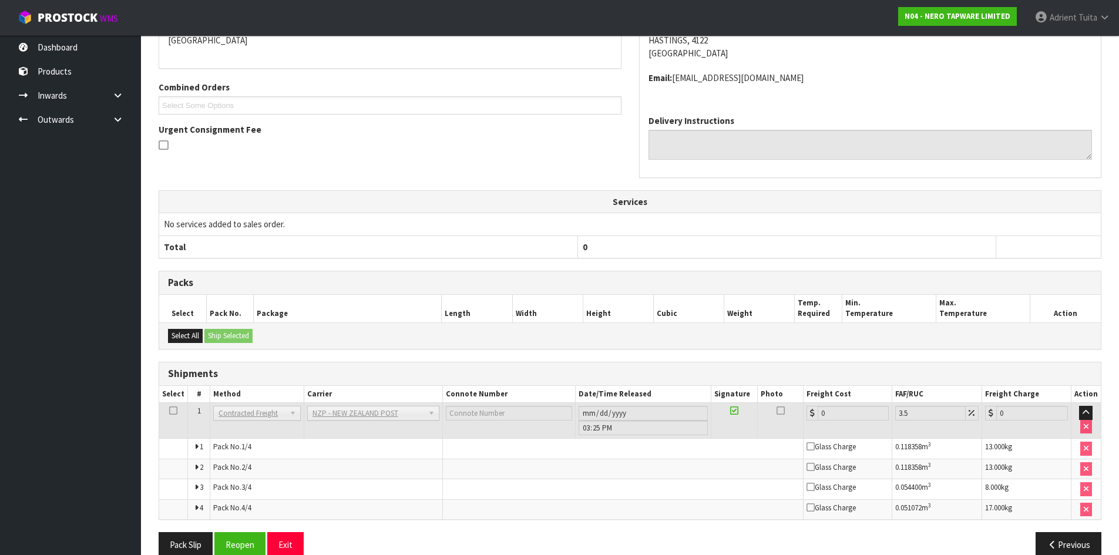
scroll to position [301, 0]
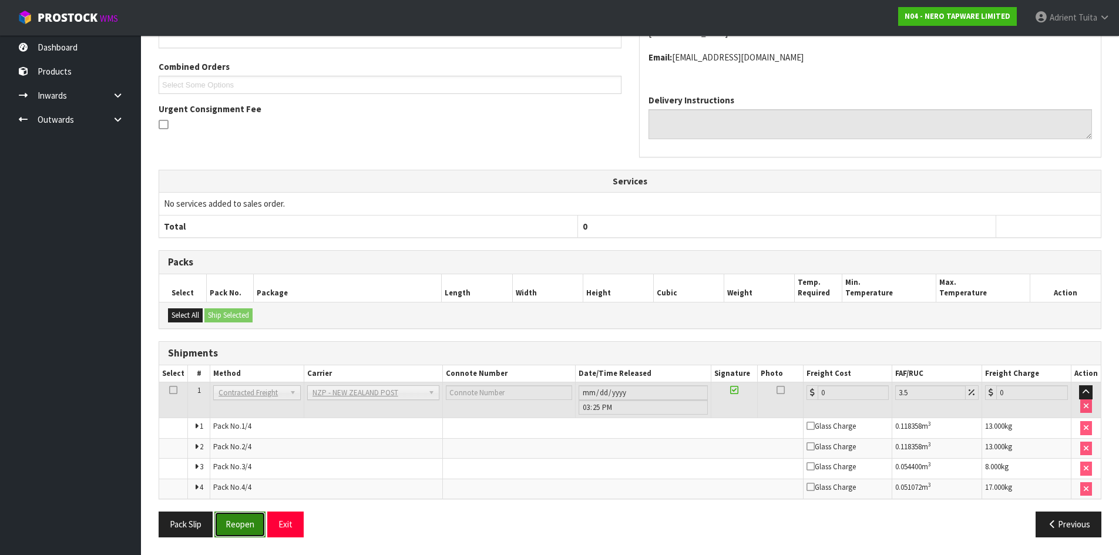
click at [249, 523] on button "Reopen" at bounding box center [239, 524] width 51 height 25
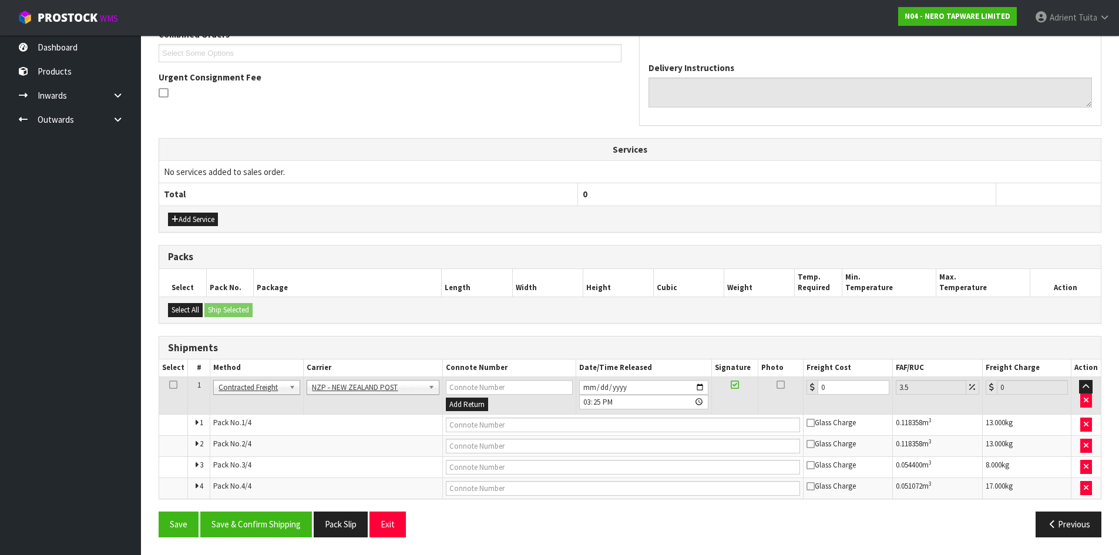
drag, startPoint x: 1067, startPoint y: 510, endPoint x: 1065, endPoint y: 541, distance: 31.3
click at [1067, 511] on div "From Address CONTRACT WAREHOUSING & LOGISTICS 17 Allens Road East Tamaki Auckla…" at bounding box center [630, 228] width 943 height 635
click at [1066, 530] on button "Previous" at bounding box center [1069, 524] width 66 height 25
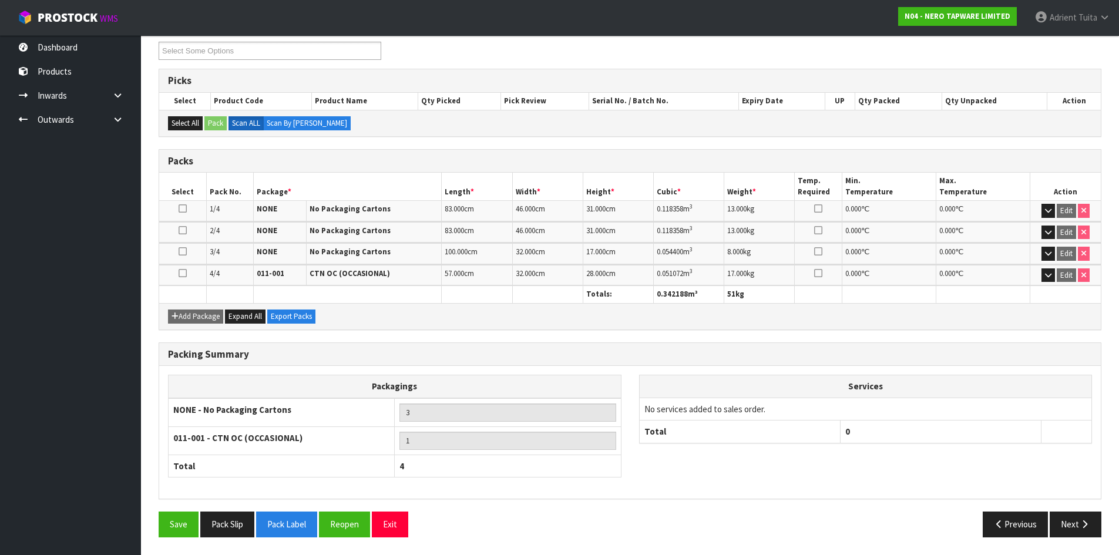
scroll to position [206, 0]
click at [338, 524] on button "Reopen" at bounding box center [344, 524] width 51 height 25
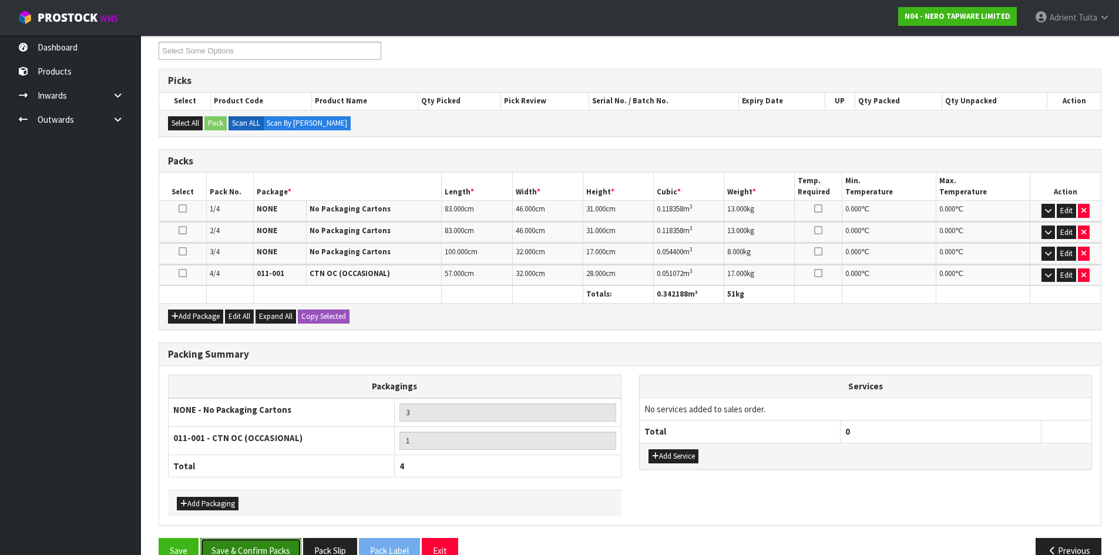
click at [273, 545] on button "Save & Confirm Packs" at bounding box center [250, 550] width 101 height 25
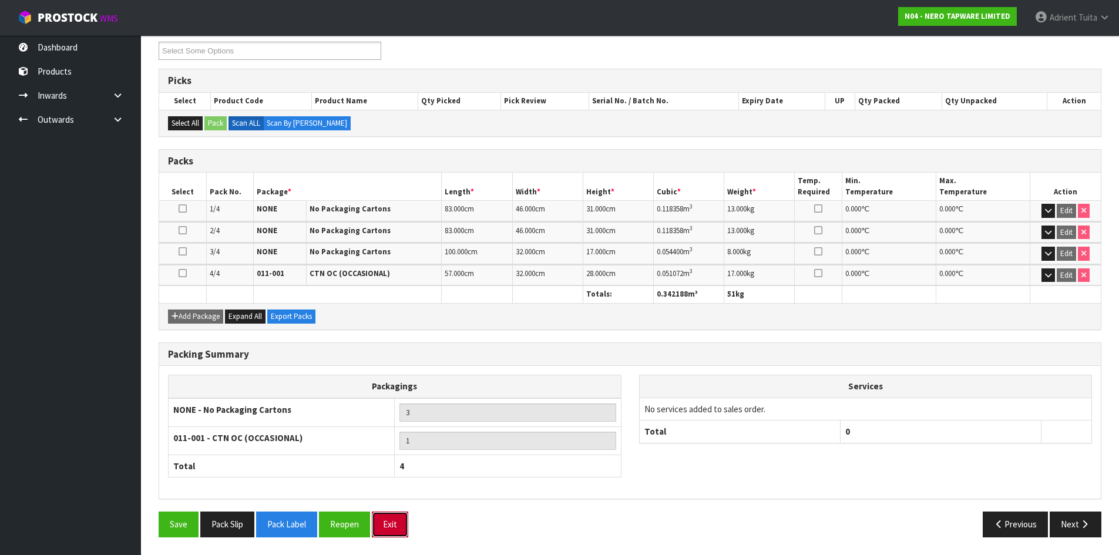
click at [385, 519] on button "Exit" at bounding box center [390, 524] width 36 height 25
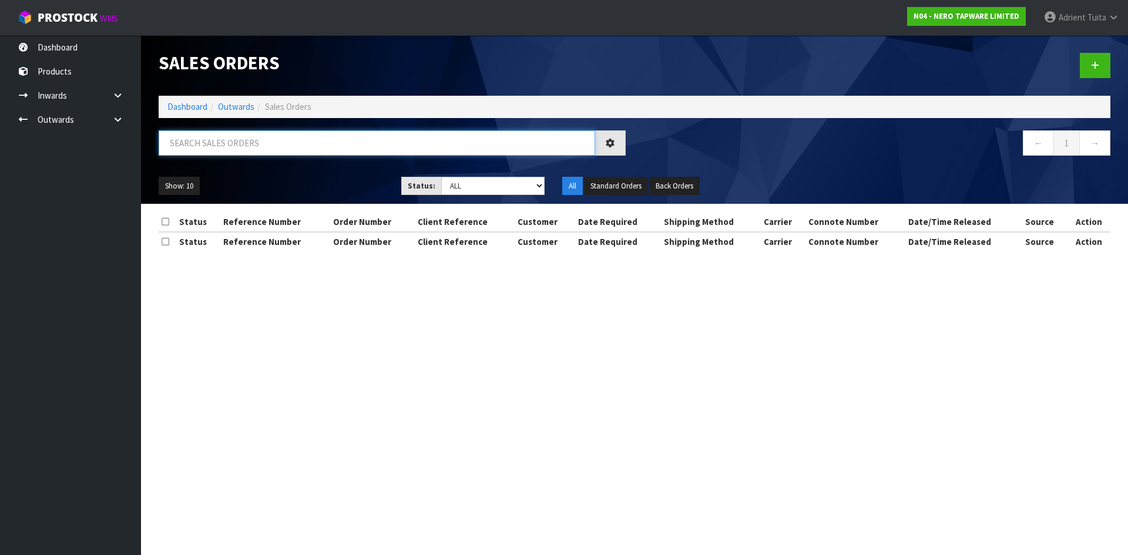
click at [245, 139] on input "text" at bounding box center [377, 142] width 436 height 25
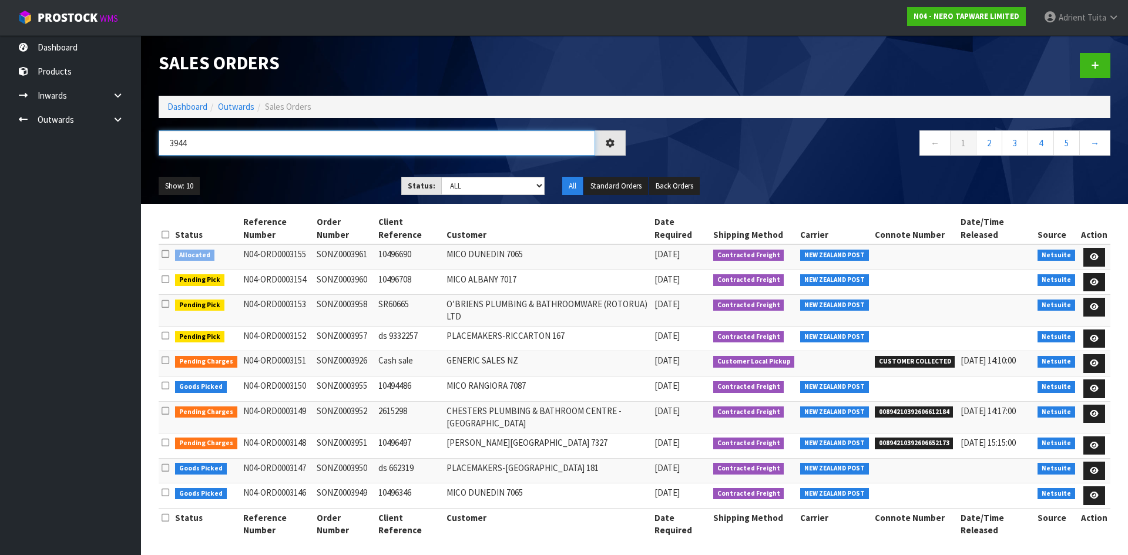
type input "3944"
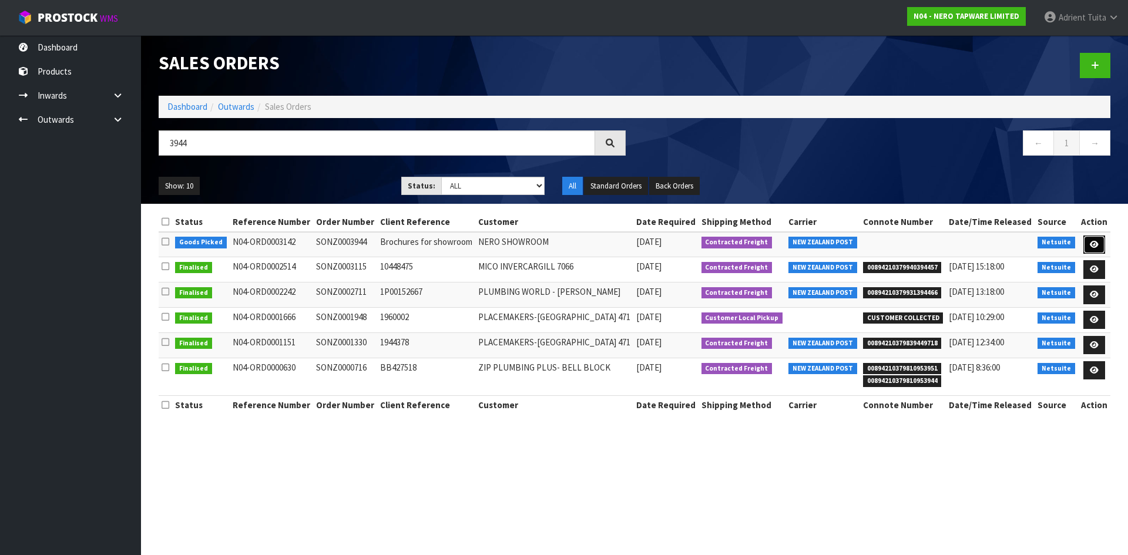
click at [1094, 250] on link at bounding box center [1094, 245] width 22 height 19
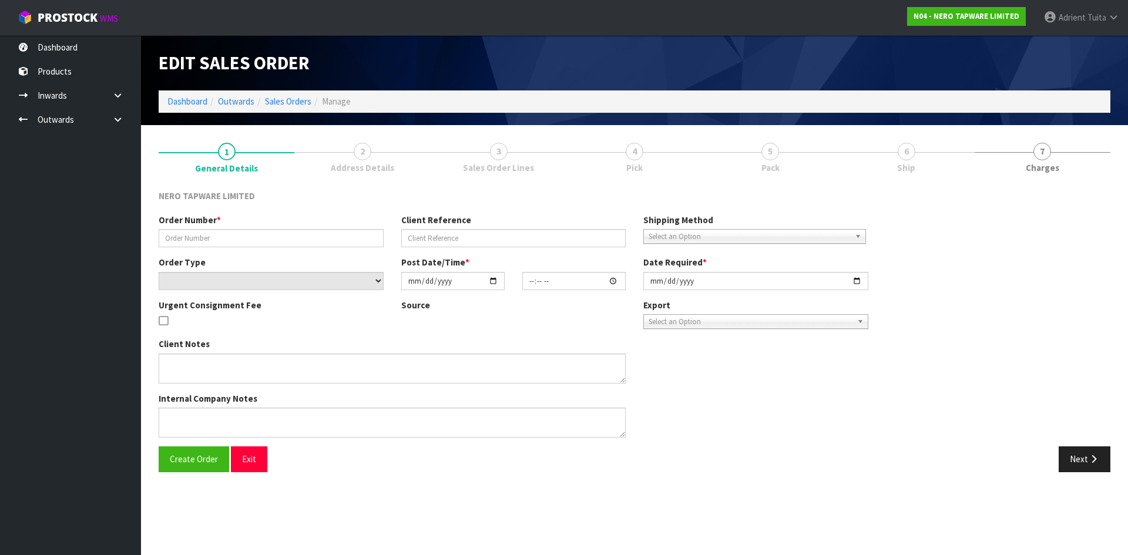
type input "SONZ0003944"
type input "Brochures for showroom"
select select "number:0"
type input "2025-10-03"
type input "10:30:08.000"
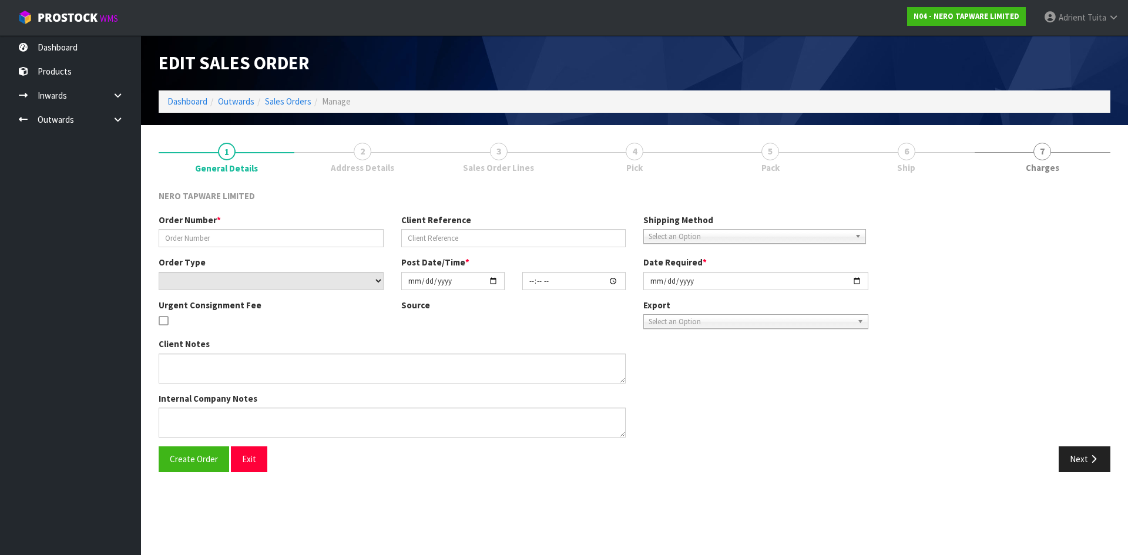
type input "2025-10-03"
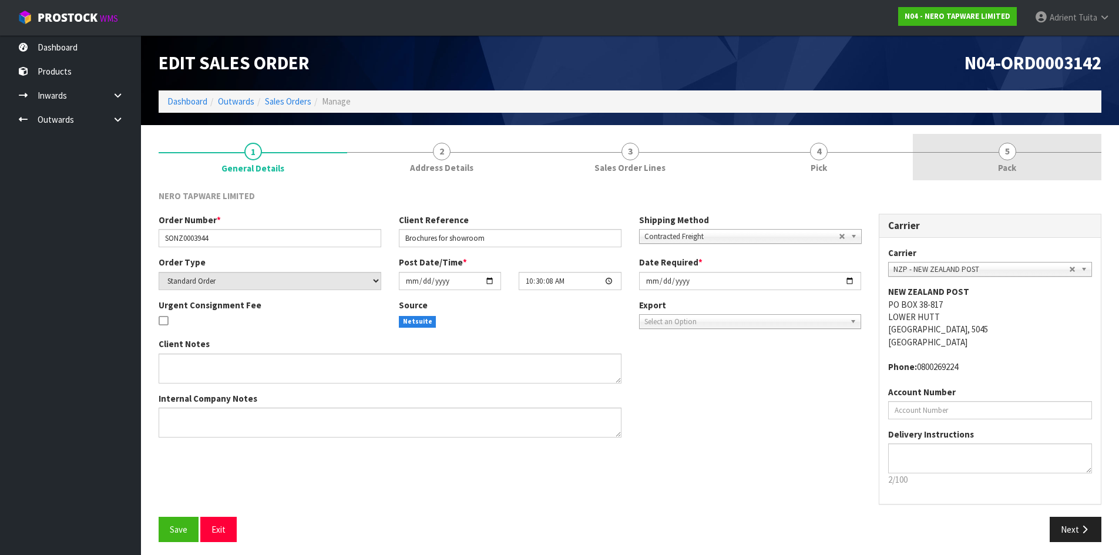
click at [997, 156] on link "5 Pack" at bounding box center [1007, 157] width 189 height 46
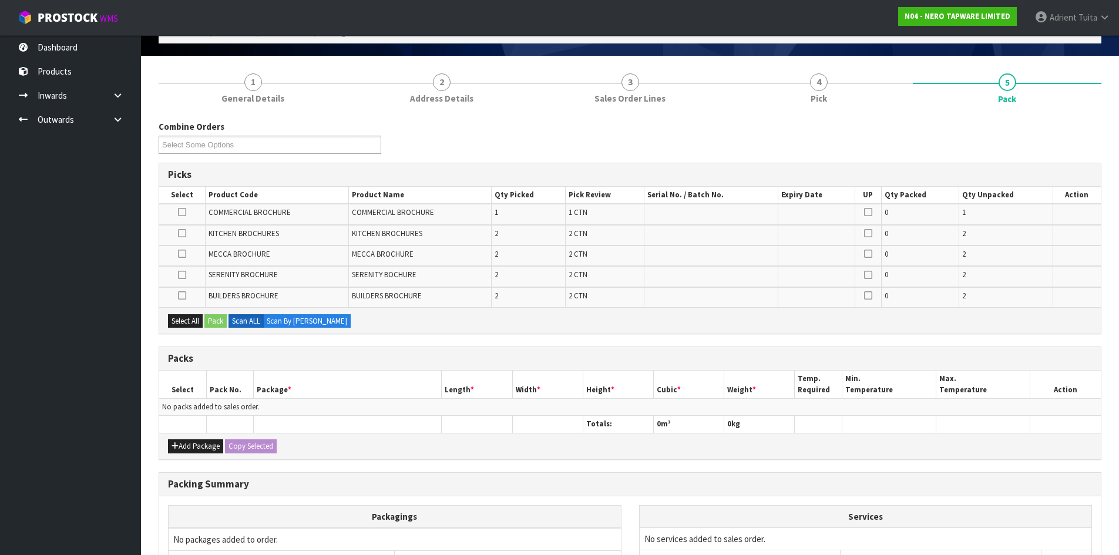
scroll to position [176, 0]
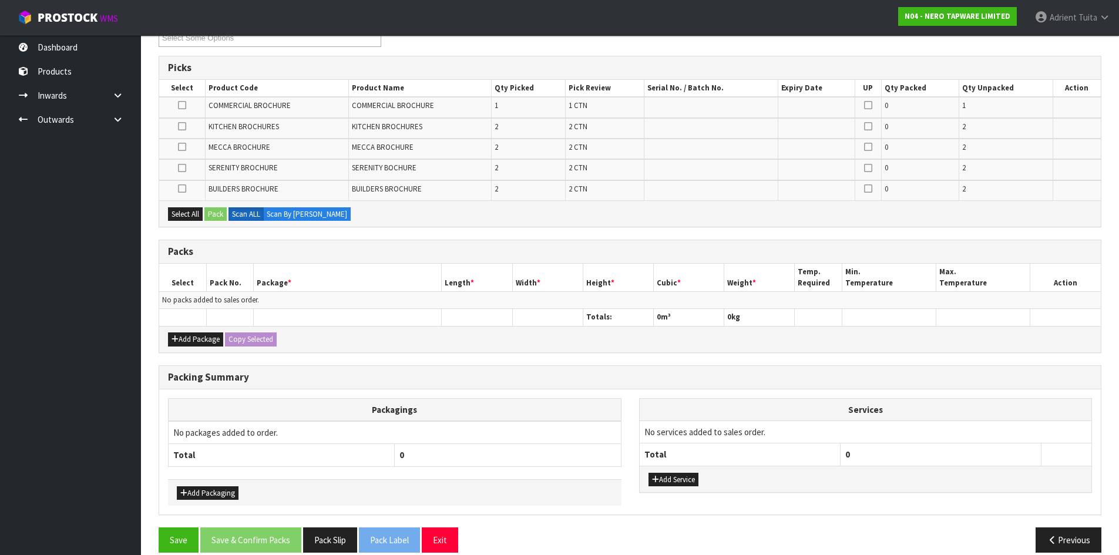
click at [179, 147] on icon at bounding box center [182, 147] width 8 height 1
click at [0, 0] on input "checkbox" at bounding box center [0, 0] width 0 height 0
click at [211, 213] on button "Pack" at bounding box center [215, 214] width 22 height 14
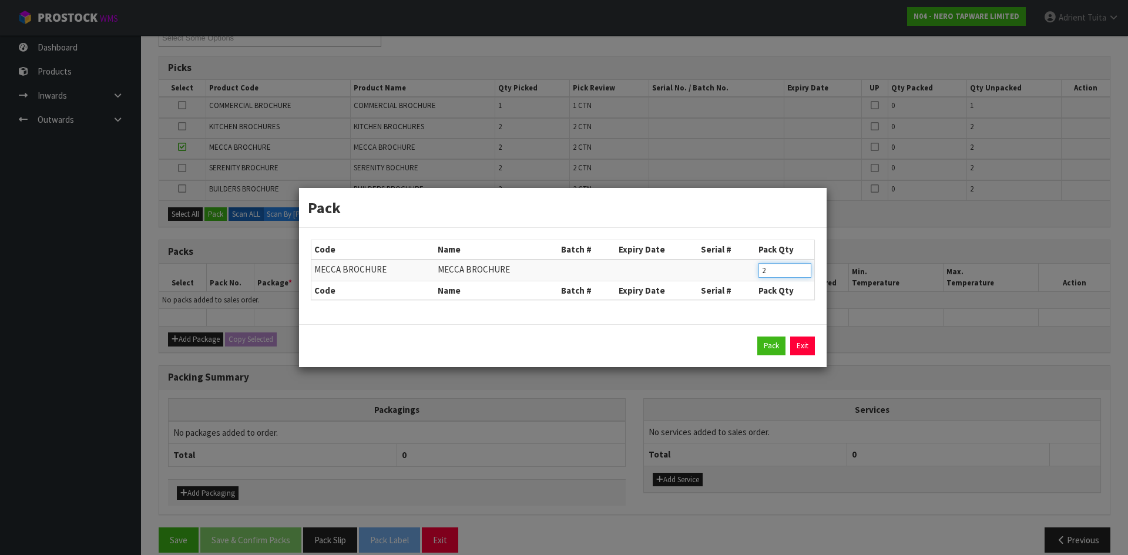
click at [772, 264] on input "2" at bounding box center [784, 270] width 53 height 15
drag, startPoint x: 771, startPoint y: 264, endPoint x: 749, endPoint y: 270, distance: 22.9
click at [770, 264] on input "2" at bounding box center [784, 270] width 53 height 15
type input "1"
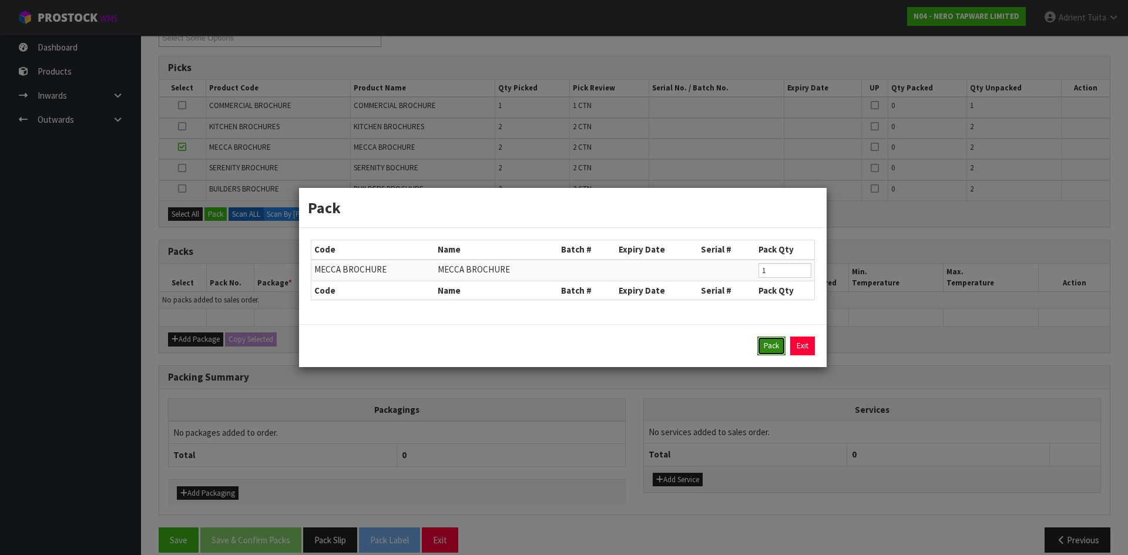
click at [783, 344] on button "Pack" at bounding box center [771, 346] width 28 height 19
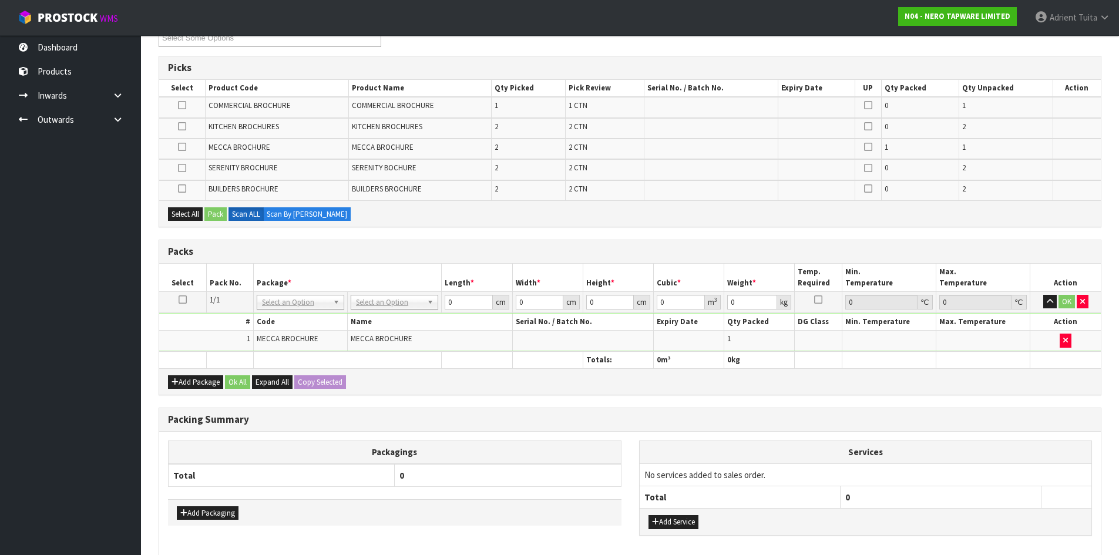
click at [185, 147] on icon at bounding box center [182, 147] width 8 height 1
click at [0, 0] on input "checkbox" at bounding box center [0, 0] width 0 height 0
click at [217, 209] on button "Pack" at bounding box center [215, 214] width 22 height 14
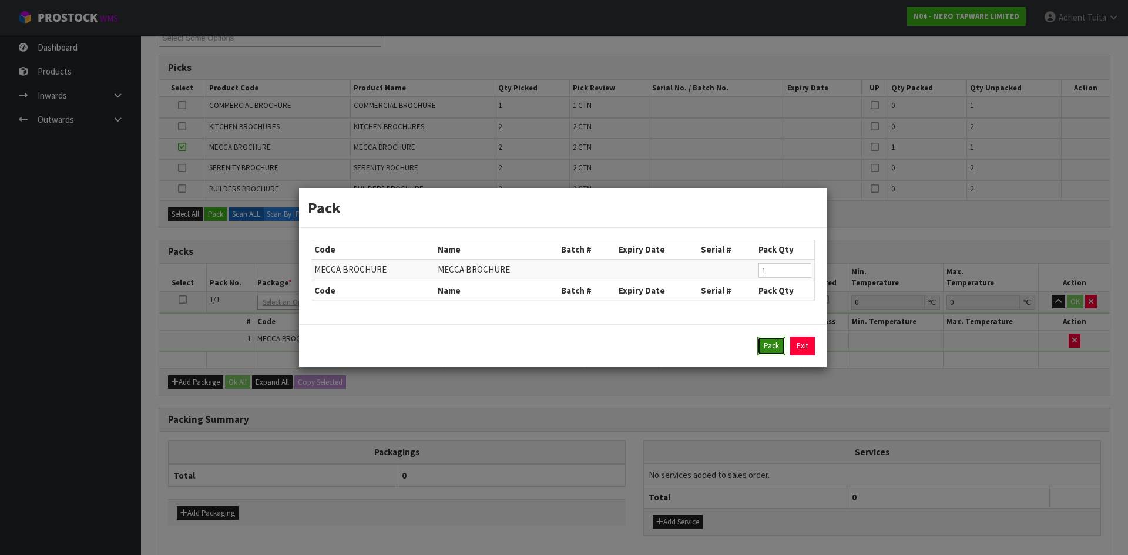
click at [763, 347] on button "Pack" at bounding box center [771, 346] width 28 height 19
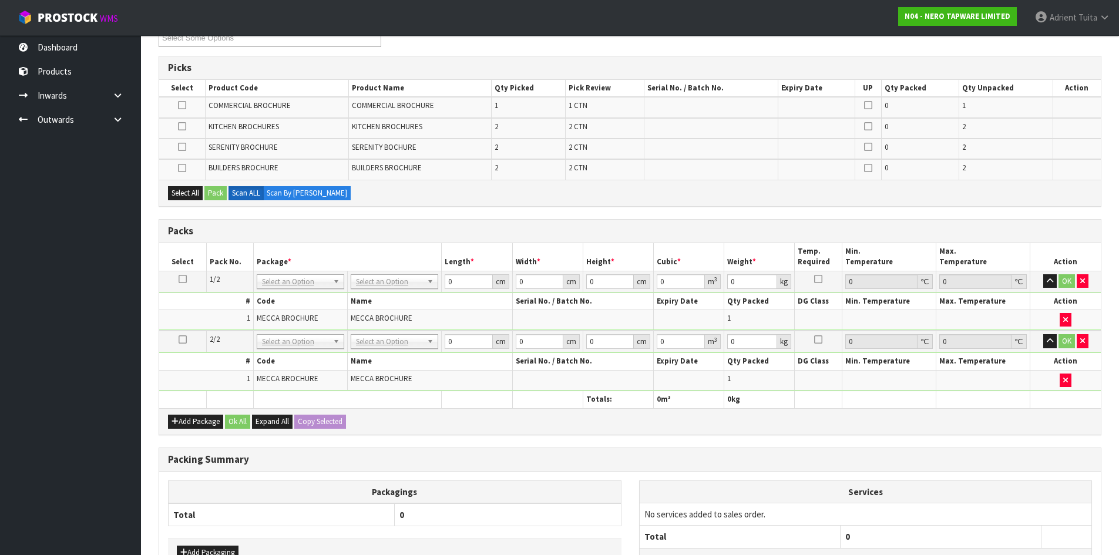
click at [185, 127] on icon at bounding box center [182, 126] width 8 height 1
click at [0, 0] on input "checkbox" at bounding box center [0, 0] width 0 height 0
click at [216, 186] on button "Pack" at bounding box center [215, 193] width 22 height 14
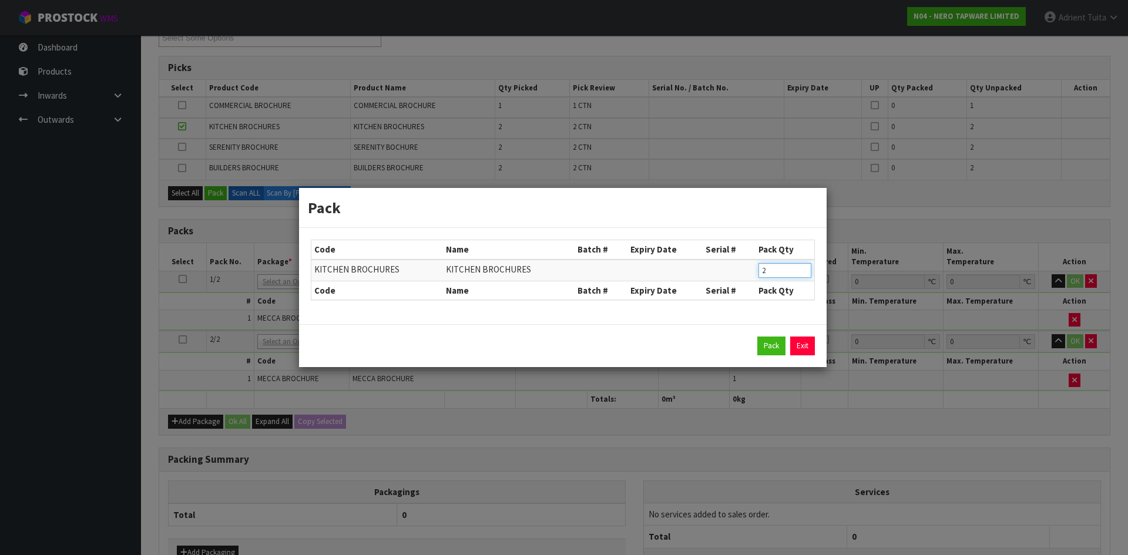
click at [774, 271] on input "2" at bounding box center [784, 270] width 53 height 15
type input "1"
click at [770, 340] on button "Pack" at bounding box center [771, 346] width 28 height 19
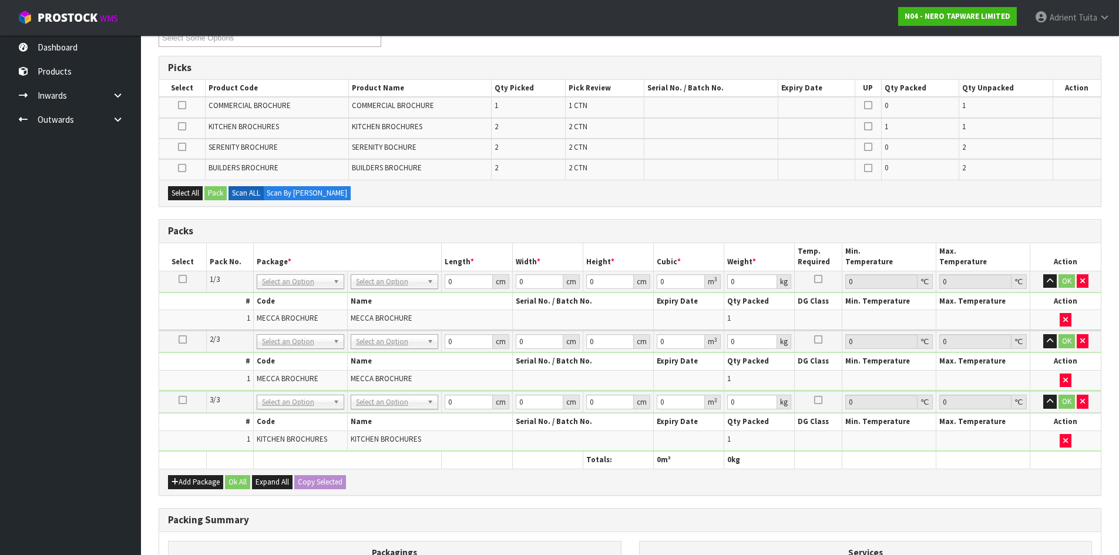
click at [184, 127] on icon at bounding box center [182, 126] width 8 height 1
click at [0, 0] on input "checkbox" at bounding box center [0, 0] width 0 height 0
click at [223, 194] on button "Pack" at bounding box center [215, 193] width 22 height 14
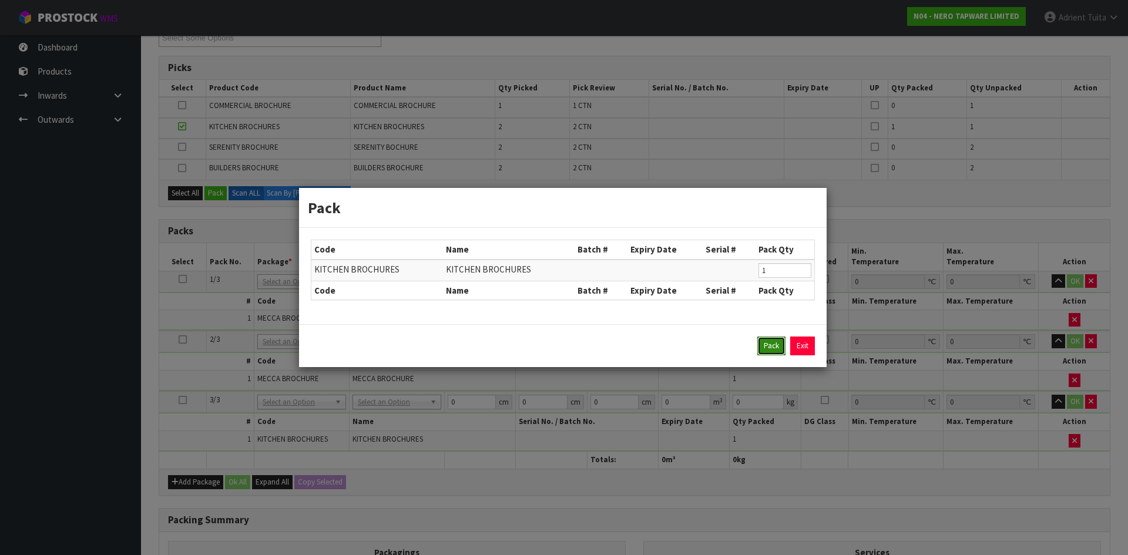
click at [763, 341] on button "Pack" at bounding box center [771, 346] width 28 height 19
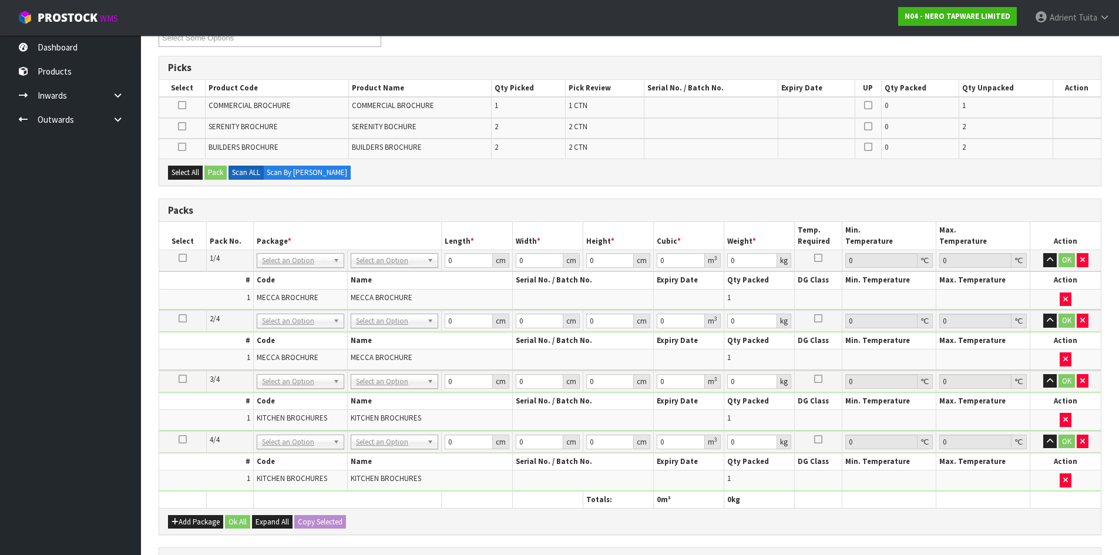
drag, startPoint x: 179, startPoint y: 146, endPoint x: 209, endPoint y: 164, distance: 35.4
click at [183, 147] on icon at bounding box center [182, 147] width 8 height 1
click at [0, 0] on input "checkbox" at bounding box center [0, 0] width 0 height 0
click at [211, 171] on button "Pack" at bounding box center [215, 173] width 22 height 14
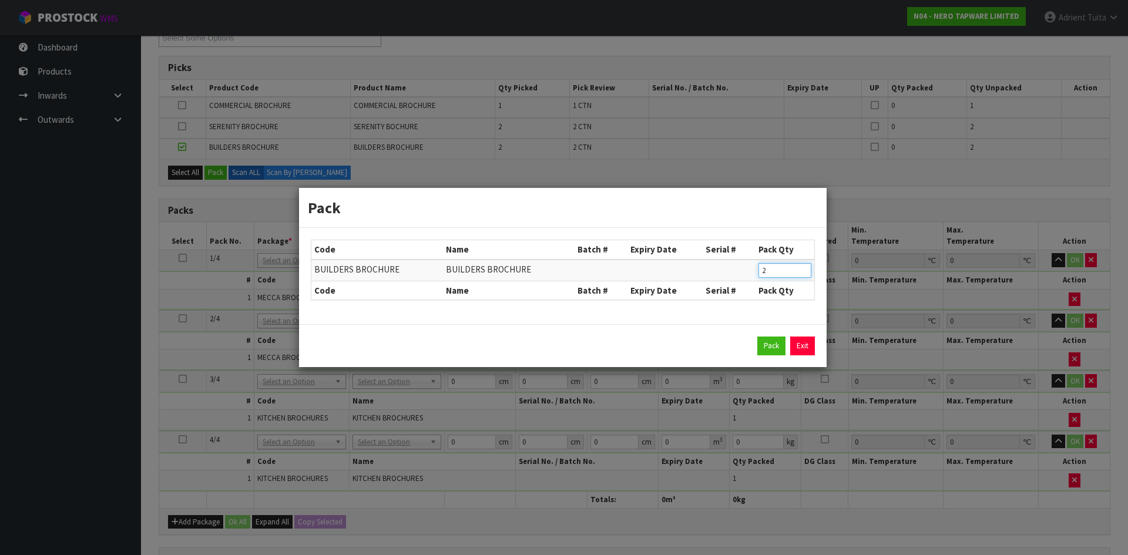
click at [771, 266] on input "2" at bounding box center [784, 270] width 53 height 15
type input "1"
drag, startPoint x: 767, startPoint y: 341, endPoint x: 347, endPoint y: 229, distance: 435.3
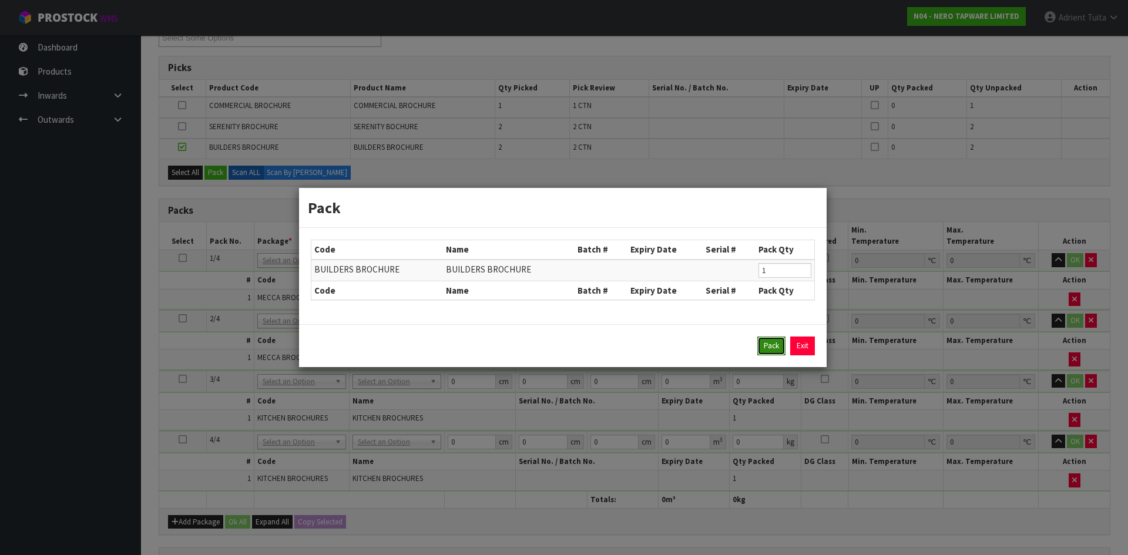
click at [766, 341] on button "Pack" at bounding box center [771, 346] width 28 height 19
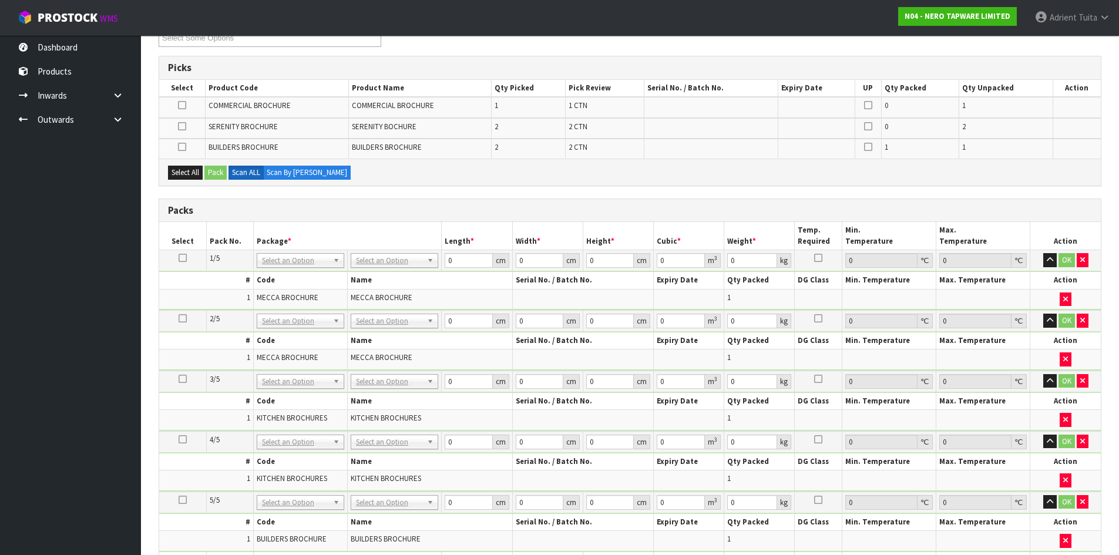
click at [184, 147] on icon at bounding box center [182, 147] width 8 height 1
click at [0, 0] on input "checkbox" at bounding box center [0, 0] width 0 height 0
click at [213, 170] on button "Pack" at bounding box center [215, 173] width 22 height 14
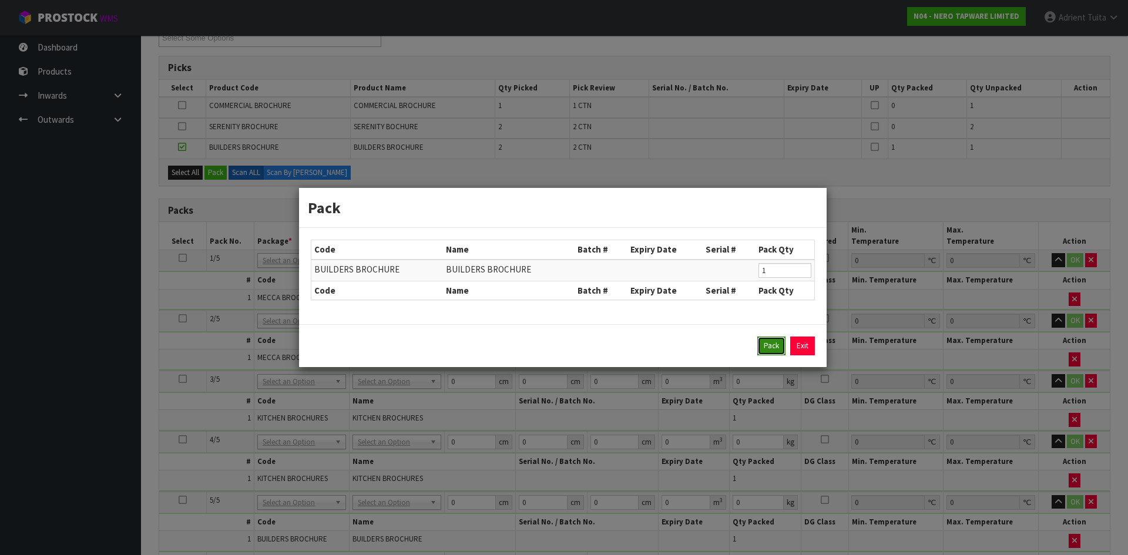
click at [764, 346] on button "Pack" at bounding box center [771, 346] width 28 height 19
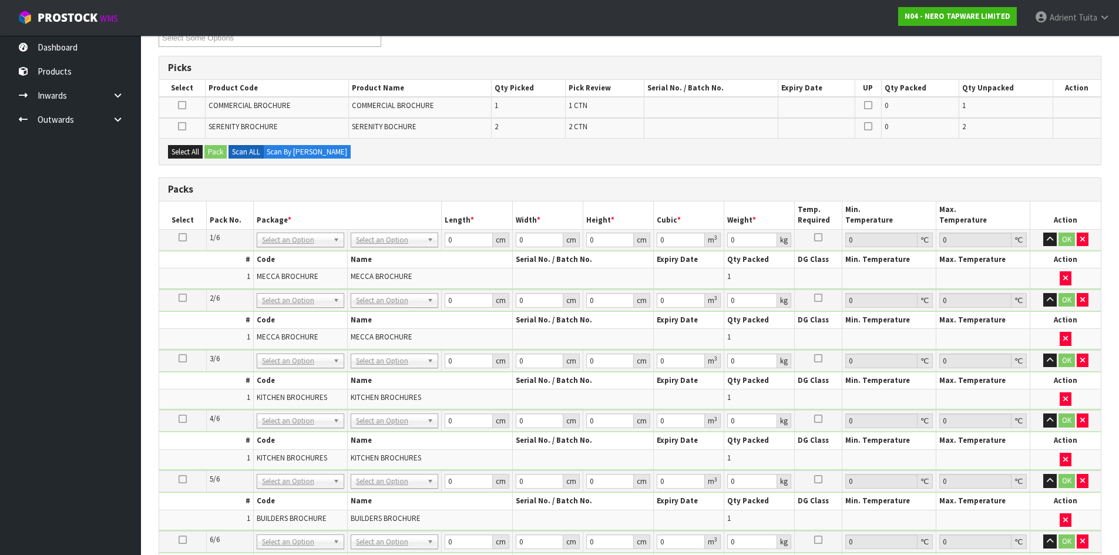
click at [183, 131] on label at bounding box center [182, 127] width 8 height 11
click at [0, 0] on input "checkbox" at bounding box center [0, 0] width 0 height 0
click at [214, 156] on button "Pack" at bounding box center [215, 152] width 22 height 14
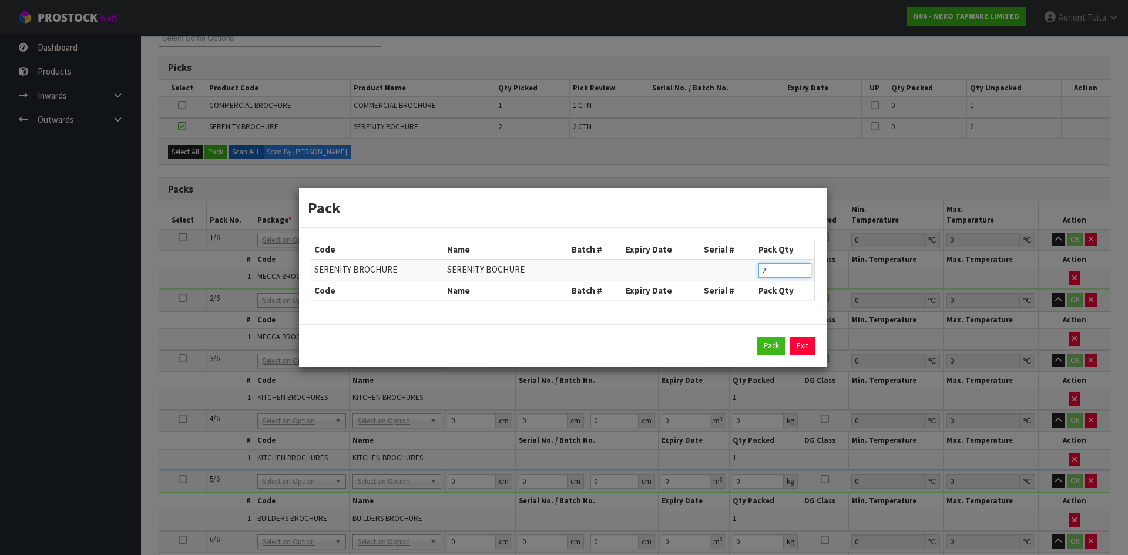
click at [767, 272] on input "2" at bounding box center [784, 270] width 53 height 15
click at [767, 271] on input "2" at bounding box center [784, 270] width 53 height 15
type input "1"
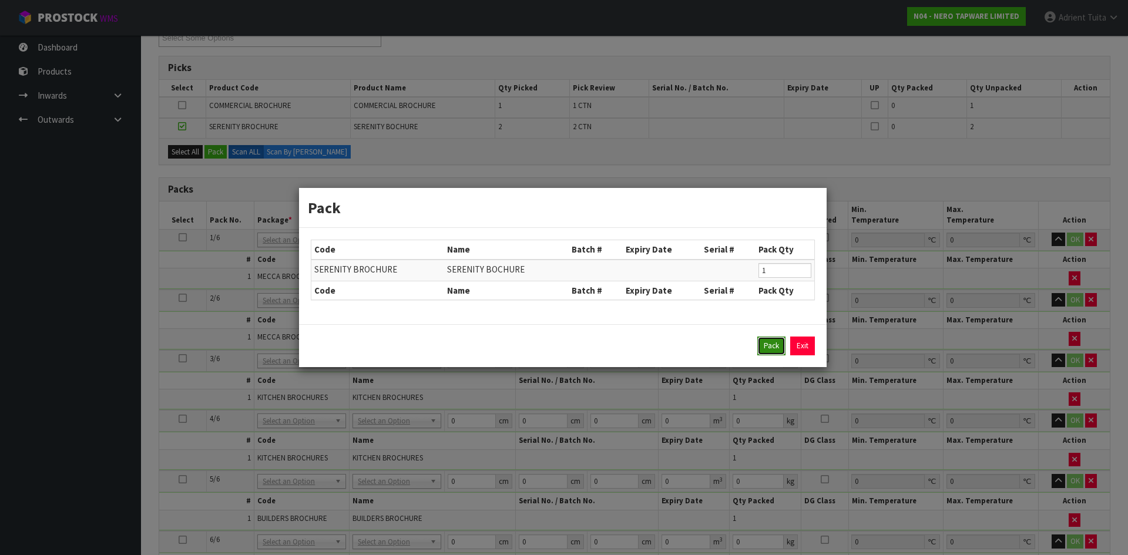
click at [760, 342] on button "Pack" at bounding box center [771, 346] width 28 height 19
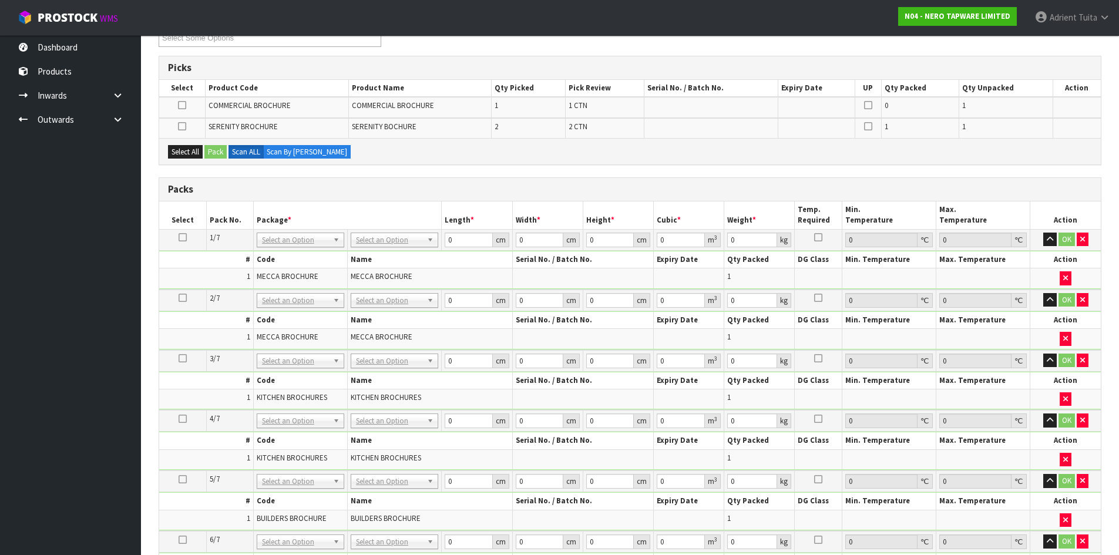
drag, startPoint x: 180, startPoint y: 125, endPoint x: 192, endPoint y: 130, distance: 12.9
click at [182, 126] on icon at bounding box center [182, 126] width 8 height 1
click at [0, 0] on input "checkbox" at bounding box center [0, 0] width 0 height 0
click at [226, 155] on button "Pack" at bounding box center [215, 152] width 22 height 14
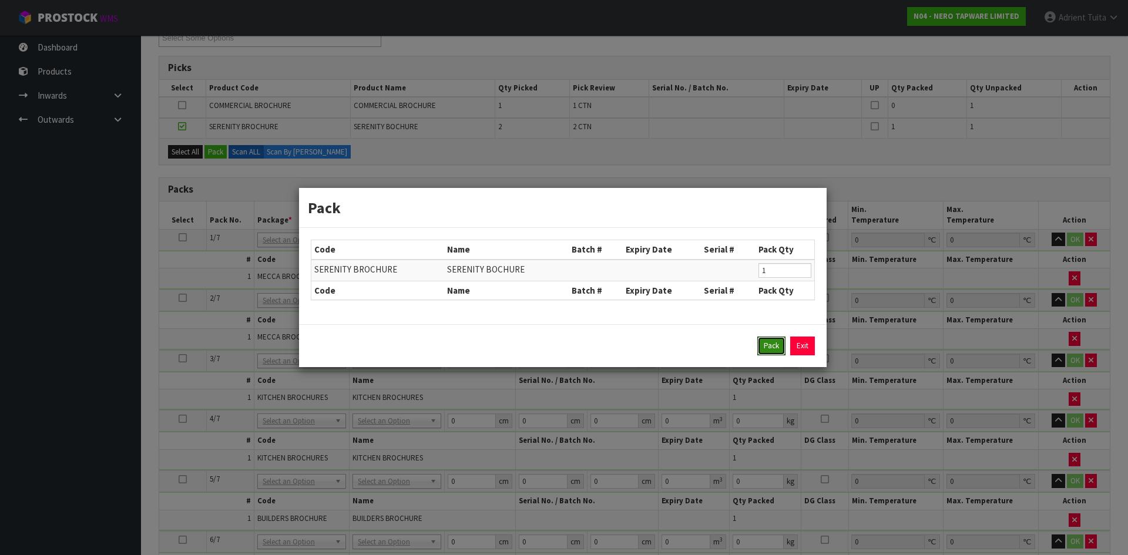
click at [758, 345] on button "Pack" at bounding box center [771, 346] width 28 height 19
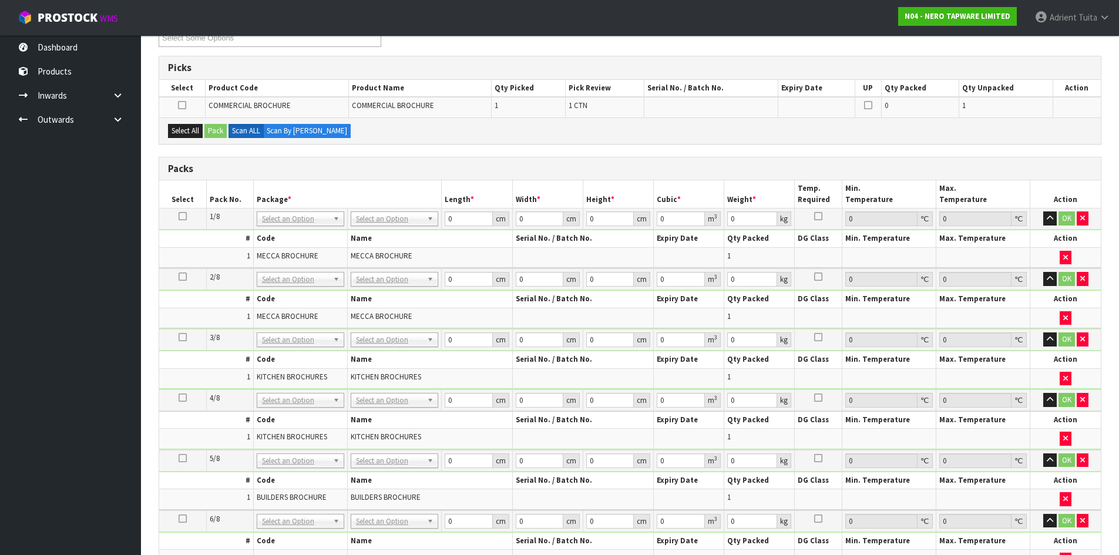
click at [209, 139] on div "Select All Pack Scan ALL Scan By Quantity" at bounding box center [630, 130] width 942 height 26
drag, startPoint x: 184, startPoint y: 129, endPoint x: 220, endPoint y: 131, distance: 36.5
click at [193, 129] on button "Select All" at bounding box center [185, 131] width 35 height 14
click at [221, 131] on button "Pack" at bounding box center [215, 131] width 22 height 14
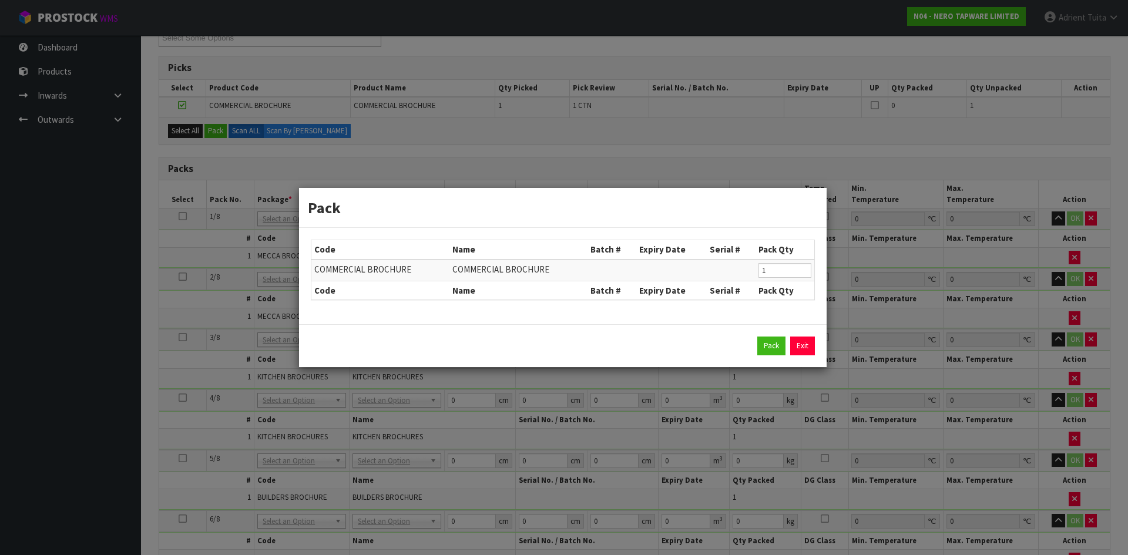
click at [755, 347] on div "Pack Exit" at bounding box center [563, 346] width 504 height 19
click at [756, 347] on div "Pack Exit" at bounding box center [563, 346] width 504 height 19
click at [771, 340] on button "Pack" at bounding box center [771, 346] width 28 height 19
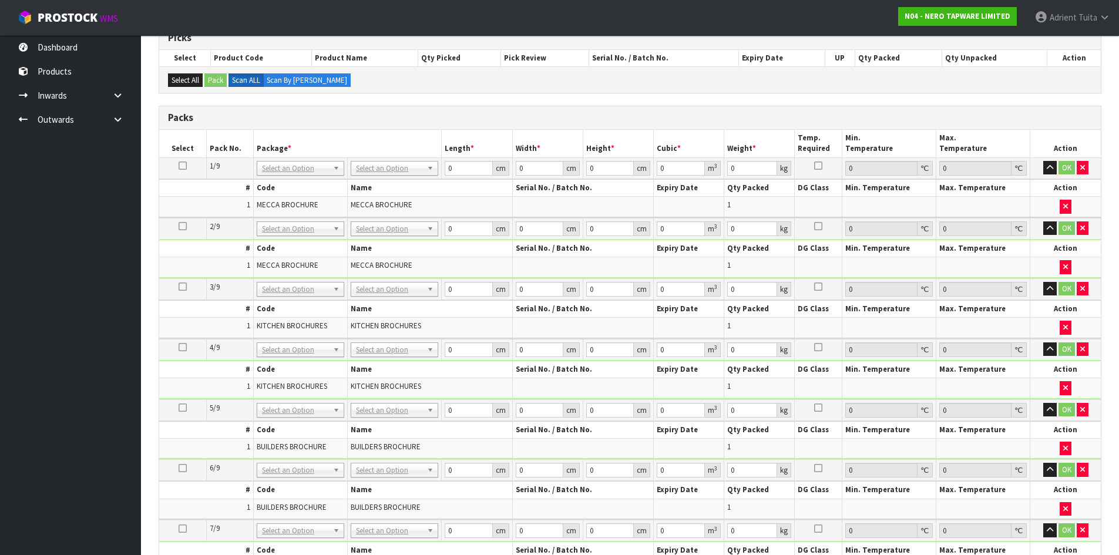
scroll to position [235, 0]
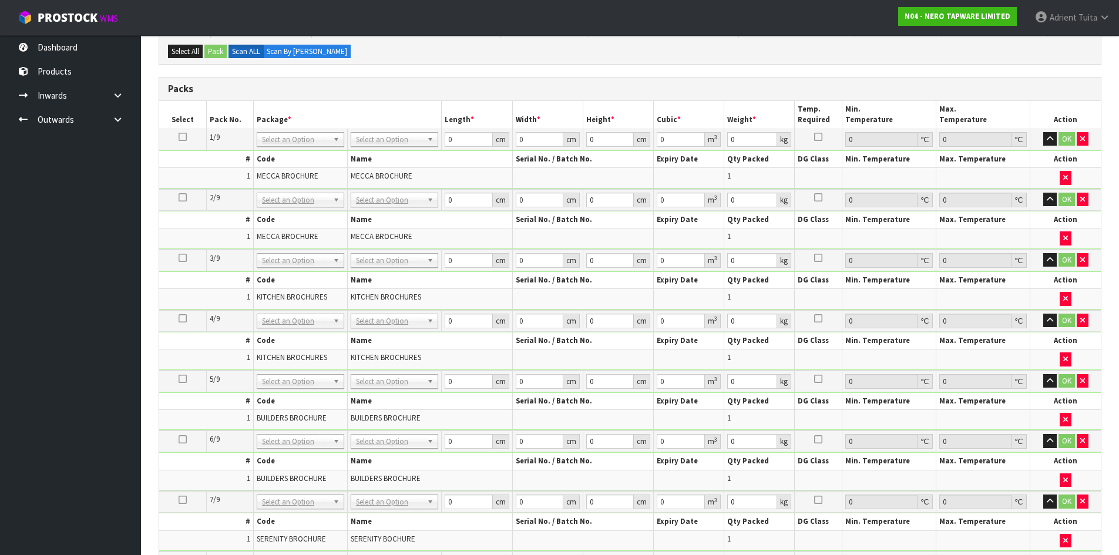
drag, startPoint x: 371, startPoint y: 135, endPoint x: 371, endPoint y: 145, distance: 10.0
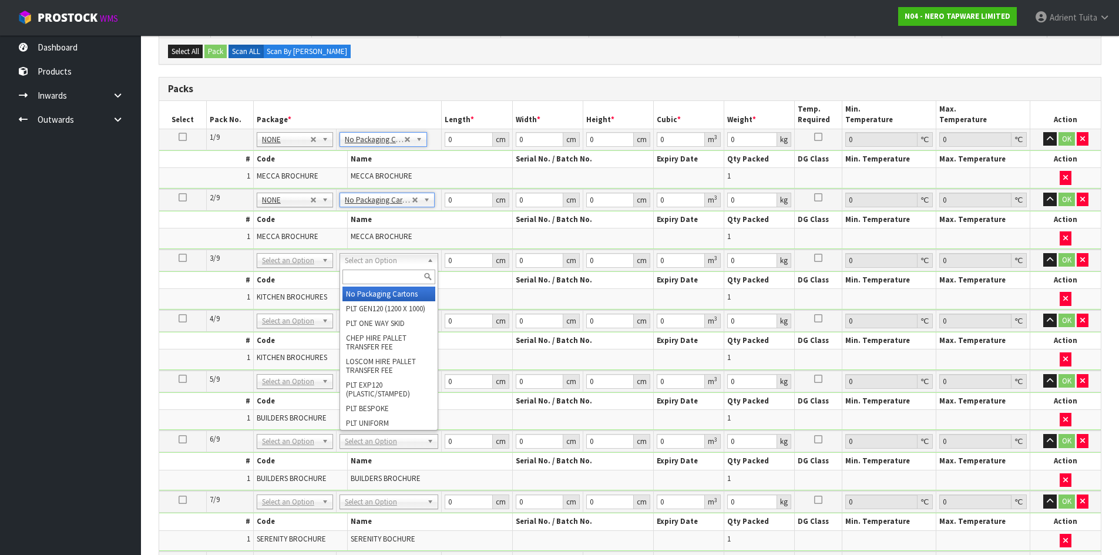
drag, startPoint x: 370, startPoint y: 257, endPoint x: 368, endPoint y: 269, distance: 11.9
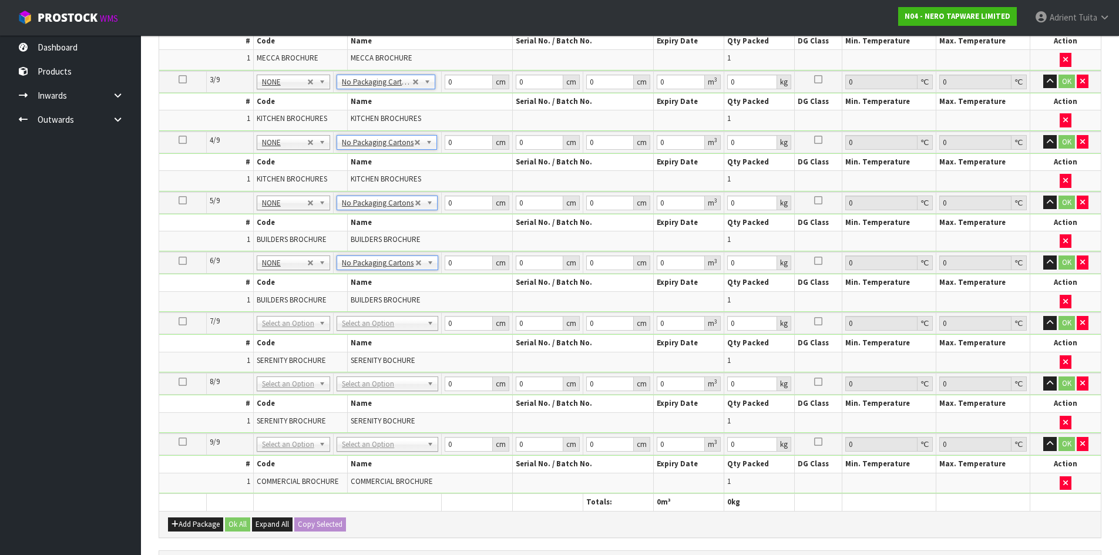
scroll to position [470, 0]
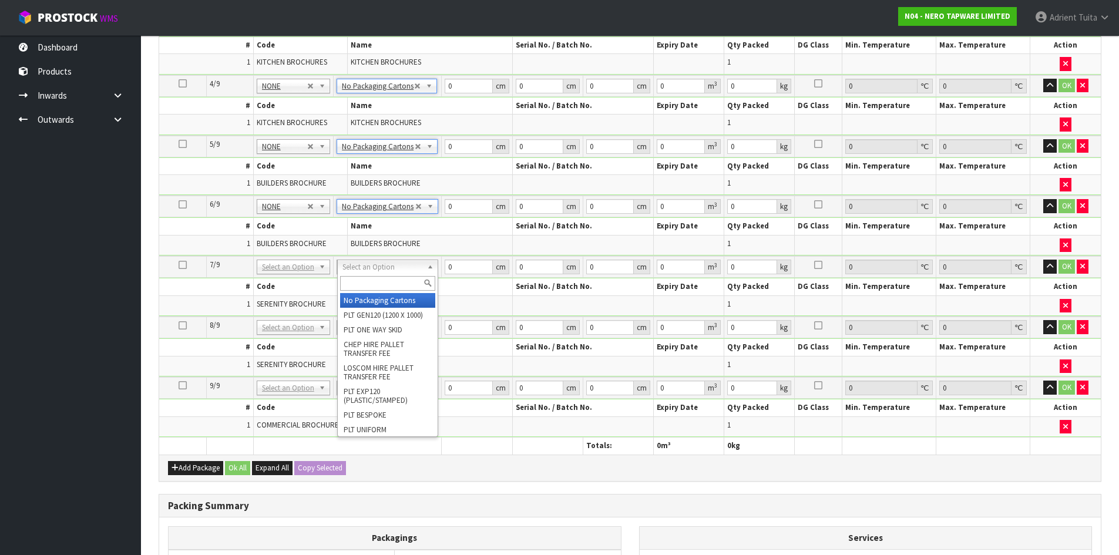
drag, startPoint x: 379, startPoint y: 266, endPoint x: 381, endPoint y: 298, distance: 31.8
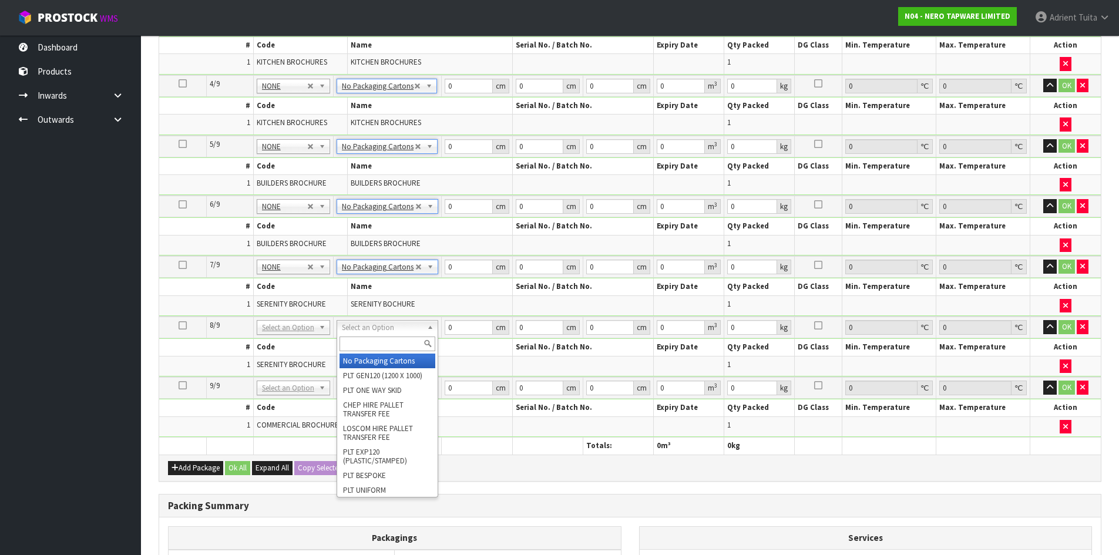
drag, startPoint x: 378, startPoint y: 333, endPoint x: 374, endPoint y: 345, distance: 12.7
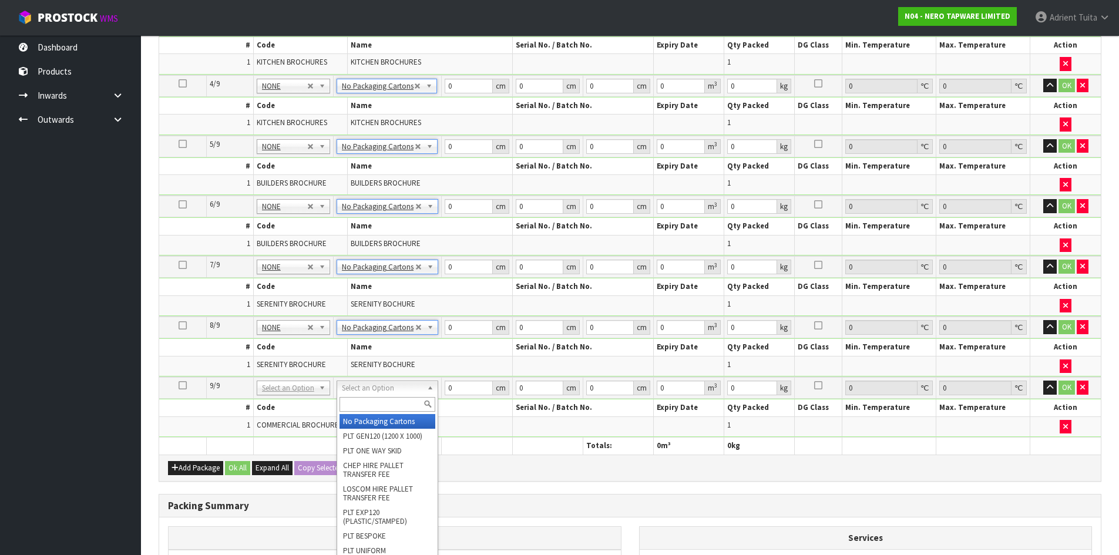
type input "9"
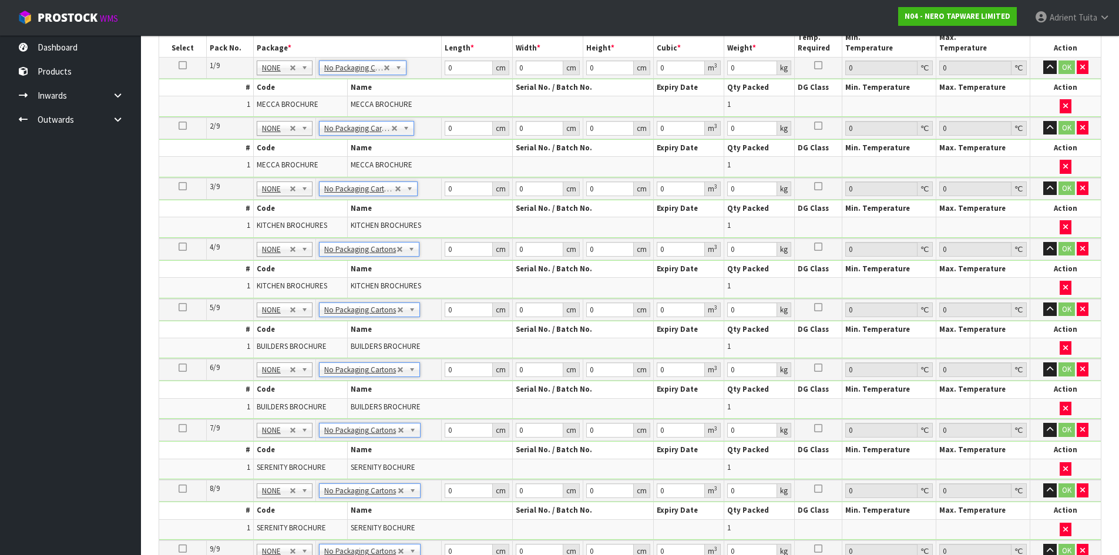
scroll to position [294, 0]
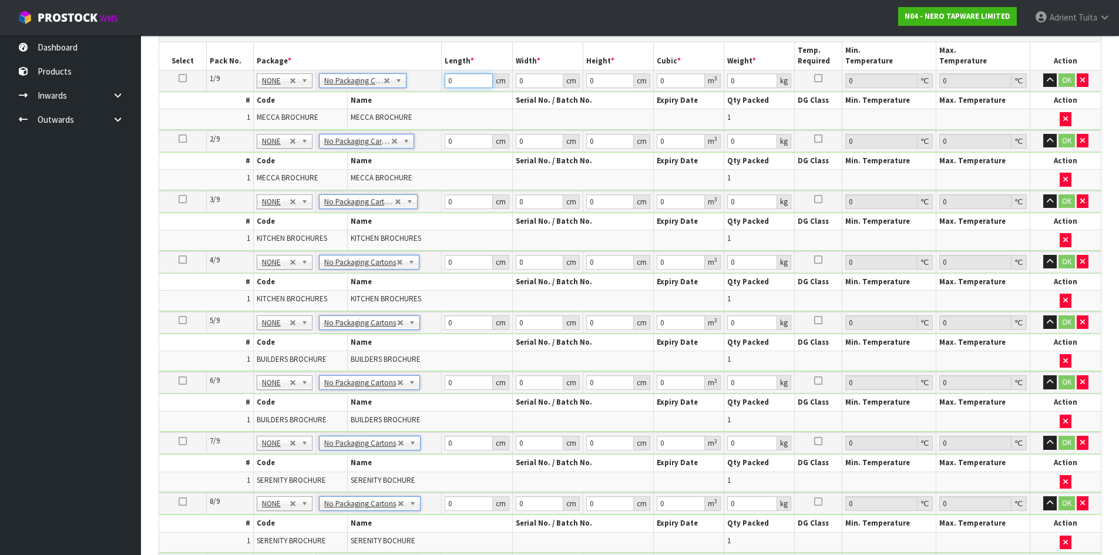
click at [468, 80] on input "0" at bounding box center [469, 80] width 48 height 15
type input "44"
type input "32"
type input "1"
type input "0.001408"
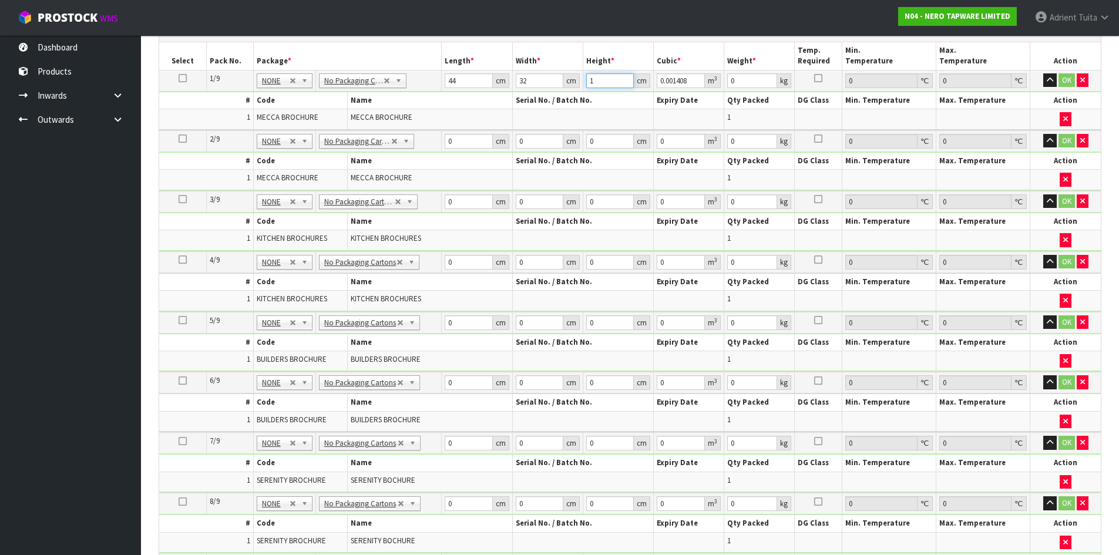
type input "19"
type input "0.026752"
type input "19"
type input "22"
click at [471, 139] on input "0" at bounding box center [469, 141] width 48 height 15
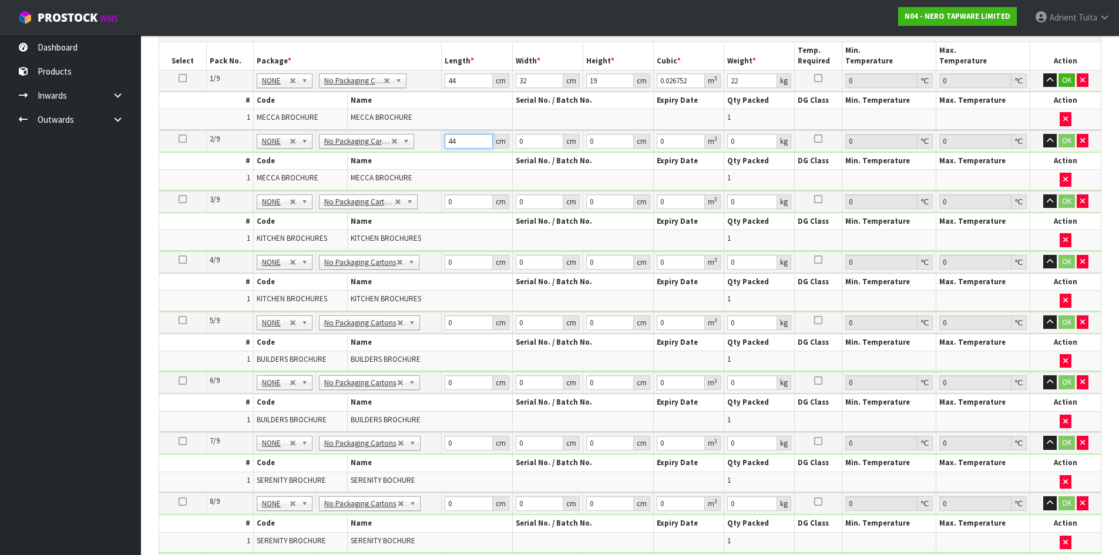
type input "44"
type input "32"
type input "1"
type input "0.001408"
type input "19"
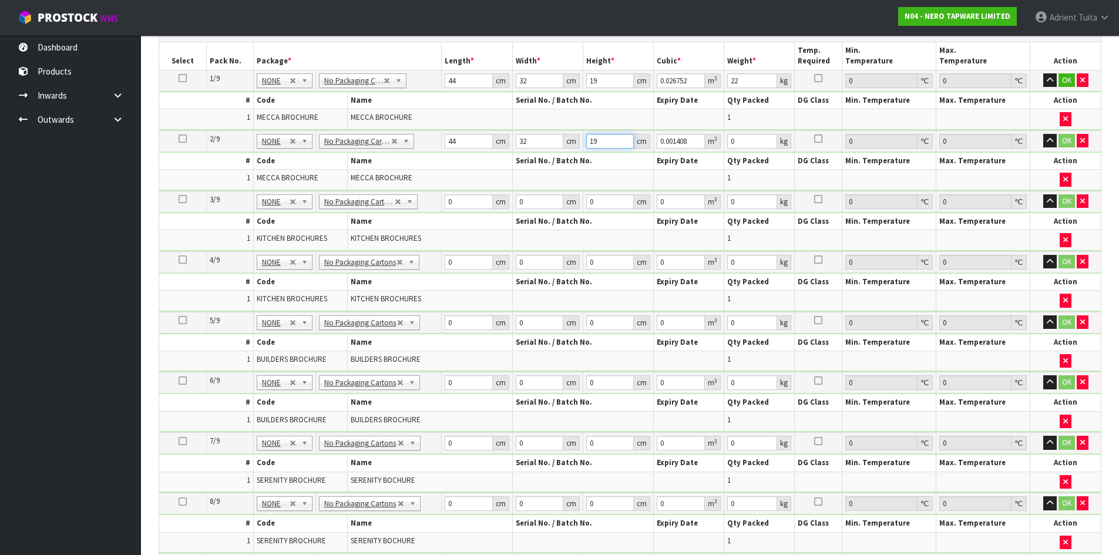
type input "0.026752"
type input "19"
type input "22"
click at [451, 199] on input "0" at bounding box center [469, 201] width 48 height 15
type input "45"
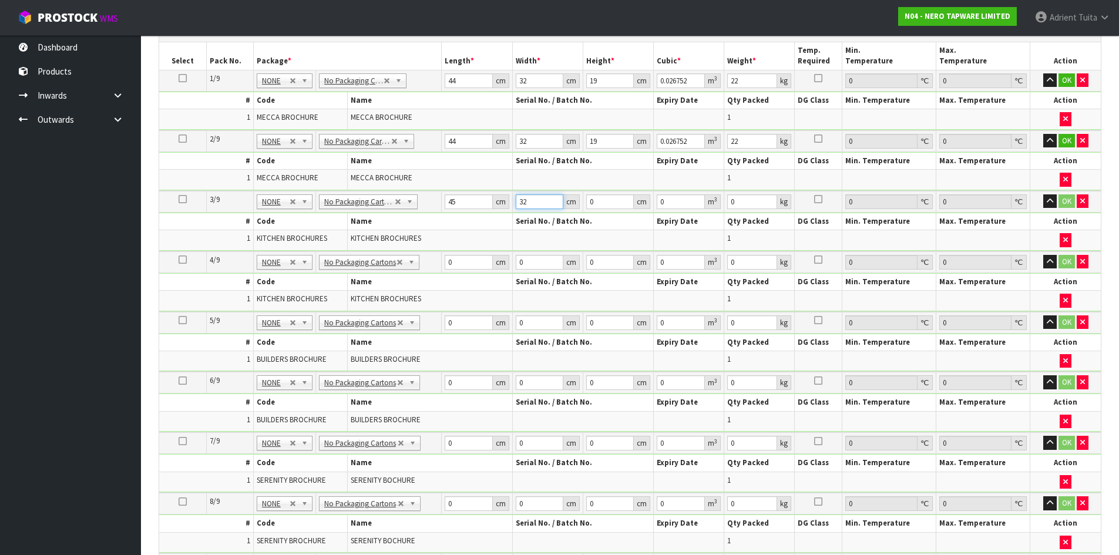
type input "32"
type input "19"
drag, startPoint x: 755, startPoint y: 209, endPoint x: 710, endPoint y: 206, distance: 45.3
click at [755, 209] on input "0" at bounding box center [752, 201] width 50 height 15
type input "19"
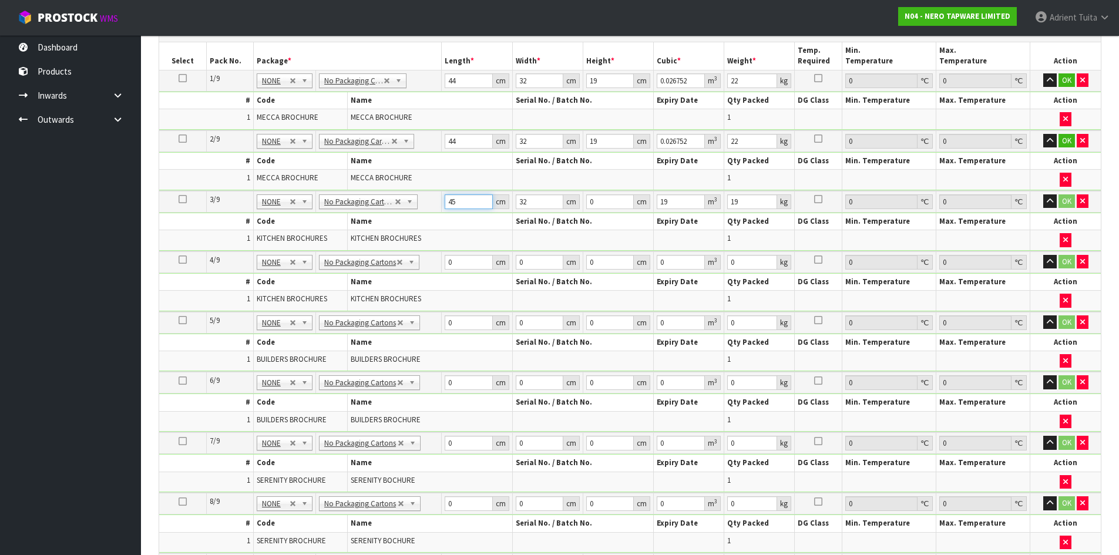
click at [478, 204] on input "45" at bounding box center [469, 201] width 48 height 15
type input "4"
type input "0"
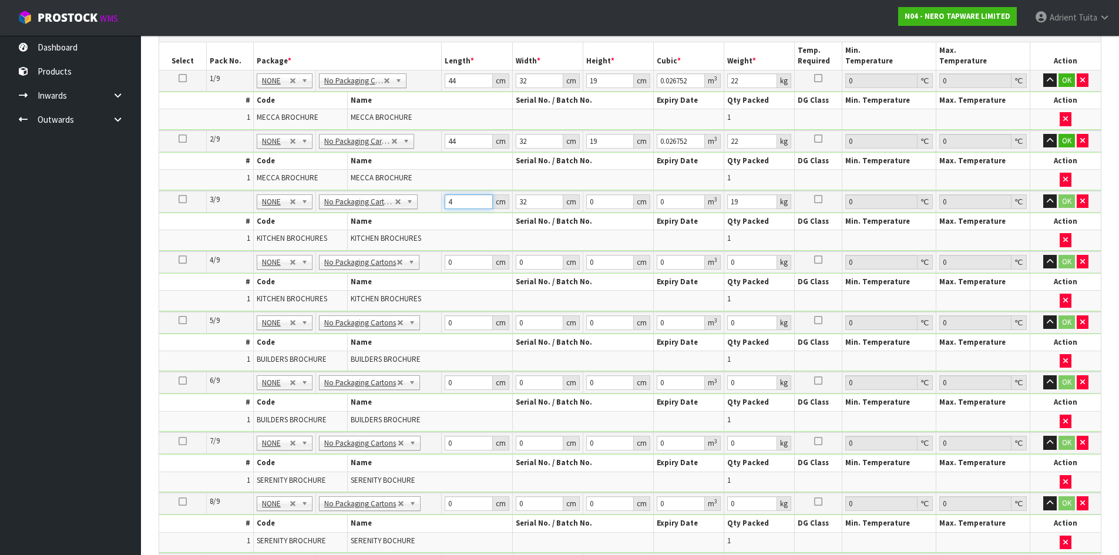
type input "45"
type input "32"
type input "1"
type input "0.00144"
type input "19"
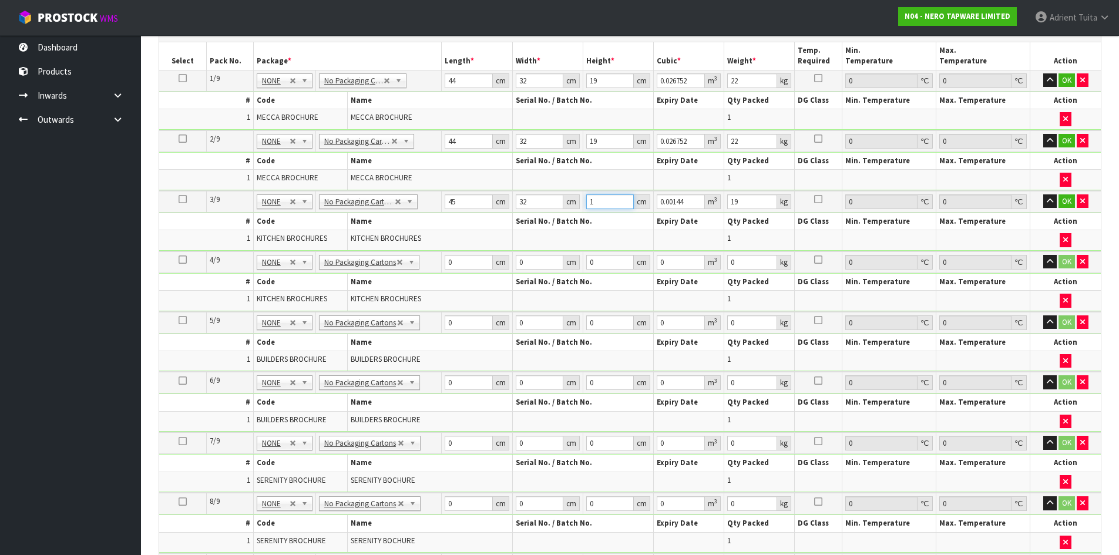
type input "0.02736"
type input "19"
click at [465, 264] on input "0" at bounding box center [469, 262] width 48 height 15
type input "45"
type input "32"
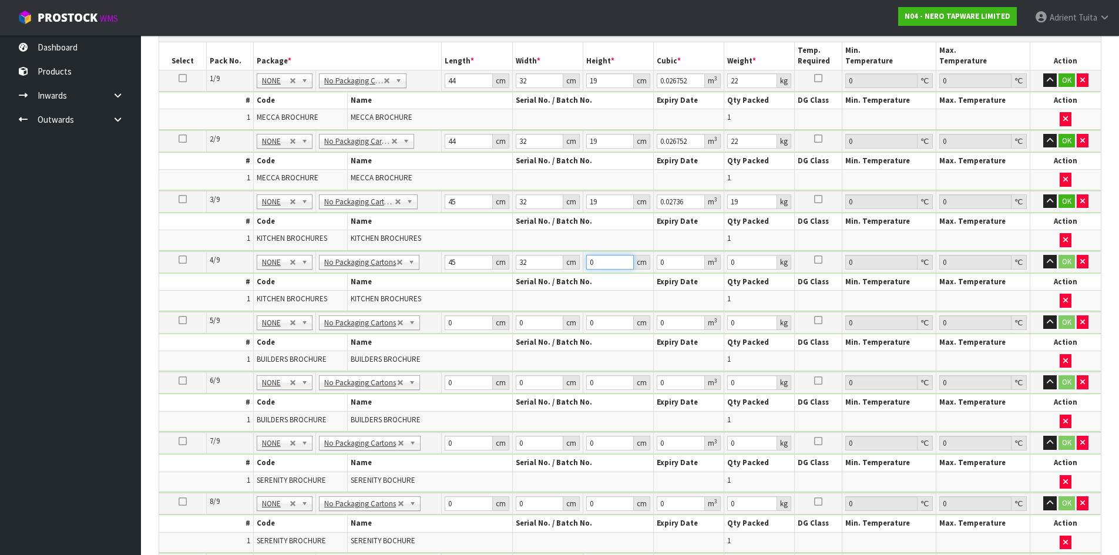
type input "1"
type input "0.00144"
type input "19"
type input "0.02736"
type input "19"
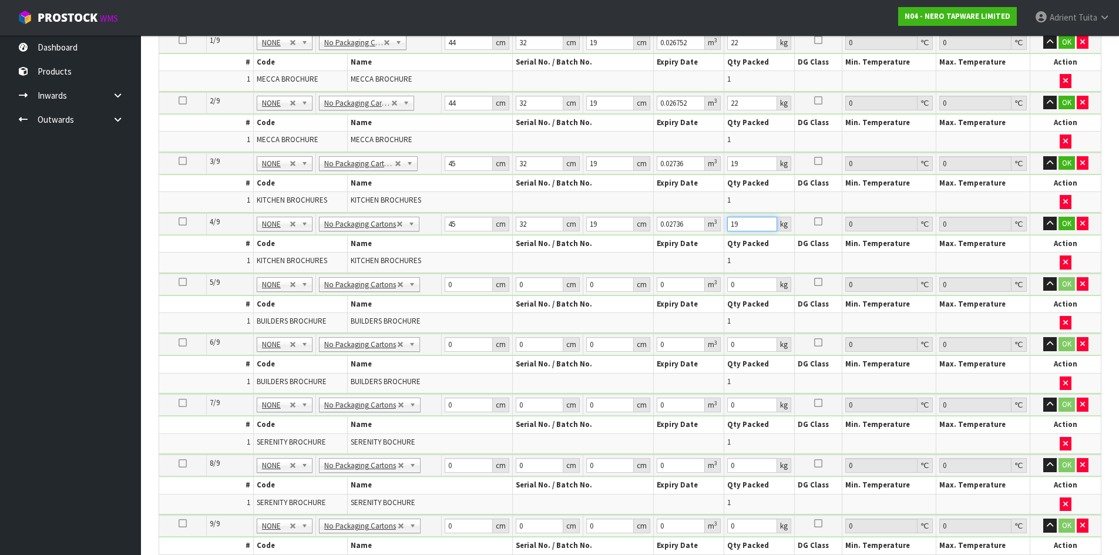
scroll to position [352, 0]
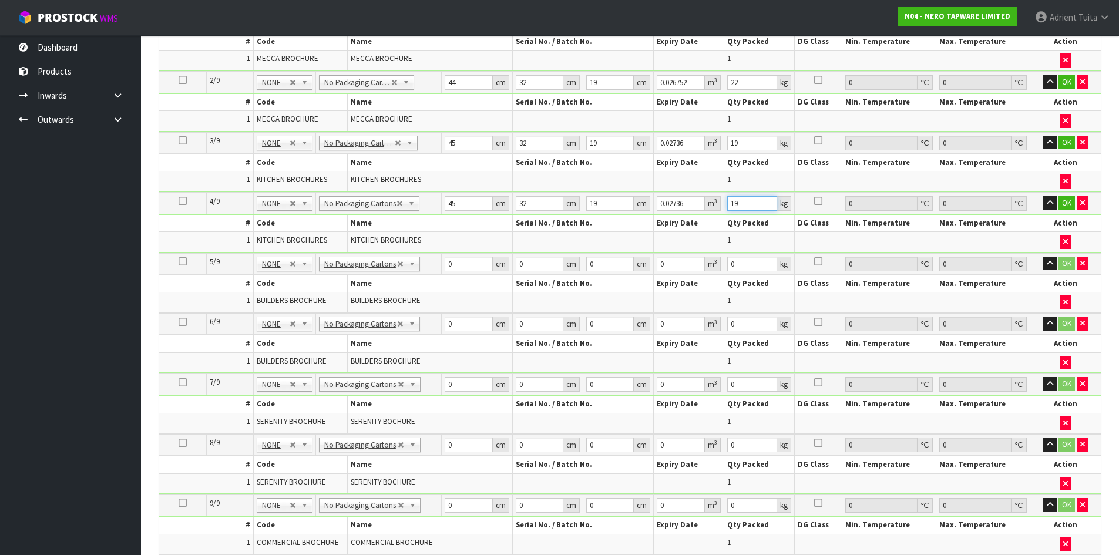
type input "19"
click at [462, 262] on input "0" at bounding box center [469, 264] width 48 height 15
type input "45"
type input "32"
type input "1"
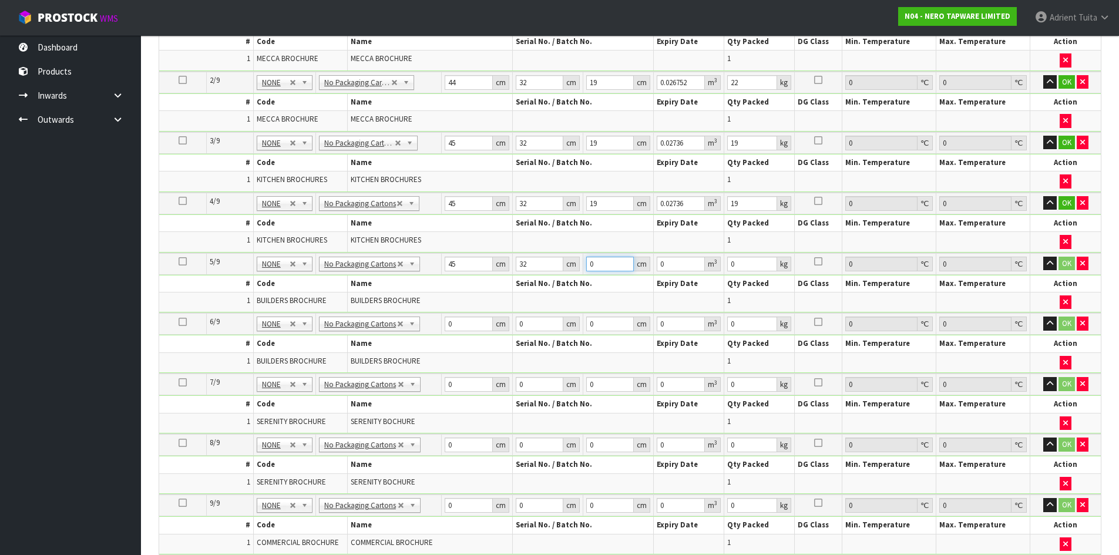
type input "0.00144"
type input "18"
type input "0.02592"
type input "18"
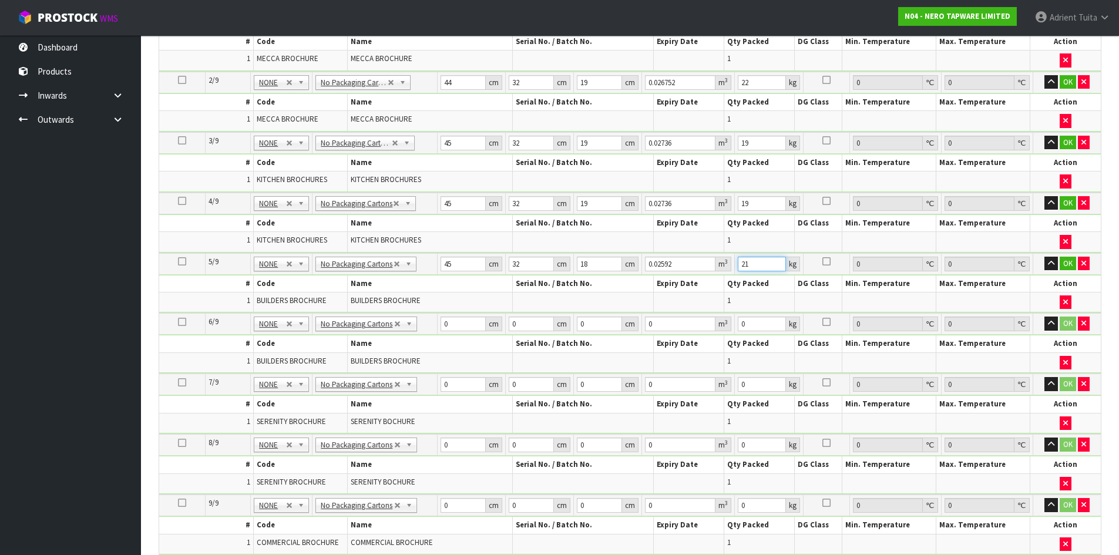
type input "21"
click at [465, 324] on input "0" at bounding box center [463, 324] width 45 height 15
type input "45"
type input "32"
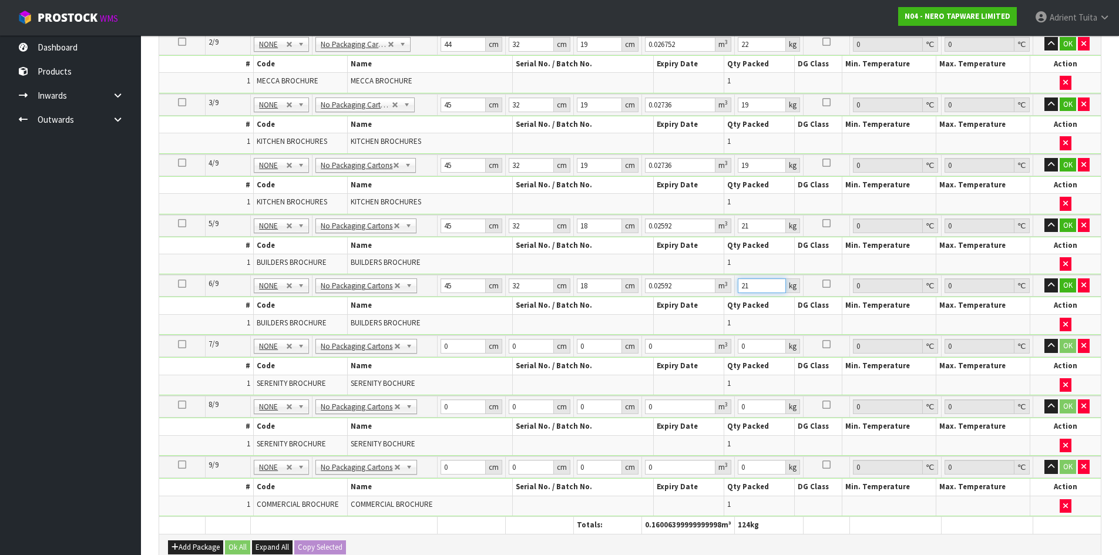
scroll to position [411, 0]
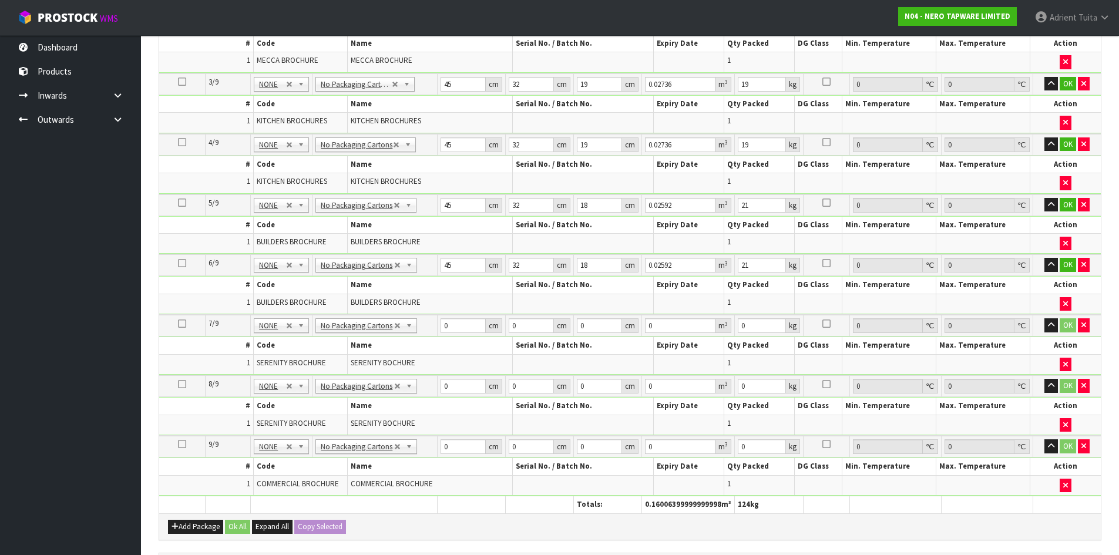
click at [454, 334] on td "0 cm" at bounding box center [471, 326] width 68 height 22
click at [460, 329] on input "0" at bounding box center [463, 325] width 45 height 15
click at [465, 392] on input "0" at bounding box center [463, 386] width 45 height 15
click at [757, 328] on input "15" at bounding box center [762, 325] width 48 height 15
click at [762, 381] on input "15" at bounding box center [762, 386] width 48 height 15
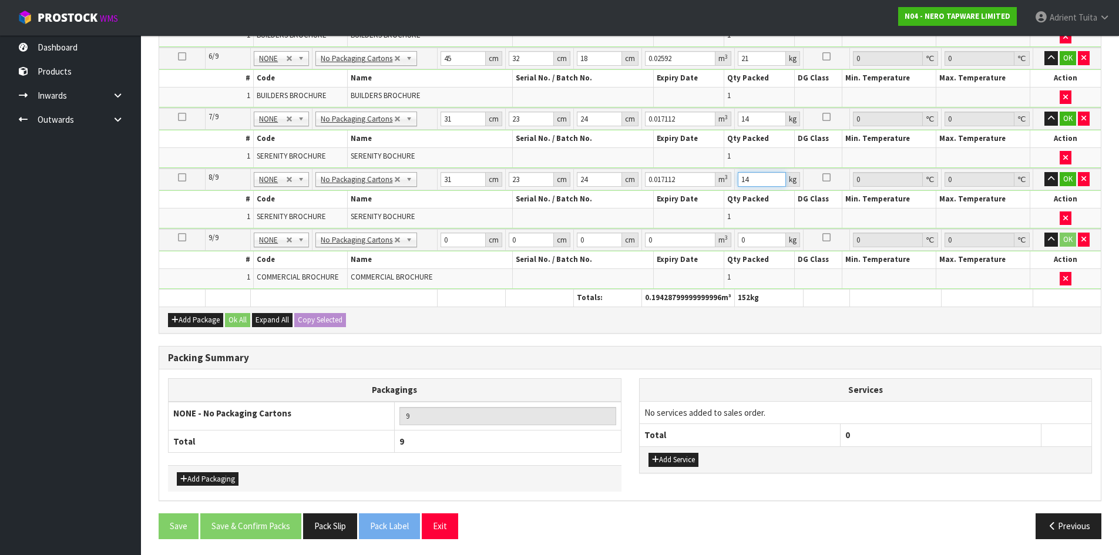
scroll to position [620, 0]
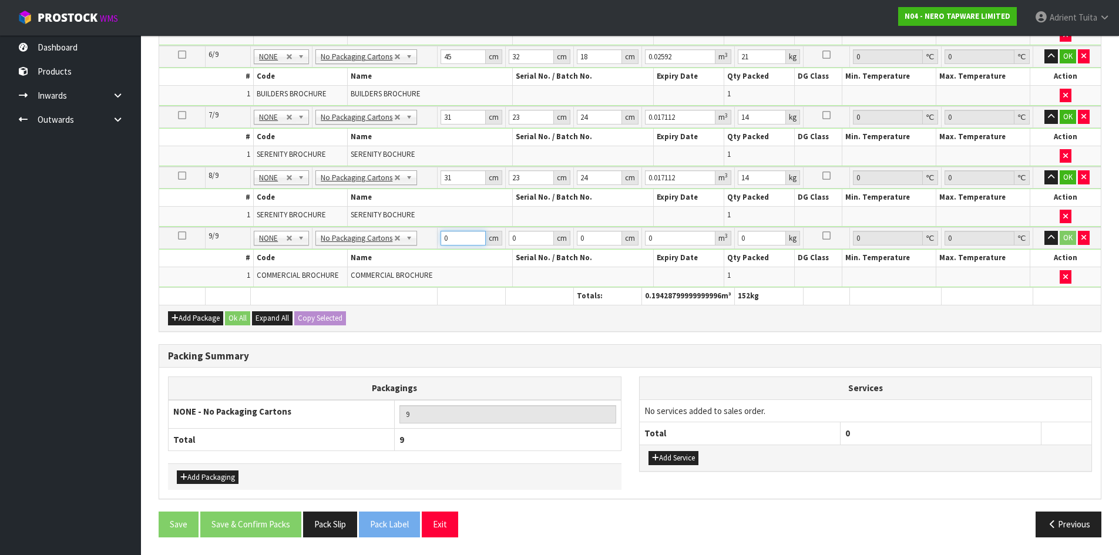
click at [459, 245] on input "0" at bounding box center [463, 238] width 45 height 15
click at [1063, 239] on button "OK" at bounding box center [1068, 238] width 16 height 14
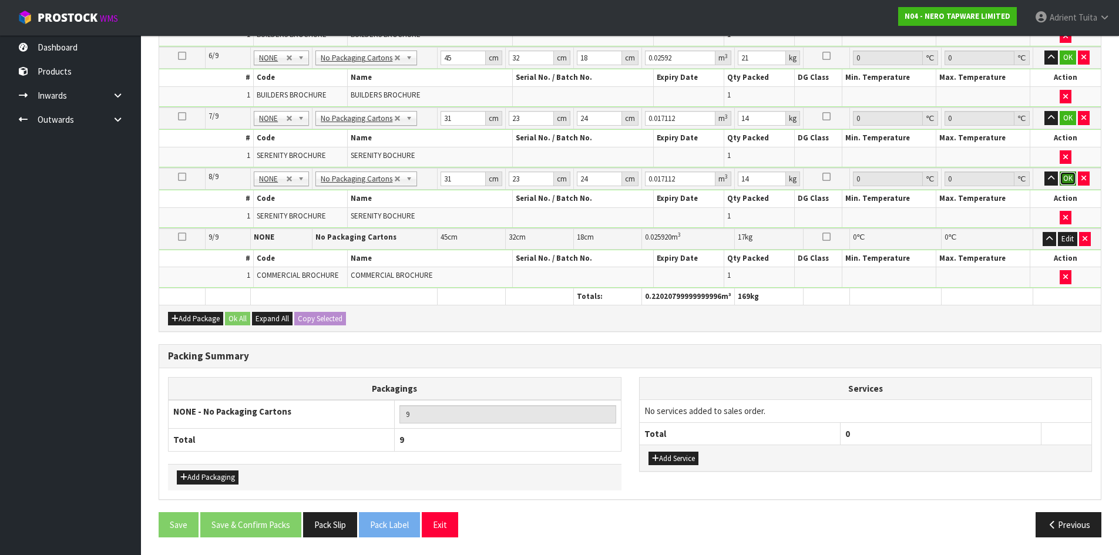
click at [1063, 176] on button "OK" at bounding box center [1068, 179] width 16 height 14
click at [1072, 112] on button "OK" at bounding box center [1068, 119] width 16 height 14
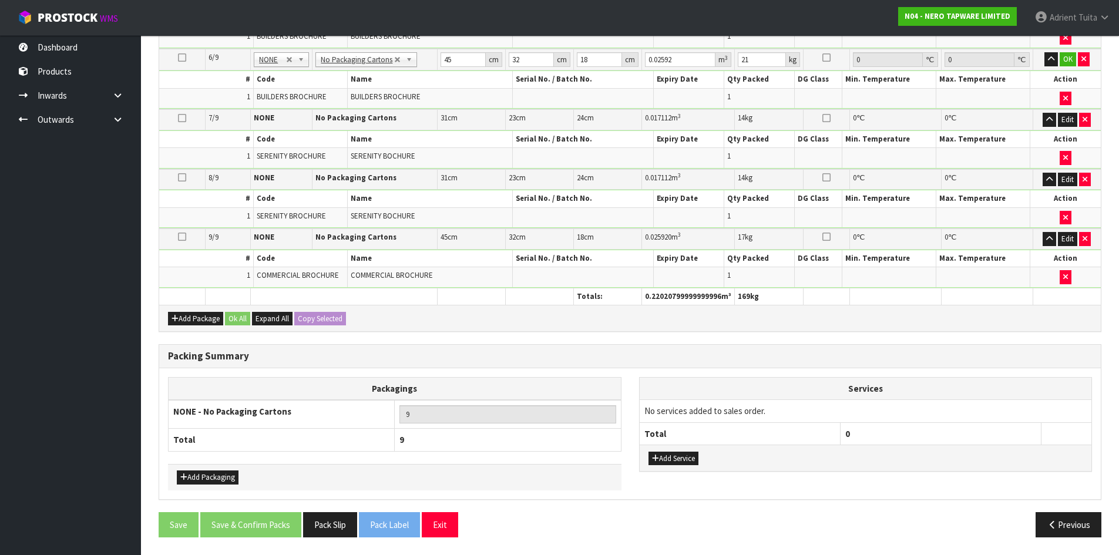
scroll to position [558, 0]
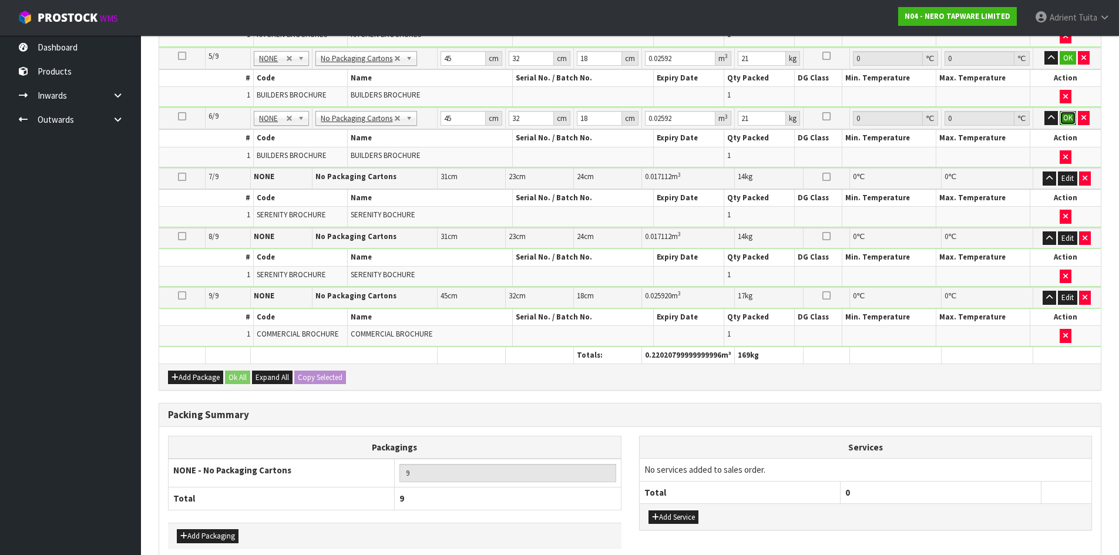
click at [1065, 119] on button "OK" at bounding box center [1068, 118] width 16 height 14
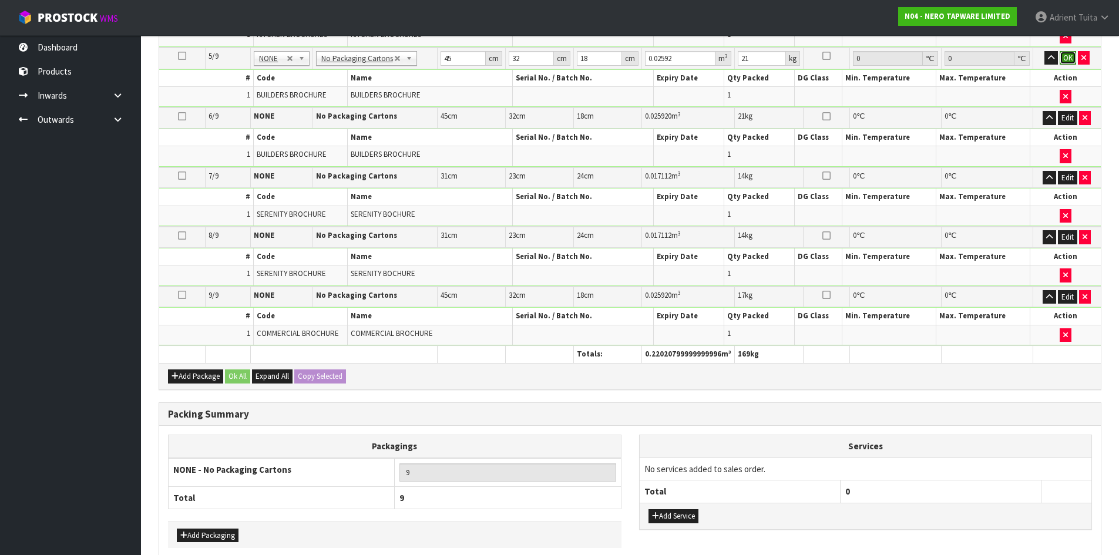
click at [1067, 63] on button "OK" at bounding box center [1068, 58] width 16 height 14
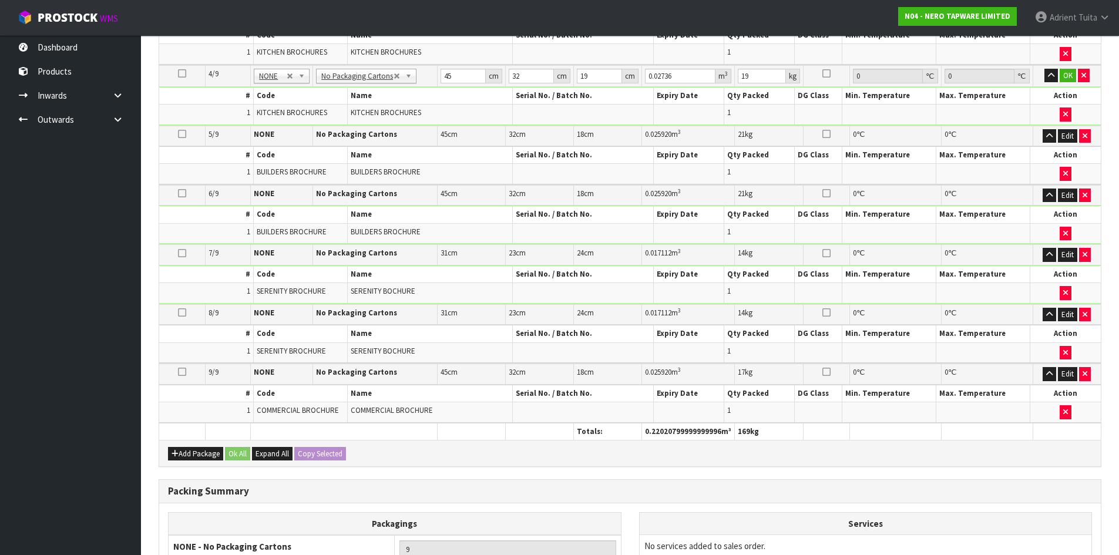
scroll to position [441, 0]
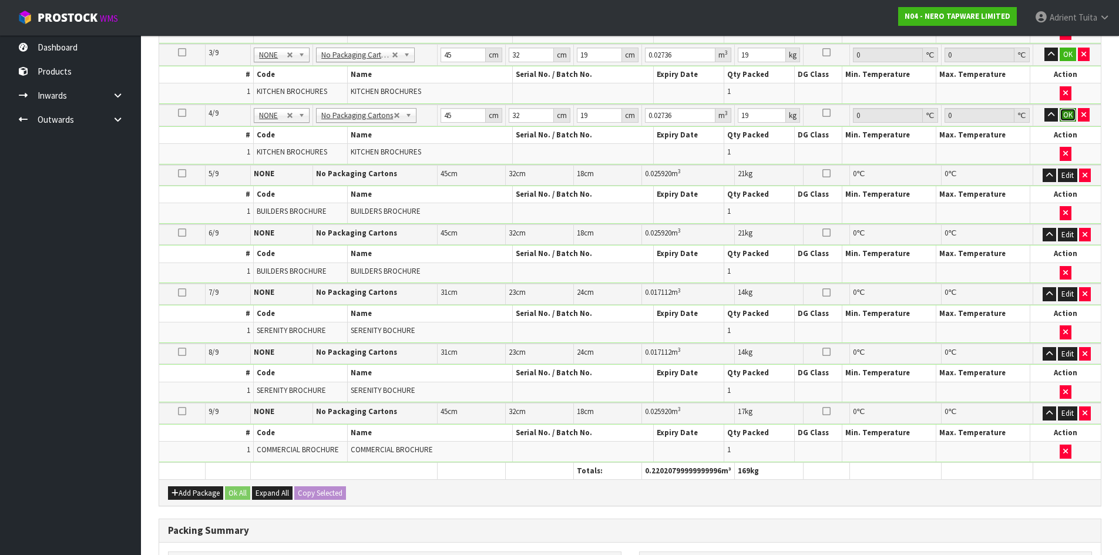
click at [1063, 115] on button "OK" at bounding box center [1068, 115] width 16 height 14
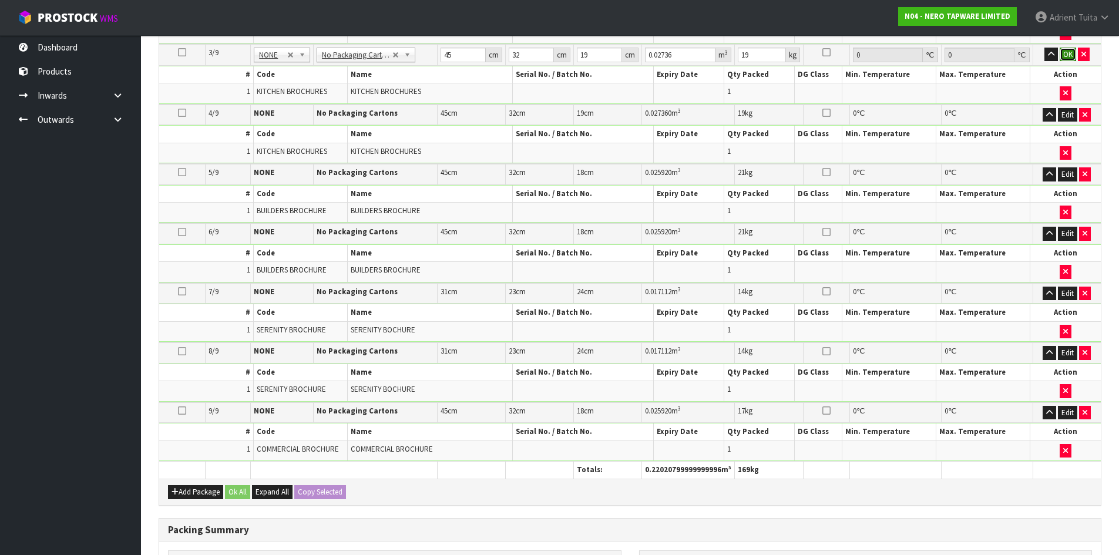
click at [1065, 59] on button "OK" at bounding box center [1068, 55] width 16 height 14
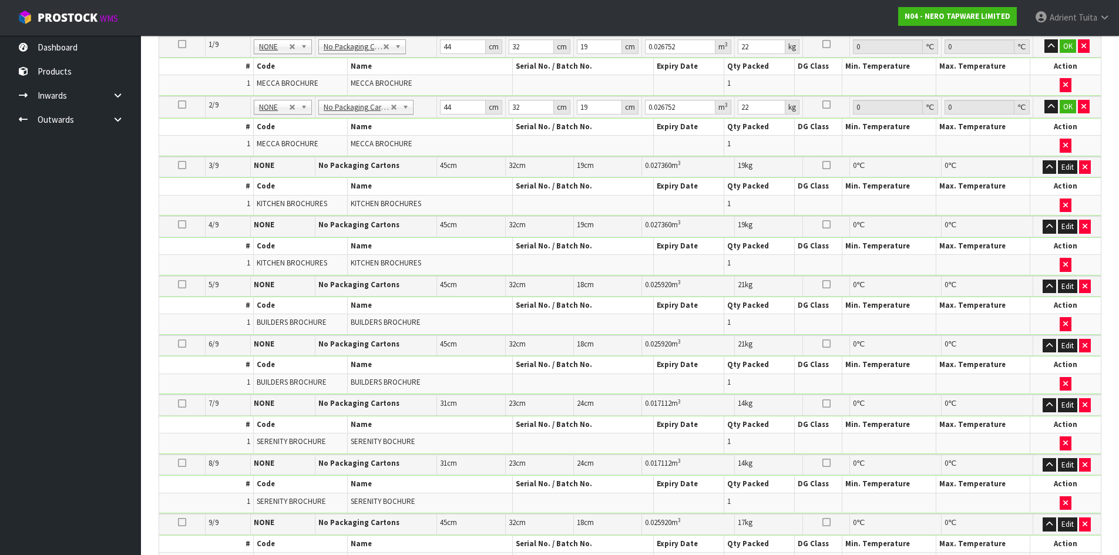
scroll to position [323, 0]
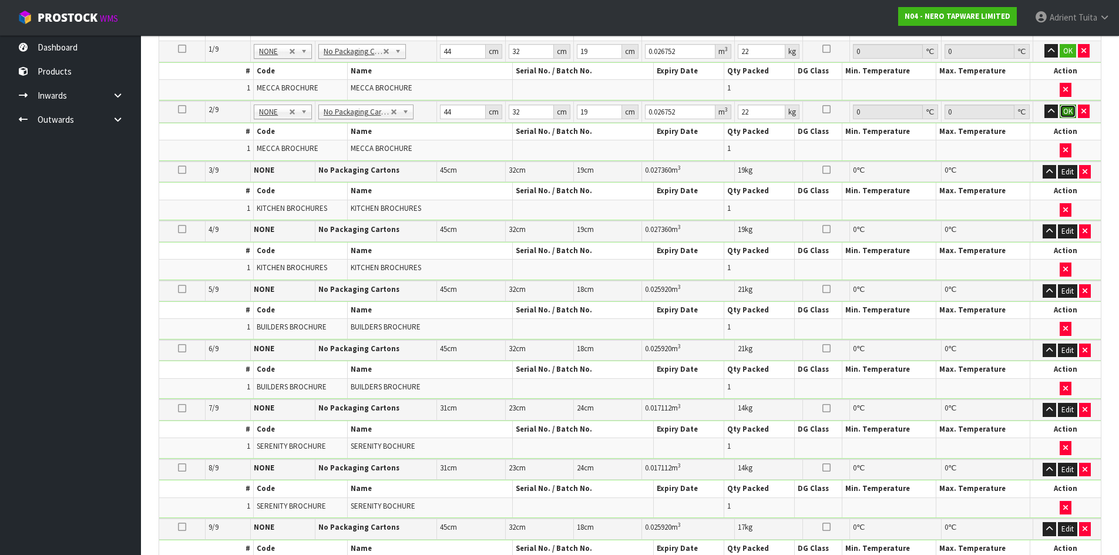
click at [1063, 114] on button "OK" at bounding box center [1068, 112] width 16 height 14
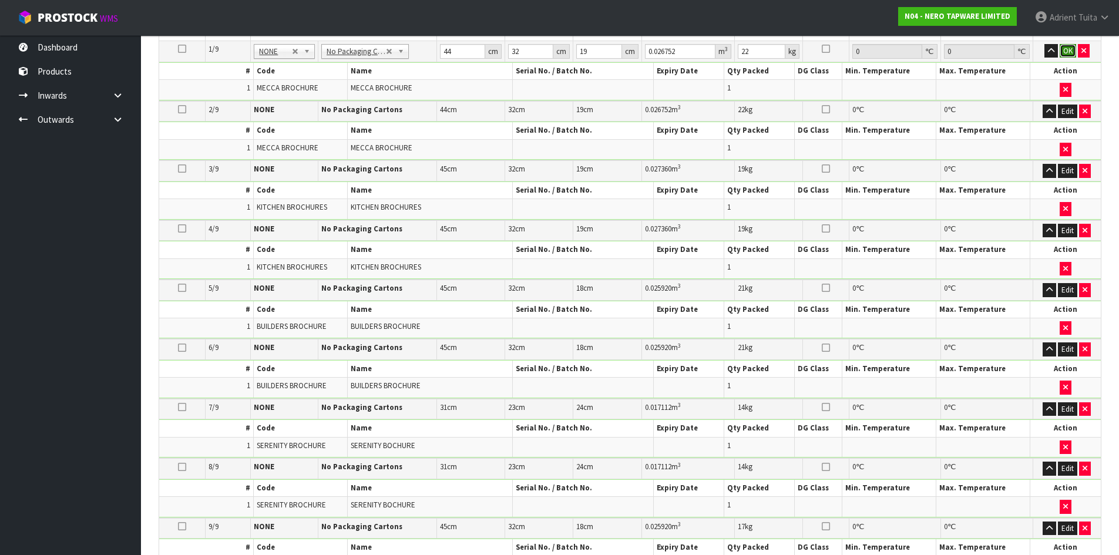
click at [1067, 53] on button "OK" at bounding box center [1068, 51] width 16 height 14
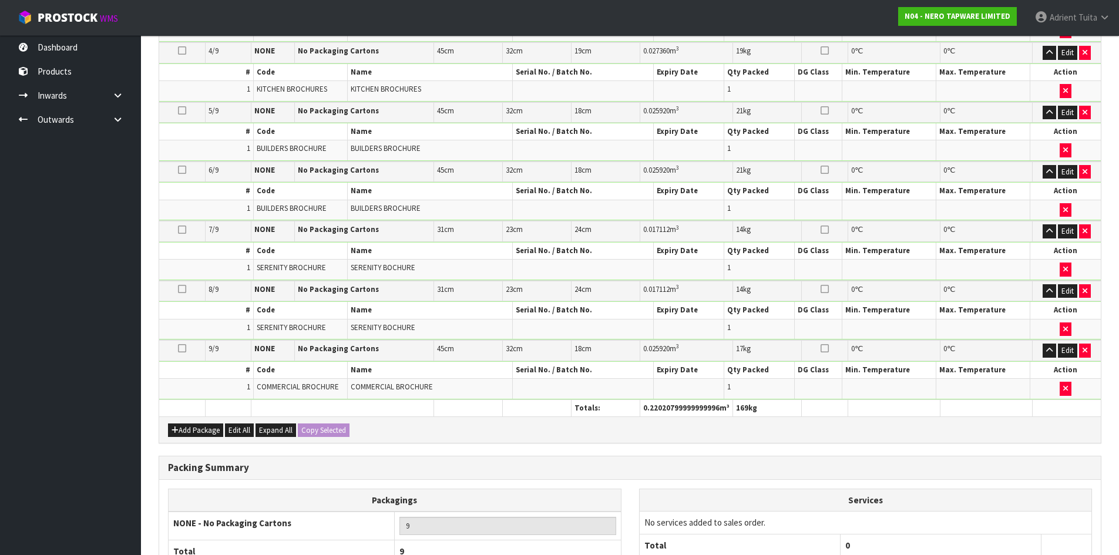
scroll to position [612, 0]
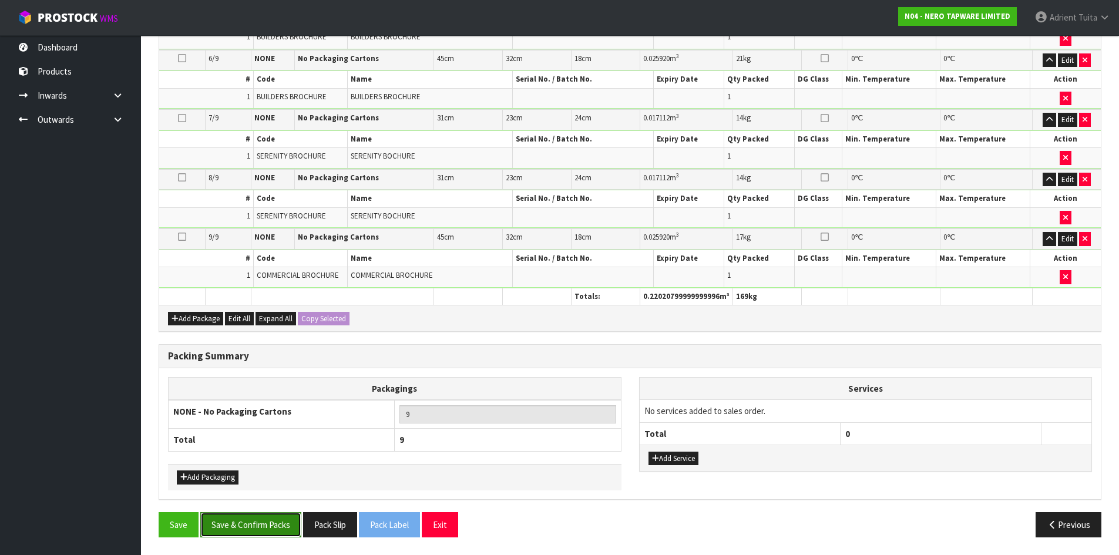
click at [243, 521] on button "Save & Confirm Packs" at bounding box center [250, 524] width 101 height 25
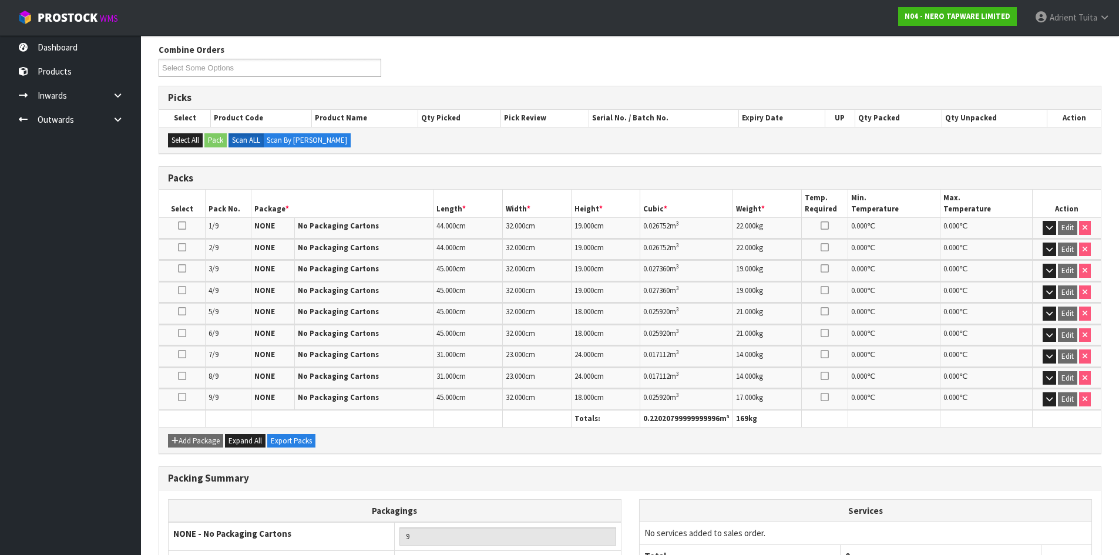
scroll to position [284, 0]
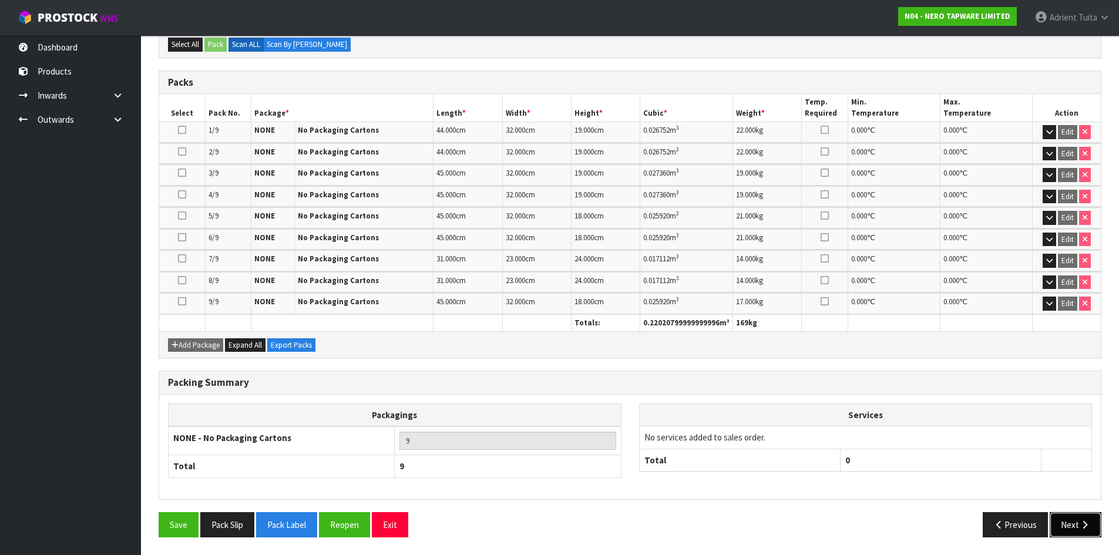
click at [1070, 519] on button "Next" at bounding box center [1076, 524] width 52 height 25
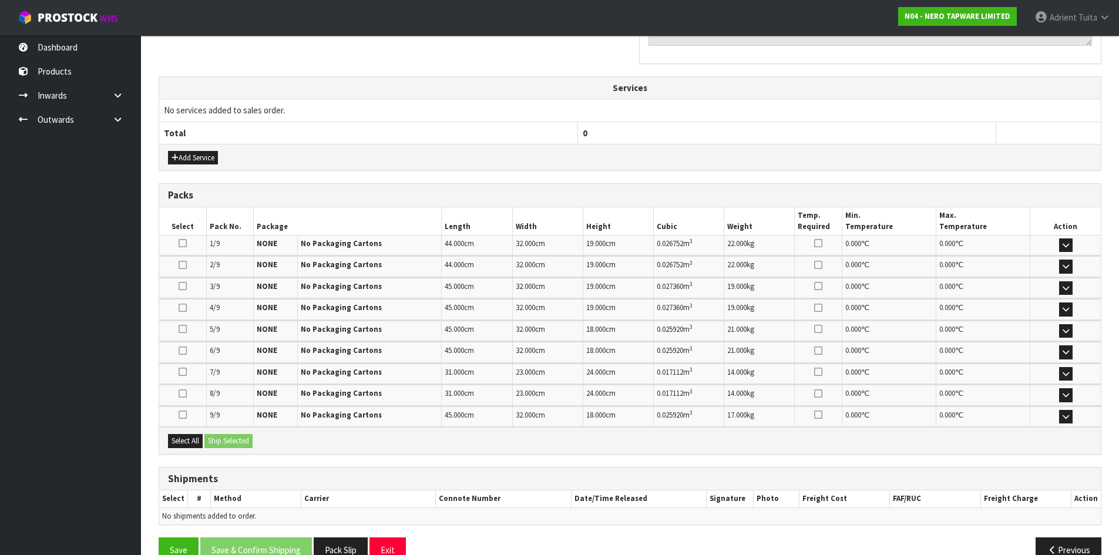
scroll to position [411, 0]
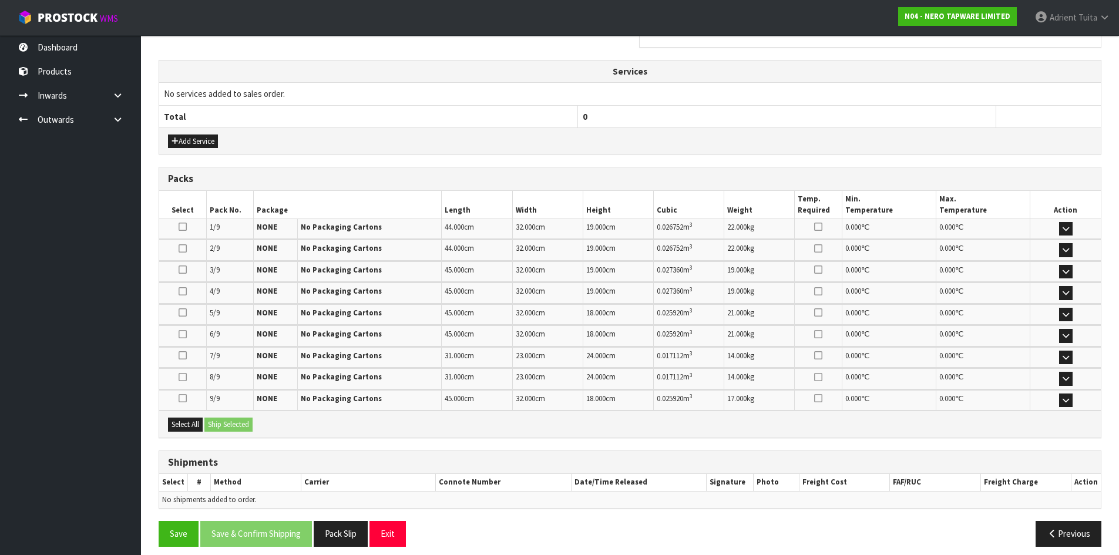
click at [191, 414] on div "Select All Ship Selected" at bounding box center [630, 424] width 942 height 26
click at [202, 419] on button "Select All" at bounding box center [185, 425] width 35 height 14
click at [219, 417] on div "Select All Ship Selected" at bounding box center [630, 424] width 942 height 26
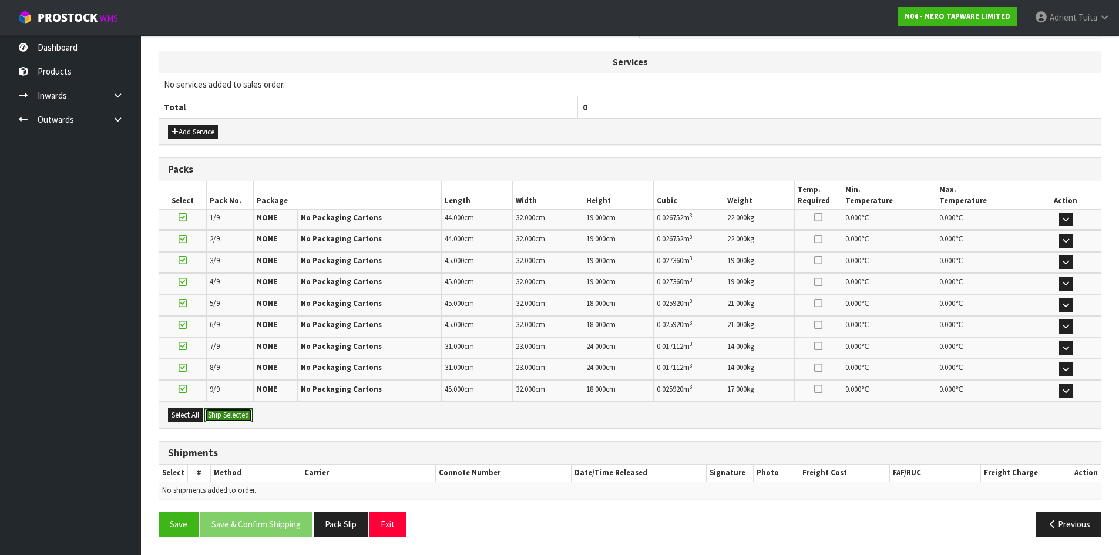
click at [221, 417] on button "Ship Selected" at bounding box center [228, 415] width 48 height 14
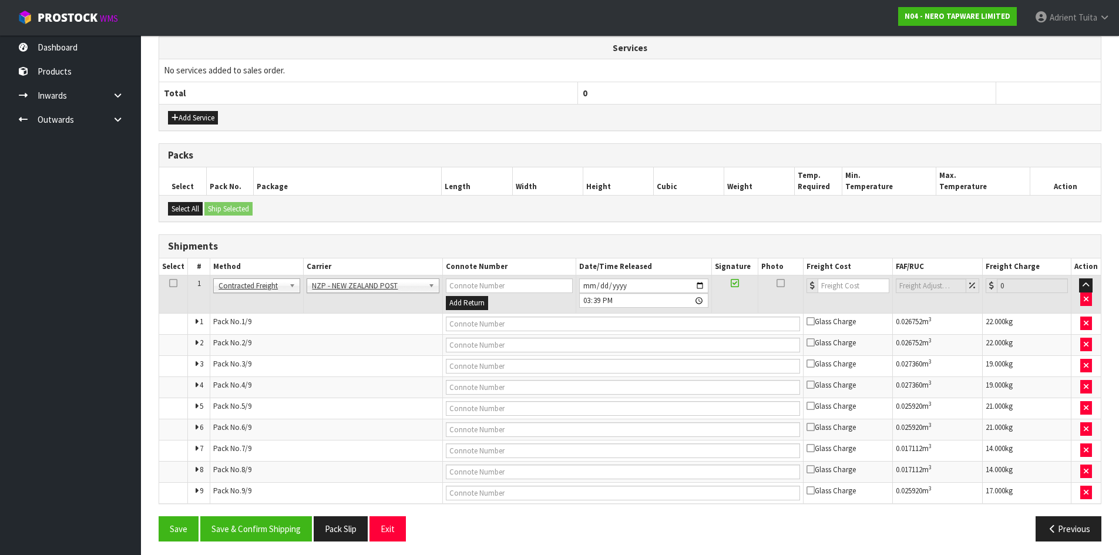
scroll to position [439, 0]
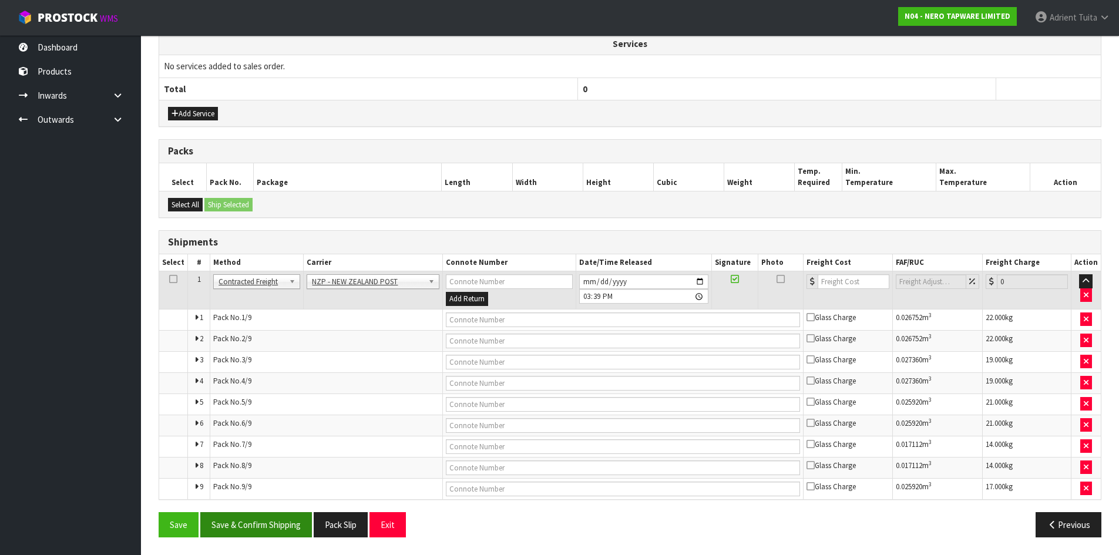
drag, startPoint x: 279, startPoint y: 509, endPoint x: 280, endPoint y: 517, distance: 8.3
click at [280, 513] on div "From Address CONTRACT WAREHOUSING & LOGISTICS 17 Allens Road East Tamaki Auckla…" at bounding box center [630, 169] width 943 height 753
click at [284, 530] on button "Save & Confirm Shipping" at bounding box center [256, 524] width 112 height 25
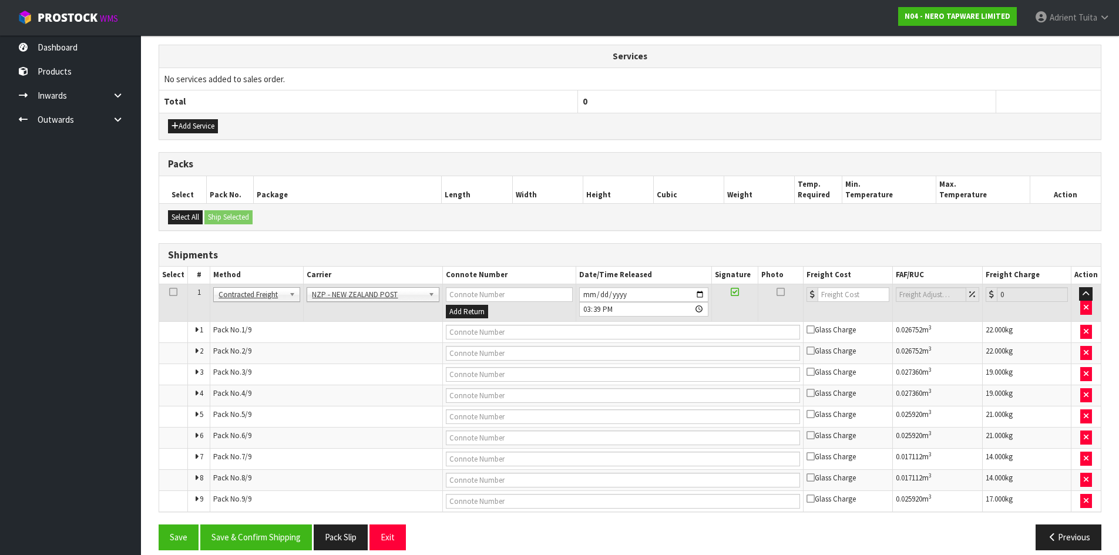
scroll to position [0, 0]
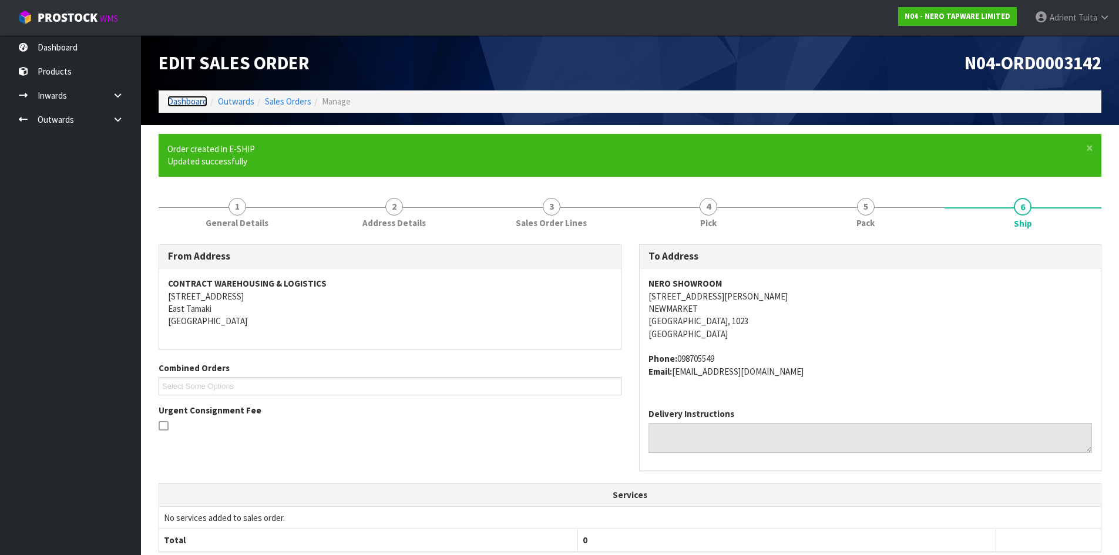
click at [196, 105] on link "Dashboard" at bounding box center [187, 101] width 40 height 11
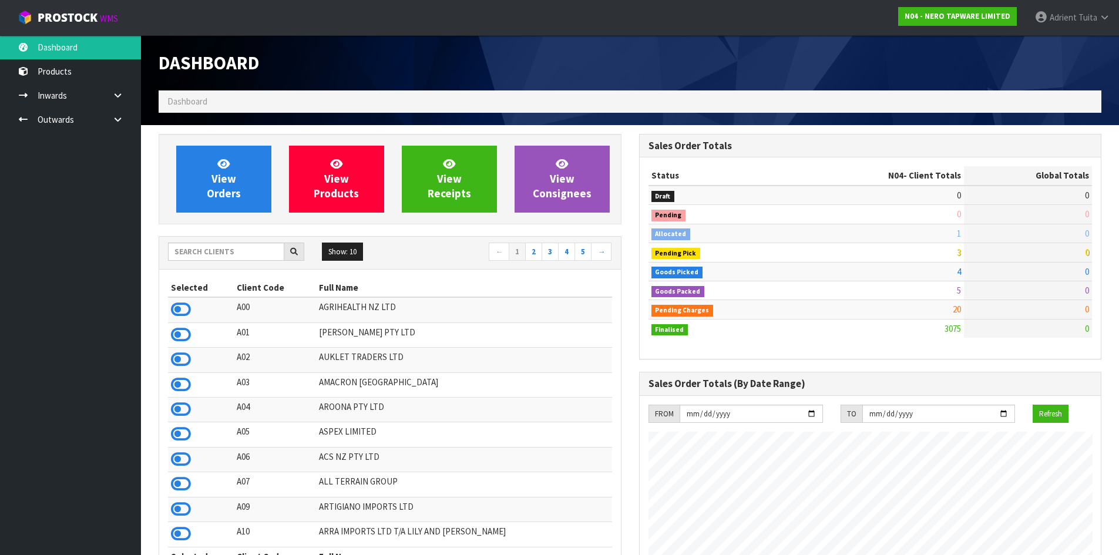
scroll to position [915, 480]
click at [197, 248] on input "text" at bounding box center [226, 252] width 116 height 18
click at [196, 194] on link "View Orders" at bounding box center [223, 179] width 95 height 67
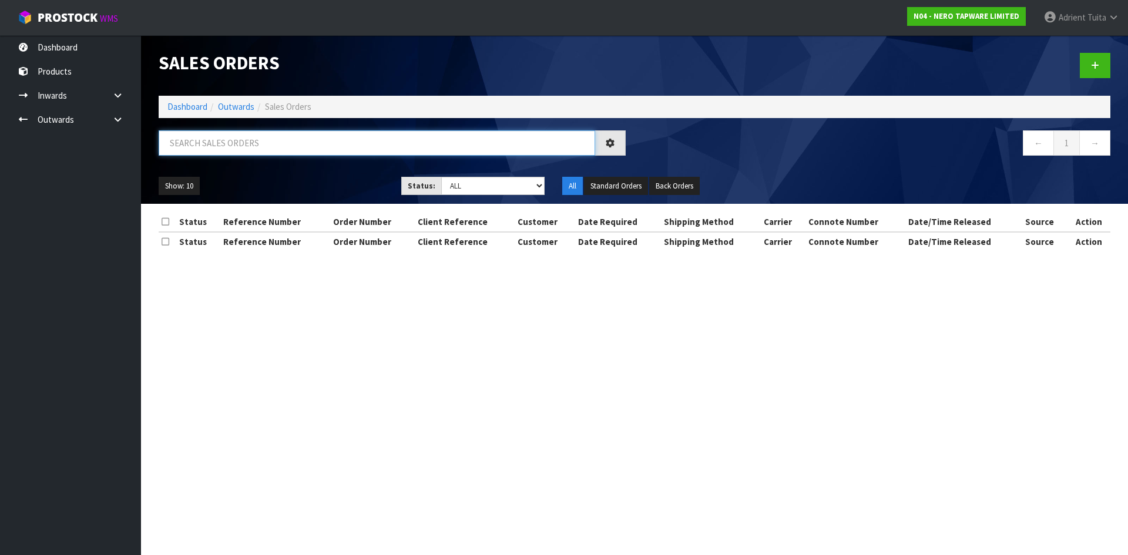
click at [217, 132] on input "text" at bounding box center [377, 142] width 436 height 25
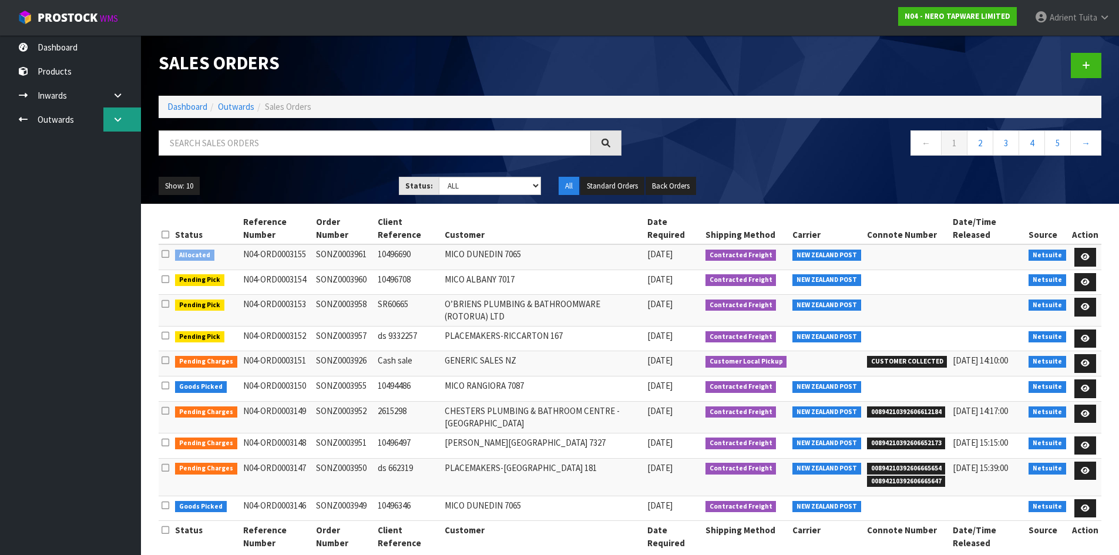
click at [126, 117] on link at bounding box center [122, 120] width 38 height 24
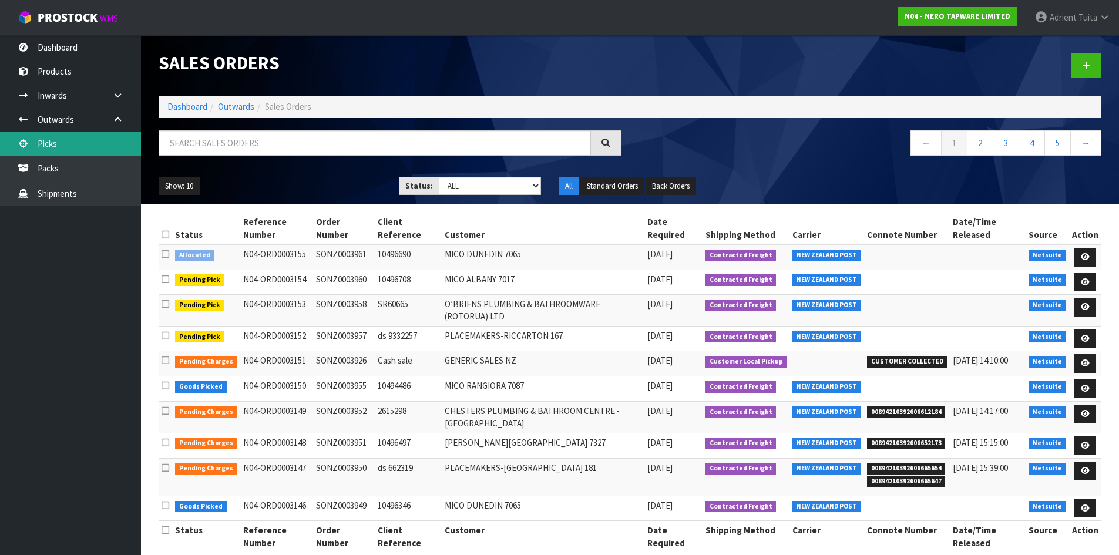
click at [51, 147] on link "Picks" at bounding box center [70, 144] width 141 height 24
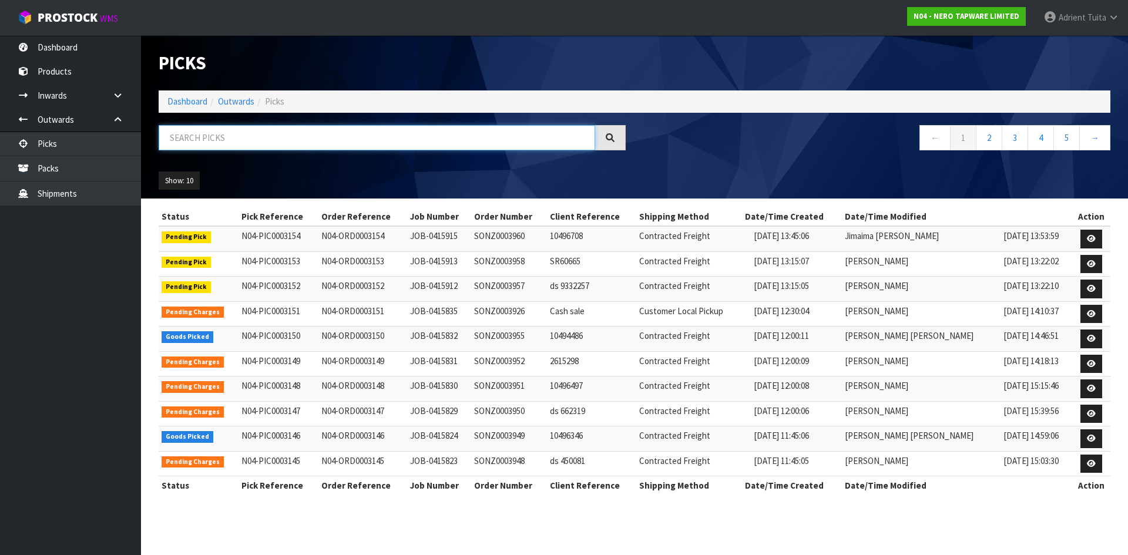
click at [333, 142] on input "text" at bounding box center [377, 137] width 436 height 25
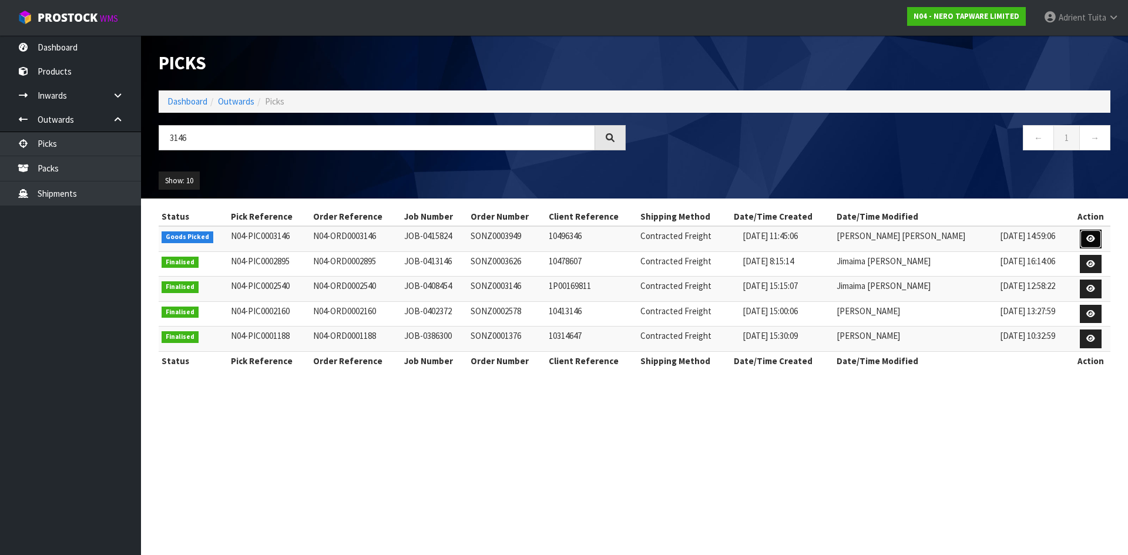
click at [1096, 242] on link at bounding box center [1091, 239] width 22 height 19
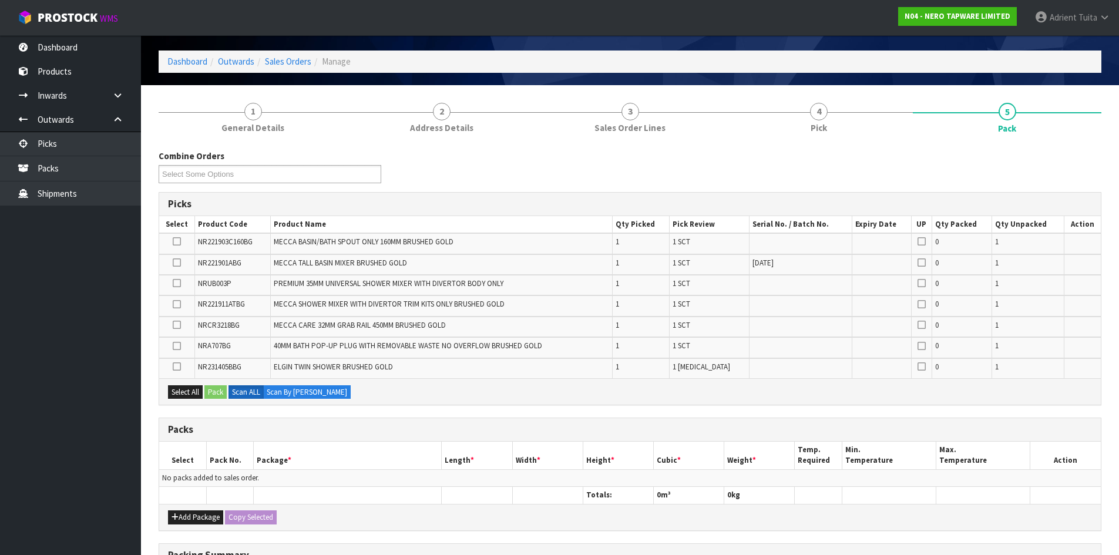
scroll to position [176, 0]
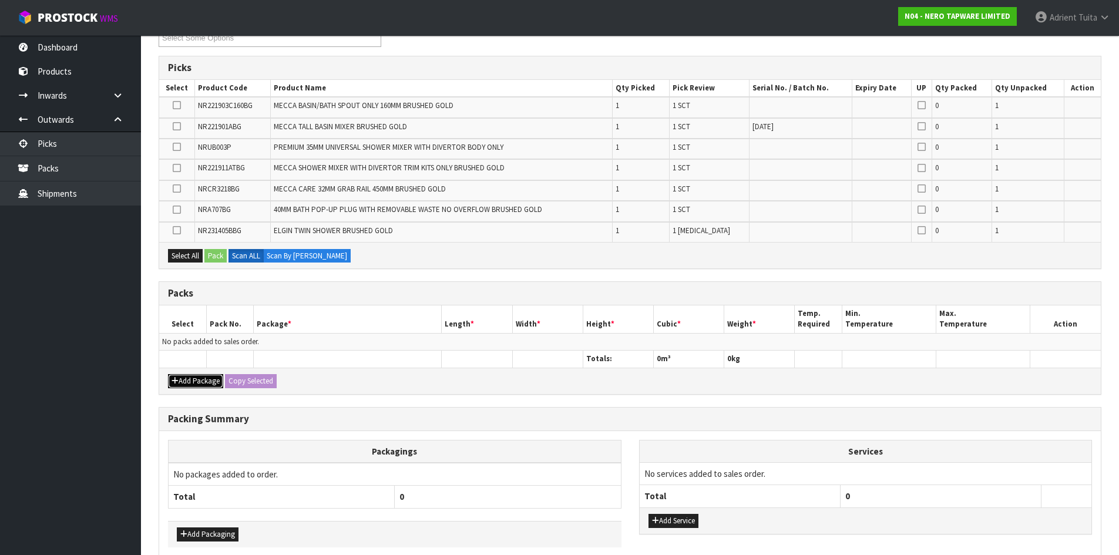
drag, startPoint x: 179, startPoint y: 383, endPoint x: 182, endPoint y: 358, distance: 25.4
click at [179, 382] on button "Add Package" at bounding box center [195, 381] width 55 height 14
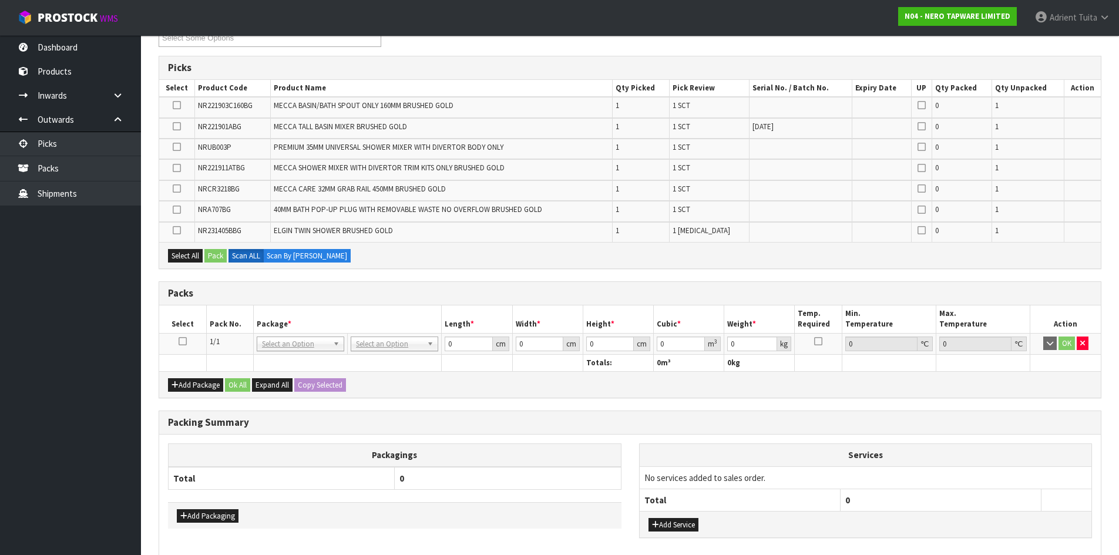
click at [182, 334] on td at bounding box center [182, 343] width 47 height 21
click at [182, 341] on icon at bounding box center [183, 341] width 8 height 1
drag, startPoint x: 334, startPoint y: 309, endPoint x: 415, endPoint y: 300, distance: 81.0
click at [353, 309] on th "Package *" at bounding box center [347, 319] width 189 height 28
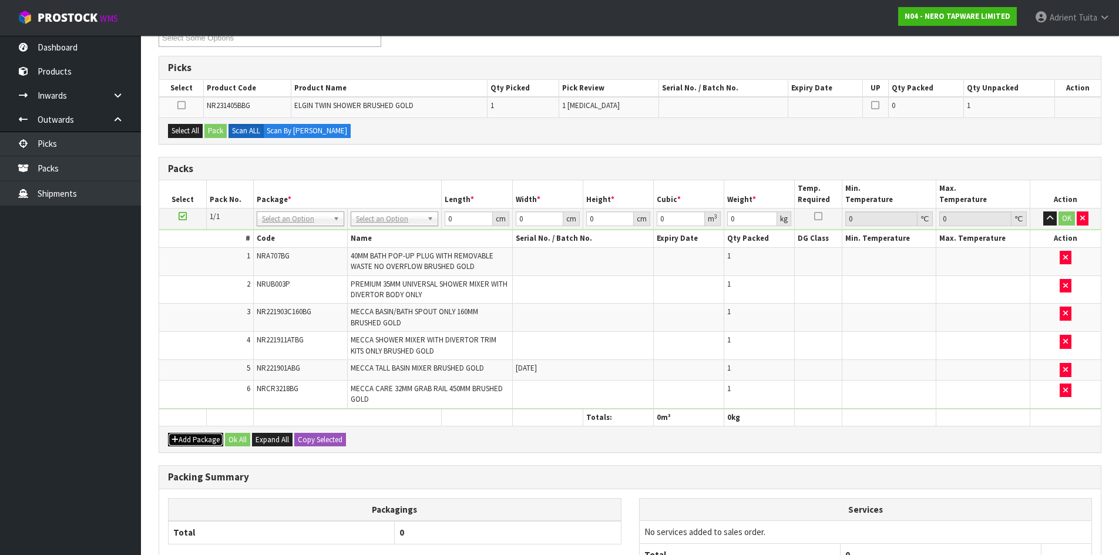
click at [186, 439] on button "Add Package" at bounding box center [195, 440] width 55 height 14
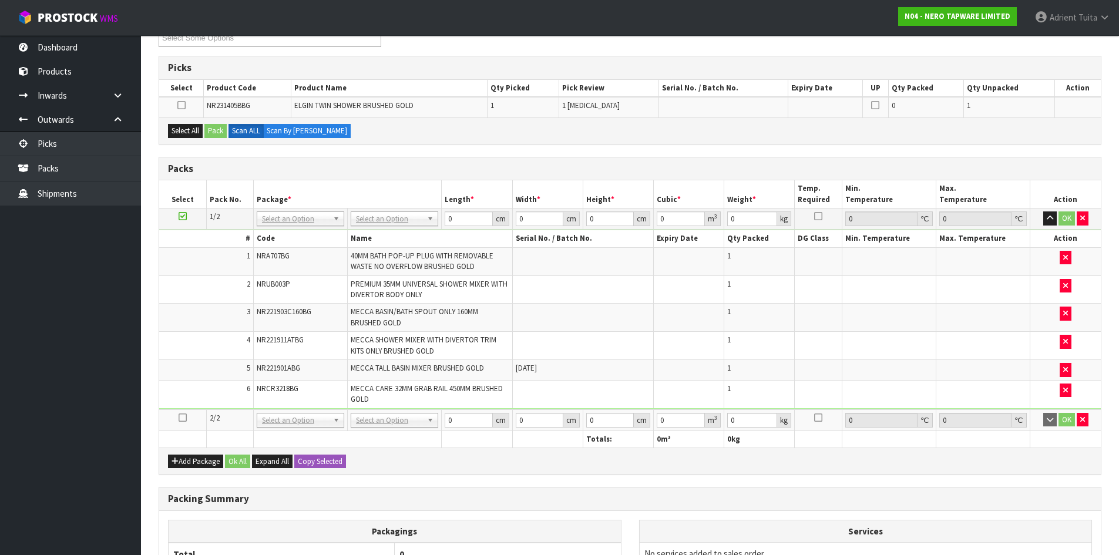
click at [28, 440] on ul "Dashboard Products Categories Serial Numbers Kitsets Packagings Inwards Purchas…" at bounding box center [70, 295] width 141 height 520
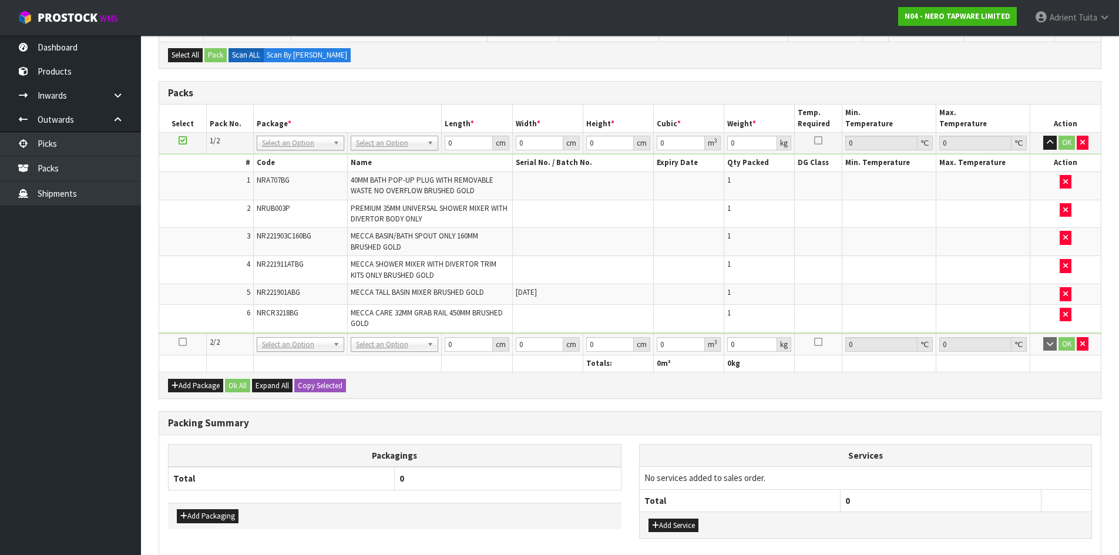
scroll to position [313, 0]
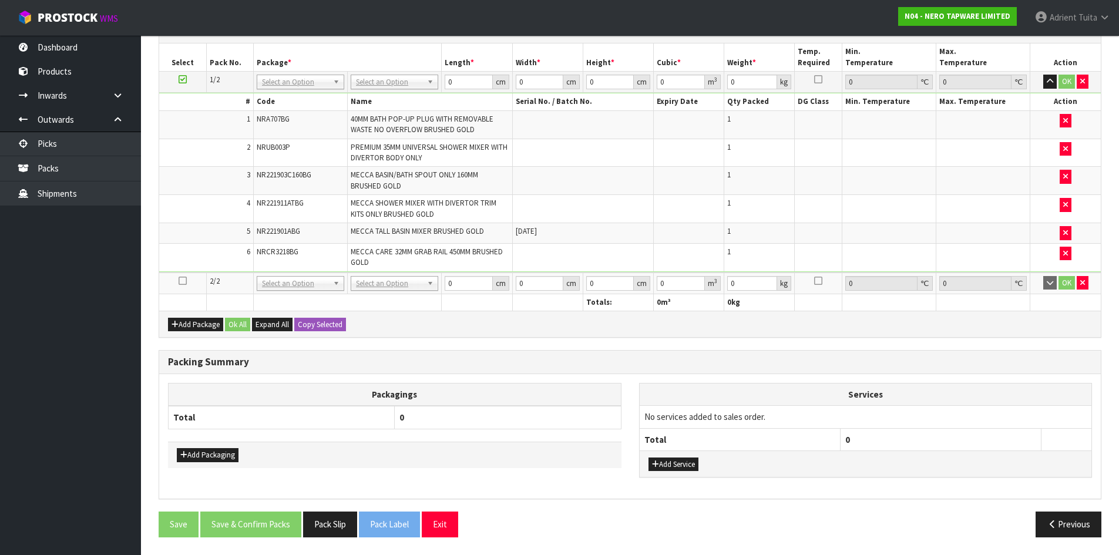
click at [180, 281] on icon at bounding box center [183, 281] width 8 height 1
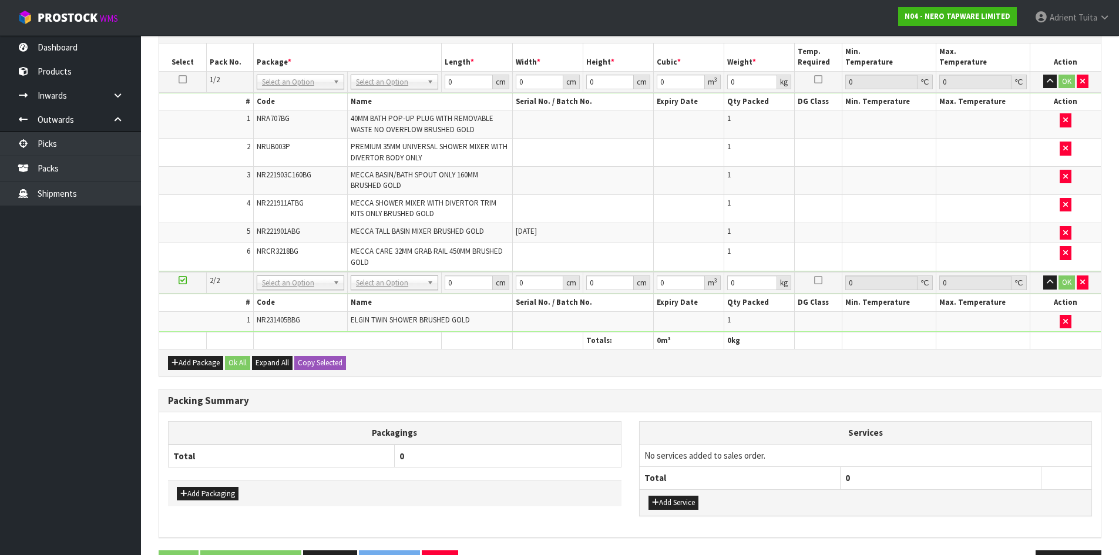
drag, startPoint x: 387, startPoint y: 76, endPoint x: 385, endPoint y: 100, distance: 24.2
click at [385, 100] on input "text" at bounding box center [395, 98] width 82 height 15
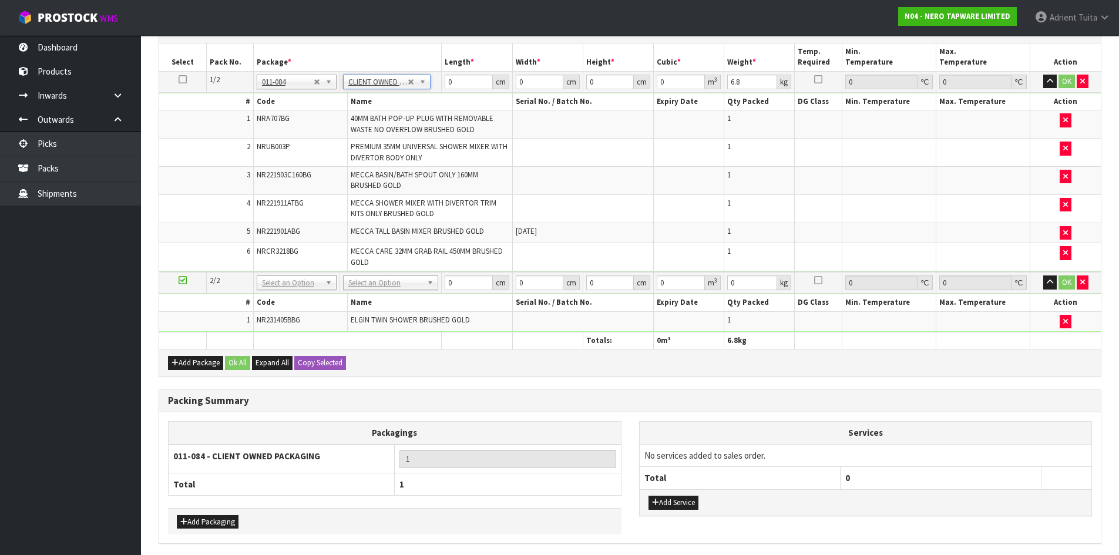
scroll to position [337, 0]
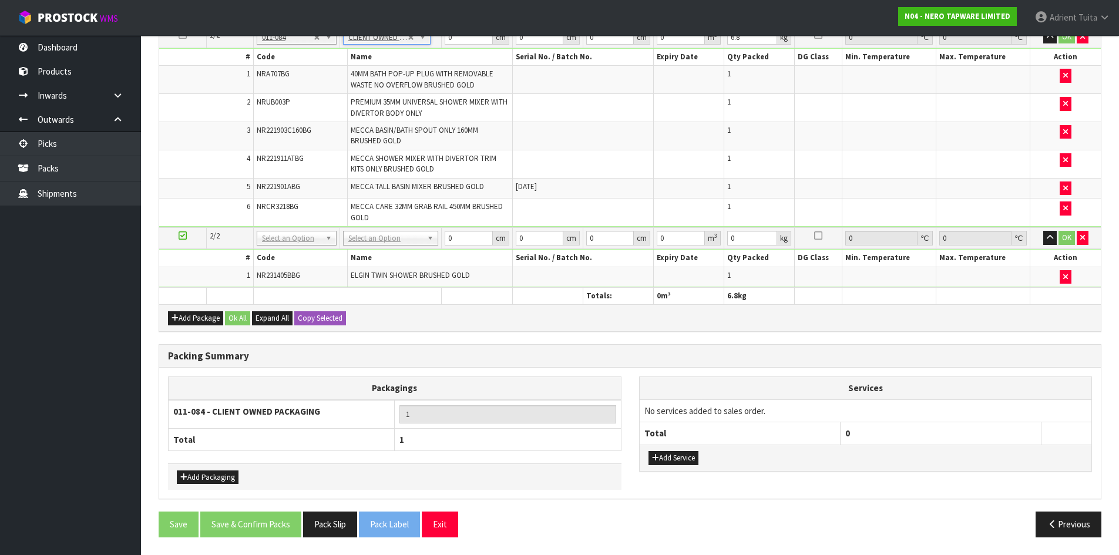
drag, startPoint x: 391, startPoint y: 120, endPoint x: 401, endPoint y: 263, distance: 142.5
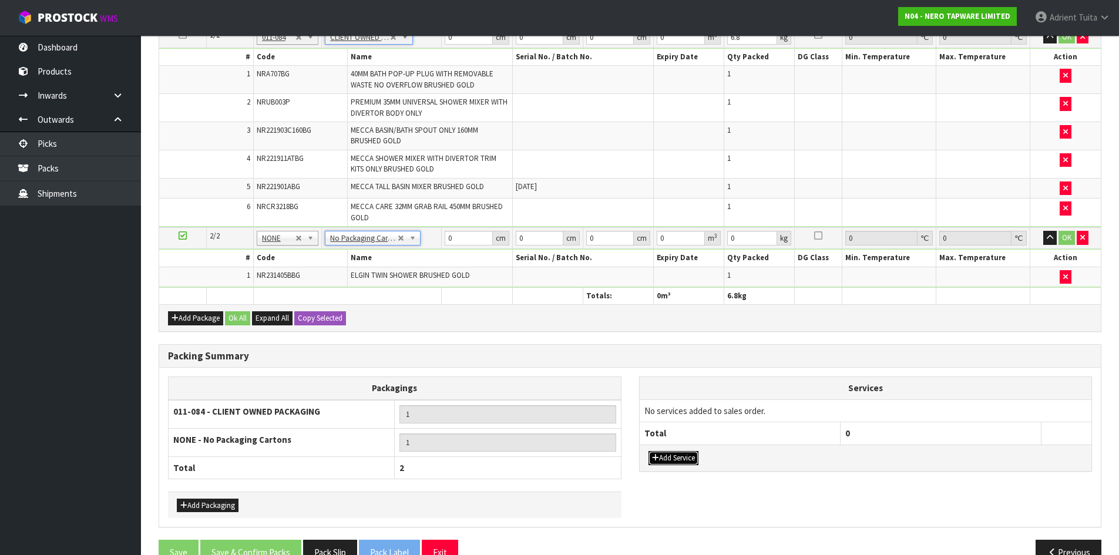
click at [661, 459] on button "Add Service" at bounding box center [674, 458] width 50 height 14
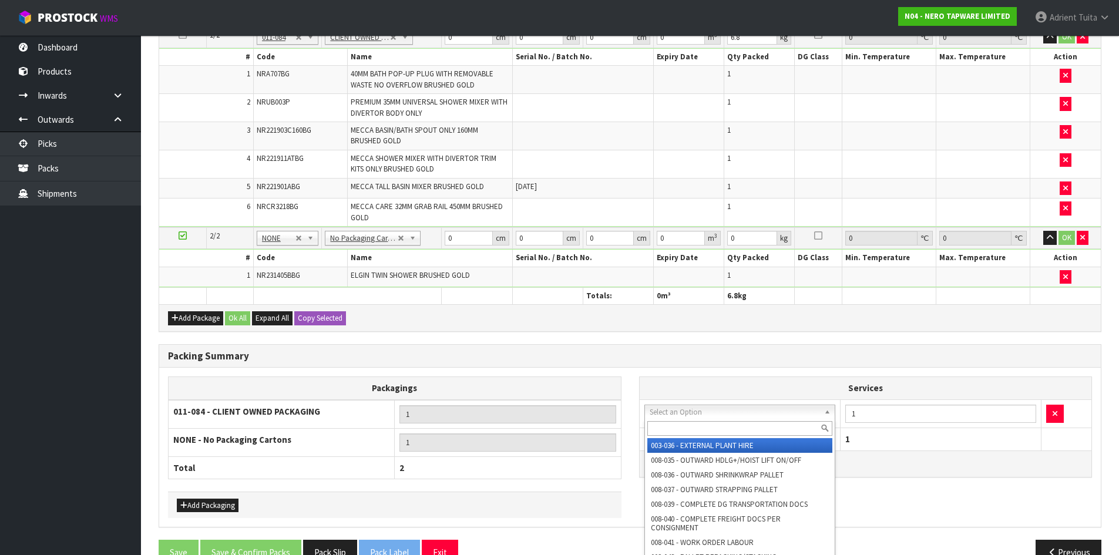
drag, startPoint x: 669, startPoint y: 407, endPoint x: 670, endPoint y: 419, distance: 13.0
click at [676, 428] on input "text" at bounding box center [740, 428] width 186 height 15
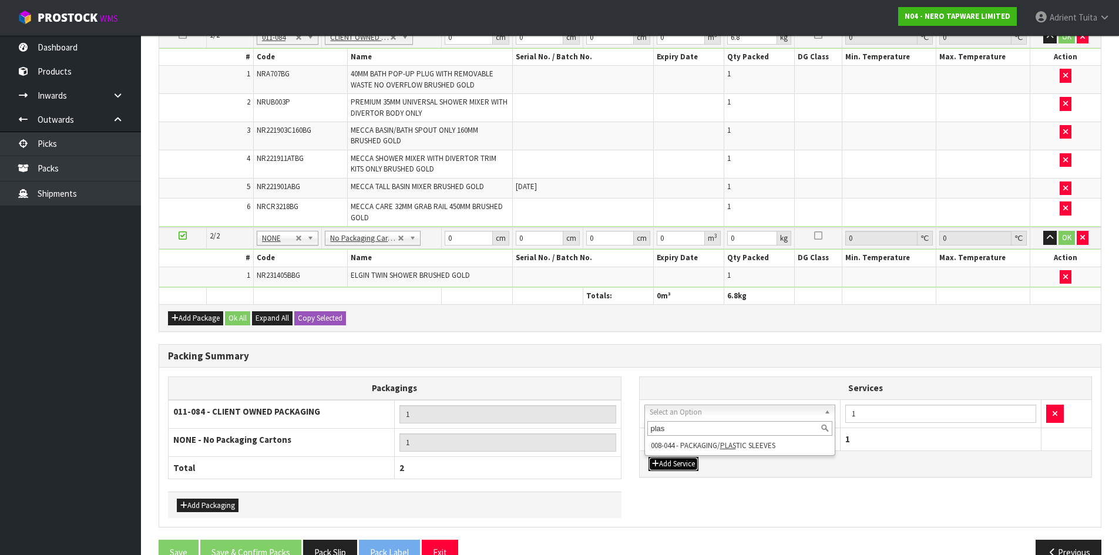
click at [690, 464] on button "Add Service" at bounding box center [674, 464] width 50 height 14
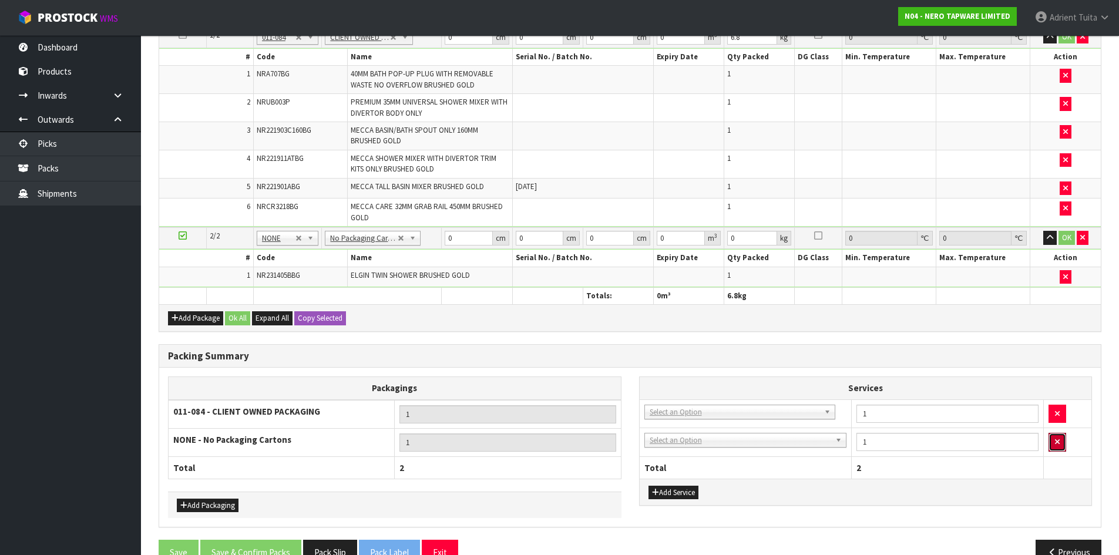
drag, startPoint x: 1059, startPoint y: 441, endPoint x: 650, endPoint y: 391, distance: 412.5
click at [1054, 441] on button "button" at bounding box center [1058, 442] width 18 height 19
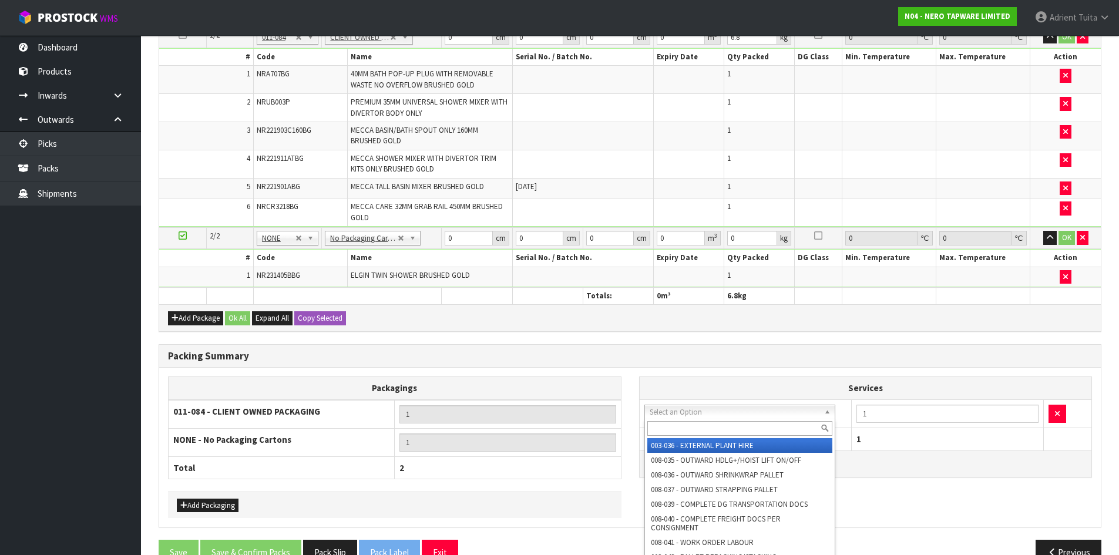
click at [667, 432] on input "text" at bounding box center [740, 428] width 186 height 15
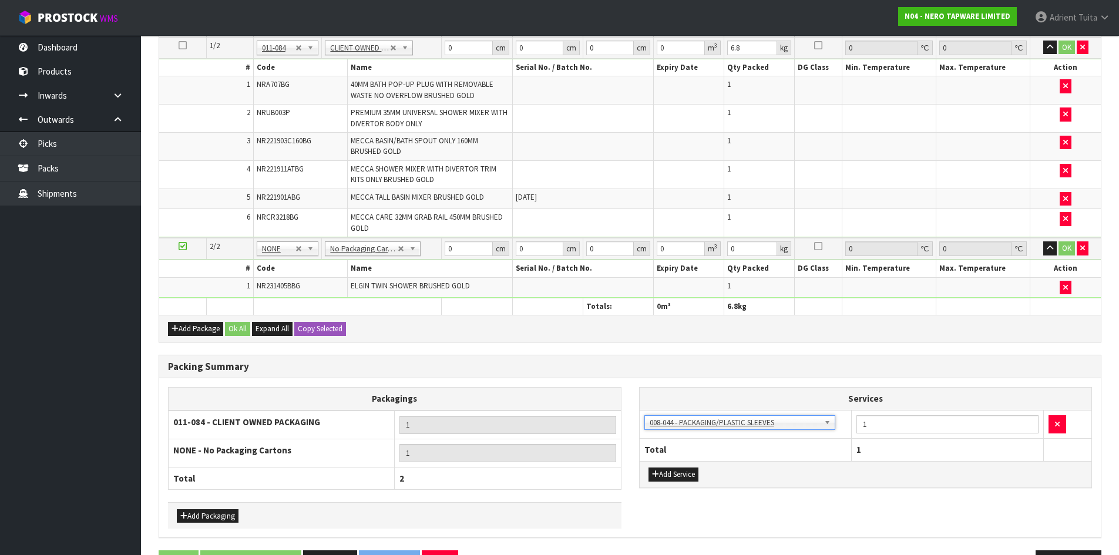
scroll to position [102, 0]
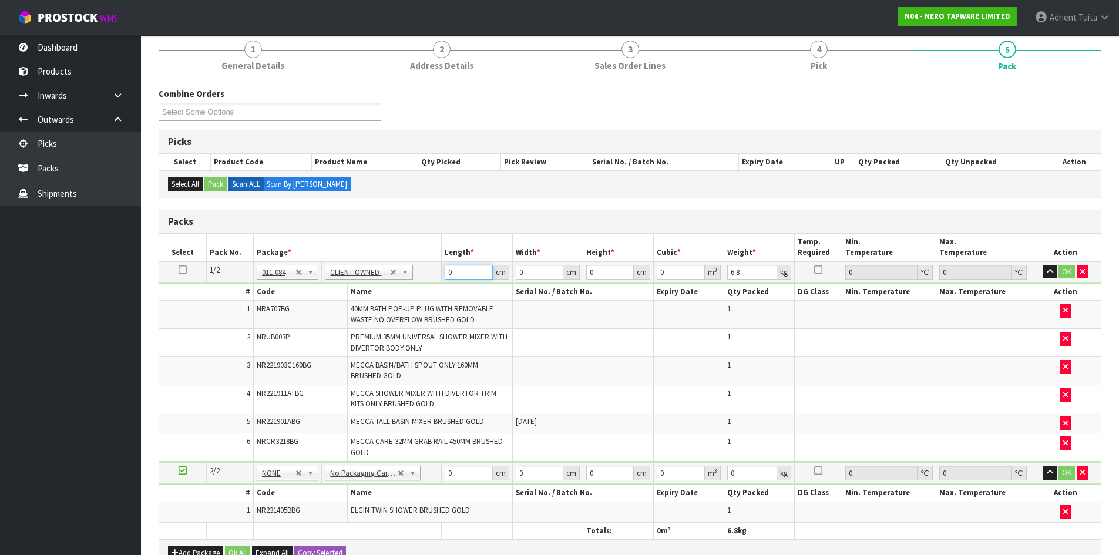
click at [456, 278] on input "0" at bounding box center [469, 272] width 48 height 15
click at [1061, 271] on button "OK" at bounding box center [1067, 272] width 16 height 14
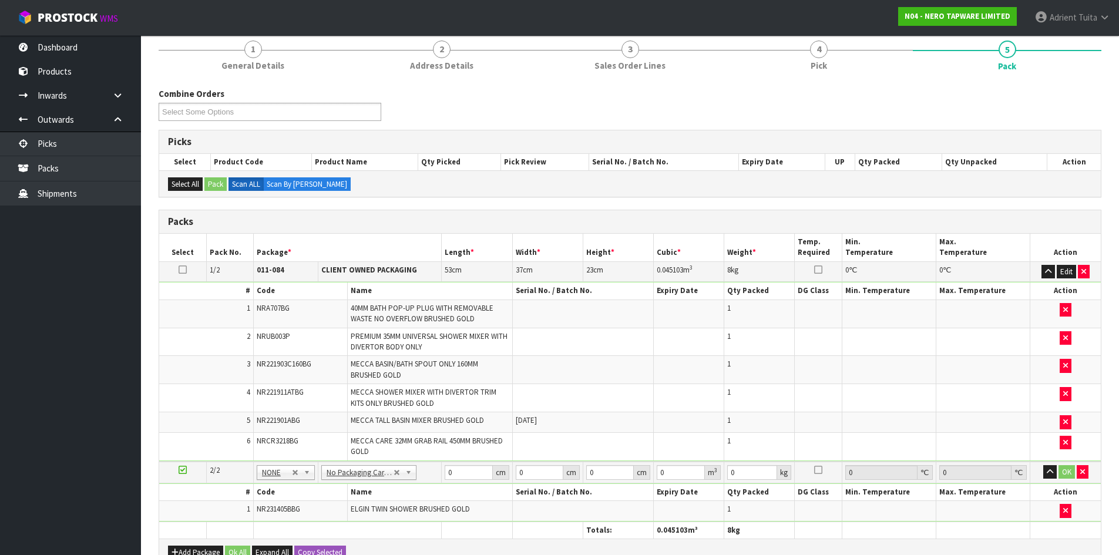
scroll to position [364, 0]
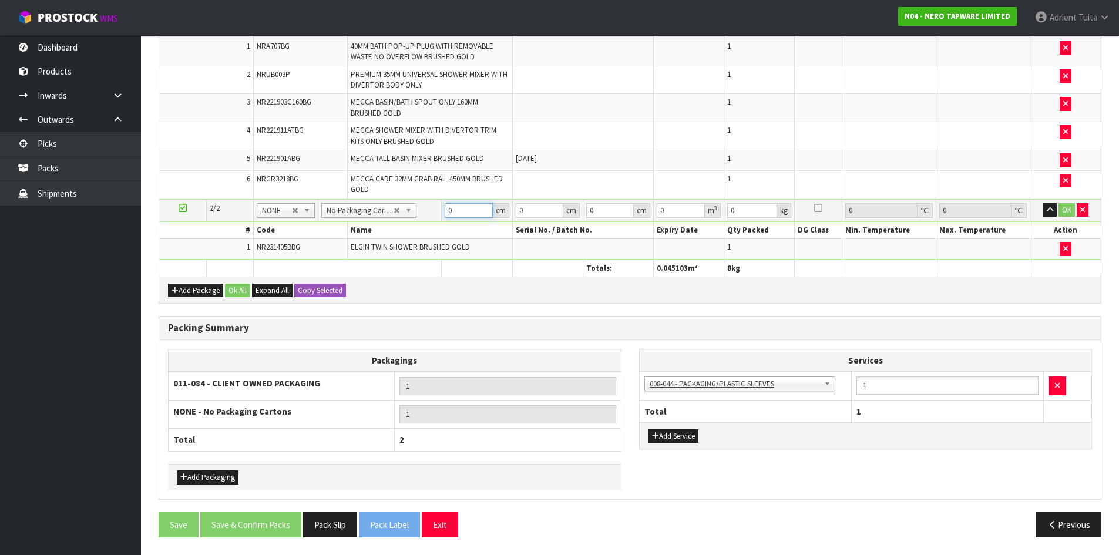
click at [466, 210] on input "0" at bounding box center [469, 210] width 48 height 15
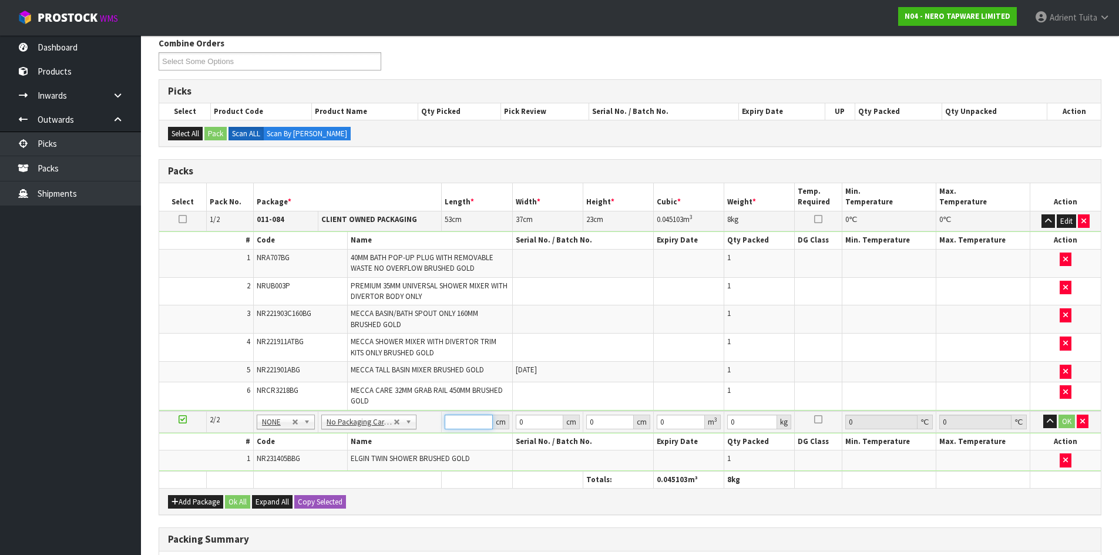
scroll to position [129, 0]
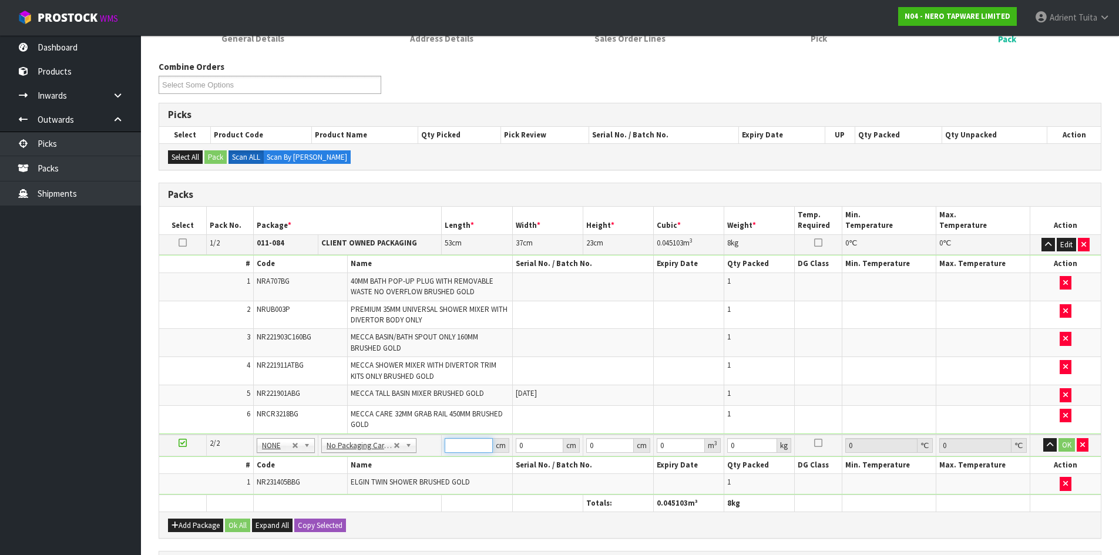
click at [461, 450] on input "number" at bounding box center [469, 445] width 48 height 15
click at [470, 442] on input "114" at bounding box center [469, 445] width 48 height 15
click at [597, 447] on input "0" at bounding box center [610, 445] width 48 height 15
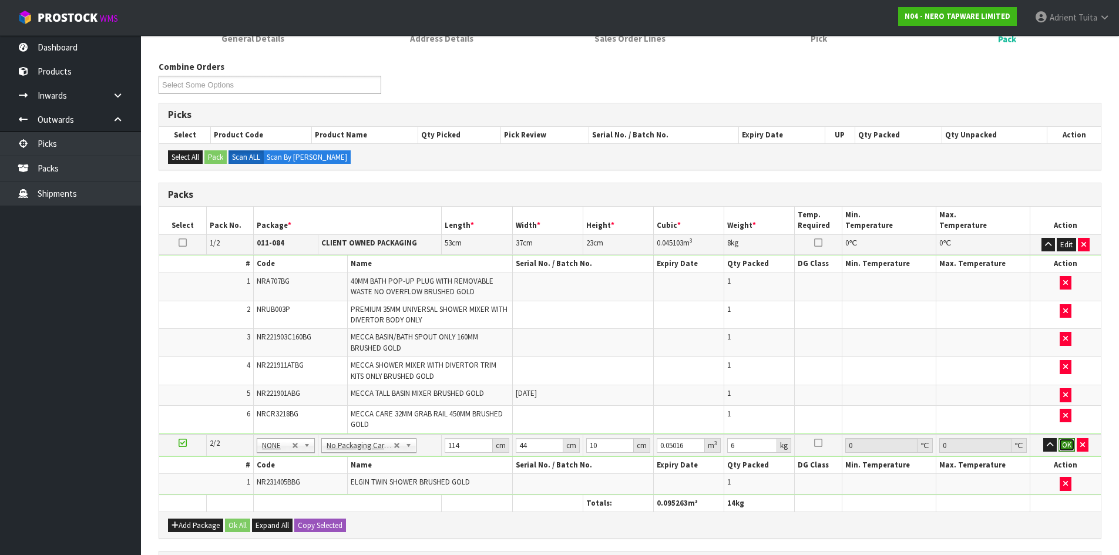
click at [1062, 441] on button "OK" at bounding box center [1067, 445] width 16 height 14
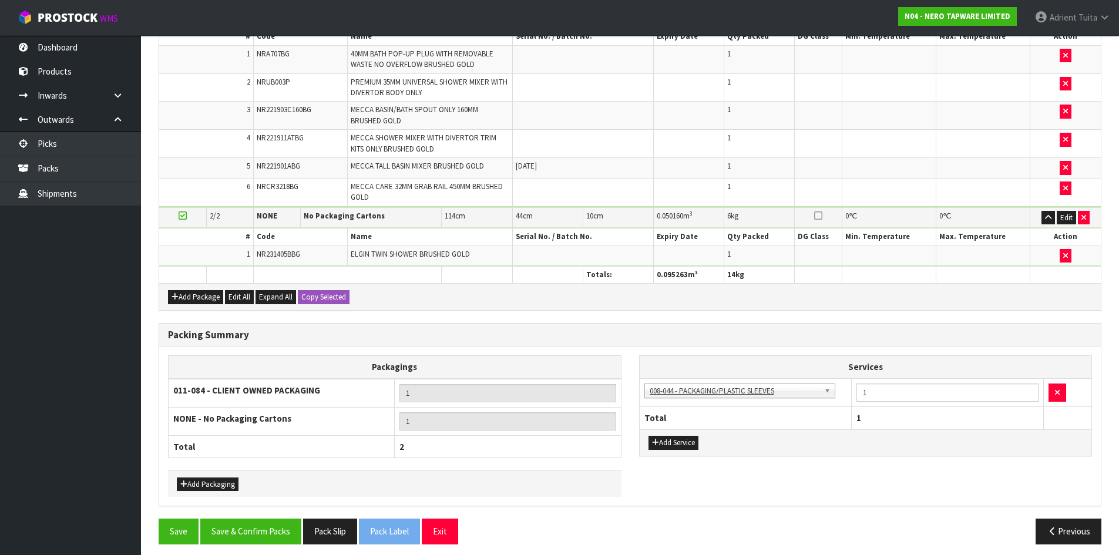
scroll to position [364, 0]
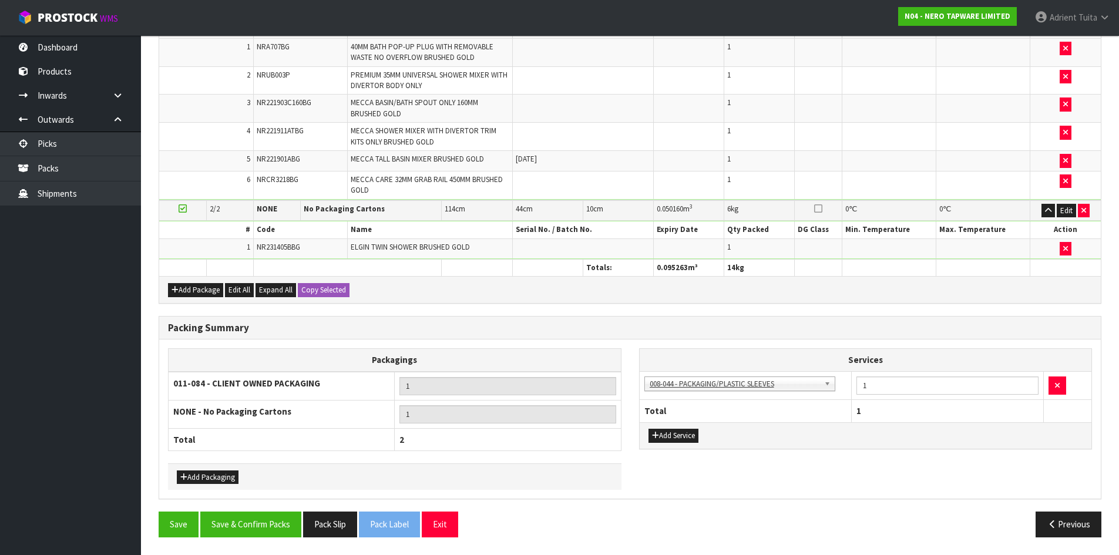
click at [273, 508] on div "Packing Summary Packagings 011-084 - CLIENT OWNED PACKAGING 1 NONE - No Packagi…" at bounding box center [630, 414] width 961 height 196
click at [271, 515] on button "Save & Confirm Packs" at bounding box center [250, 524] width 101 height 25
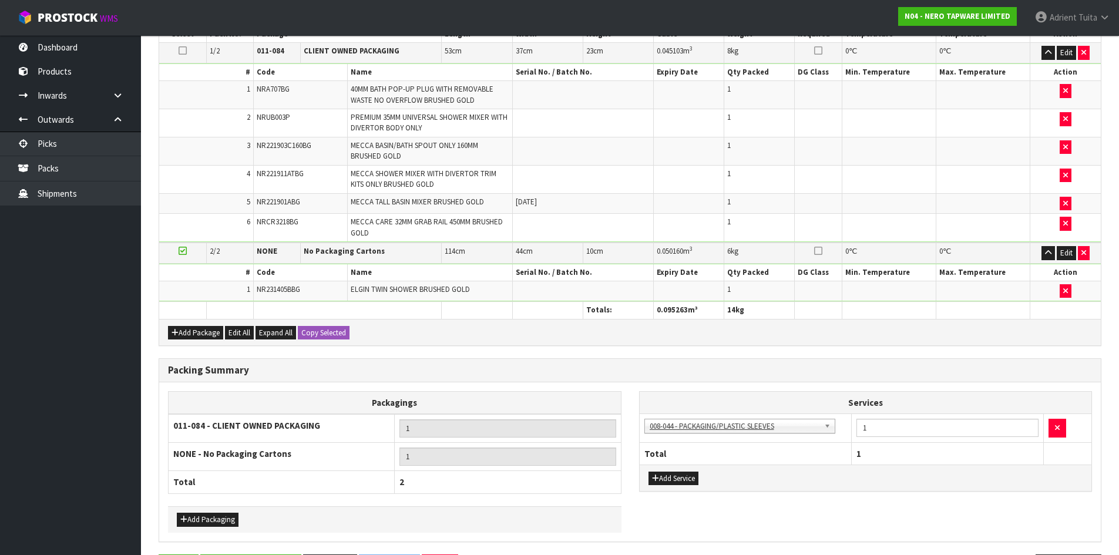
scroll to position [0, 0]
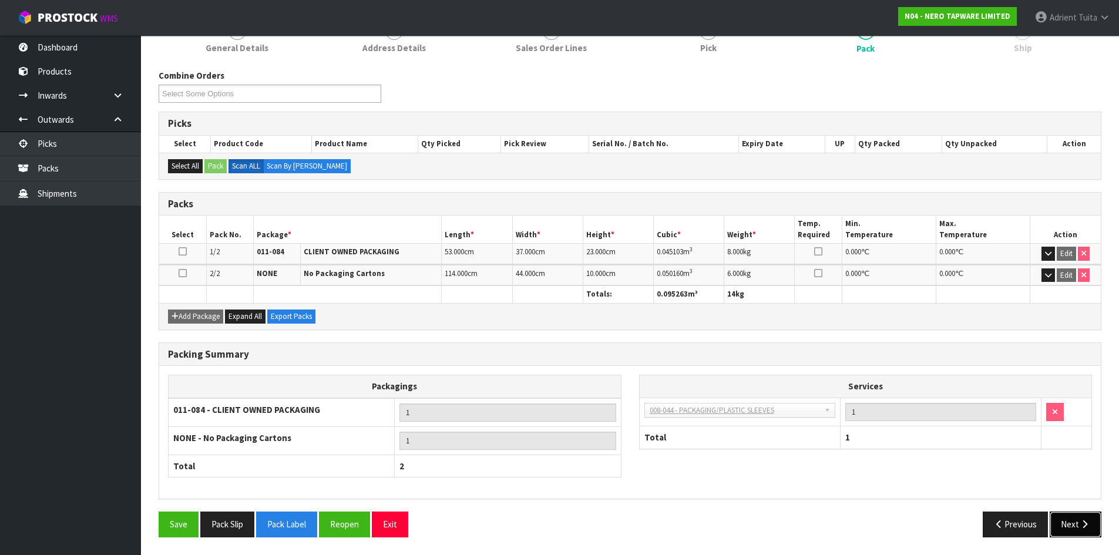
click at [1064, 519] on button "Next" at bounding box center [1076, 524] width 52 height 25
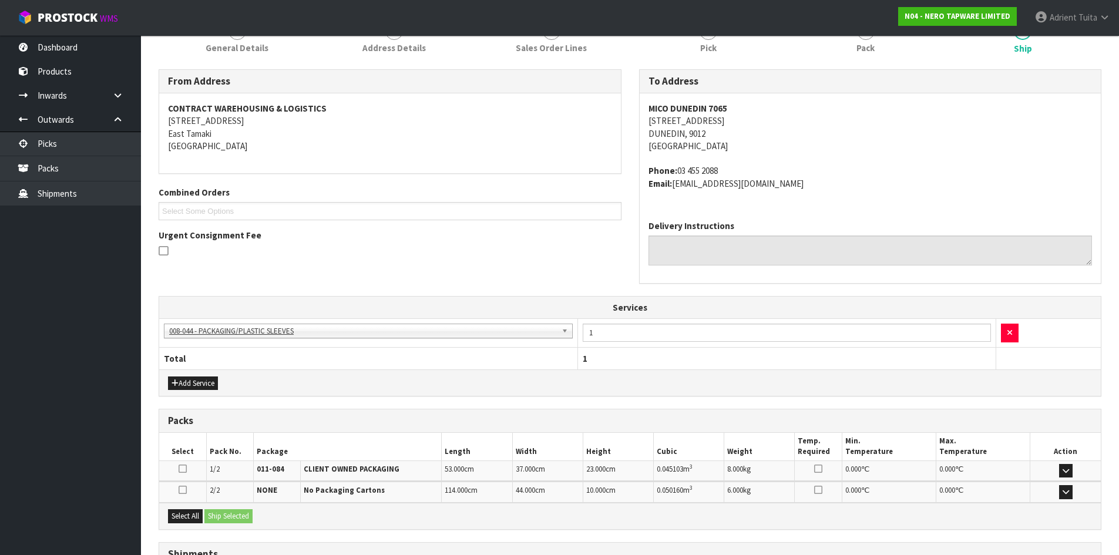
scroll to position [264, 0]
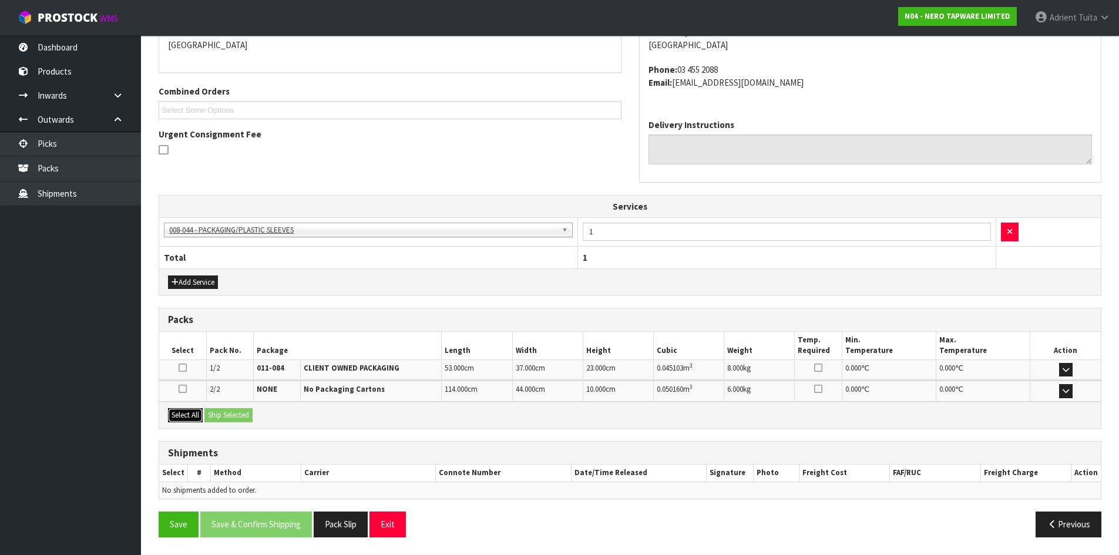
drag, startPoint x: 190, startPoint y: 419, endPoint x: 201, endPoint y: 418, distance: 10.6
click at [190, 418] on button "Select All" at bounding box center [185, 415] width 35 height 14
click at [213, 418] on button "Ship Selected" at bounding box center [228, 415] width 48 height 14
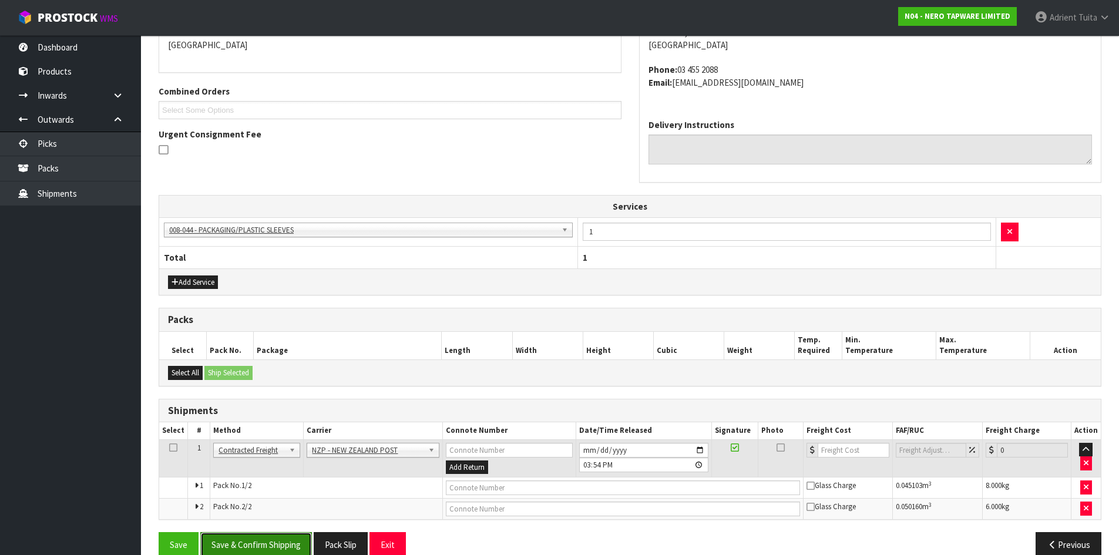
click at [218, 537] on button "Save & Confirm Shipping" at bounding box center [256, 544] width 112 height 25
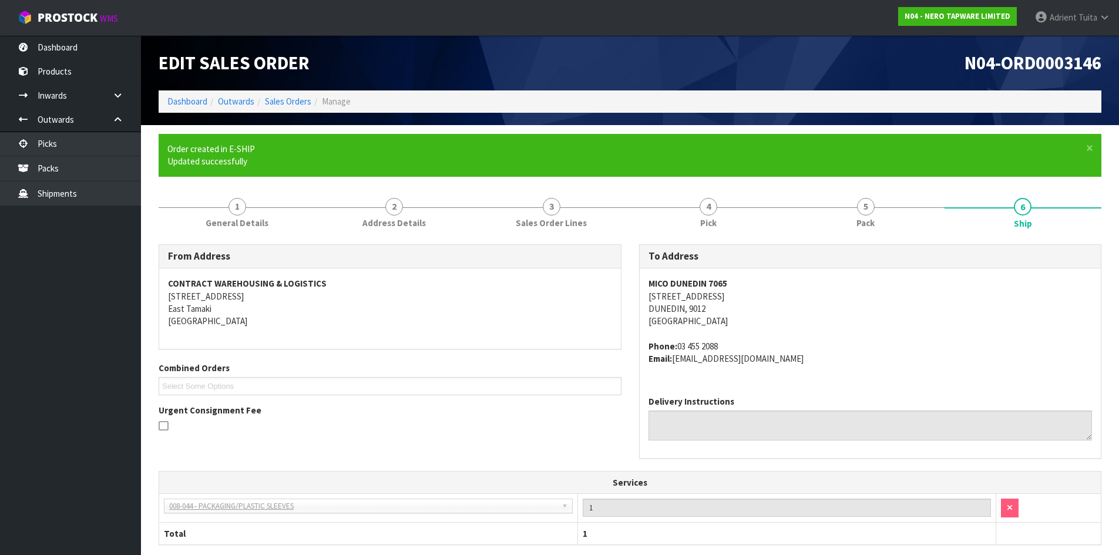
scroll to position [267, 0]
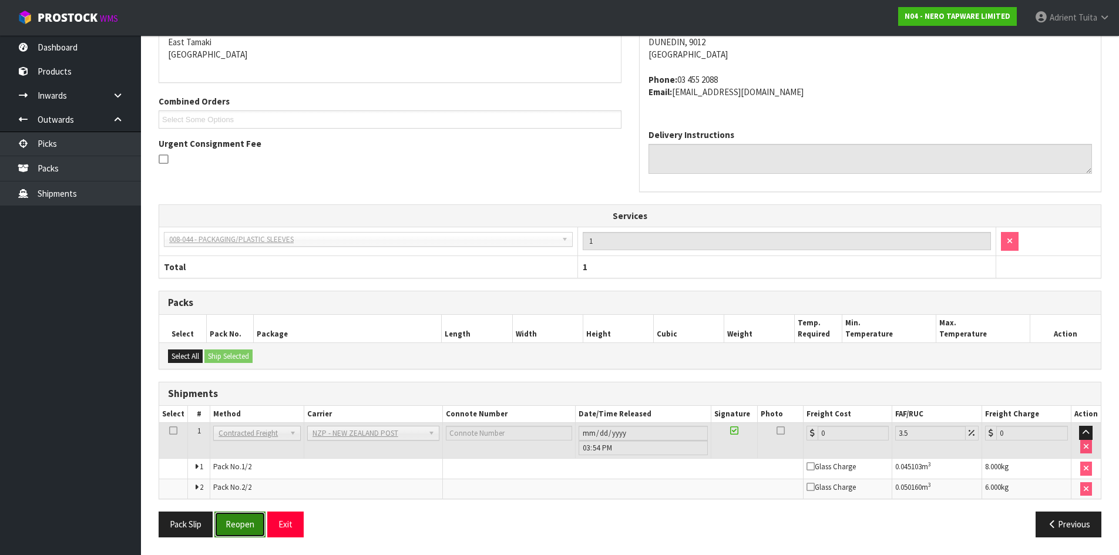
click at [261, 524] on button "Reopen" at bounding box center [239, 524] width 51 height 25
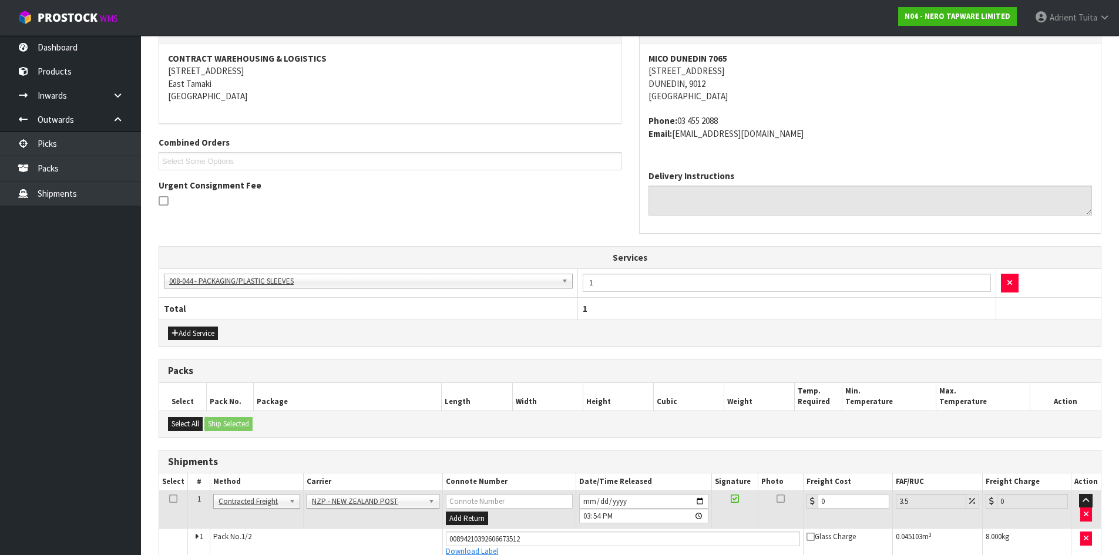
scroll to position [254, 0]
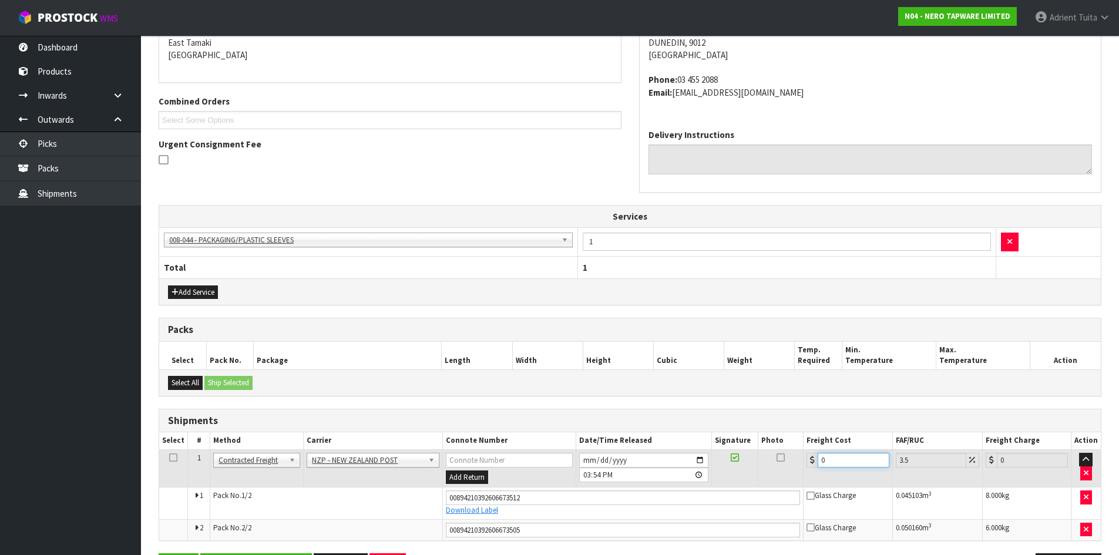
click at [842, 460] on input "0" at bounding box center [853, 460] width 71 height 15
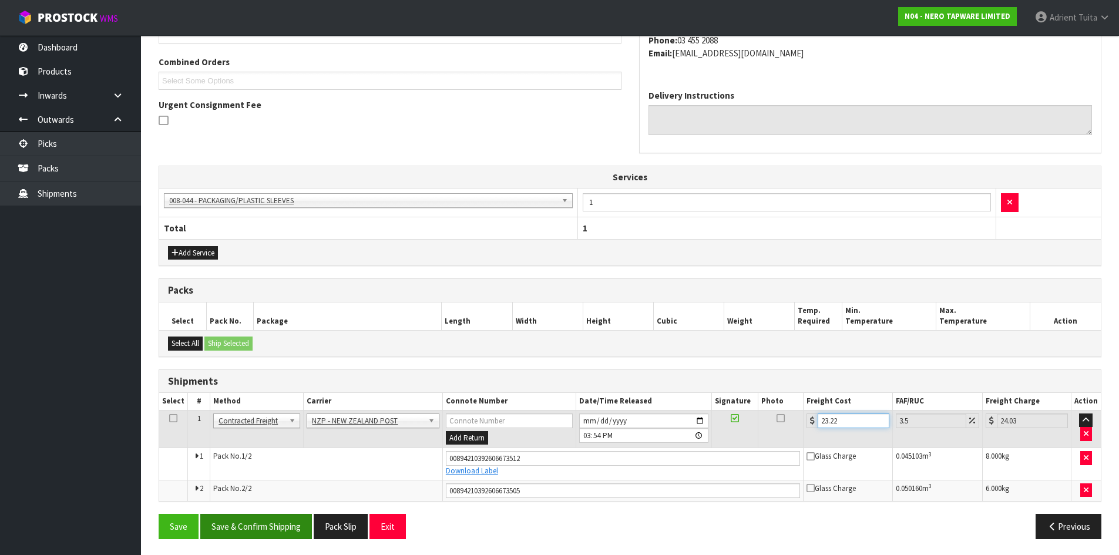
scroll to position [295, 0]
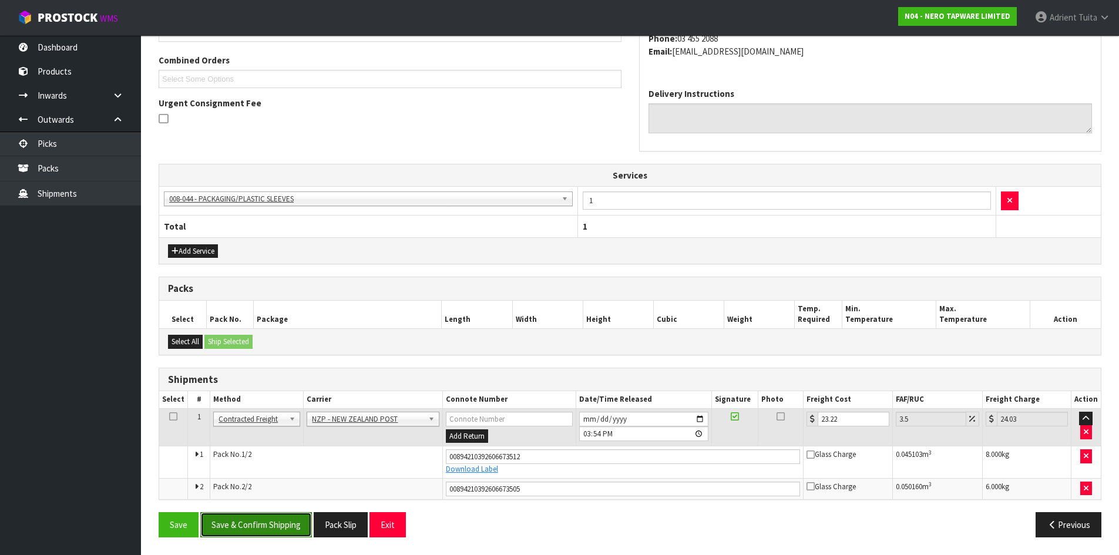
click at [290, 519] on button "Save & Confirm Shipping" at bounding box center [256, 524] width 112 height 25
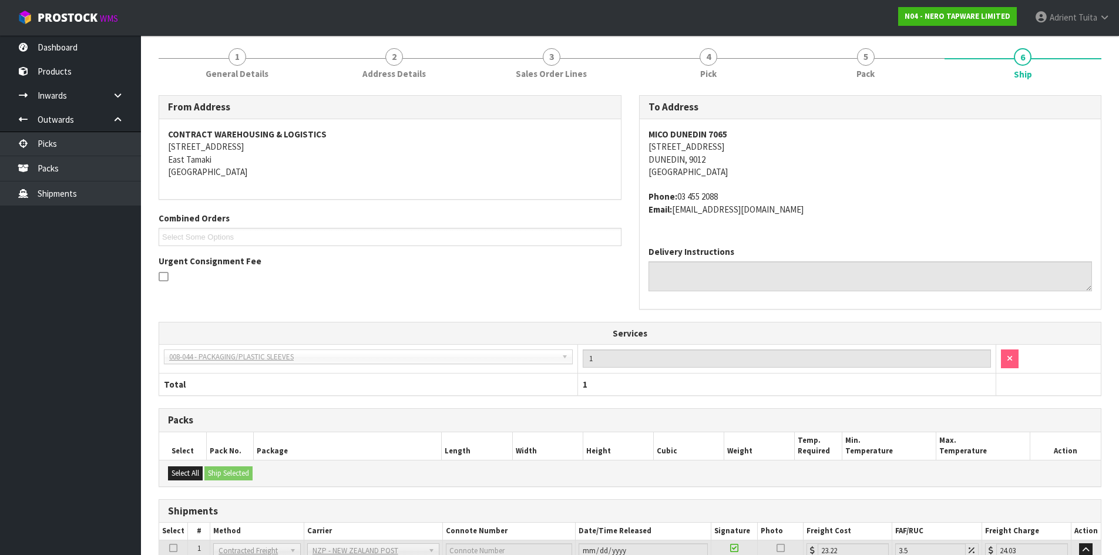
scroll to position [0, 0]
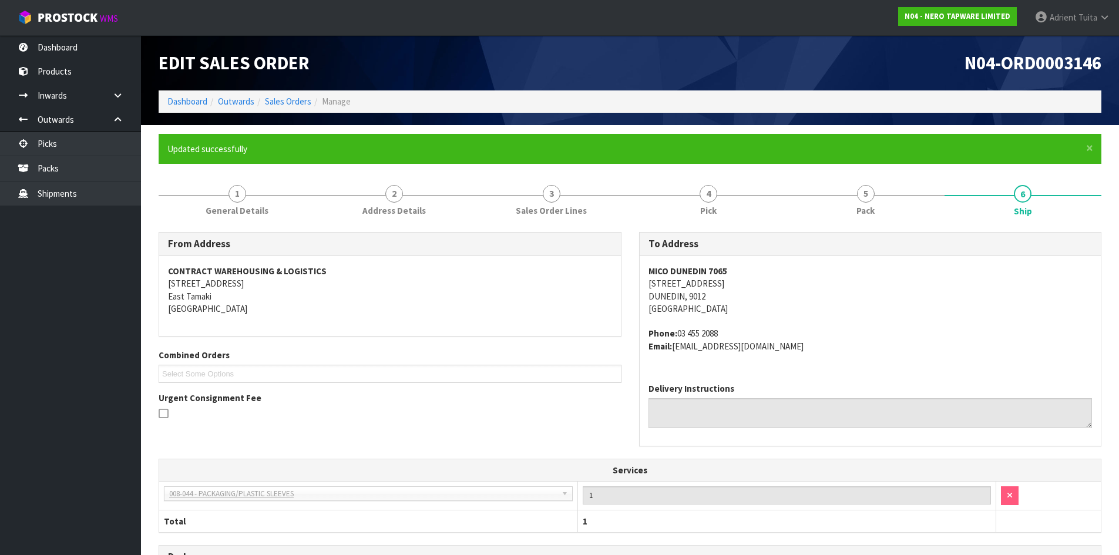
click at [190, 108] on ol "Dashboard Outwards Sales Orders Manage" at bounding box center [630, 101] width 943 height 22
click at [195, 97] on link "Dashboard" at bounding box center [187, 101] width 40 height 11
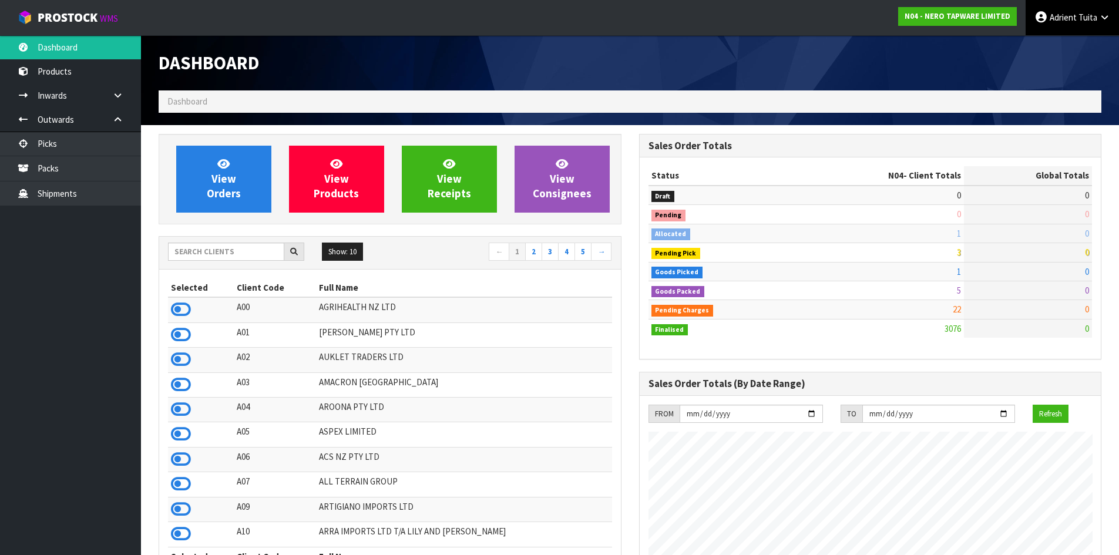
scroll to position [915, 480]
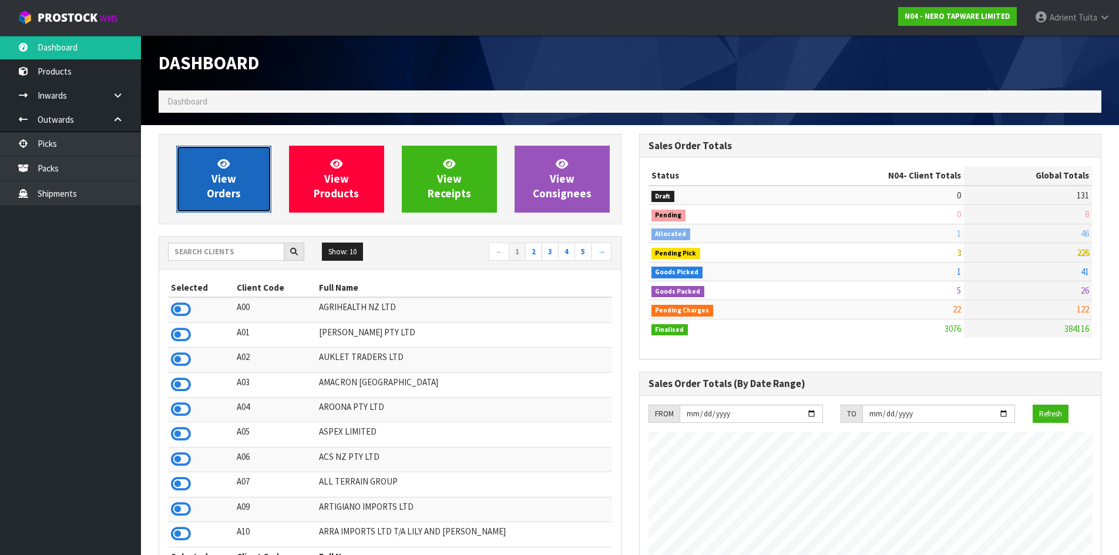
click at [237, 189] on span "View Orders" at bounding box center [224, 179] width 34 height 44
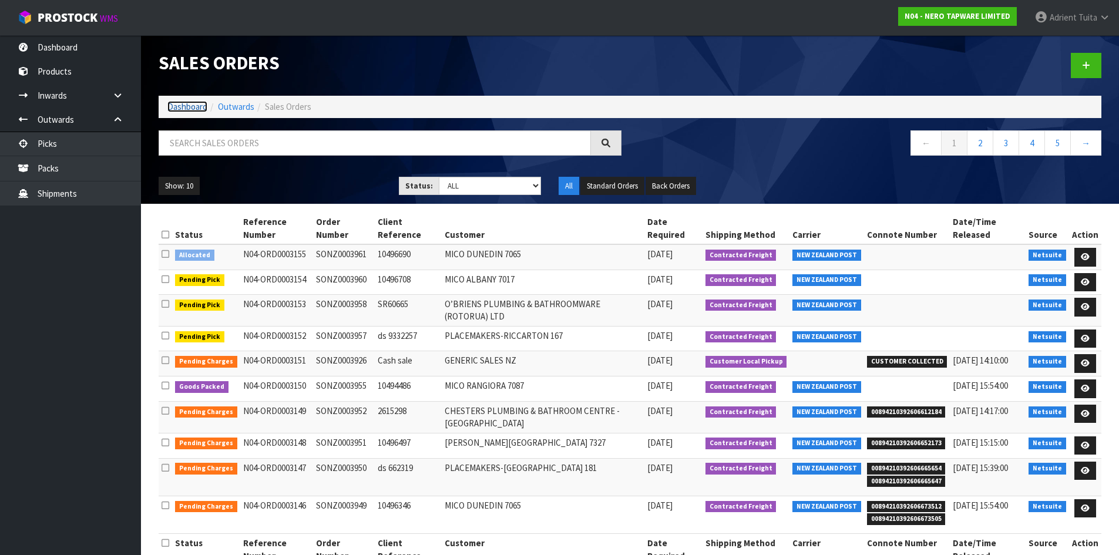
click at [194, 108] on link "Dashboard" at bounding box center [187, 106] width 40 height 11
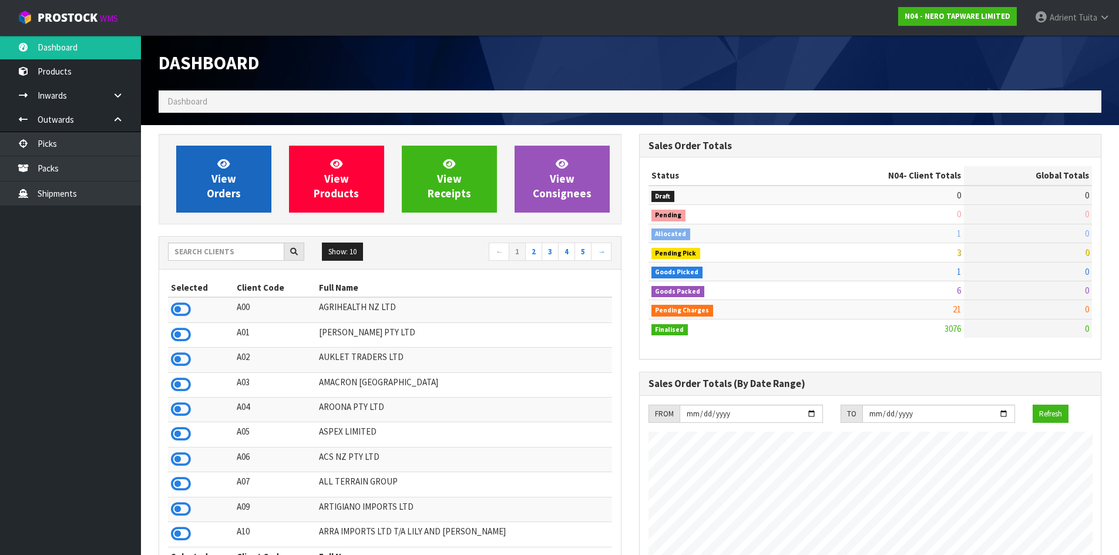
scroll to position [915, 480]
click at [221, 166] on icon at bounding box center [223, 163] width 12 height 11
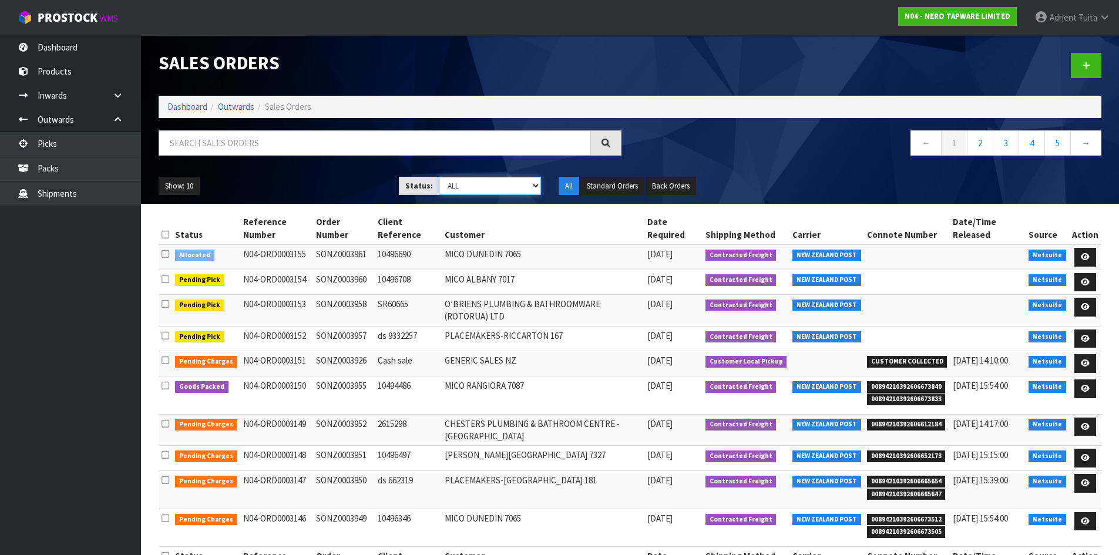
click at [450, 190] on select "Draft Pending Allocated Pending Pick Goods Picked Goods Packed Pending Charges …" at bounding box center [490, 186] width 102 height 18
click at [439, 177] on select "Draft Pending Allocated Pending Pick Goods Picked Goods Packed Pending Charges …" at bounding box center [490, 186] width 102 height 18
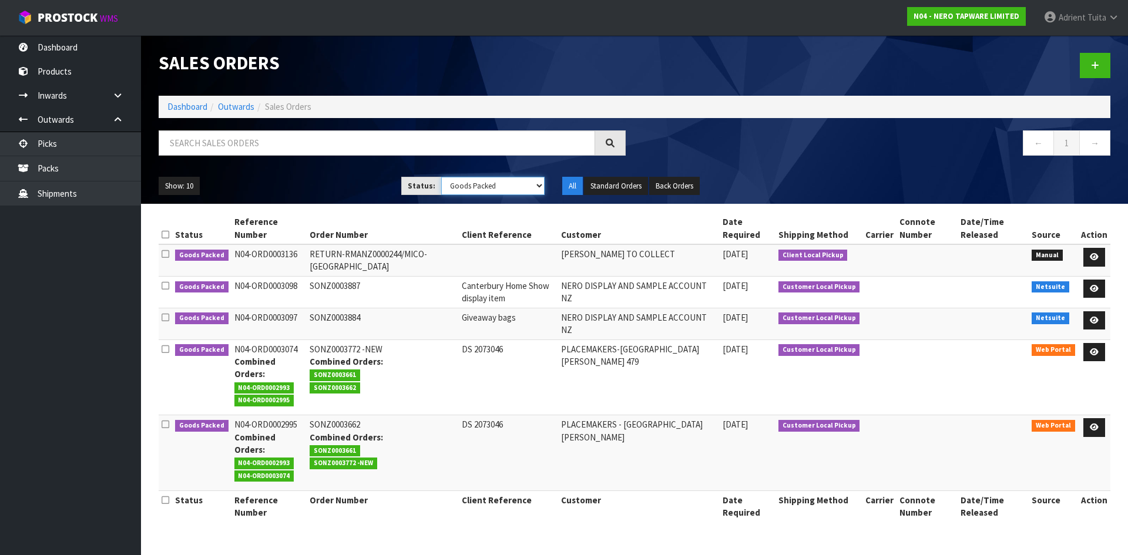
click at [486, 185] on select "Draft Pending Allocated Pending Pick Goods Picked Goods Packed Pending Charges …" at bounding box center [493, 186] width 104 height 18
click at [441, 177] on select "Draft Pending Allocated Pending Pick Goods Picked Goods Packed Pending Charges …" at bounding box center [493, 186] width 104 height 18
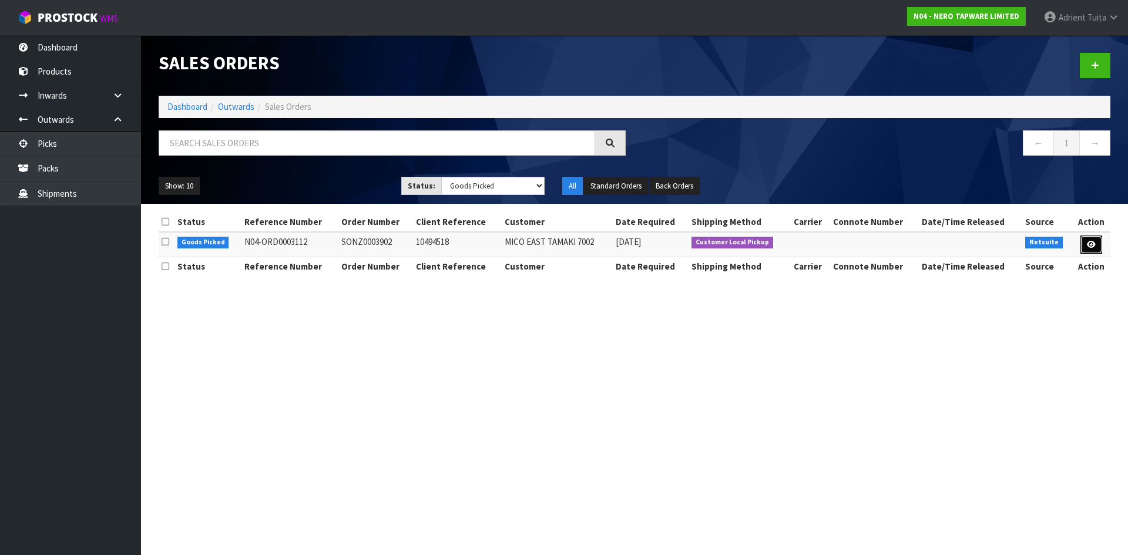
click at [1093, 243] on icon at bounding box center [1091, 245] width 9 height 8
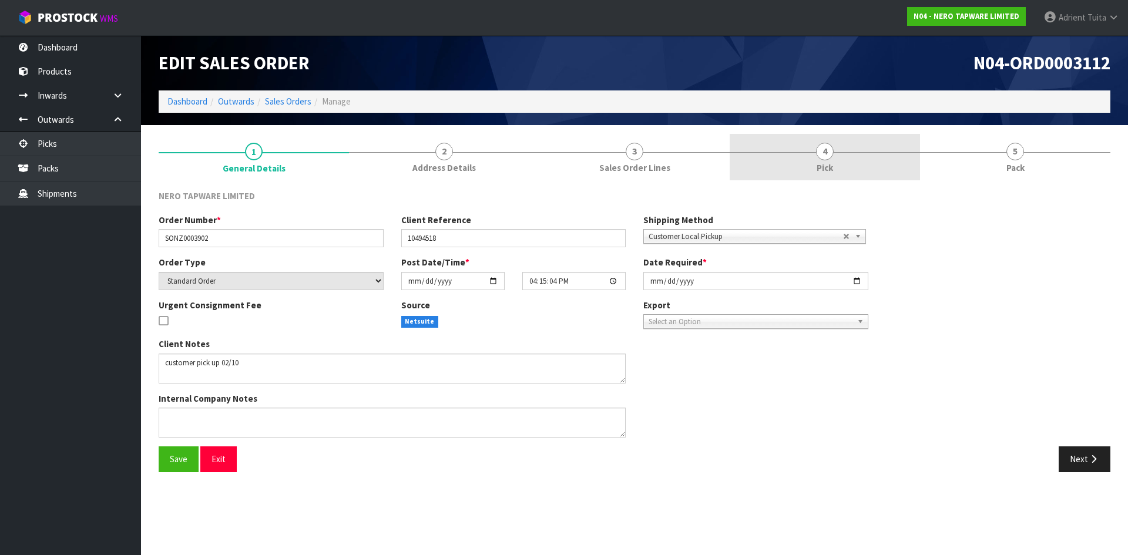
click at [825, 143] on span "4" at bounding box center [825, 152] width 18 height 18
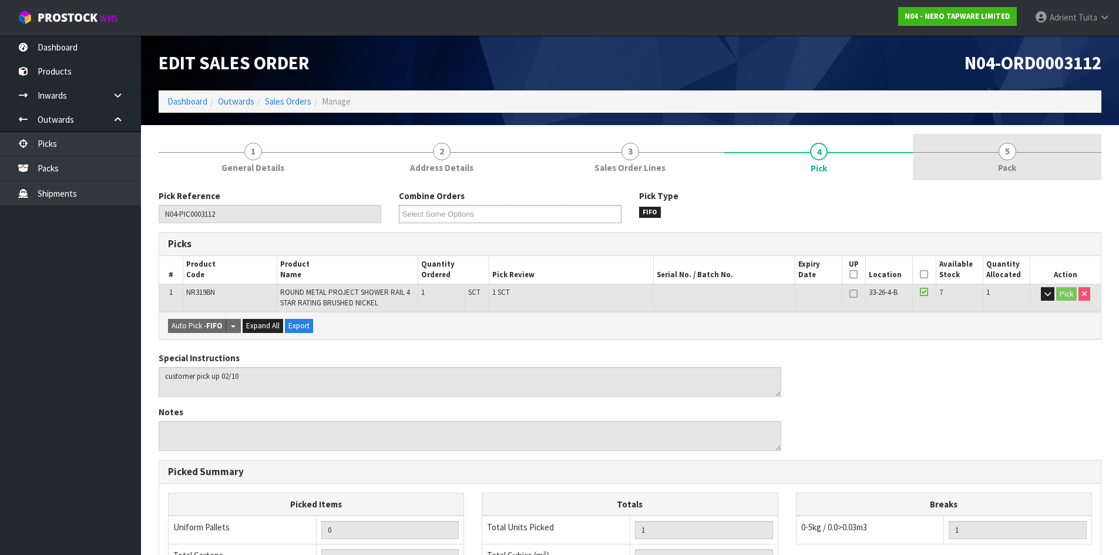
click at [1005, 175] on link "5 Pack" at bounding box center [1007, 157] width 189 height 46
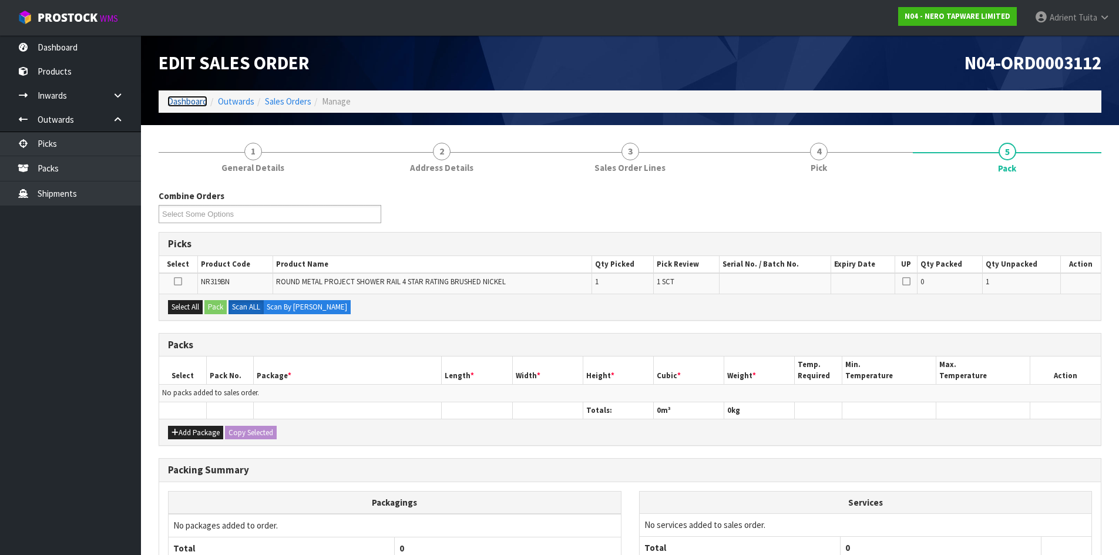
click at [186, 98] on link "Dashboard" at bounding box center [187, 101] width 40 height 11
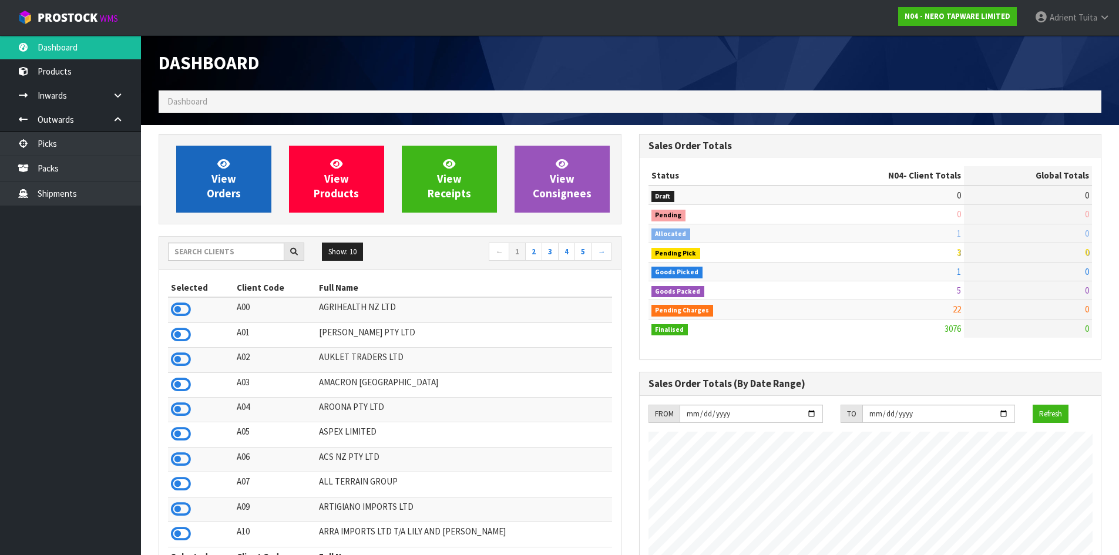
scroll to position [915, 480]
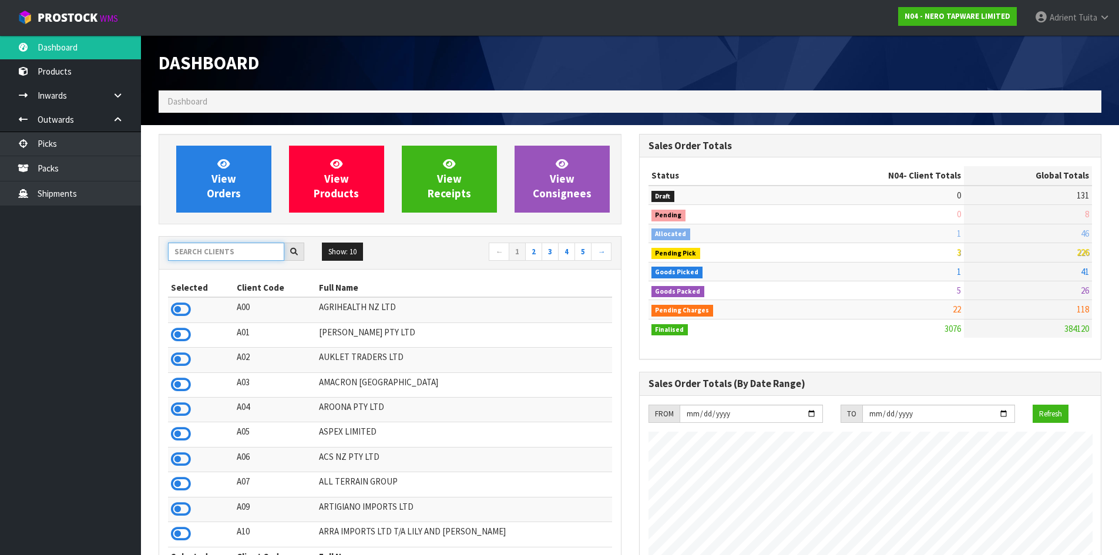
click at [212, 253] on input "text" at bounding box center [226, 252] width 116 height 18
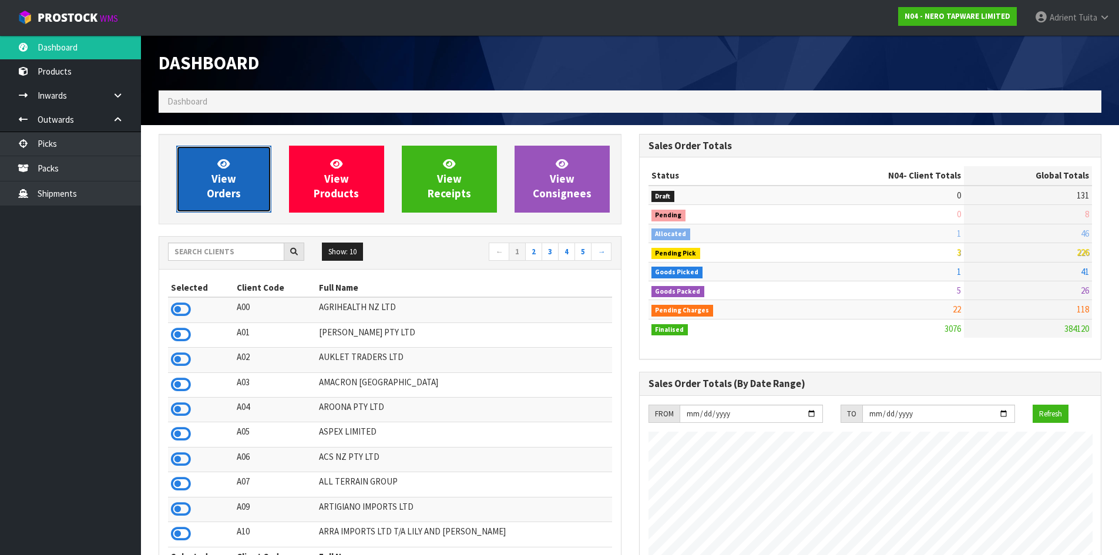
click at [225, 173] on span "View Orders" at bounding box center [224, 179] width 34 height 44
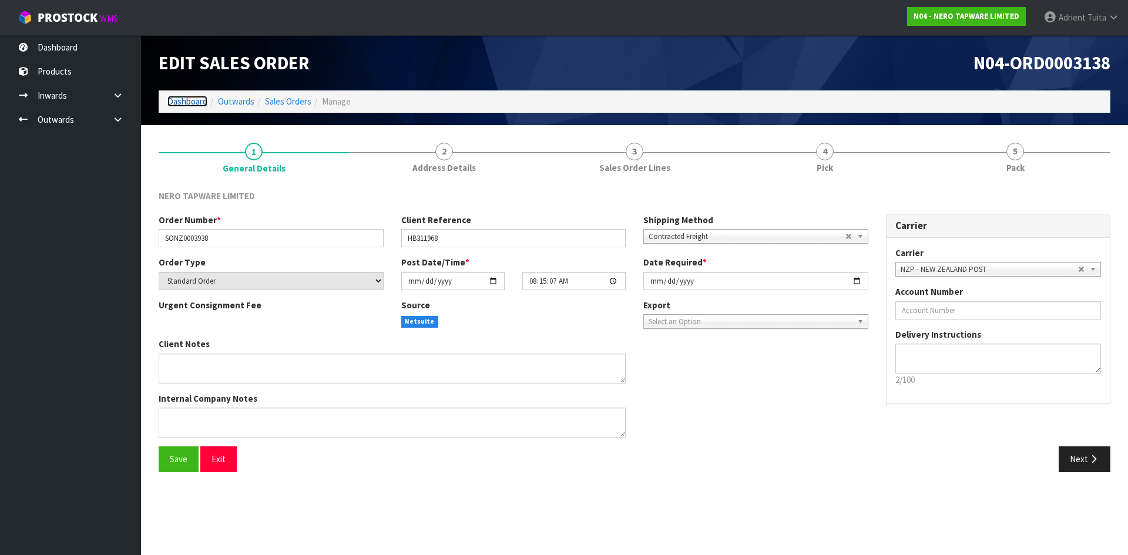
click at [190, 105] on link "Dashboard" at bounding box center [187, 101] width 40 height 11
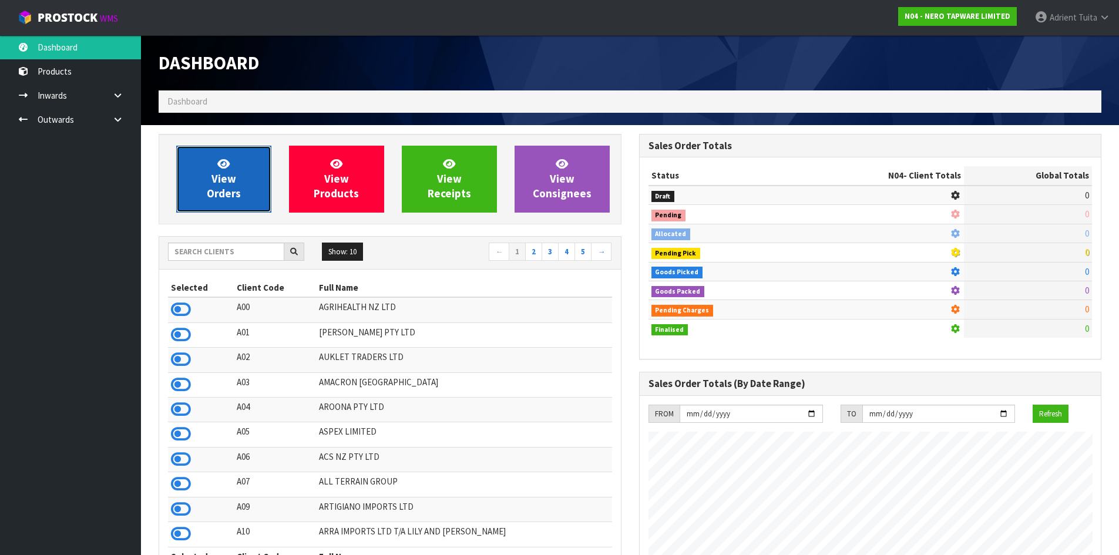
click at [215, 199] on span "View Orders" at bounding box center [224, 179] width 34 height 44
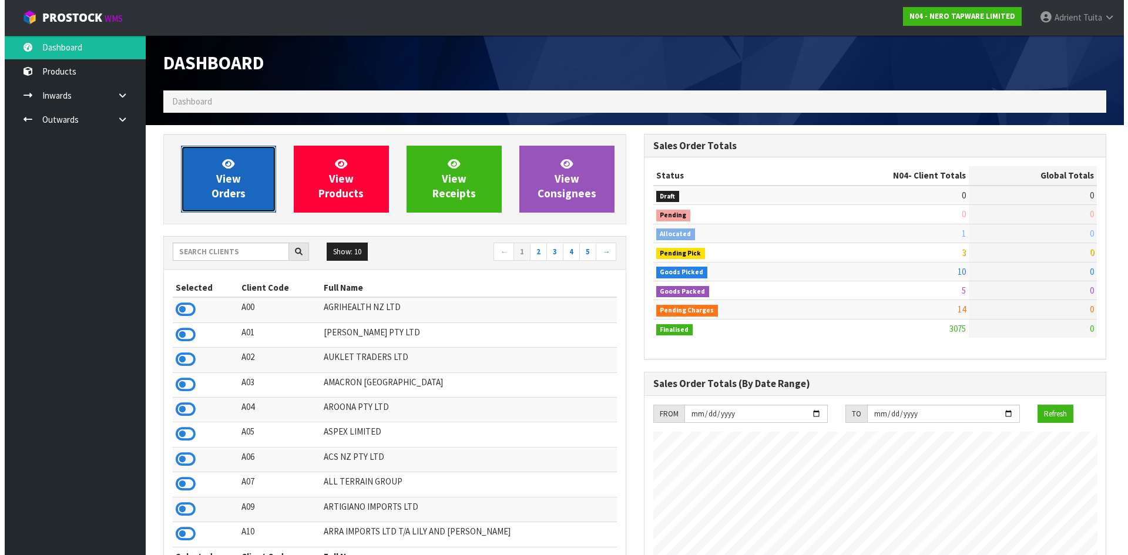
scroll to position [915, 480]
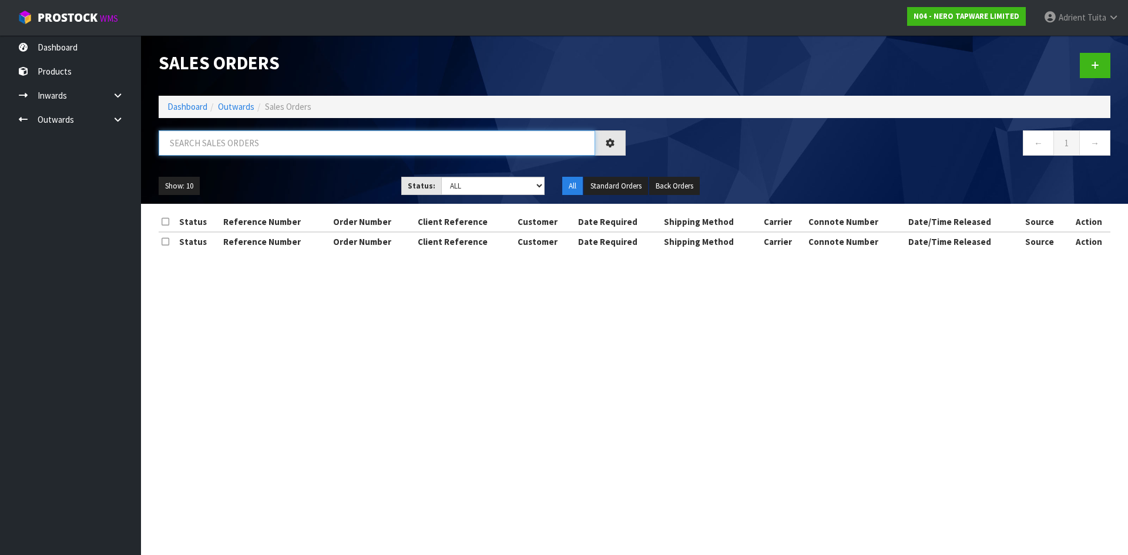
click at [220, 146] on input "text" at bounding box center [377, 142] width 436 height 25
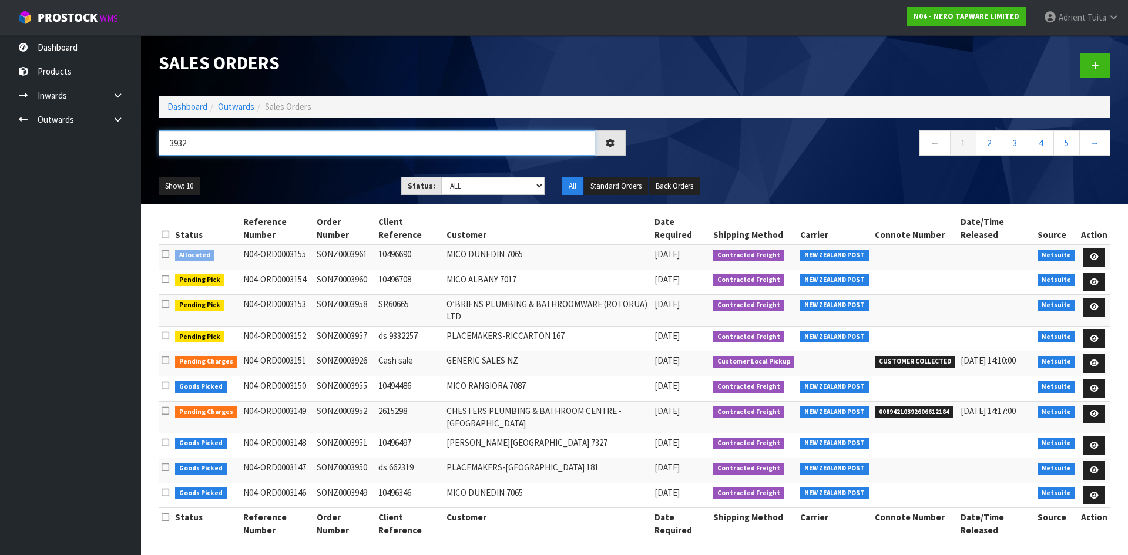
type input "3932"
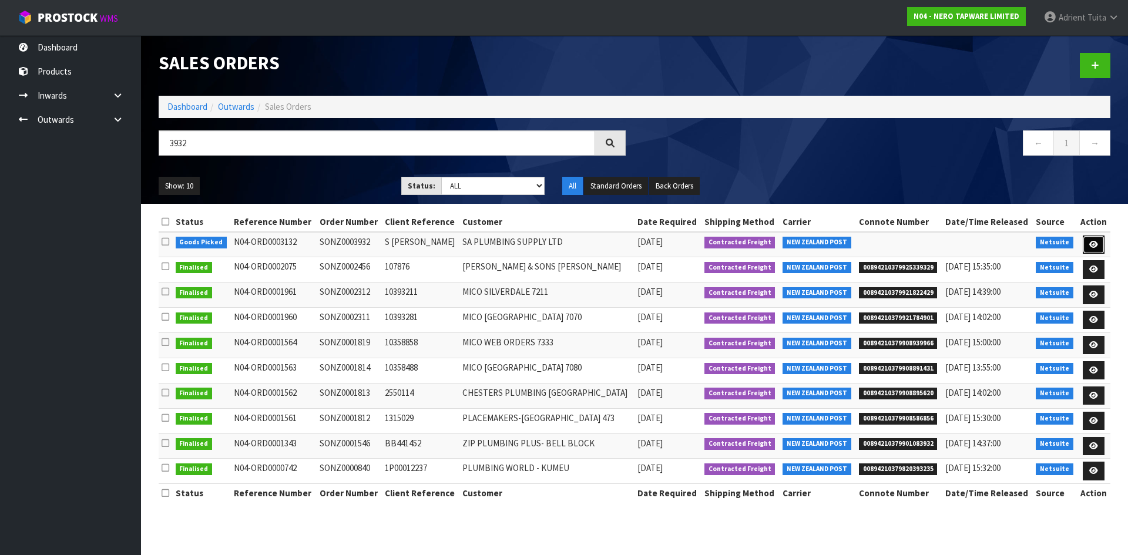
click at [1087, 251] on link at bounding box center [1094, 245] width 22 height 19
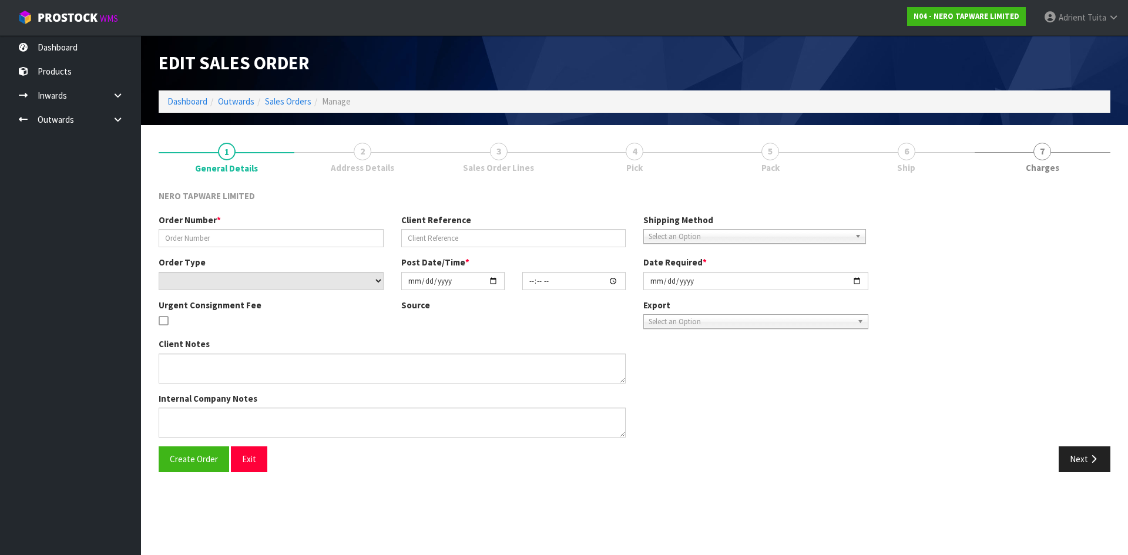
type input "SONZ0003932"
type input "S [PERSON_NAME]"
select select "number:0"
type input "[DATE]"
type input "16:00:16.000"
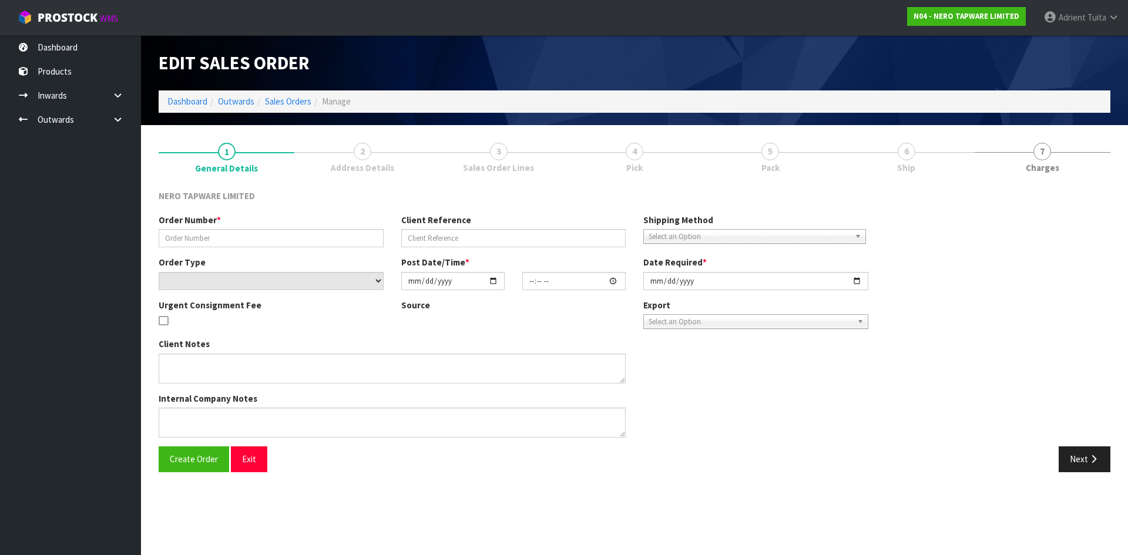
type input "[DATE]"
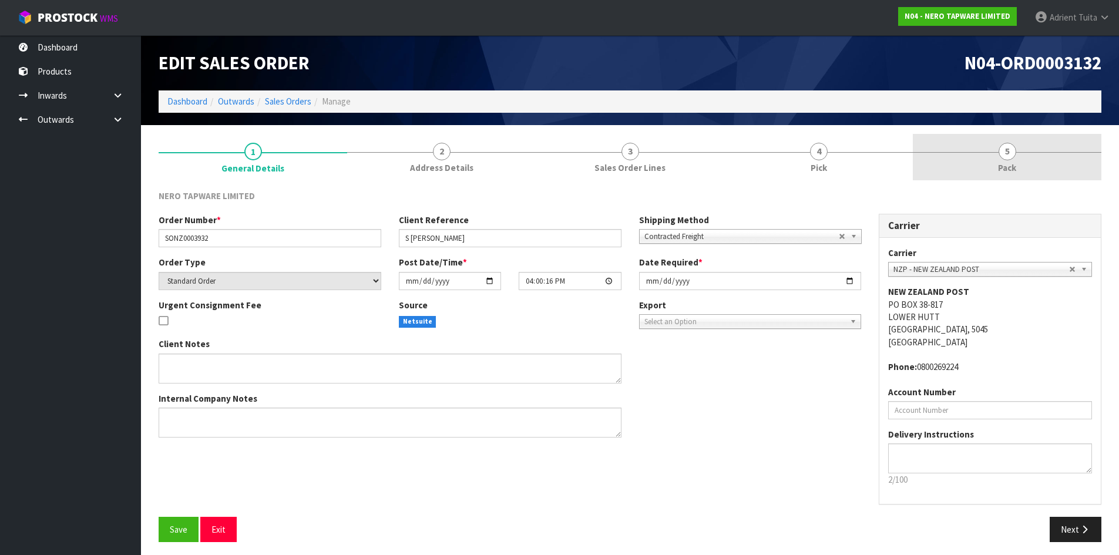
drag, startPoint x: 1025, startPoint y: 152, endPoint x: 988, endPoint y: 160, distance: 37.8
click at [1025, 152] on link "5 Pack" at bounding box center [1007, 157] width 189 height 46
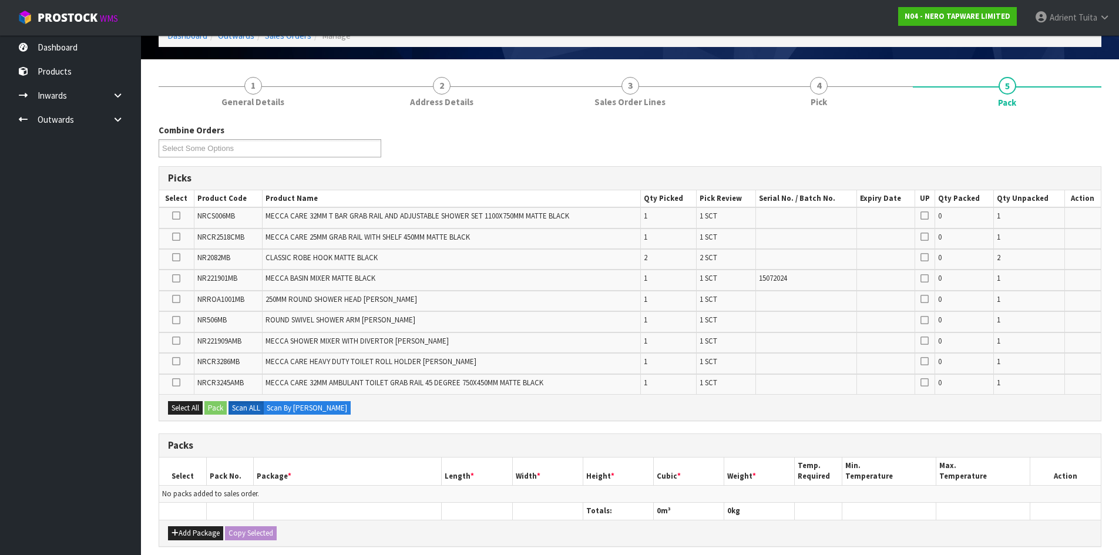
scroll to position [235, 0]
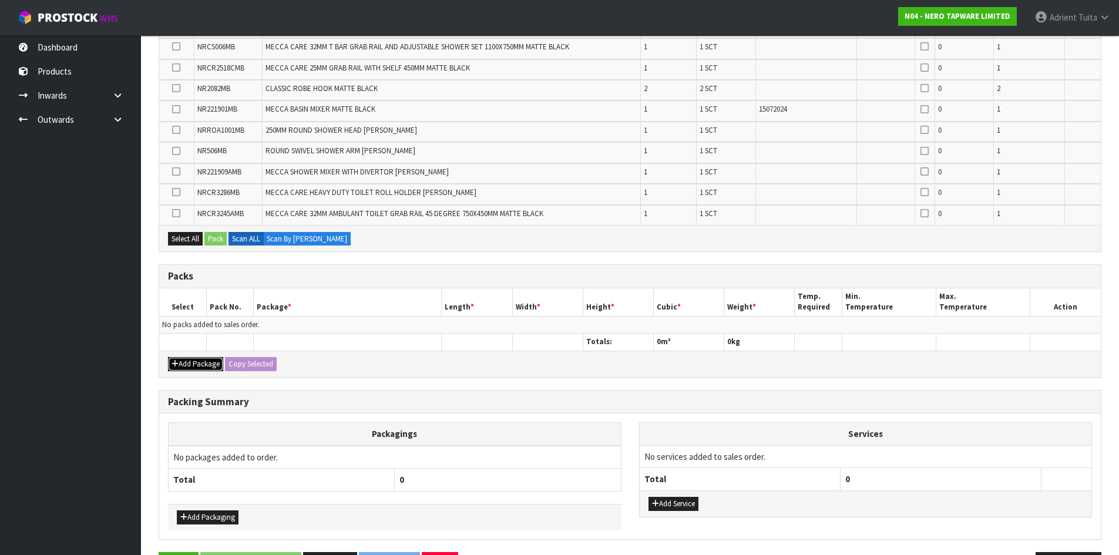
drag, startPoint x: 187, startPoint y: 364, endPoint x: 190, endPoint y: 338, distance: 26.1
click at [187, 361] on button "Add Package" at bounding box center [195, 364] width 55 height 14
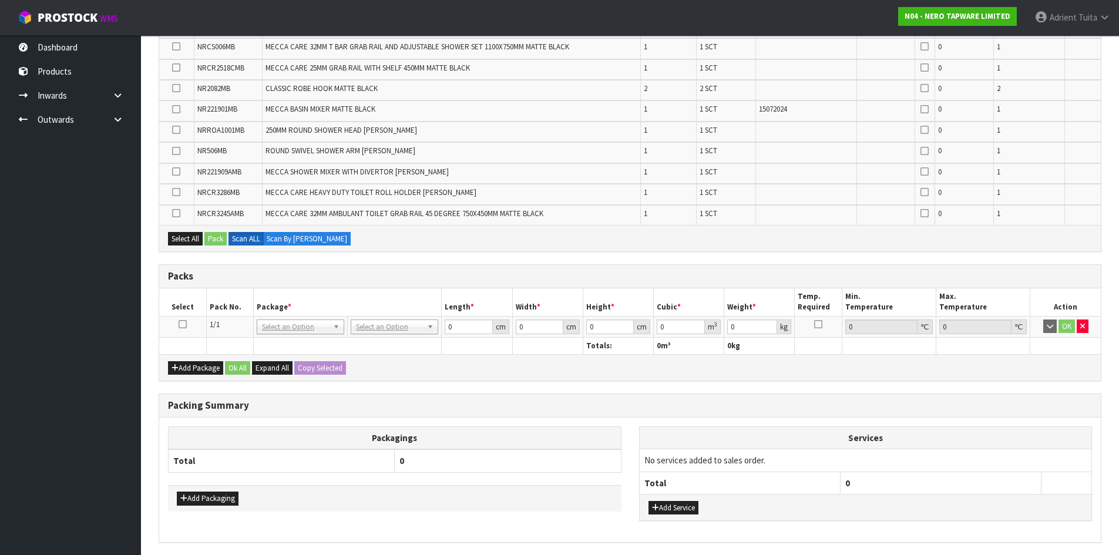
click at [183, 330] on td at bounding box center [182, 326] width 47 height 21
click at [183, 325] on icon at bounding box center [183, 324] width 8 height 1
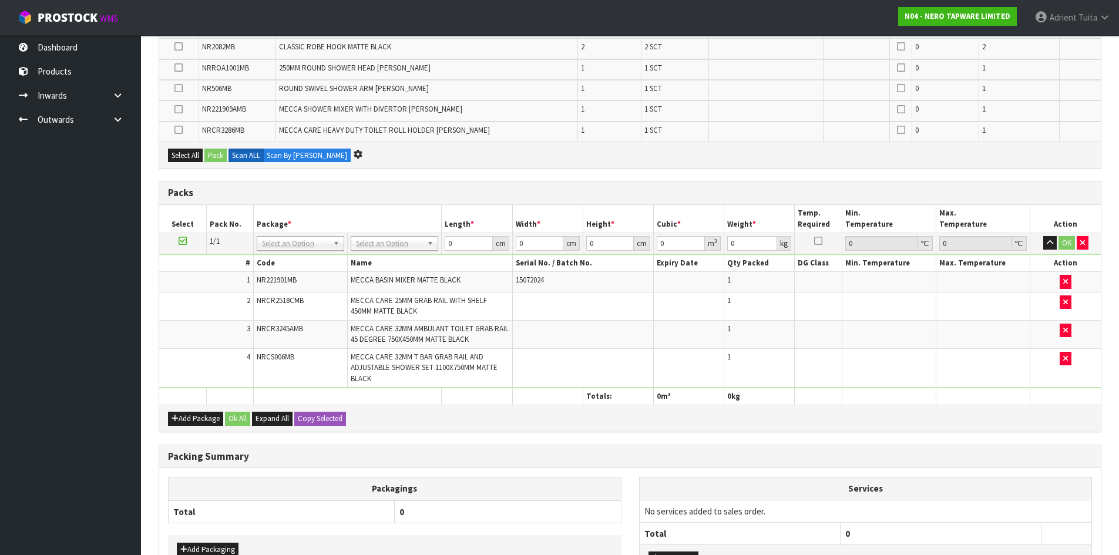
scroll to position [0, 0]
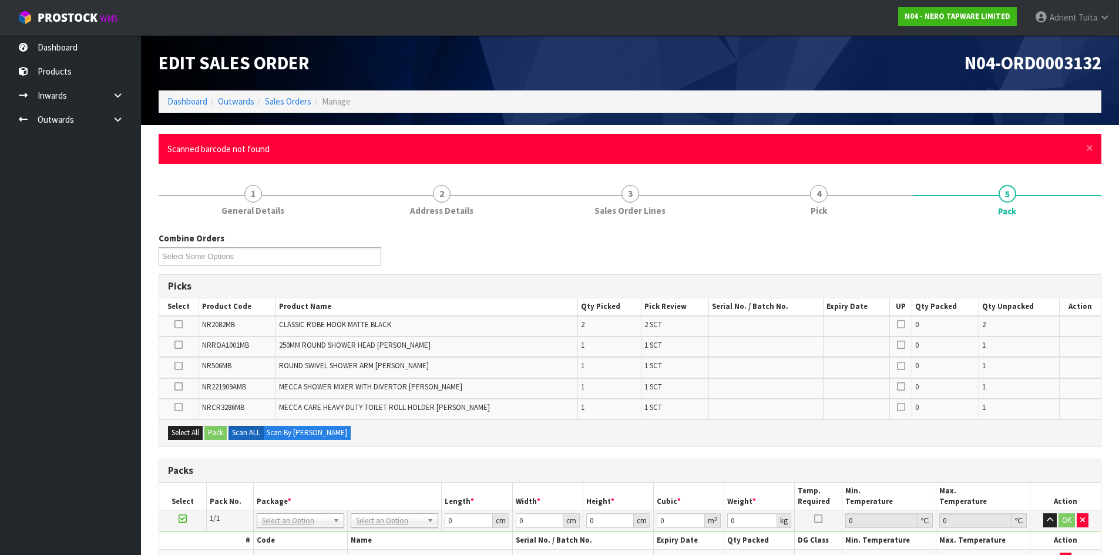
click at [1096, 148] on div "× Close Scanned barcode not found" at bounding box center [630, 149] width 943 height 30
click at [1089, 149] on span "×" at bounding box center [1089, 148] width 7 height 16
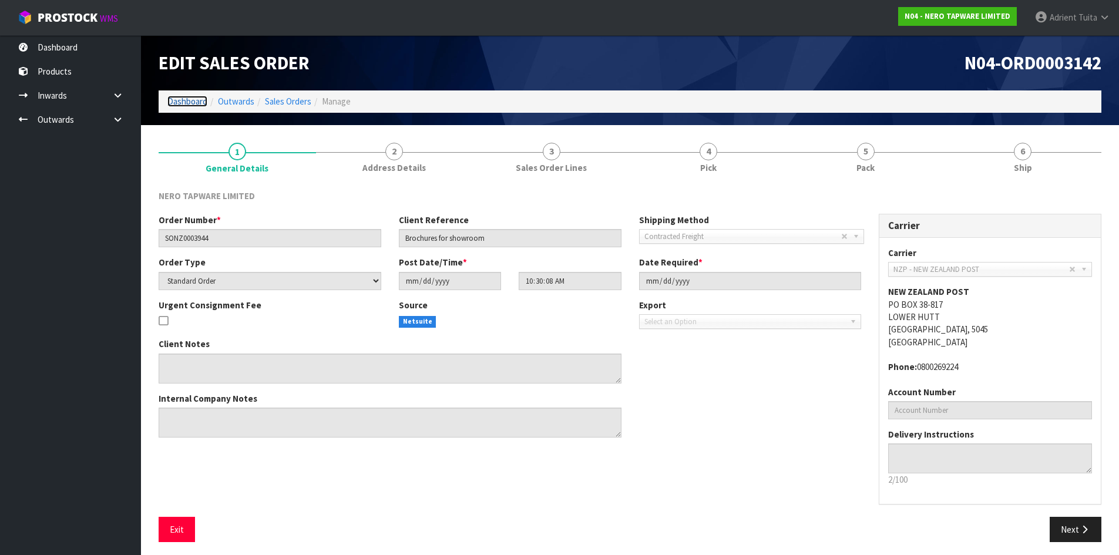
click at [188, 102] on link "Dashboard" at bounding box center [187, 101] width 40 height 11
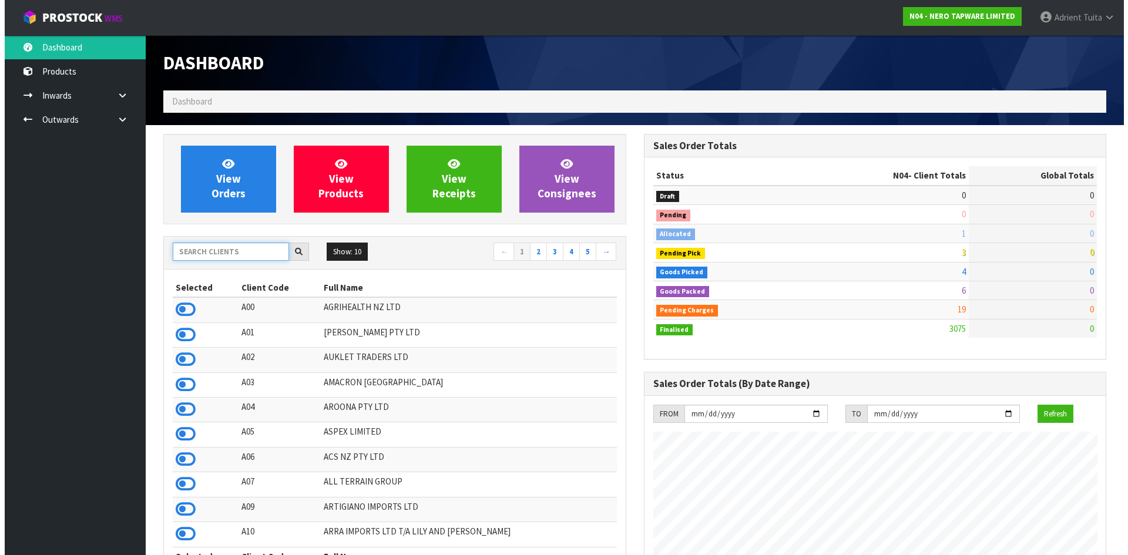
scroll to position [915, 480]
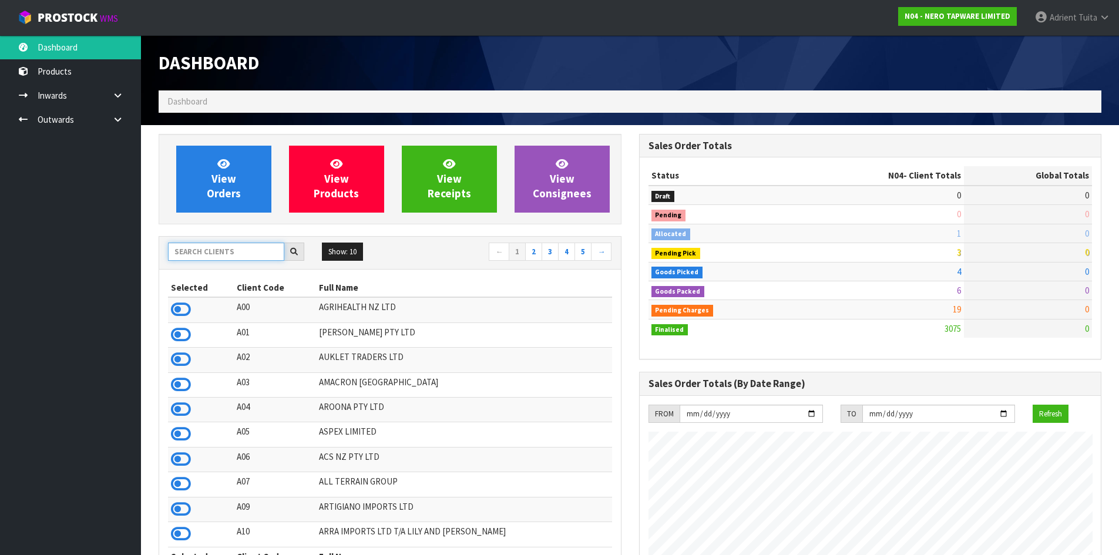
click at [228, 251] on input "text" at bounding box center [226, 252] width 116 height 18
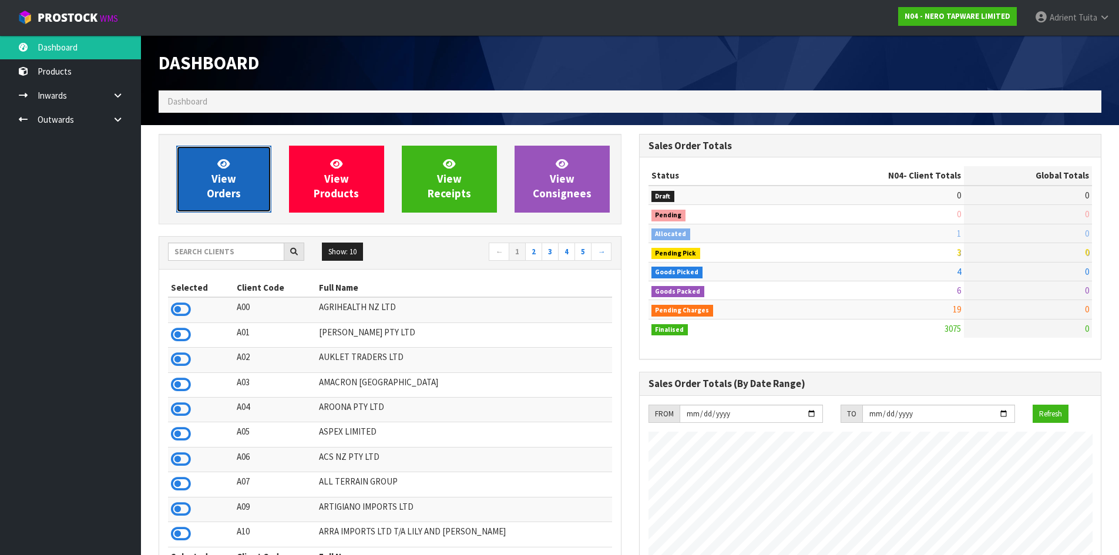
click at [227, 170] on span "View Orders" at bounding box center [224, 179] width 34 height 44
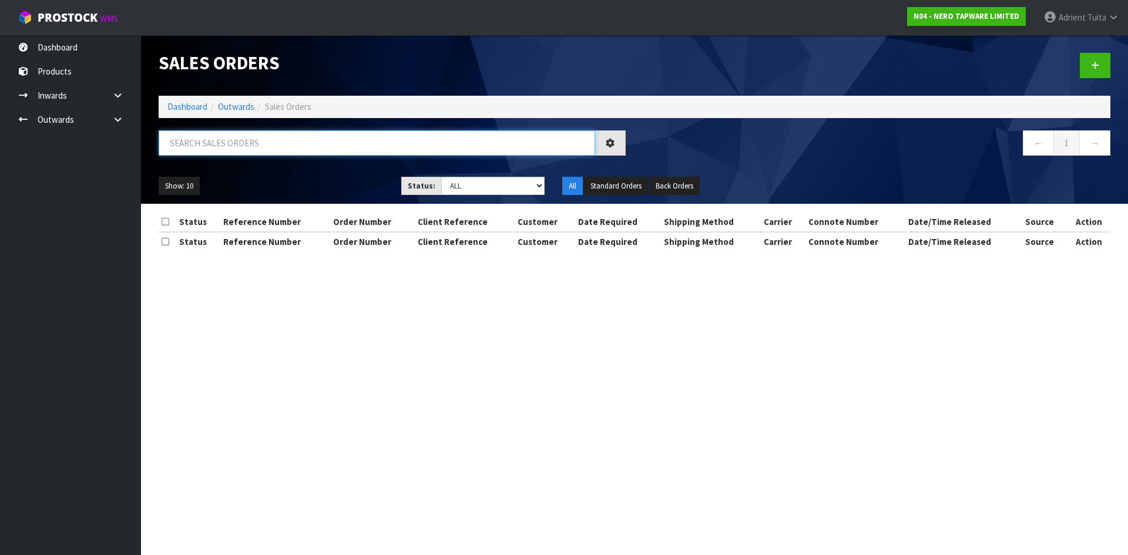
click at [243, 151] on input "text" at bounding box center [377, 142] width 436 height 25
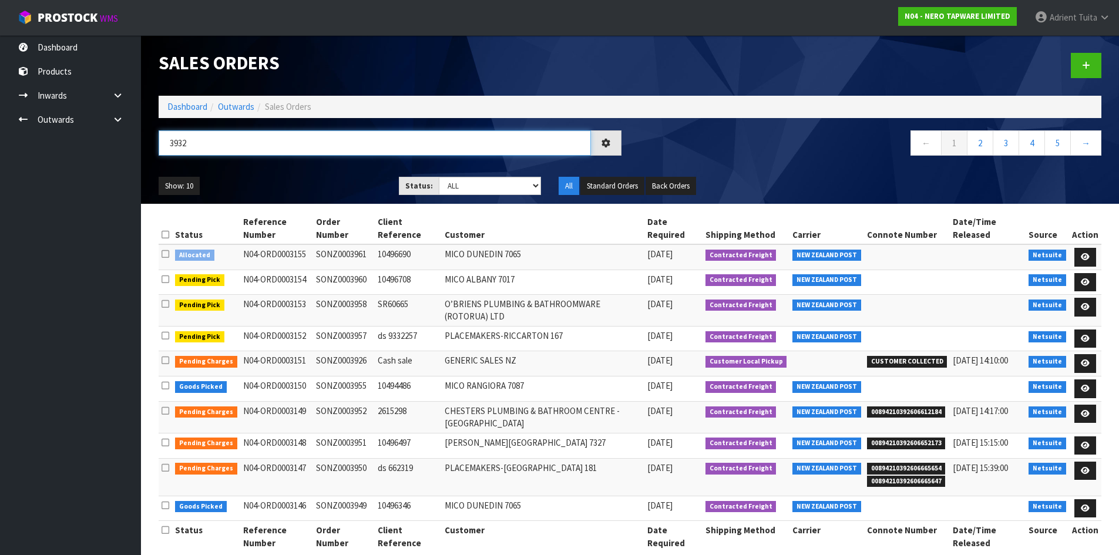
type input "3932"
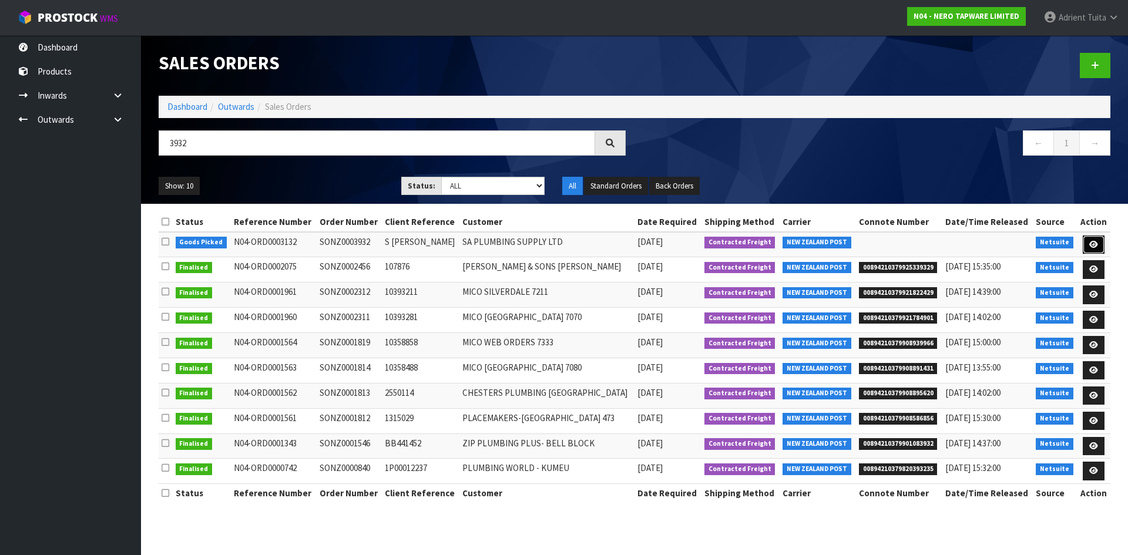
click at [1084, 246] on link at bounding box center [1094, 245] width 22 height 19
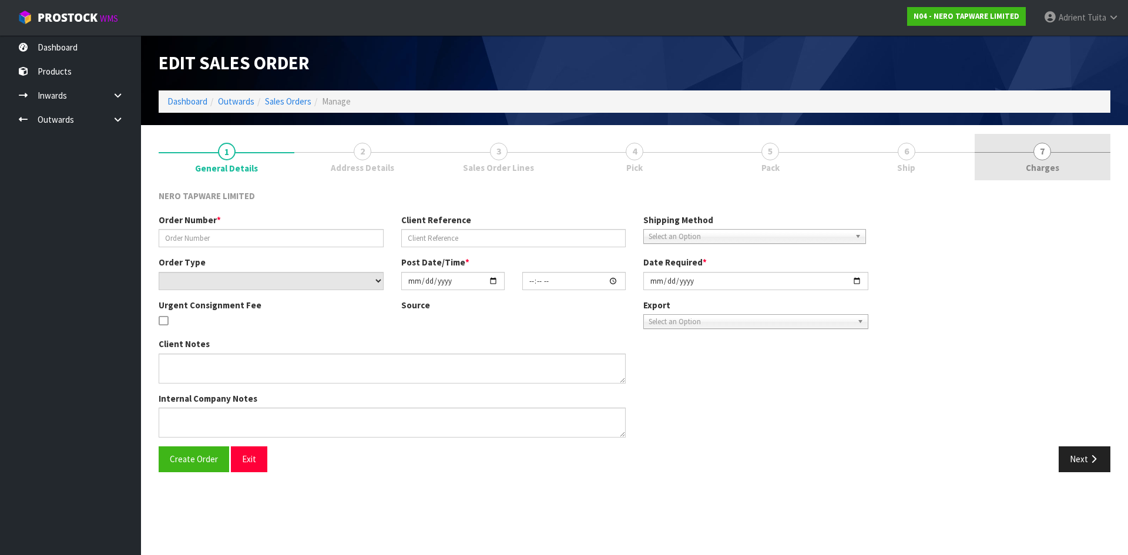
type input "SONZ0003932"
type input "S [PERSON_NAME]"
select select "number:0"
type input "[DATE]"
type input "16:00:16.000"
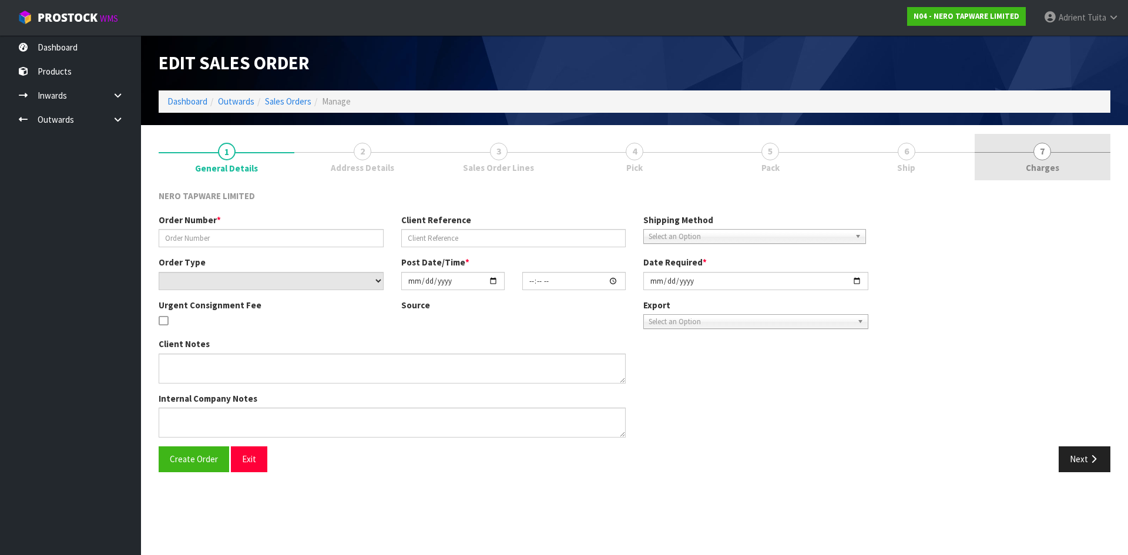
type input "[DATE]"
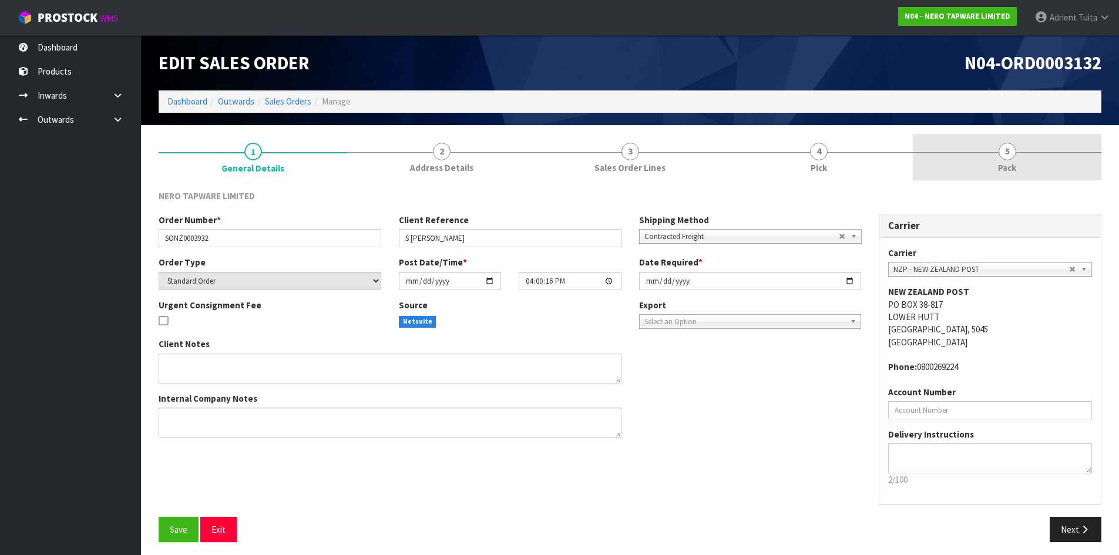
click at [1063, 157] on link "5 Pack" at bounding box center [1007, 157] width 189 height 46
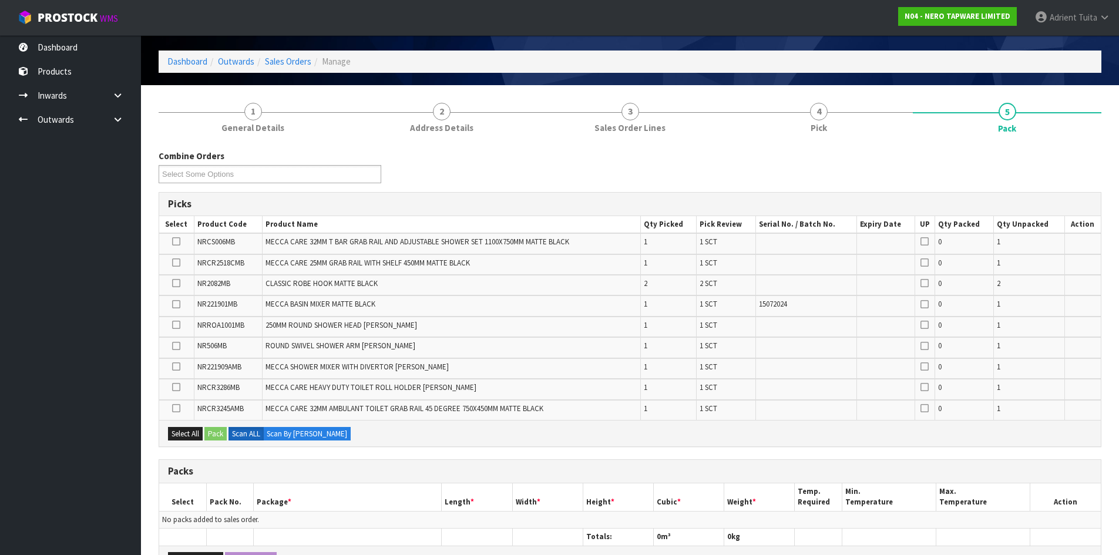
scroll to position [275, 0]
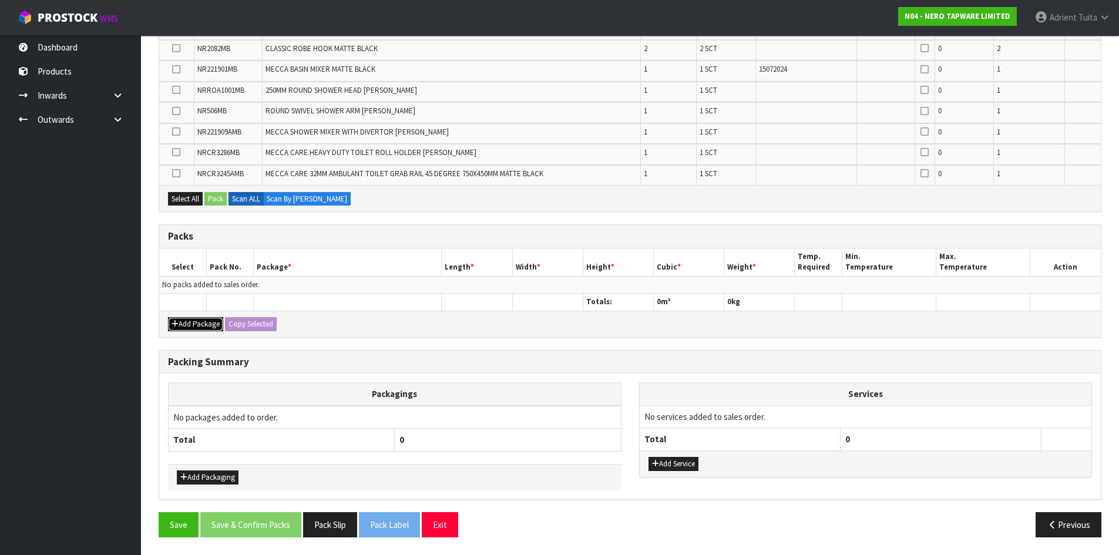
drag, startPoint x: 179, startPoint y: 328, endPoint x: 180, endPoint y: 301, distance: 27.0
click at [179, 326] on button "Add Package" at bounding box center [195, 324] width 55 height 14
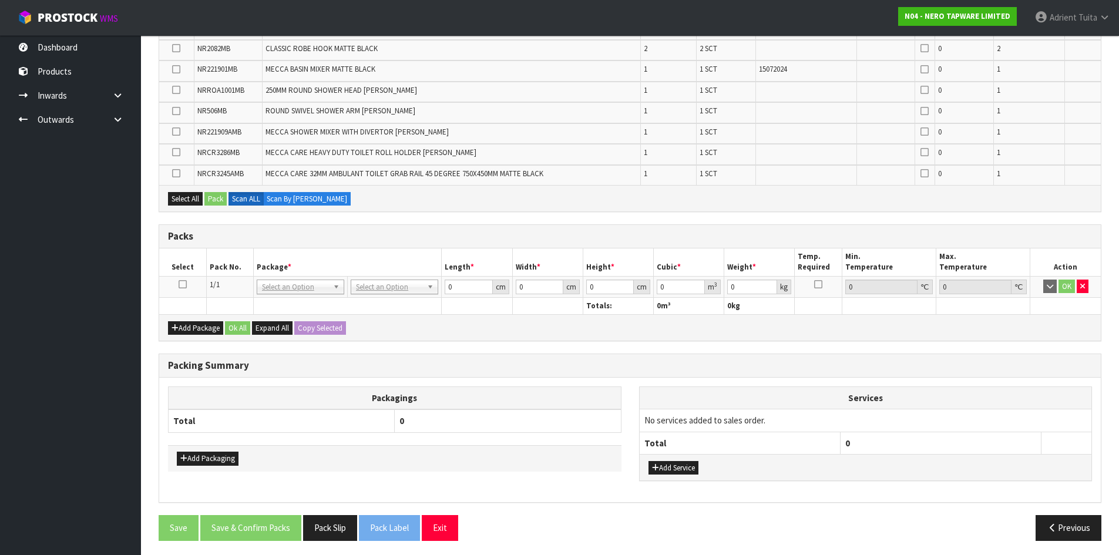
click at [180, 284] on icon at bounding box center [183, 284] width 8 height 1
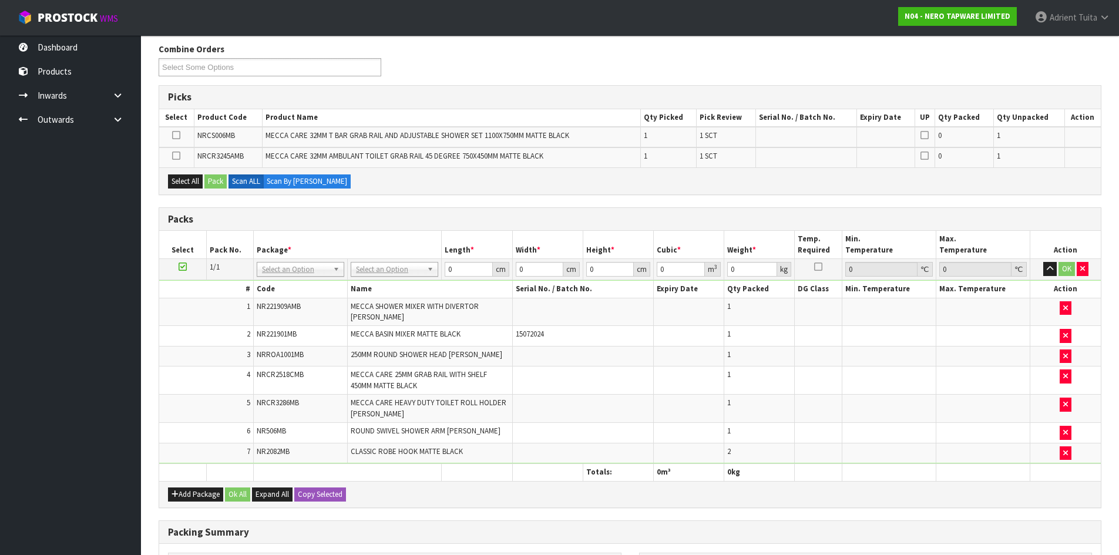
scroll to position [235, 0]
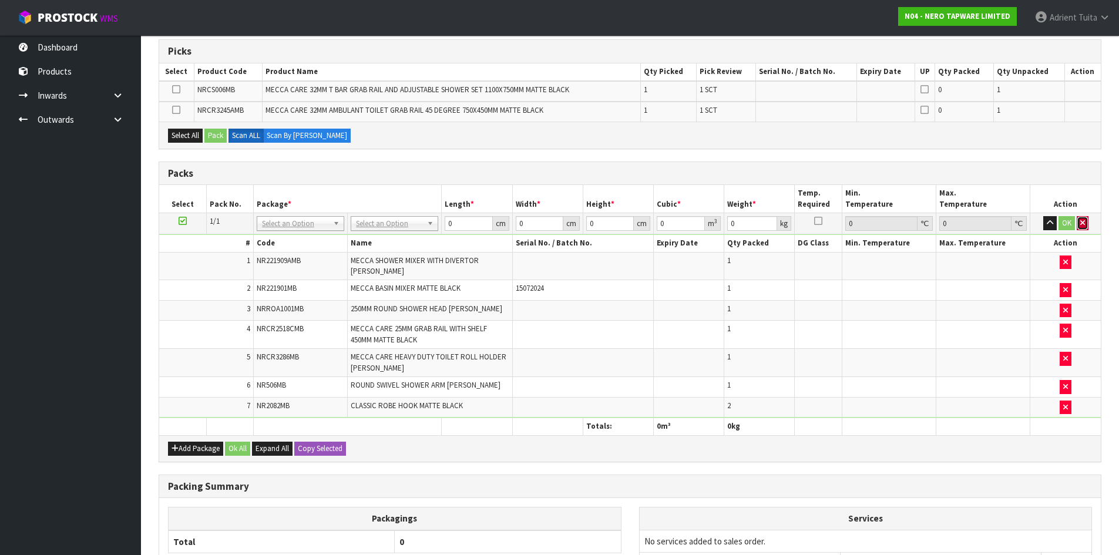
click at [1080, 217] on button "button" at bounding box center [1083, 223] width 12 height 14
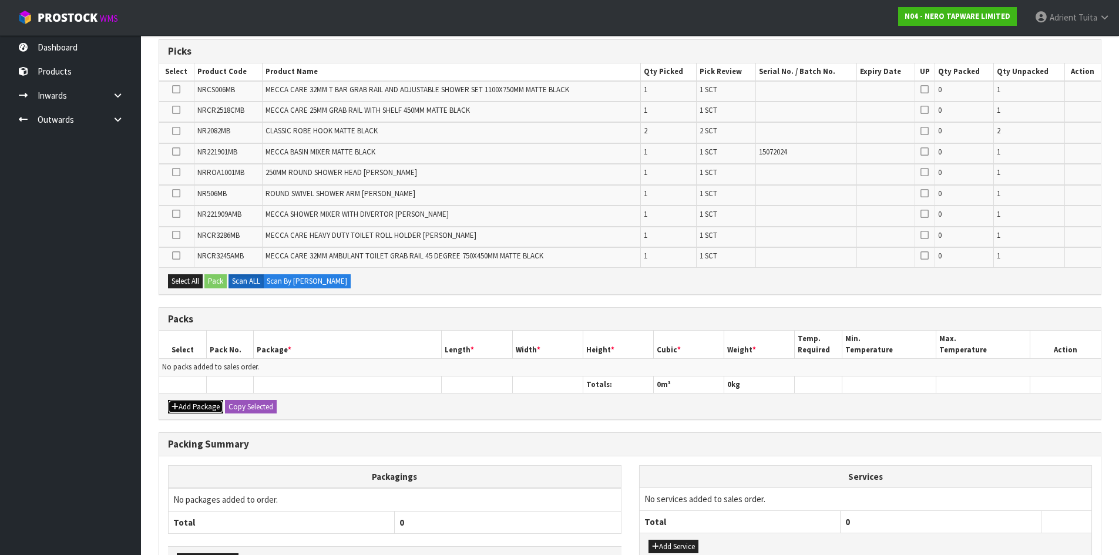
drag, startPoint x: 182, startPoint y: 408, endPoint x: 187, endPoint y: 383, distance: 25.2
click at [184, 402] on button "Add Package" at bounding box center [195, 407] width 55 height 14
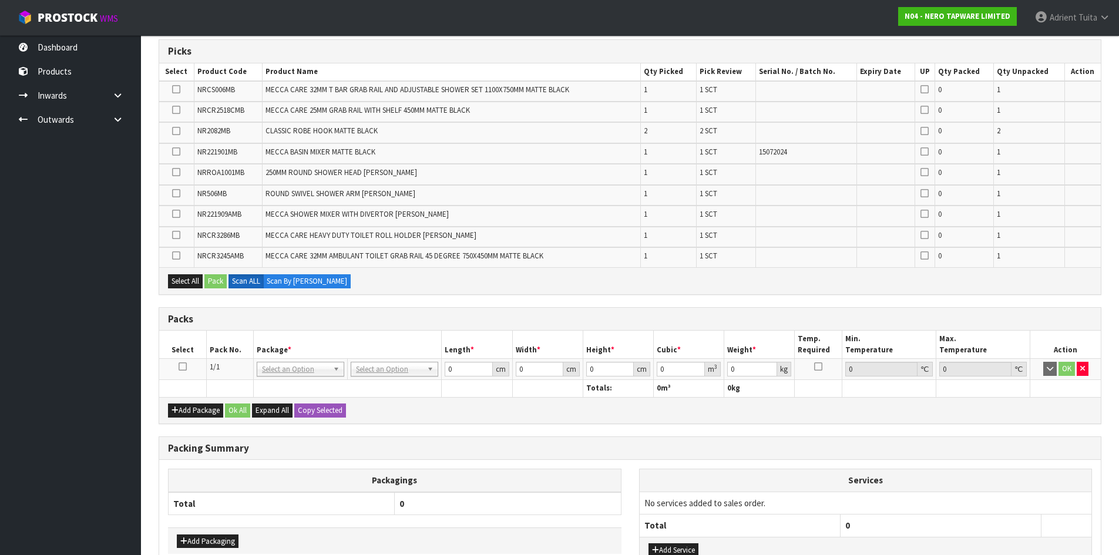
click at [182, 360] on td at bounding box center [182, 369] width 47 height 21
drag, startPoint x: 181, startPoint y: 364, endPoint x: 0, endPoint y: 422, distance: 189.9
click at [180, 367] on icon at bounding box center [183, 367] width 8 height 1
click at [0, 422] on ul "Dashboard Products Categories Serial Numbers Kitsets Packagings Inwards Purchas…" at bounding box center [70, 295] width 141 height 520
click at [633, 405] on div "Add Package Ok All Expand All Copy Selected" at bounding box center [630, 410] width 942 height 26
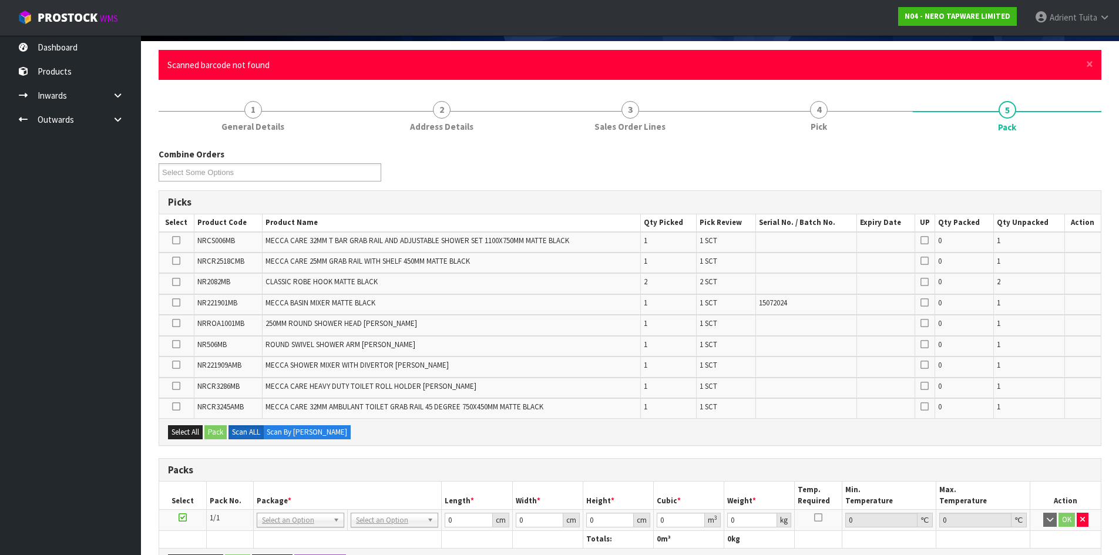
scroll to position [0, 0]
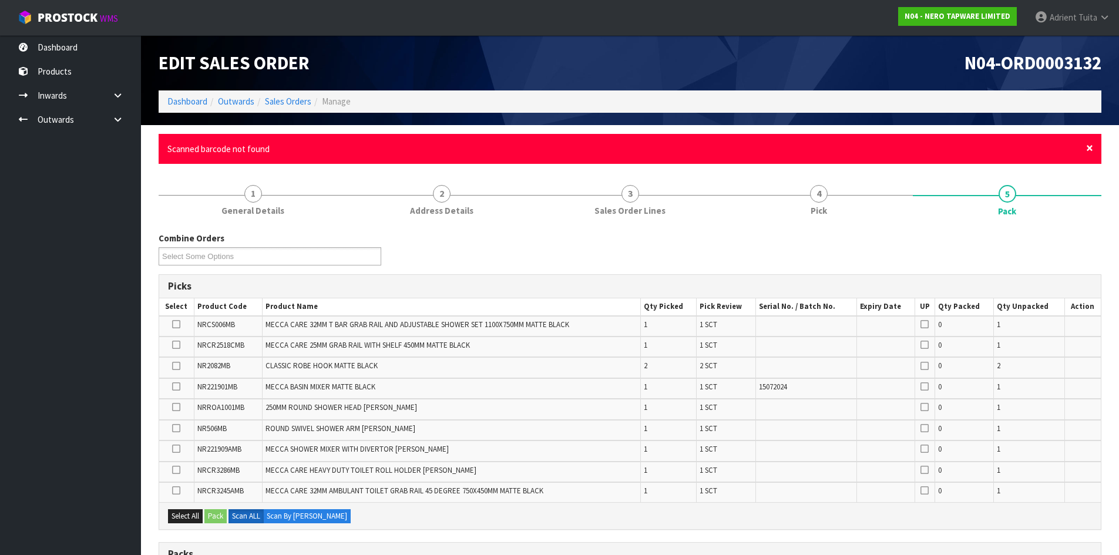
click at [1092, 150] on span "×" at bounding box center [1089, 148] width 7 height 16
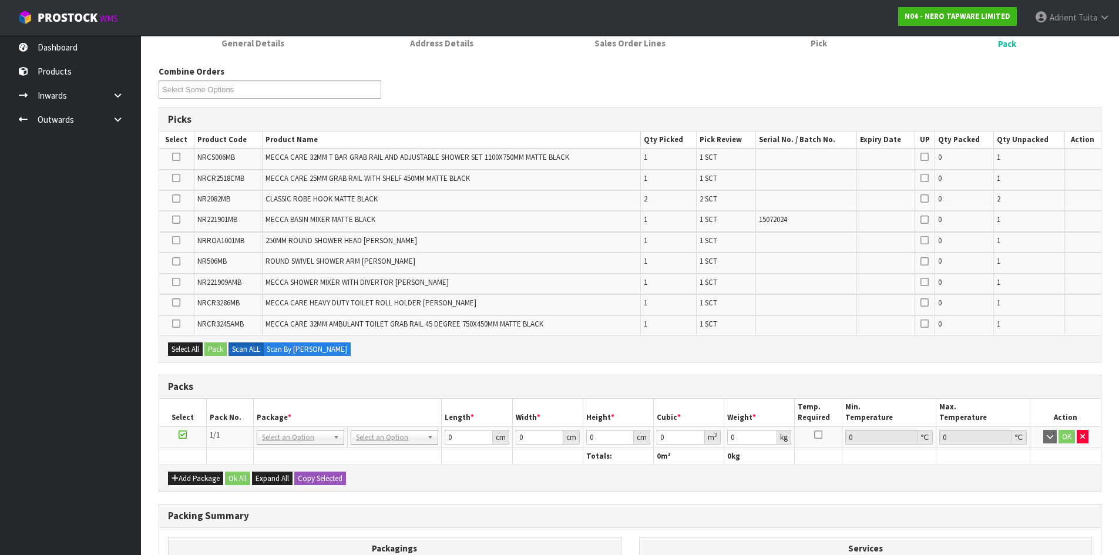
scroll to position [278, 0]
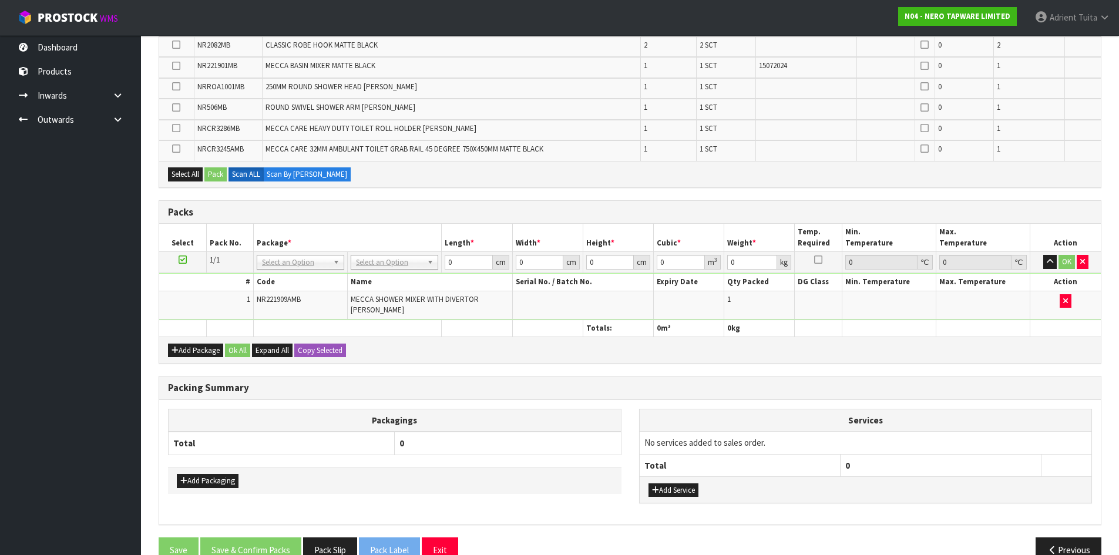
click at [378, 365] on div "Combine Orders N04-ORD0002995 N04-ORD0003074 N04-ORD0003097 N04-ORD0003098 N04-…" at bounding box center [630, 241] width 943 height 661
click at [1069, 297] on button "button" at bounding box center [1066, 301] width 12 height 14
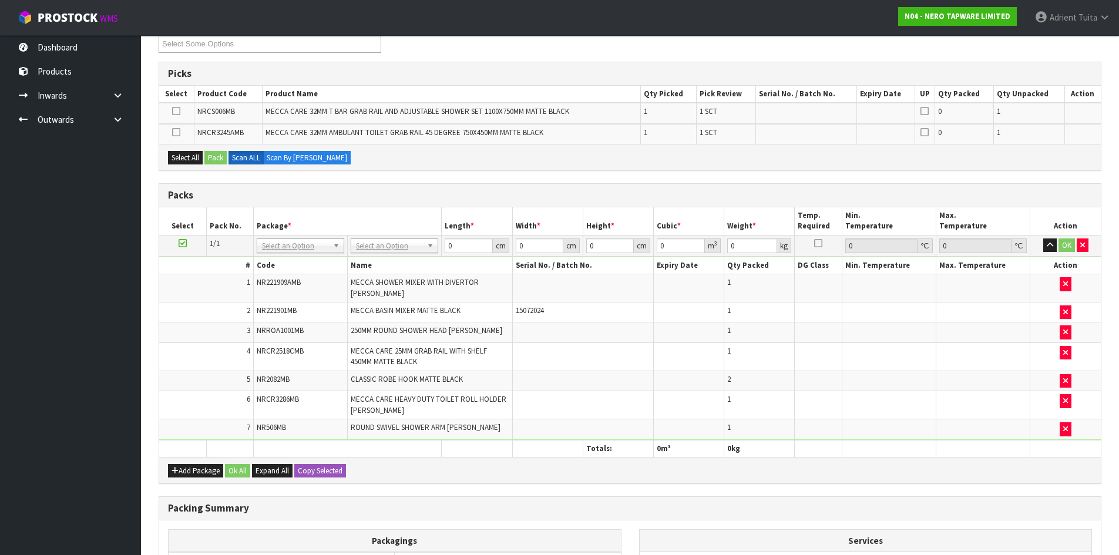
scroll to position [294, 0]
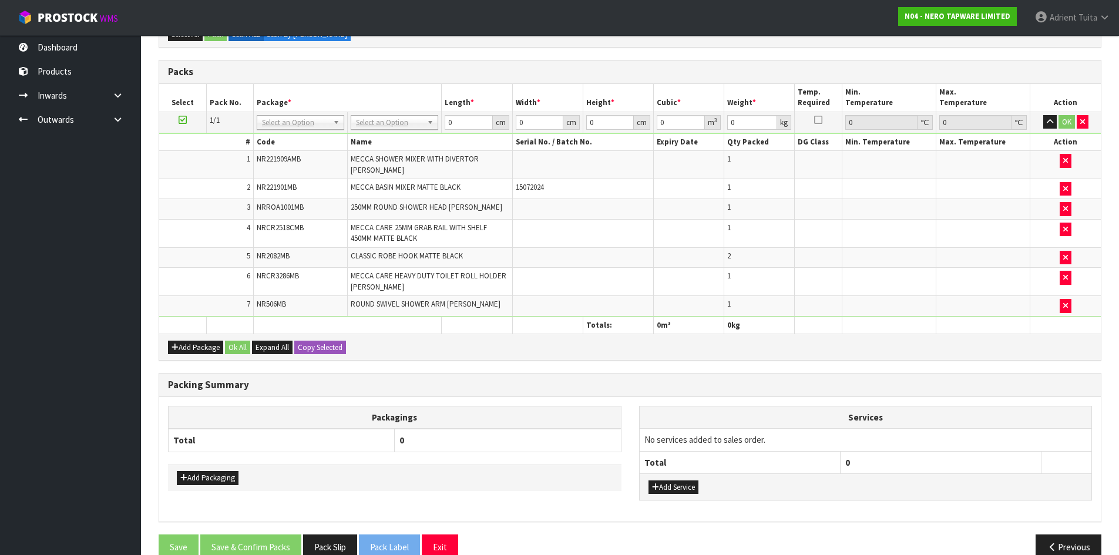
click at [182, 120] on icon at bounding box center [183, 120] width 8 height 1
click at [35, 499] on ul "Dashboard Products Categories Serial Numbers Kitsets Packagings Inwards Purchas…" at bounding box center [70, 295] width 141 height 520
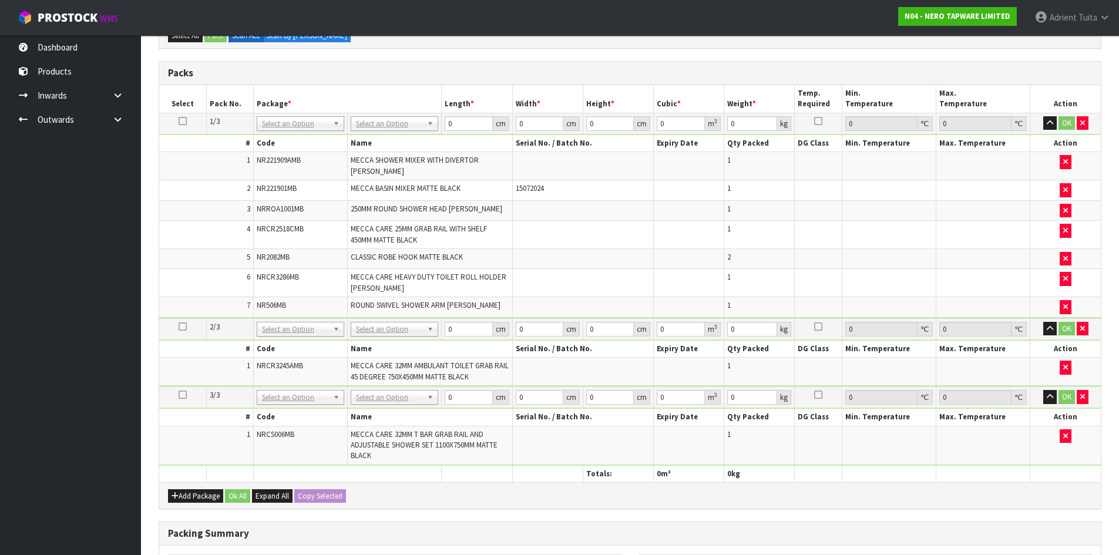
scroll to position [176, 0]
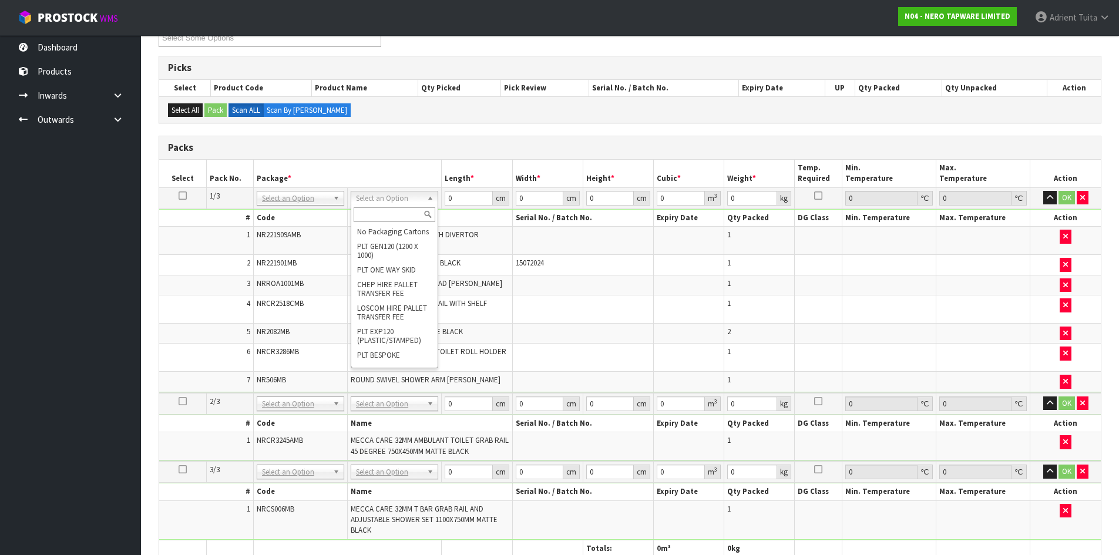
click at [391, 212] on input "text" at bounding box center [395, 214] width 82 height 15
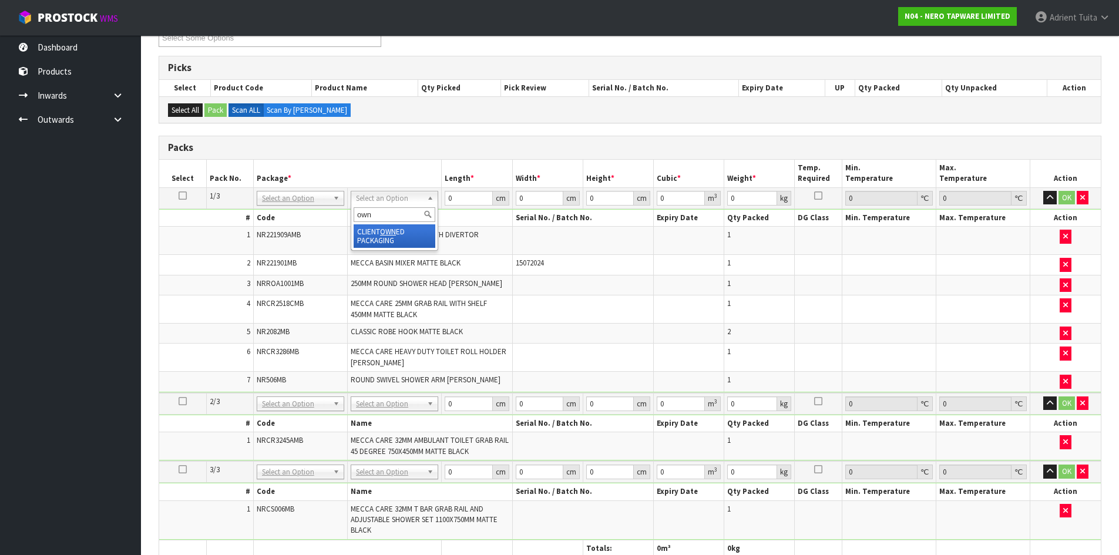
type input "own"
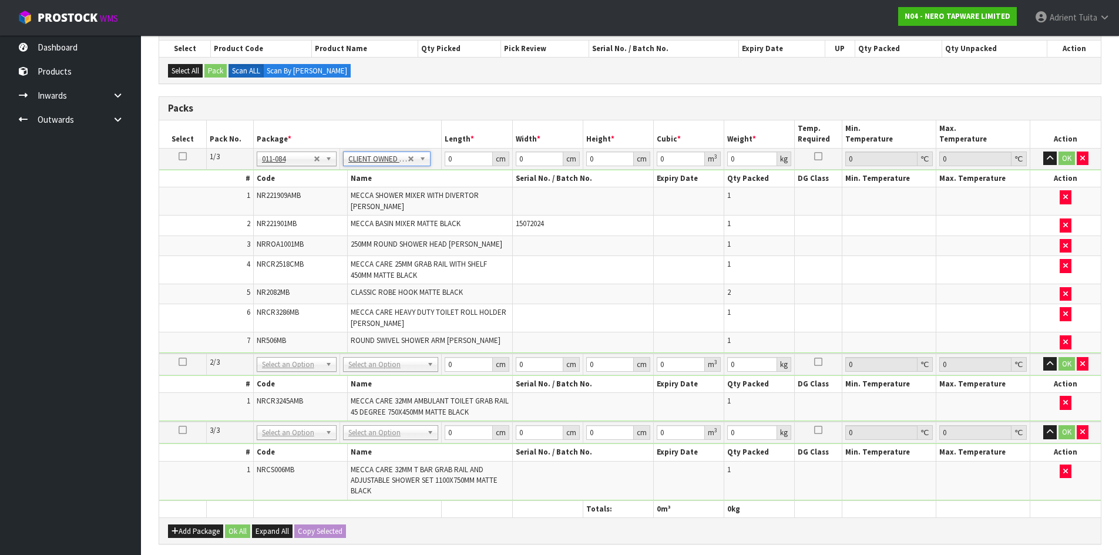
scroll to position [294, 0]
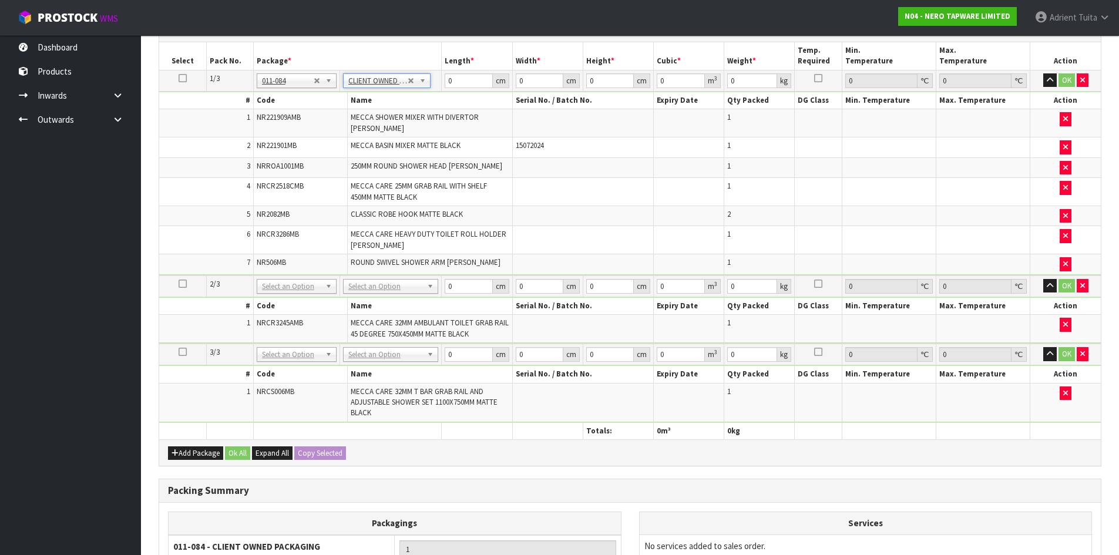
type input "10.46"
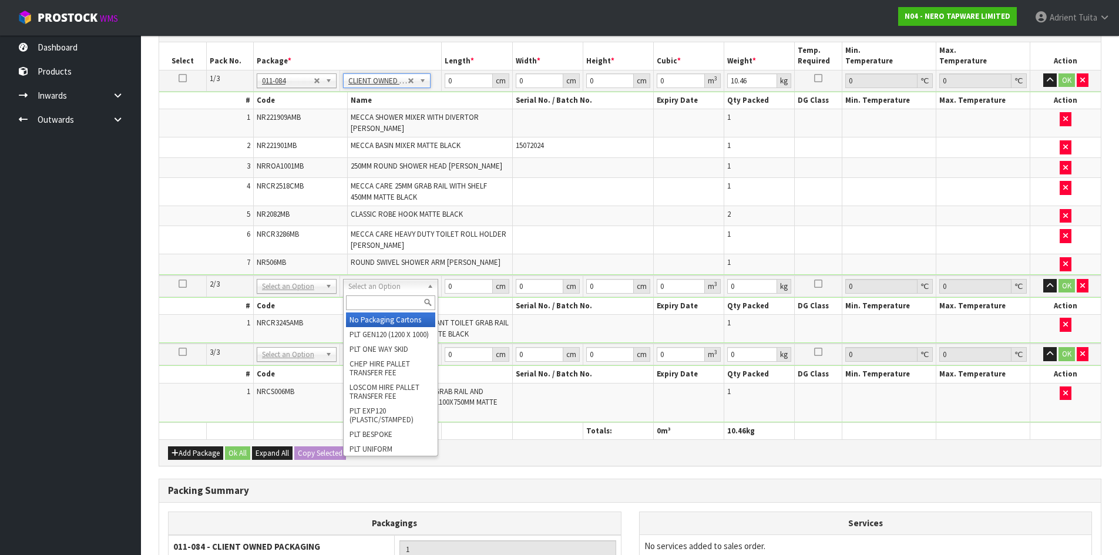
drag, startPoint x: 374, startPoint y: 325, endPoint x: 383, endPoint y: 367, distance: 42.6
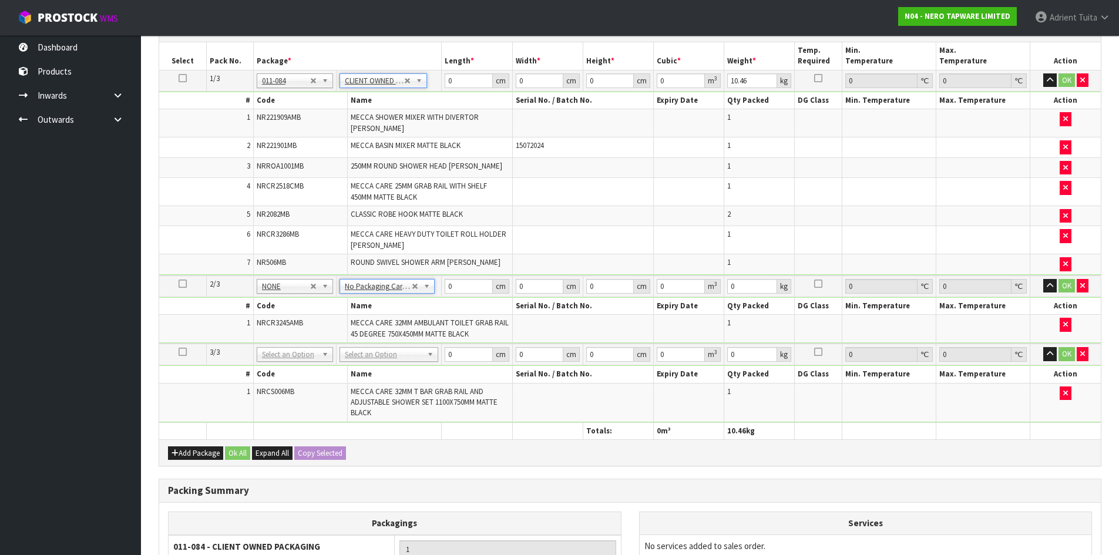
drag, startPoint x: 383, startPoint y: 354, endPoint x: 384, endPoint y: 378, distance: 24.1
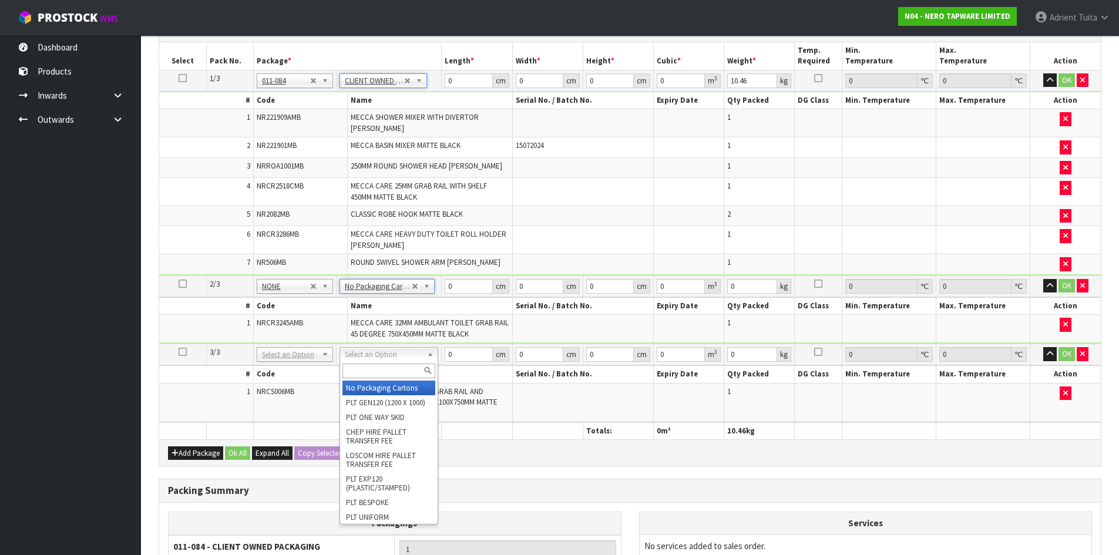
type input "2"
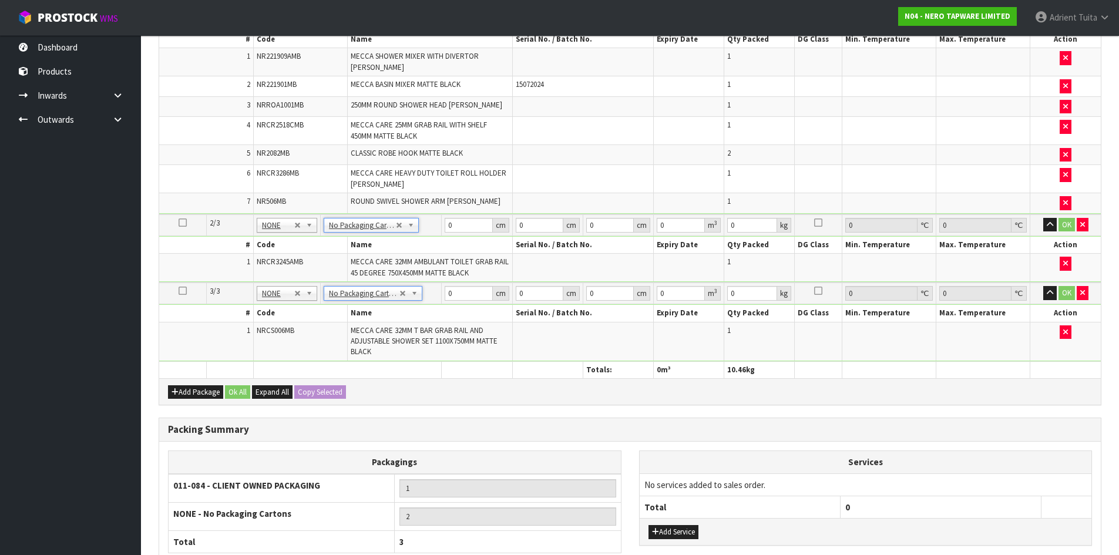
scroll to position [457, 0]
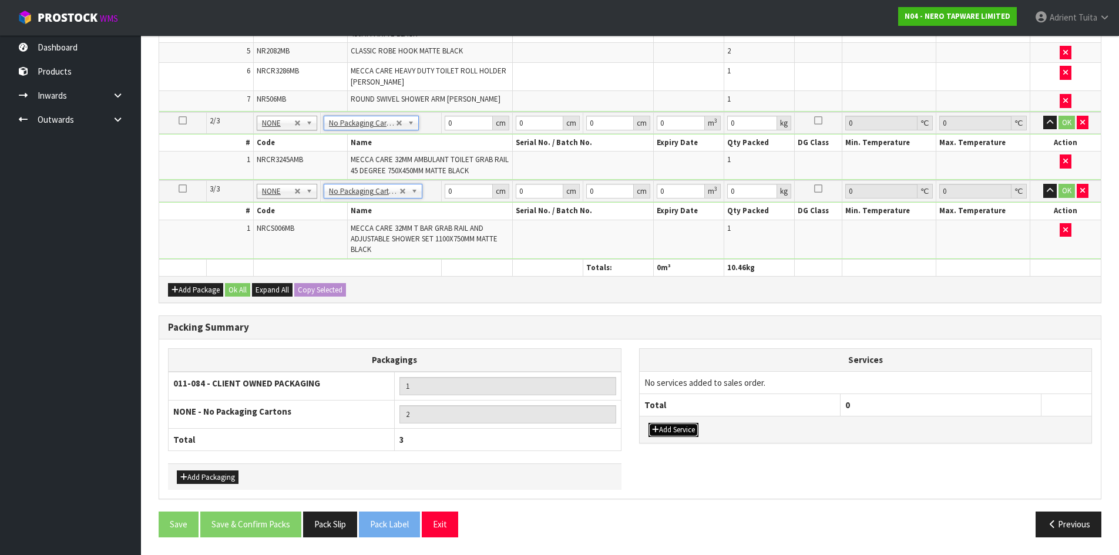
click at [692, 431] on button "Add Service" at bounding box center [674, 430] width 50 height 14
drag, startPoint x: 681, startPoint y: 387, endPoint x: 683, endPoint y: 405, distance: 18.3
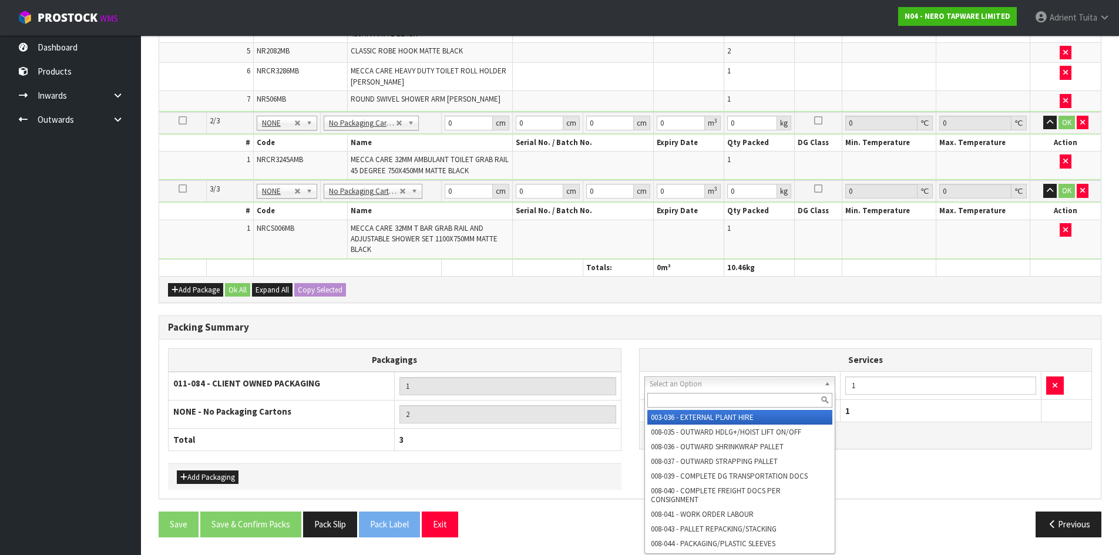
click at [684, 405] on input "text" at bounding box center [740, 400] width 186 height 15
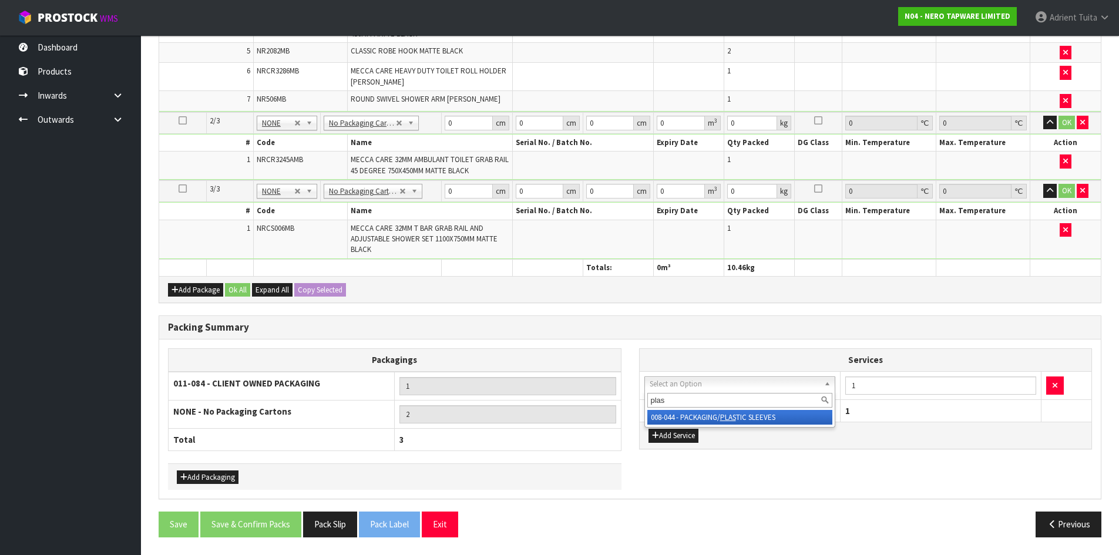
type input "plas"
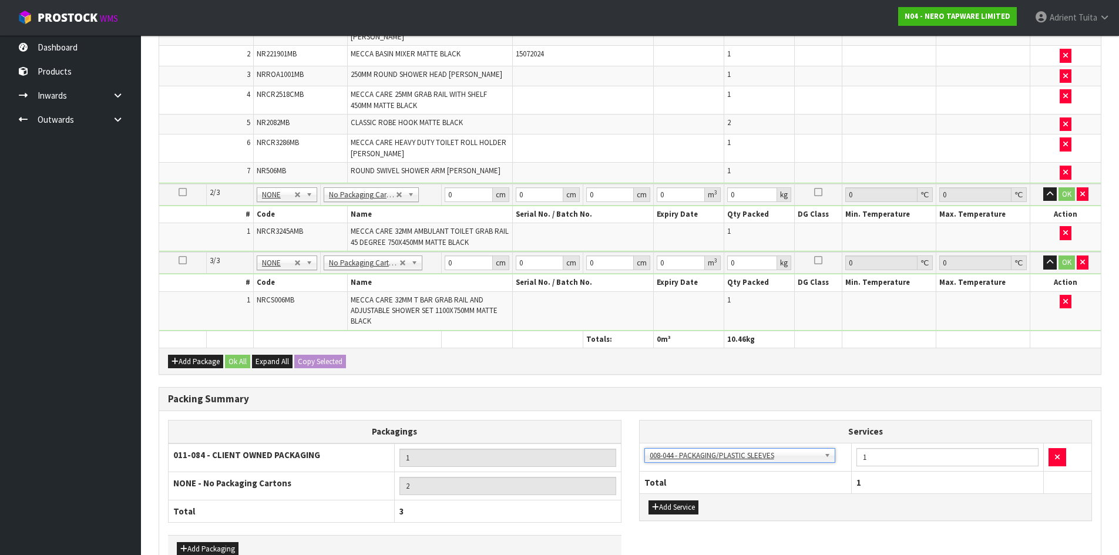
scroll to position [281, 0]
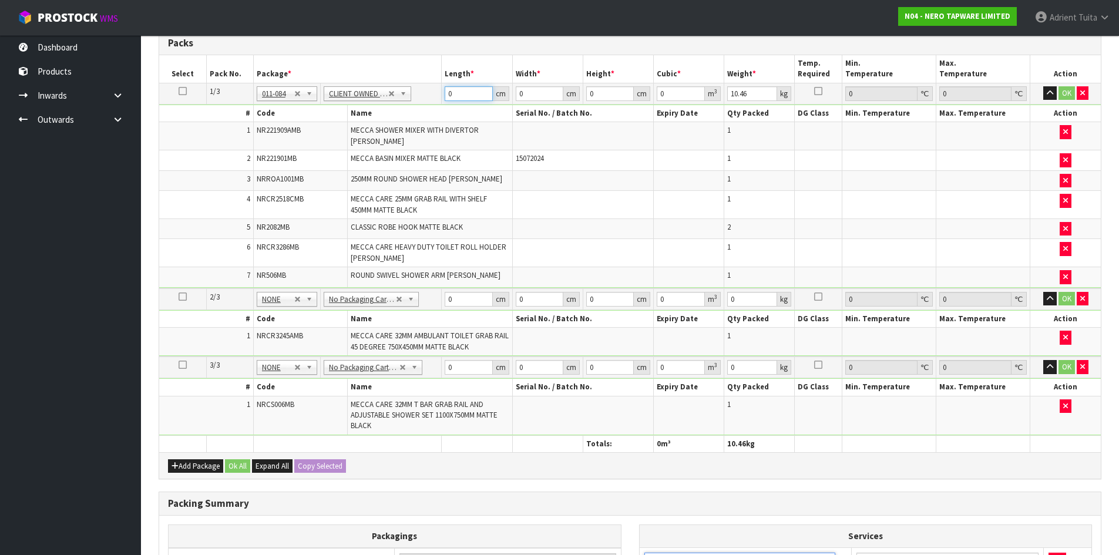
click at [461, 90] on input "0" at bounding box center [469, 93] width 48 height 15
type input "74"
type input "50"
type input "2"
type input "0.0074"
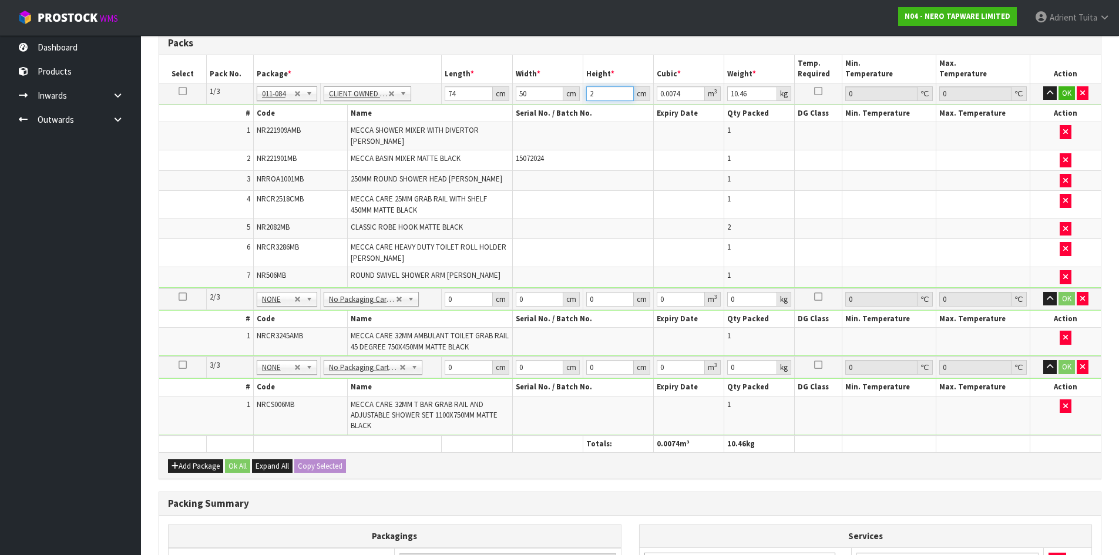
type input "21"
type input "0.0777"
type input "21"
type input "12"
click at [456, 299] on input "0" at bounding box center [469, 299] width 48 height 15
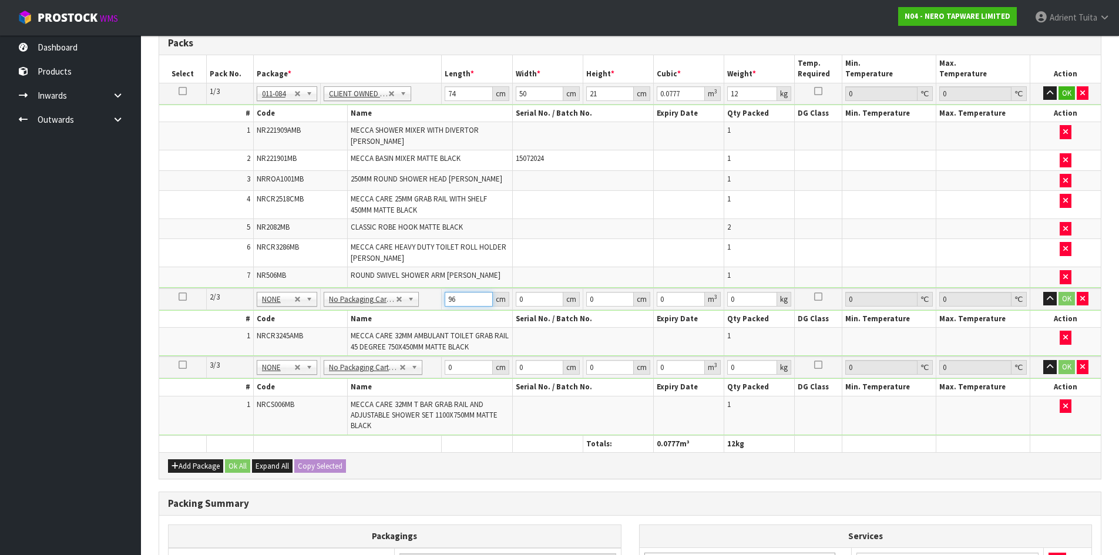
type input "96"
type input "20"
type input "8"
type input "0.01536"
type input "8"
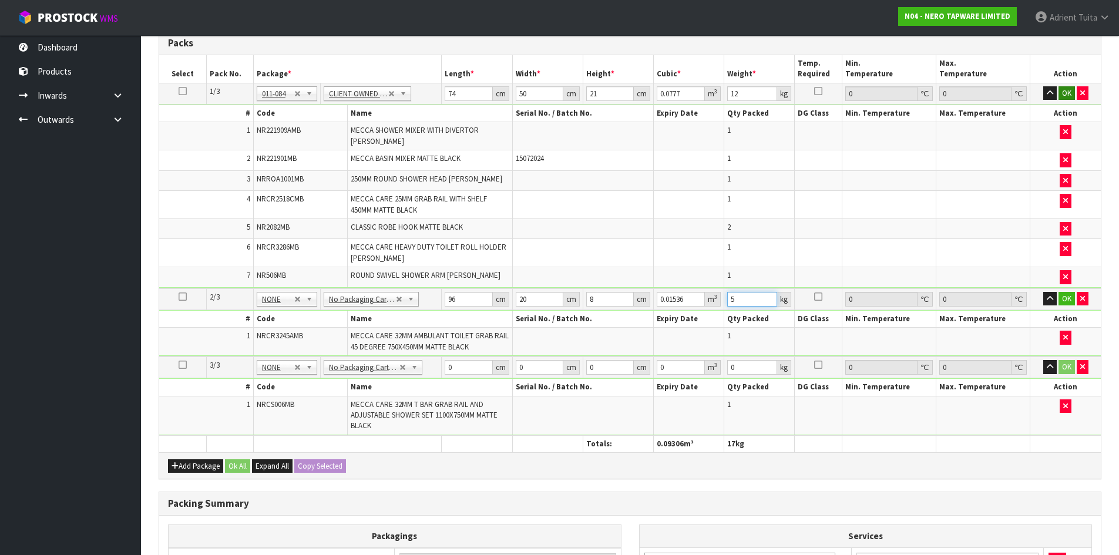
type input "5"
click at [1063, 91] on button "OK" at bounding box center [1067, 93] width 16 height 14
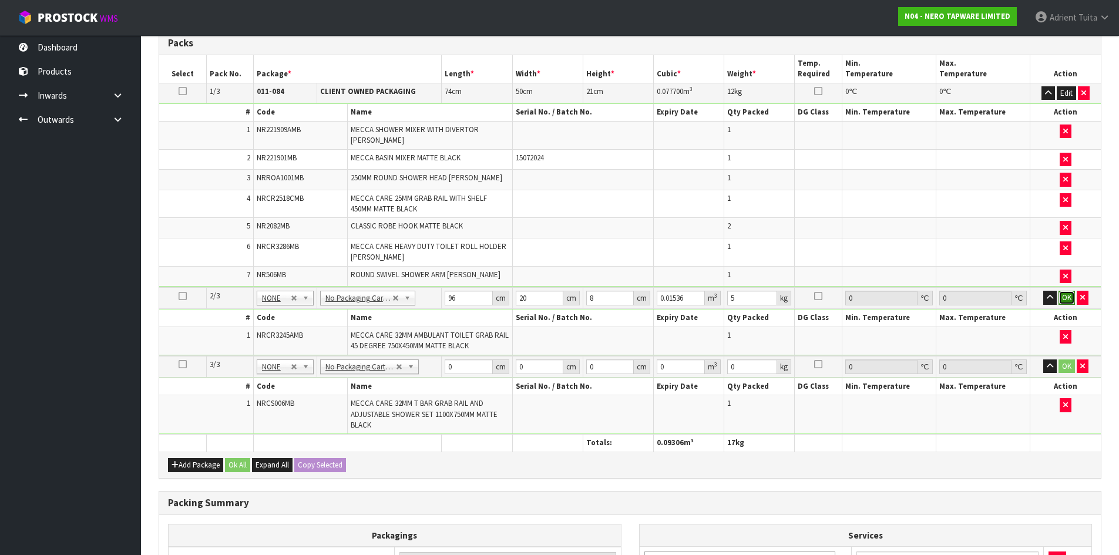
click at [1069, 294] on button "OK" at bounding box center [1067, 298] width 16 height 14
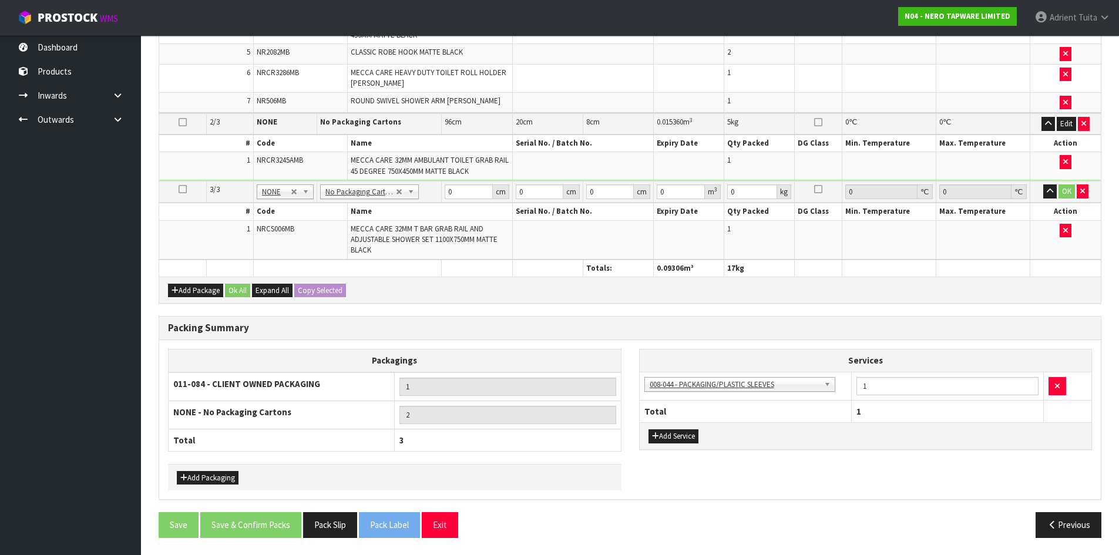
scroll to position [455, 0]
click at [895, 380] on input "1" at bounding box center [948, 386] width 182 height 18
type input "2"
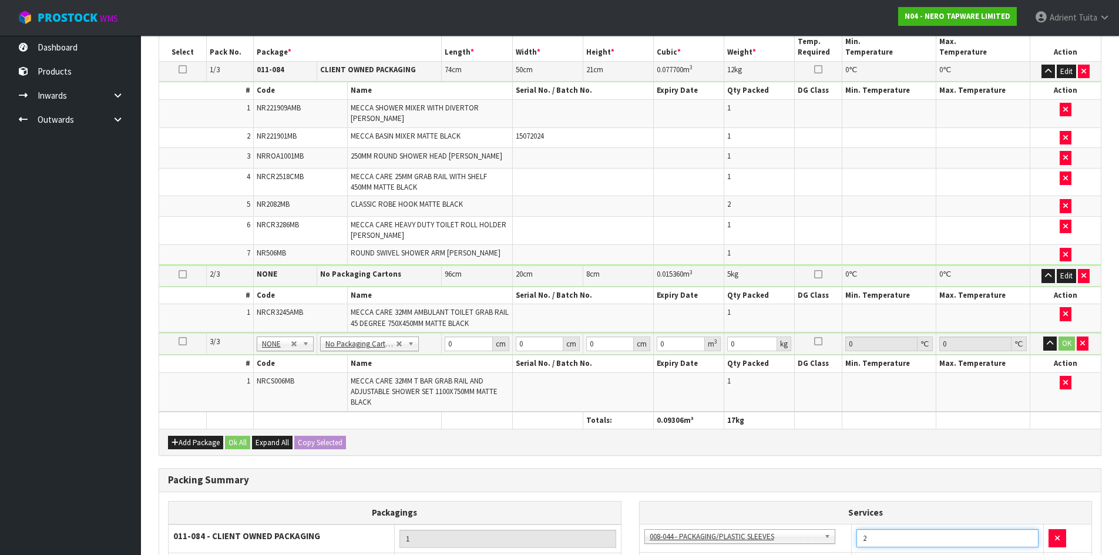
scroll to position [279, 0]
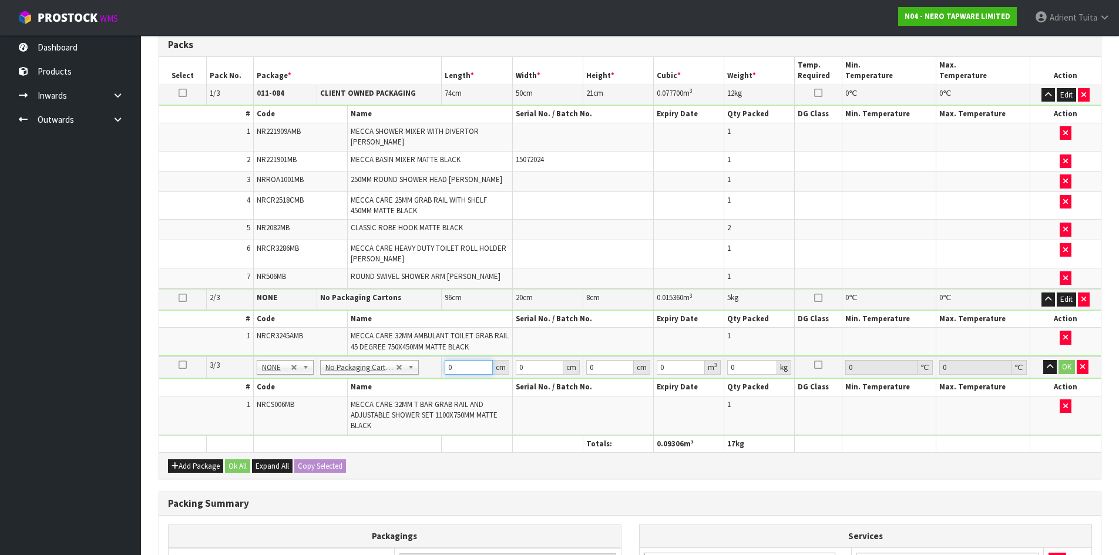
click at [462, 371] on input "0" at bounding box center [469, 367] width 48 height 15
type input "117"
type input "29"
type input "8"
type input "0.027144"
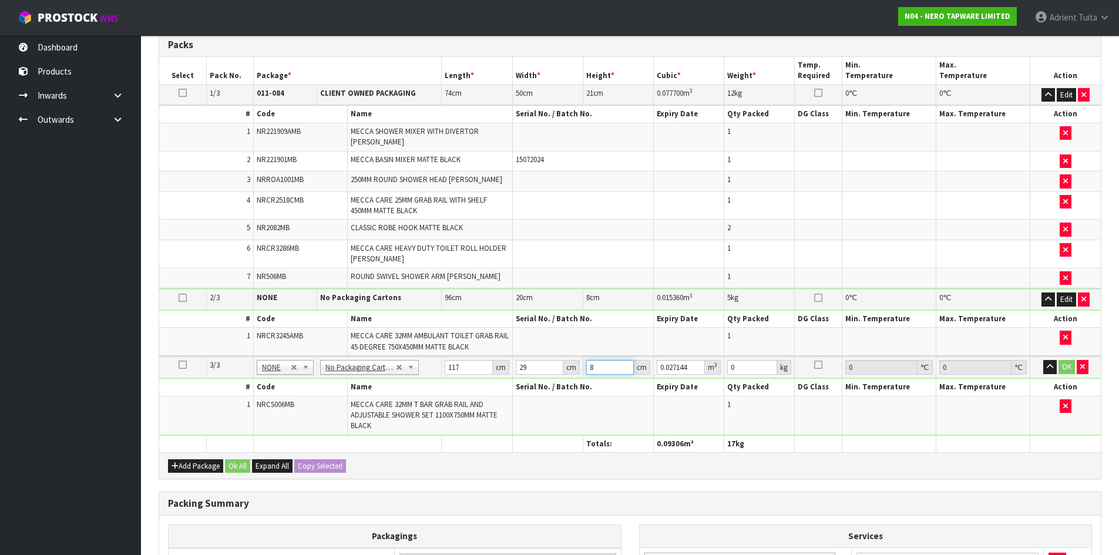
type input "8"
drag, startPoint x: 1067, startPoint y: 364, endPoint x: 1018, endPoint y: 353, distance: 51.0
click at [1067, 364] on button "OK" at bounding box center [1067, 367] width 16 height 14
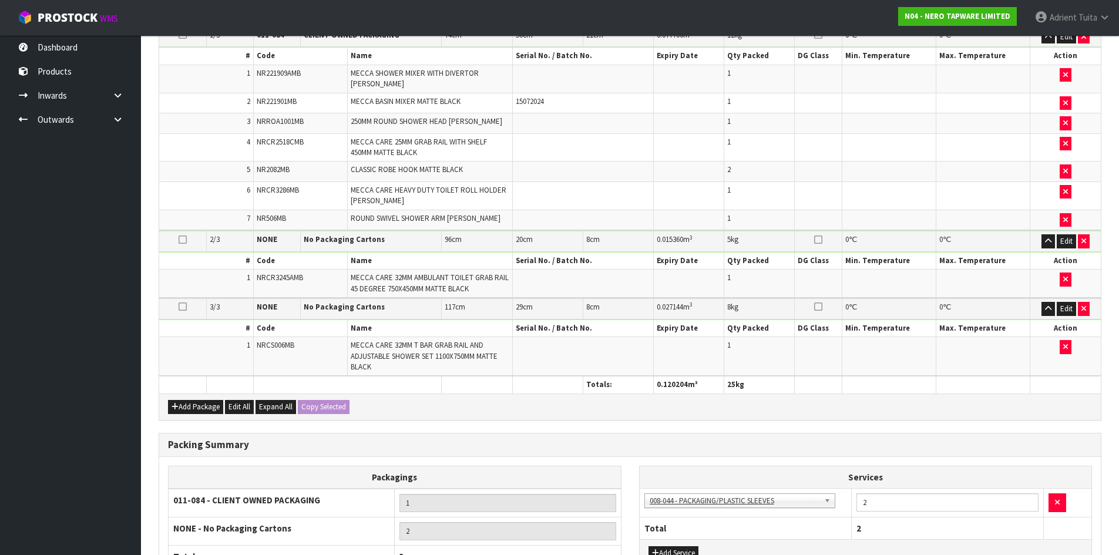
scroll to position [454, 0]
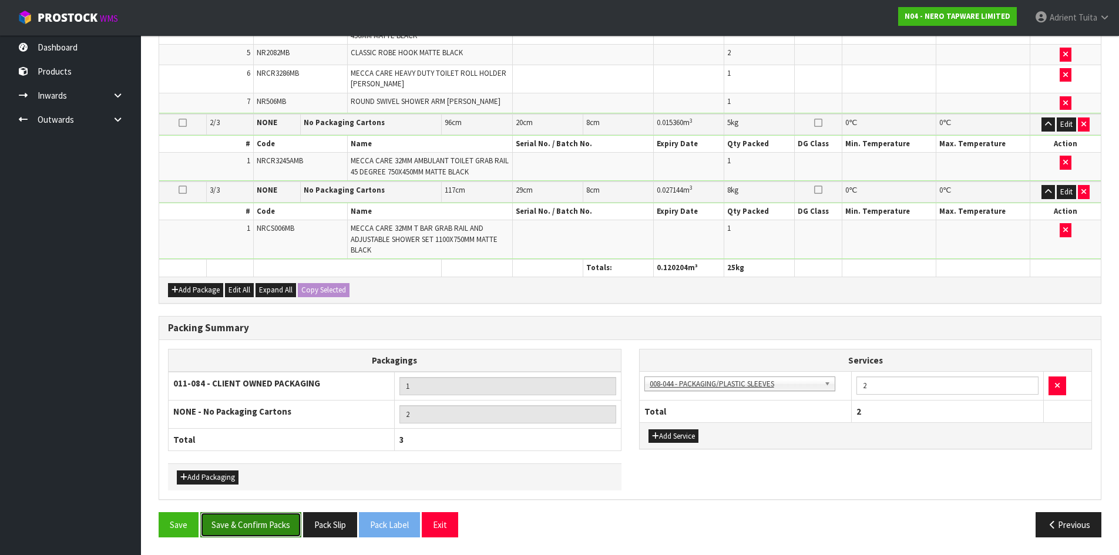
click at [270, 524] on button "Save & Confirm Packs" at bounding box center [250, 524] width 101 height 25
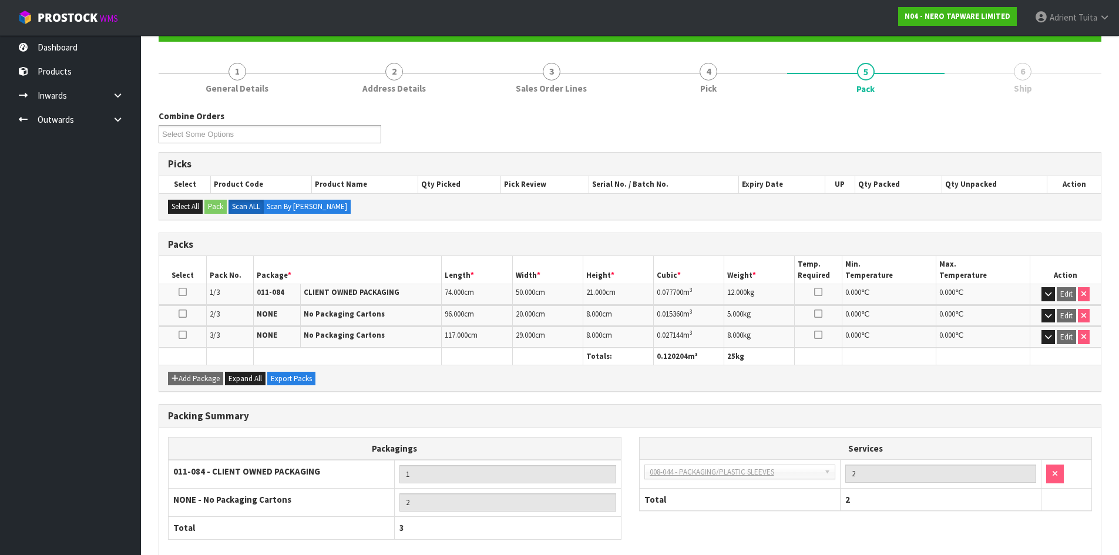
scroll to position [184, 0]
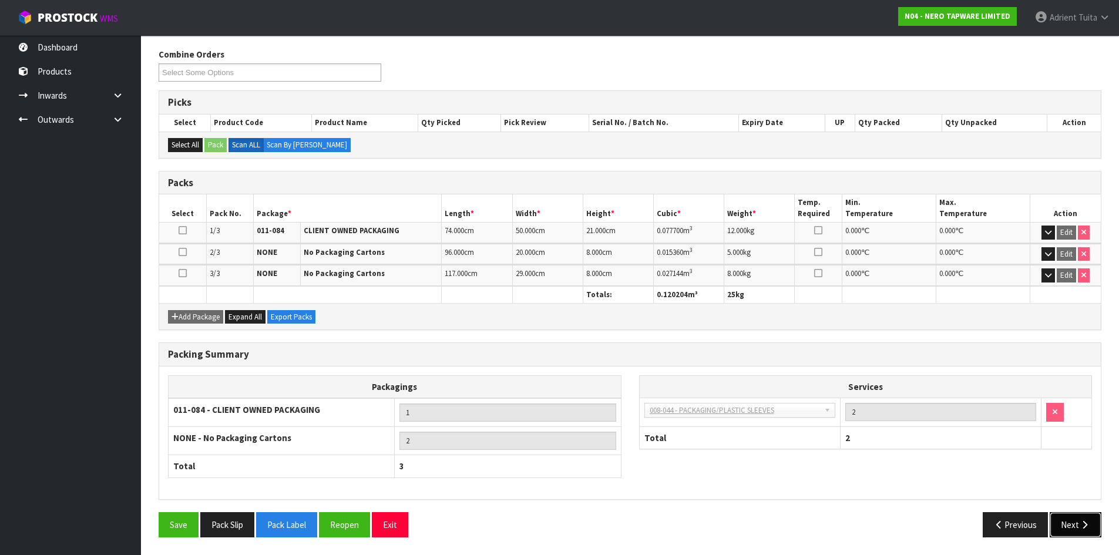
drag, startPoint x: 1071, startPoint y: 529, endPoint x: 763, endPoint y: 381, distance: 342.1
click at [1071, 529] on button "Next" at bounding box center [1076, 524] width 52 height 25
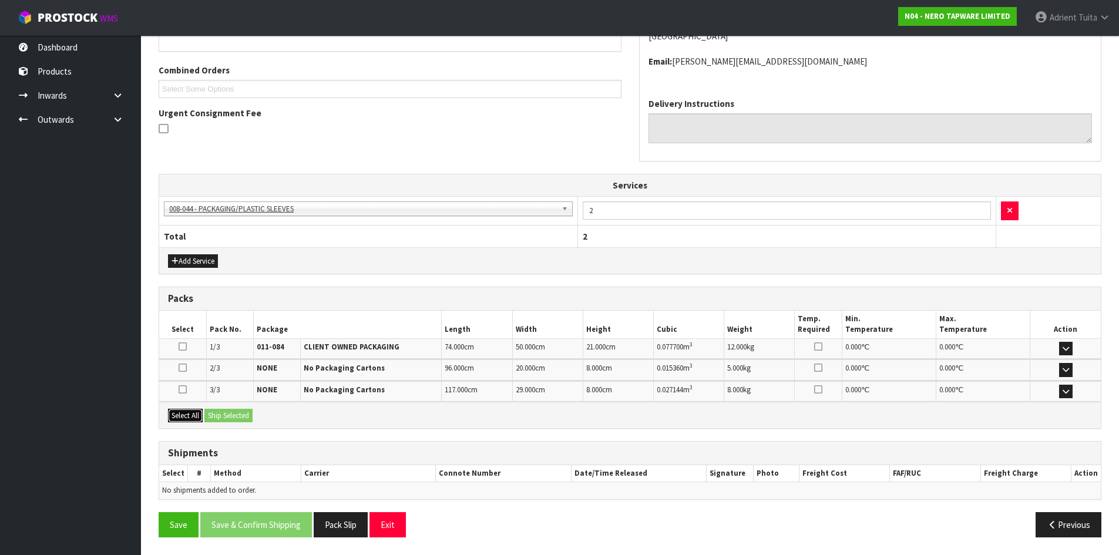
drag, startPoint x: 186, startPoint y: 411, endPoint x: 214, endPoint y: 414, distance: 28.4
click at [195, 411] on button "Select All" at bounding box center [185, 416] width 35 height 14
click at [214, 414] on button "Ship Selected" at bounding box center [228, 416] width 48 height 14
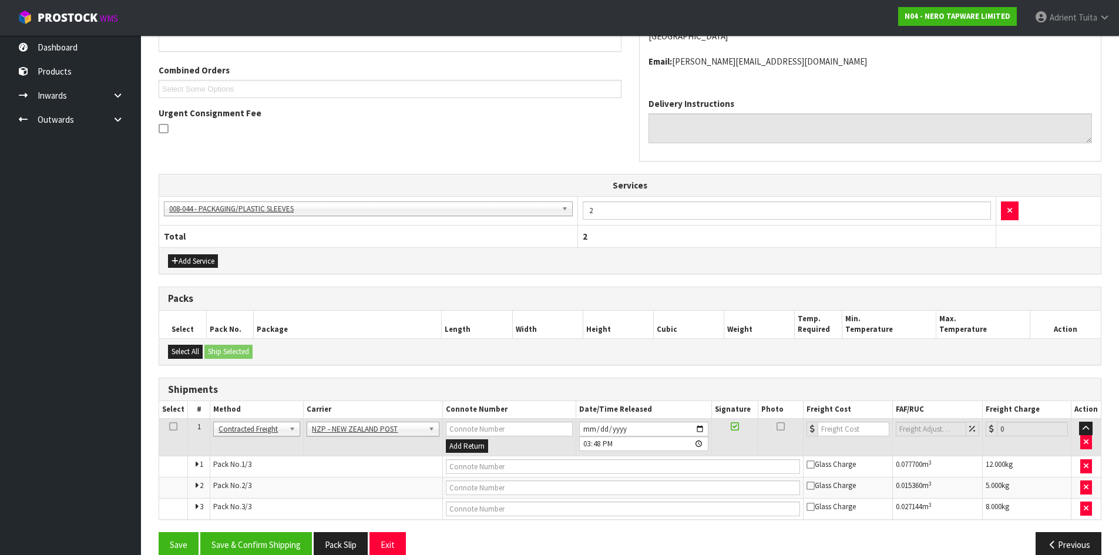
scroll to position [305, 0]
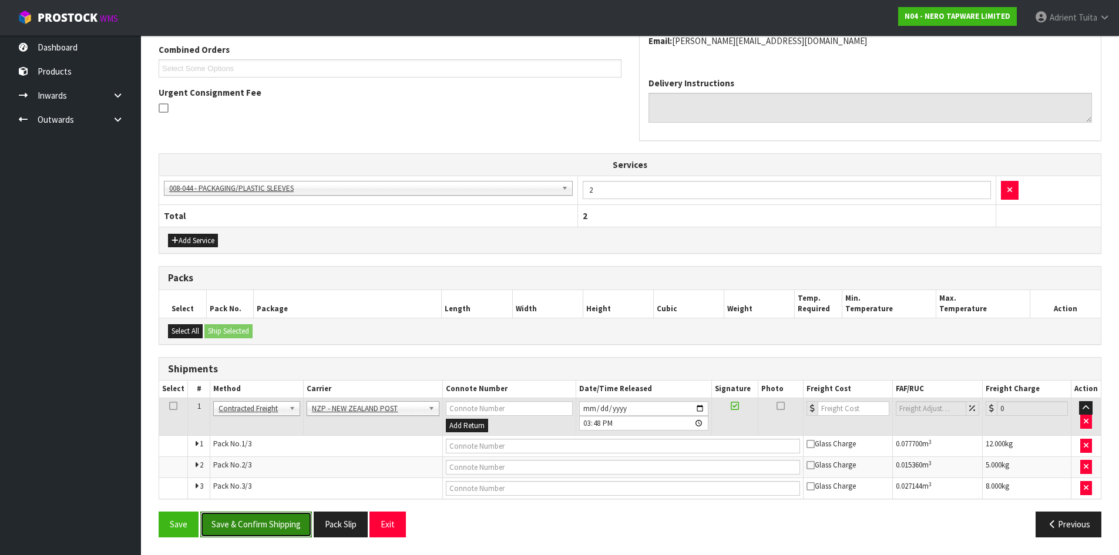
click at [291, 533] on button "Save & Confirm Shipping" at bounding box center [256, 524] width 112 height 25
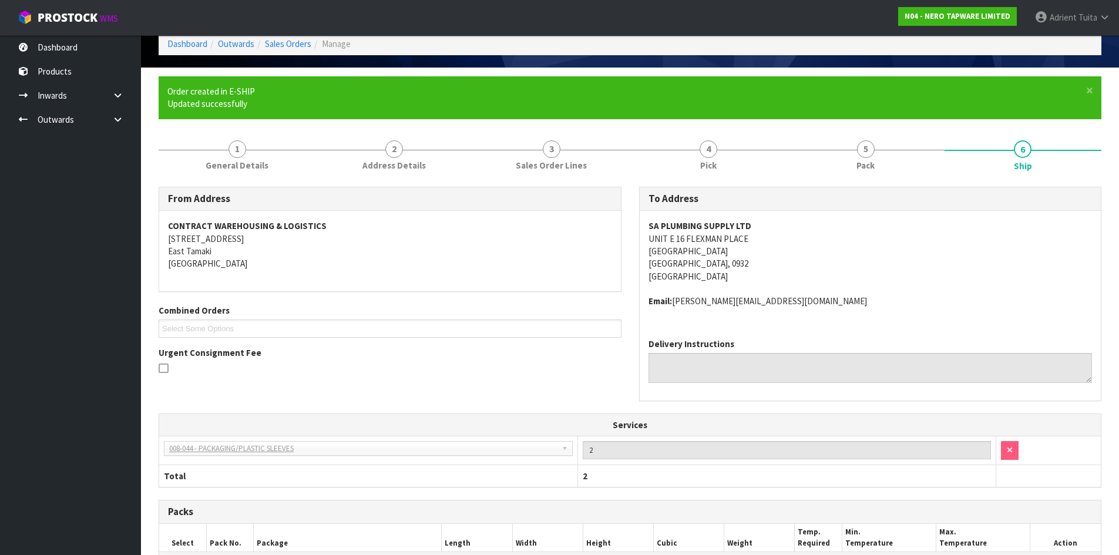
scroll to position [287, 0]
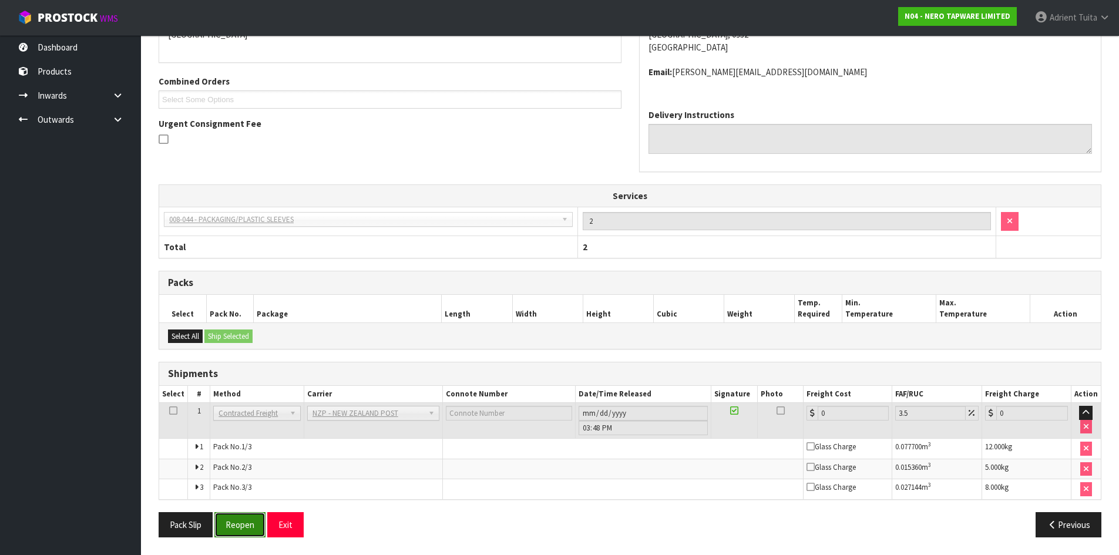
click at [239, 521] on button "Reopen" at bounding box center [239, 524] width 51 height 25
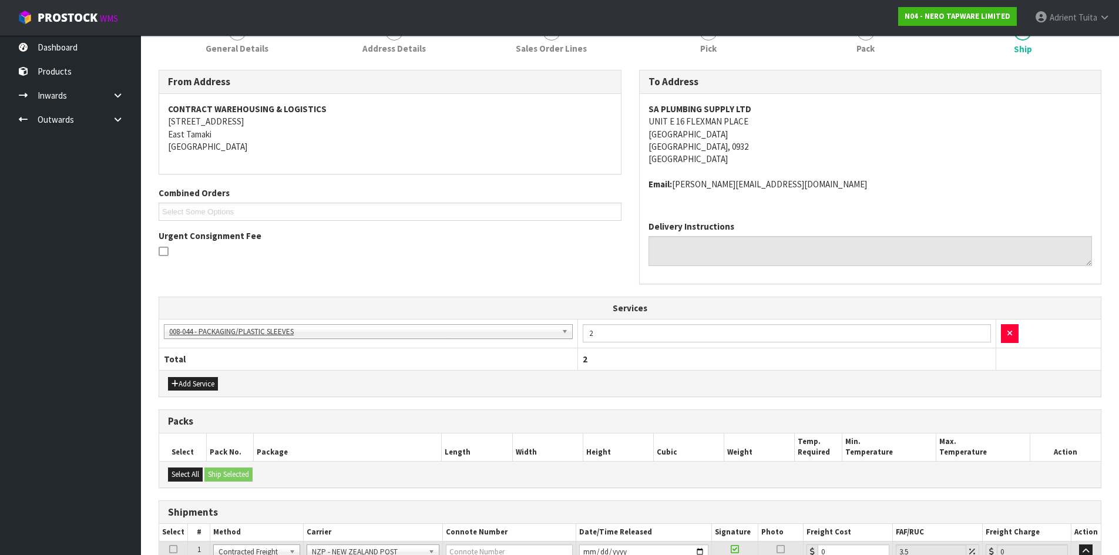
scroll to position [316, 0]
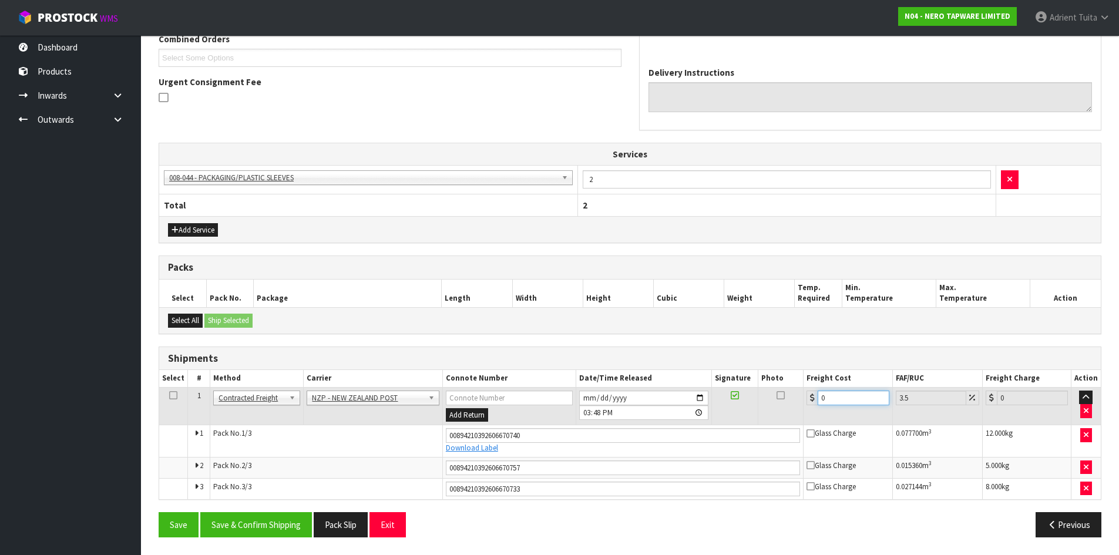
click at [840, 396] on input "0" at bounding box center [853, 398] width 71 height 15
type input "1"
type input "1.03"
type input "12"
type input "12.42"
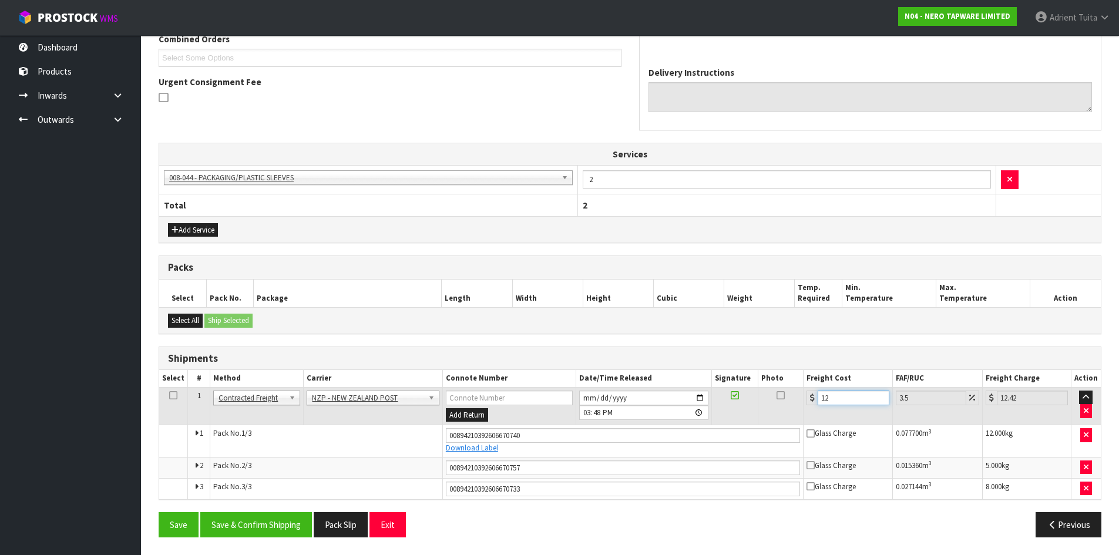
type input "12.9"
type input "13.35"
type input "12.99"
type input "13.44"
type input "12.99"
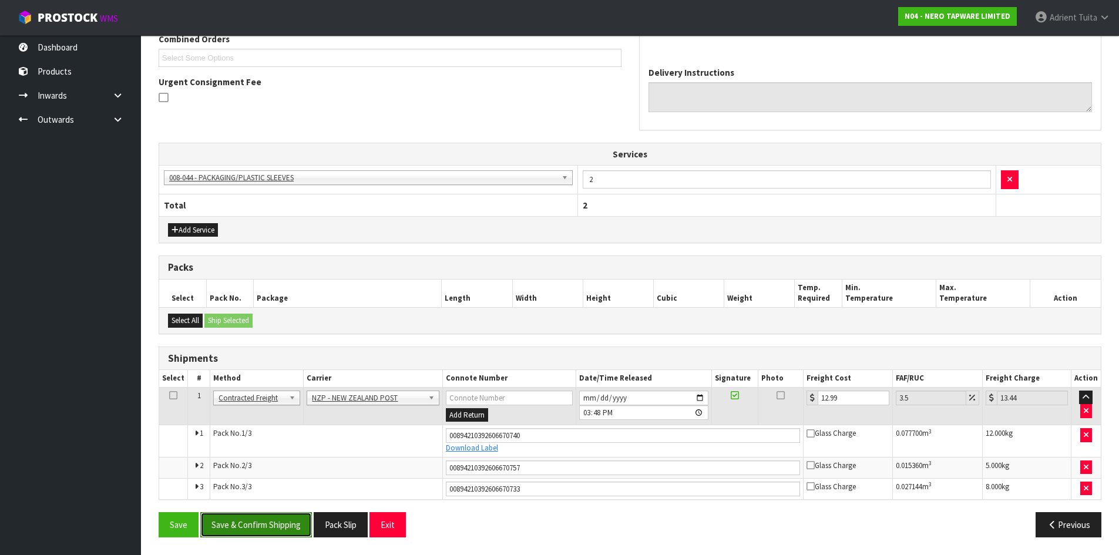
click at [283, 525] on button "Save & Confirm Shipping" at bounding box center [256, 524] width 112 height 25
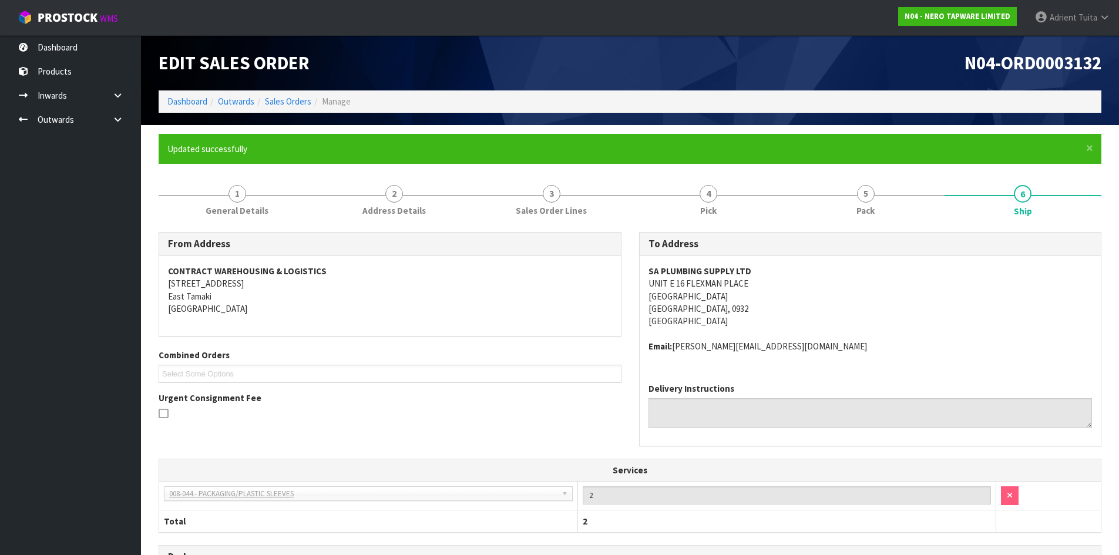
scroll to position [282, 0]
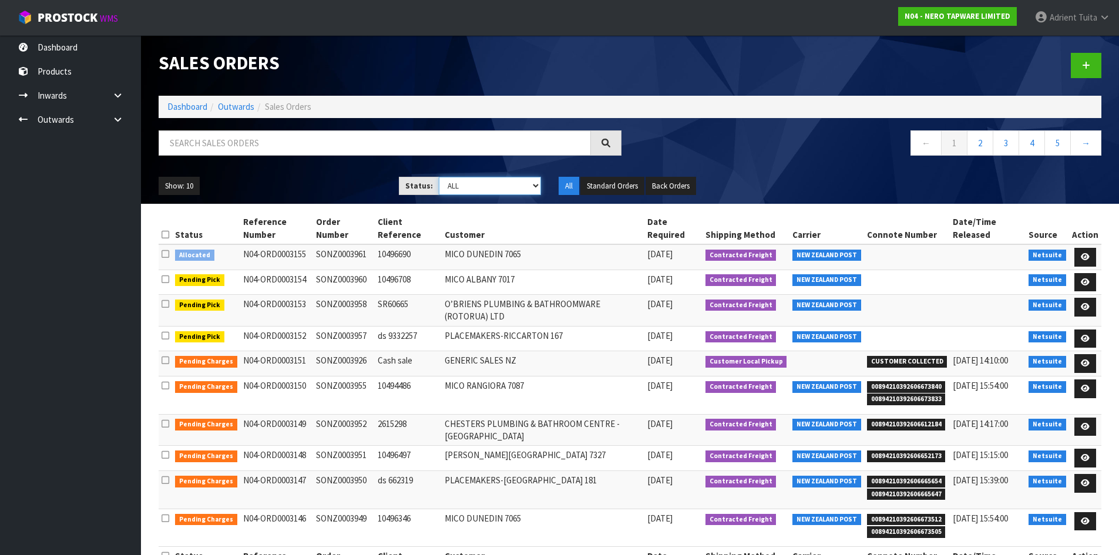
click at [498, 189] on select "Draft Pending Allocated Pending Pick Goods Picked Goods Packed Pending Charges …" at bounding box center [490, 186] width 102 height 18
click at [439, 177] on select "Draft Pending Allocated Pending Pick Goods Picked Goods Packed Pending Charges …" at bounding box center [490, 186] width 102 height 18
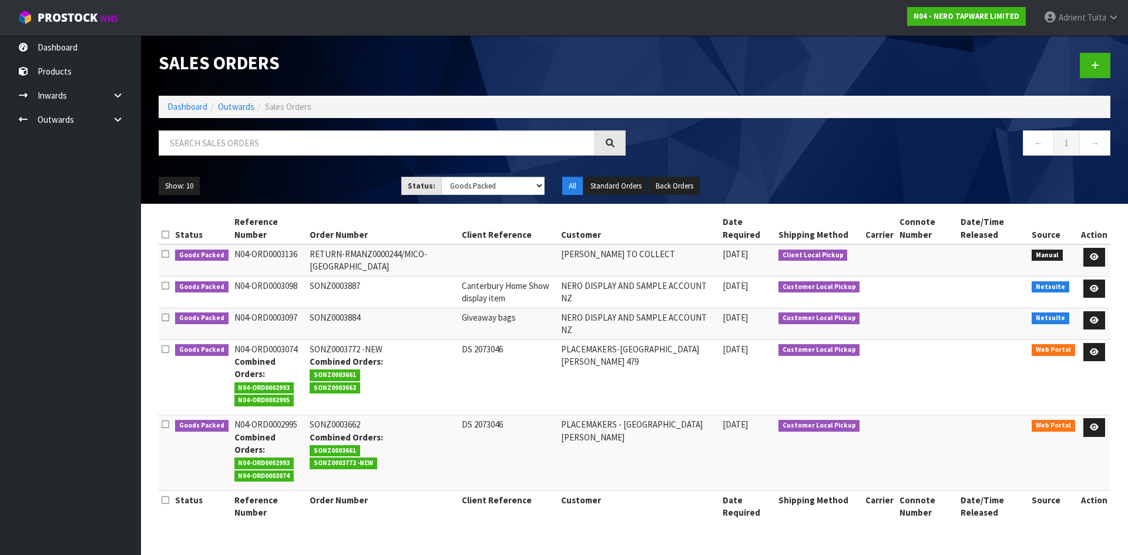
click at [491, 200] on div "Show: 10 5 10 25 50 Status: Draft Pending Allocated Pending Pick Goods Picked G…" at bounding box center [634, 186] width 969 height 36
drag, startPoint x: 485, startPoint y: 183, endPoint x: 487, endPoint y: 196, distance: 13.0
click at [487, 196] on div "Show: 10 5 10 25 50 Status: Draft Pending Allocated Pending Pick Goods Picked G…" at bounding box center [634, 186] width 969 height 36
select select "string:4"
click at [441, 177] on select "Draft Pending Allocated Pending Pick Goods Picked Goods Packed Pending Charges …" at bounding box center [493, 186] width 104 height 18
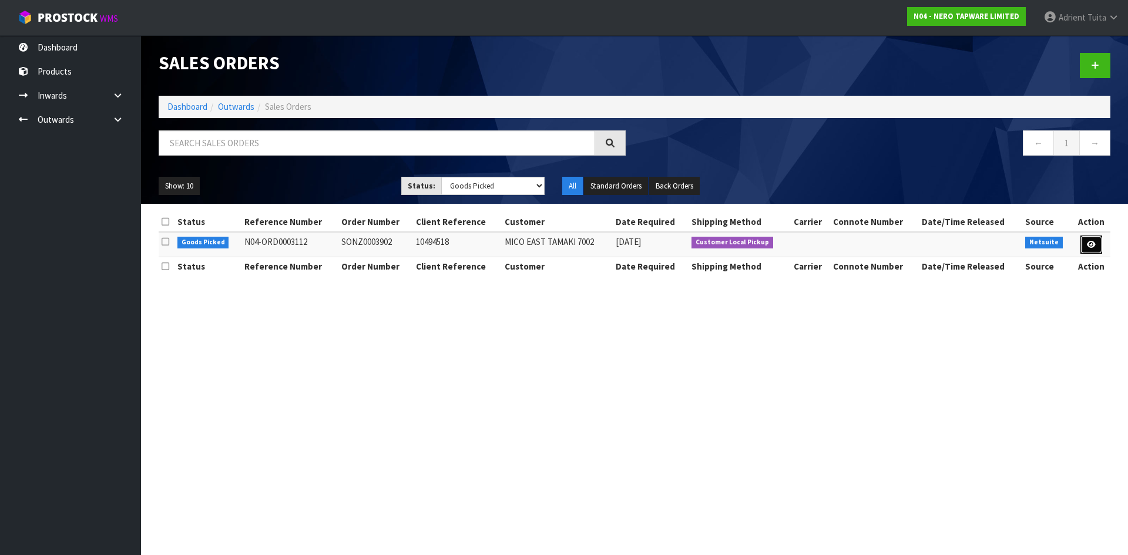
click at [1099, 245] on link at bounding box center [1091, 245] width 22 height 19
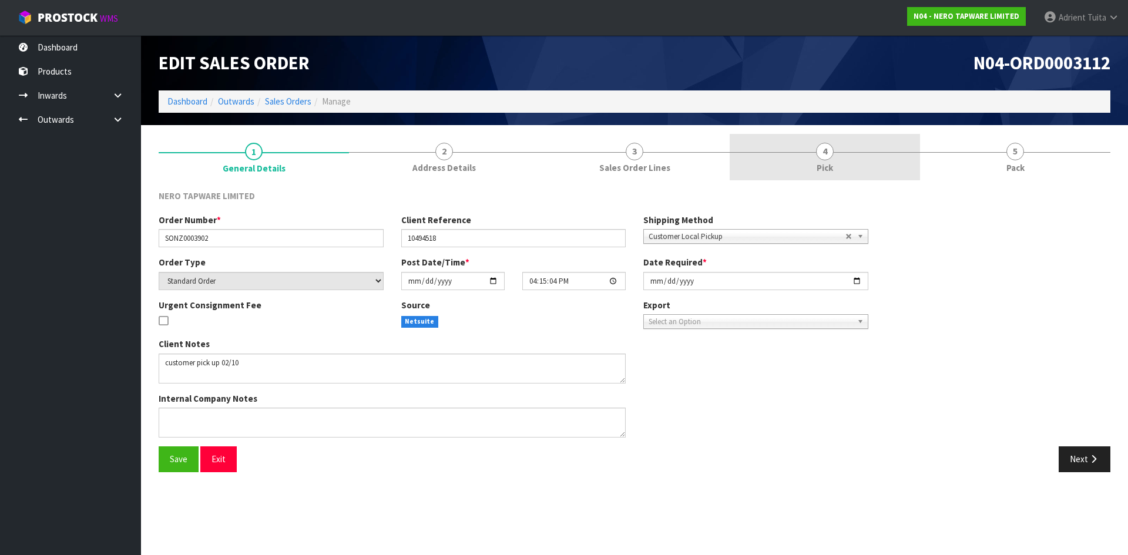
click at [865, 159] on link "4 Pick" at bounding box center [825, 157] width 190 height 46
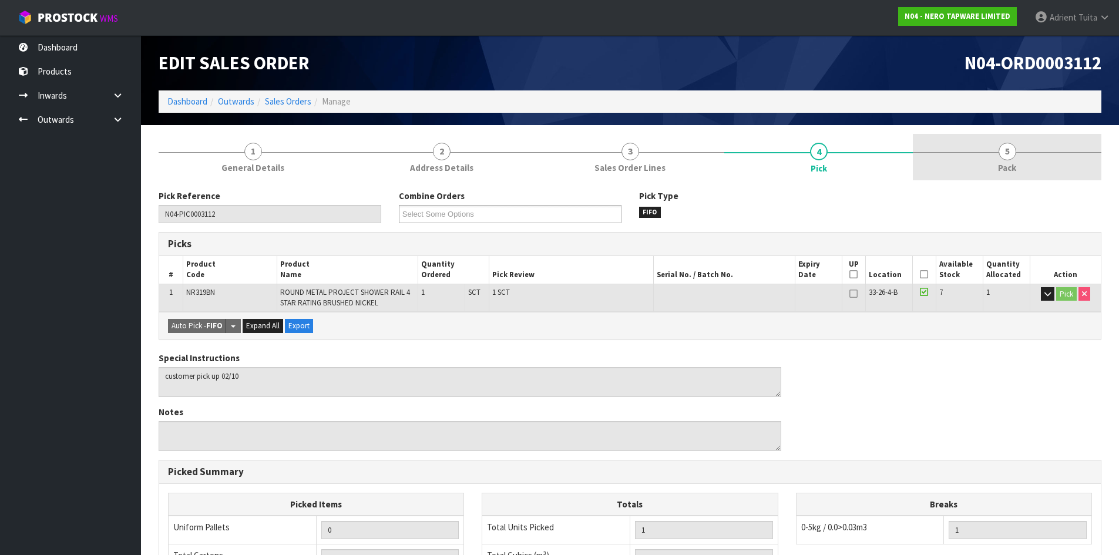
click at [979, 173] on link "5 Pack" at bounding box center [1007, 157] width 189 height 46
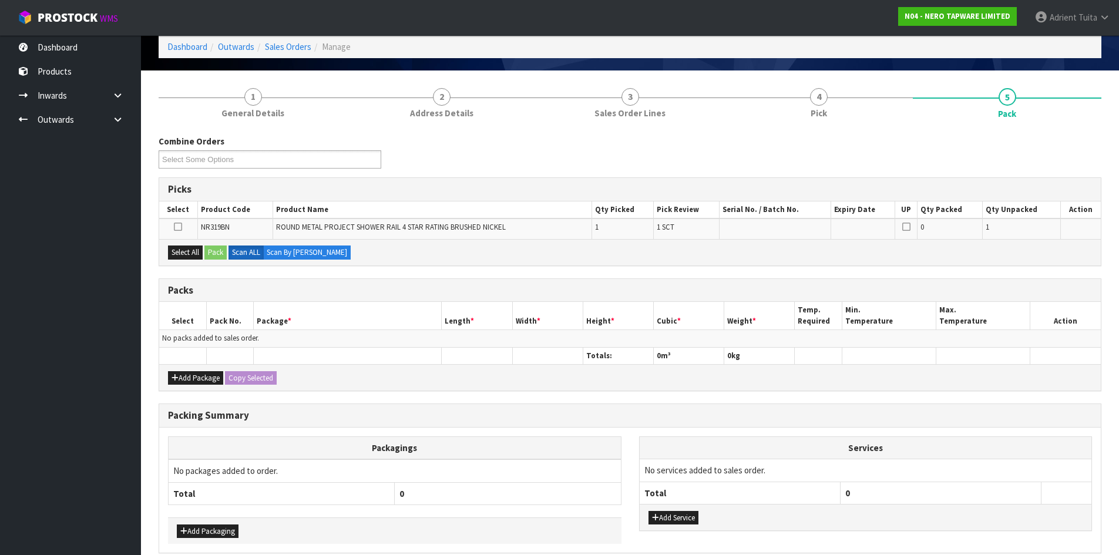
scroll to position [109, 0]
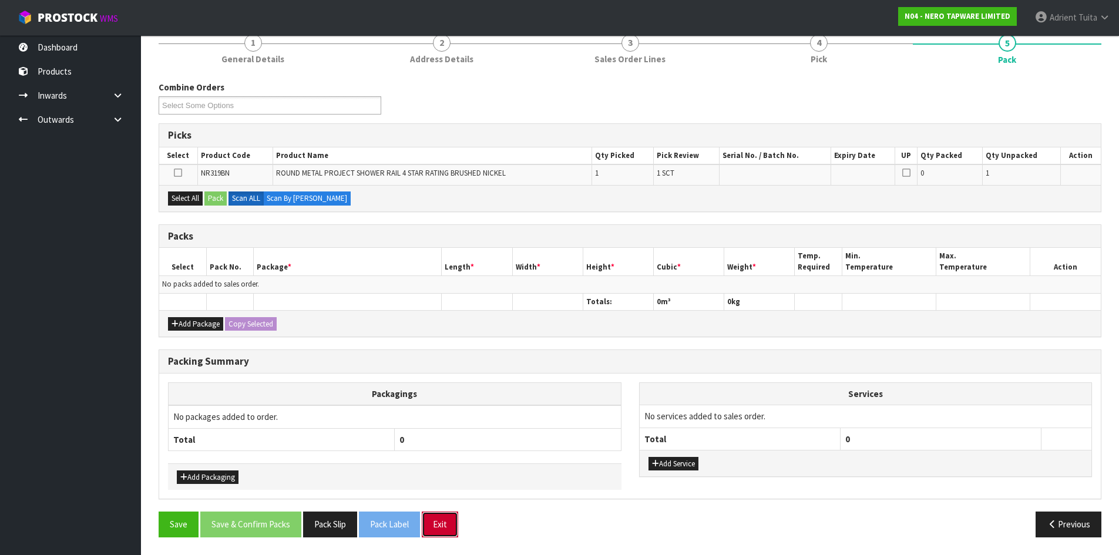
click at [452, 528] on button "Exit" at bounding box center [440, 524] width 36 height 25
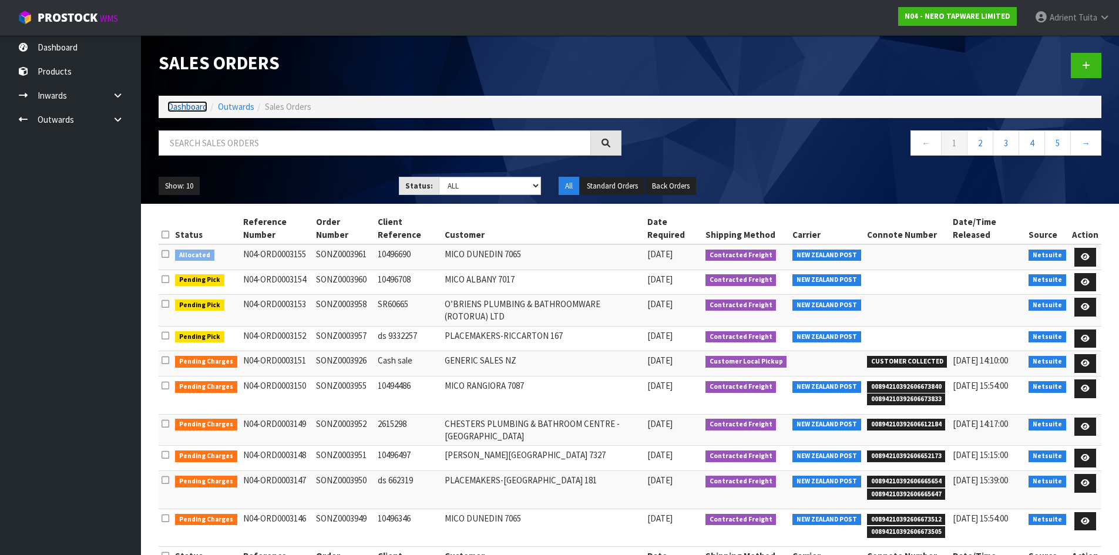
click at [180, 109] on link "Dashboard" at bounding box center [187, 106] width 40 height 11
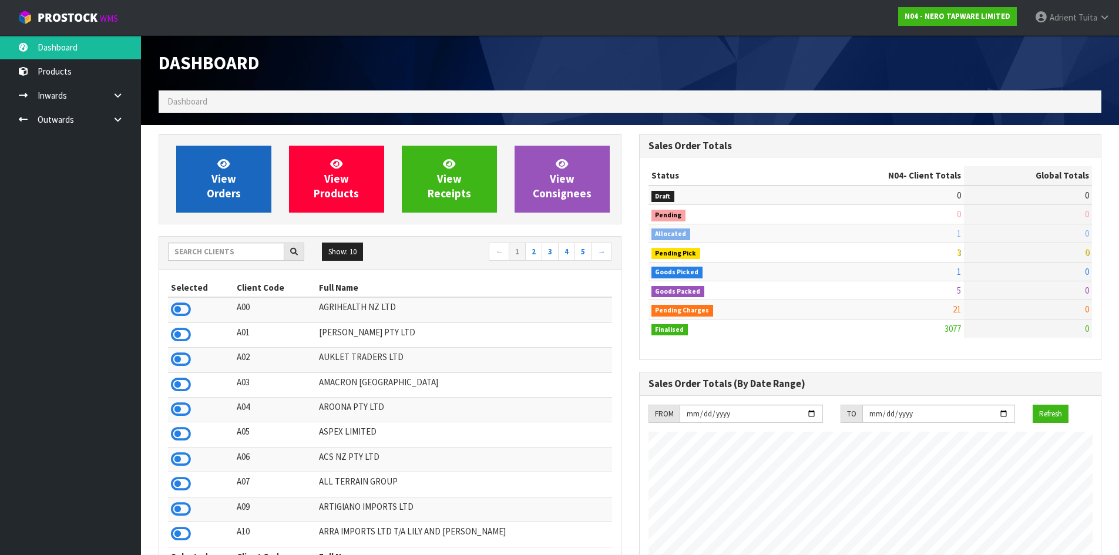
scroll to position [915, 480]
click at [206, 195] on link "View Orders" at bounding box center [223, 179] width 95 height 67
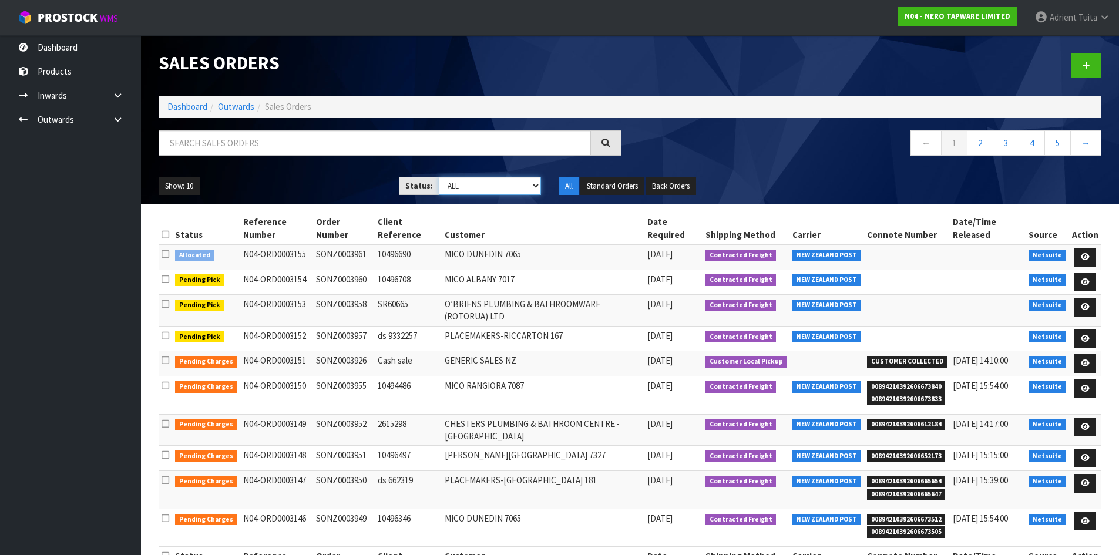
click at [452, 192] on select "Draft Pending Allocated Pending Pick Goods Picked Goods Packed Pending Charges …" at bounding box center [490, 186] width 102 height 18
click at [439, 177] on select "Draft Pending Allocated Pending Pick Goods Picked Goods Packed Pending Charges …" at bounding box center [490, 186] width 102 height 18
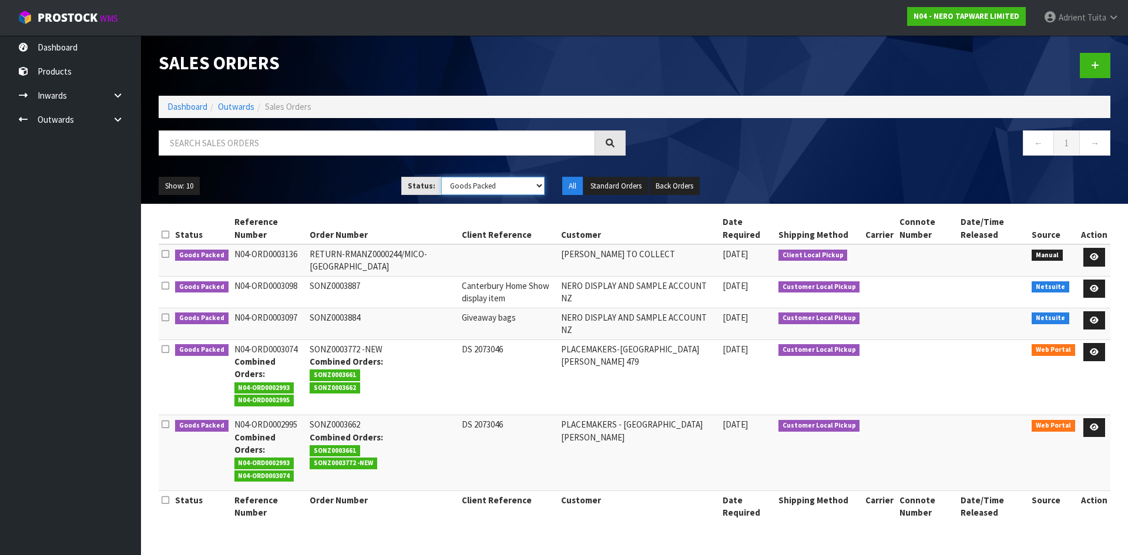
drag, startPoint x: 461, startPoint y: 184, endPoint x: 461, endPoint y: 194, distance: 10.0
click at [461, 184] on select "Draft Pending Allocated Pending Pick Goods Picked Goods Packed Pending Charges …" at bounding box center [493, 186] width 104 height 18
select select "string:4"
click at [441, 177] on select "Draft Pending Allocated Pending Pick Goods Picked Goods Packed Pending Charges …" at bounding box center [493, 186] width 104 height 18
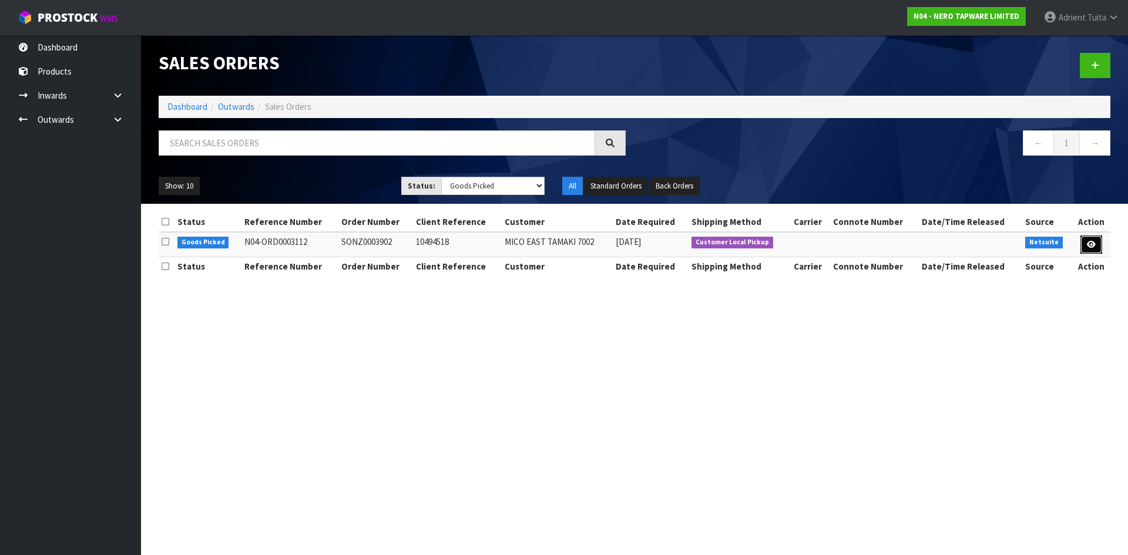
click at [1098, 242] on link at bounding box center [1091, 245] width 22 height 19
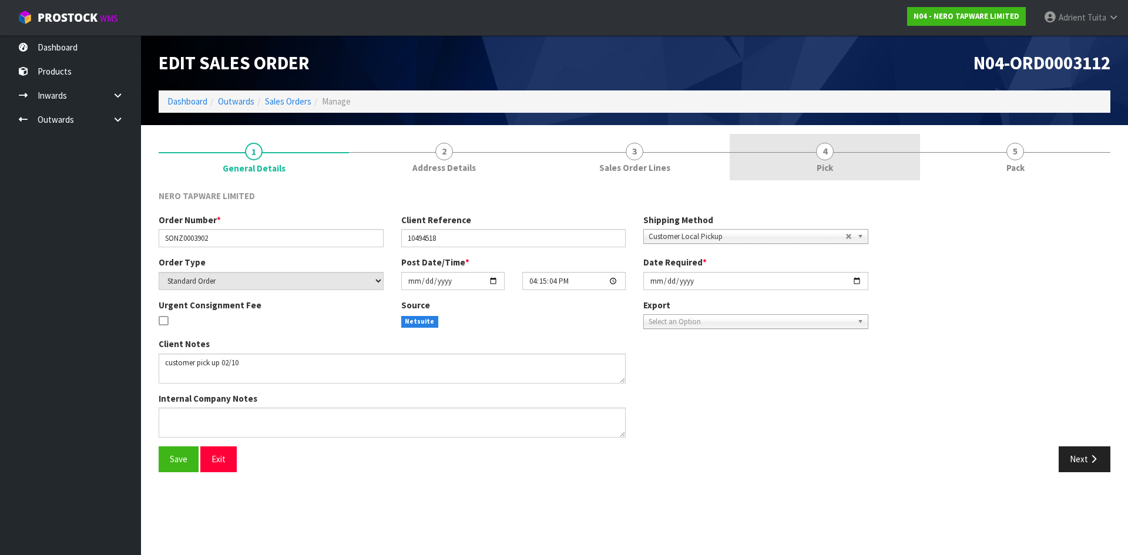
click at [794, 144] on link "4 Pick" at bounding box center [825, 157] width 190 height 46
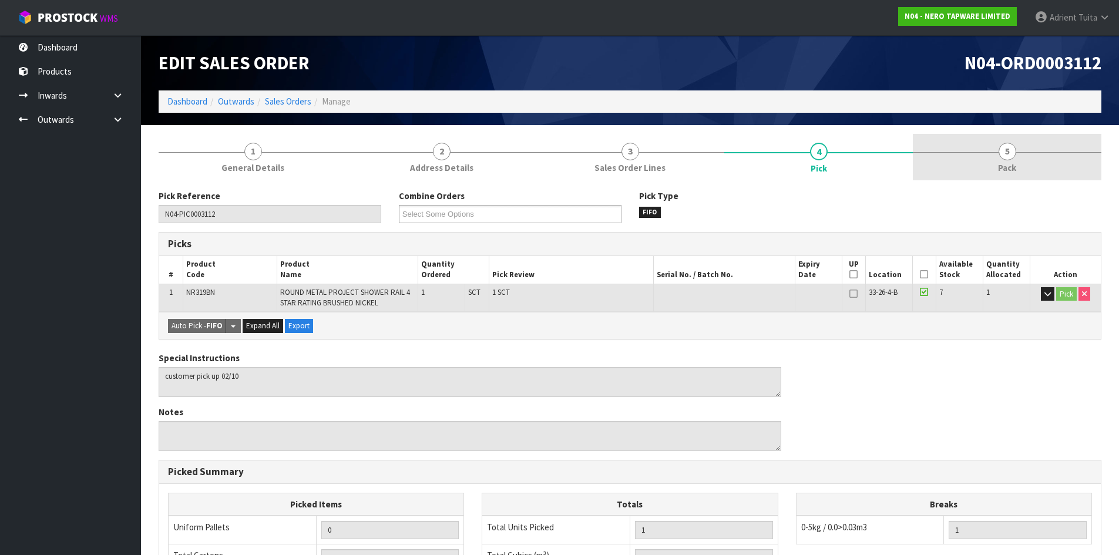
click at [1030, 173] on link "5 Pack" at bounding box center [1007, 157] width 189 height 46
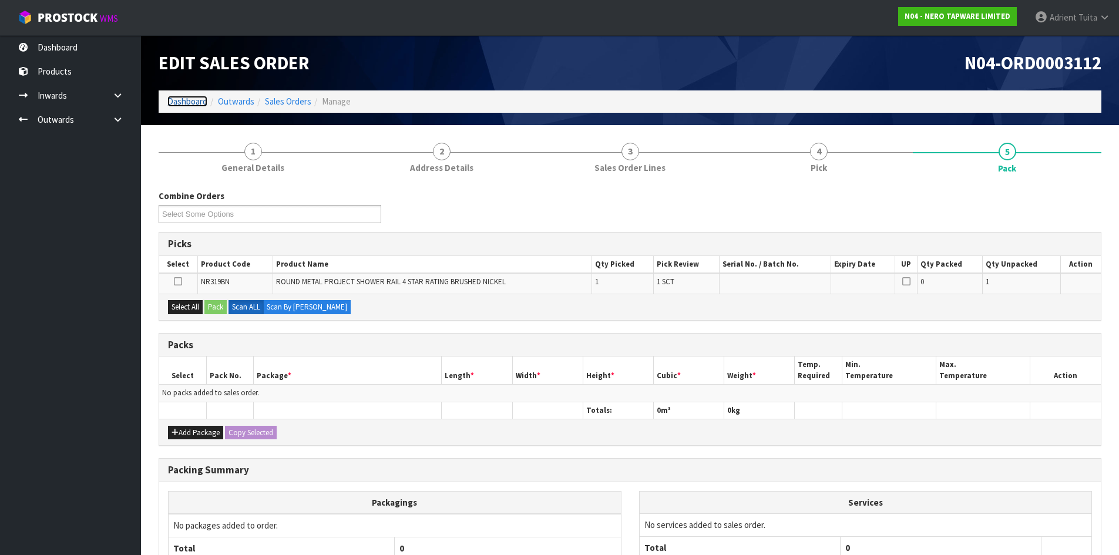
click at [183, 97] on link "Dashboard" at bounding box center [187, 101] width 40 height 11
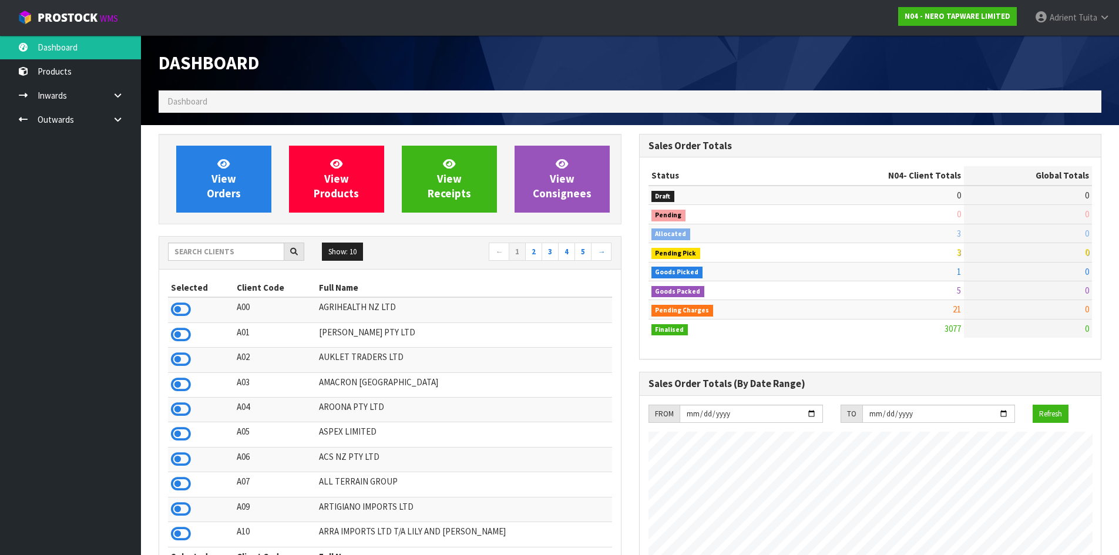
scroll to position [915, 480]
click at [217, 258] on input "text" at bounding box center [226, 252] width 116 height 18
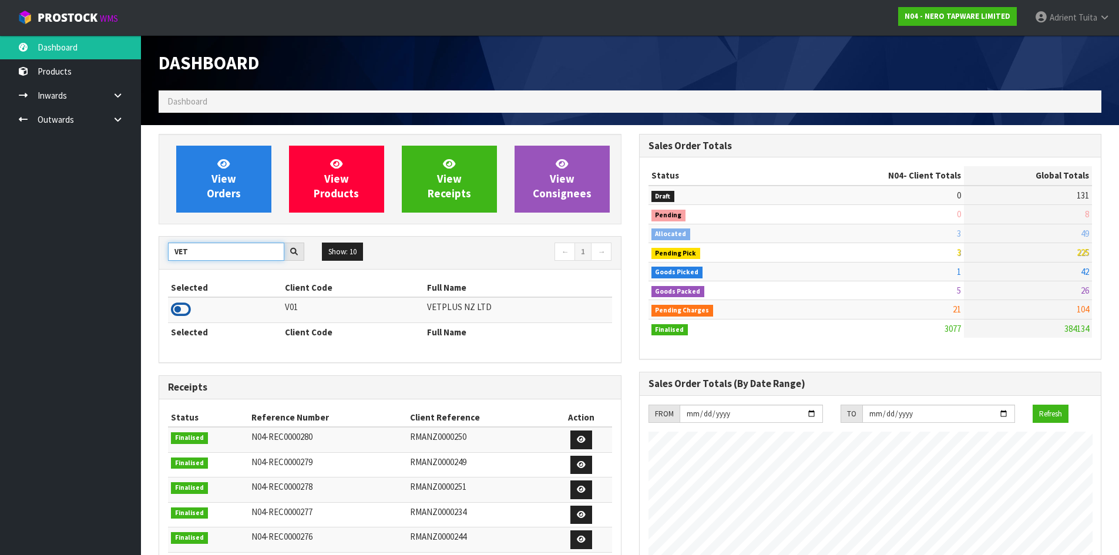
type input "VET"
click at [174, 306] on icon at bounding box center [181, 310] width 20 height 18
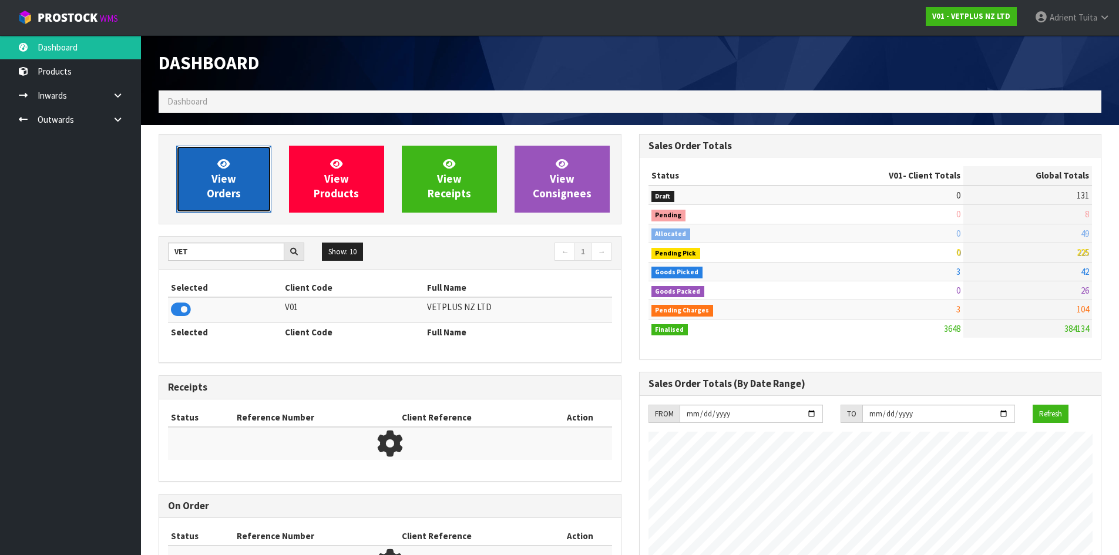
scroll to position [890, 480]
click at [209, 174] on link "View Orders" at bounding box center [223, 179] width 95 height 67
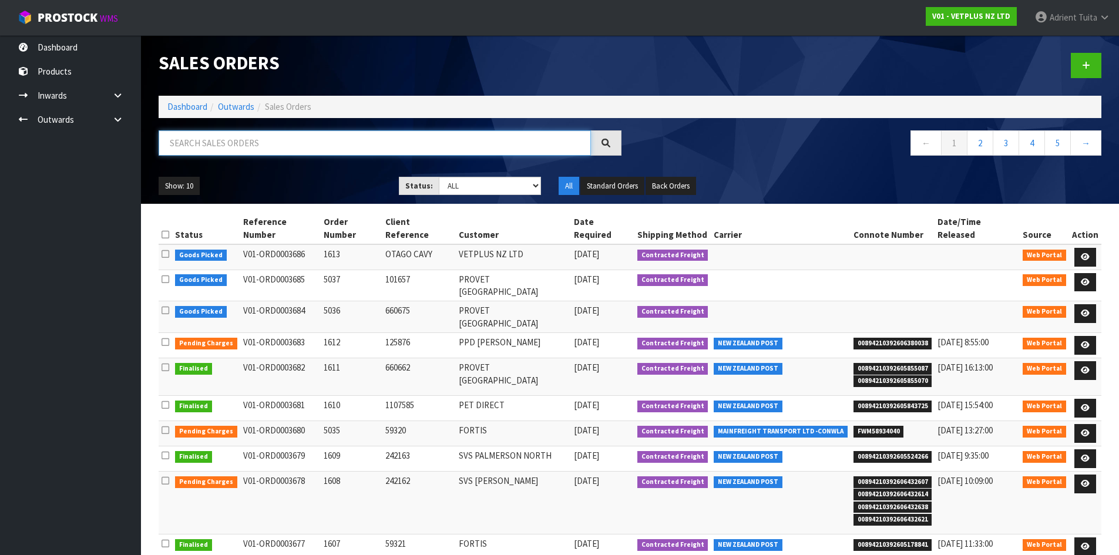
click at [220, 143] on input "text" at bounding box center [375, 142] width 432 height 25
click at [226, 142] on input "text" at bounding box center [375, 142] width 432 height 25
type input "5036"
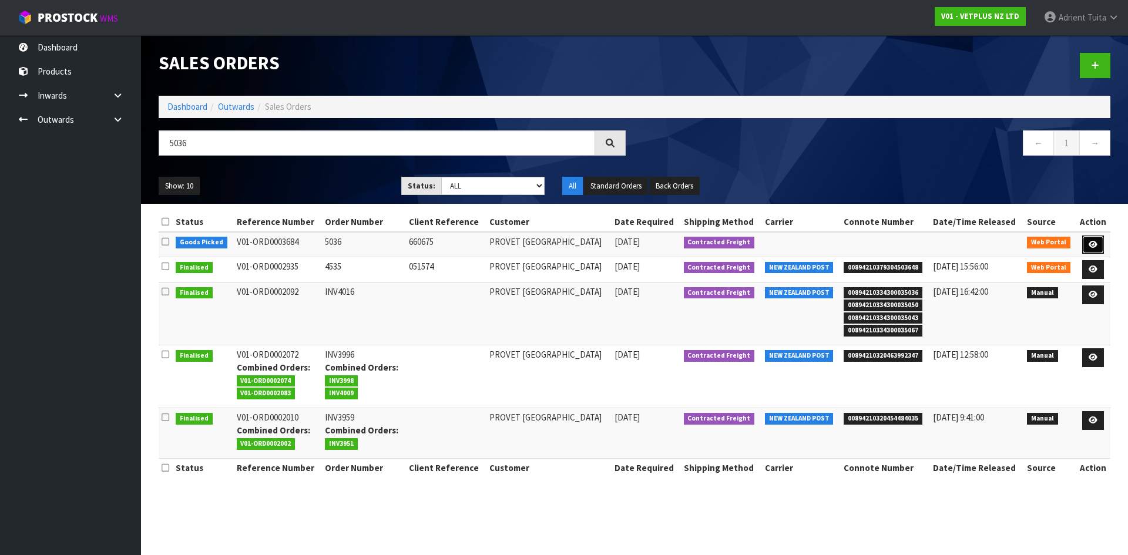
click at [1087, 241] on link at bounding box center [1093, 245] width 22 height 19
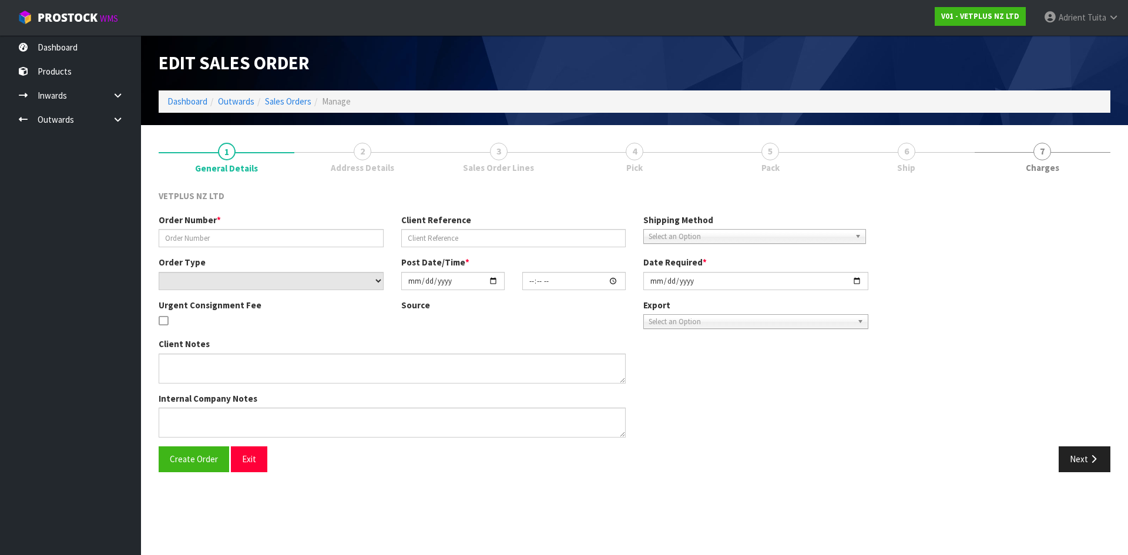
type input "5036"
type input "660675"
select select "number:0"
type input "[DATE]"
type input "13:08:00.000"
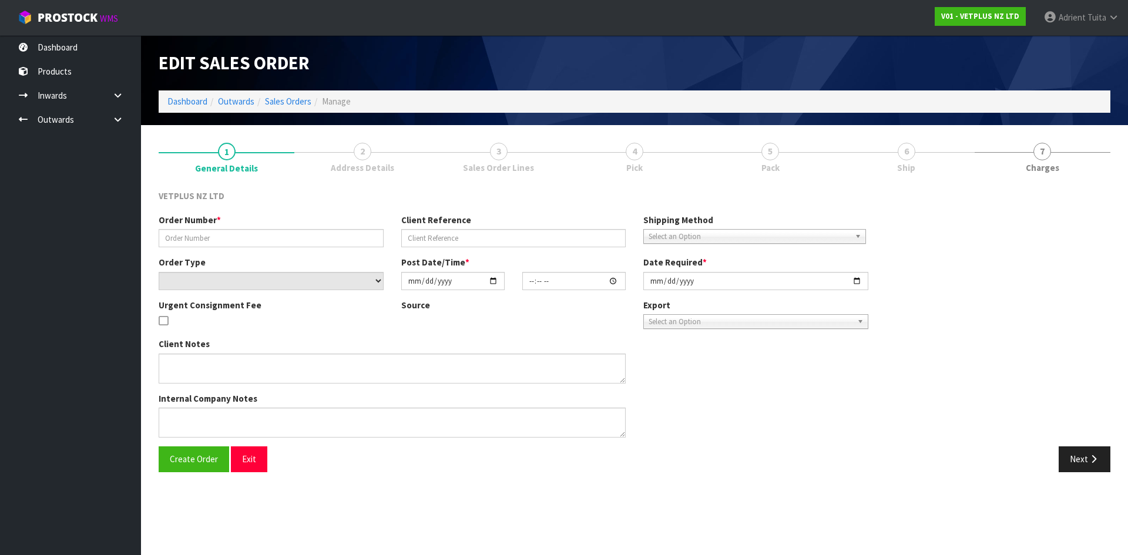
type input "[DATE]"
type textarea "BACK ORDER: 50125 APRYLIC X 6"
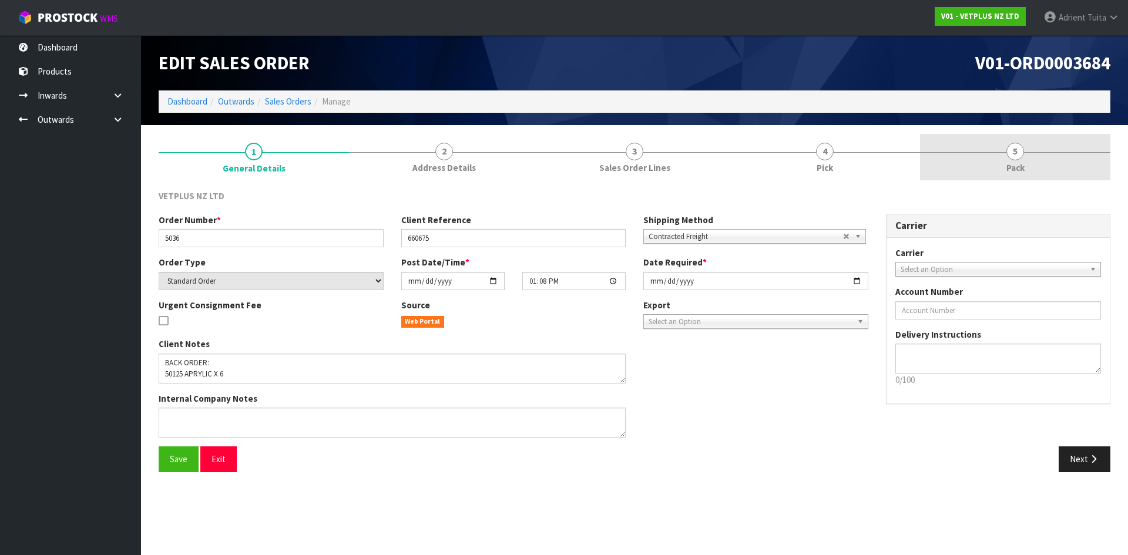
click at [1056, 138] on link "5 Pack" at bounding box center [1015, 157] width 190 height 46
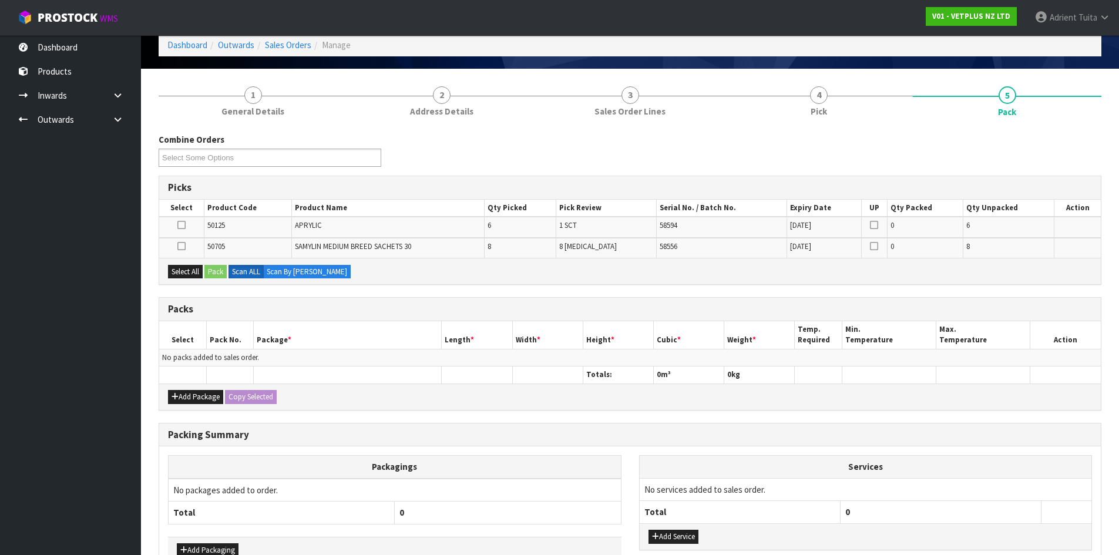
scroll to position [129, 0]
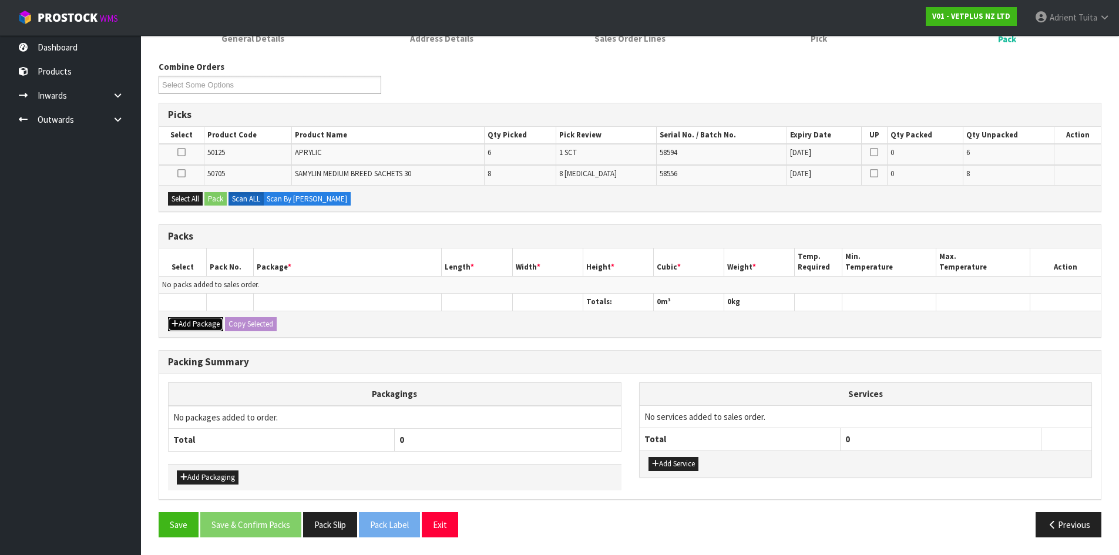
click at [183, 323] on button "Add Package" at bounding box center [195, 324] width 55 height 14
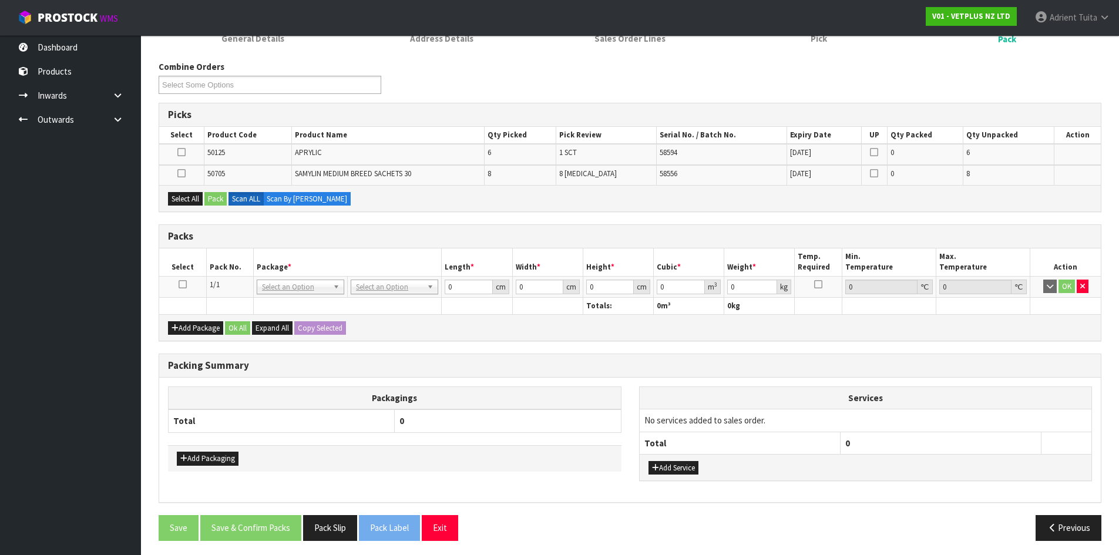
click at [182, 284] on icon at bounding box center [183, 284] width 8 height 1
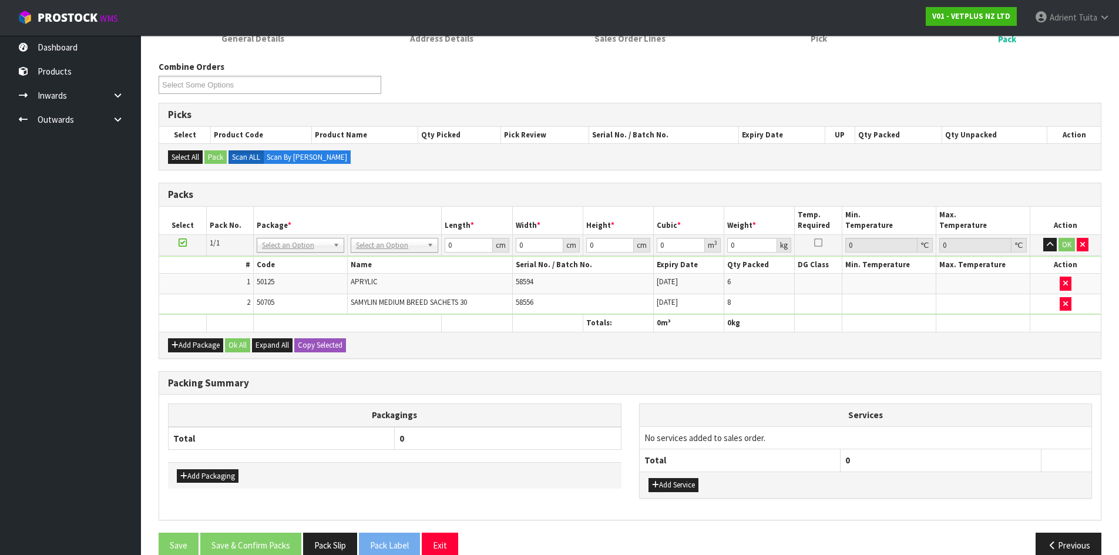
drag, startPoint x: 394, startPoint y: 241, endPoint x: 395, endPoint y: 250, distance: 9.5
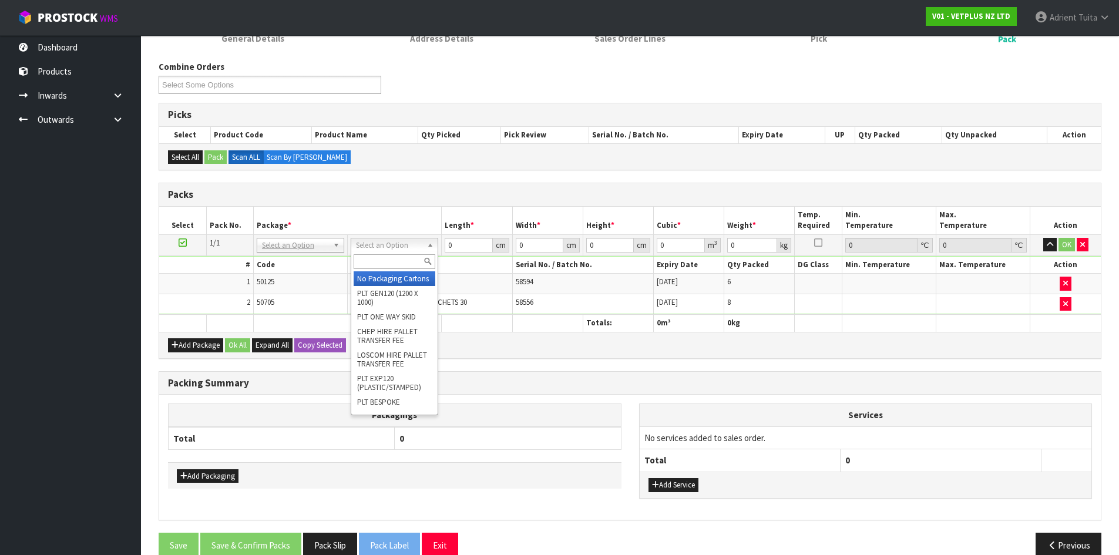
click at [396, 260] on input "text" at bounding box center [395, 261] width 82 height 15
type input "ctn5"
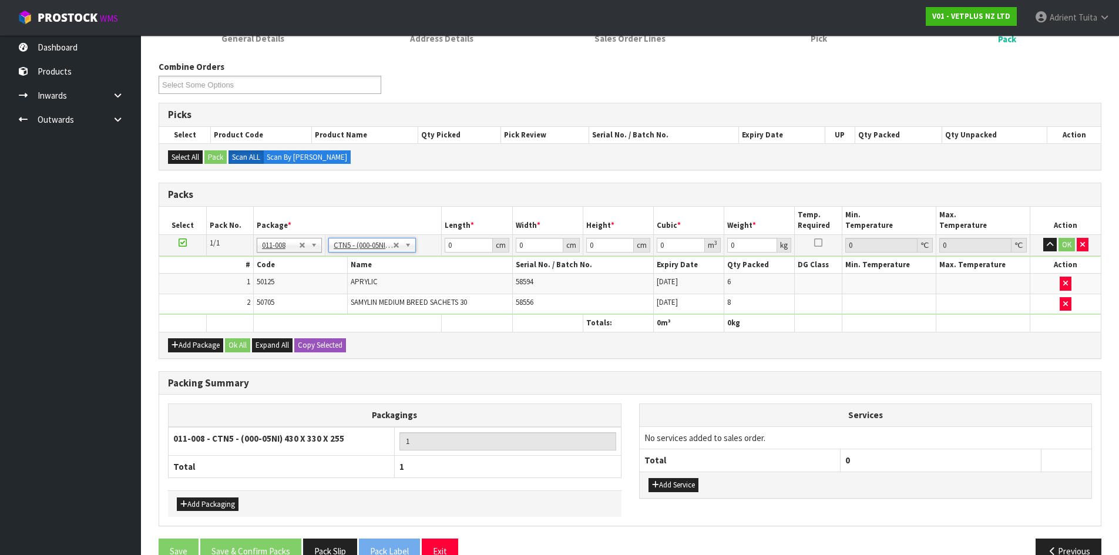
type input "43"
type input "33"
type input "25.5"
type input "0.036185"
type input "7.2"
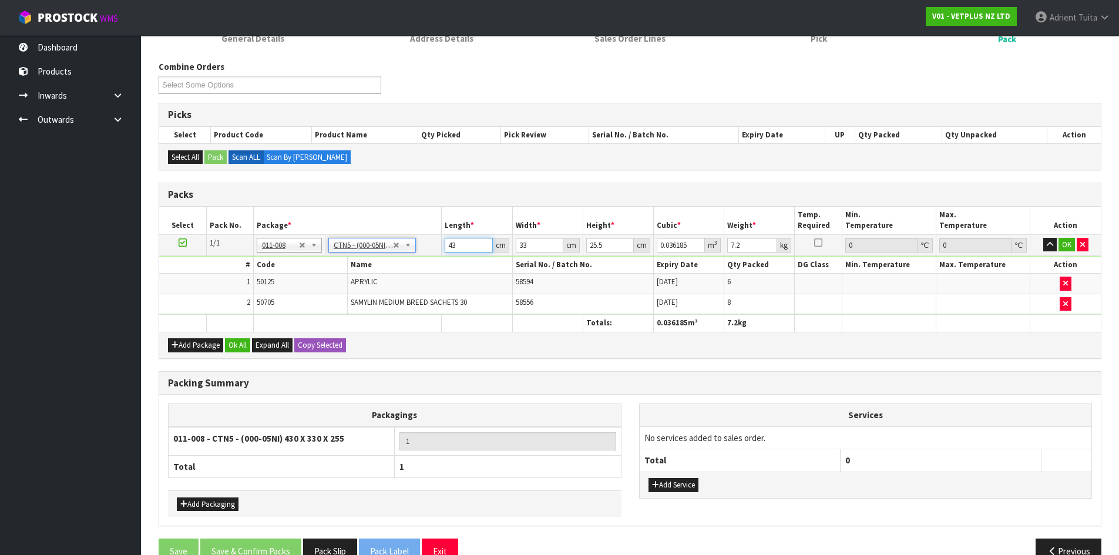
click at [451, 242] on input "43" at bounding box center [469, 245] width 48 height 15
click at [454, 244] on input "43" at bounding box center [469, 245] width 48 height 15
type input "4"
type input "0.003366"
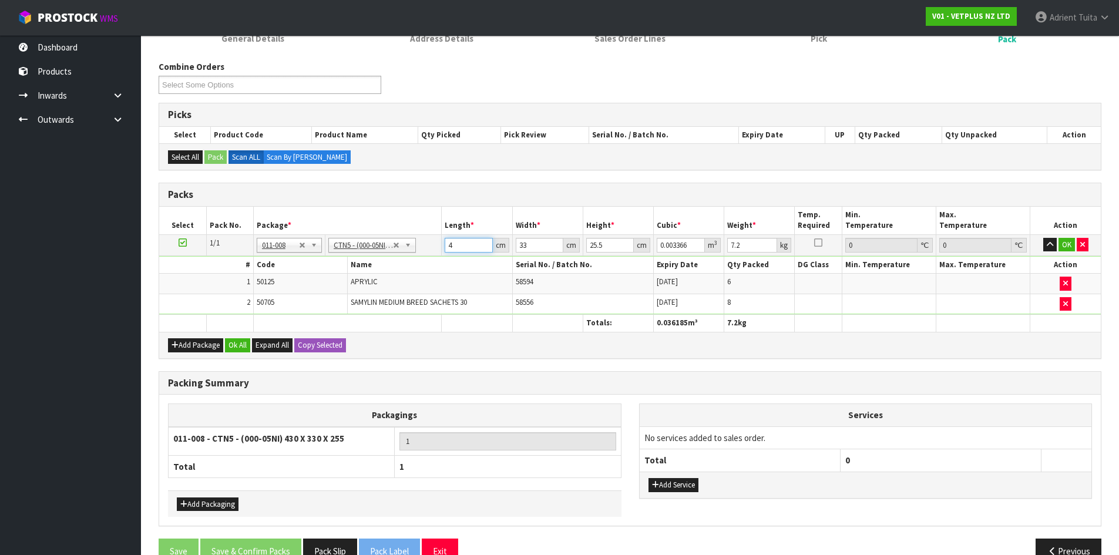
type input "44"
type input "0.037026"
type input "44"
type input "3"
type input "0.003366"
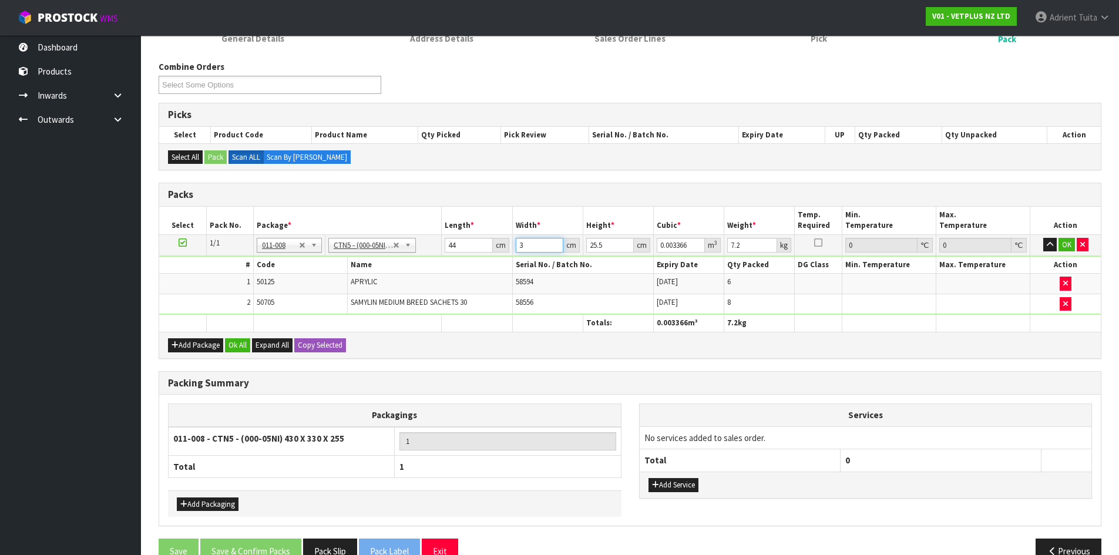
type input "35"
type input "0.03927"
type input "35"
type input "2"
type input "0.00308"
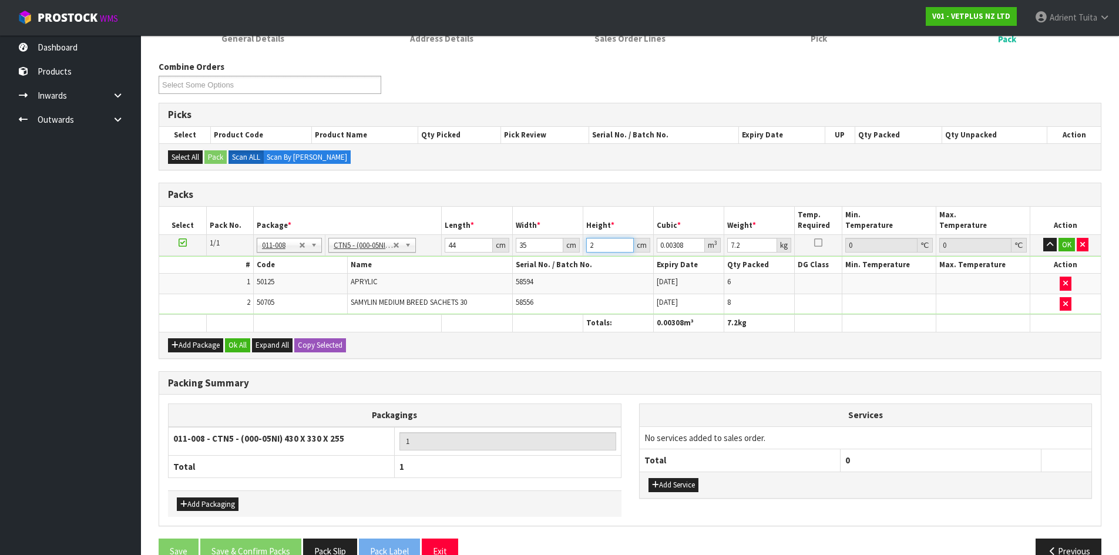
type input "28"
type input "0.04312"
type input "28"
type input "8"
click at [1068, 243] on button "OK" at bounding box center [1067, 245] width 16 height 14
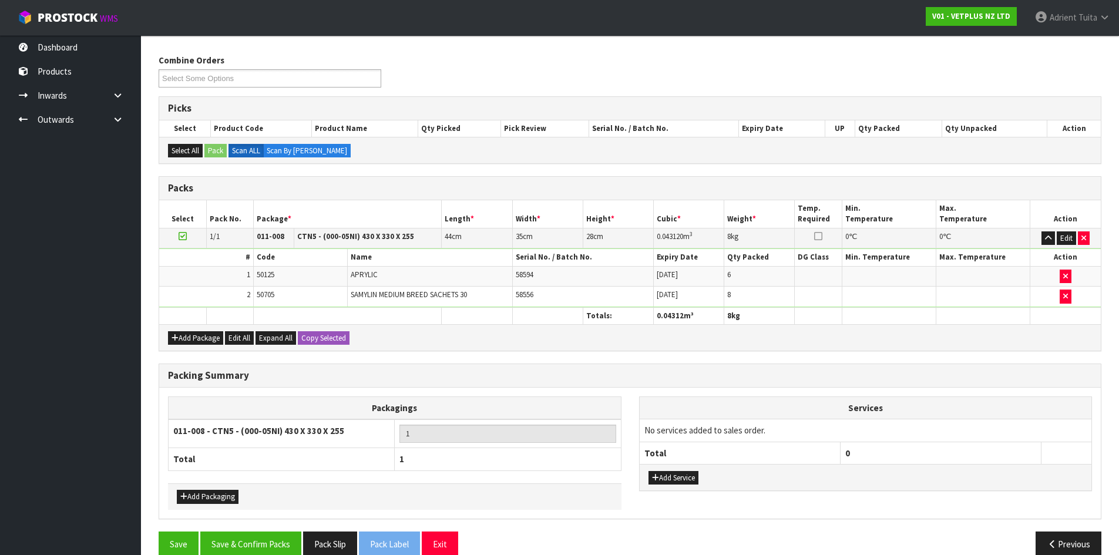
scroll to position [155, 0]
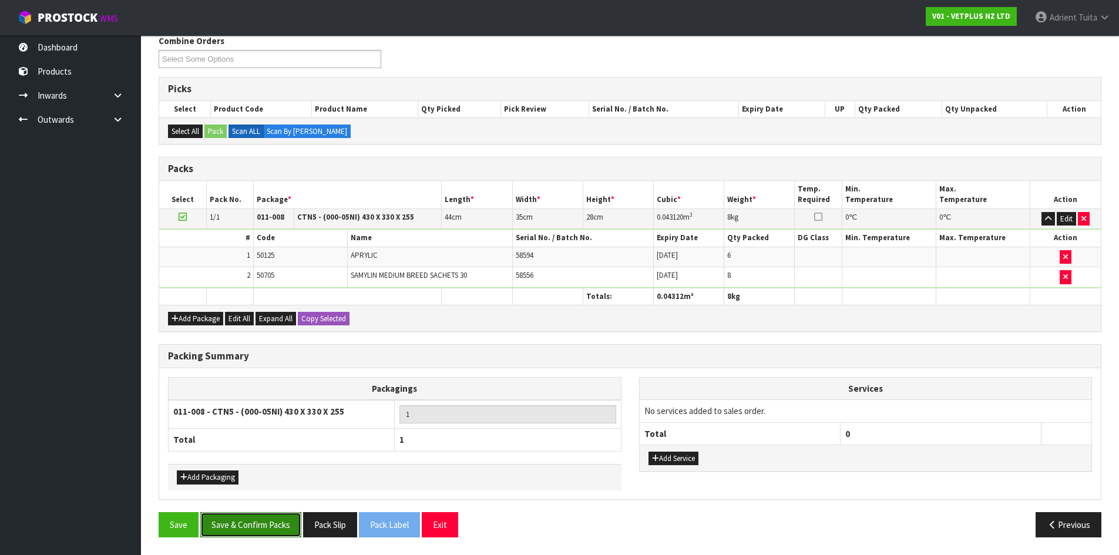
click at [231, 523] on button "Save & Confirm Packs" at bounding box center [250, 524] width 101 height 25
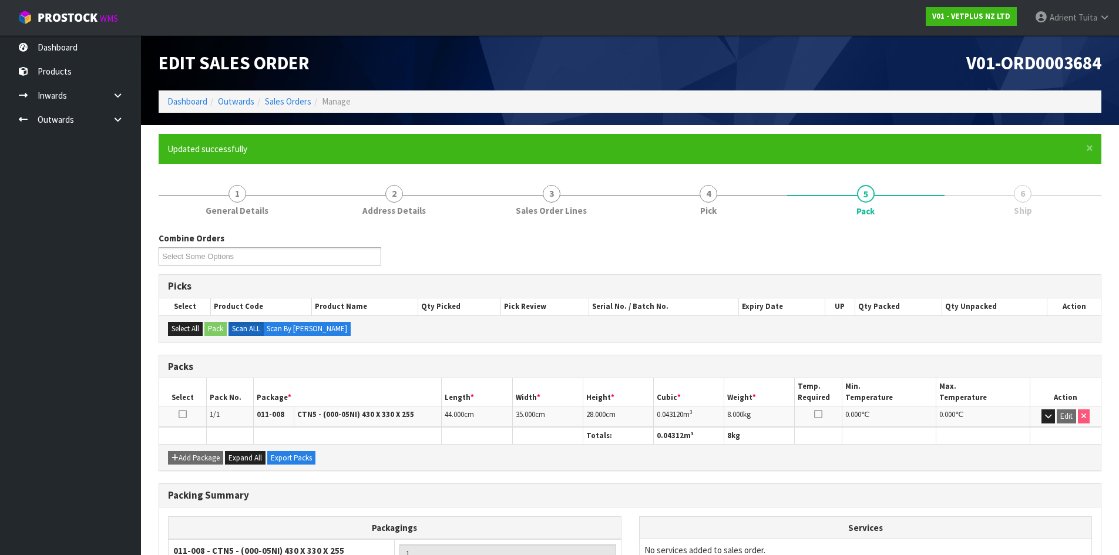
scroll to position [113, 0]
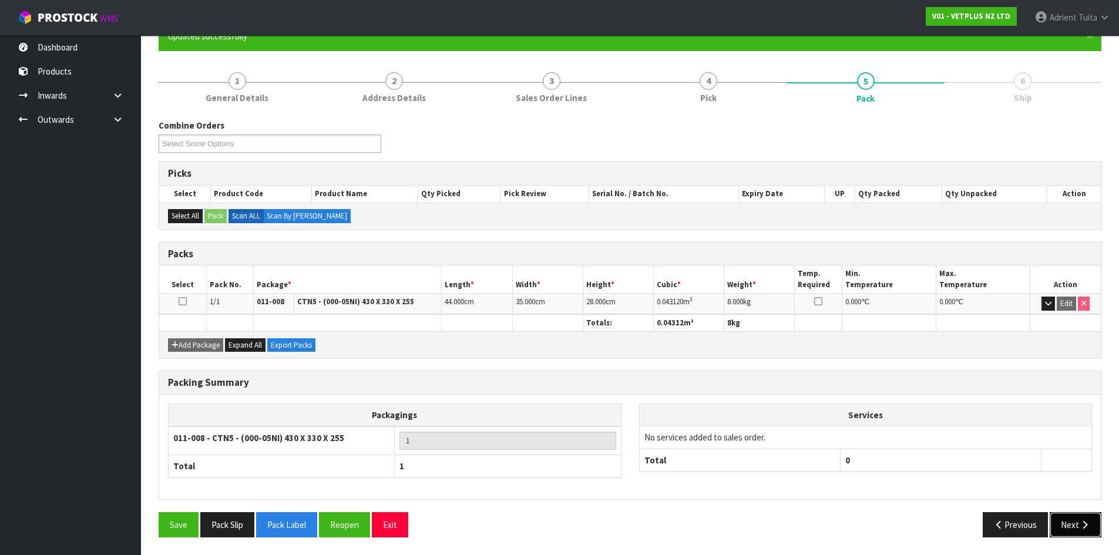
click at [1069, 527] on button "Next" at bounding box center [1076, 524] width 52 height 25
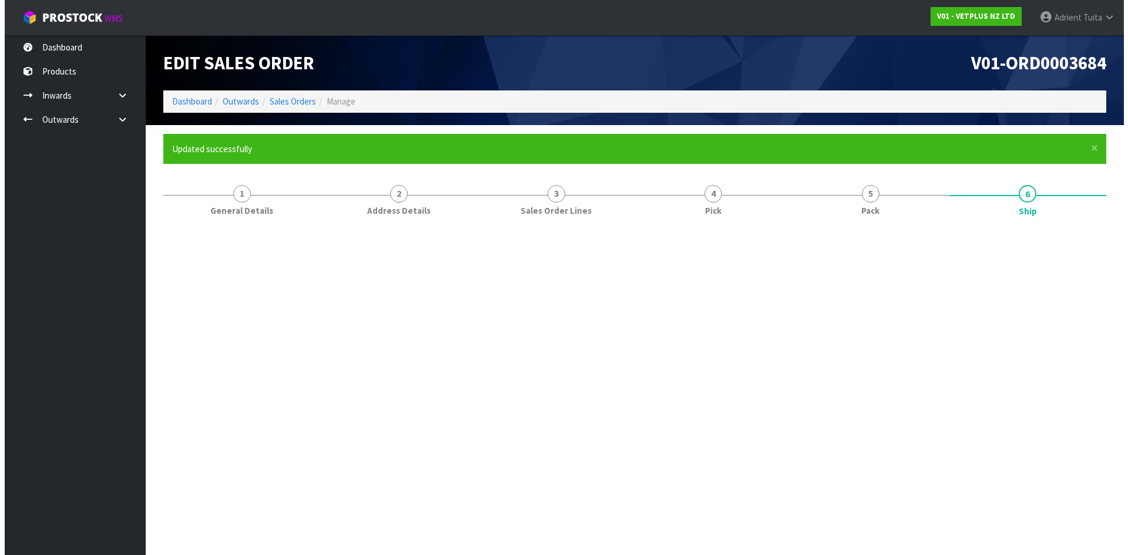
scroll to position [0, 0]
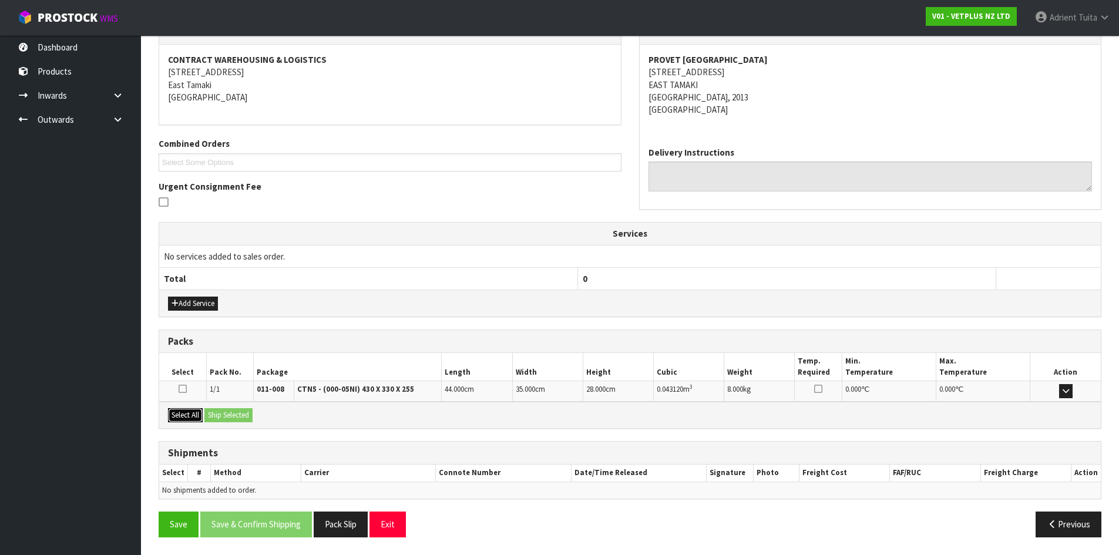
drag, startPoint x: 199, startPoint y: 412, endPoint x: 235, endPoint y: 412, distance: 36.4
click at [200, 412] on button "Select All" at bounding box center [185, 415] width 35 height 14
click at [235, 412] on button "Ship Selected" at bounding box center [228, 415] width 48 height 14
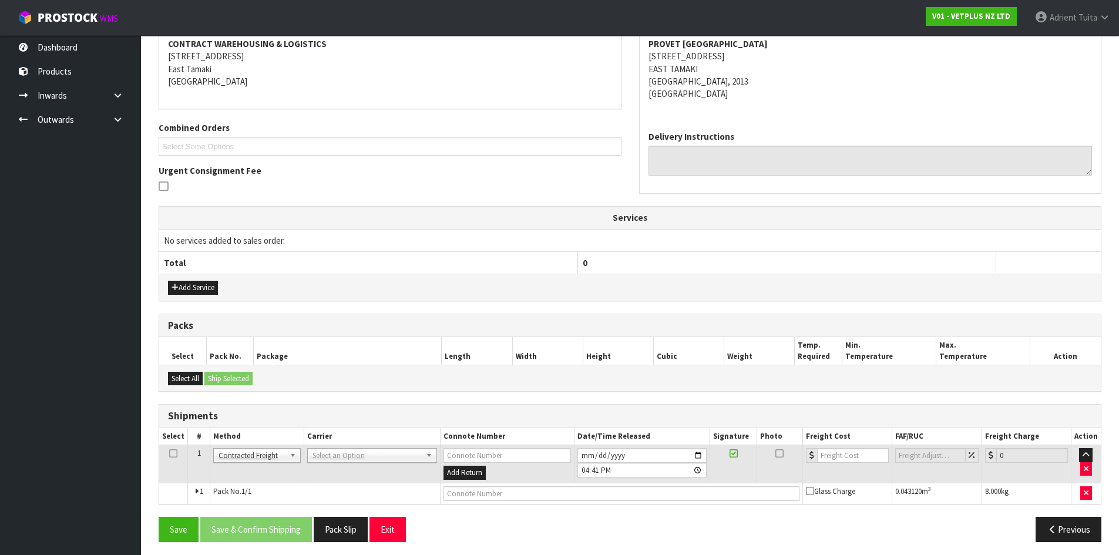
scroll to position [232, 0]
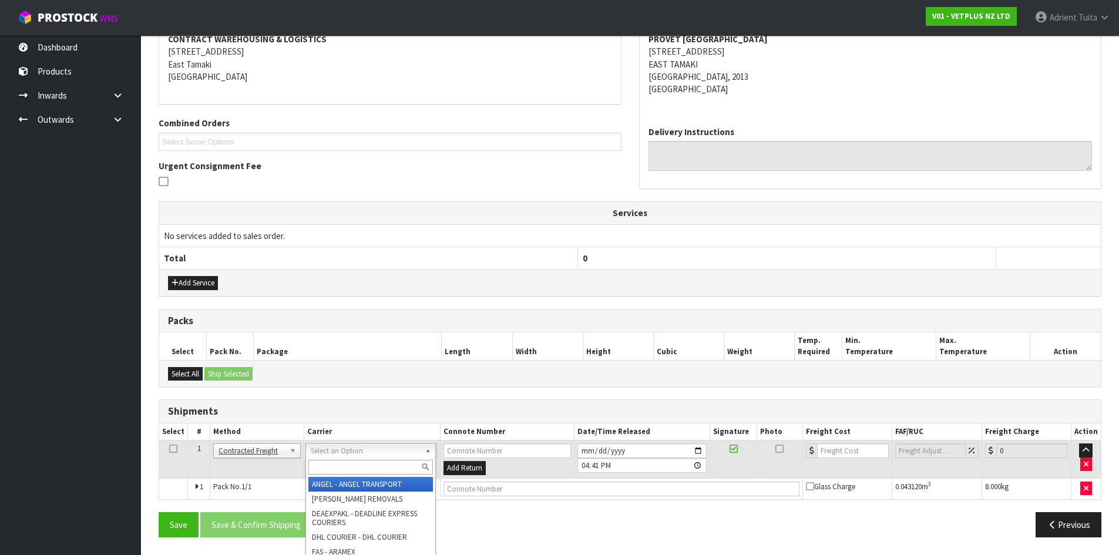
click at [349, 465] on input "text" at bounding box center [370, 467] width 125 height 15
type input "nzp"
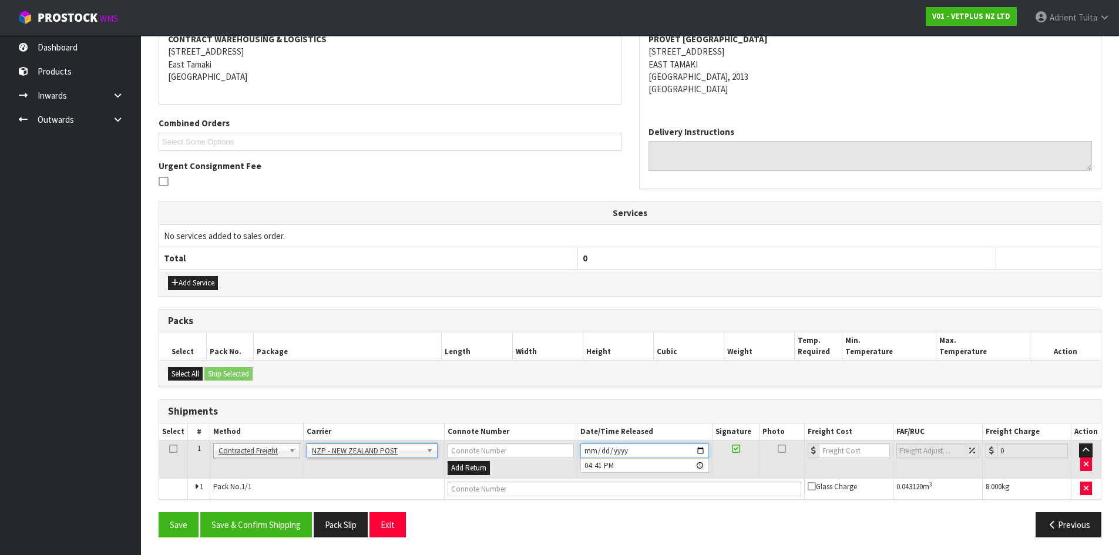
click at [699, 448] on input "[DATE]" at bounding box center [644, 451] width 129 height 15
type input "[DATE]"
click at [294, 527] on button "Save & Confirm Shipping" at bounding box center [256, 524] width 112 height 25
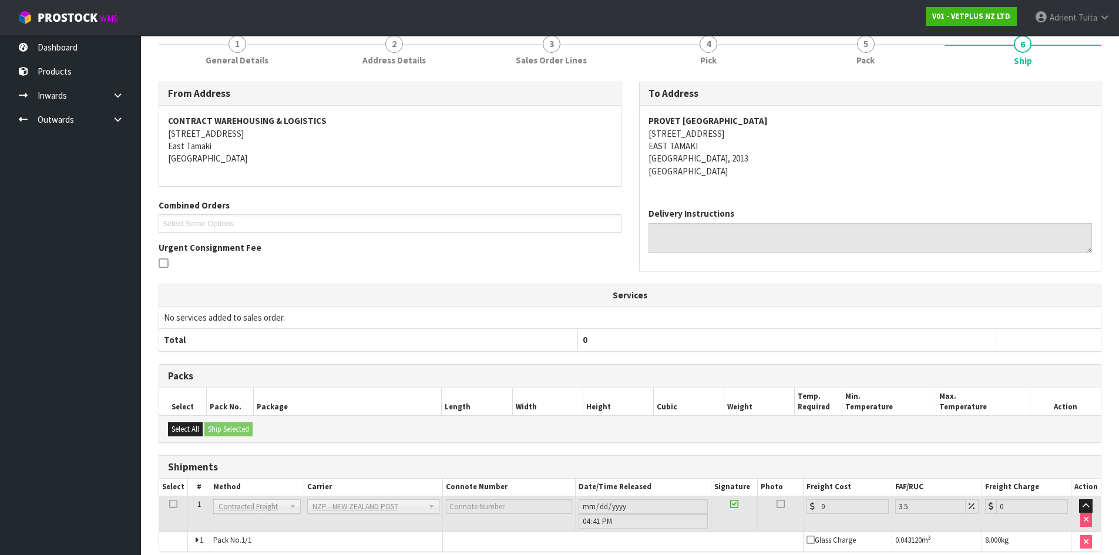
scroll to position [216, 0]
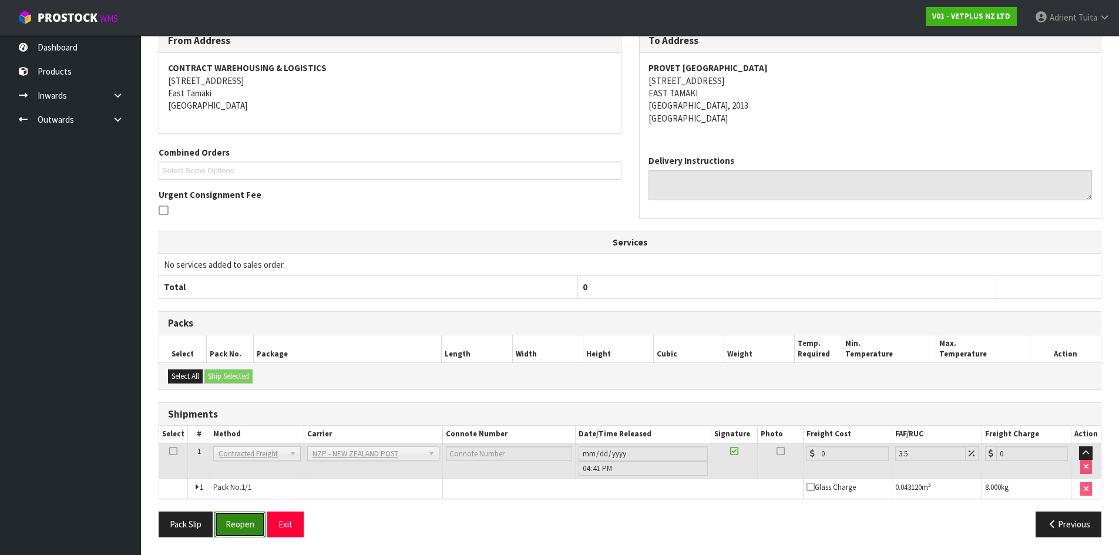
click at [243, 530] on button "Reopen" at bounding box center [239, 524] width 51 height 25
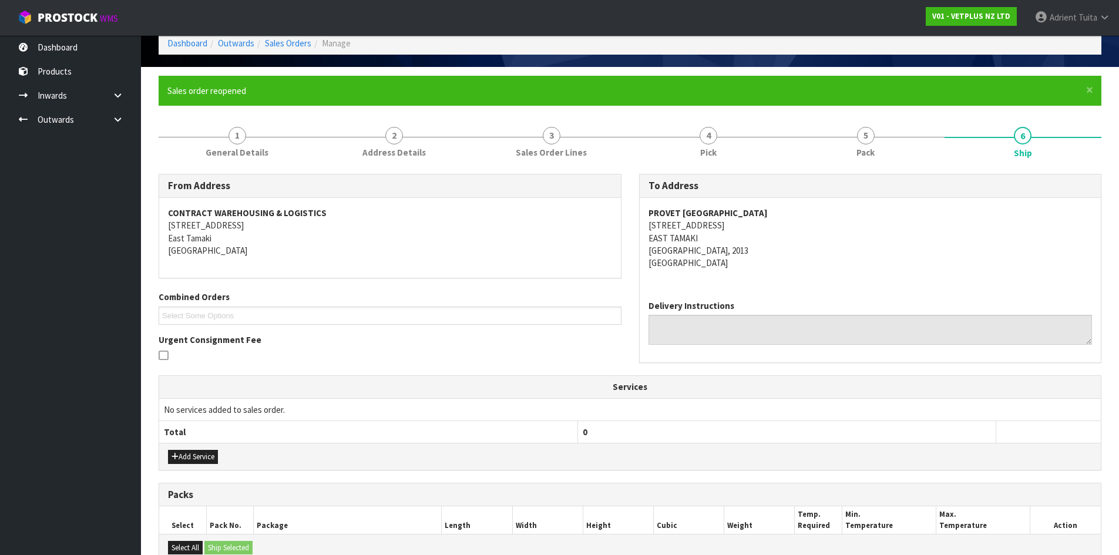
scroll to position [203, 0]
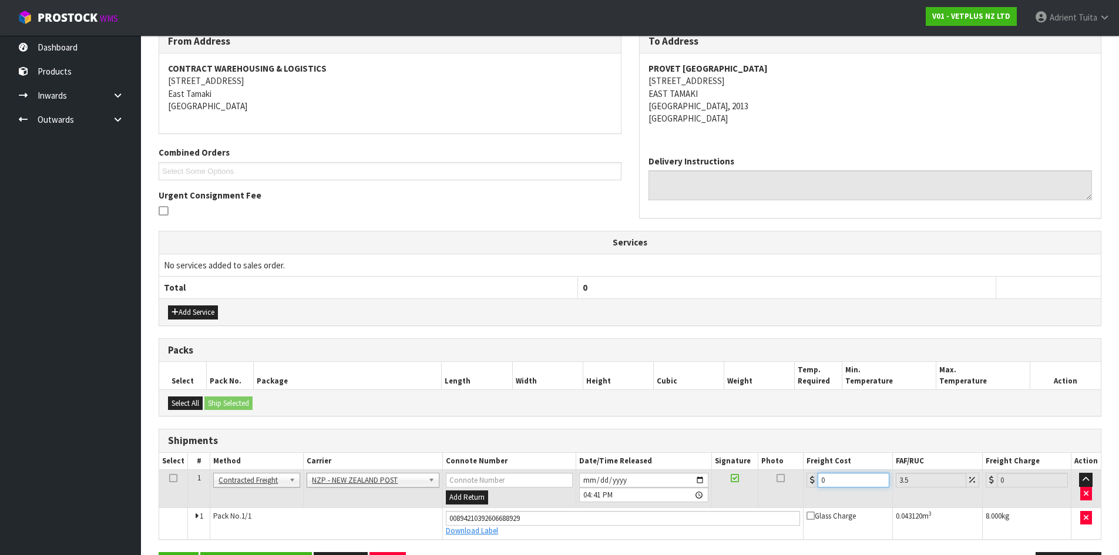
click at [831, 486] on input "0" at bounding box center [853, 480] width 71 height 15
type input "4"
type input "4.14"
type input "4.3"
type input "4.45"
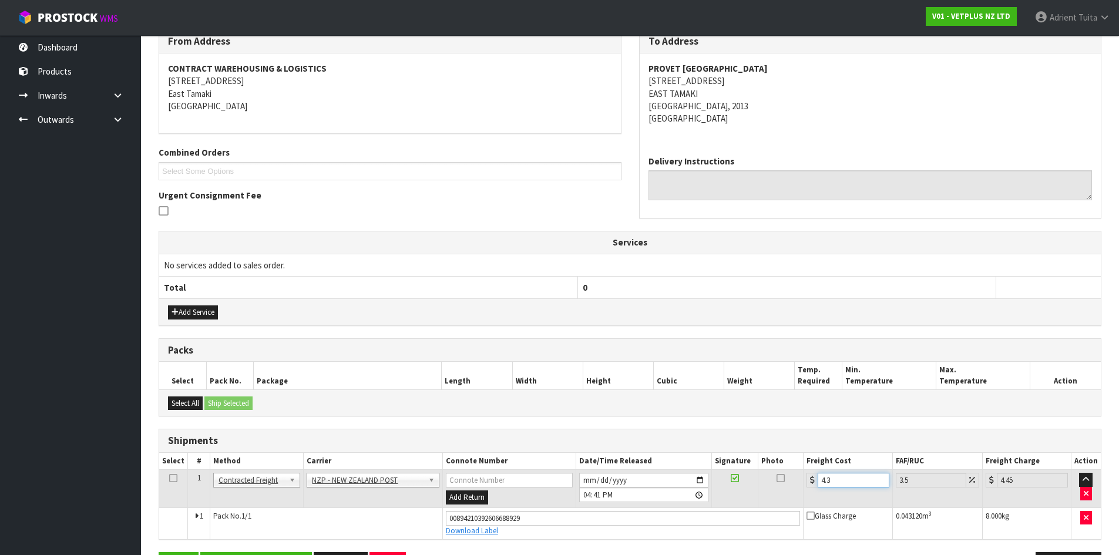
type input "4.33"
type input "4.48"
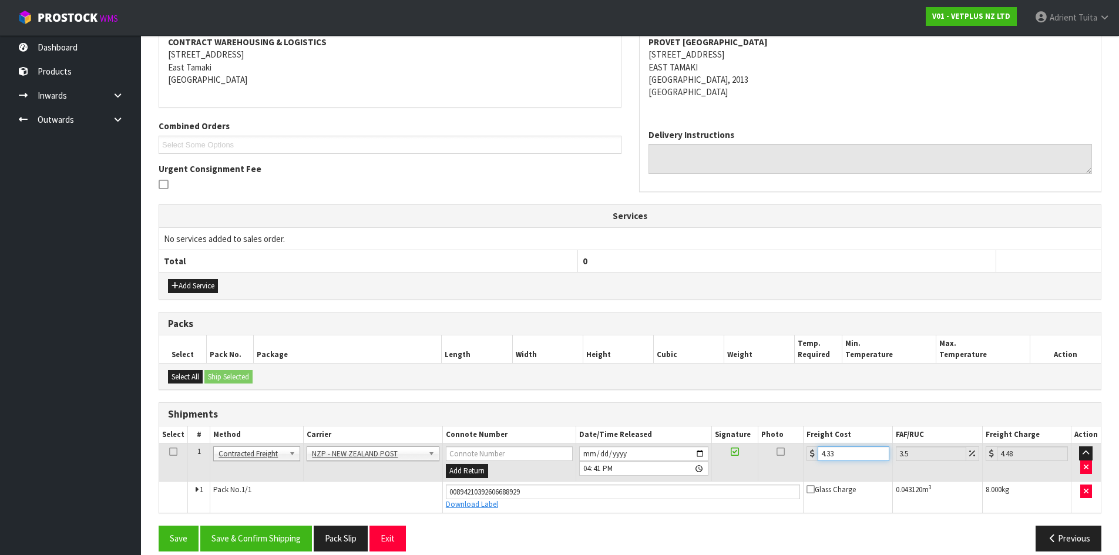
scroll to position [243, 0]
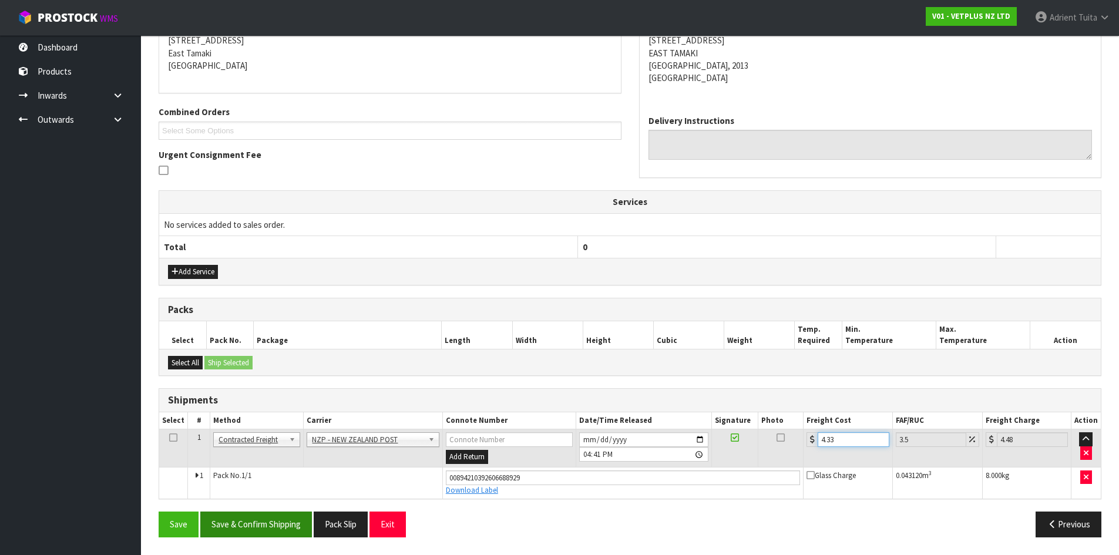
type input "4.33"
drag, startPoint x: 270, startPoint y: 516, endPoint x: 277, endPoint y: 519, distance: 7.1
click at [270, 516] on button "Save & Confirm Shipping" at bounding box center [256, 524] width 112 height 25
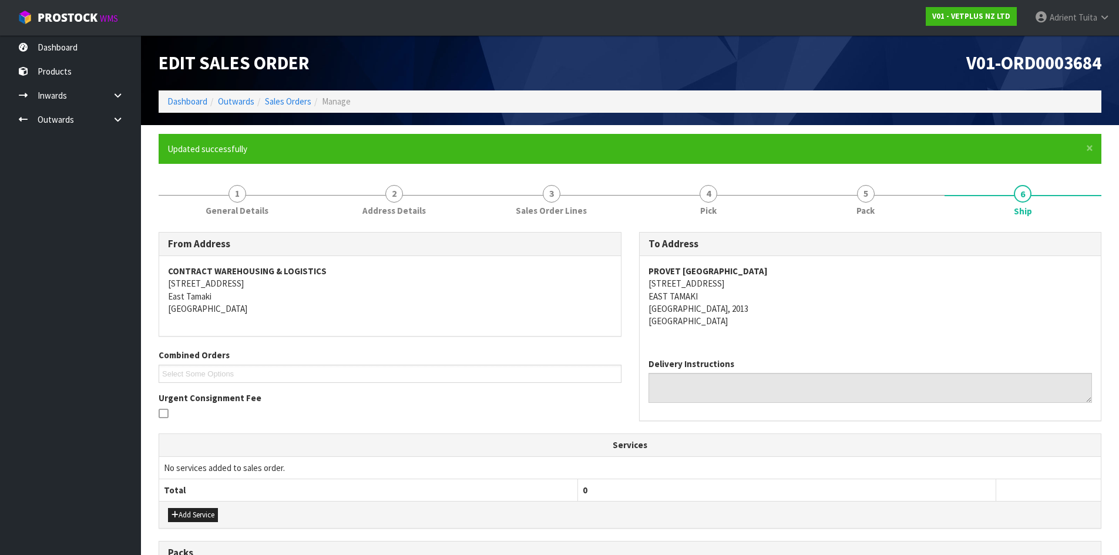
scroll to position [211, 0]
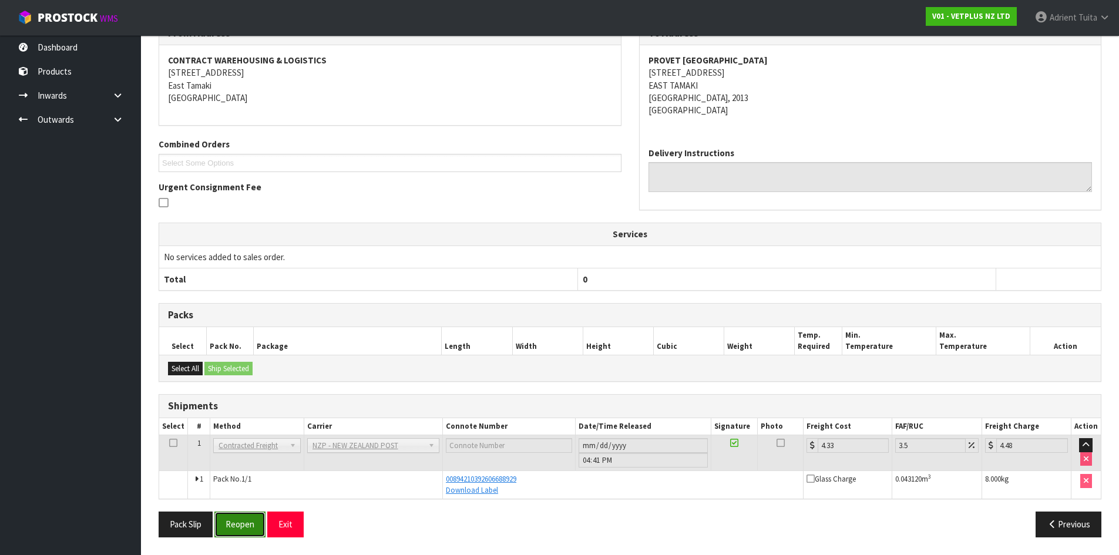
click at [240, 526] on button "Reopen" at bounding box center [239, 524] width 51 height 25
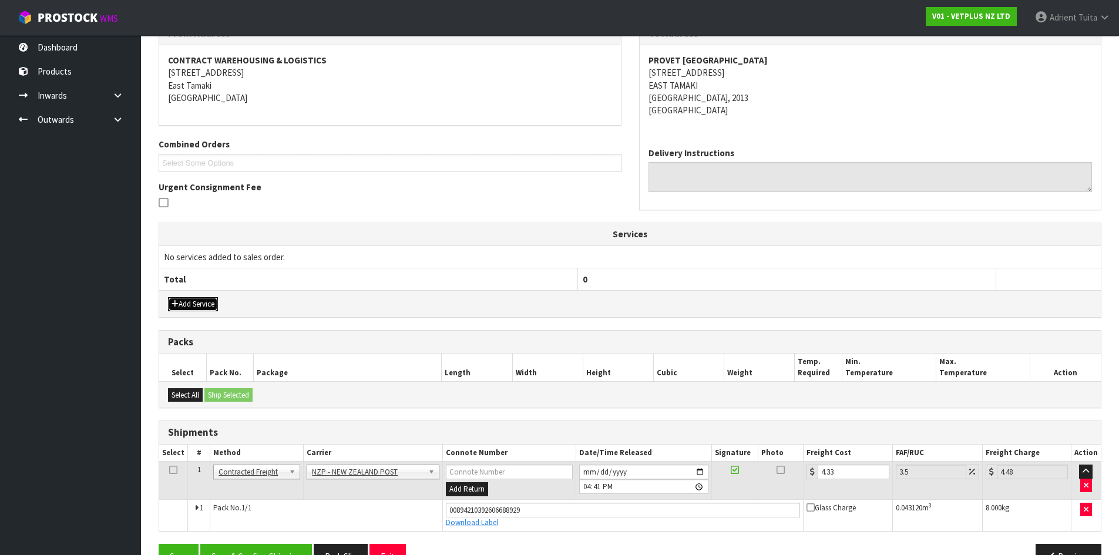
click at [198, 301] on button "Add Service" at bounding box center [193, 304] width 50 height 14
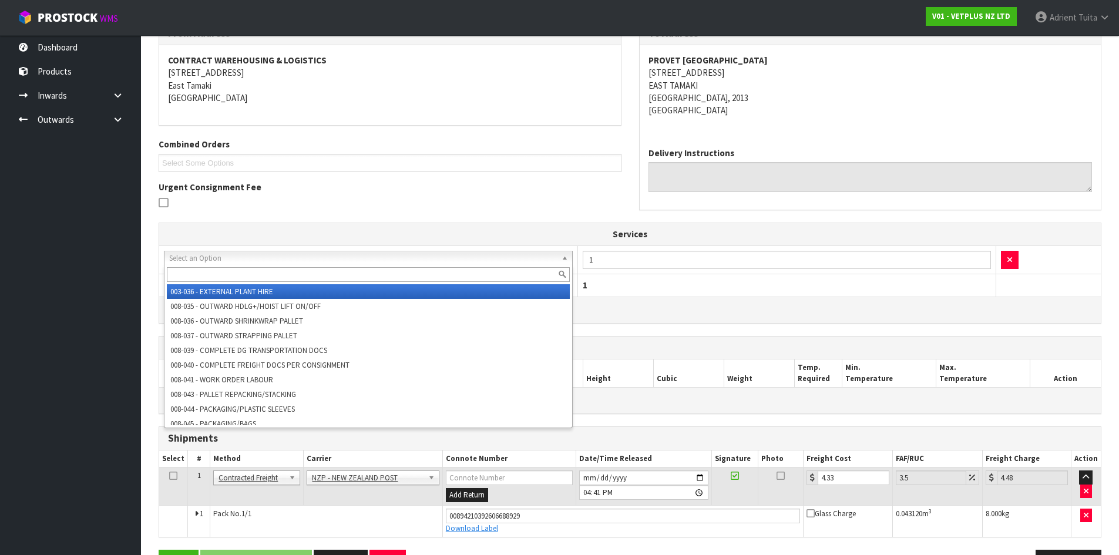
drag, startPoint x: 206, startPoint y: 257, endPoint x: 207, endPoint y: 286, distance: 29.4
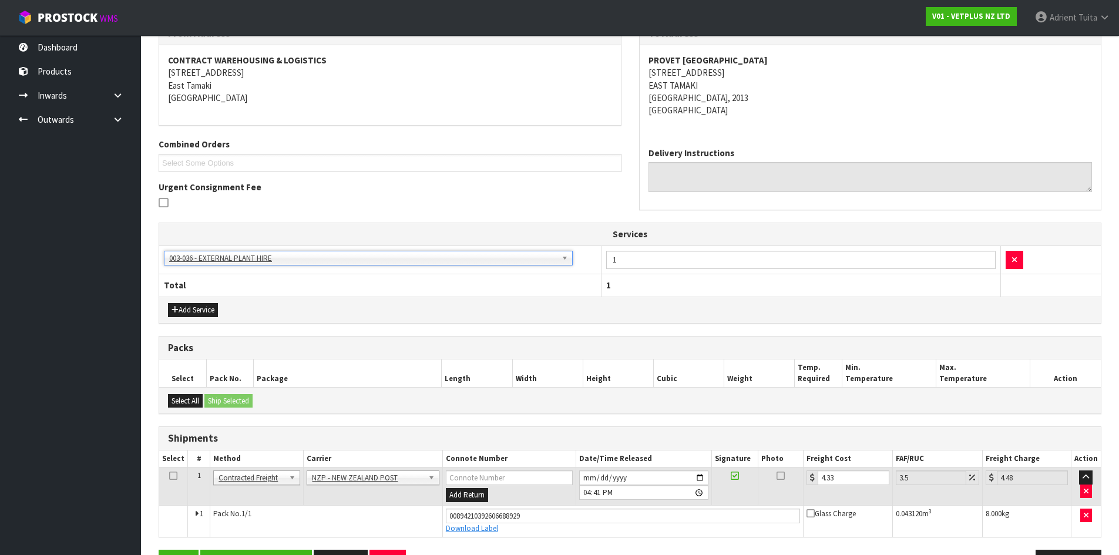
click at [210, 277] on th "Total" at bounding box center [380, 285] width 442 height 22
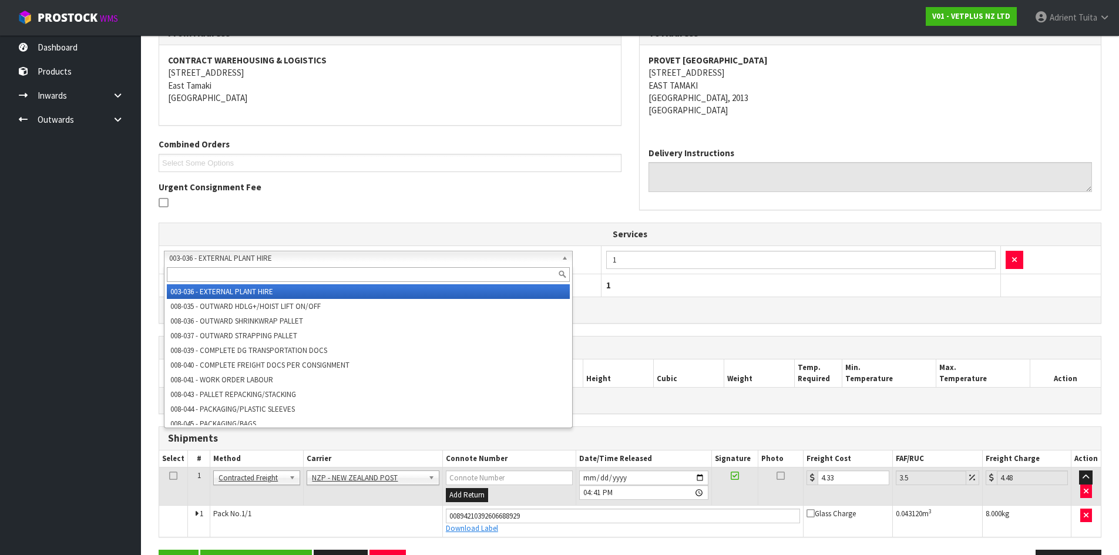
click at [220, 267] on input "text" at bounding box center [368, 274] width 403 height 15
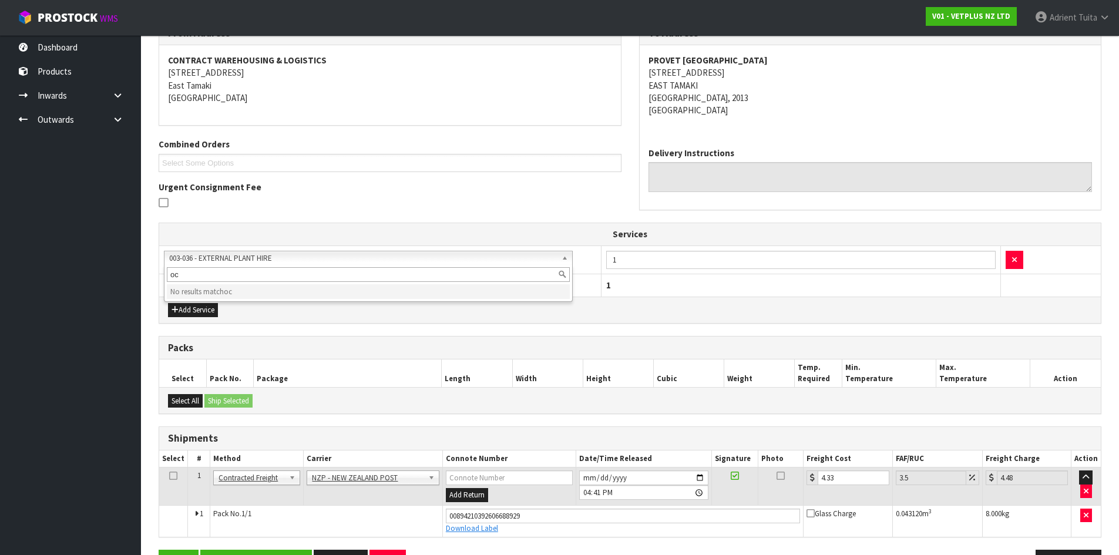
scroll to position [249, 0]
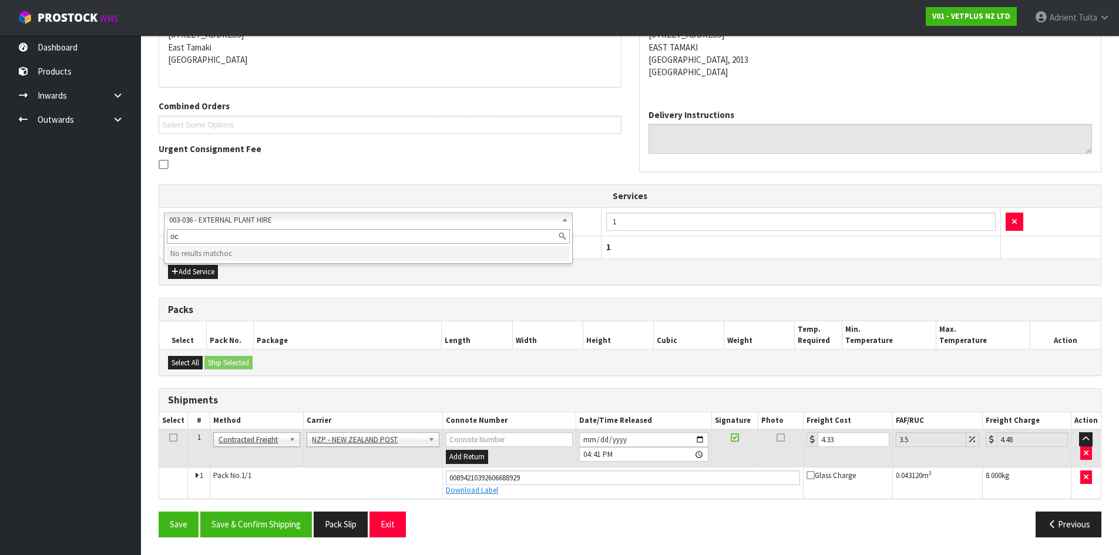
type input "oc"
click at [542, 474] on input "00894210392606688929" at bounding box center [623, 478] width 355 height 15
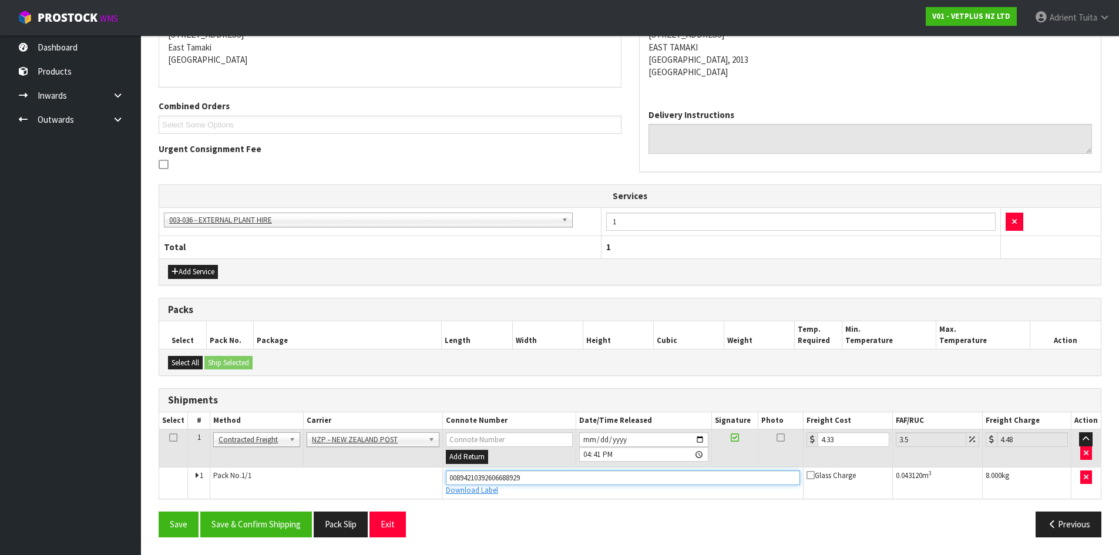
click at [542, 474] on input "00894210392606688929" at bounding box center [623, 478] width 355 height 15
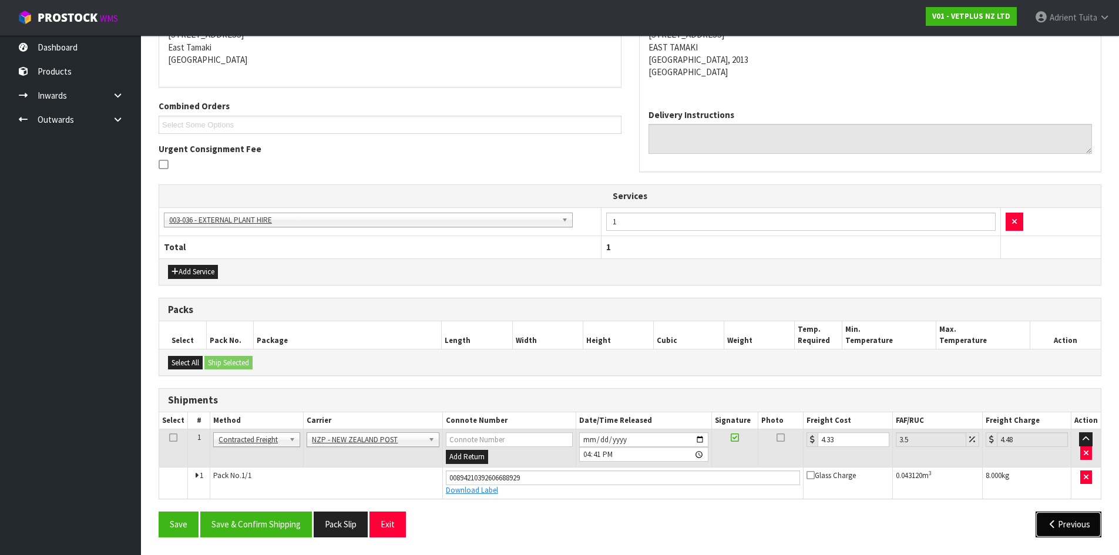
click at [1057, 522] on button "Previous" at bounding box center [1069, 524] width 66 height 25
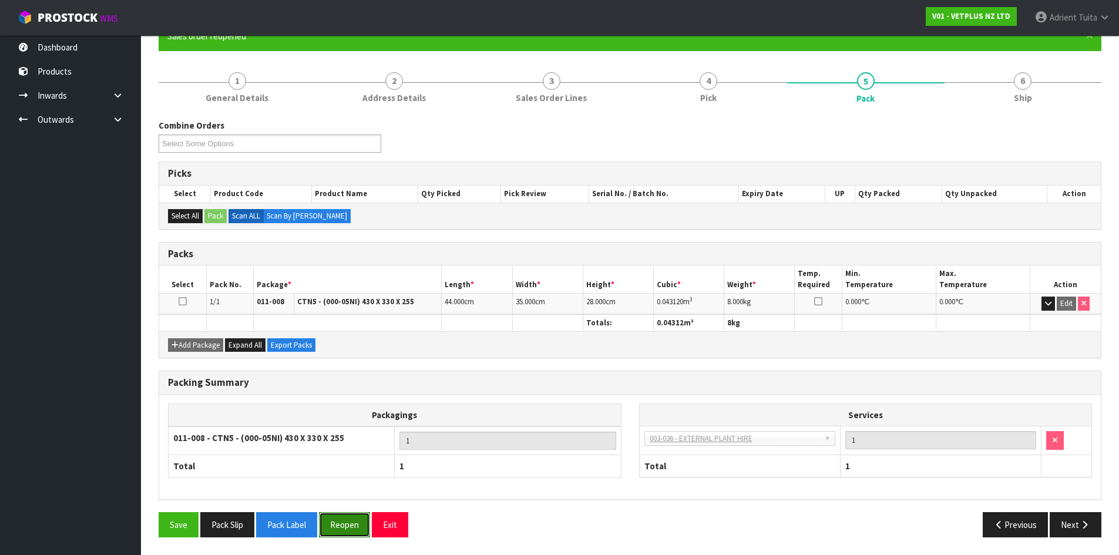
click at [342, 525] on button "Reopen" at bounding box center [344, 524] width 51 height 25
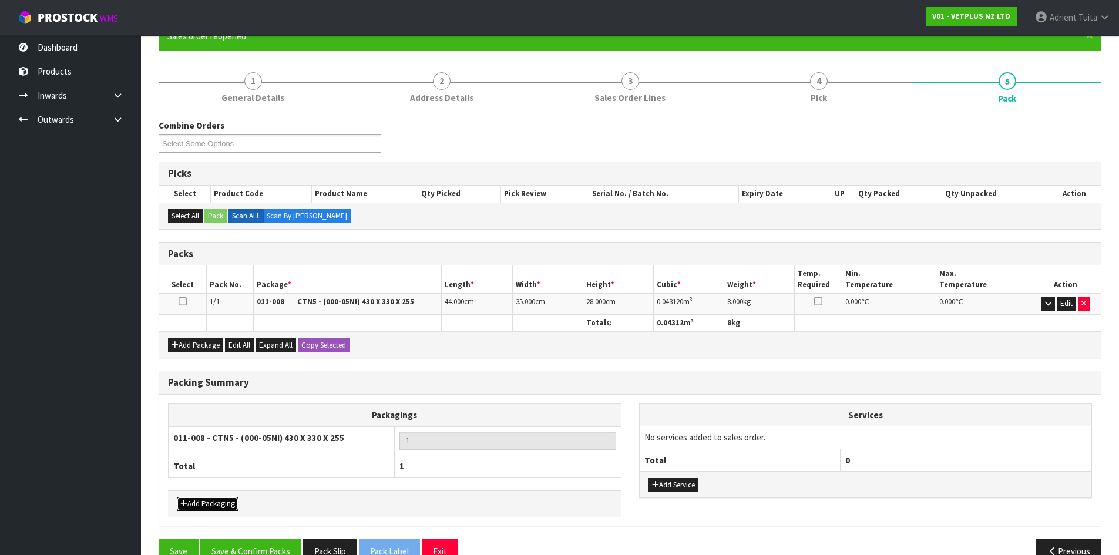
click at [187, 507] on button "Add Packaging" at bounding box center [208, 504] width 62 height 14
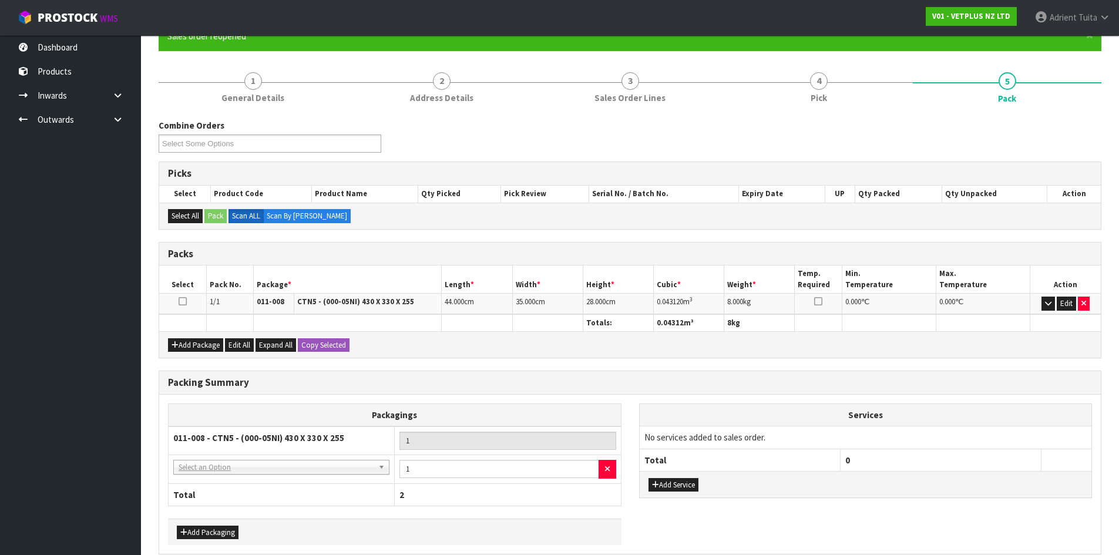
click at [210, 459] on td "NONE - No Packaging Cartons 007-001 - PLT GEN120 (1200 X 1000) 007-002 - PLT ON…" at bounding box center [282, 469] width 226 height 29
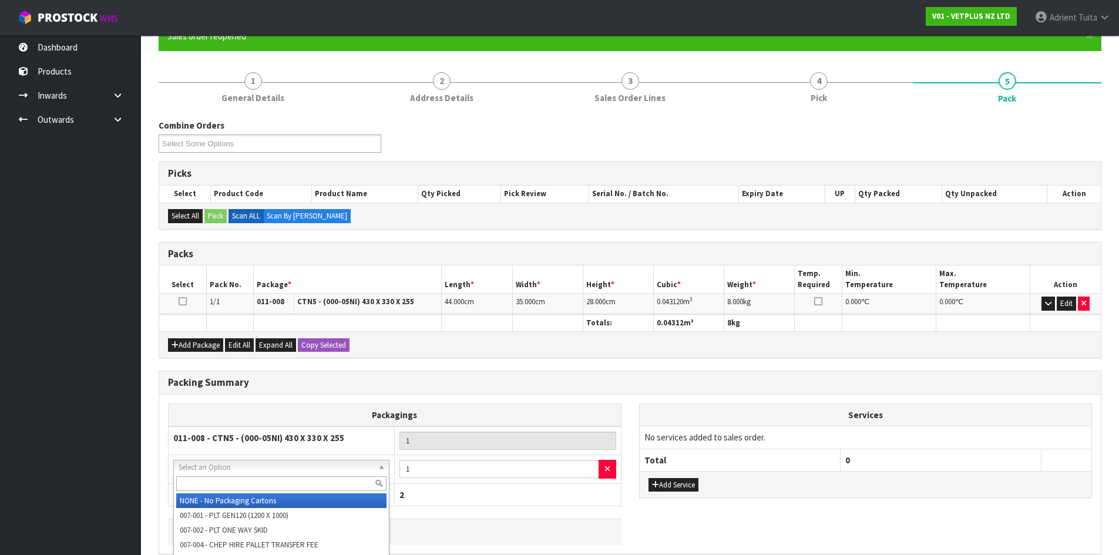
drag, startPoint x: 213, startPoint y: 482, endPoint x: 220, endPoint y: 482, distance: 7.1
click at [217, 482] on input "text" at bounding box center [281, 483] width 210 height 15
type input "oc"
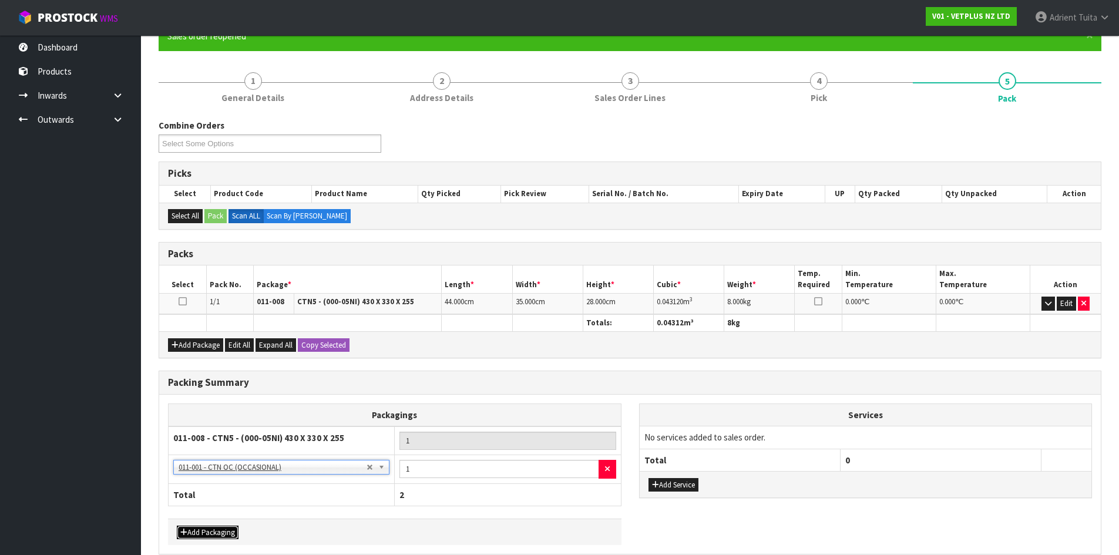
click at [204, 538] on button "Add Packaging" at bounding box center [208, 533] width 62 height 14
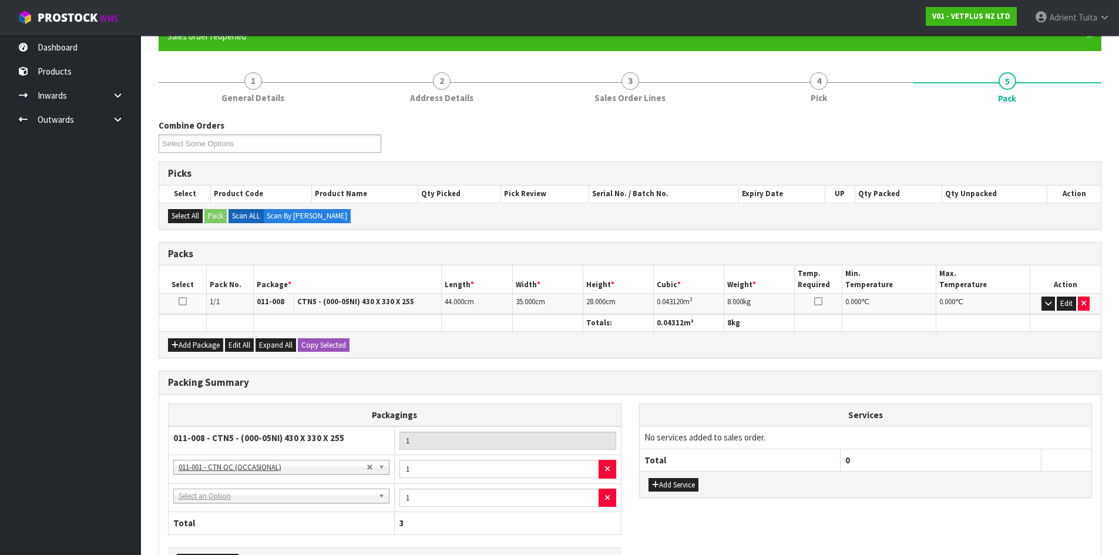
click at [467, 483] on td "1" at bounding box center [508, 497] width 226 height 29
click at [474, 473] on input "1" at bounding box center [498, 469] width 199 height 18
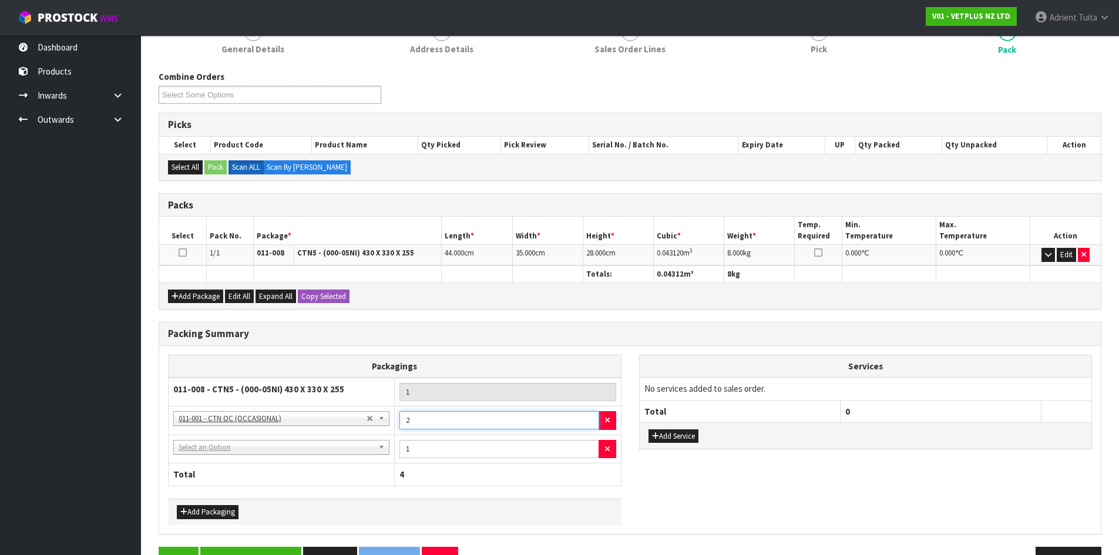
scroll to position [196, 0]
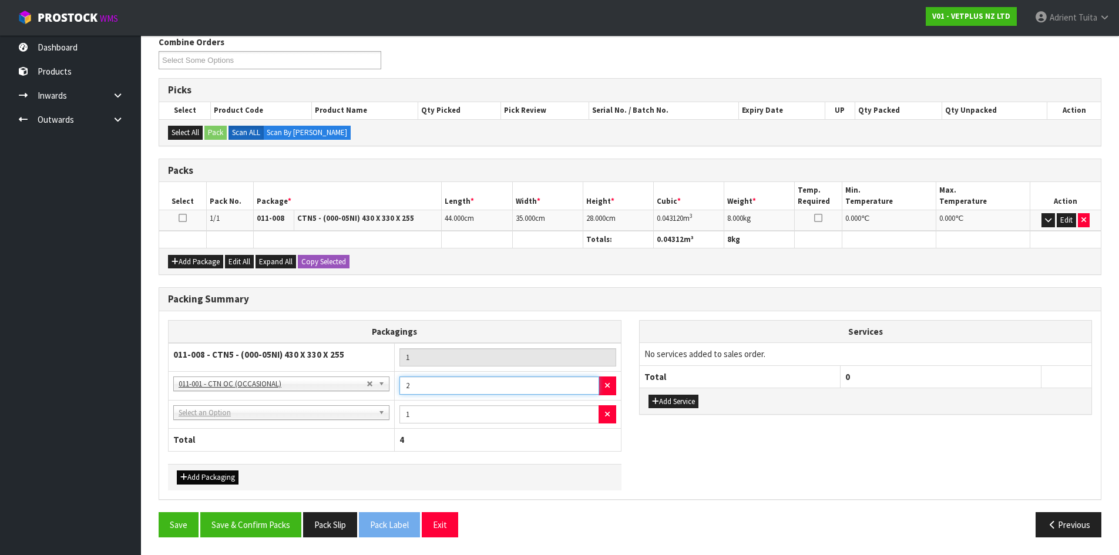
type input "2"
click at [216, 483] on button "Add Packaging" at bounding box center [208, 478] width 62 height 14
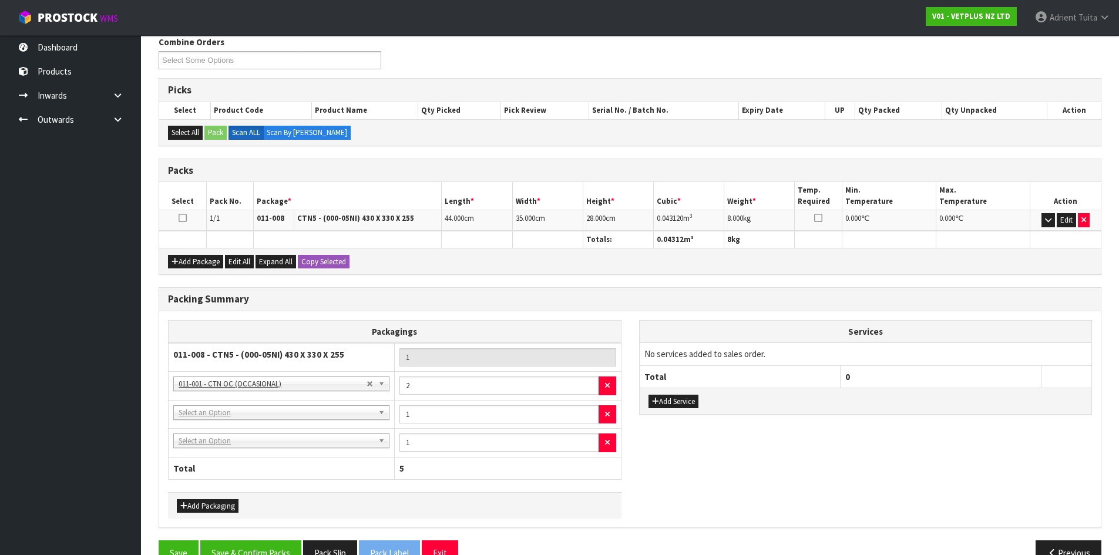
drag, startPoint x: 224, startPoint y: 451, endPoint x: 226, endPoint y: 444, distance: 7.8
click at [224, 449] on td "NONE - No Packaging Cartons 007-001 - PLT GEN120 (1200 X 1000) 007-002 - PLT ON…" at bounding box center [282, 443] width 226 height 29
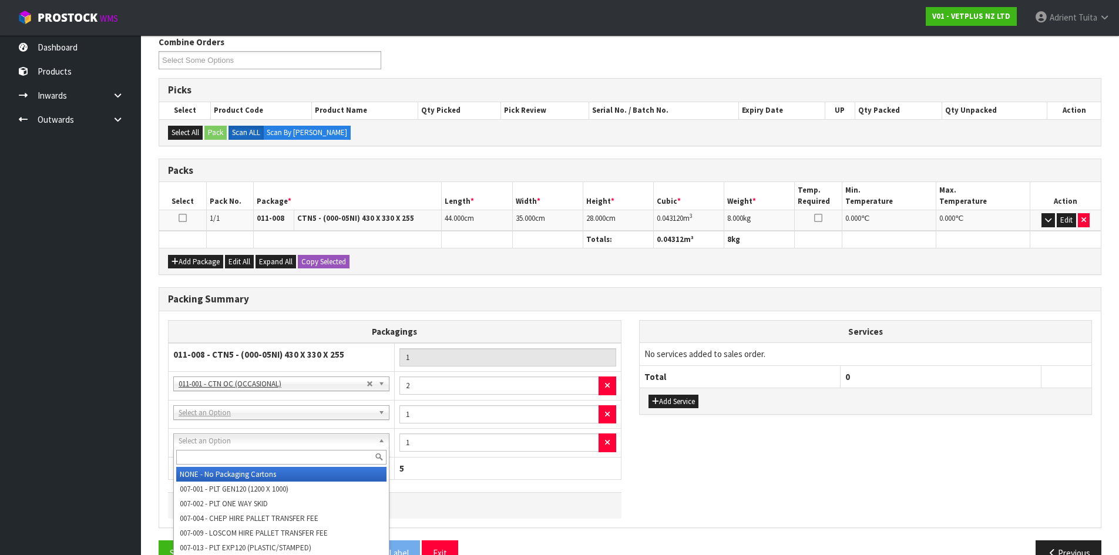
drag, startPoint x: 226, startPoint y: 444, endPoint x: 226, endPoint y: 452, distance: 8.2
click at [226, 455] on input "text" at bounding box center [281, 457] width 210 height 15
type input "a4"
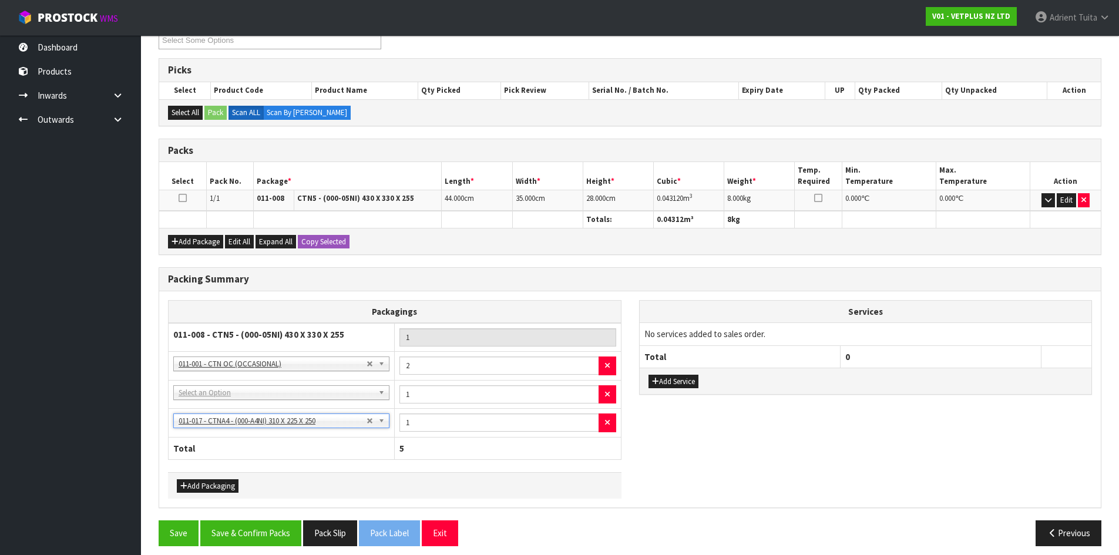
scroll to position [225, 0]
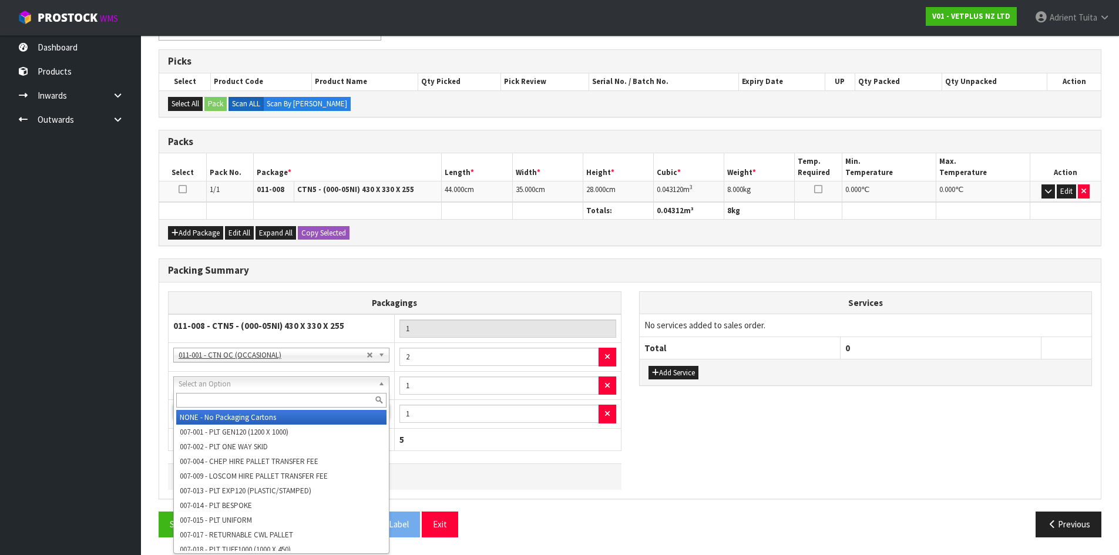
drag, startPoint x: 305, startPoint y: 381, endPoint x: 304, endPoint y: 398, distance: 17.6
click at [304, 398] on input "text" at bounding box center [281, 400] width 210 height 15
type input "o"
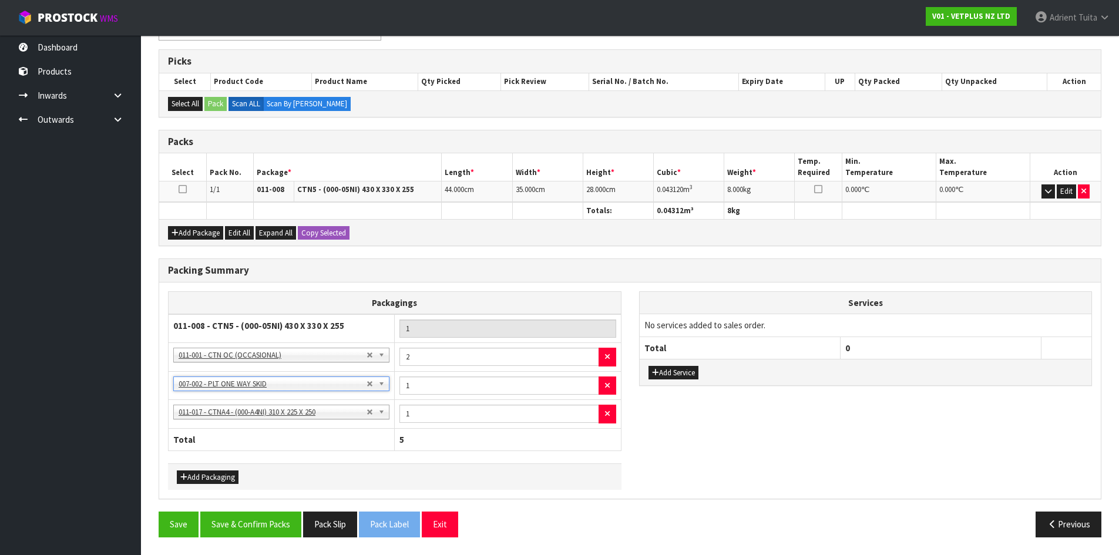
drag, startPoint x: 319, startPoint y: 370, endPoint x: 317, endPoint y: 379, distance: 9.1
click at [319, 372] on tbody "011-008 - CTN5 - (000-05NI) 430 X 330 X 255 1 NONE - No Packaging Cartons 007-0…" at bounding box center [395, 371] width 453 height 114
drag, startPoint x: 316, startPoint y: 384, endPoint x: 316, endPoint y: 399, distance: 15.3
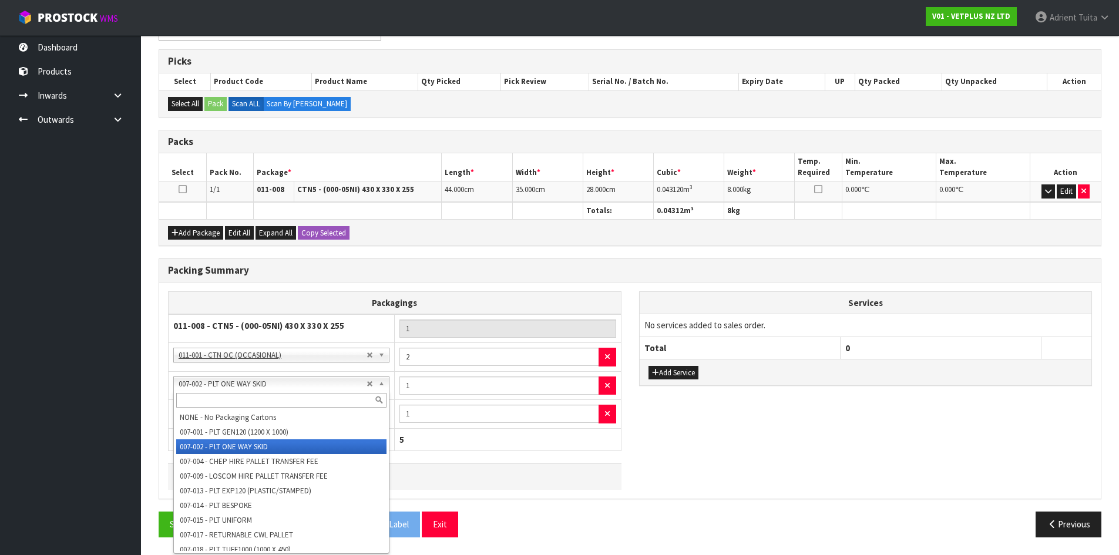
click at [316, 399] on input "text" at bounding box center [281, 400] width 210 height 15
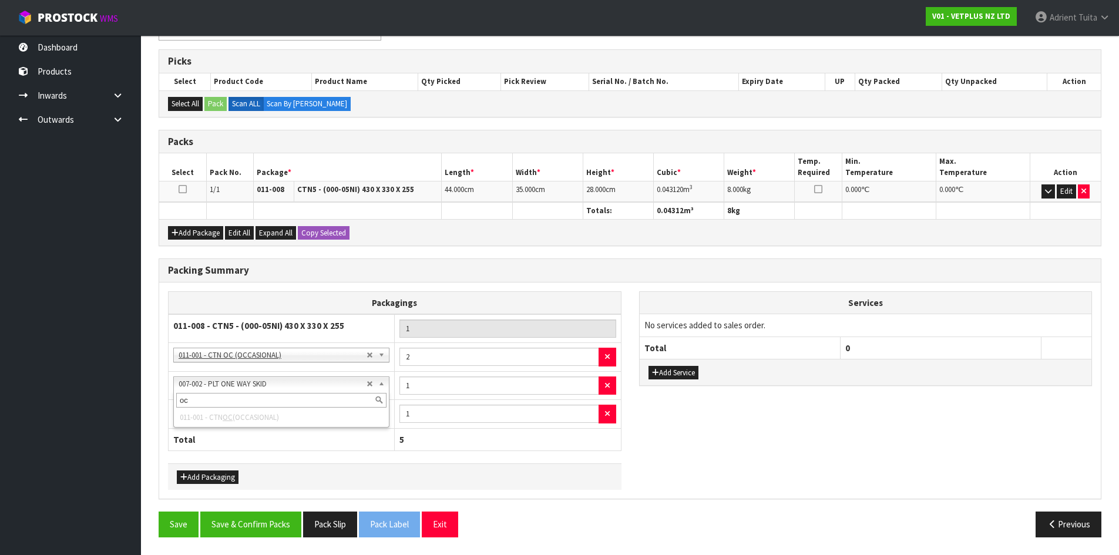
type input "oc"
click at [501, 411] on input "1" at bounding box center [498, 414] width 199 height 18
click at [613, 386] on button "button" at bounding box center [608, 386] width 18 height 19
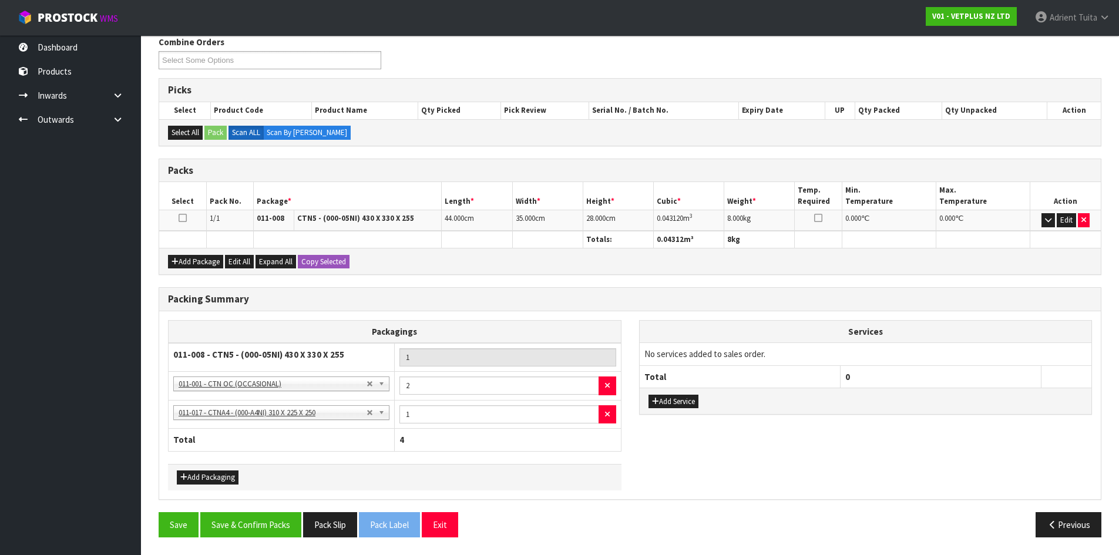
scroll to position [196, 0]
click at [262, 523] on button "Save & Confirm Packs" at bounding box center [250, 524] width 101 height 25
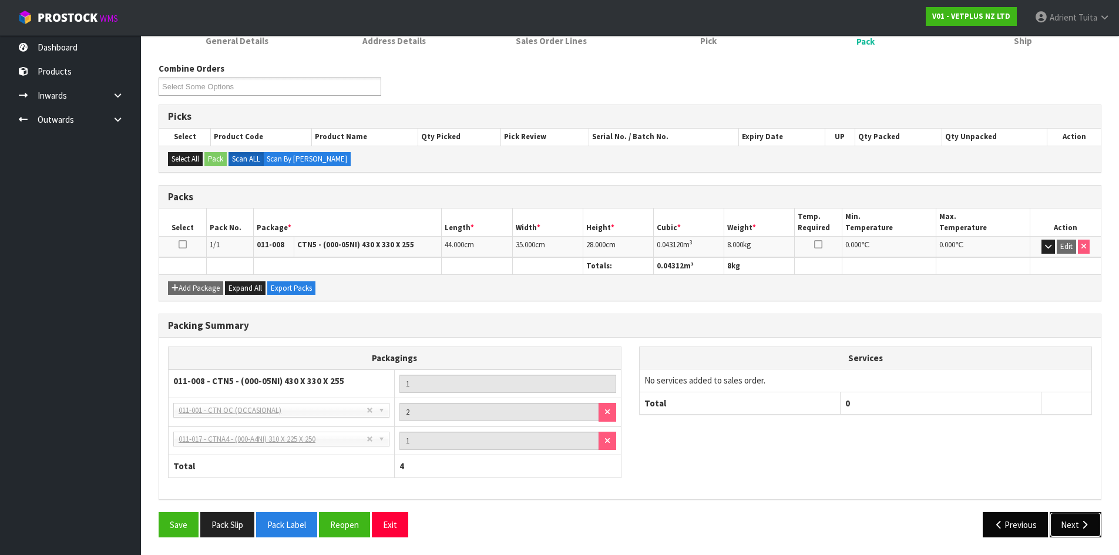
drag, startPoint x: 1060, startPoint y: 525, endPoint x: 1042, endPoint y: 522, distance: 19.0
click at [1060, 525] on button "Next" at bounding box center [1076, 524] width 52 height 25
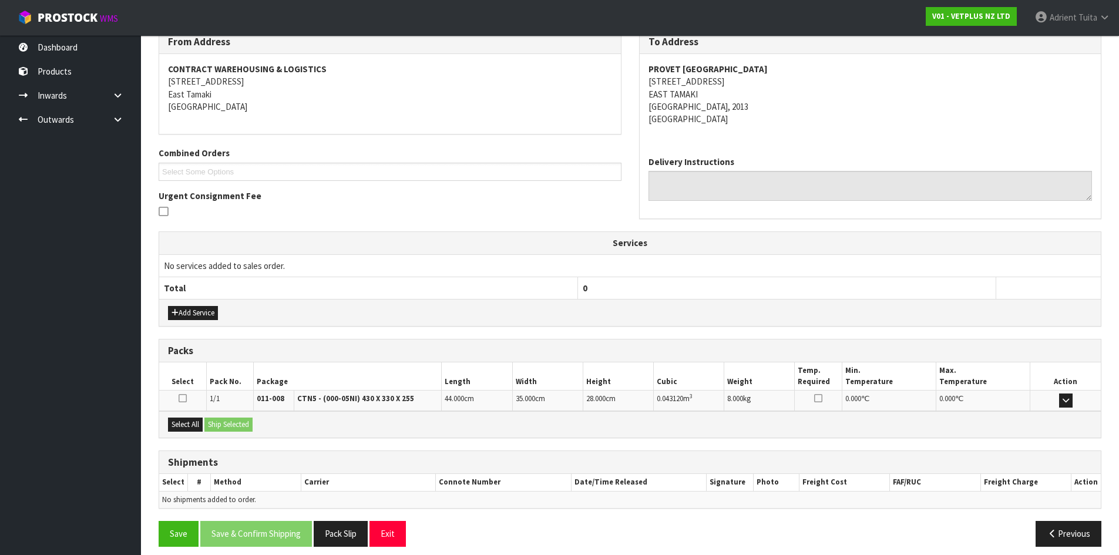
scroll to position [211, 0]
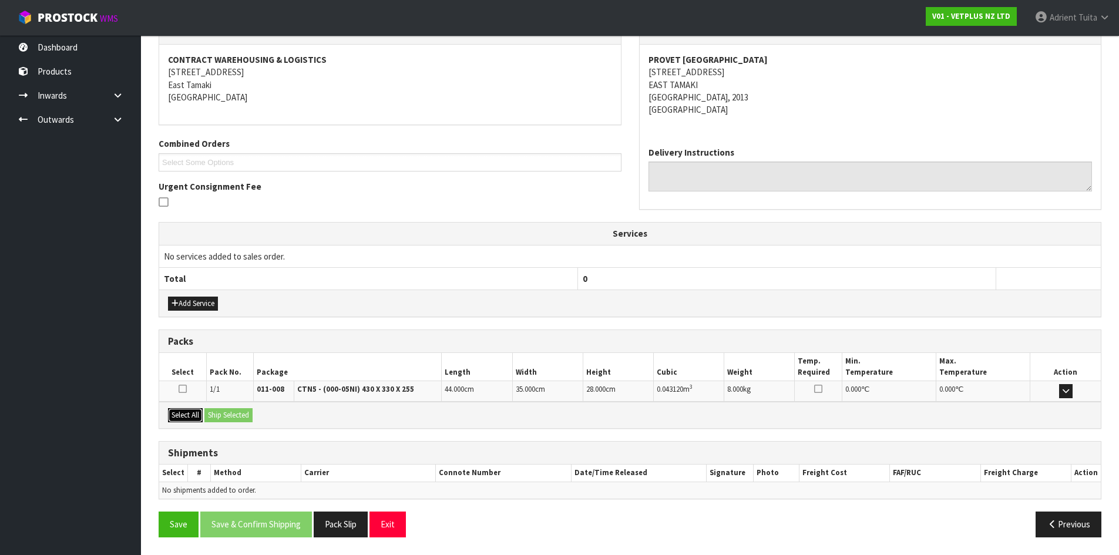
drag, startPoint x: 200, startPoint y: 414, endPoint x: 218, endPoint y: 413, distance: 18.2
click at [199, 413] on button "Select All" at bounding box center [185, 415] width 35 height 14
click at [220, 413] on button "Ship Selected" at bounding box center [228, 415] width 48 height 14
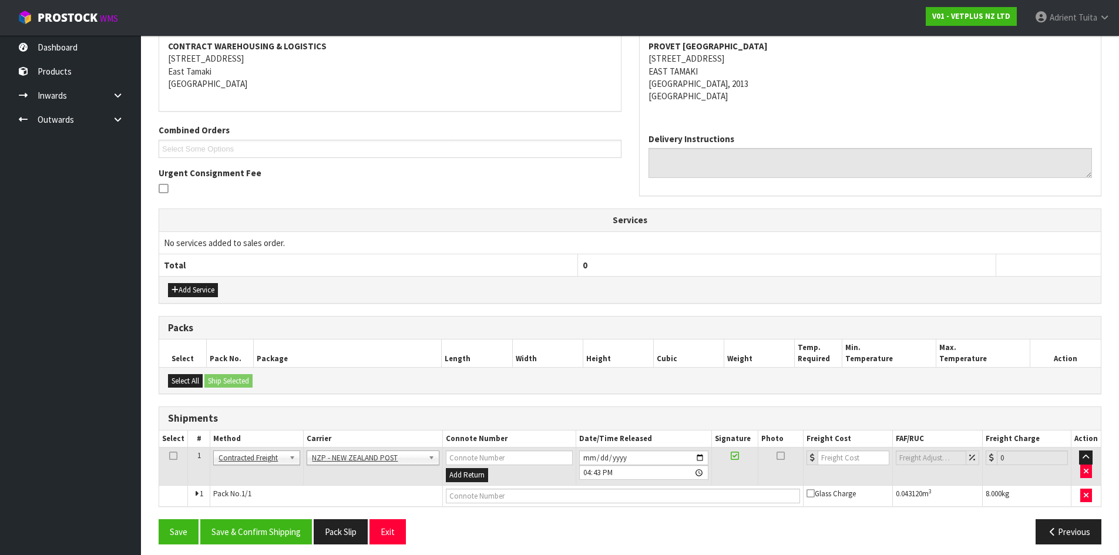
scroll to position [232, 0]
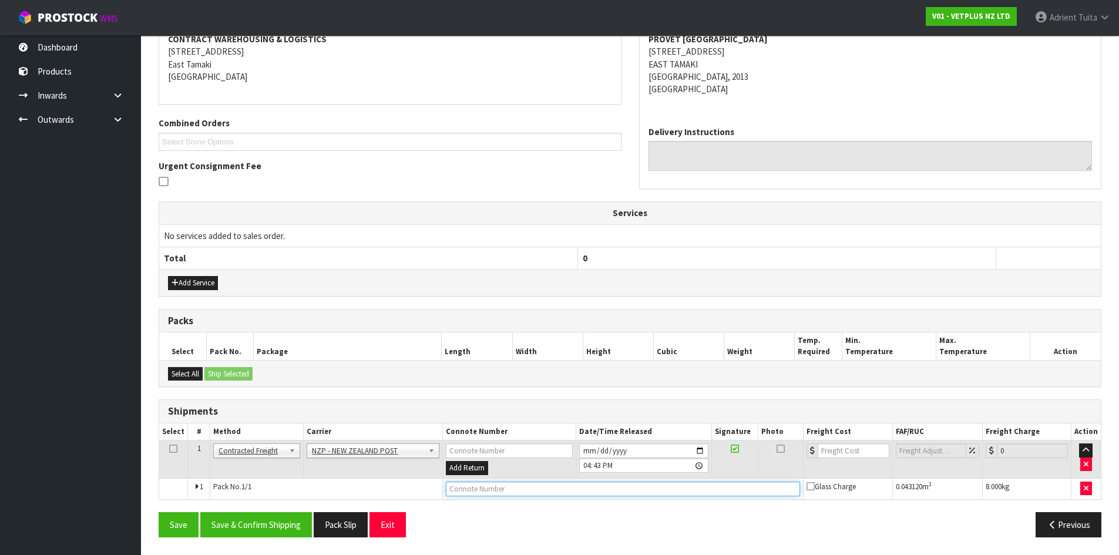
click at [464, 485] on input "text" at bounding box center [623, 489] width 355 height 15
paste input "00894210392606688929"
type input "00894210392606688929"
click at [843, 448] on input "number" at bounding box center [853, 451] width 71 height 15
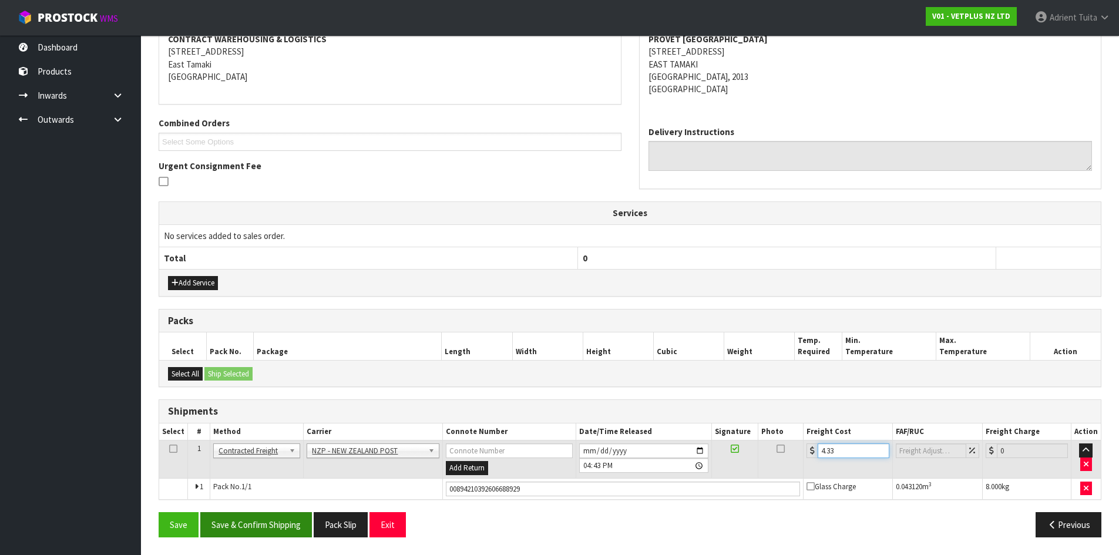
type input "4.33"
click at [261, 521] on button "Save & Confirm Shipping" at bounding box center [256, 524] width 112 height 25
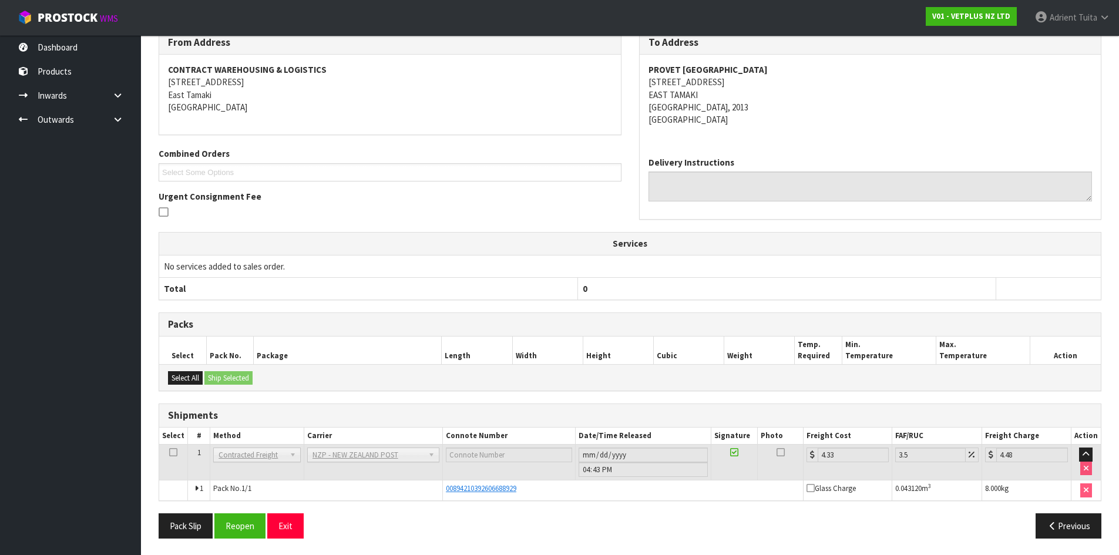
scroll to position [203, 0]
click at [301, 521] on button "Exit" at bounding box center [285, 524] width 36 height 25
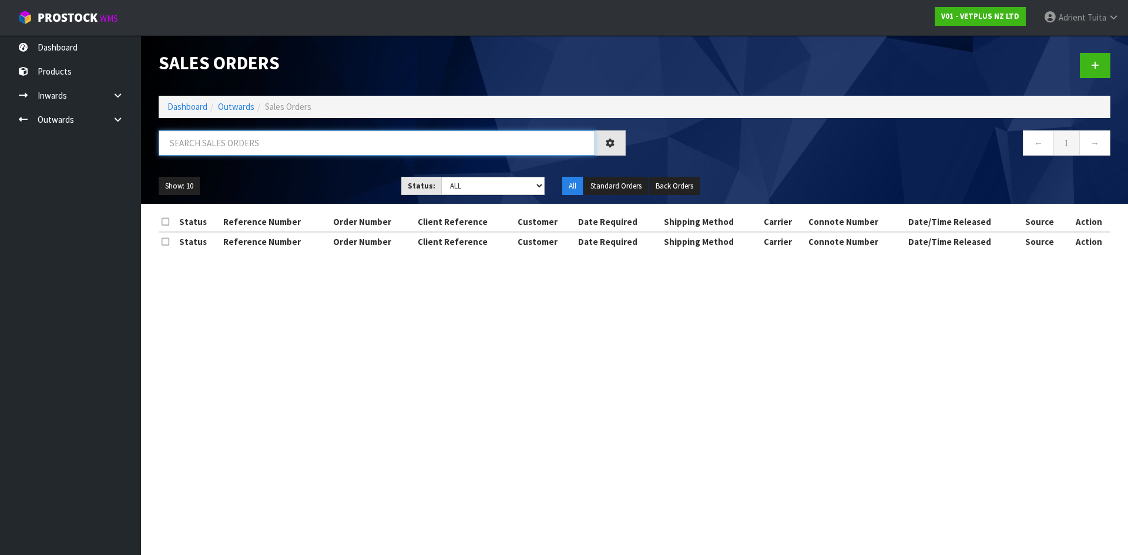
click at [174, 133] on input "text" at bounding box center [377, 142] width 436 height 25
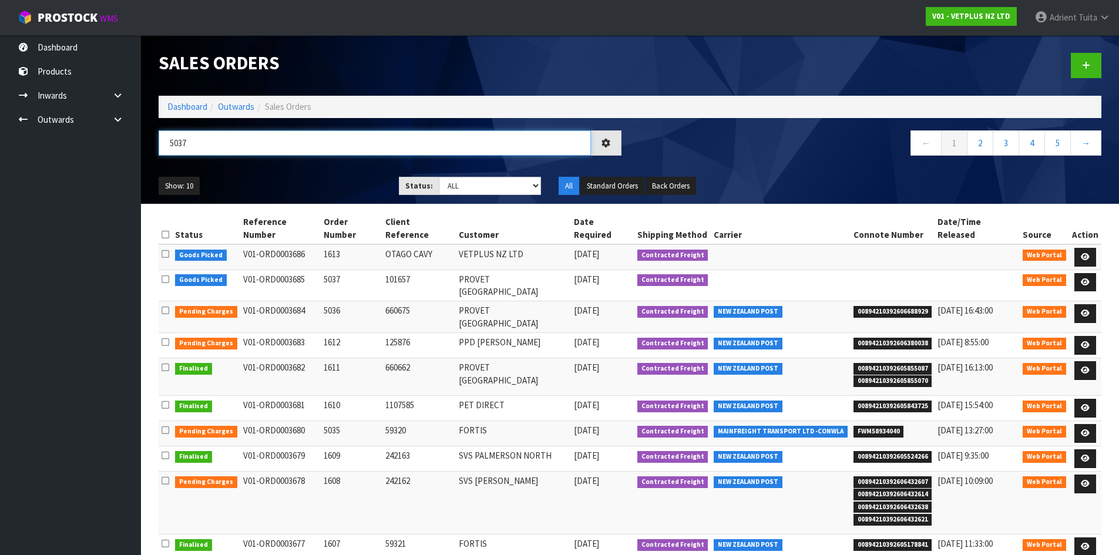
type input "5037"
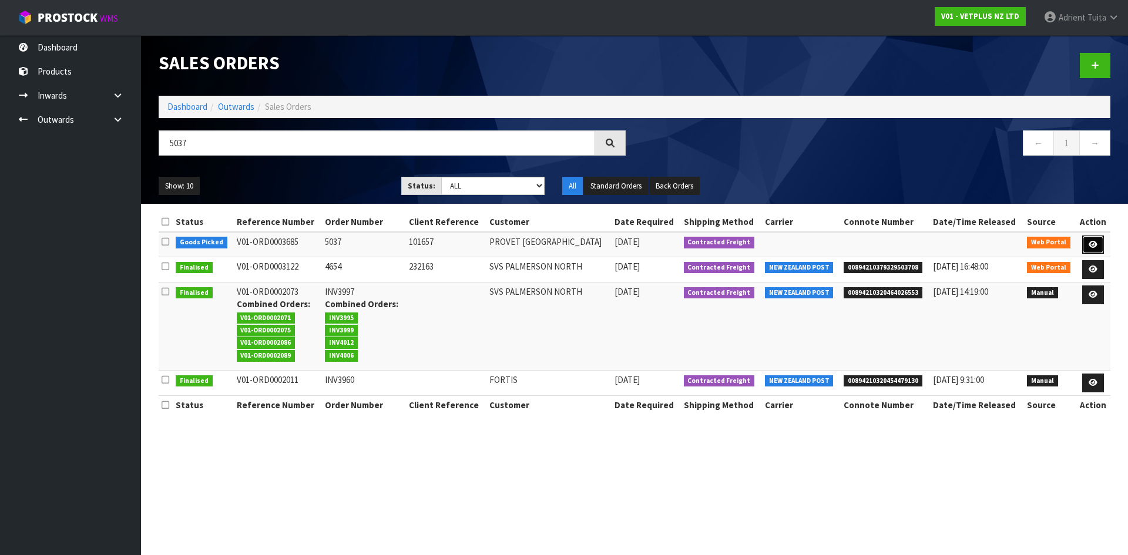
click at [1091, 241] on icon at bounding box center [1093, 245] width 9 height 8
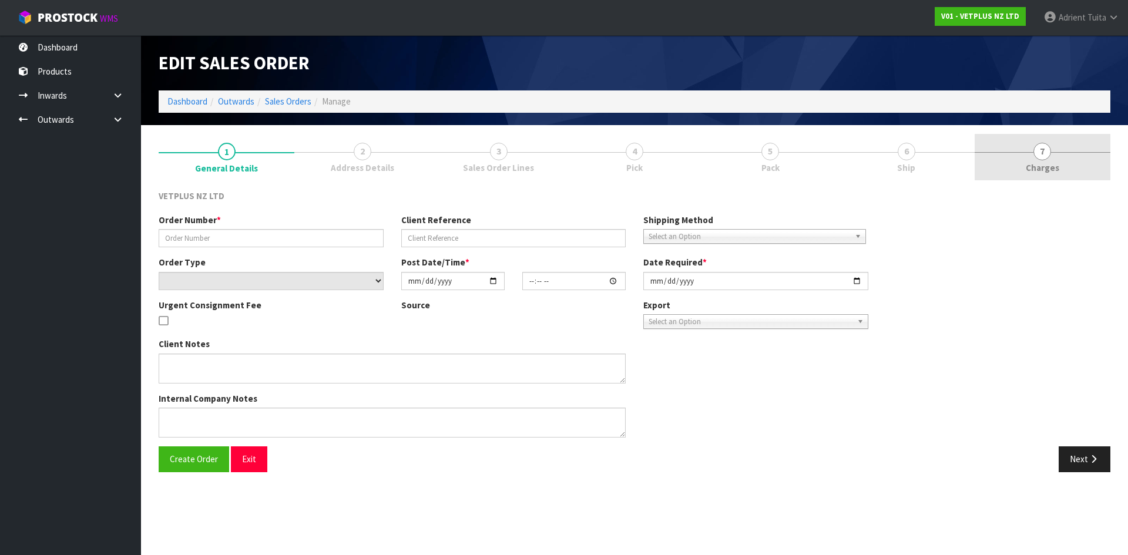
type input "5037"
type input "101657"
select select "number:0"
type input "[DATE]"
type input "13:09:00.000"
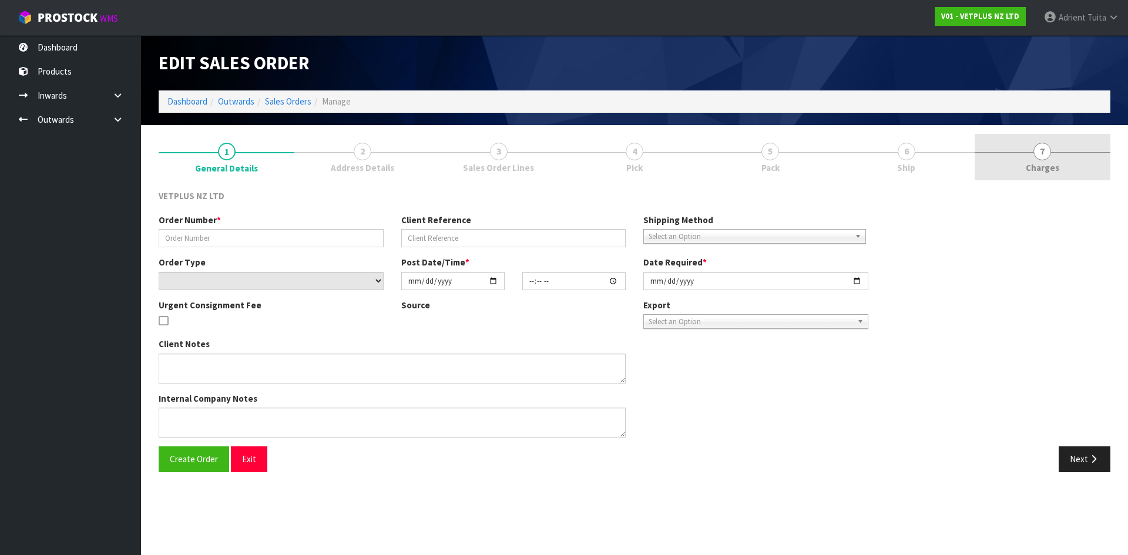
type input "[DATE]"
type textarea "BACK ORDER: 50125 APRYLIC X 3"
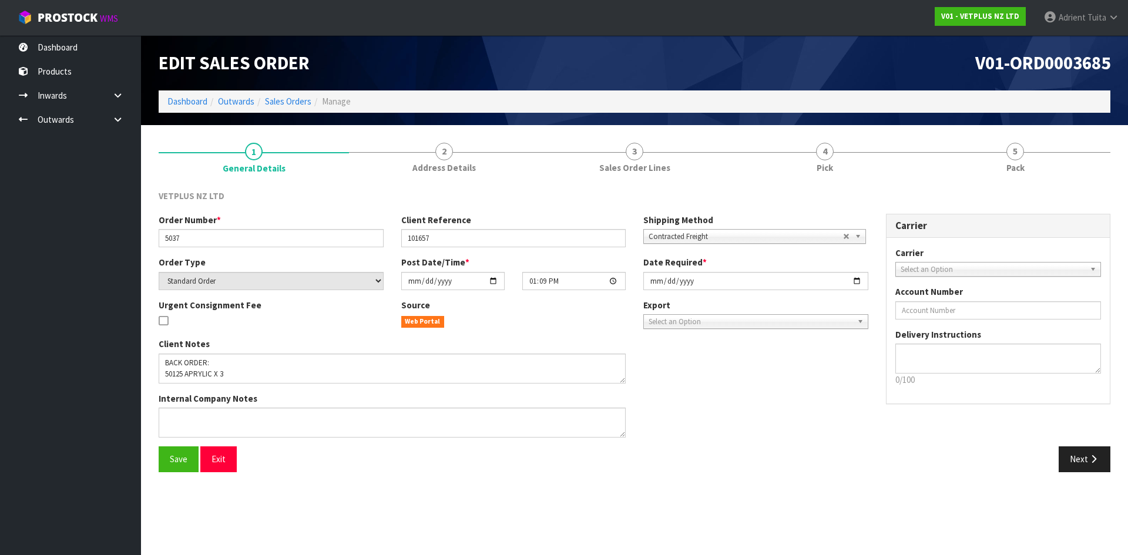
click at [1059, 175] on link "5 Pack" at bounding box center [1015, 157] width 190 height 46
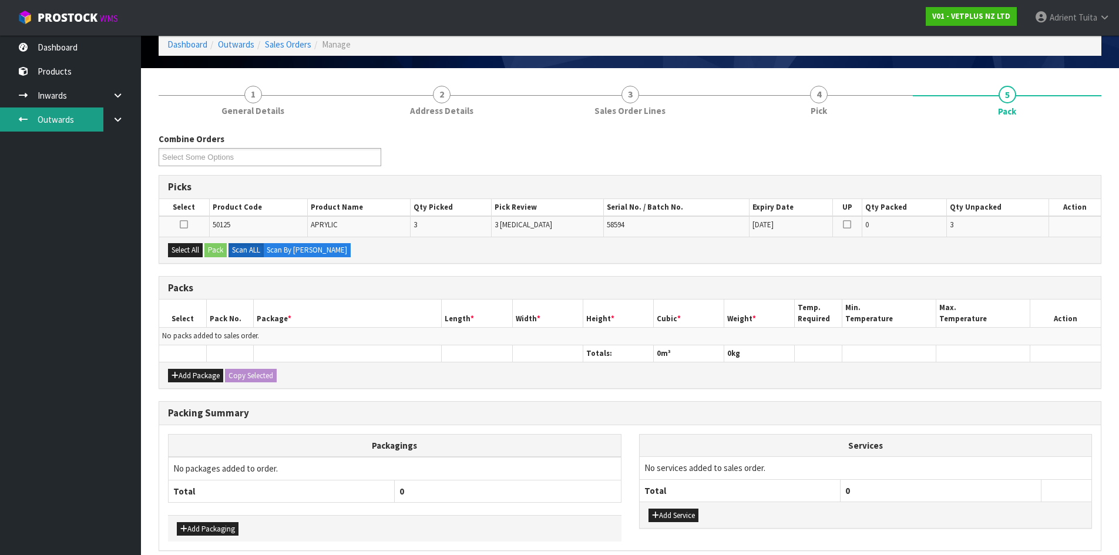
scroll to position [109, 0]
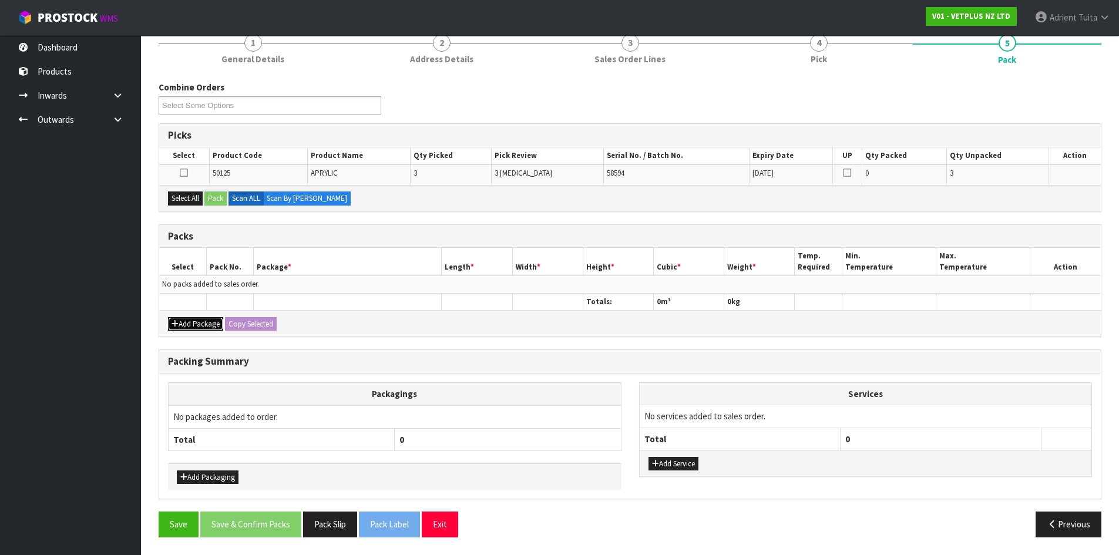
click at [186, 324] on button "Add Package" at bounding box center [195, 324] width 55 height 14
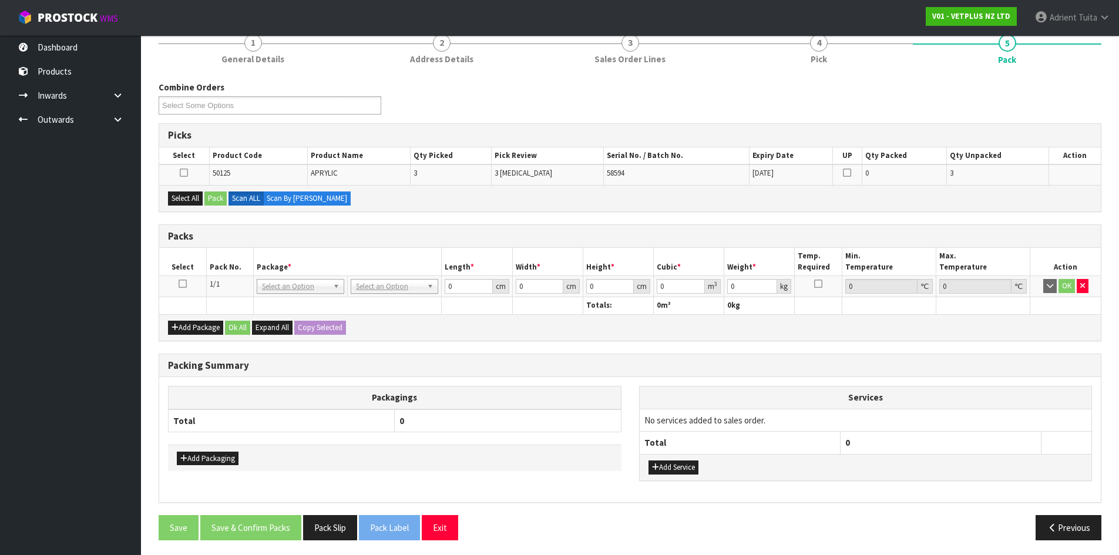
click at [188, 276] on td at bounding box center [182, 286] width 47 height 21
click at [181, 290] on td at bounding box center [182, 286] width 47 height 21
click at [181, 284] on icon at bounding box center [183, 284] width 8 height 1
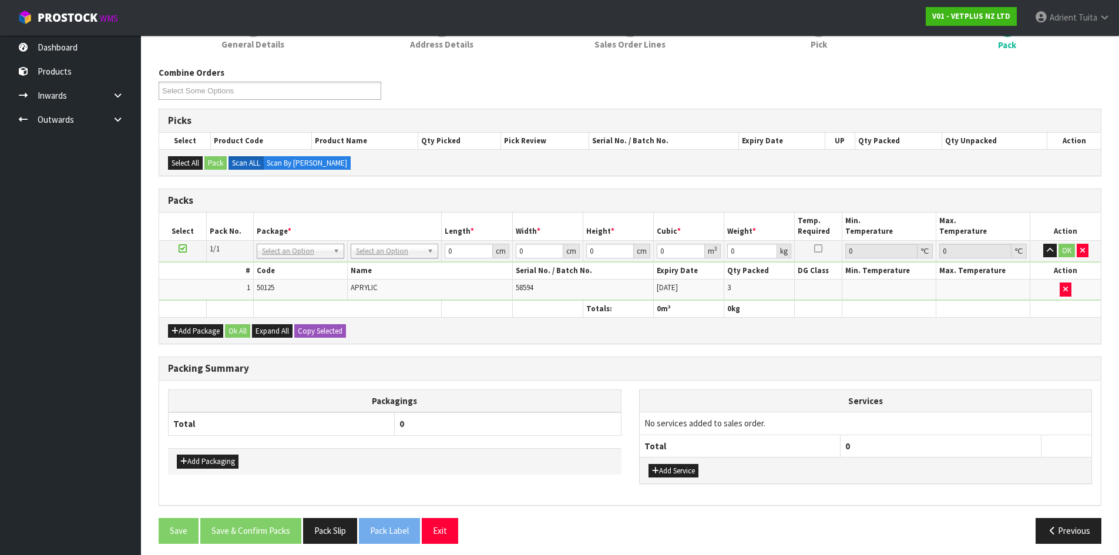
scroll to position [130, 0]
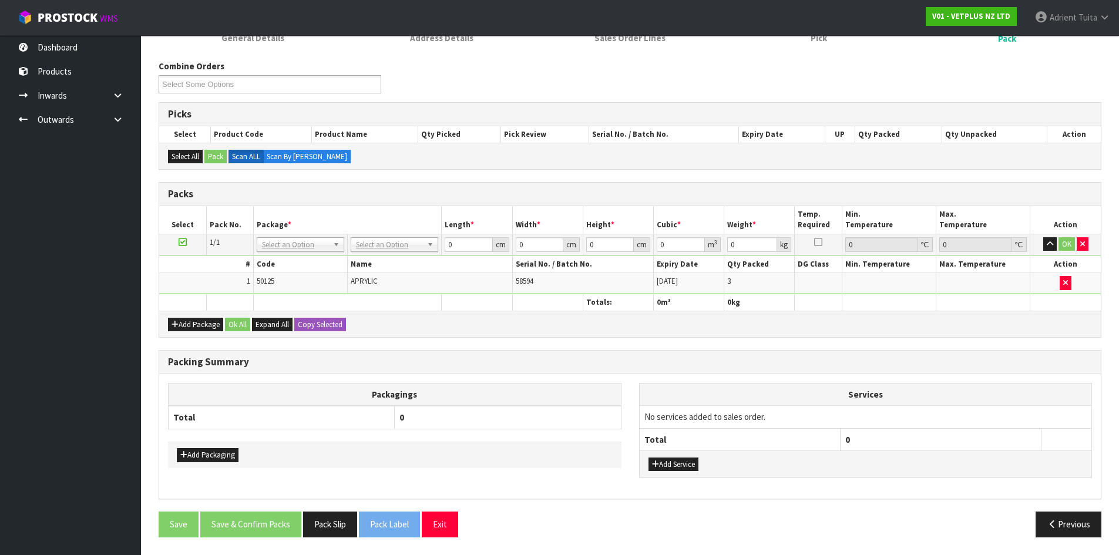
drag, startPoint x: 372, startPoint y: 247, endPoint x: 374, endPoint y: 261, distance: 14.1
click at [374, 261] on input "text" at bounding box center [395, 261] width 82 height 15
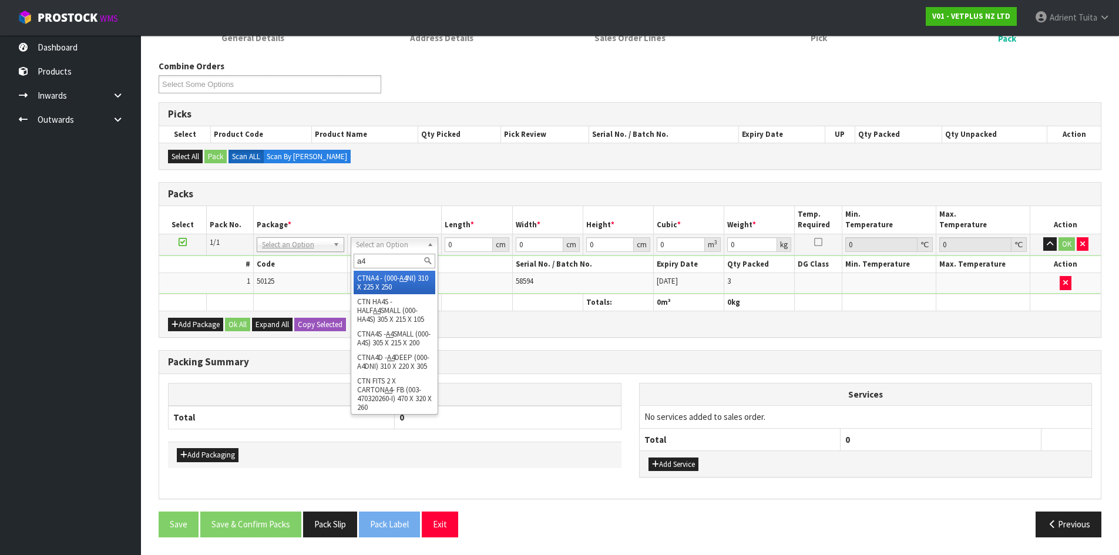
type input "a4"
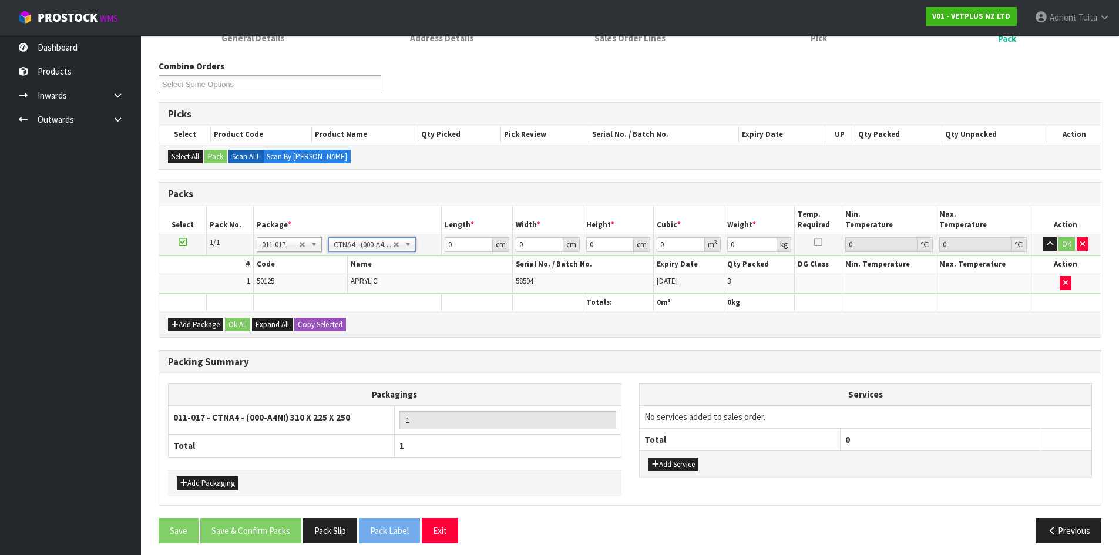
type input "31"
type input "22.5"
type input "25"
type input "0.017438"
type input "2.6"
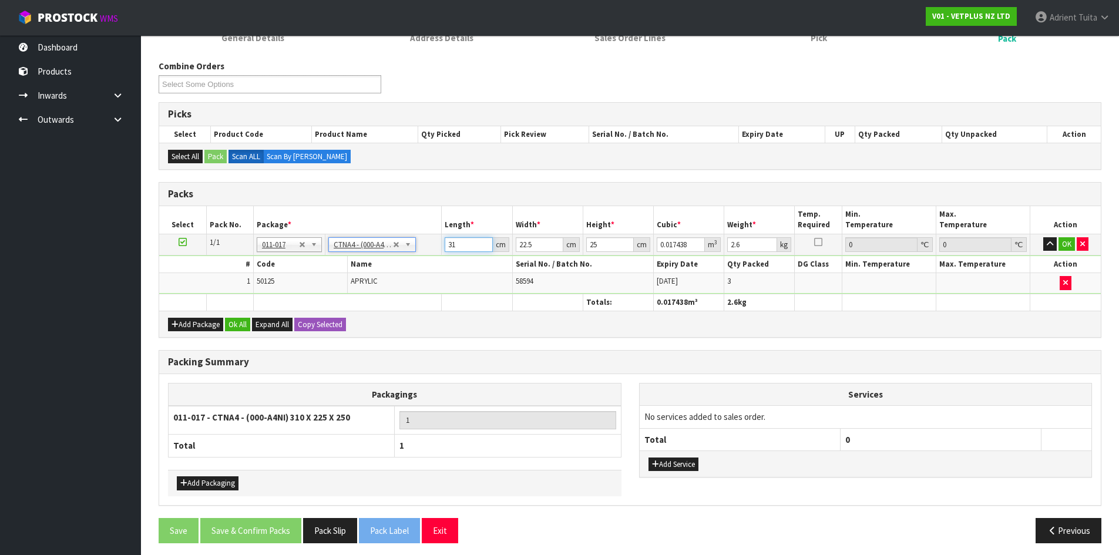
click at [466, 239] on input "31" at bounding box center [469, 244] width 48 height 15
type input "3"
type input "0.001687"
type input "32"
type input "0.018"
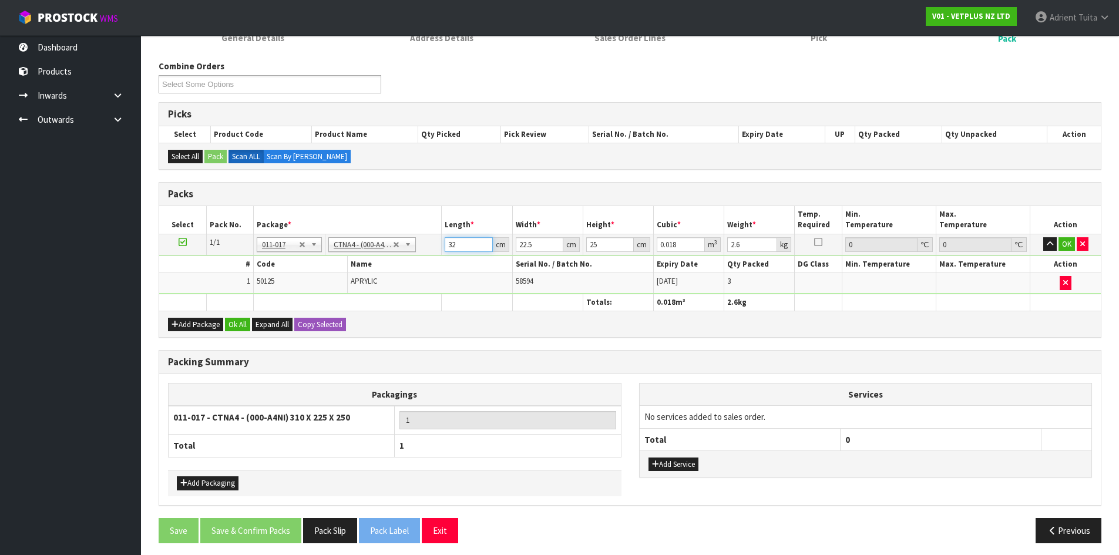
type input "32"
type input "2"
type input "0.0016"
type input "24"
type input "0.0192"
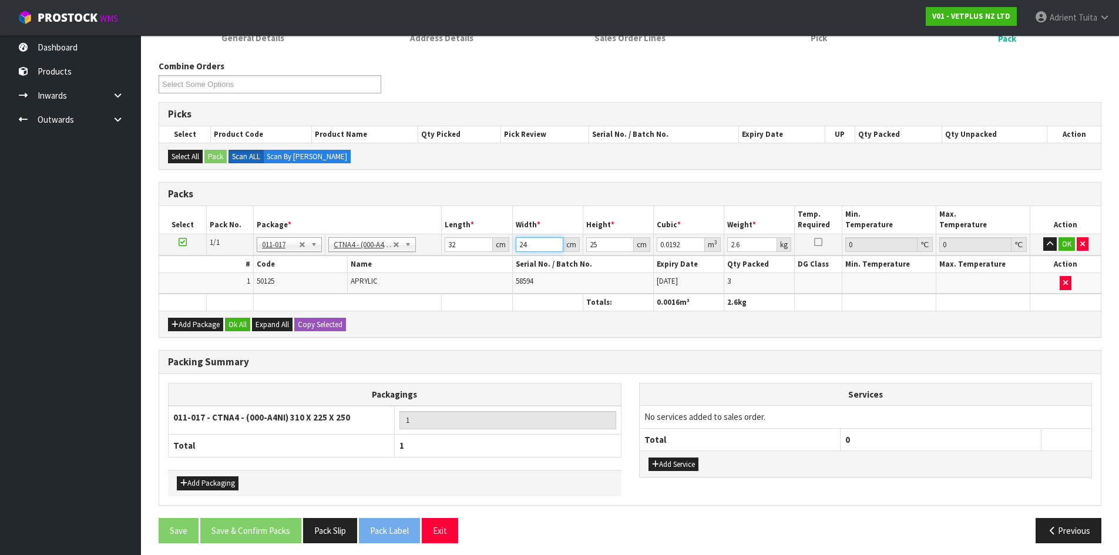
type input "24"
type input "2"
type input "0.001536"
type input "27"
type input "0.020736"
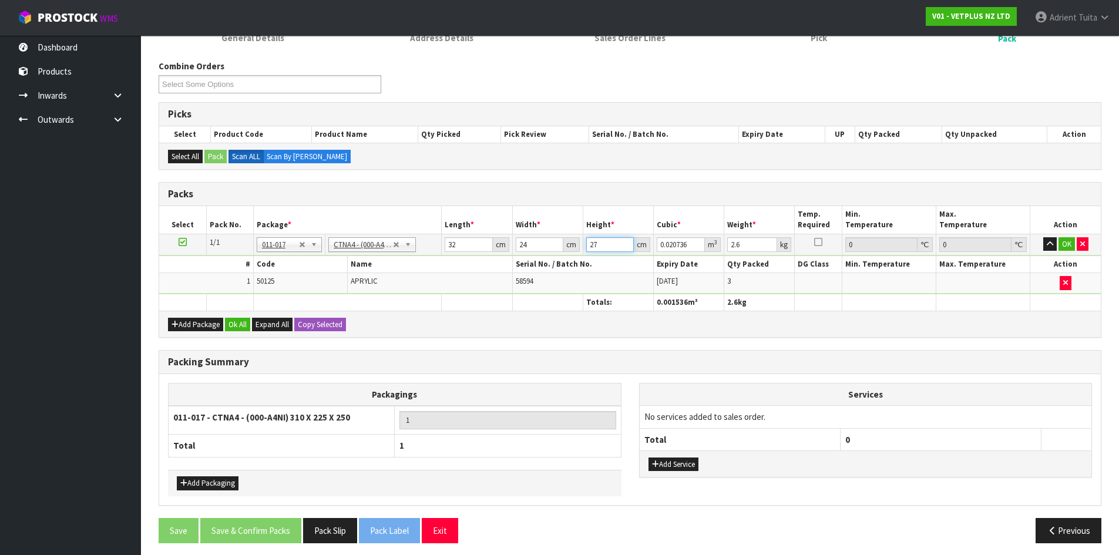
type input "27"
type input "3"
click at [1062, 242] on button "OK" at bounding box center [1067, 244] width 16 height 14
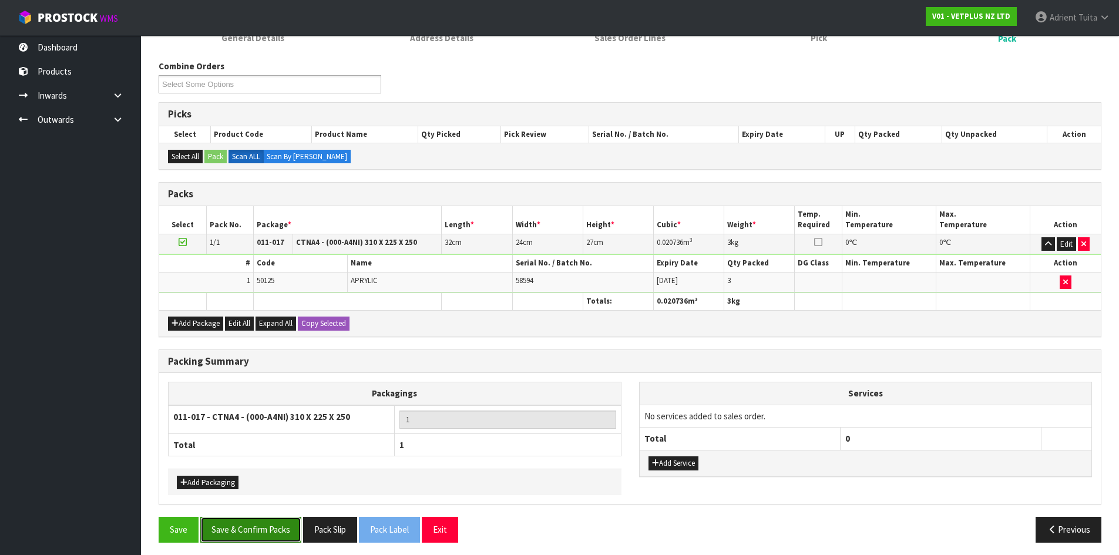
click at [250, 530] on button "Save & Confirm Packs" at bounding box center [250, 529] width 101 height 25
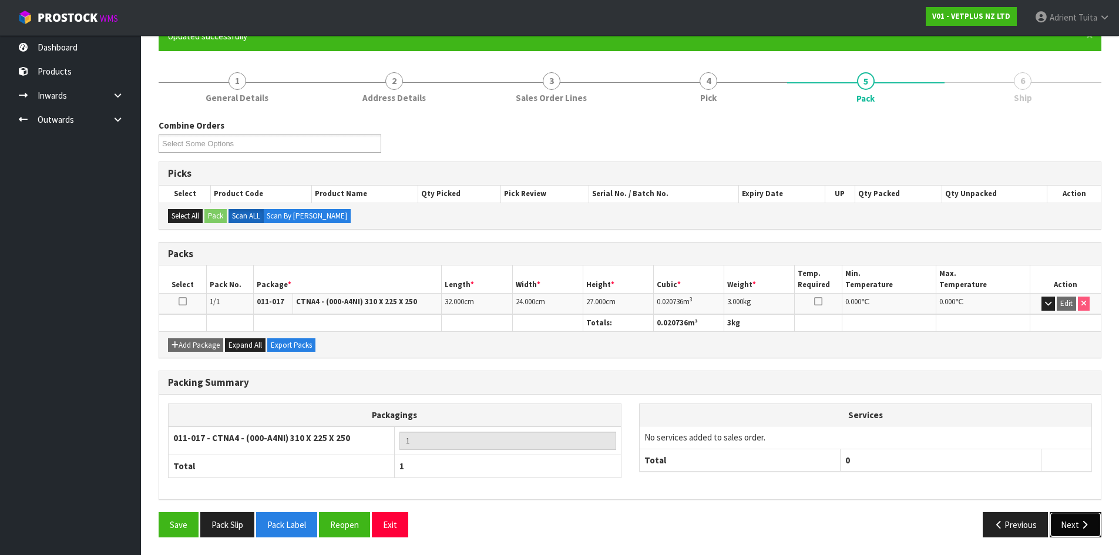
click at [1073, 518] on button "Next" at bounding box center [1076, 524] width 52 height 25
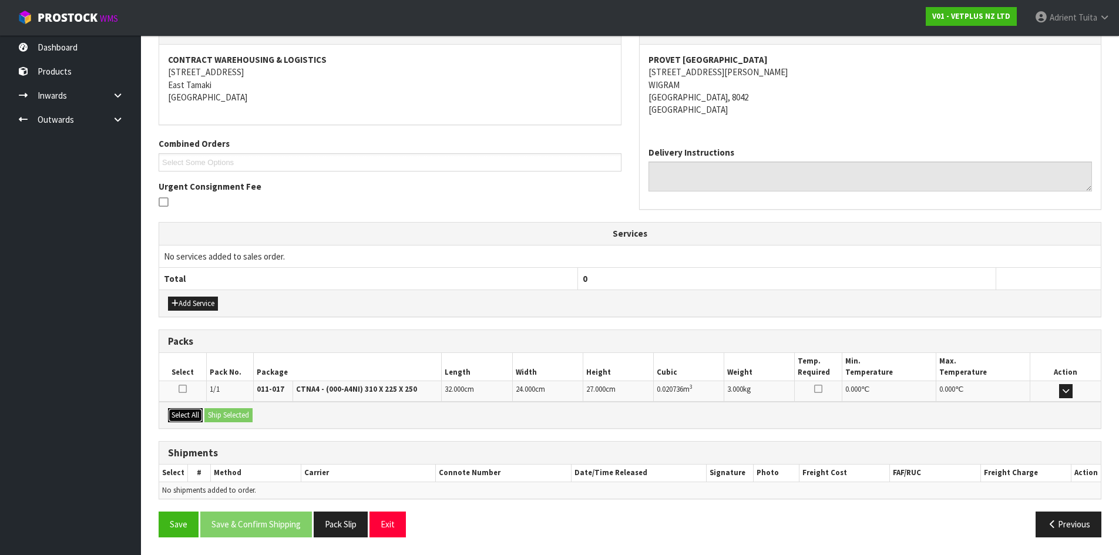
click at [200, 412] on button "Select All" at bounding box center [185, 415] width 35 height 14
click at [224, 415] on button "Ship Selected" at bounding box center [228, 415] width 48 height 14
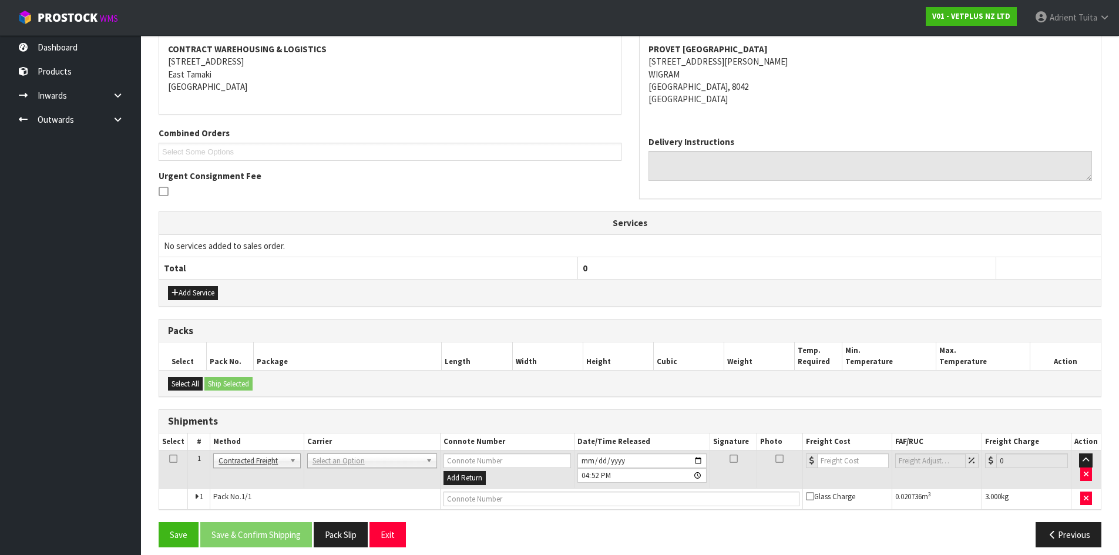
scroll to position [232, 0]
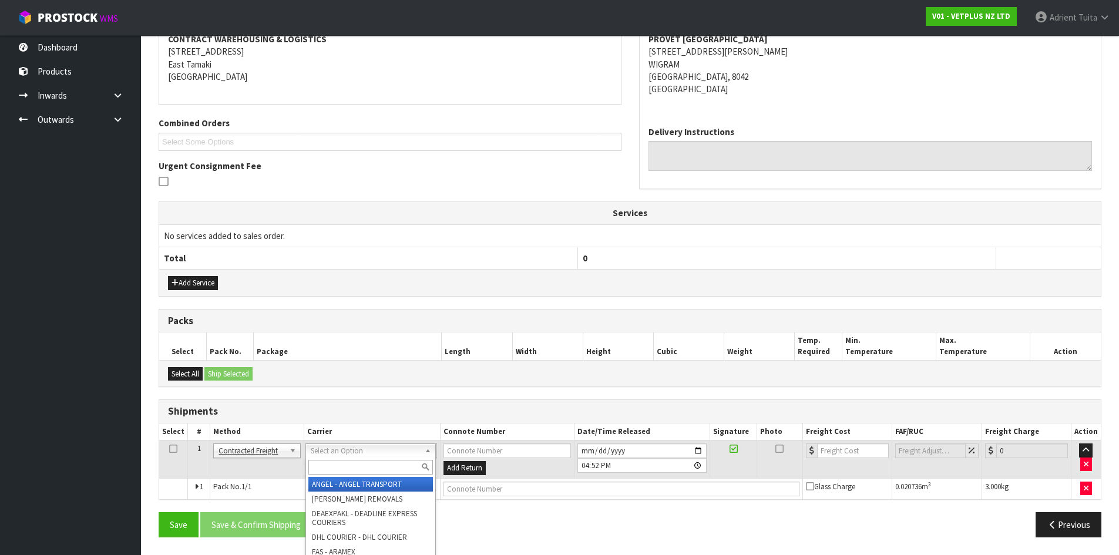
click at [324, 468] on input "text" at bounding box center [370, 467] width 125 height 15
type input "nzp"
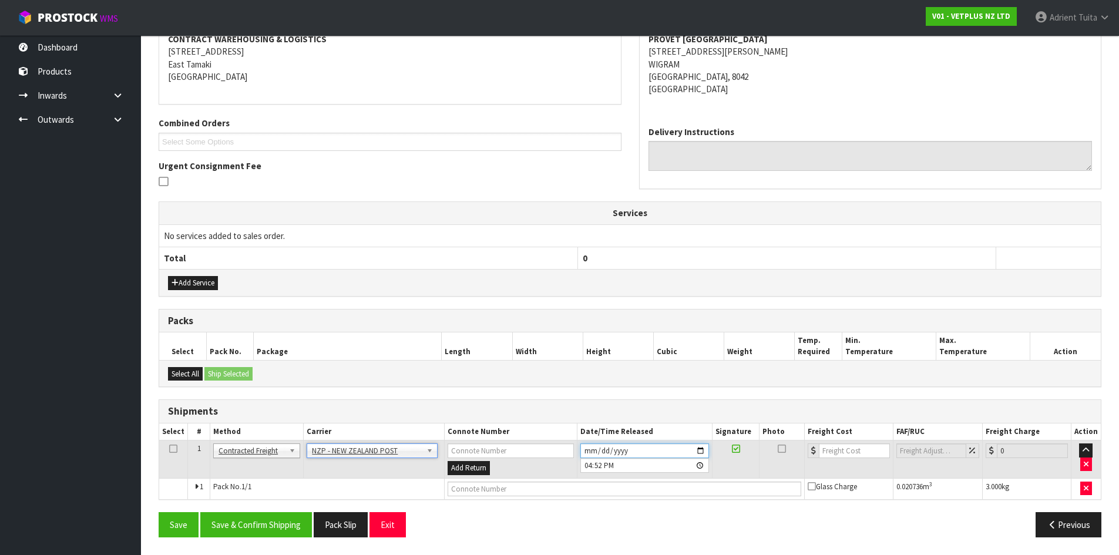
click at [697, 447] on input "[DATE]" at bounding box center [644, 451] width 129 height 15
click at [704, 452] on input "[DATE]" at bounding box center [644, 451] width 129 height 15
type input "[DATE]"
click at [253, 522] on button "Save & Confirm Shipping" at bounding box center [256, 524] width 112 height 25
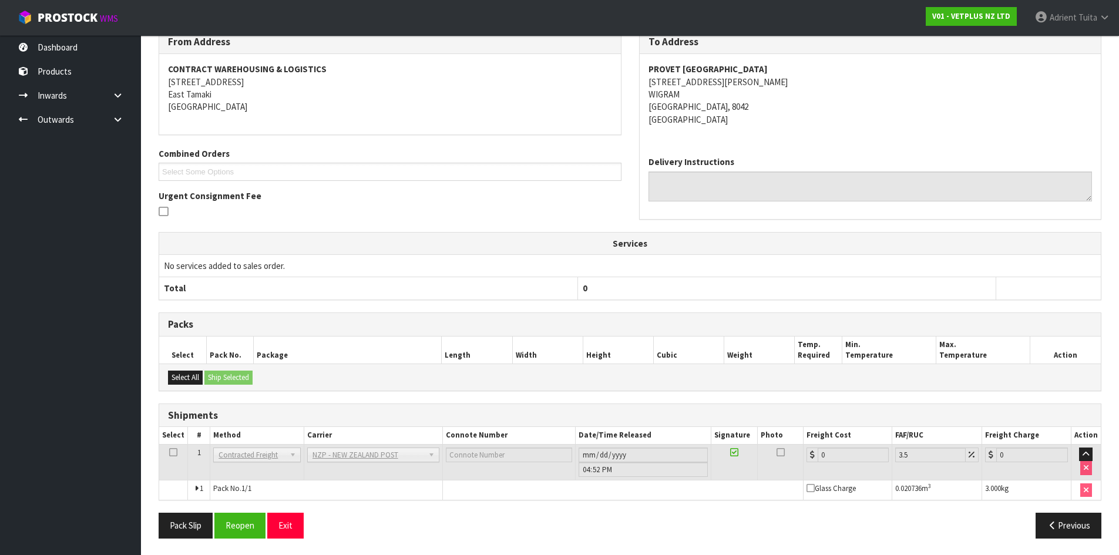
scroll to position [216, 0]
click at [244, 519] on button "Reopen" at bounding box center [239, 524] width 51 height 25
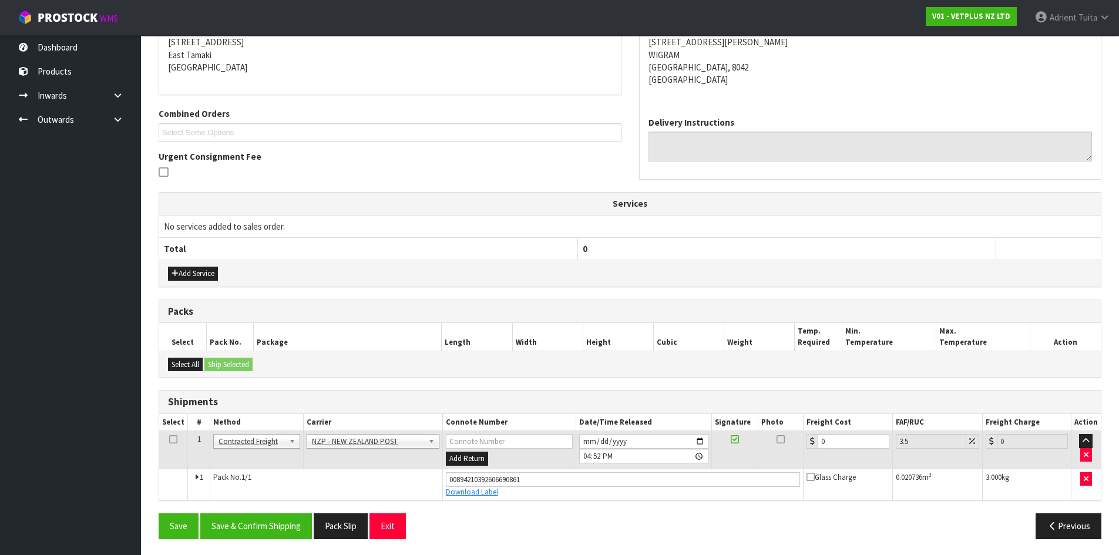
scroll to position [243, 0]
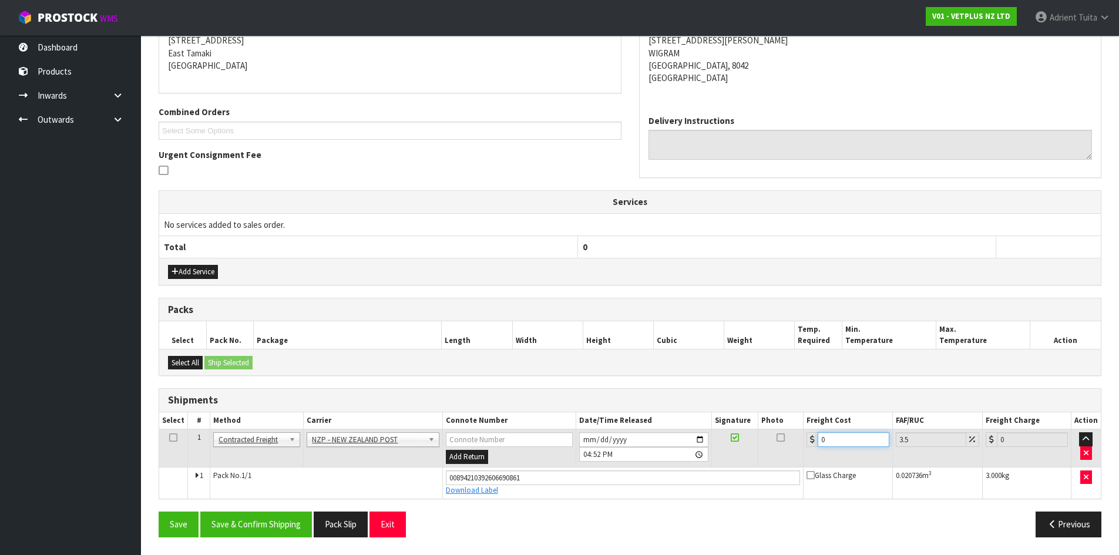
click at [841, 441] on input "0" at bounding box center [853, 439] width 71 height 15
type input "1"
type input "1.03"
type input "11"
type input "11.38"
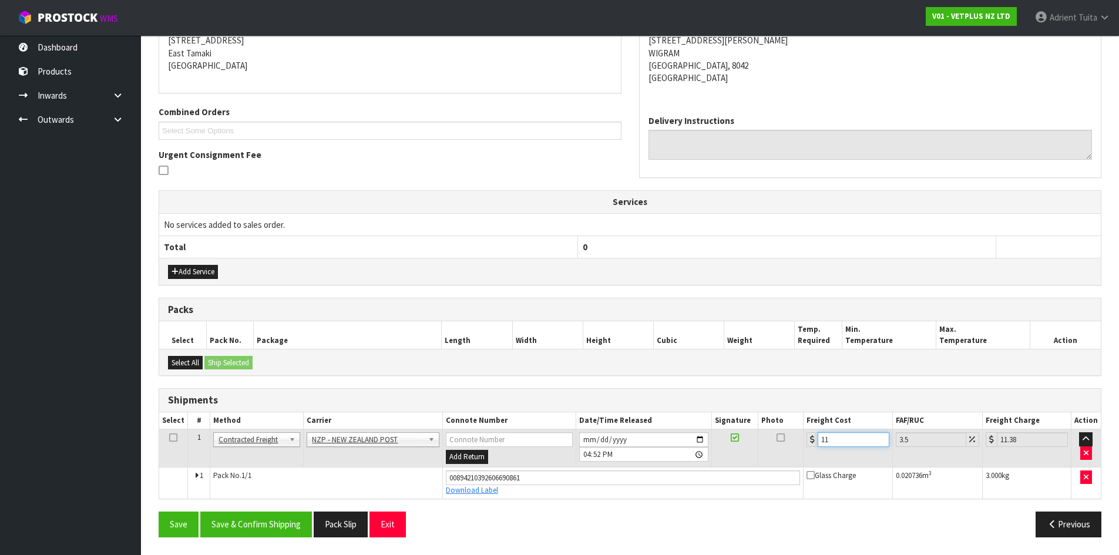
type input "11.6"
type input "12.01"
type input "11.61"
type input "12.02"
type input "11.61"
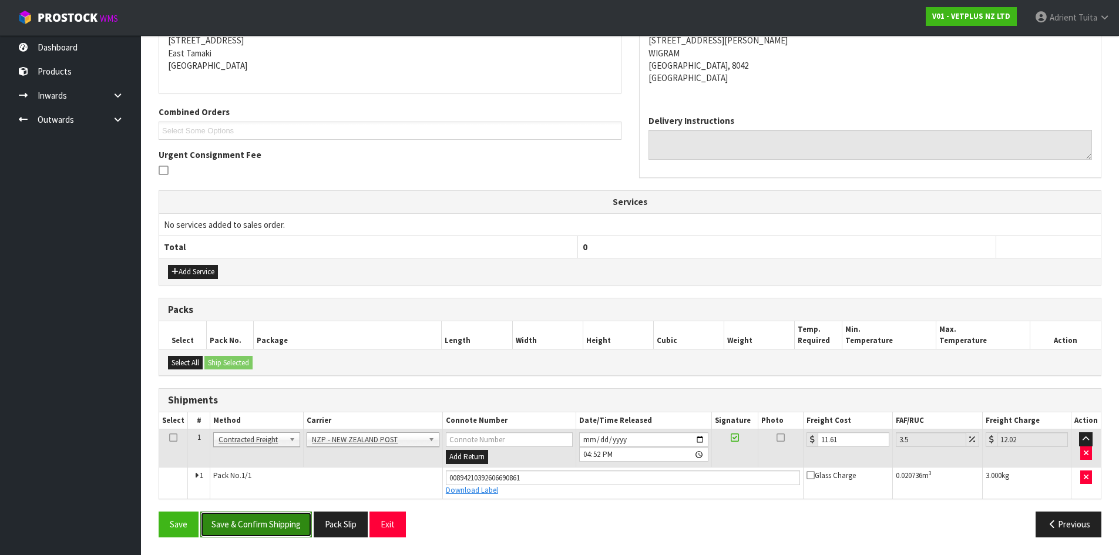
click at [209, 516] on button "Save & Confirm Shipping" at bounding box center [256, 524] width 112 height 25
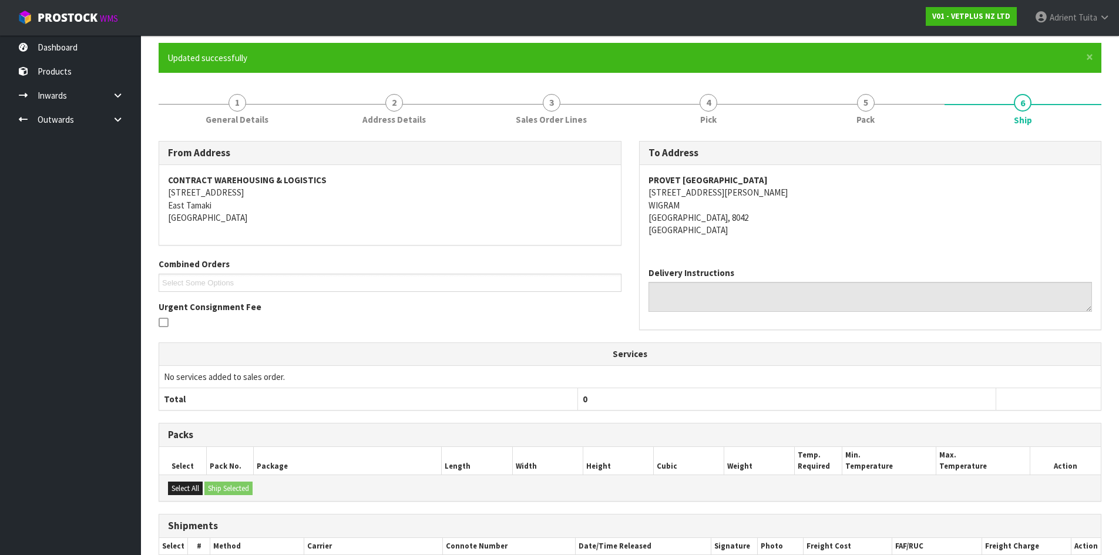
scroll to position [211, 0]
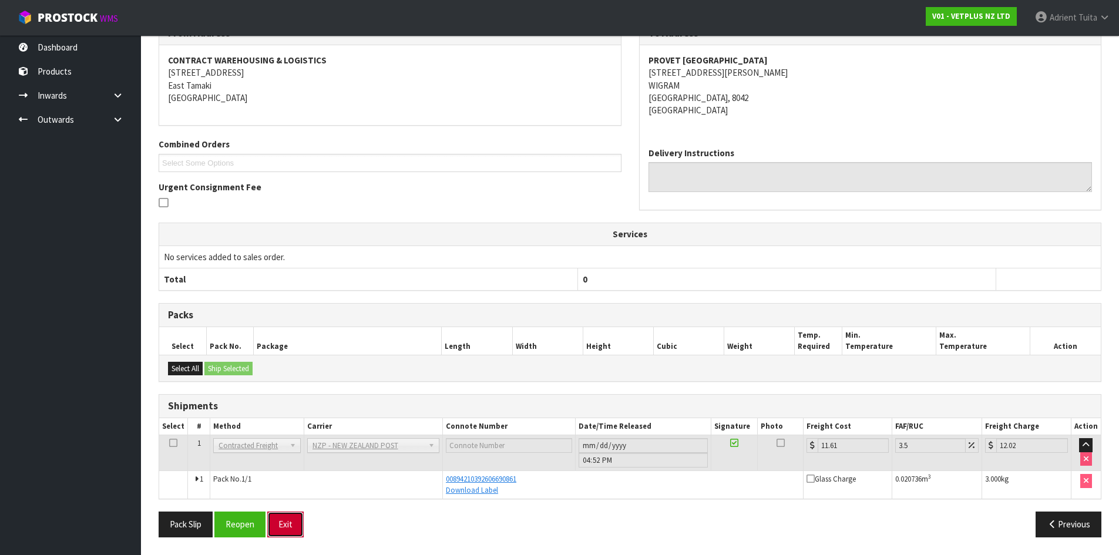
click at [287, 518] on button "Exit" at bounding box center [285, 524] width 36 height 25
click at [284, 518] on button "Exit" at bounding box center [285, 524] width 36 height 25
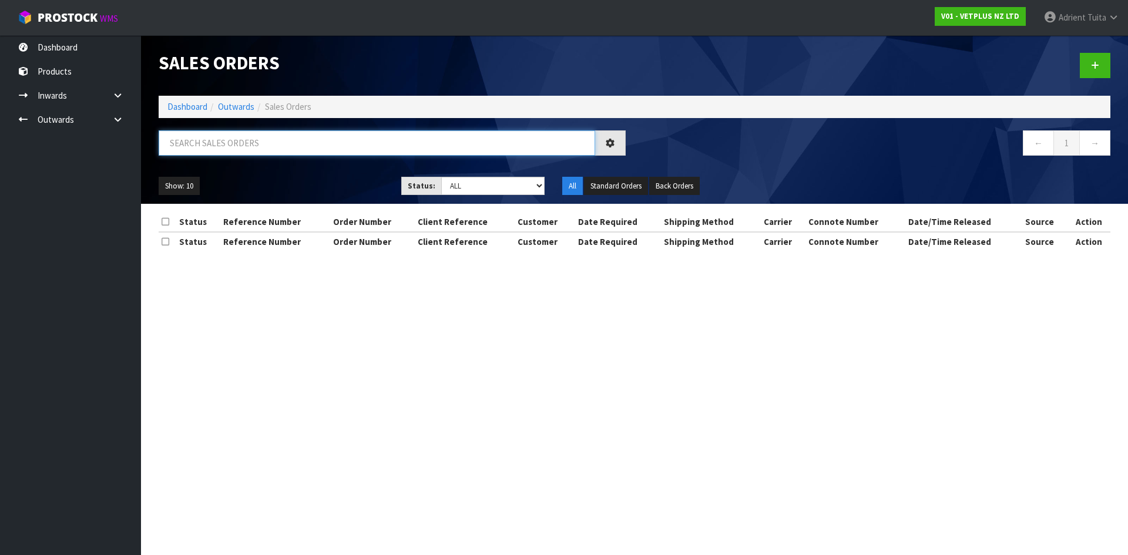
click at [266, 150] on input "text" at bounding box center [377, 142] width 436 height 25
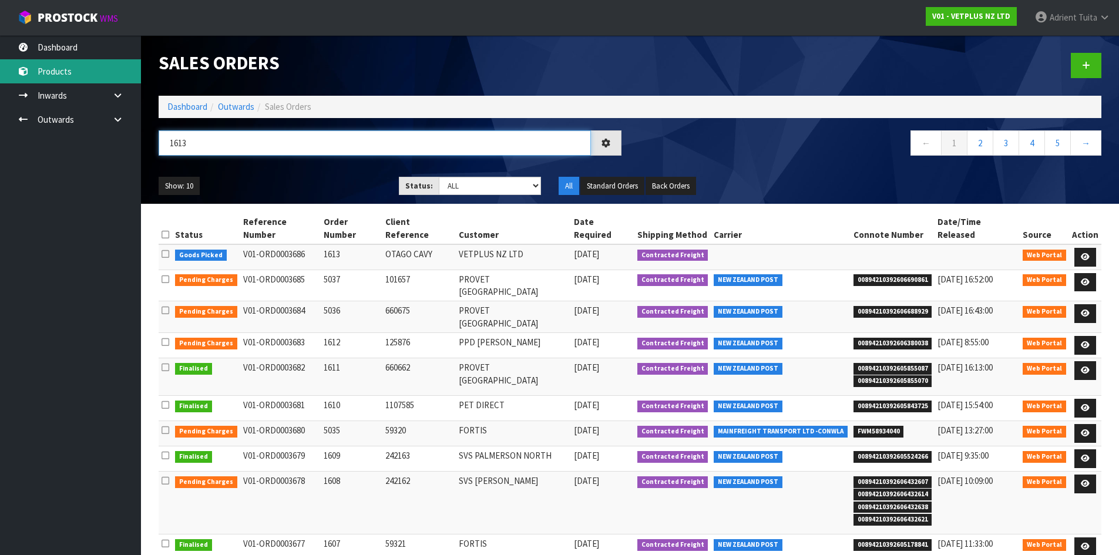
type input "1613"
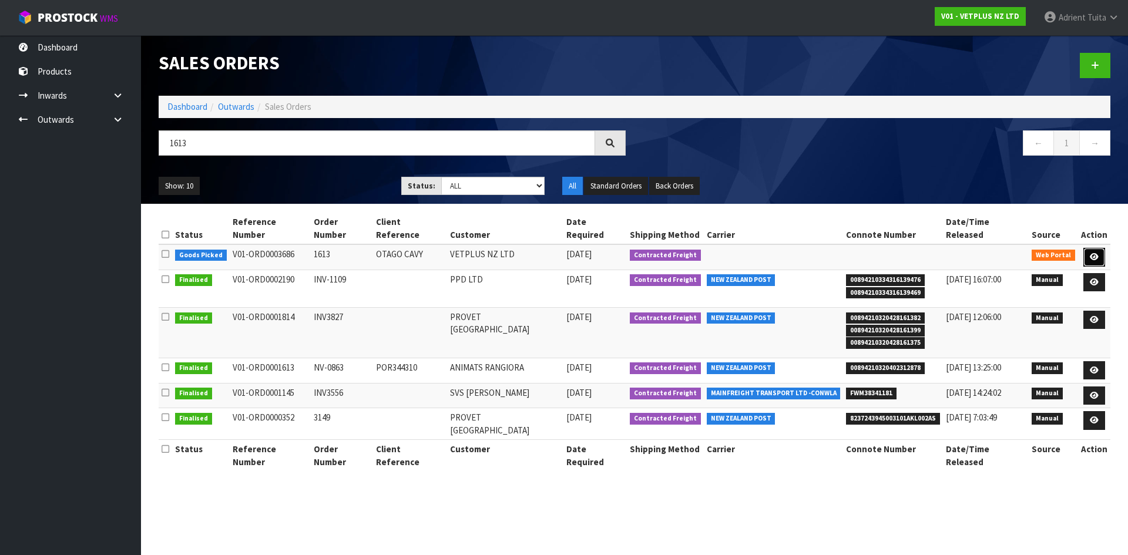
click at [1103, 248] on link at bounding box center [1094, 257] width 22 height 19
click at [1093, 253] on icon at bounding box center [1094, 257] width 9 height 8
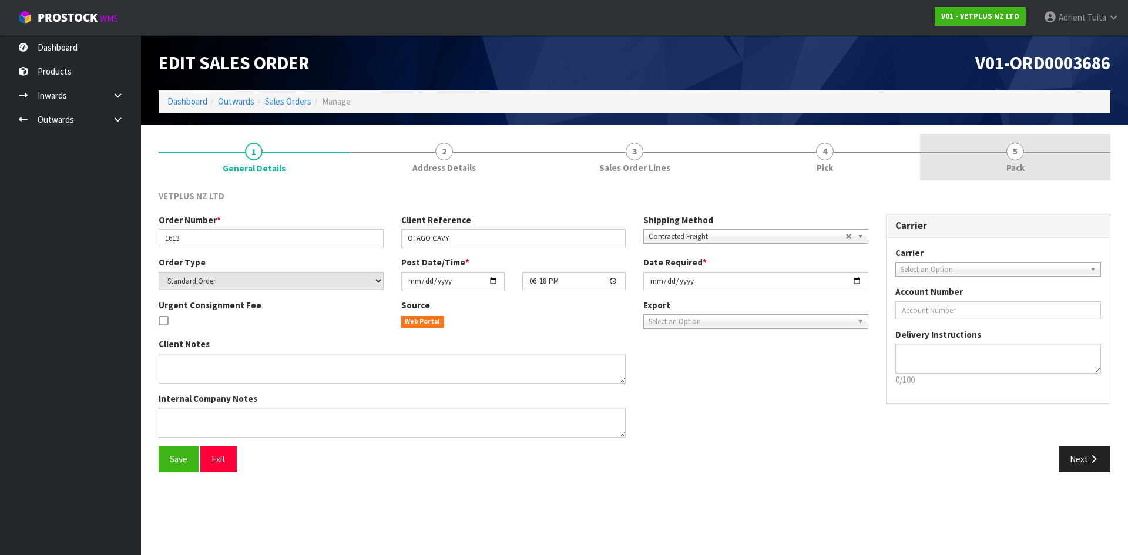
click at [952, 167] on link "5 Pack" at bounding box center [1015, 157] width 190 height 46
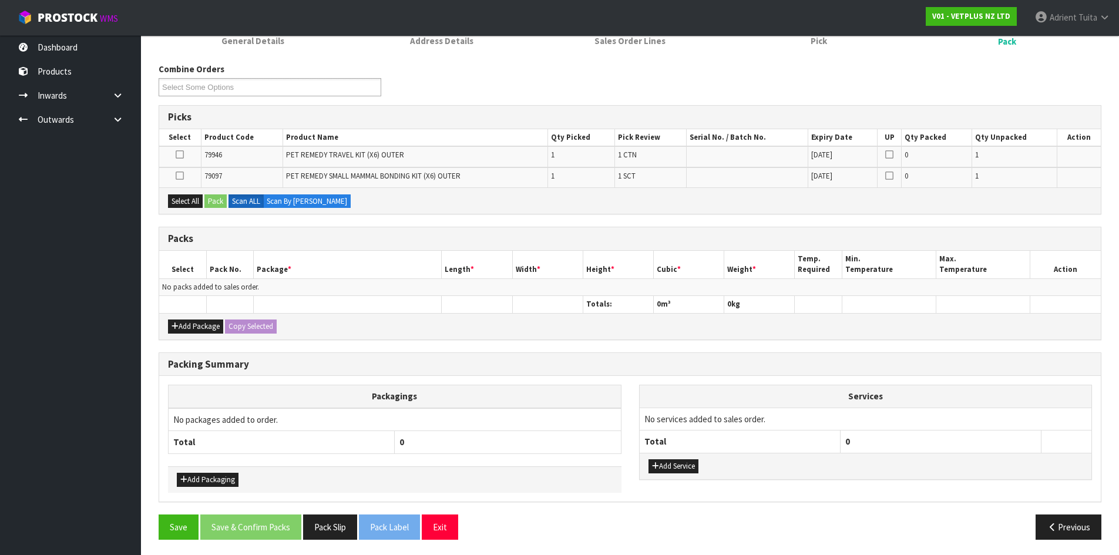
scroll to position [129, 0]
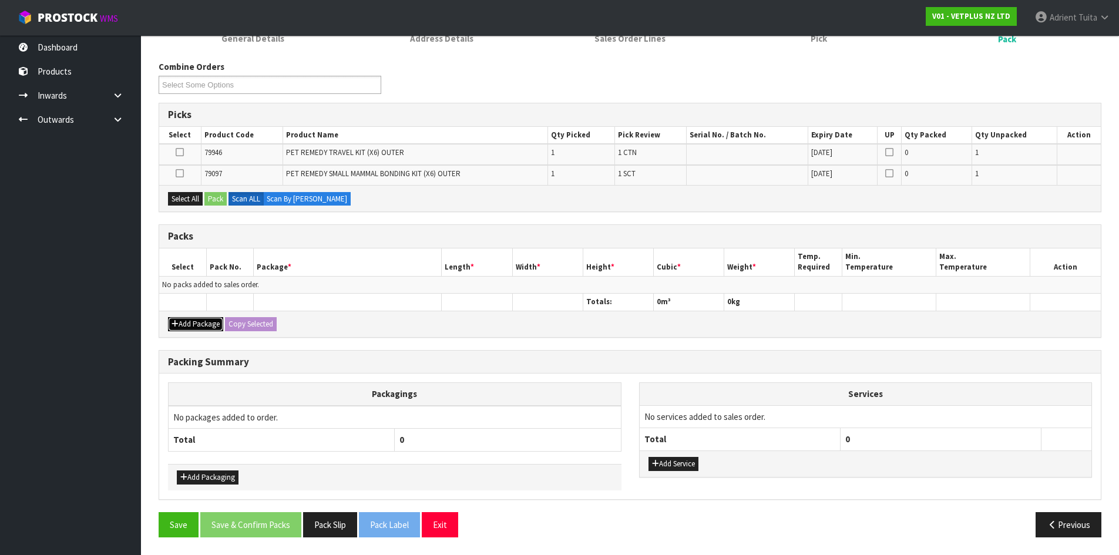
click at [182, 330] on button "Add Package" at bounding box center [195, 324] width 55 height 14
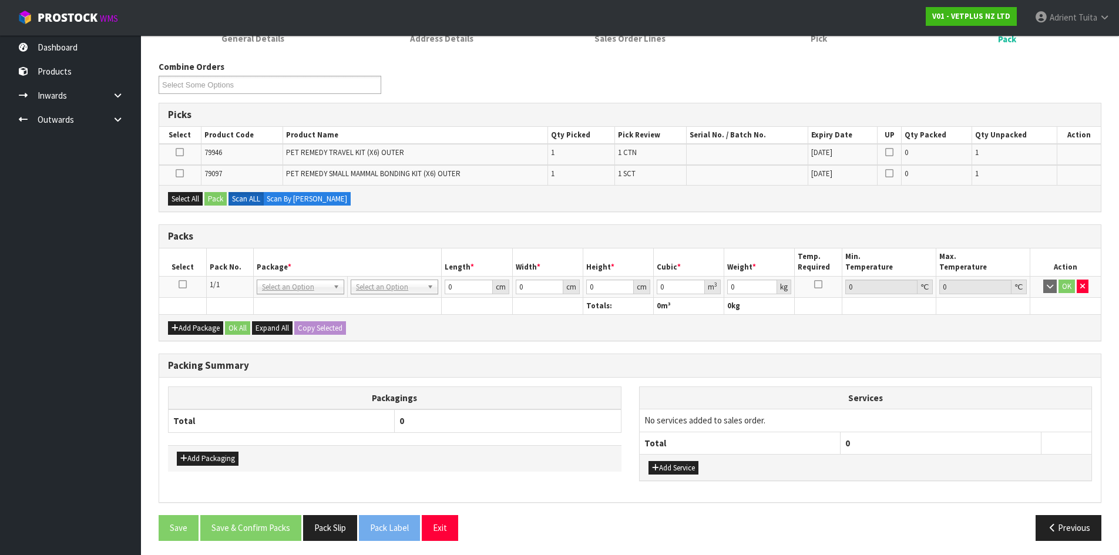
click at [182, 284] on icon at bounding box center [183, 284] width 8 height 1
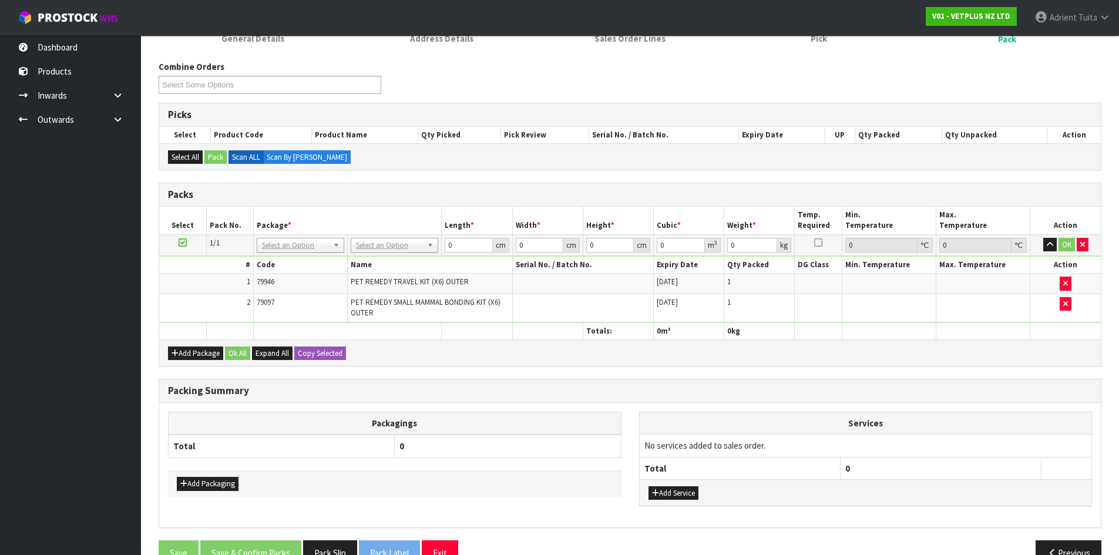
drag, startPoint x: 392, startPoint y: 246, endPoint x: 392, endPoint y: 269, distance: 23.5
click at [400, 258] on input "text" at bounding box center [395, 261] width 82 height 15
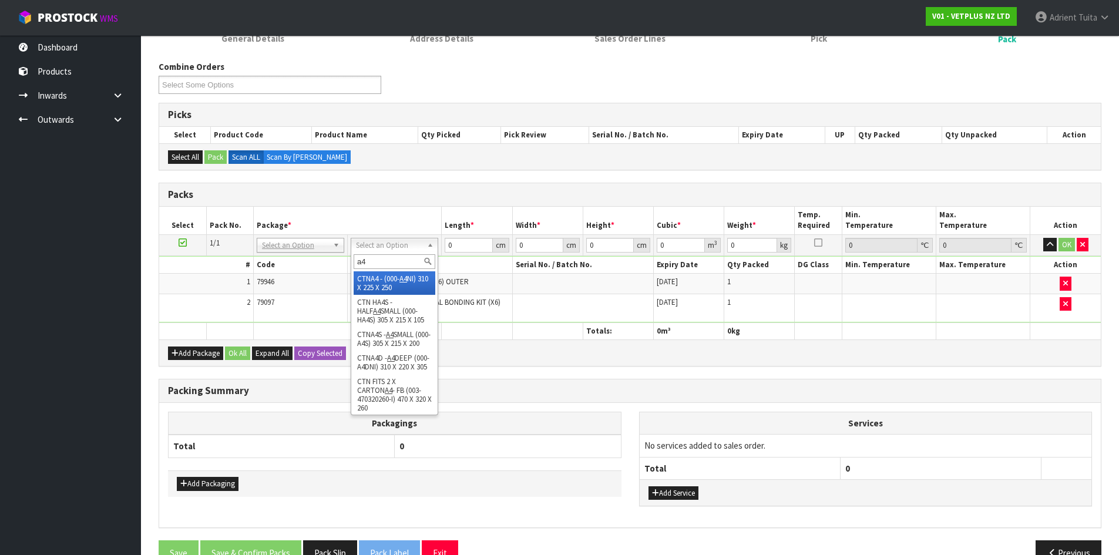
type input "a4"
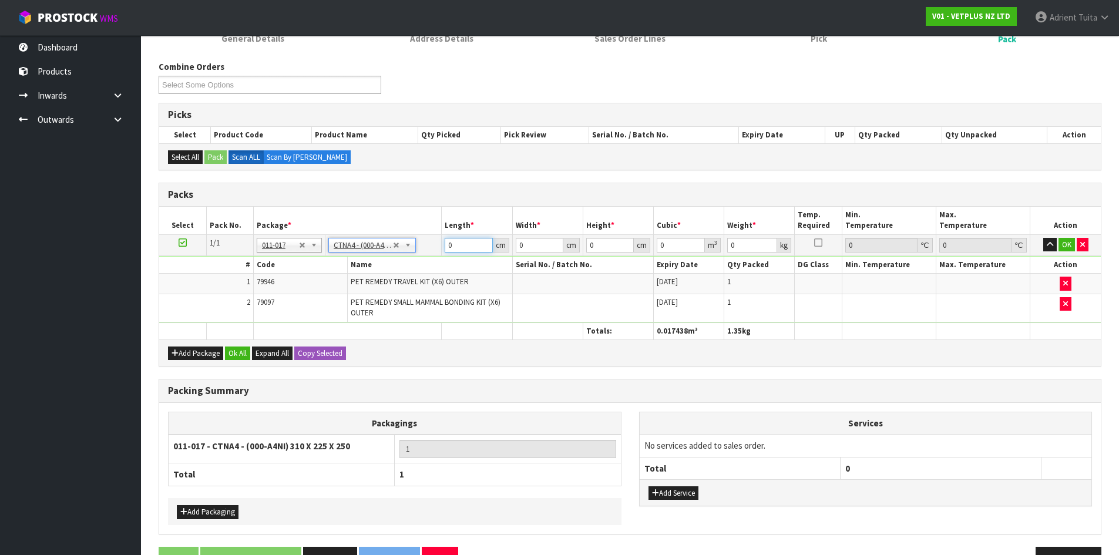
type input "31"
type input "22.5"
type input "25"
type input "0.017438"
type input "1.35"
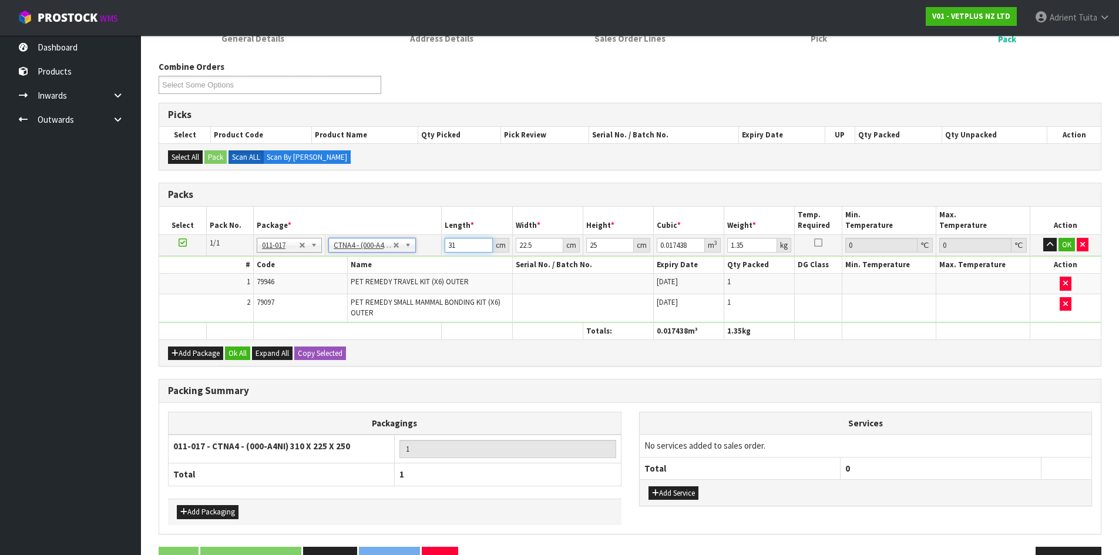
click at [458, 249] on input "31" at bounding box center [469, 245] width 48 height 15
type input "3"
type input "0.001687"
type input "32"
type input "0.018"
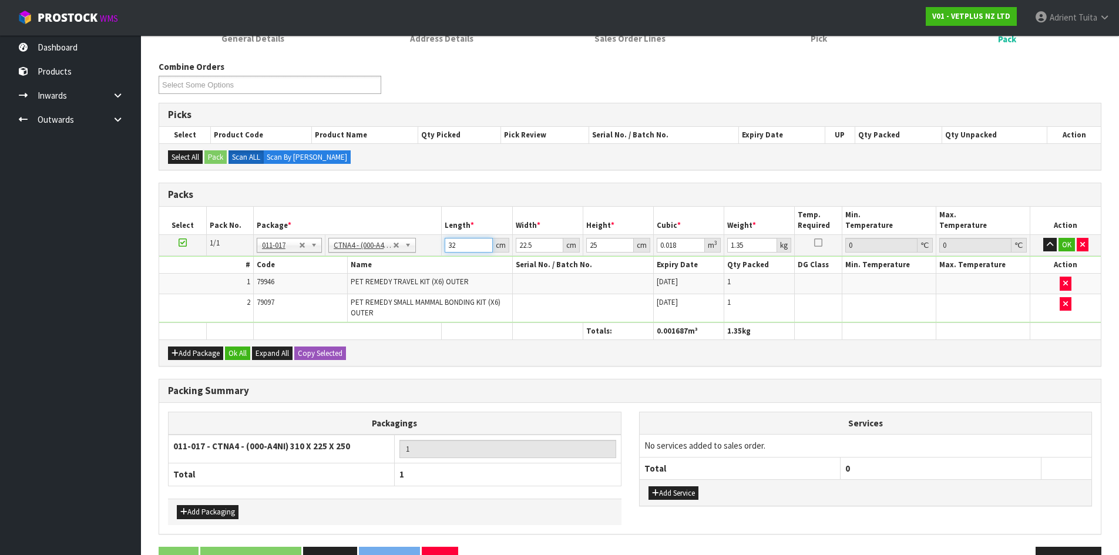
type input "32"
type input "2"
type input "0.0016"
type input "25"
type input "0.02"
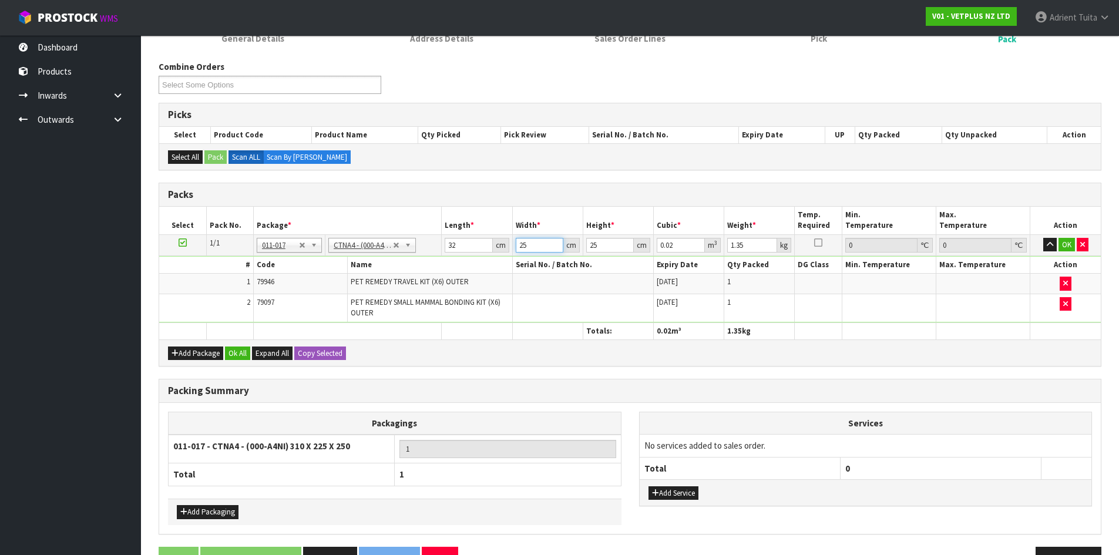
type input "25"
type input "1"
type input "0.0008"
type input "18"
type input "0.0144"
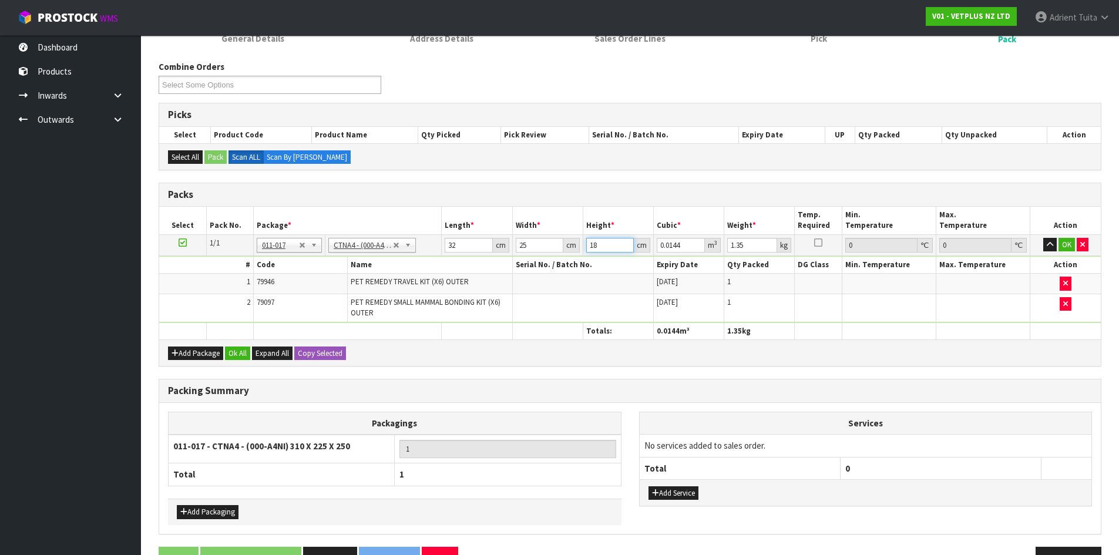
type input "18"
type input "2"
click at [1062, 247] on button "OK" at bounding box center [1067, 245] width 16 height 14
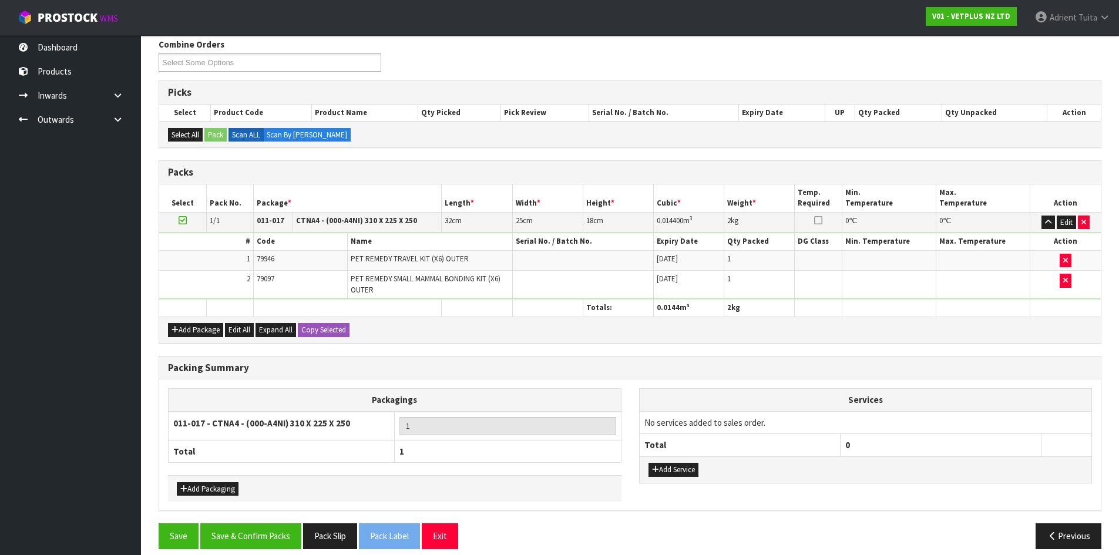
scroll to position [163, 0]
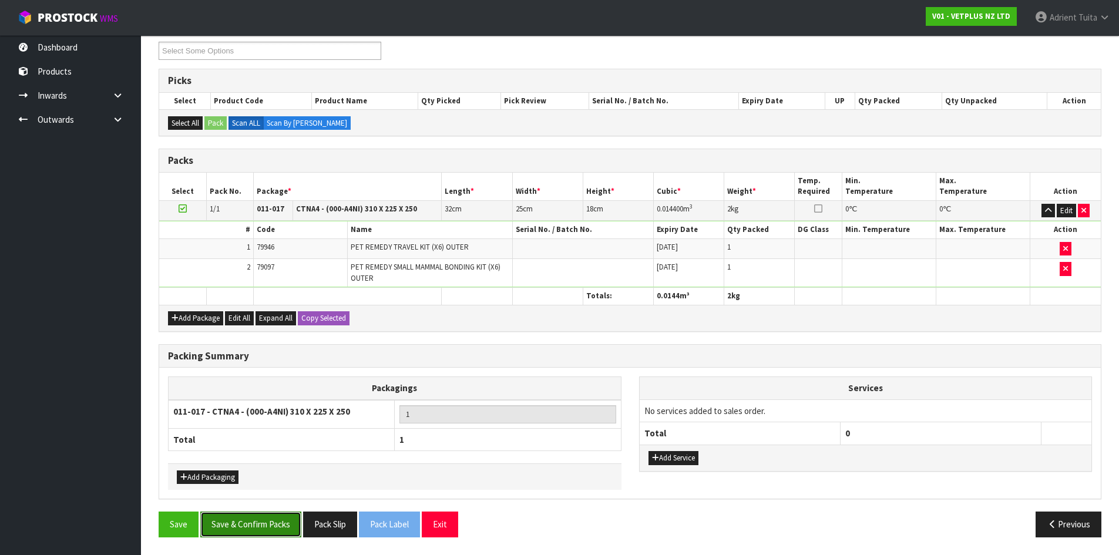
click at [268, 529] on button "Save & Confirm Packs" at bounding box center [250, 524] width 101 height 25
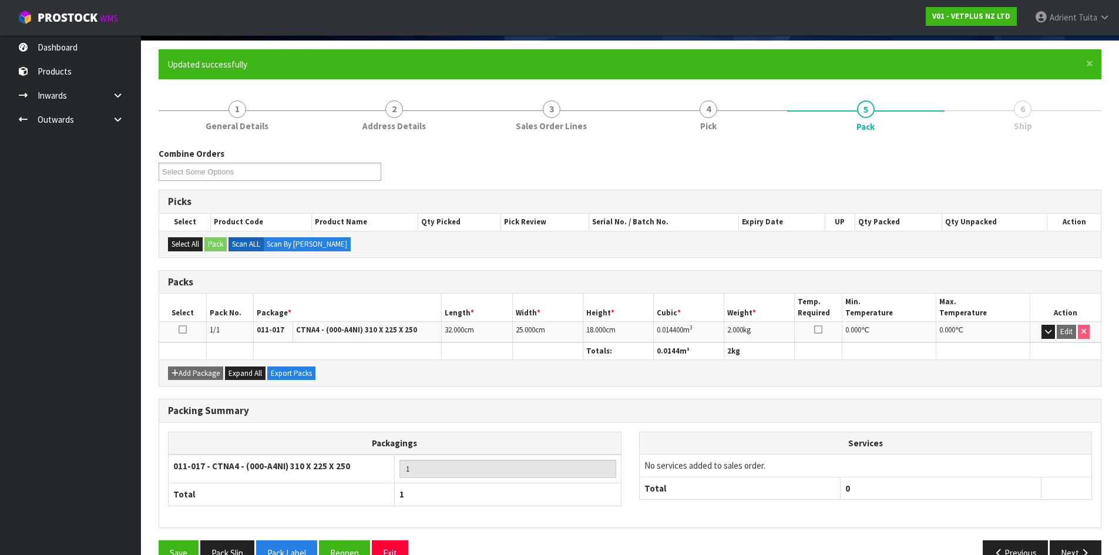
scroll to position [113, 0]
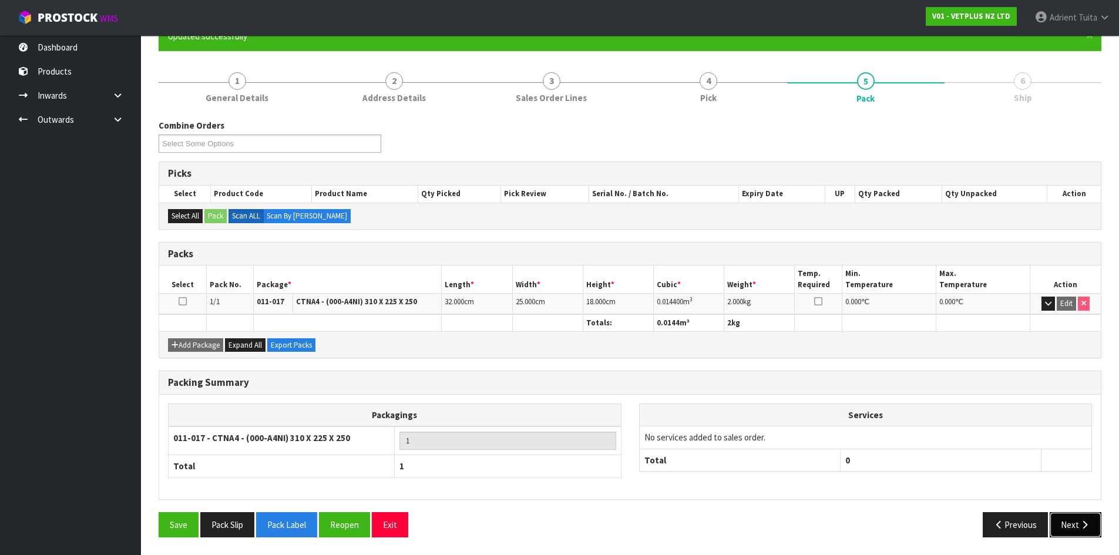
drag, startPoint x: 1077, startPoint y: 526, endPoint x: 952, endPoint y: 512, distance: 125.9
click at [1077, 526] on button "Next" at bounding box center [1076, 524] width 52 height 25
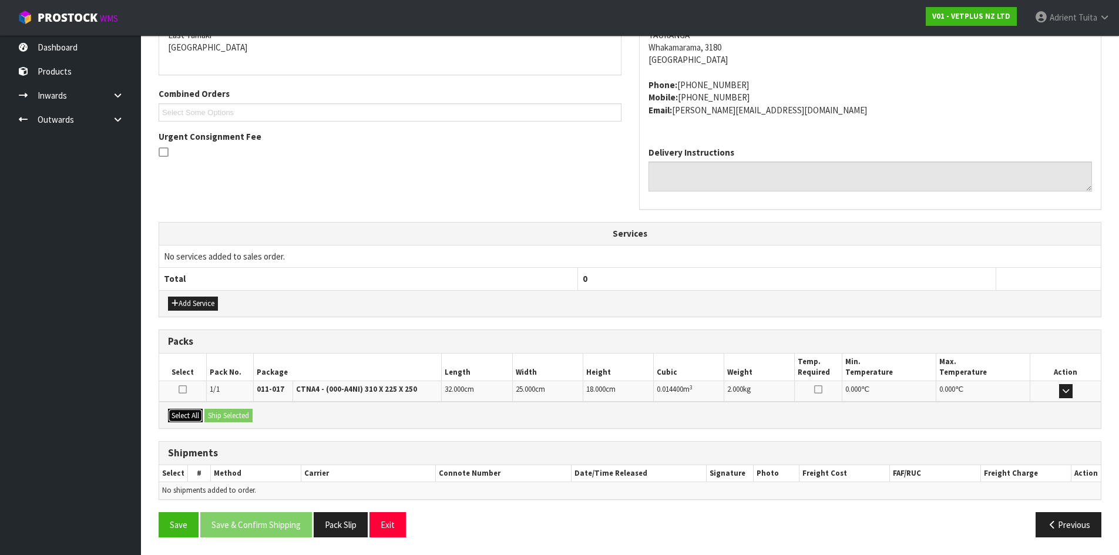
drag, startPoint x: 186, startPoint y: 422, endPoint x: 221, endPoint y: 415, distance: 35.8
click at [187, 421] on button "Select All" at bounding box center [185, 416] width 35 height 14
click at [221, 415] on button "Ship Selected" at bounding box center [228, 416] width 48 height 14
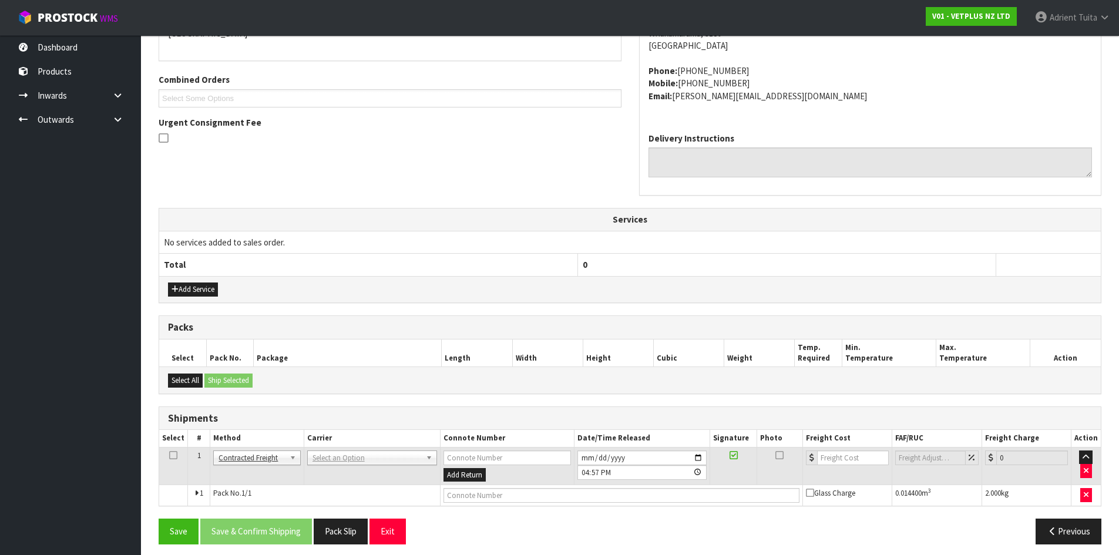
scroll to position [283, 0]
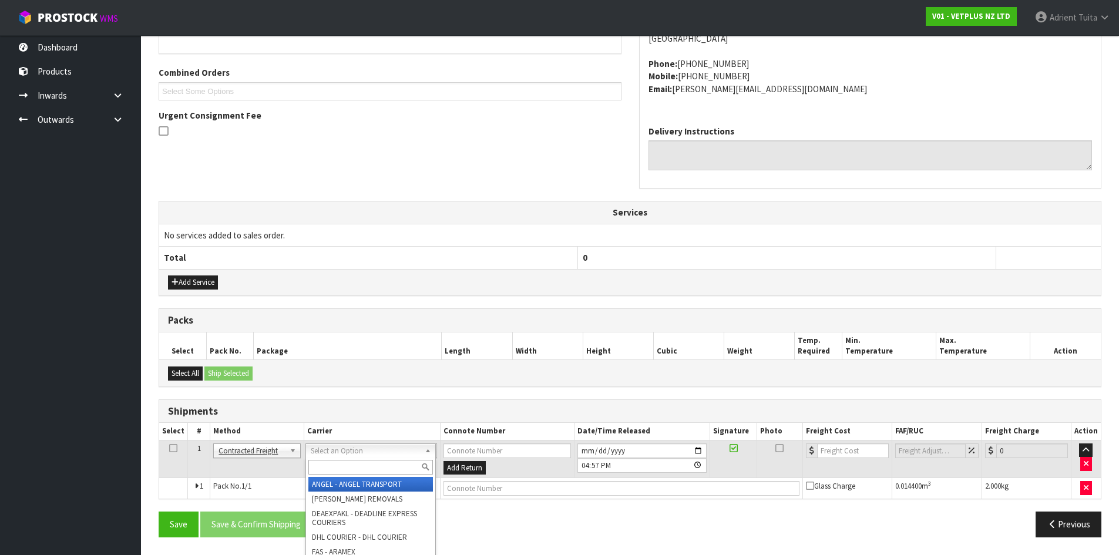
click at [327, 464] on input "text" at bounding box center [370, 467] width 125 height 15
type input "nzp"
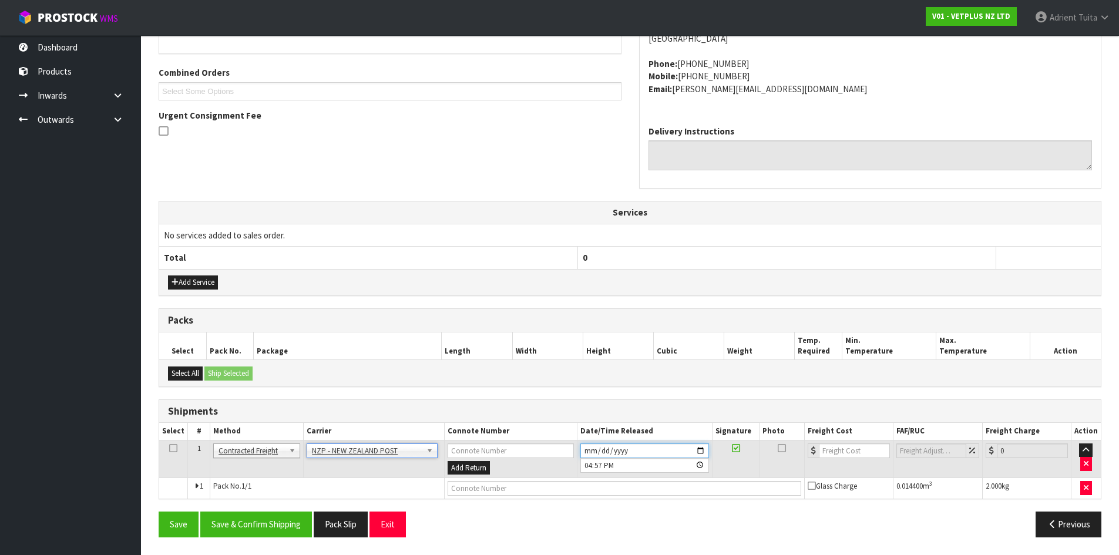
click at [703, 446] on input "[DATE]" at bounding box center [644, 451] width 129 height 15
type input "[DATE]"
click at [274, 519] on button "Save & Confirm Shipping" at bounding box center [256, 524] width 112 height 25
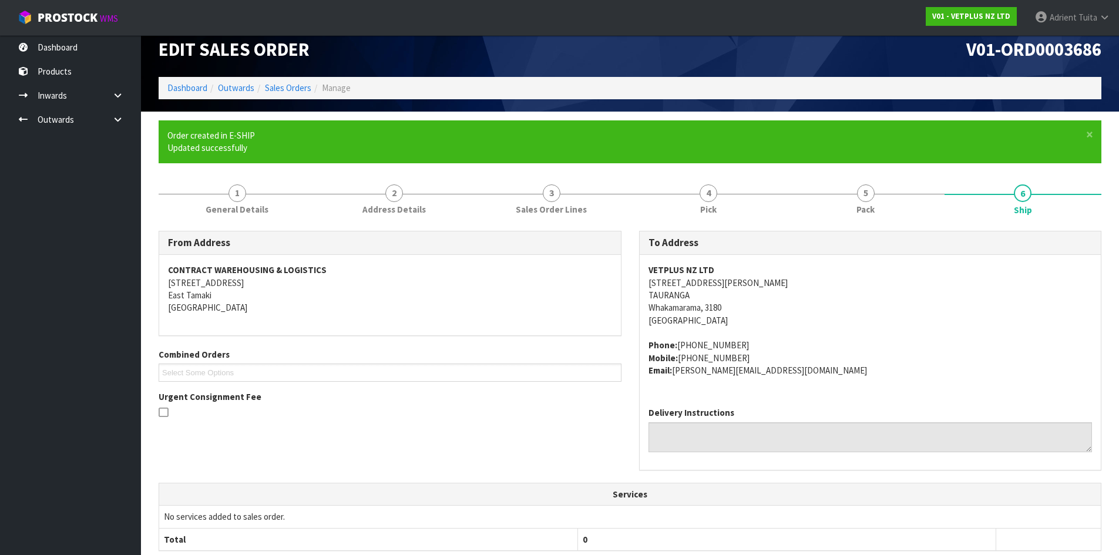
scroll to position [266, 0]
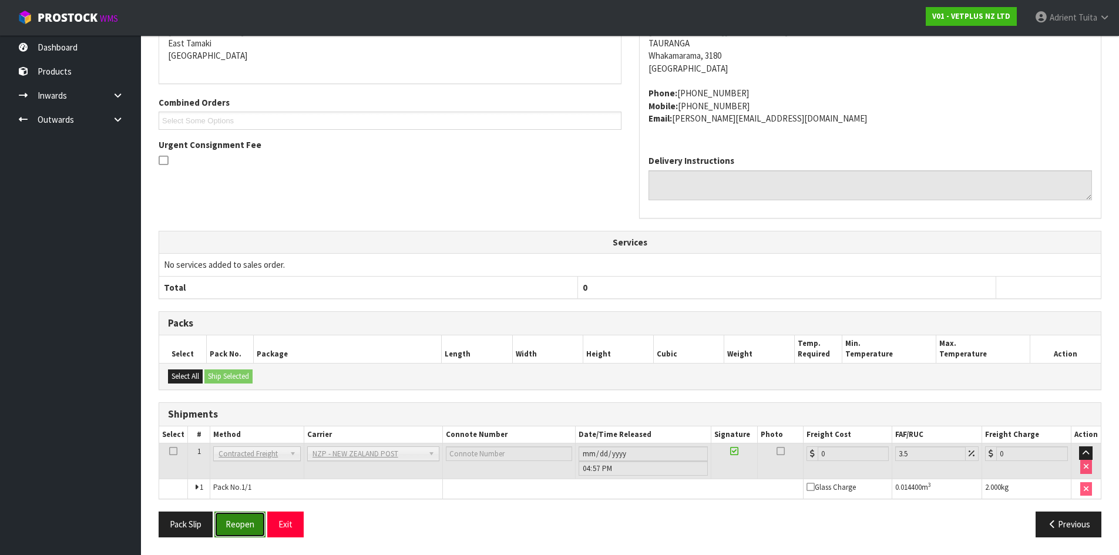
click at [226, 519] on button "Reopen" at bounding box center [239, 524] width 51 height 25
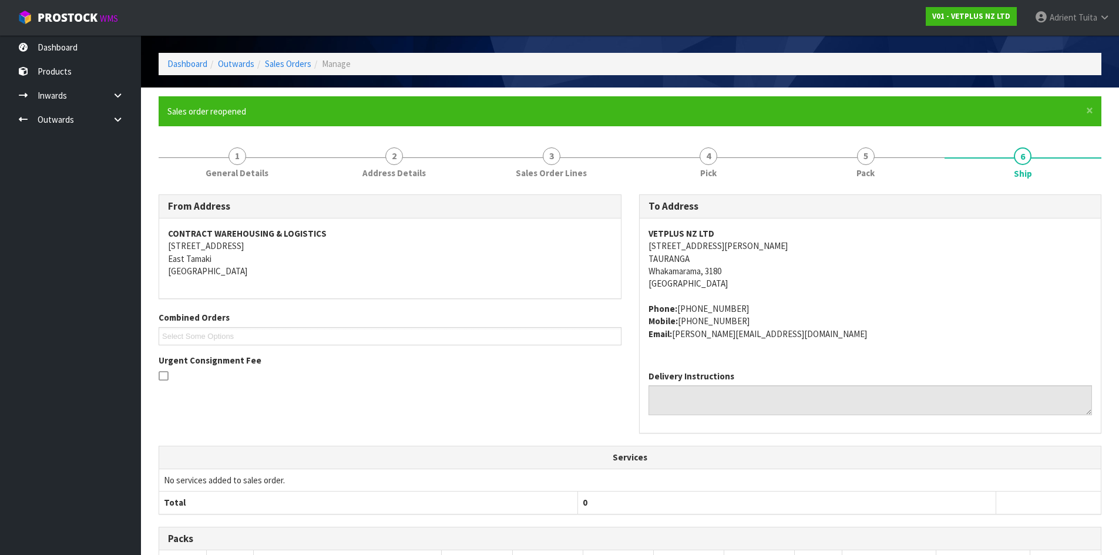
scroll to position [253, 0]
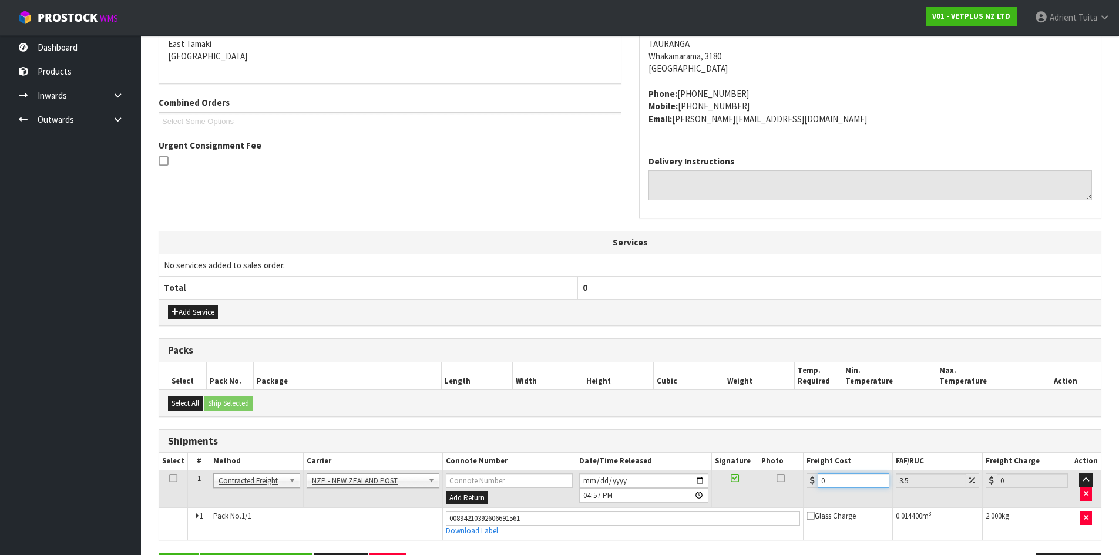
click at [860, 474] on input "0" at bounding box center [853, 481] width 71 height 15
type input "1"
type input "1.03"
type input "13"
type input "13.45"
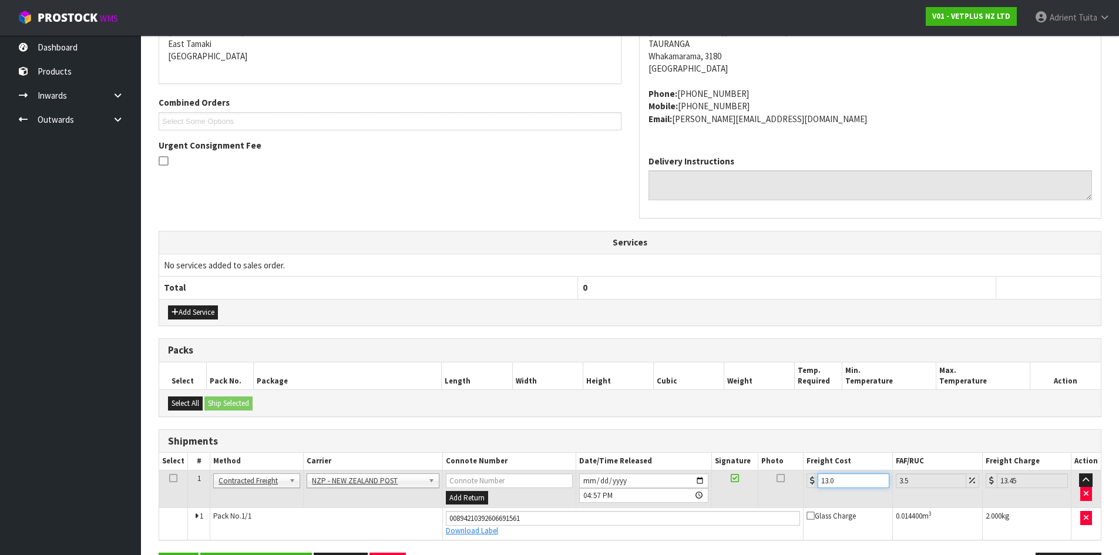
type input "13.04"
type input "13.5"
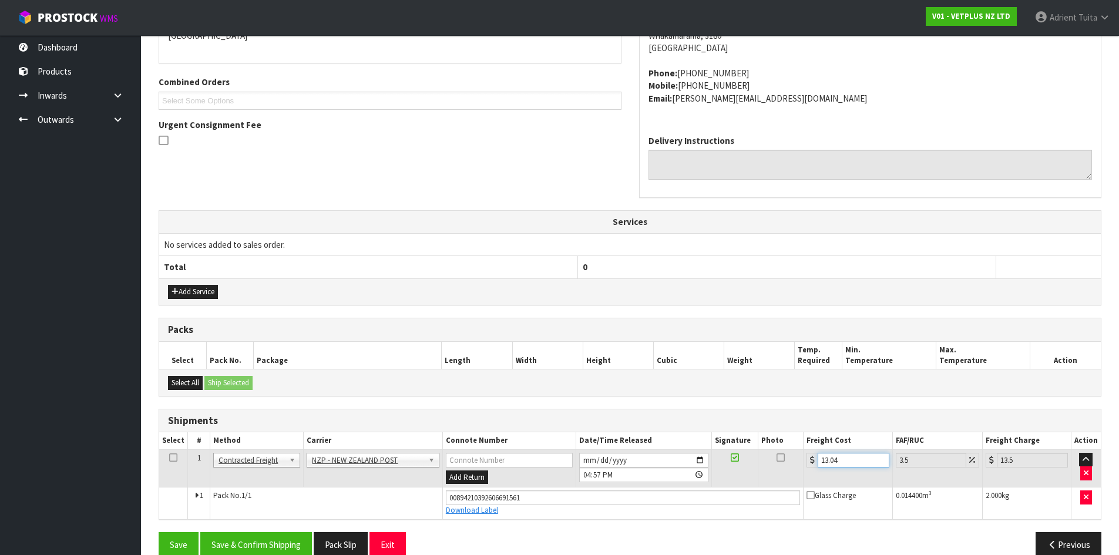
scroll to position [293, 0]
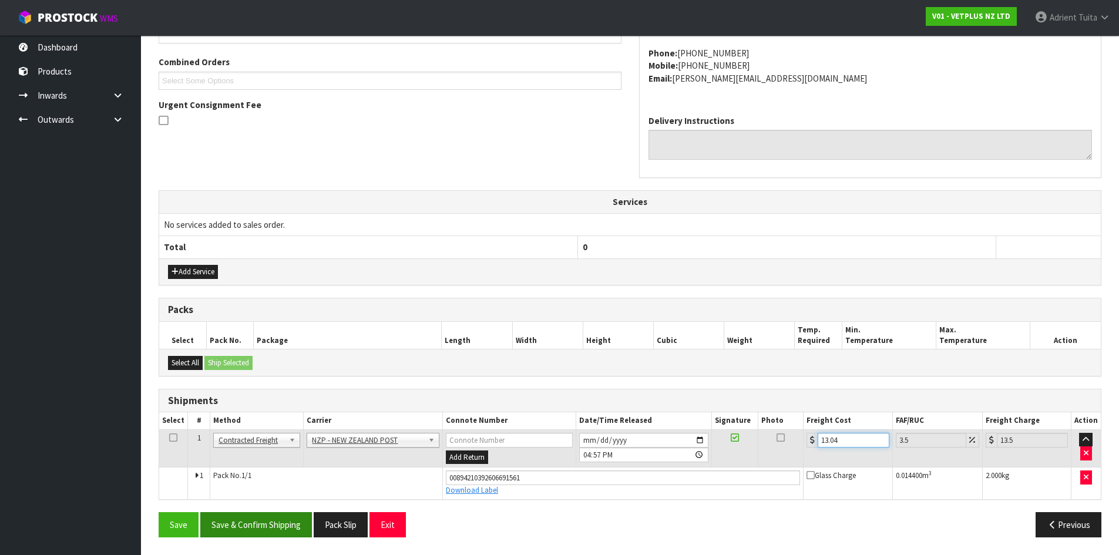
type input "13.04"
click at [252, 526] on button "Save & Confirm Shipping" at bounding box center [256, 524] width 112 height 25
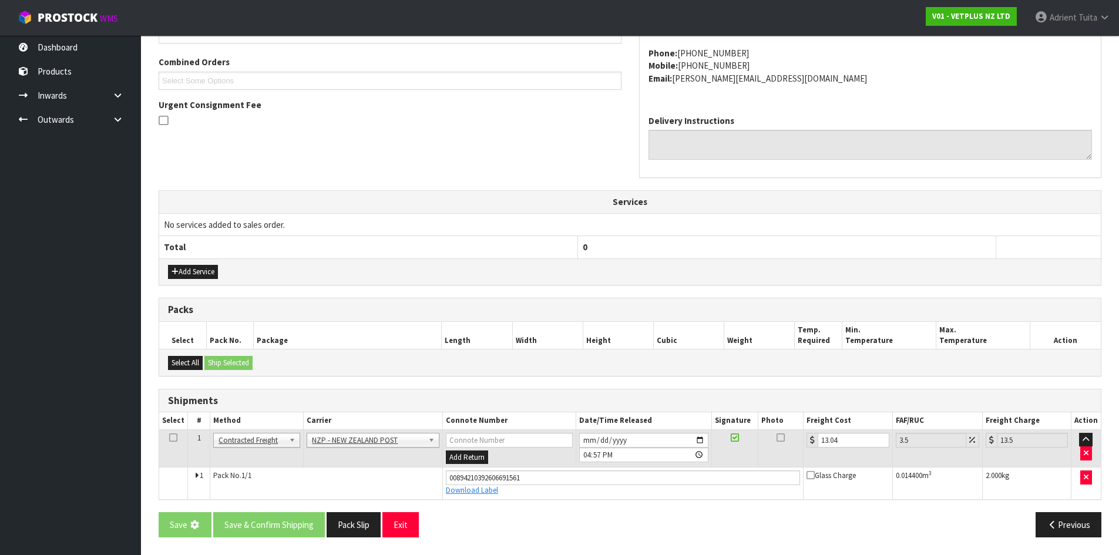
scroll to position [0, 0]
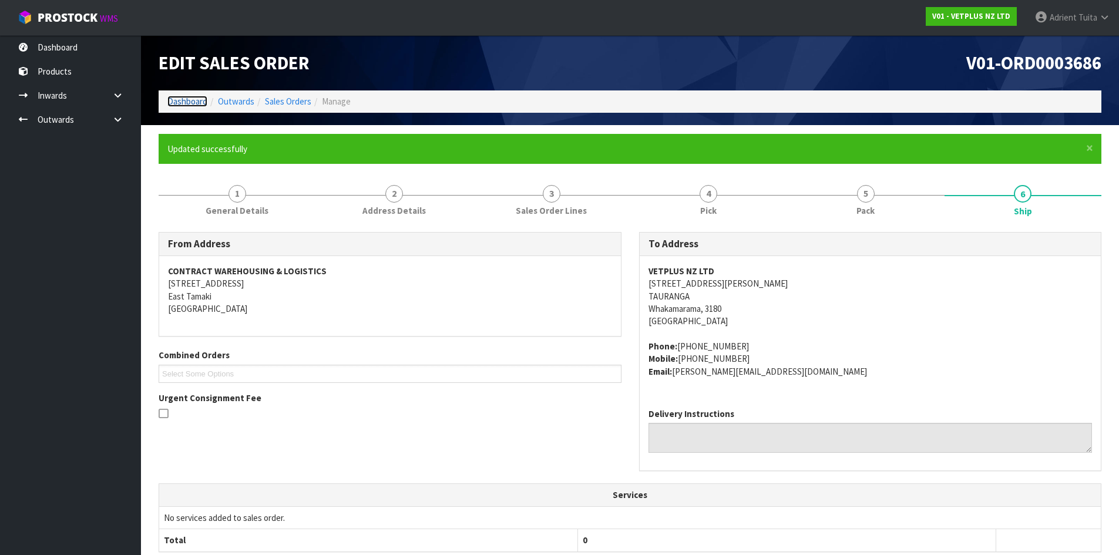
click at [186, 103] on link "Dashboard" at bounding box center [187, 101] width 40 height 11
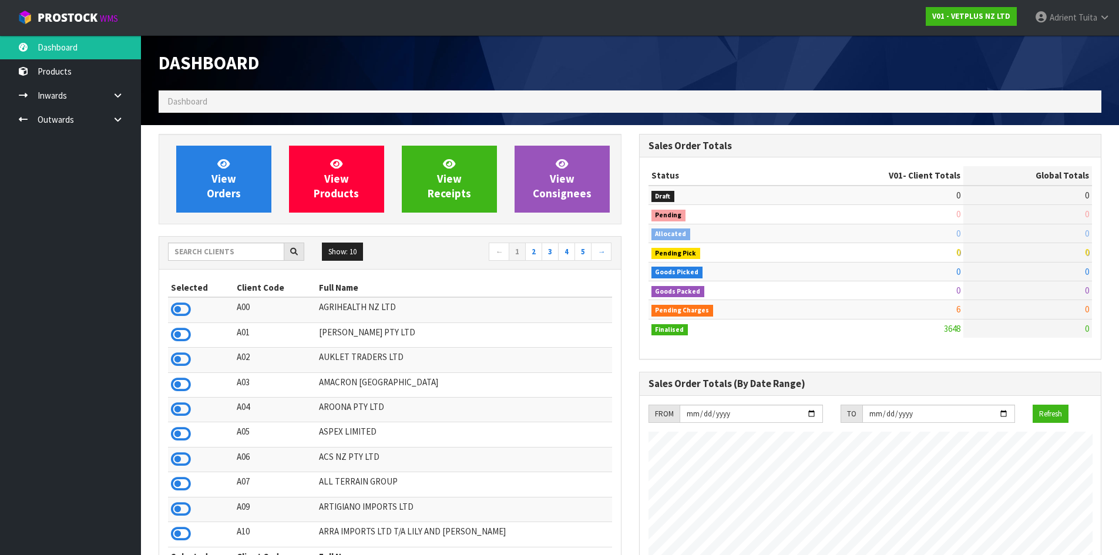
scroll to position [890, 480]
click at [1069, 22] on span "Adrient" at bounding box center [1063, 17] width 27 height 11
click at [1066, 51] on link "Logout" at bounding box center [1072, 47] width 93 height 16
